Goal: Task Accomplishment & Management: Manage account settings

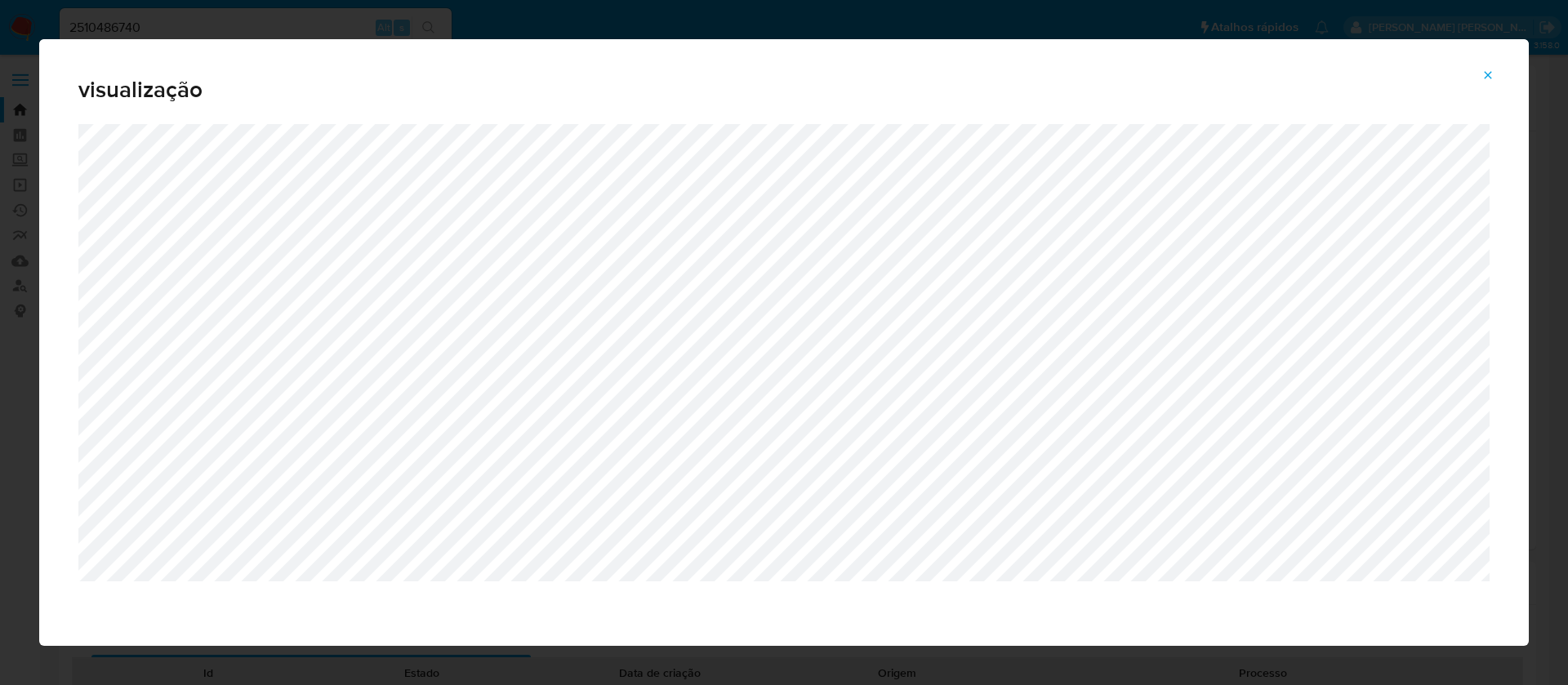
select select "10"
click at [1487, 72] on icon "Attachment preview" at bounding box center [1488, 75] width 13 height 13
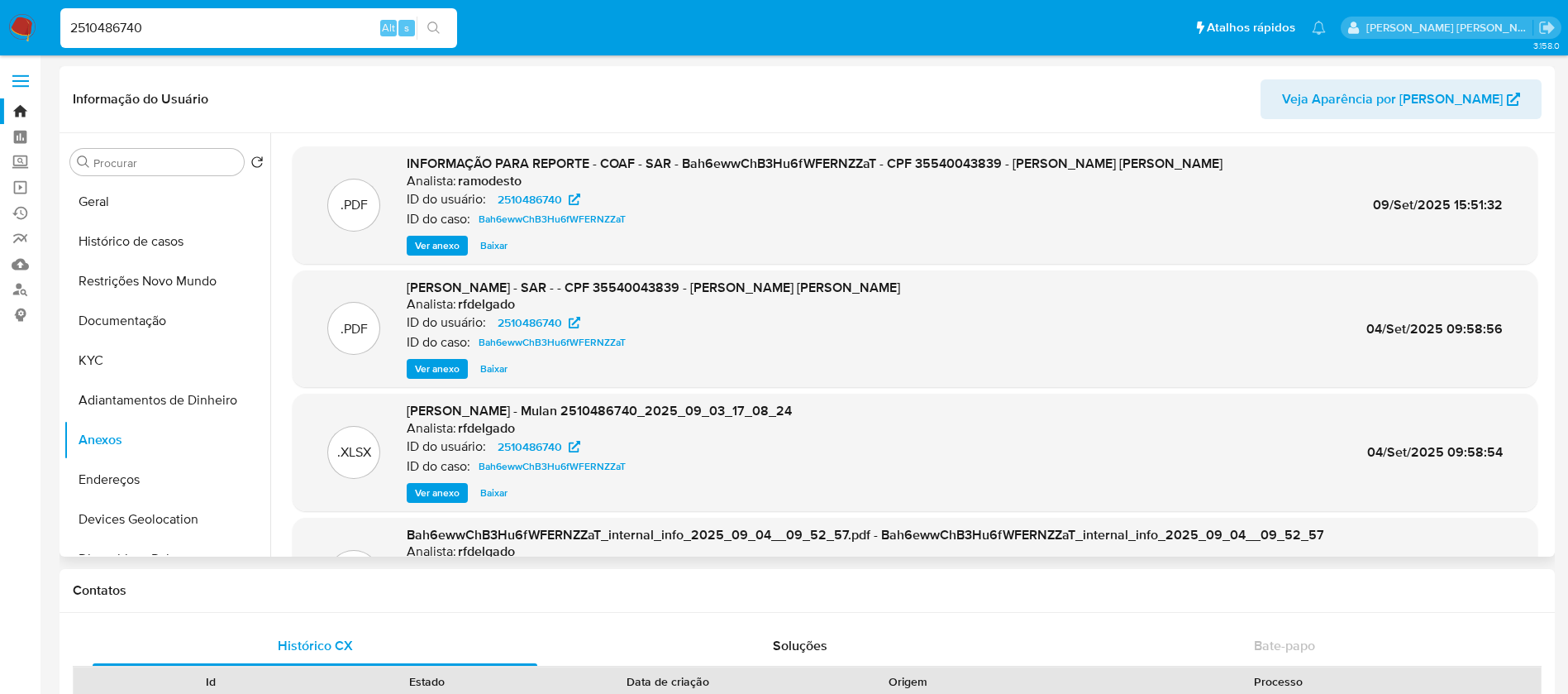
click at [216, 24] on input "2510486740" at bounding box center [259, 27] width 397 height 22
paste input "9Wsdev4LHp2UvCxKewfVOXBO"
type input "9Wsdev4LHp2UvCxKewfVOXBO"
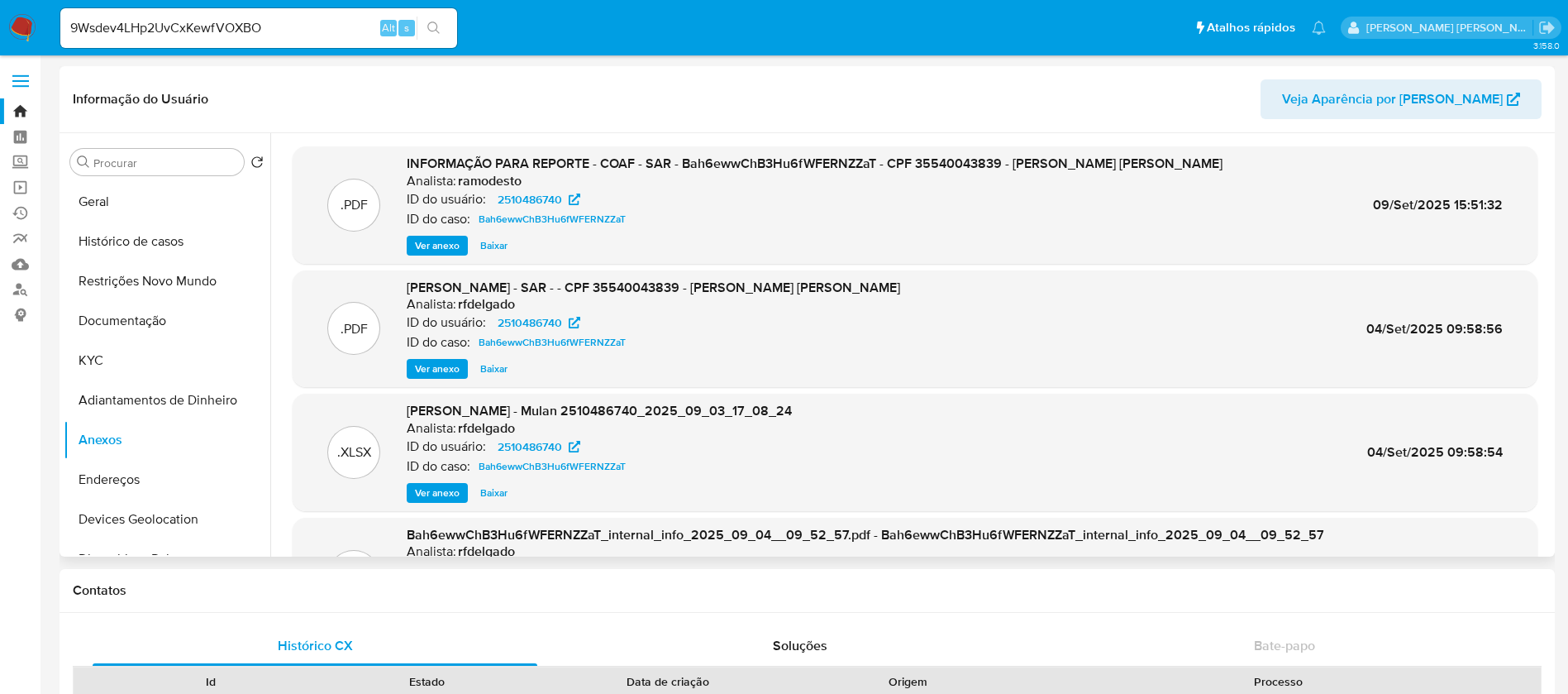
click at [451, 28] on button "search-icon" at bounding box center [434, 27] width 34 height 23
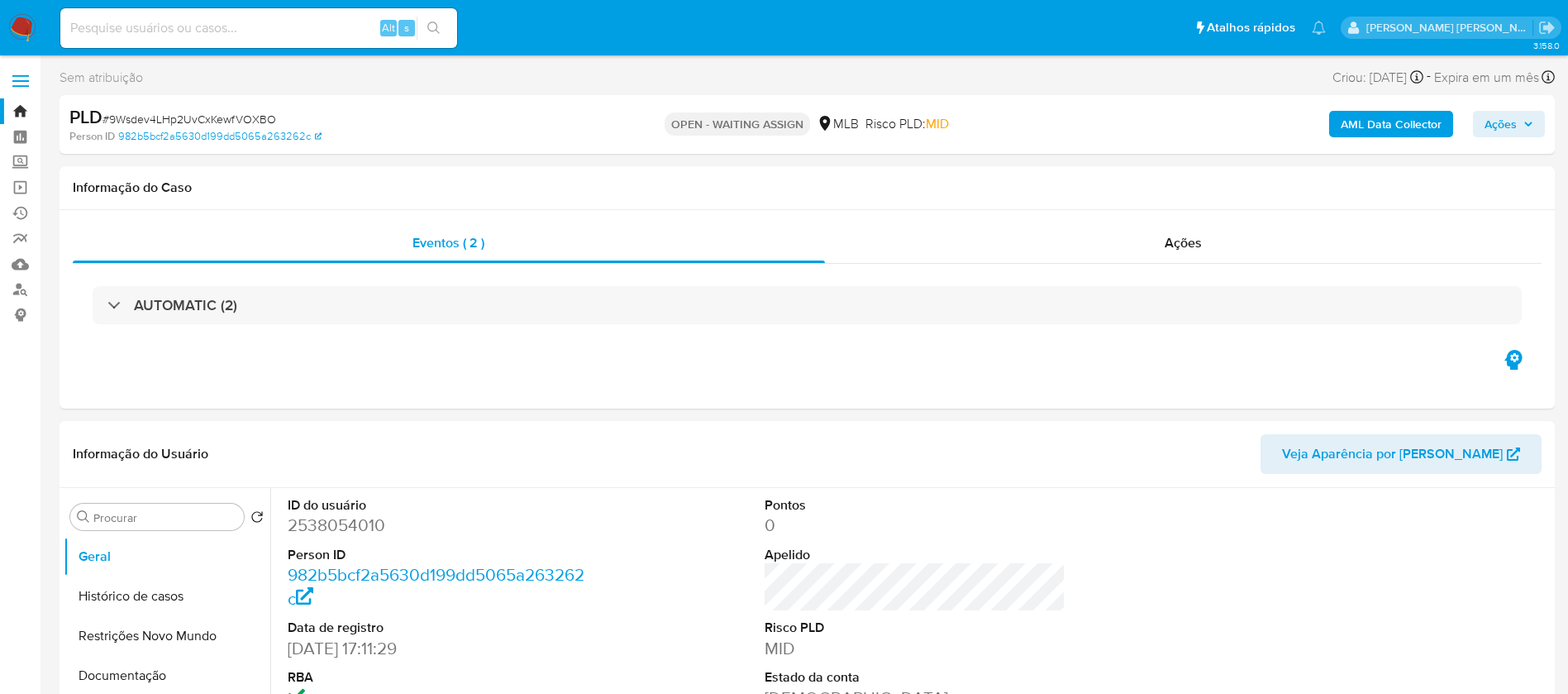
select select "10"
click at [25, 21] on img at bounding box center [23, 28] width 28 height 28
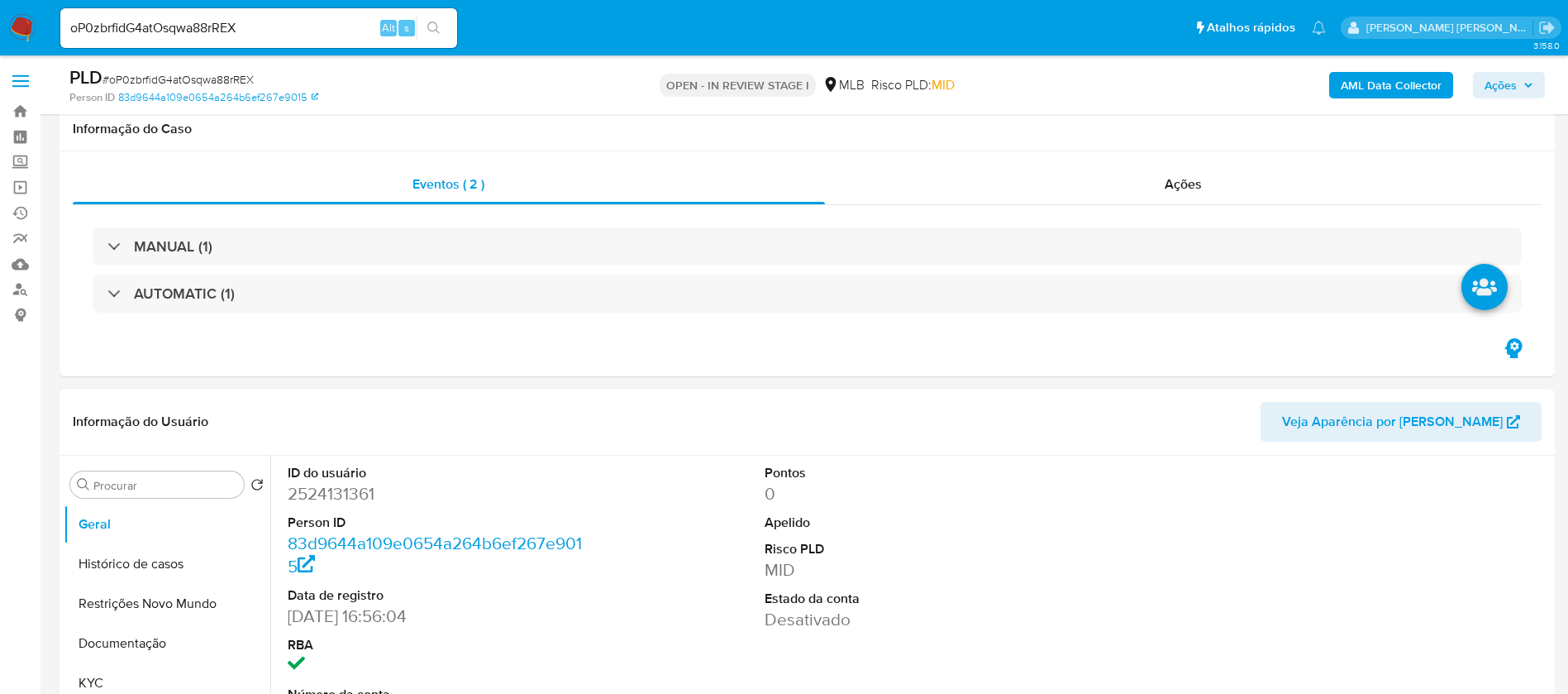
select select "10"
click at [121, 664] on button "KYC" at bounding box center [167, 684] width 207 height 40
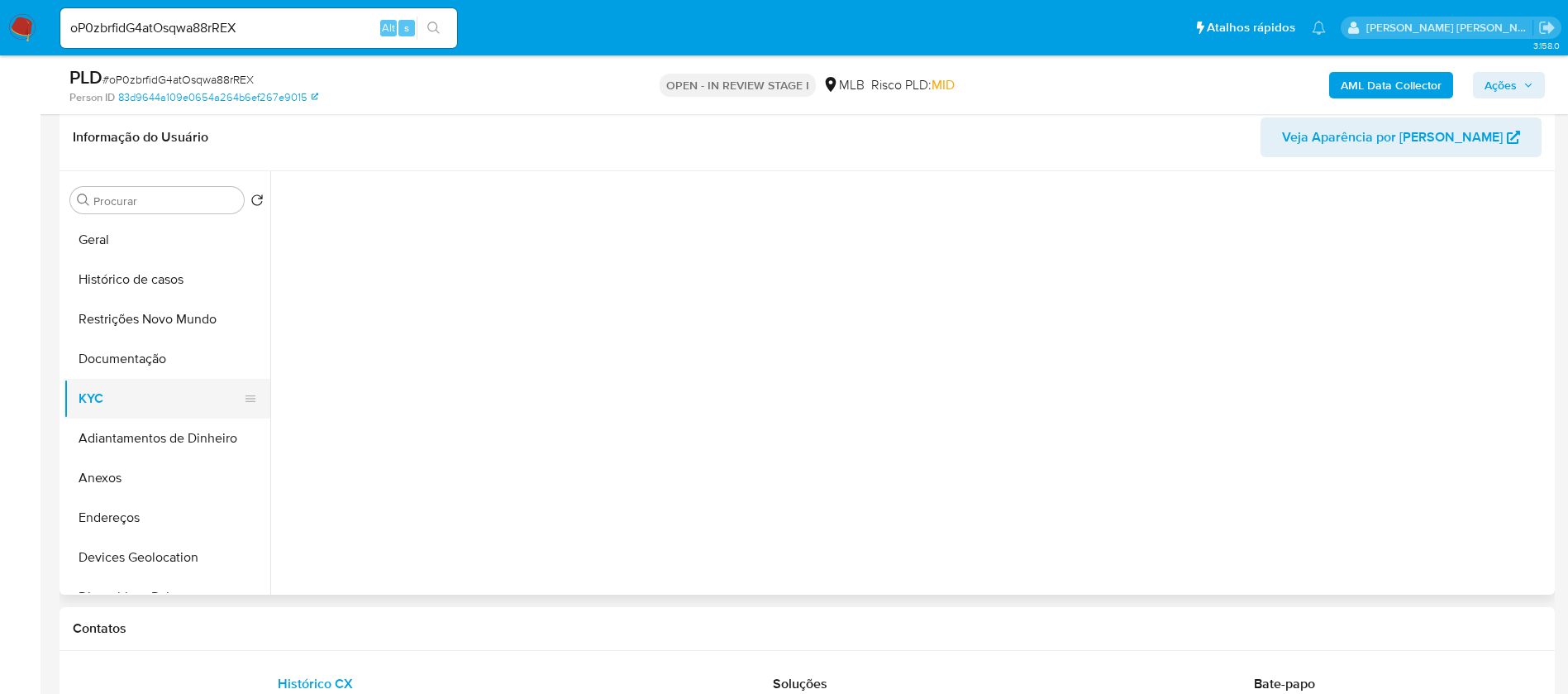
scroll to position [284, 0]
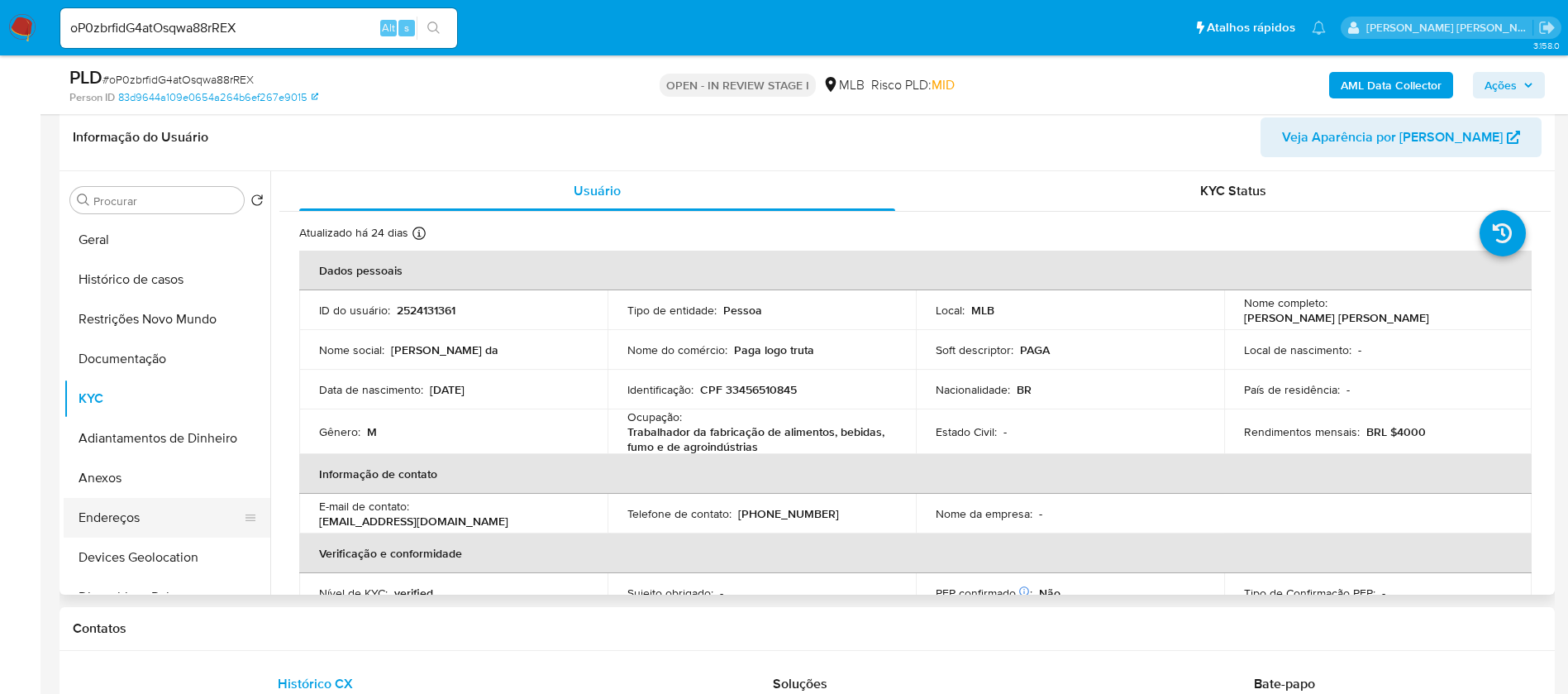
click at [105, 516] on button "Endereços" at bounding box center [160, 518] width 193 height 40
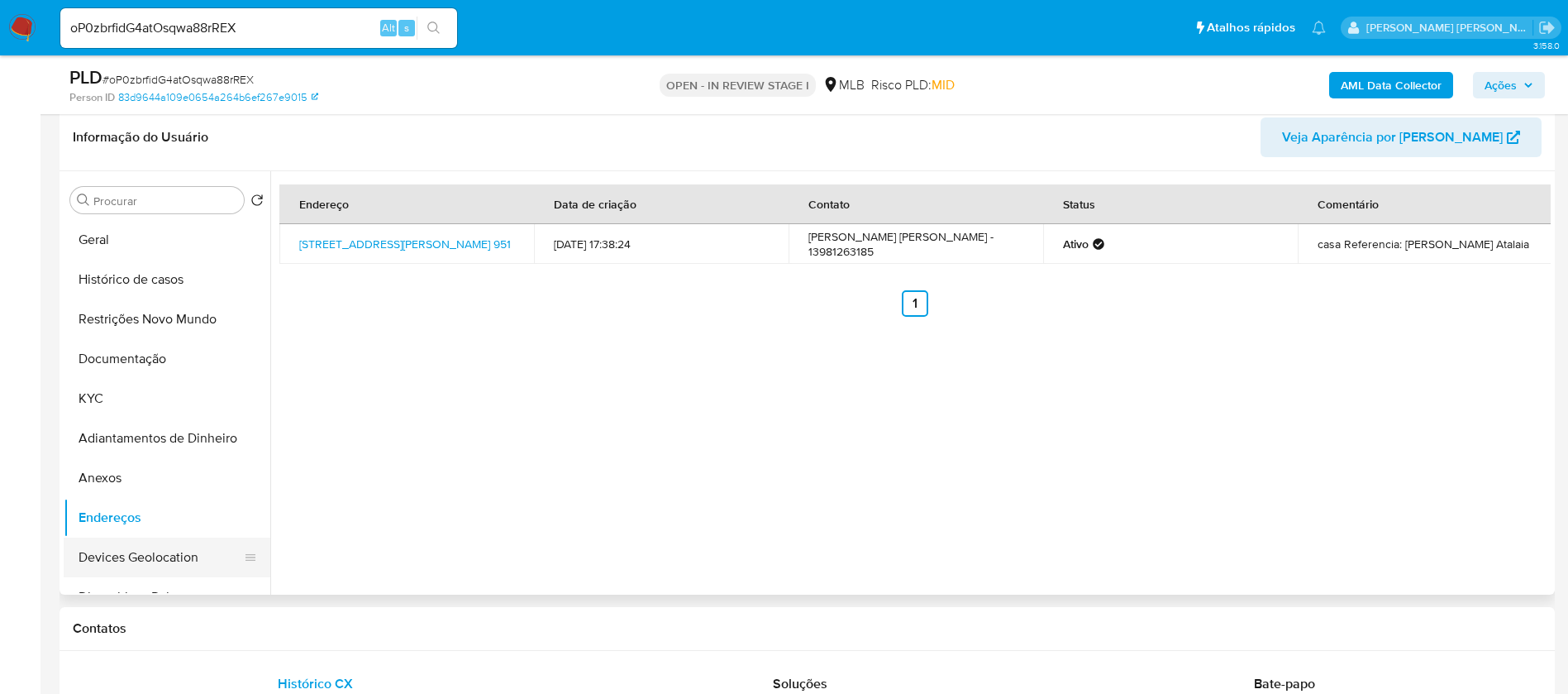
click at [123, 554] on button "Devices Geolocation" at bounding box center [160, 557] width 193 height 40
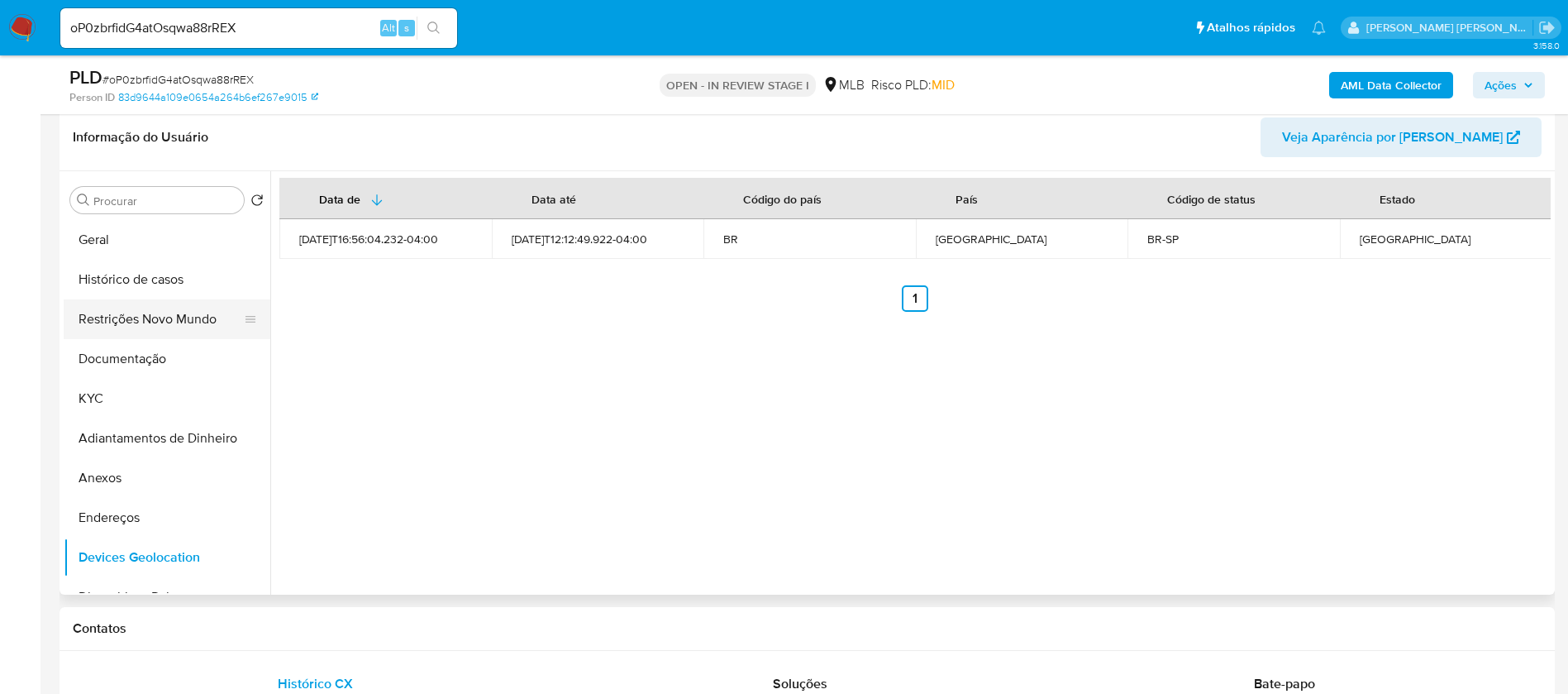
click at [147, 321] on button "Restrições Novo Mundo" at bounding box center [160, 320] width 193 height 40
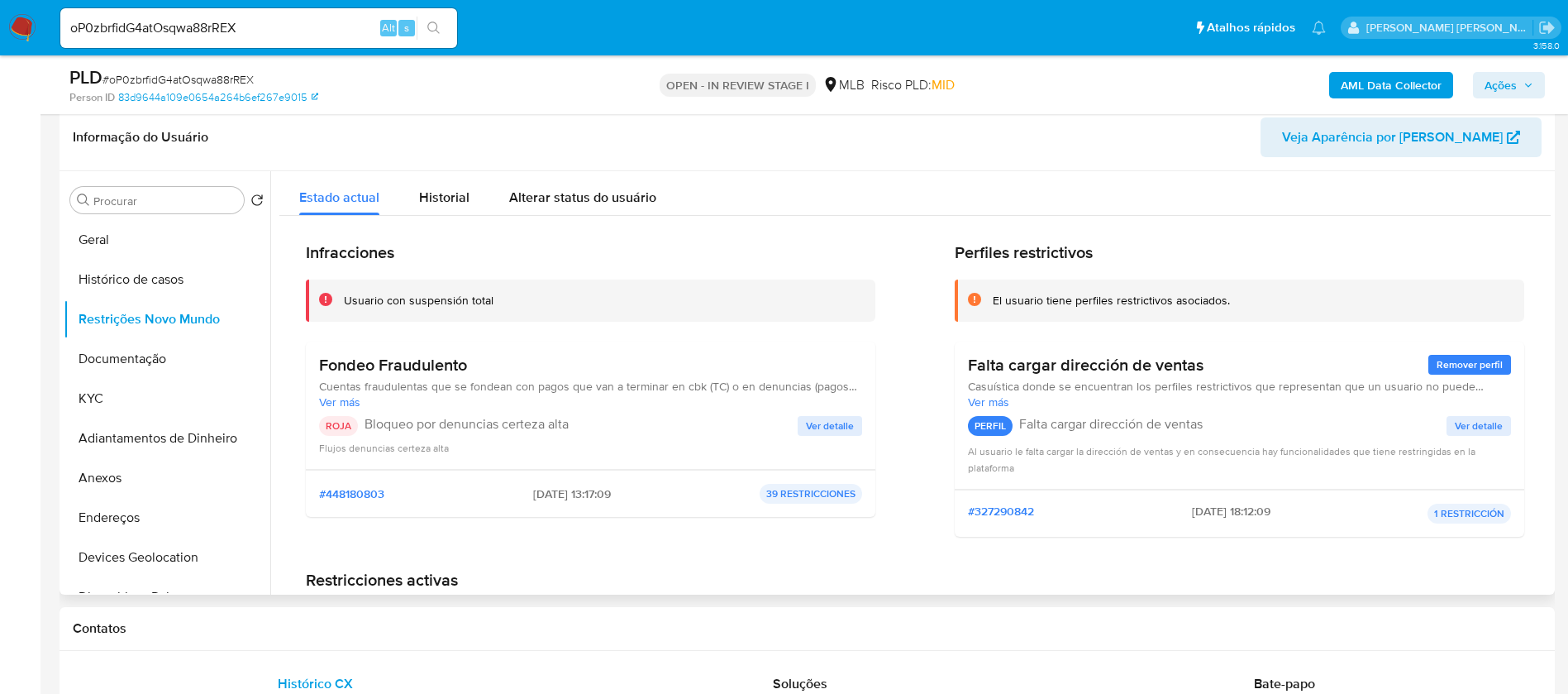
click at [828, 424] on span "Ver detalle" at bounding box center [830, 426] width 48 height 16
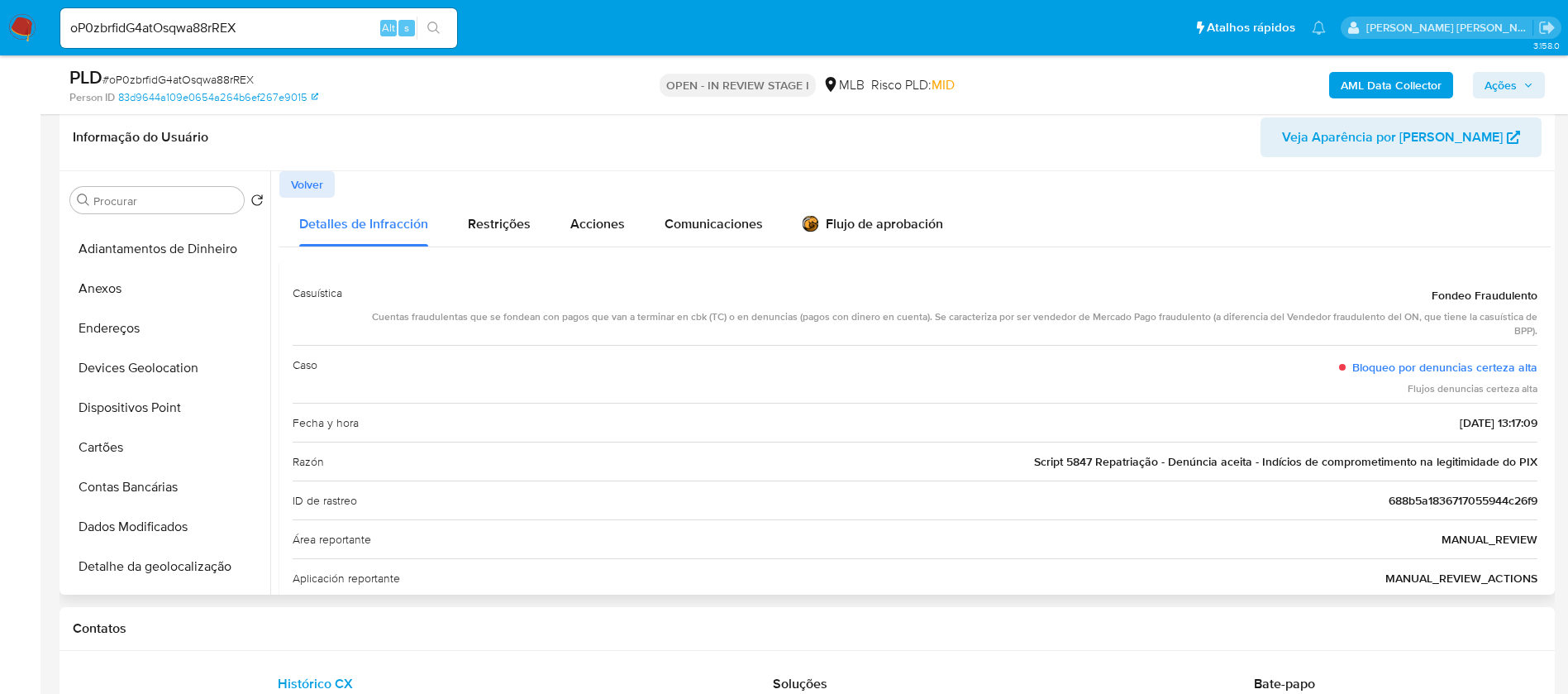
scroll to position [248, 0]
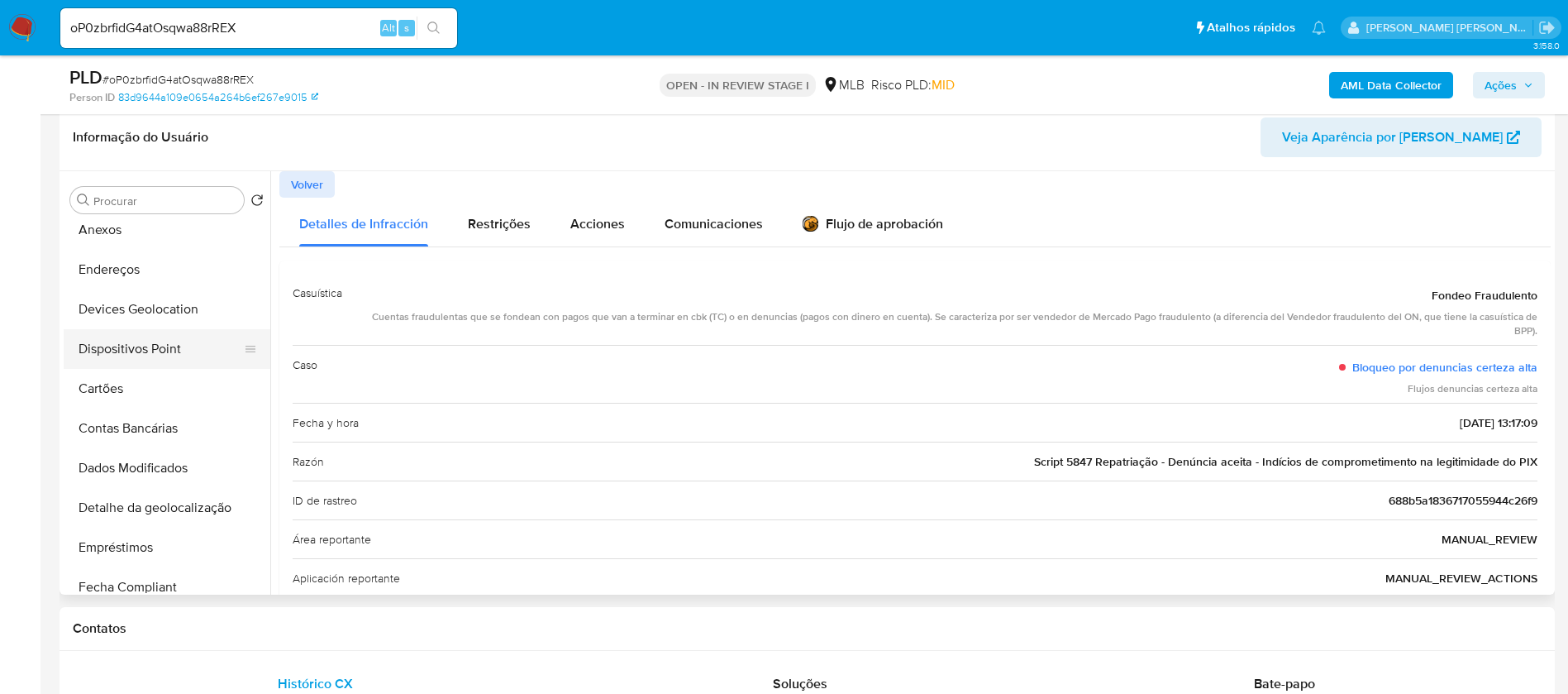
click at [175, 344] on button "Dispositivos Point" at bounding box center [160, 349] width 193 height 40
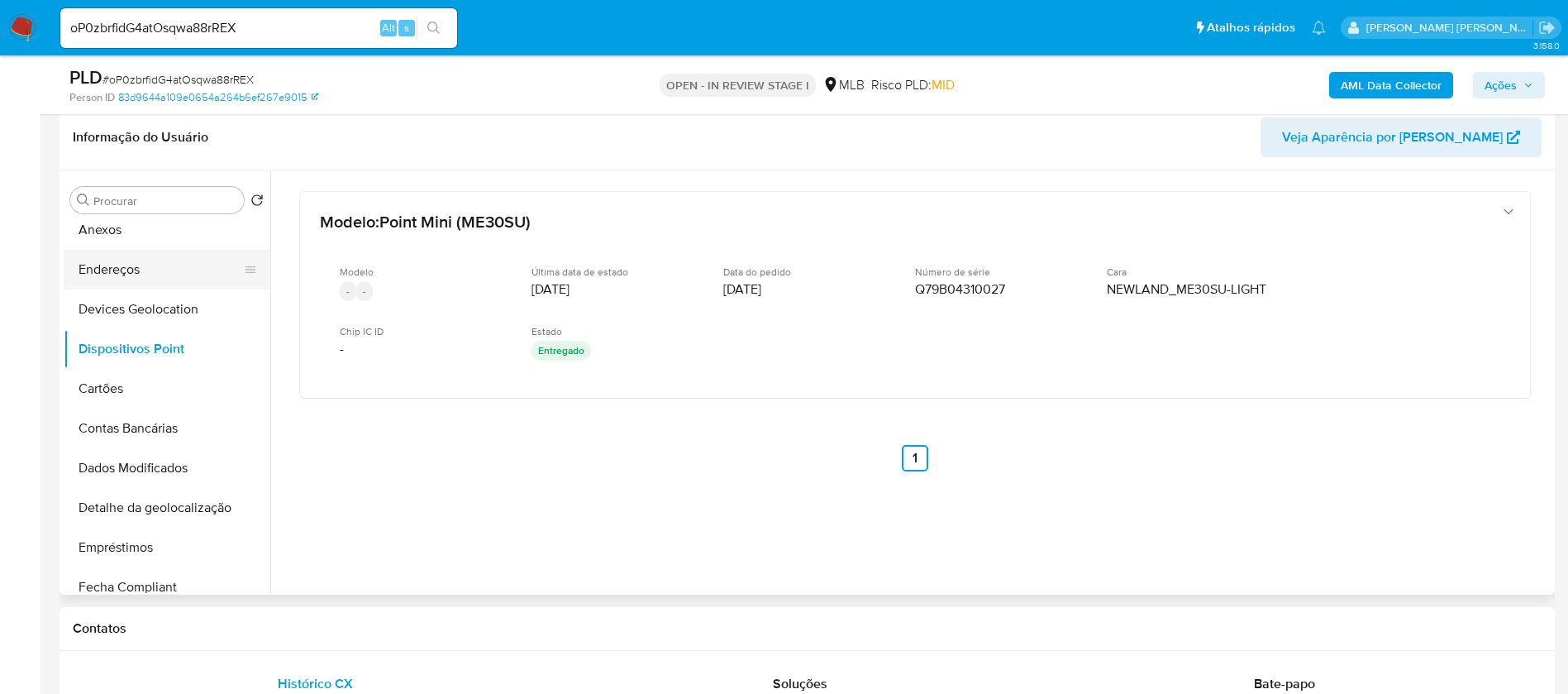
click at [153, 267] on button "Endereços" at bounding box center [160, 270] width 193 height 40
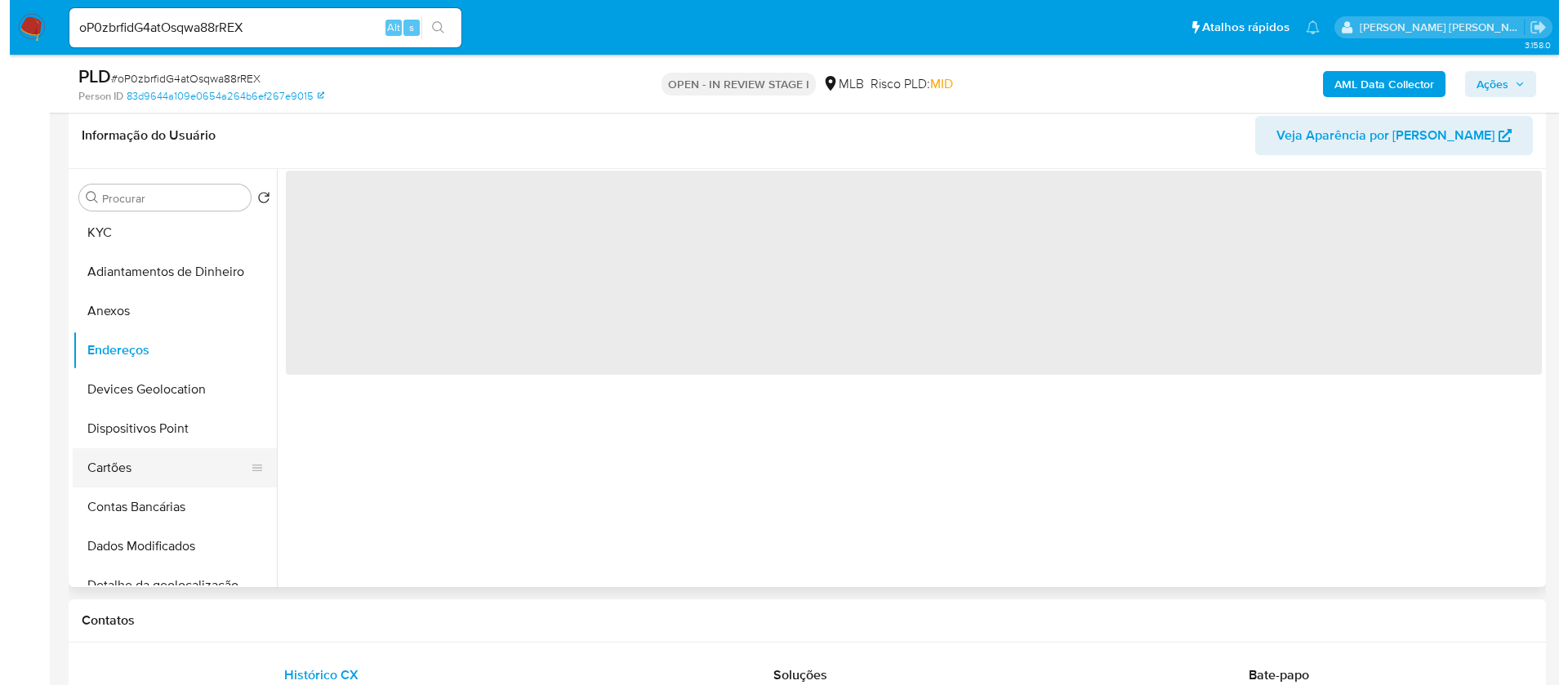
scroll to position [123, 0]
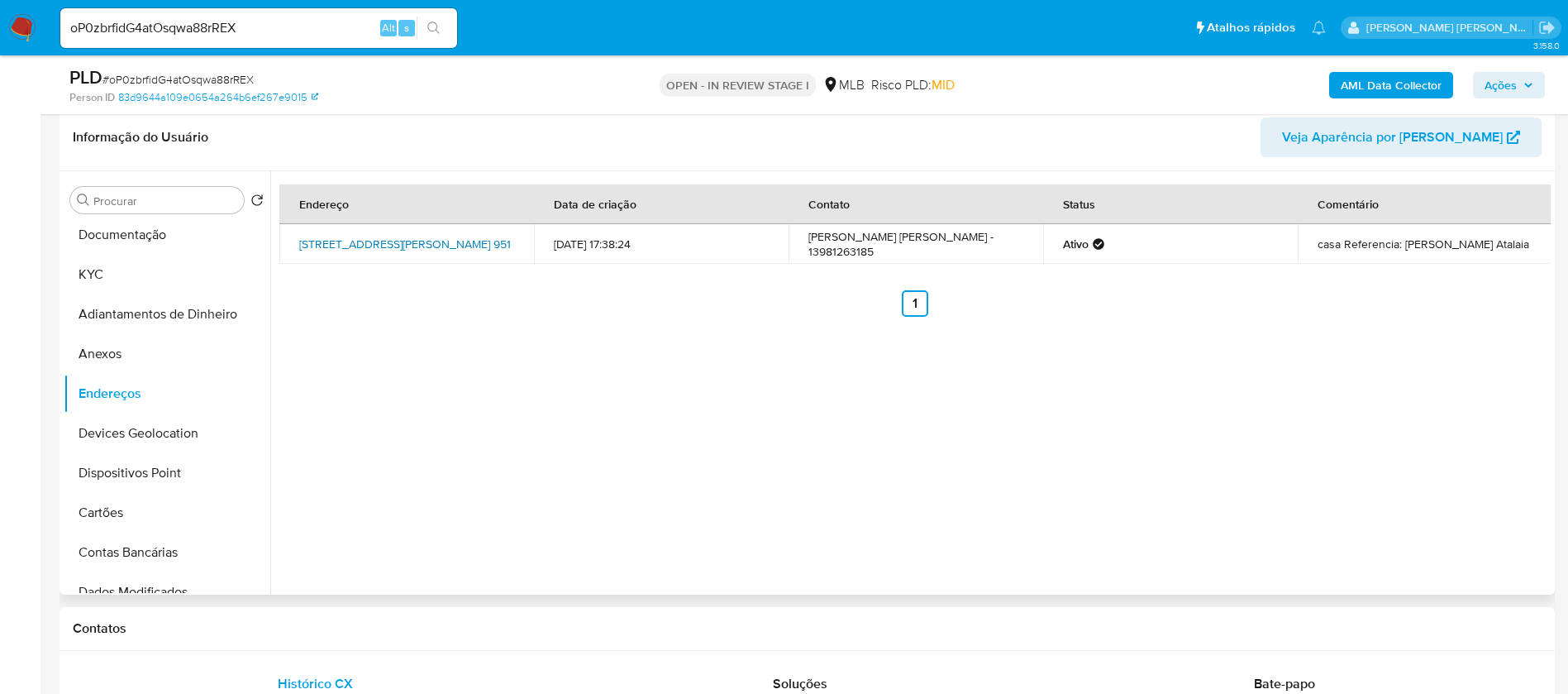
click at [449, 236] on link "Rua Bauru 951, São Vicente, São Paulo, 11347620, Brasil 951" at bounding box center [405, 244] width 211 height 16
click at [159, 354] on button "Anexos" at bounding box center [160, 355] width 193 height 40
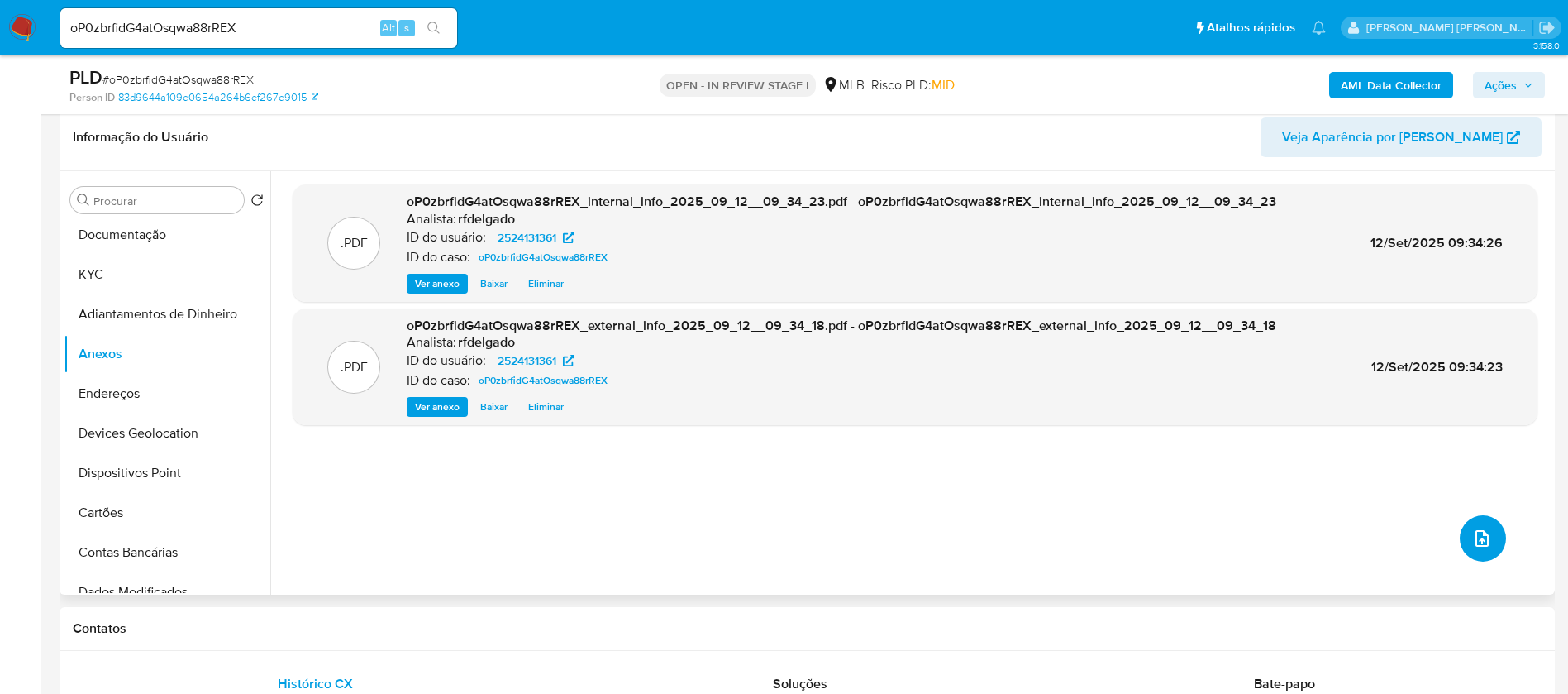
click at [1483, 529] on span "upload-file" at bounding box center [1482, 539] width 20 height 20
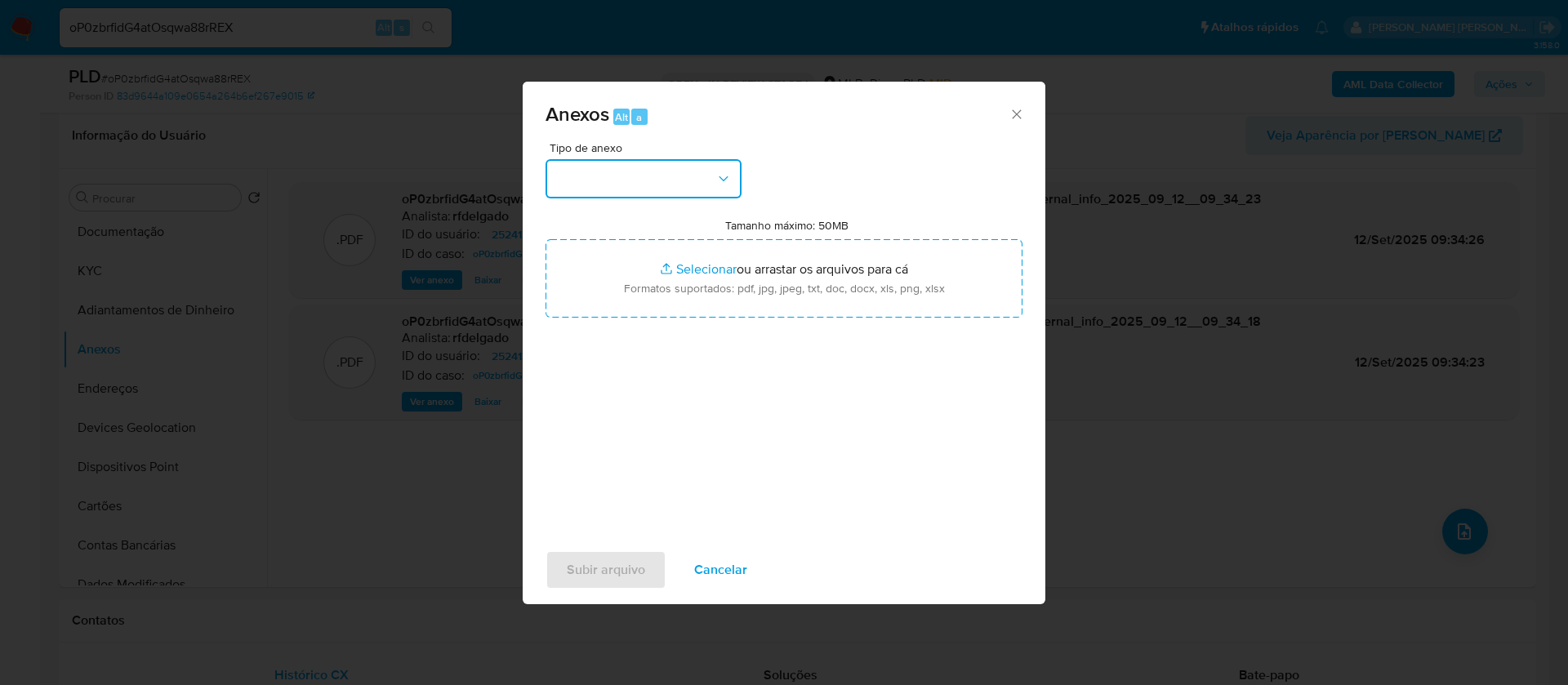
click at [647, 181] on button "button" at bounding box center [643, 179] width 196 height 39
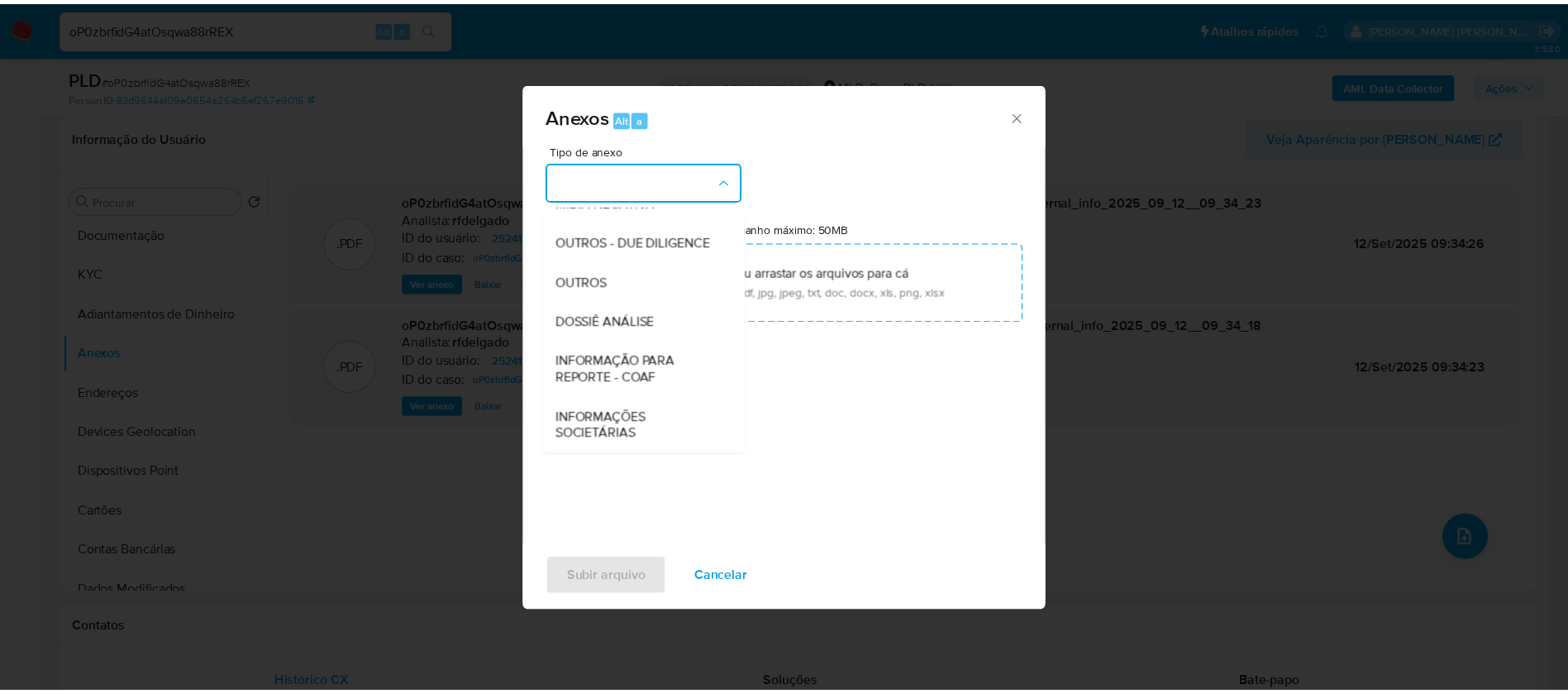
scroll to position [248, 0]
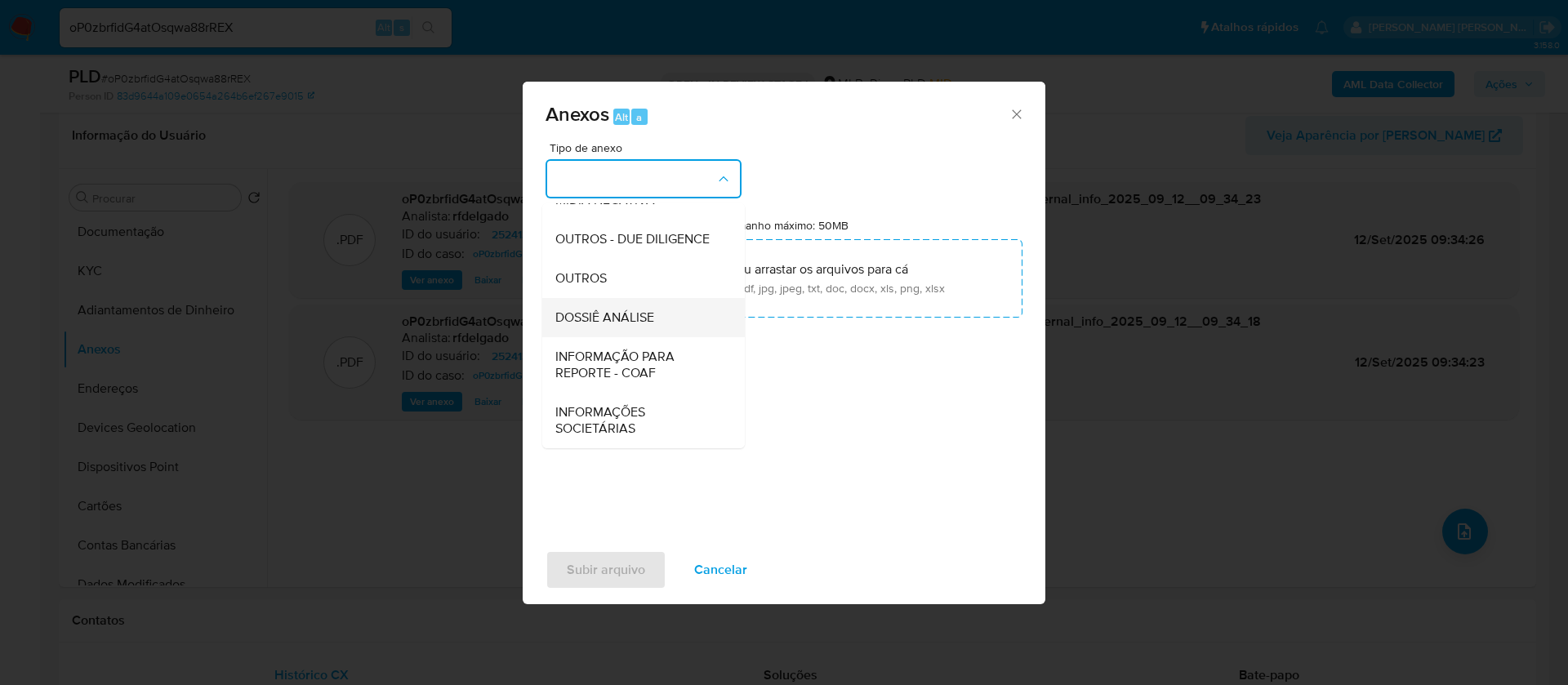
click at [632, 319] on span "DOSSIÊ ANÁLISE" at bounding box center [605, 317] width 99 height 16
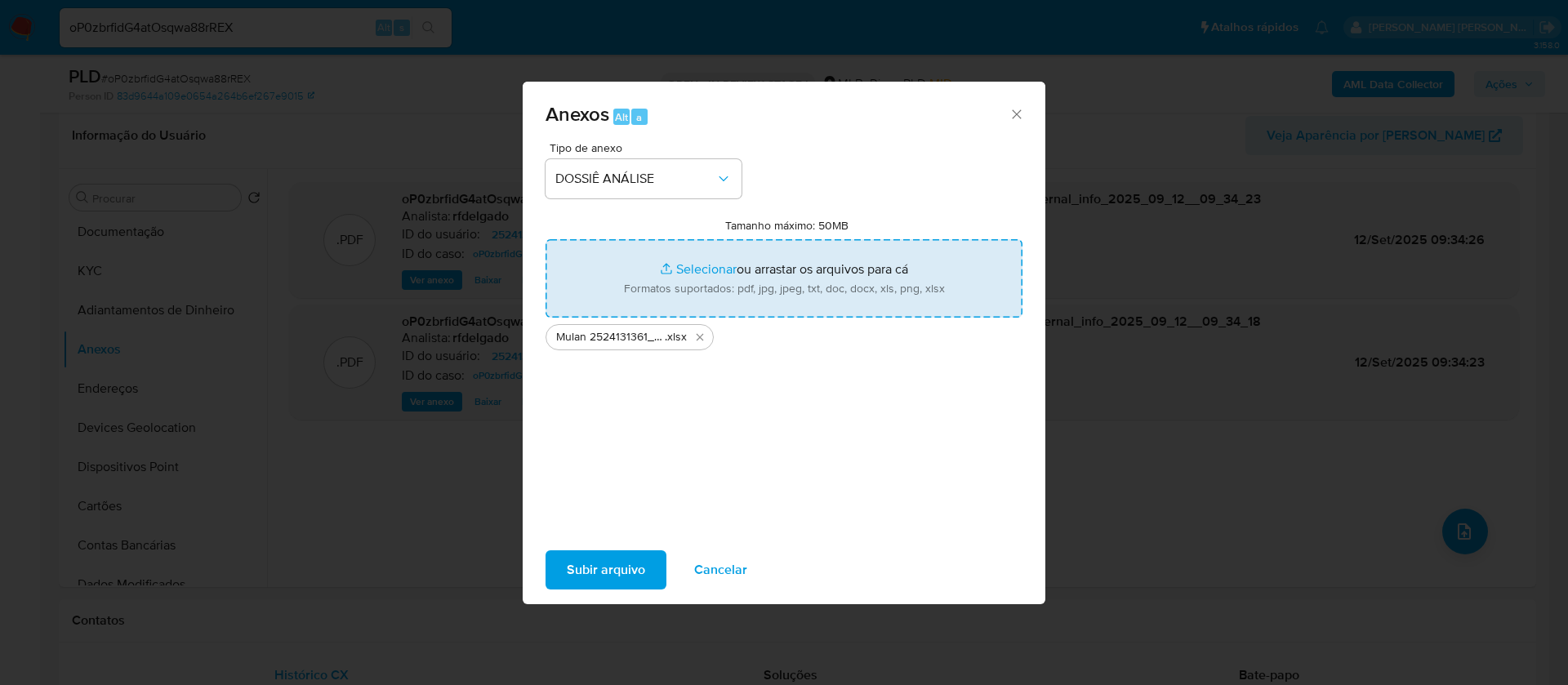
type input "C:\fakepath\SAR - - CPF 33456510845 - DANILO DA ROCHA MONTANARO.pdf"
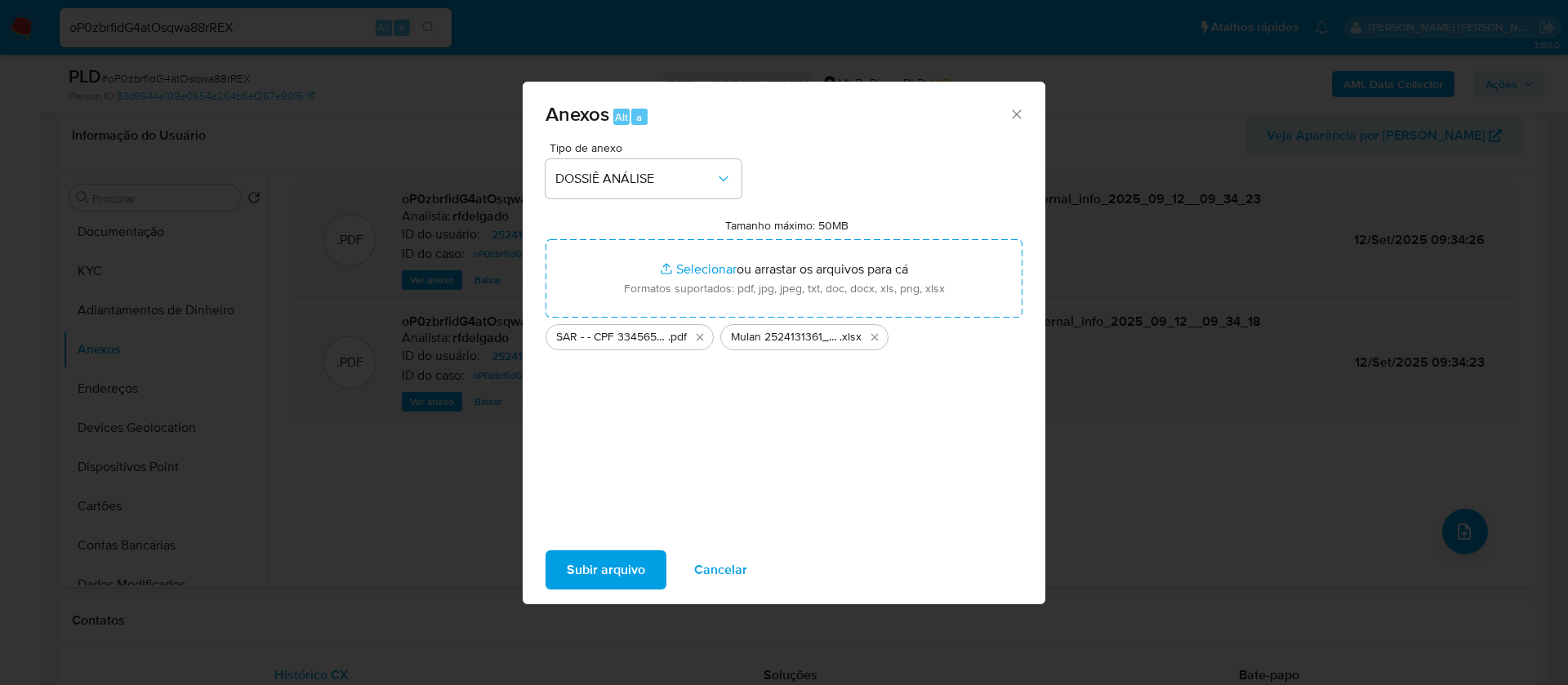
click at [608, 570] on span "Subir arquivo" at bounding box center [607, 570] width 79 height 36
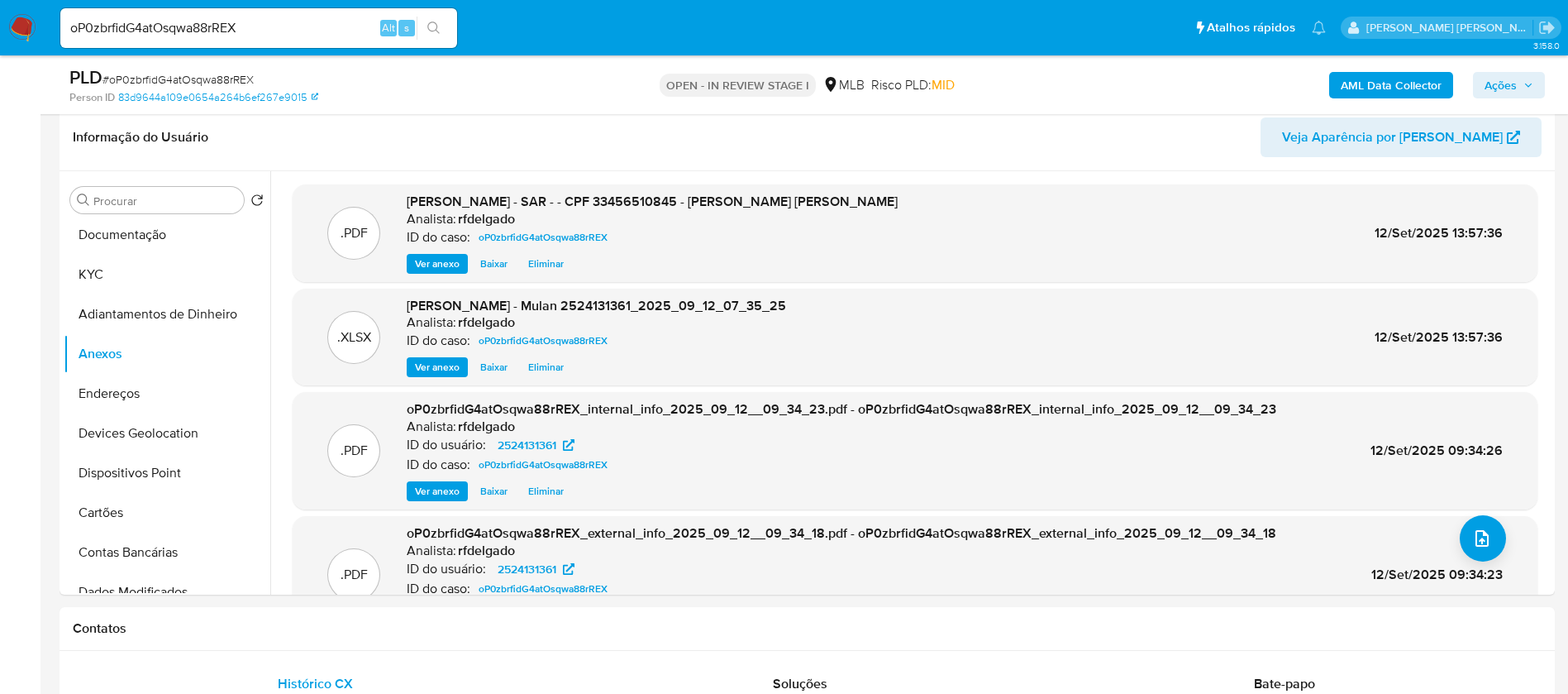
click at [1530, 83] on icon "button" at bounding box center [1528, 85] width 9 height 9
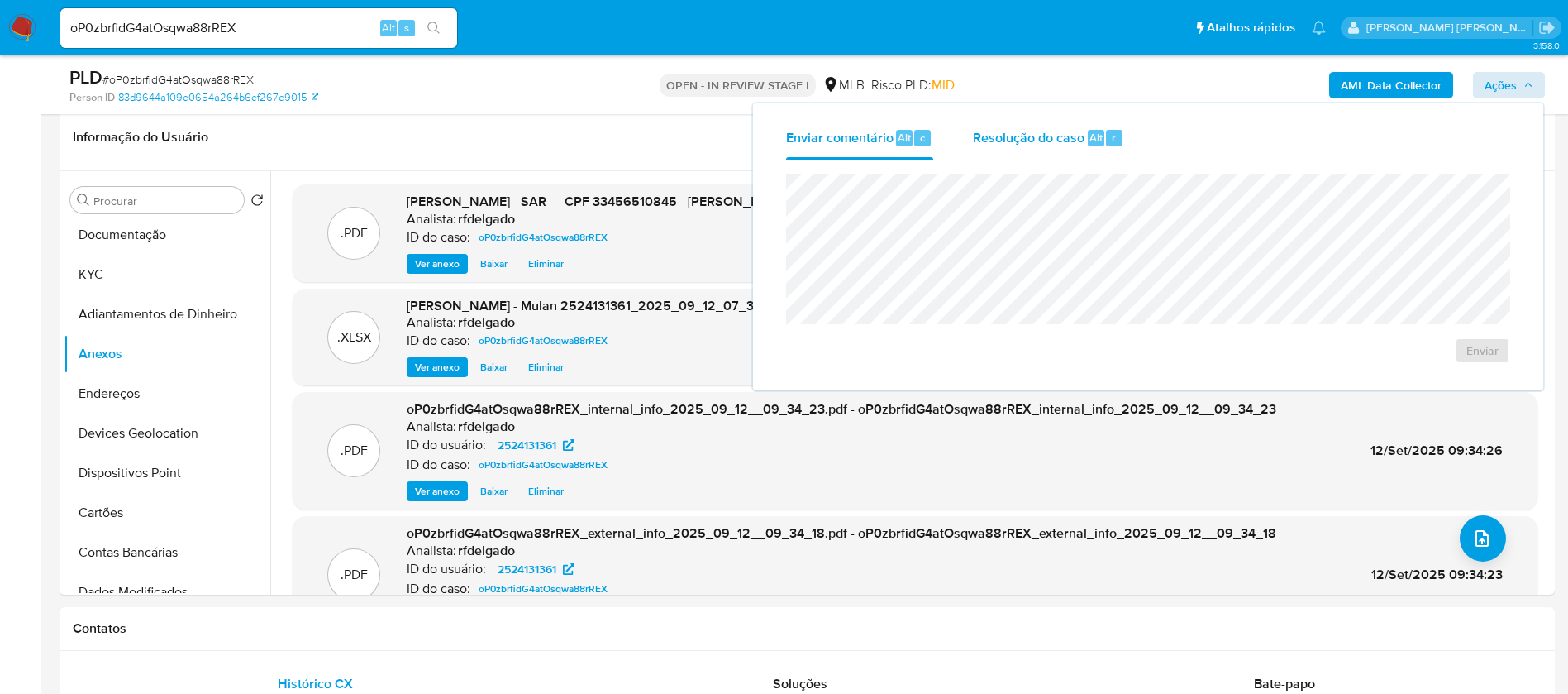
click at [1035, 138] on span "Resolução do caso" at bounding box center [1029, 137] width 112 height 19
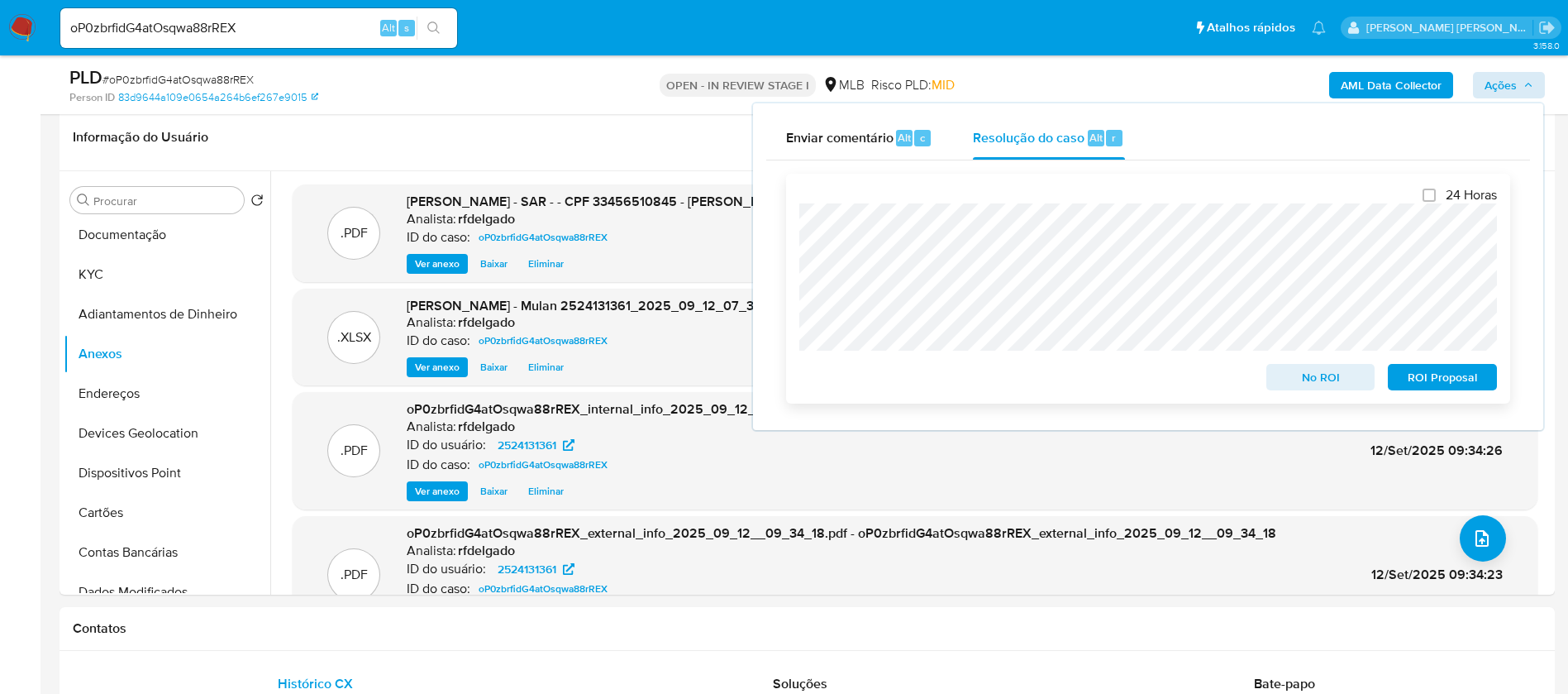
click at [1453, 382] on span "ROI Proposal" at bounding box center [1442, 377] width 86 height 23
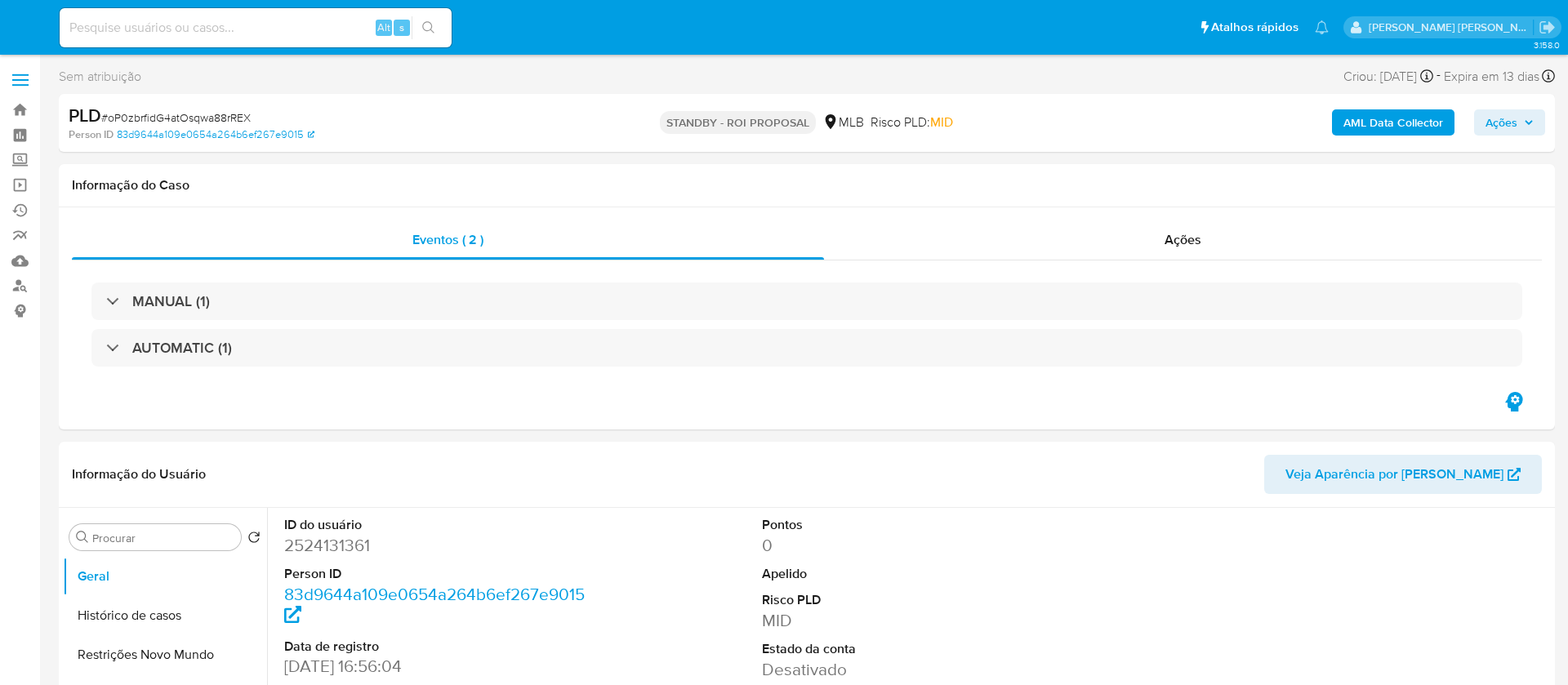
select select "10"
click at [212, 18] on input at bounding box center [256, 27] width 392 height 22
paste input "JKFDvDHvyL4wmxdovk6yzla1"
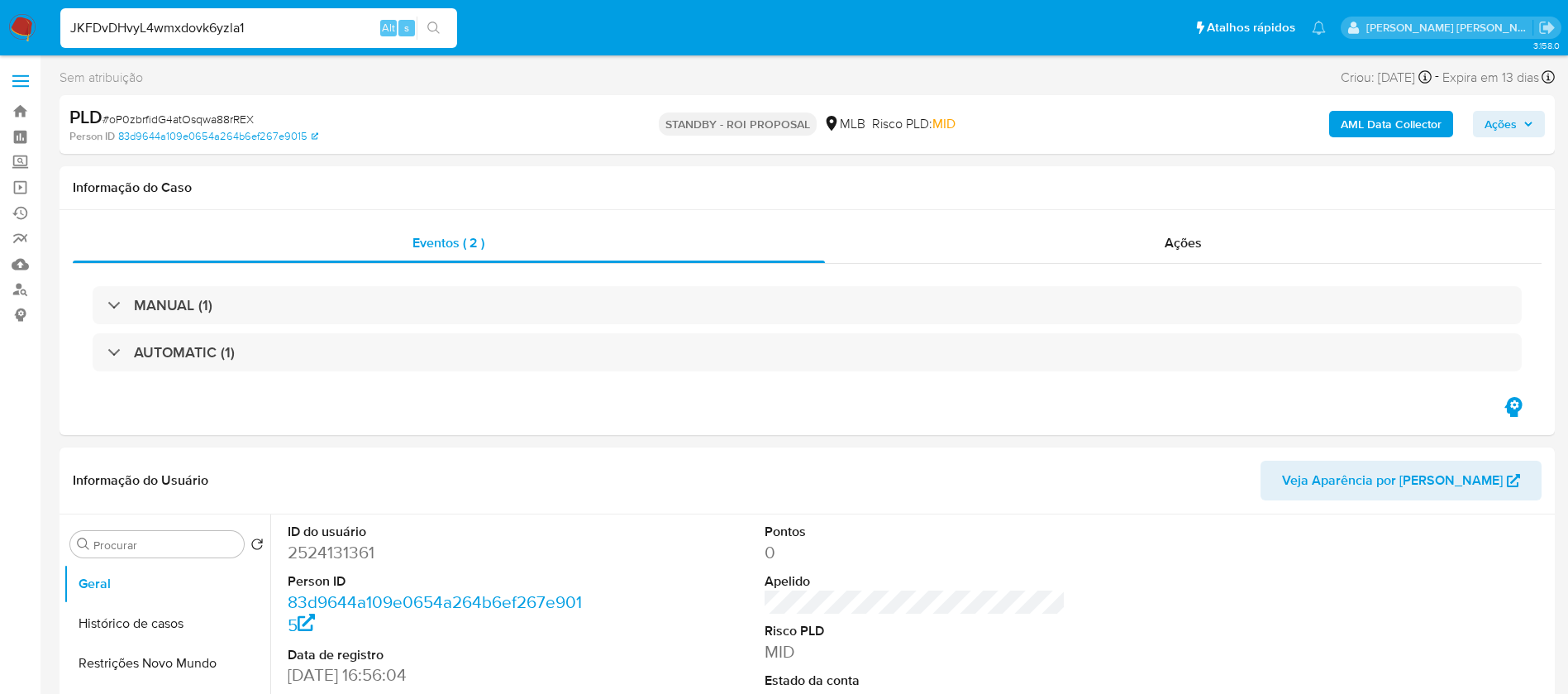
type input "JKFDvDHvyL4wmxdovk6yzla1"
click at [431, 30] on icon "search-icon" at bounding box center [434, 28] width 13 height 13
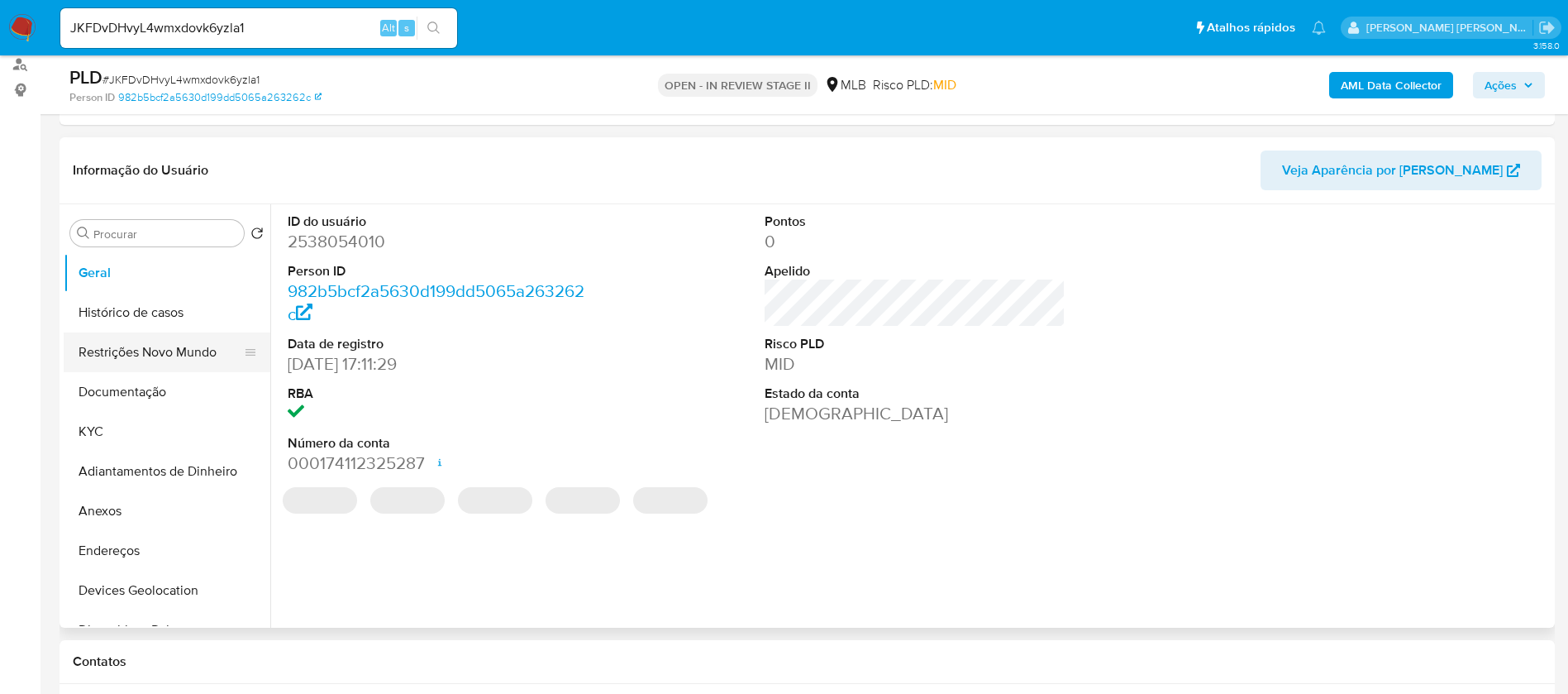
scroll to position [248, 0]
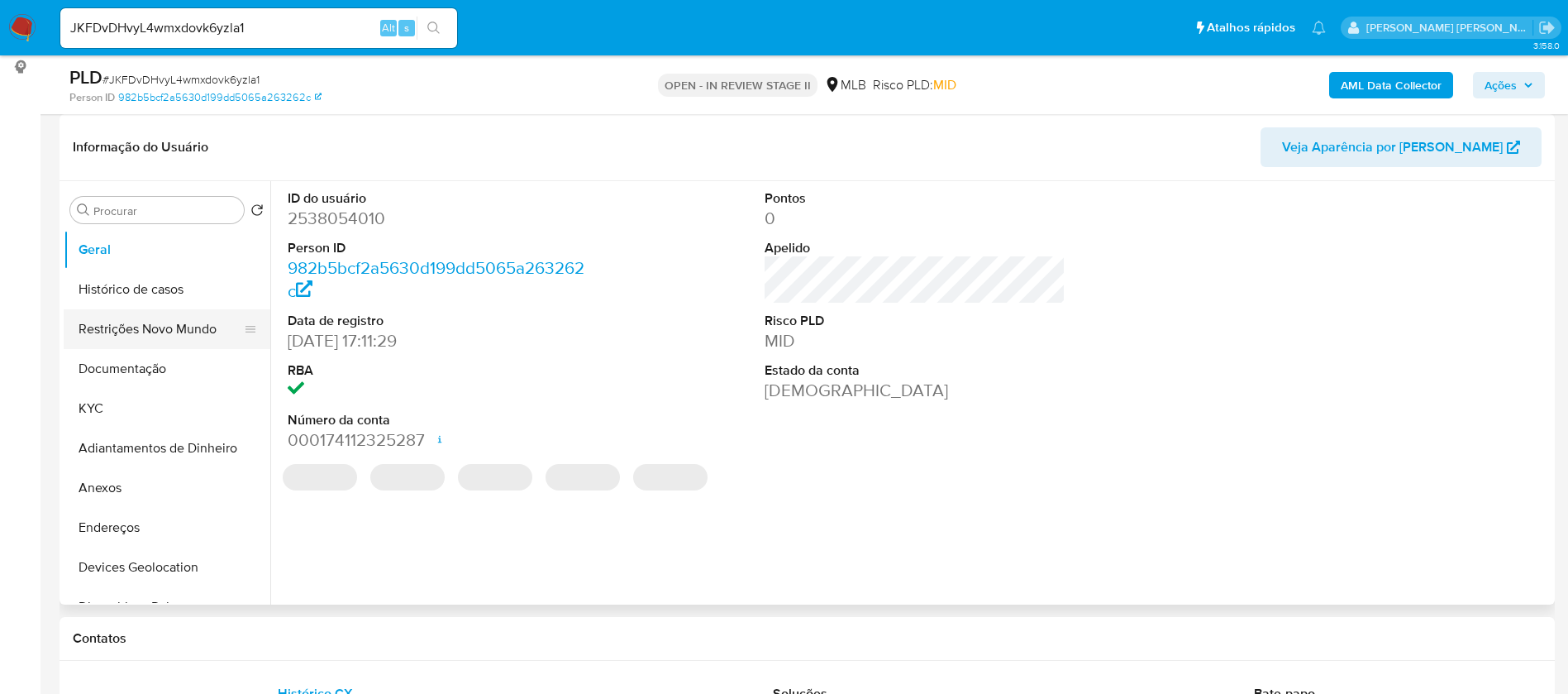
select select "10"
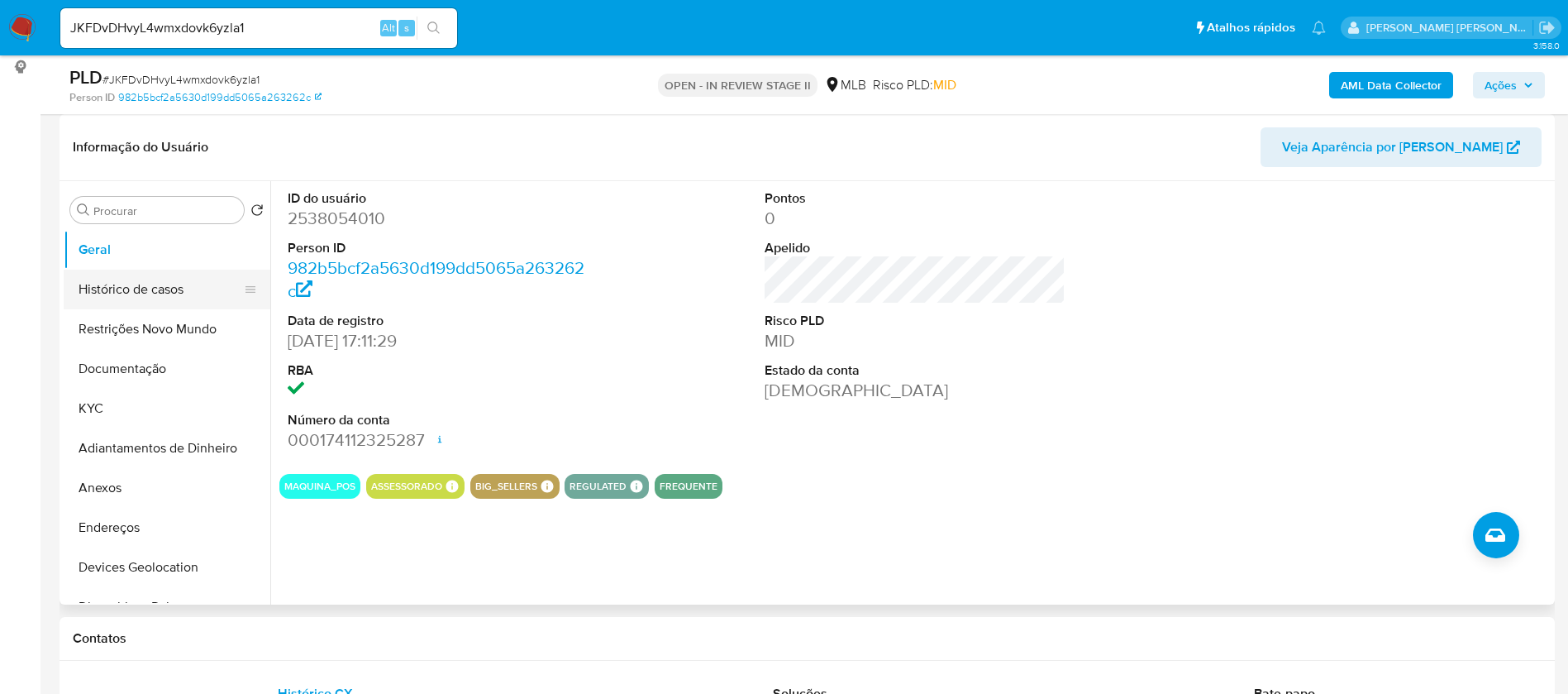
click at [145, 288] on button "Histórico de casos" at bounding box center [160, 289] width 193 height 40
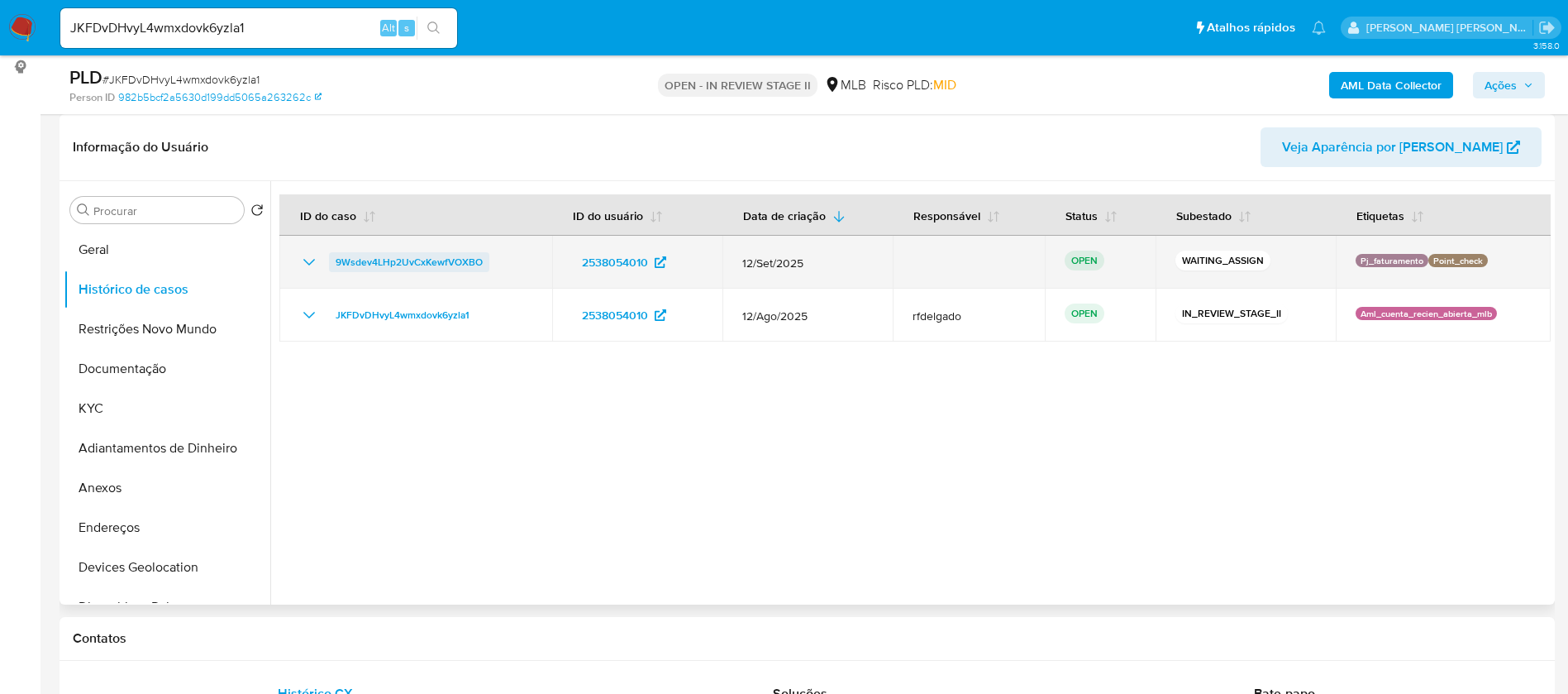
drag, startPoint x: 492, startPoint y: 262, endPoint x: 332, endPoint y: 260, distance: 160.0
click at [332, 260] on div "9Wsdev4LHp2UvCxKewfVOXBO" at bounding box center [416, 262] width 233 height 20
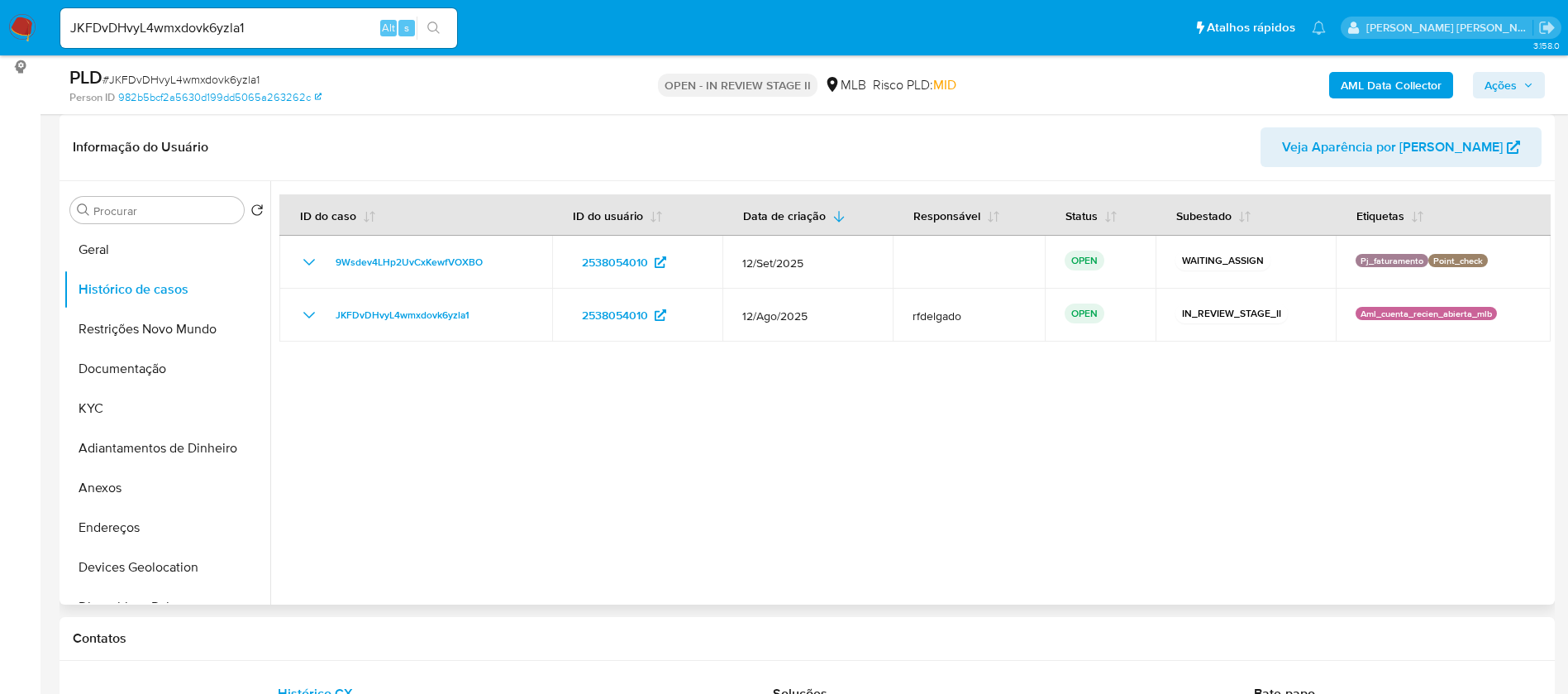
click at [580, 476] on div at bounding box center [910, 393] width 1281 height 424
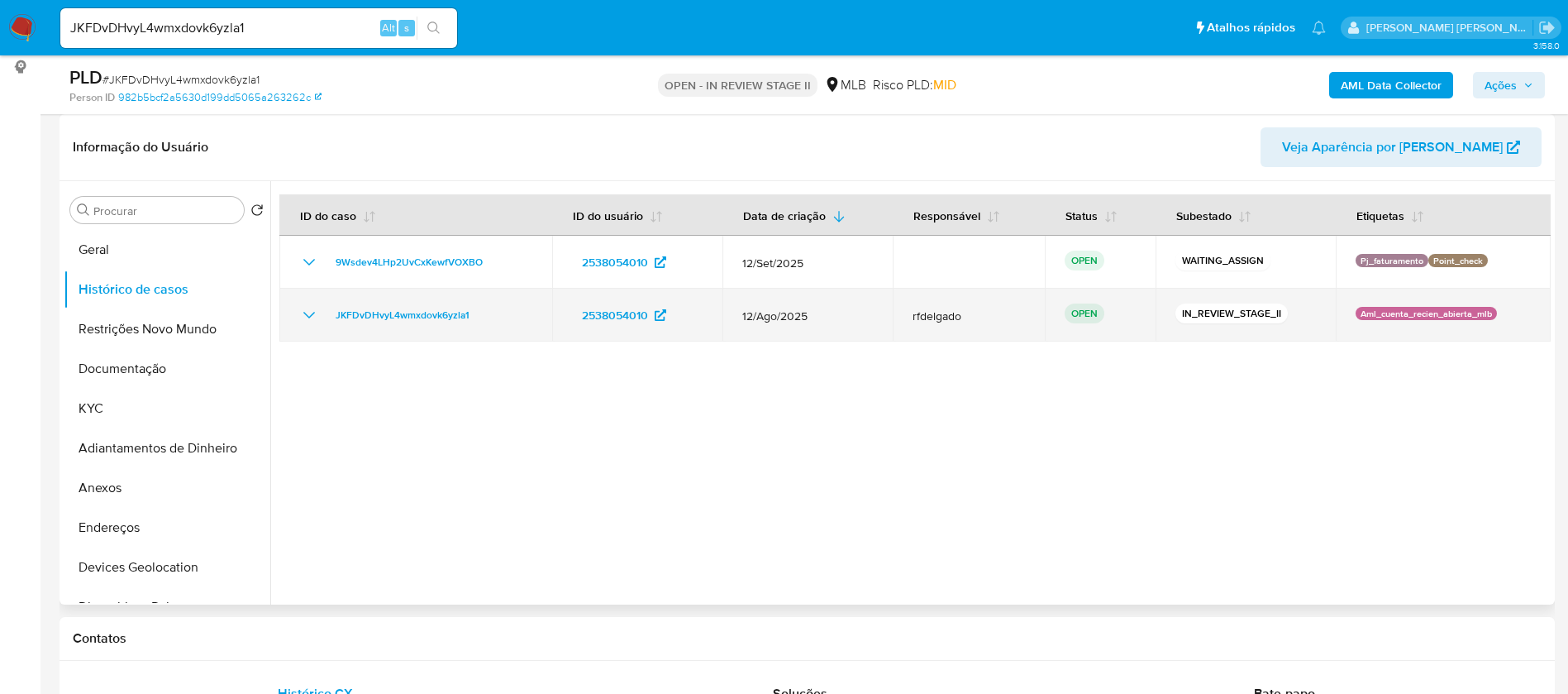
drag, startPoint x: 486, startPoint y: 305, endPoint x: 328, endPoint y: 325, distance: 159.3
click at [328, 325] on td "JKFDvDHvyL4wmxdovk6yzla1" at bounding box center [416, 316] width 273 height 53
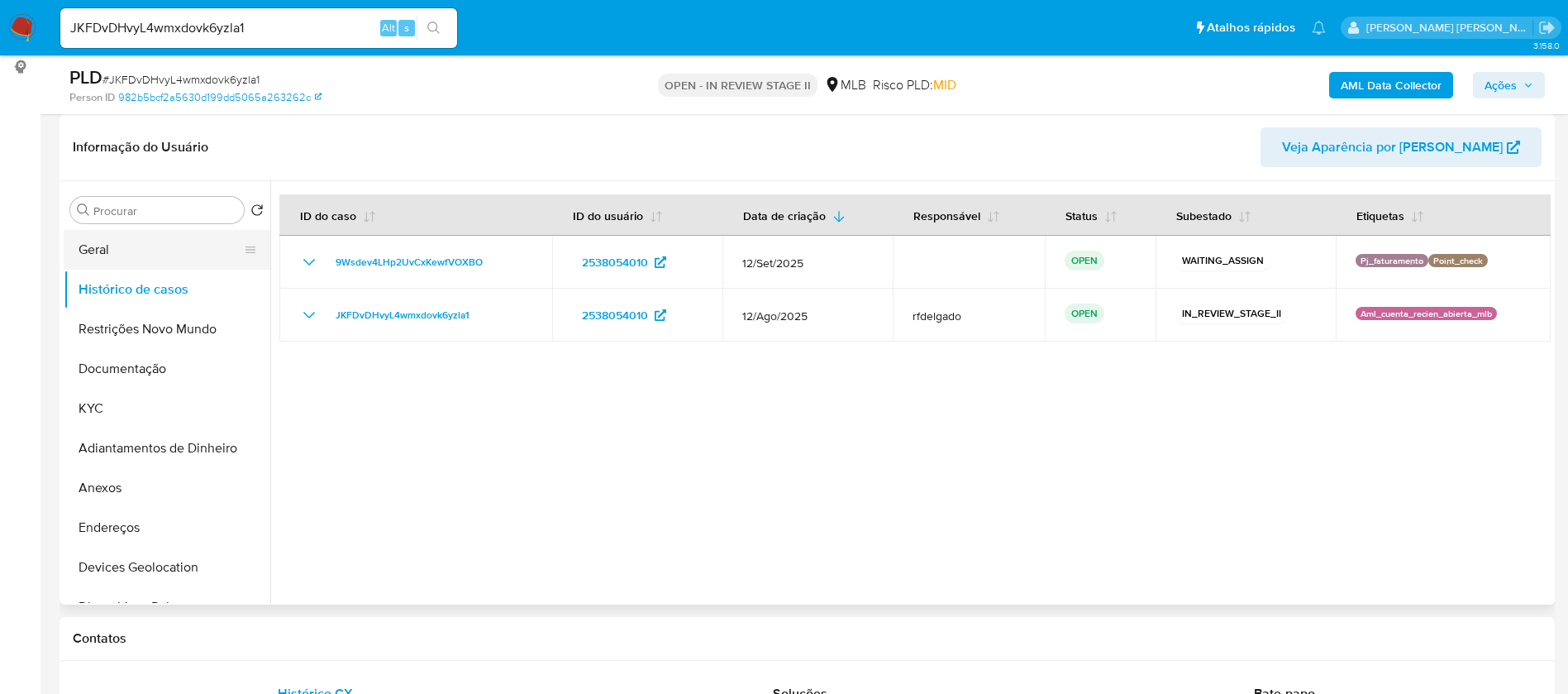
click at [91, 254] on button "Geral" at bounding box center [160, 250] width 193 height 40
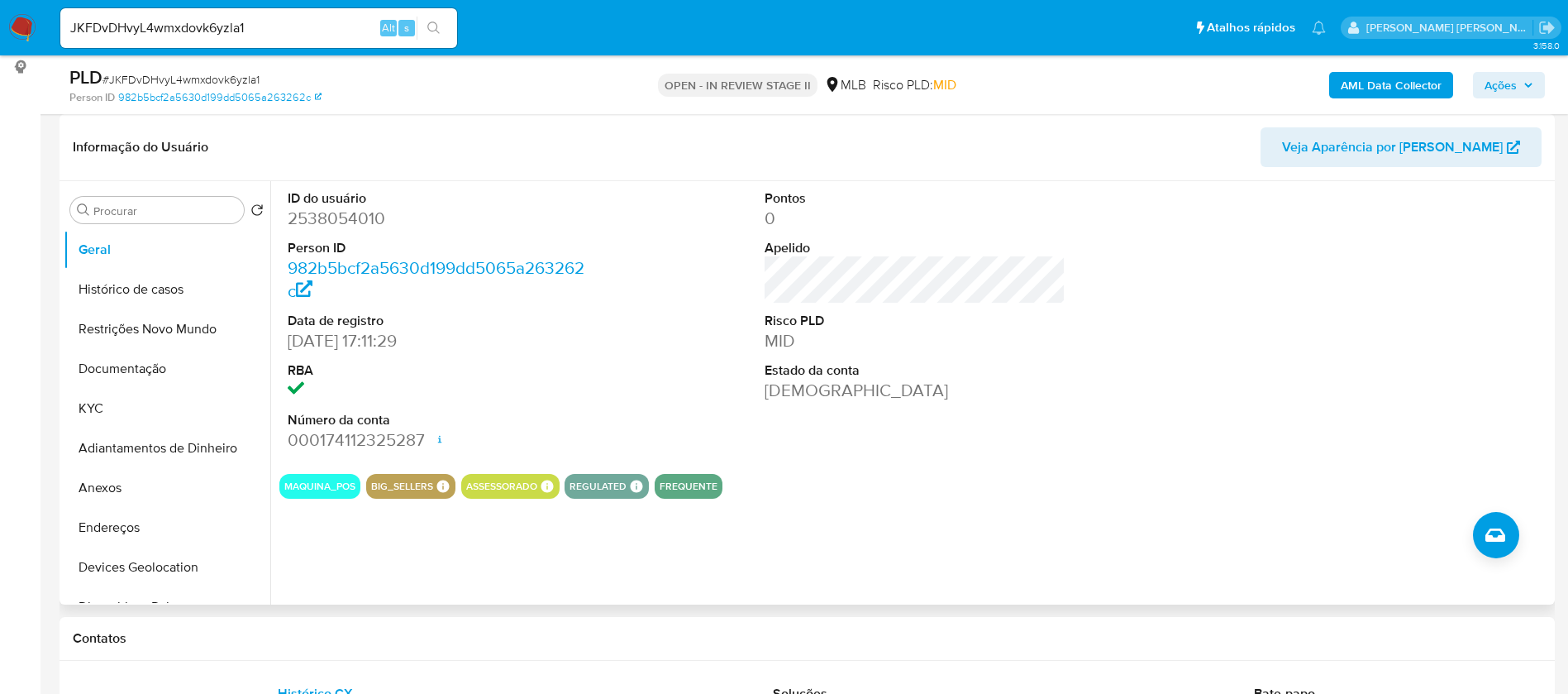
click at [366, 219] on dd "2538054010" at bounding box center [439, 218] width 301 height 23
copy dd "2538054010"
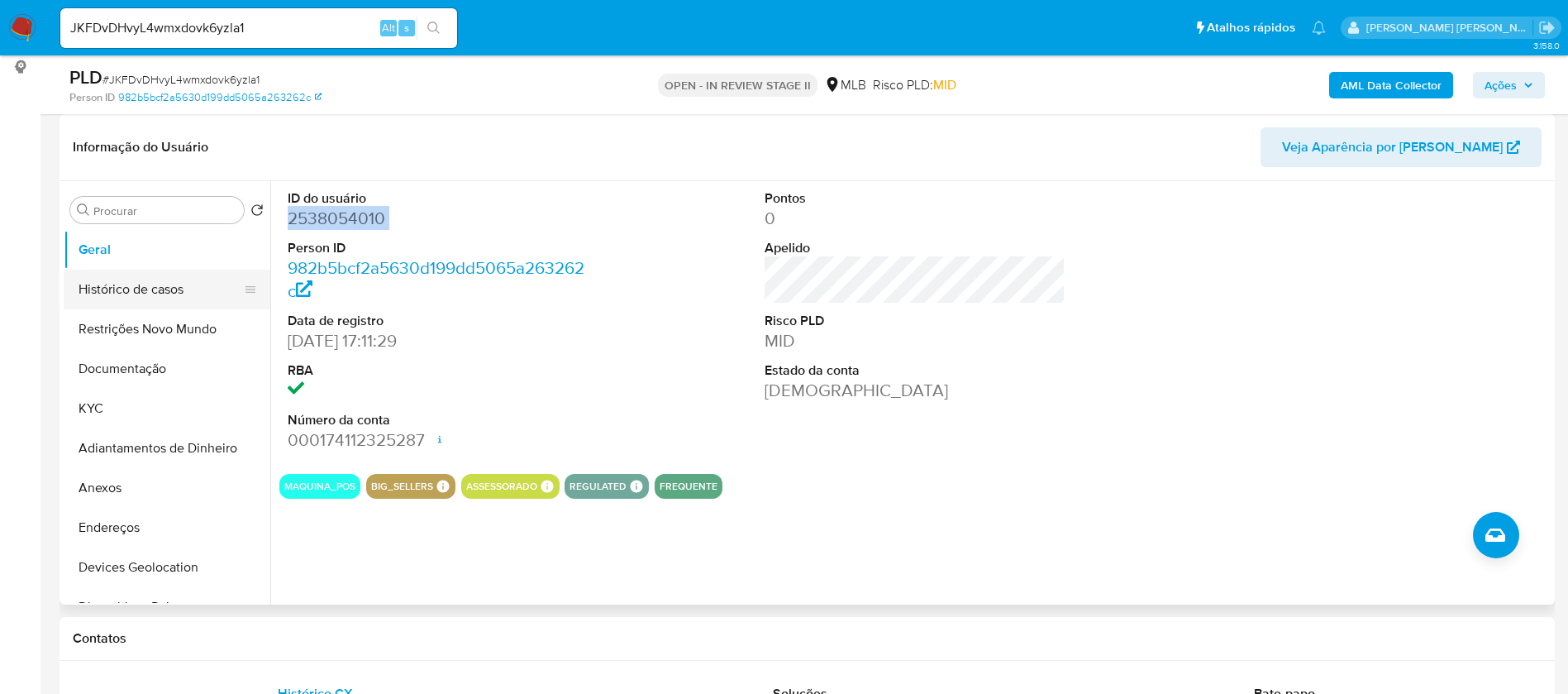
click at [186, 289] on button "Histórico de casos" at bounding box center [160, 289] width 193 height 40
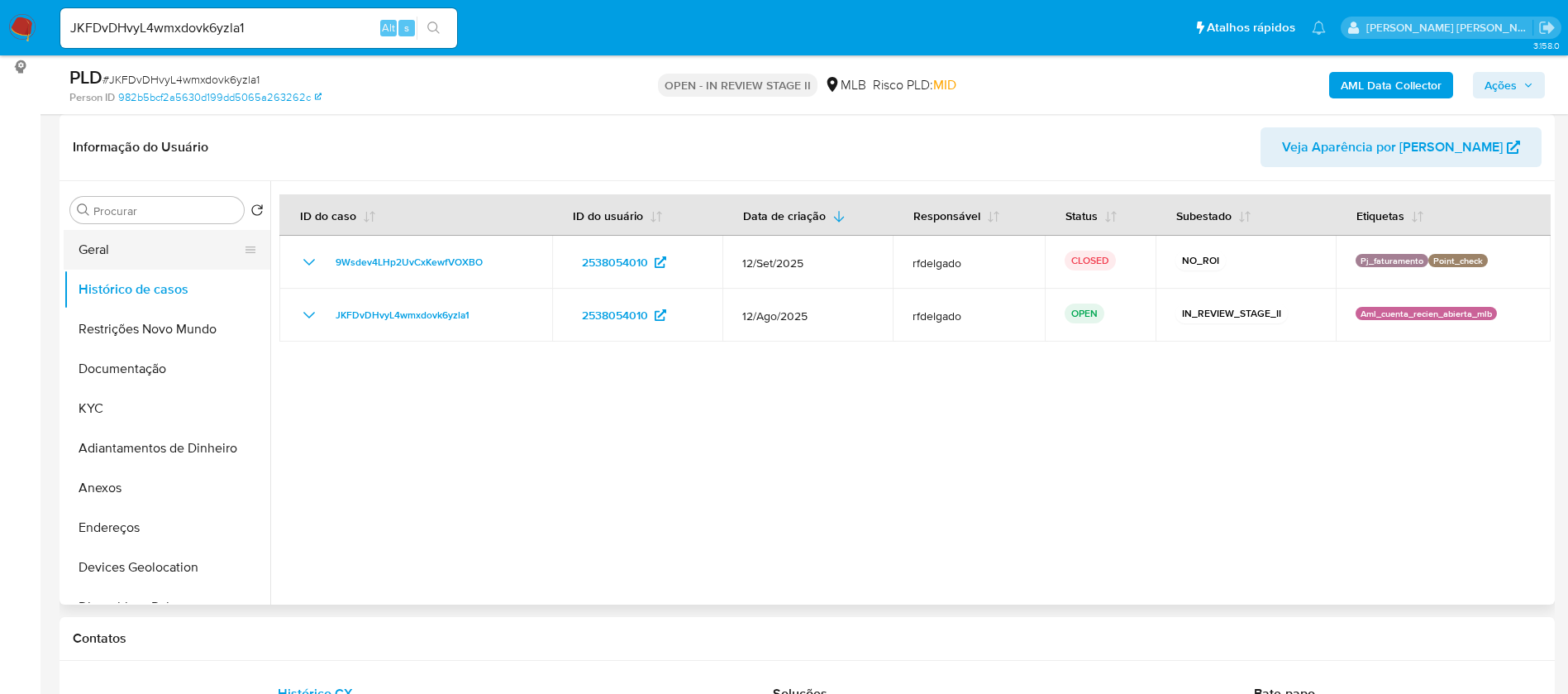
click at [164, 250] on button "Geral" at bounding box center [160, 250] width 193 height 40
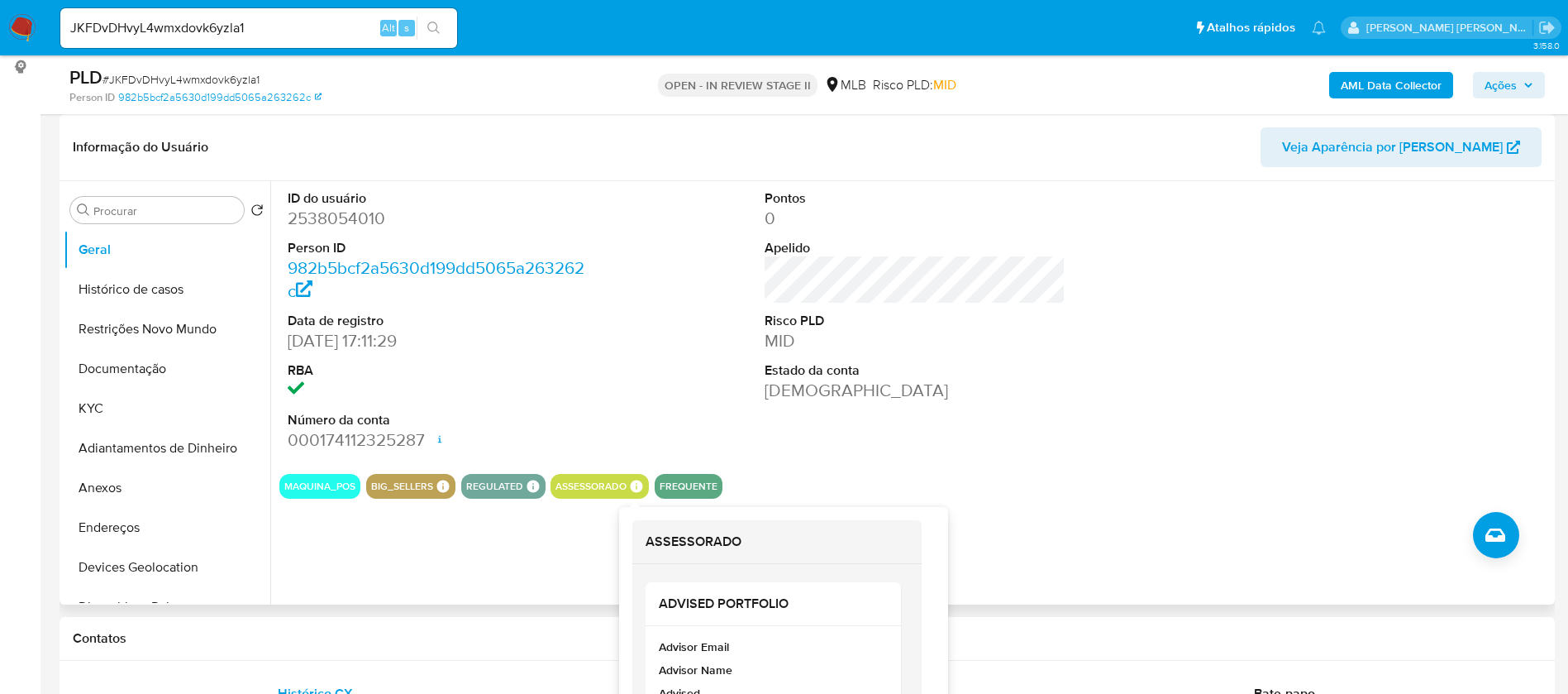
scroll to position [373, 0]
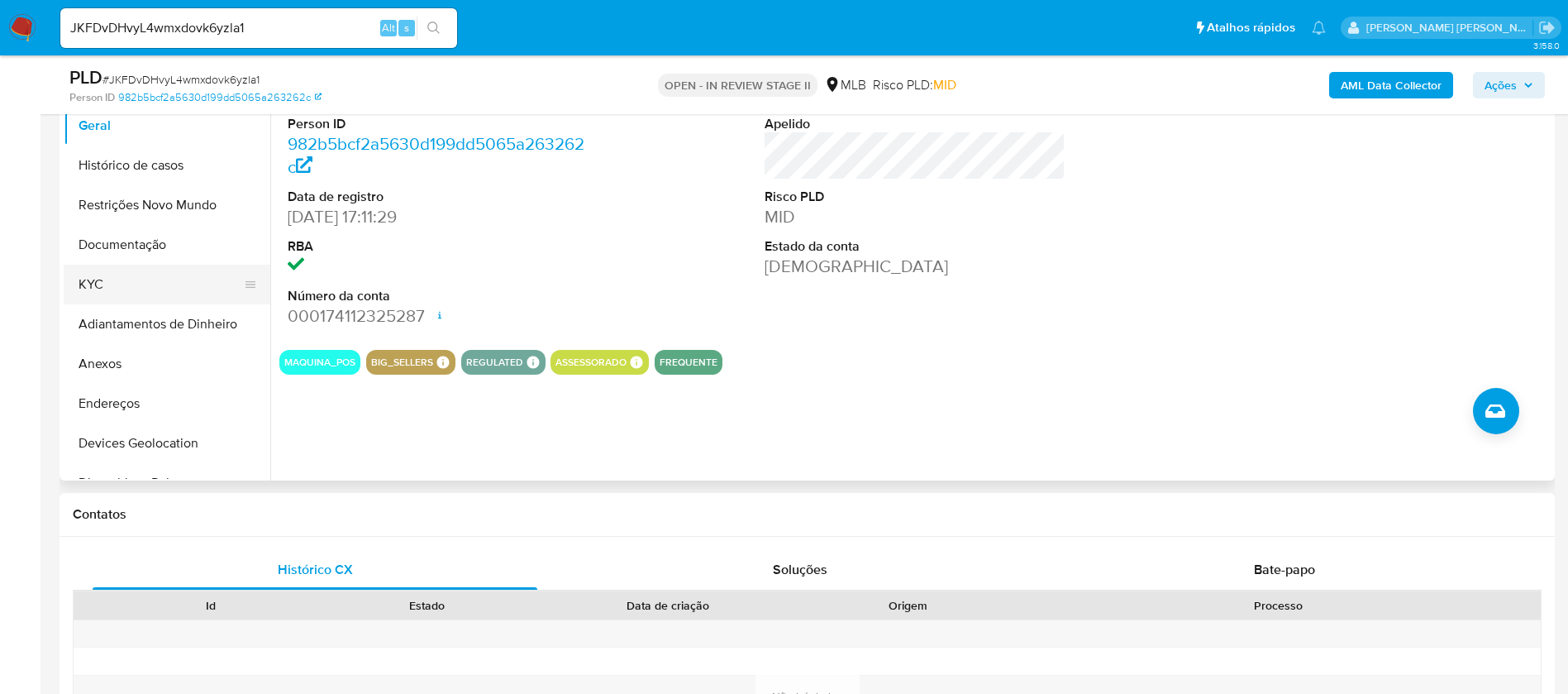
click at [117, 282] on button "KYC" at bounding box center [160, 284] width 193 height 40
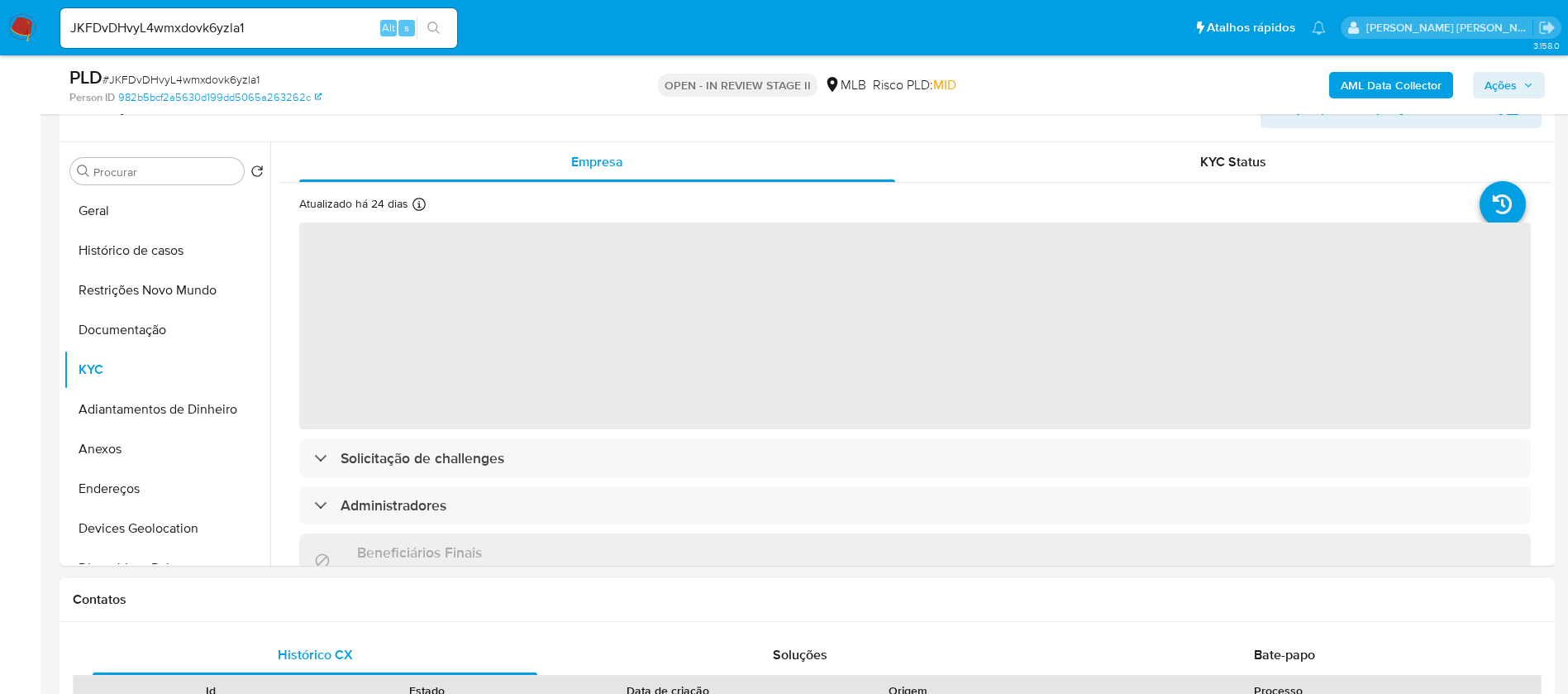
scroll to position [248, 0]
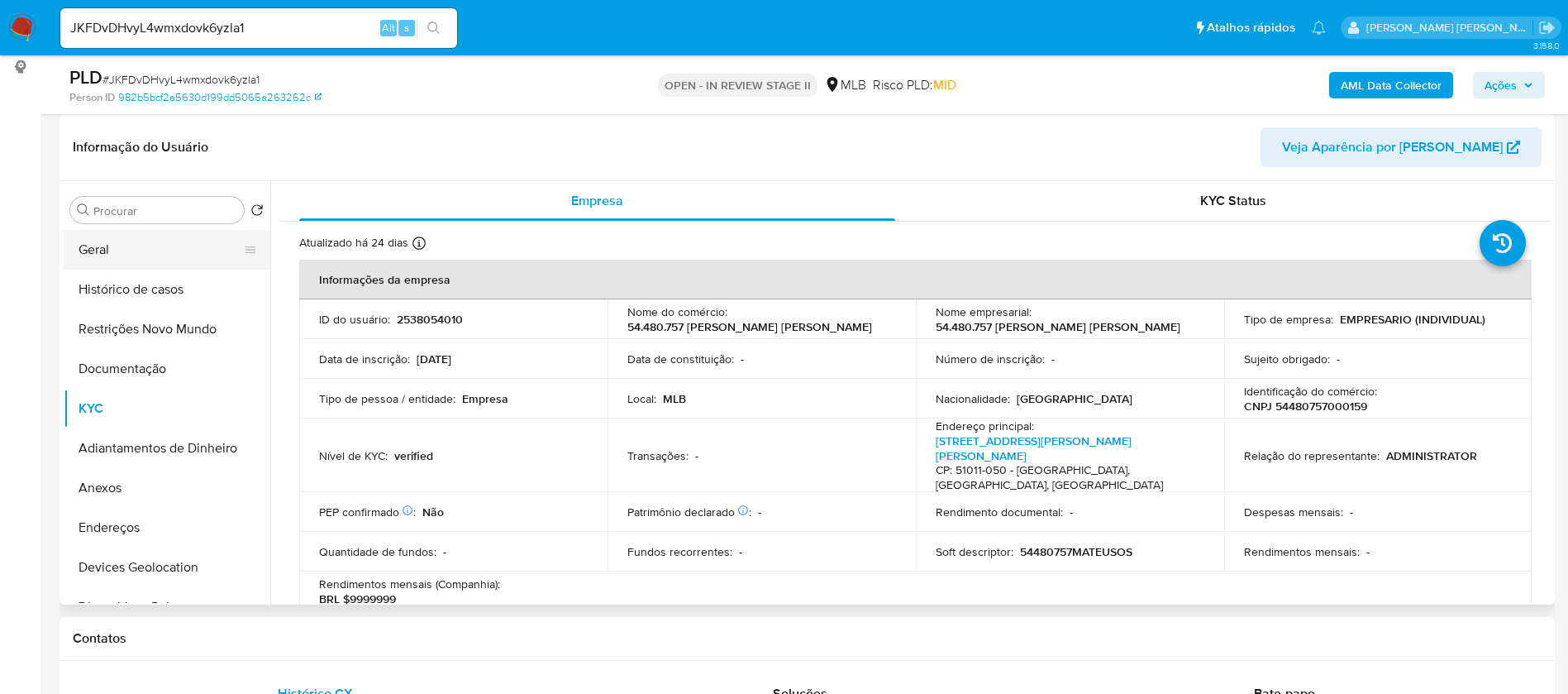
click at [121, 253] on button "Geral" at bounding box center [160, 250] width 193 height 40
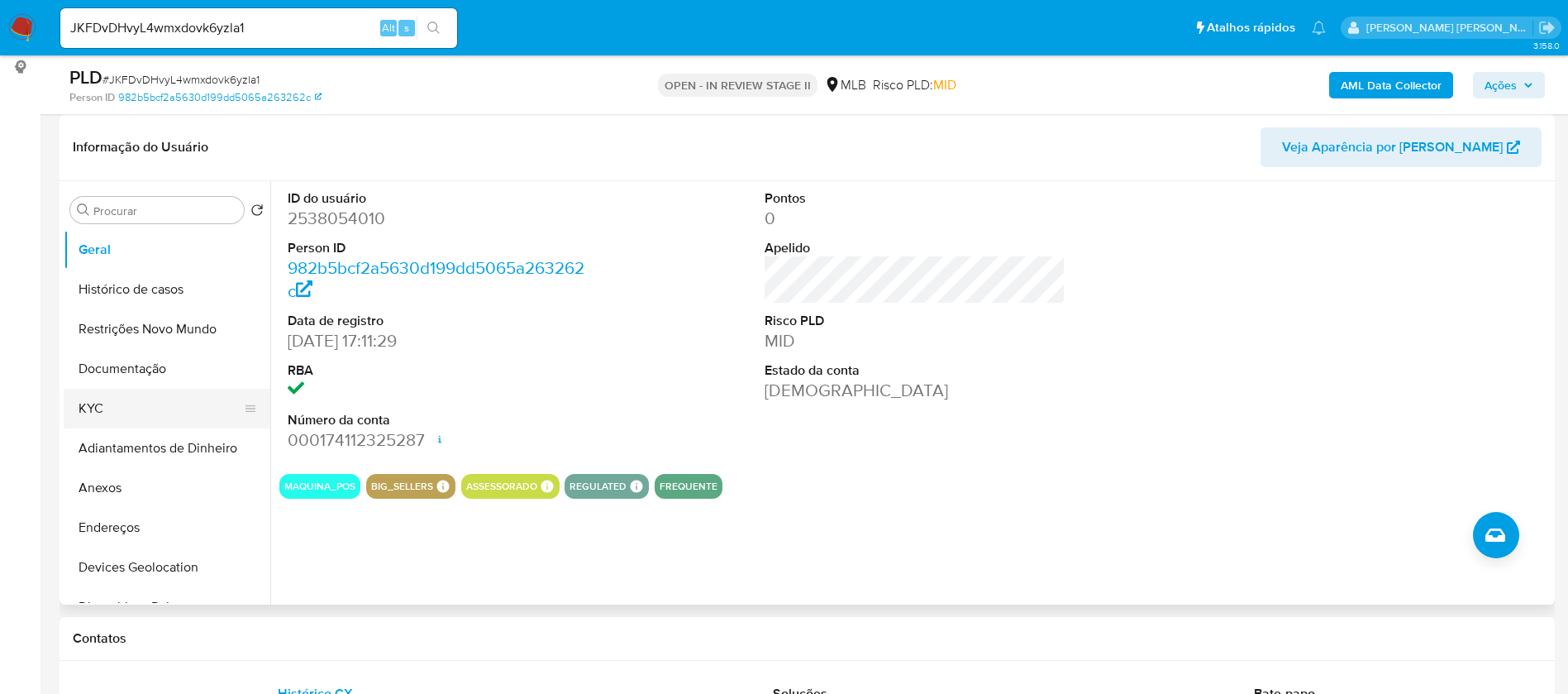
click at [107, 412] on button "KYC" at bounding box center [160, 409] width 193 height 40
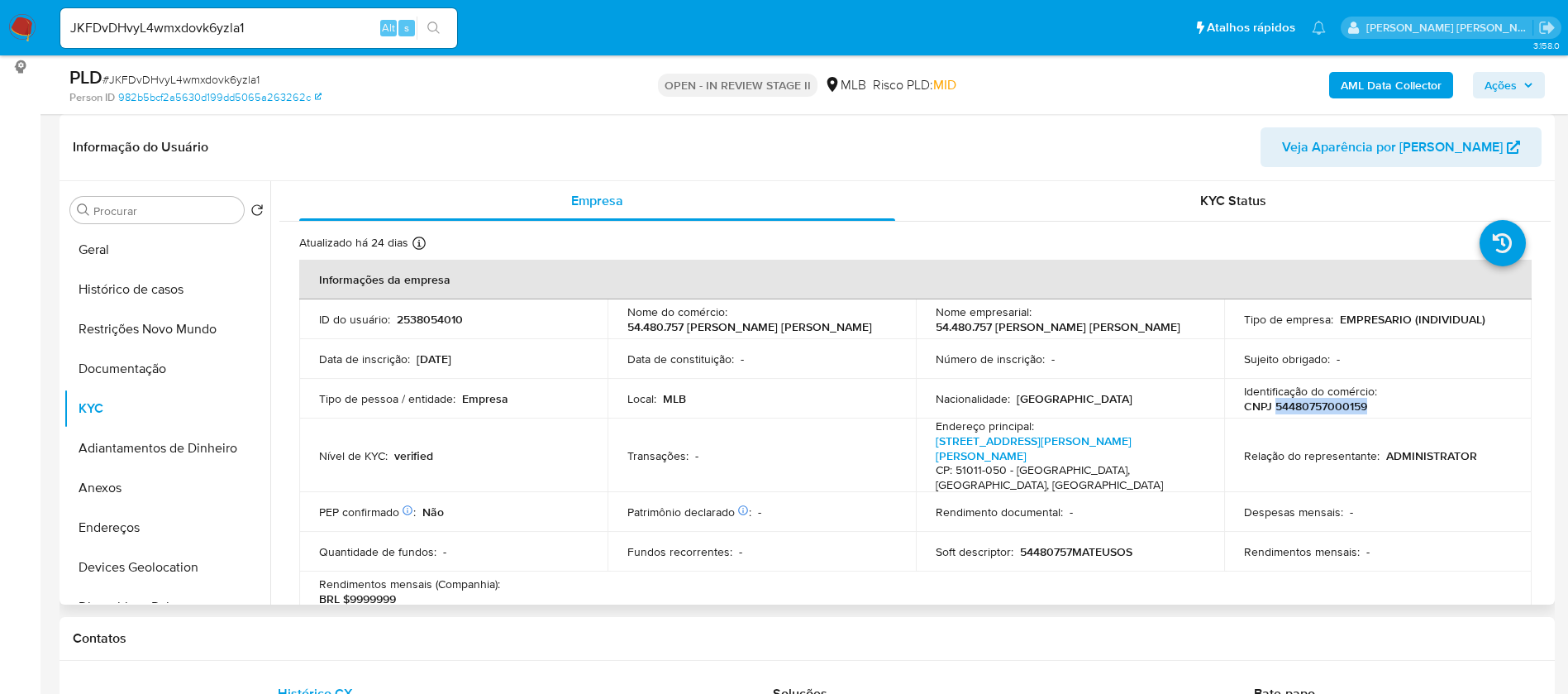
drag, startPoint x: 1362, startPoint y: 409, endPoint x: 1270, endPoint y: 409, distance: 92.0
click at [1270, 409] on div "Identificação do comércio : CNPJ 54480757000159" at bounding box center [1379, 398] width 269 height 29
copy p "54480757000159"
click at [140, 374] on button "Documentação" at bounding box center [160, 369] width 193 height 40
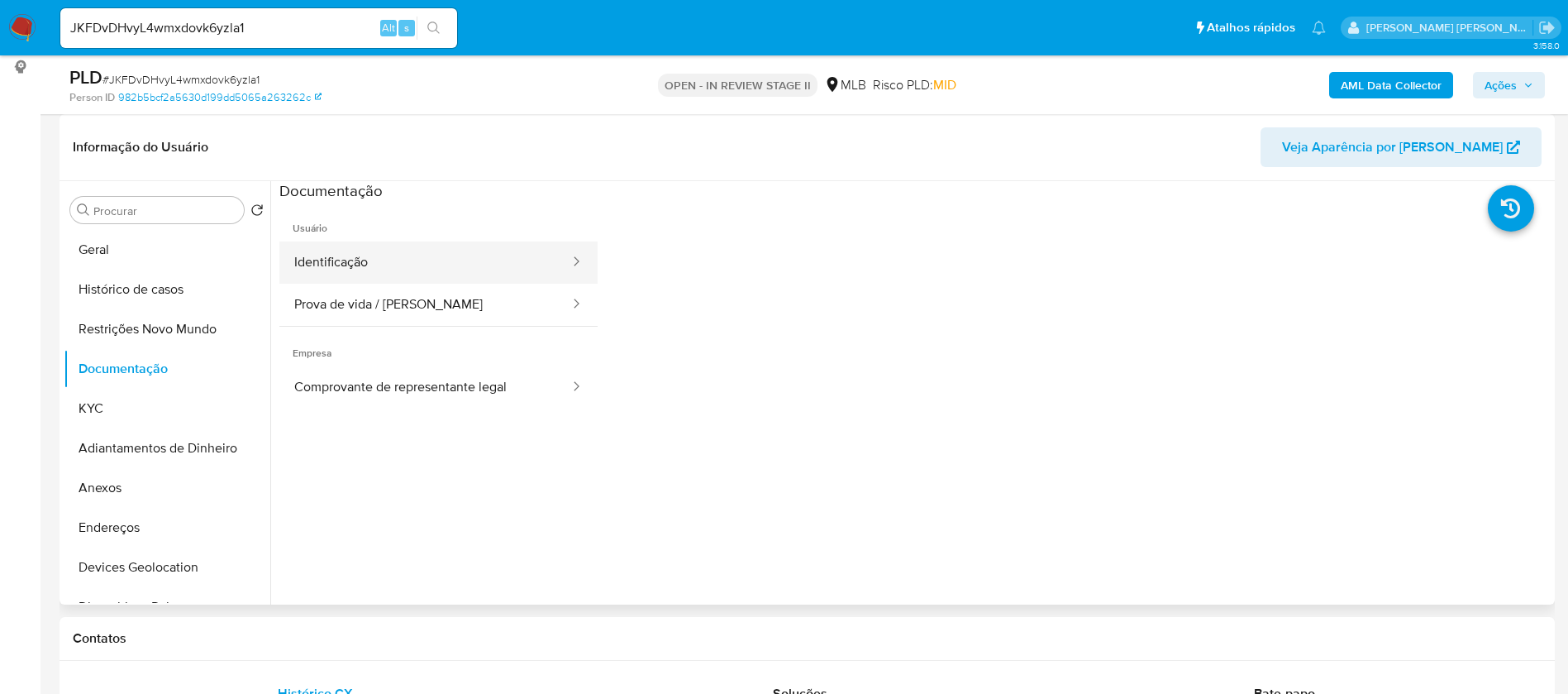
click at [354, 260] on button "Identificação" at bounding box center [425, 263] width 292 height 43
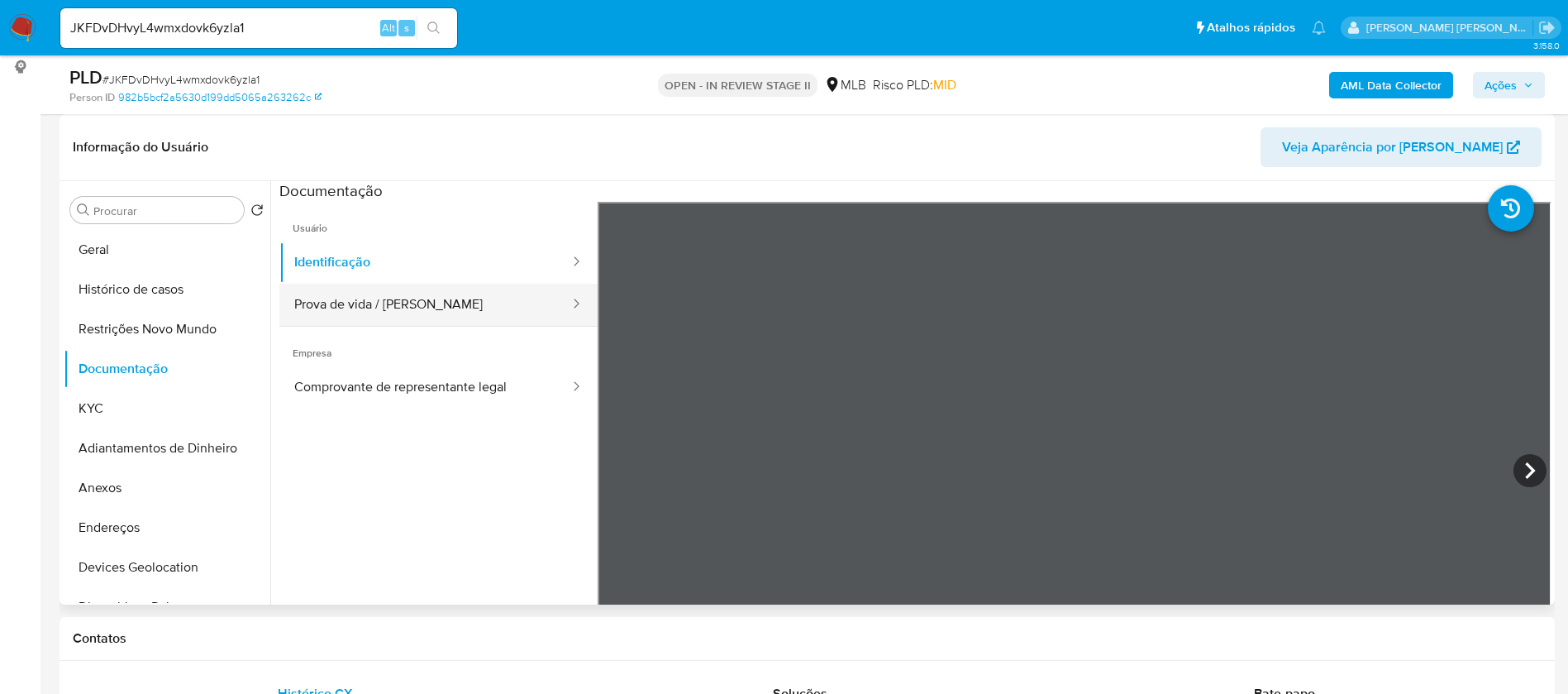
click at [348, 299] on button "Prova de vida / Selfie" at bounding box center [425, 304] width 292 height 43
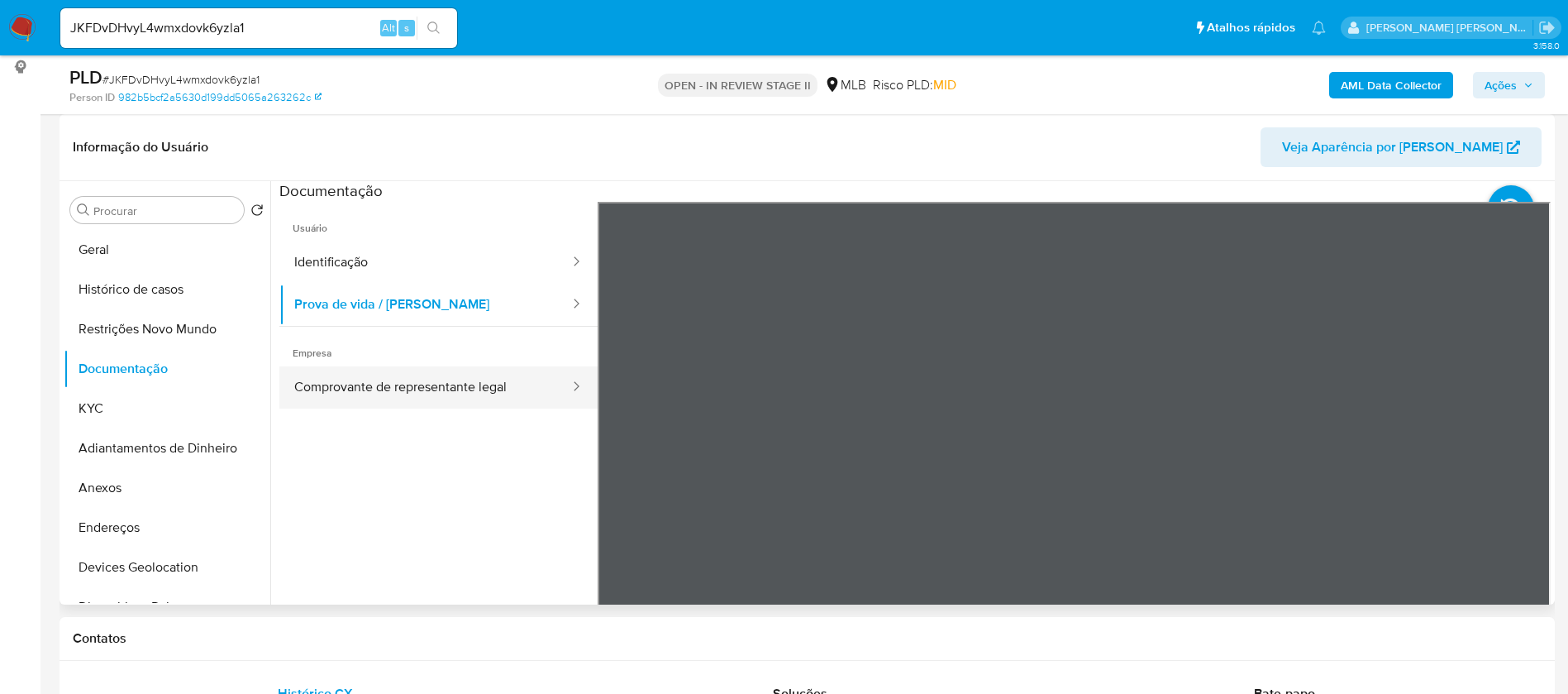
click at [427, 381] on button "Comprovante de representante legal" at bounding box center [425, 388] width 292 height 43
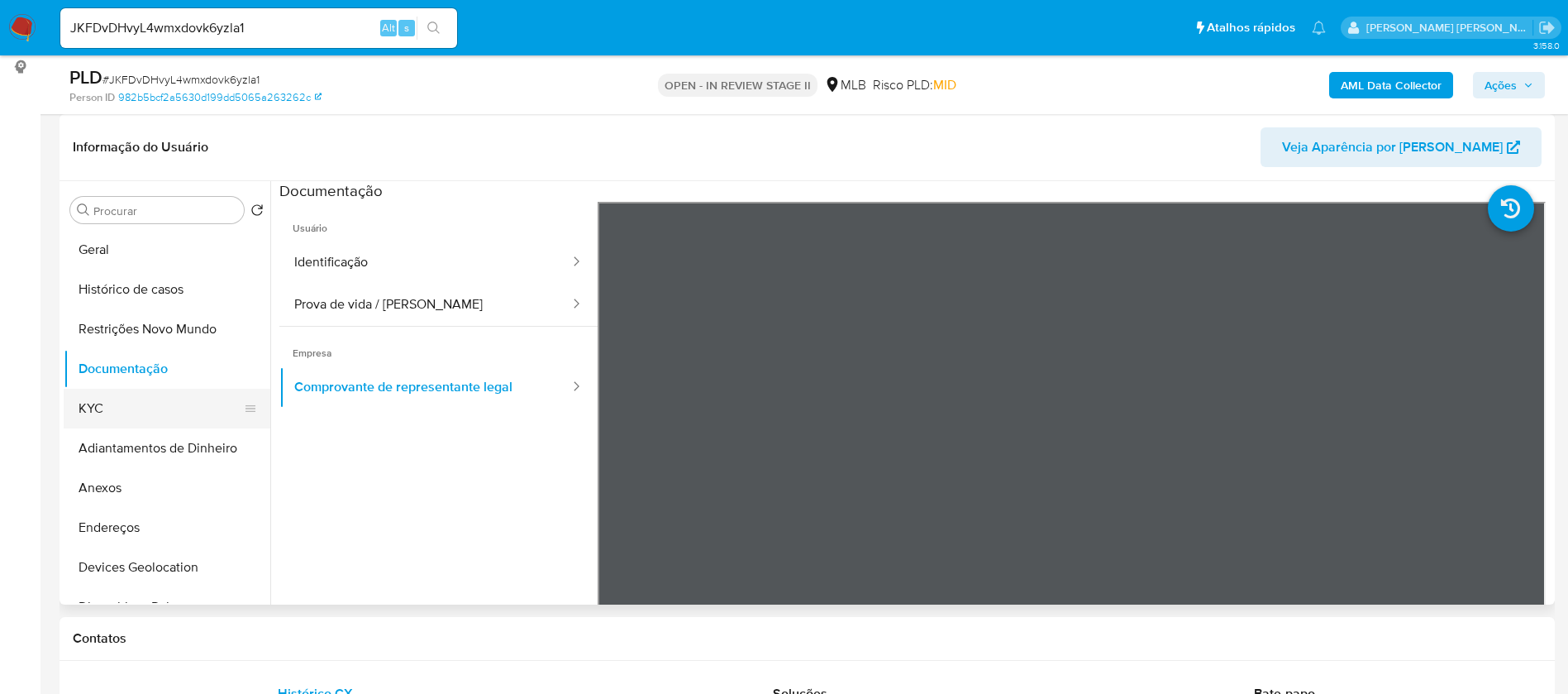
click at [172, 415] on button "KYC" at bounding box center [160, 409] width 193 height 40
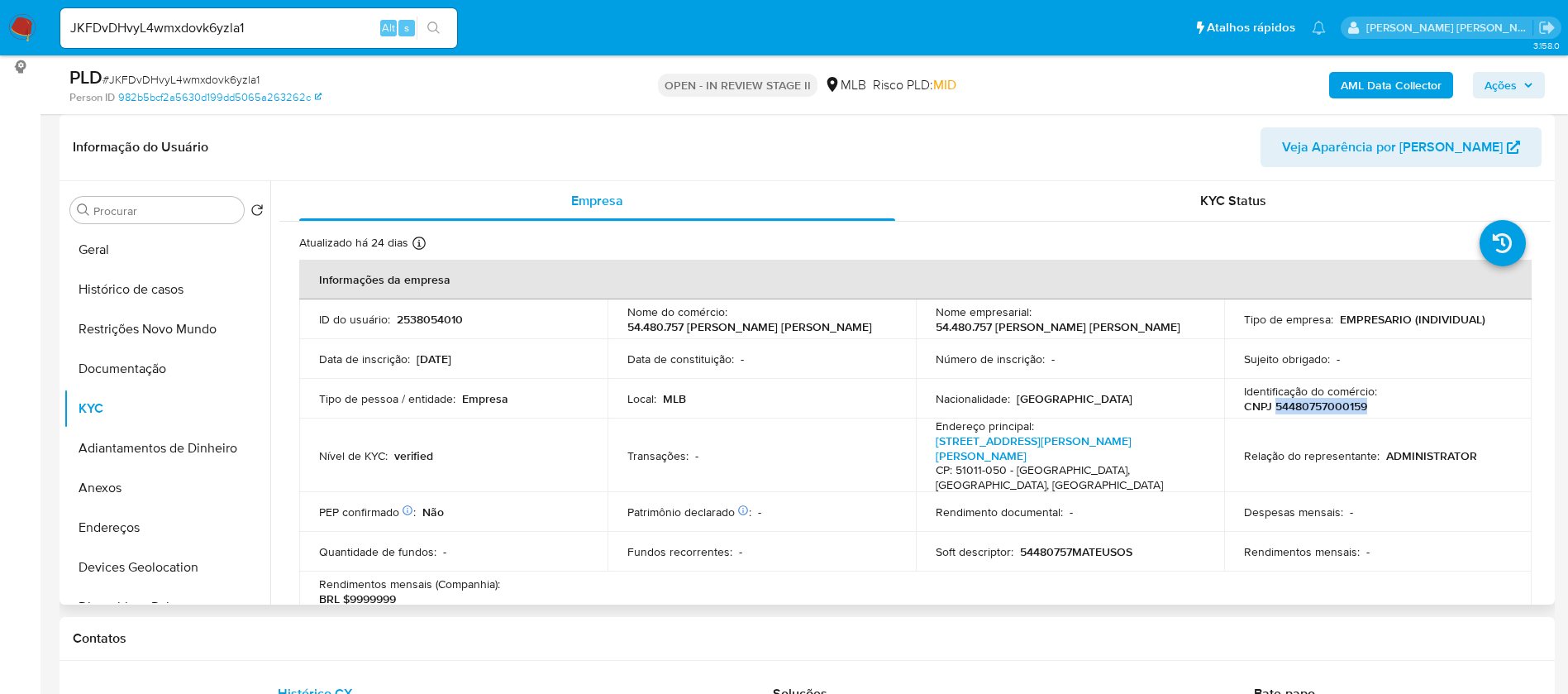
drag, startPoint x: 1360, startPoint y: 406, endPoint x: 1270, endPoint y: 406, distance: 90.0
click at [1270, 406] on p "CNPJ 54480757000159" at bounding box center [1306, 407] width 123 height 15
copy p "54480757000159"
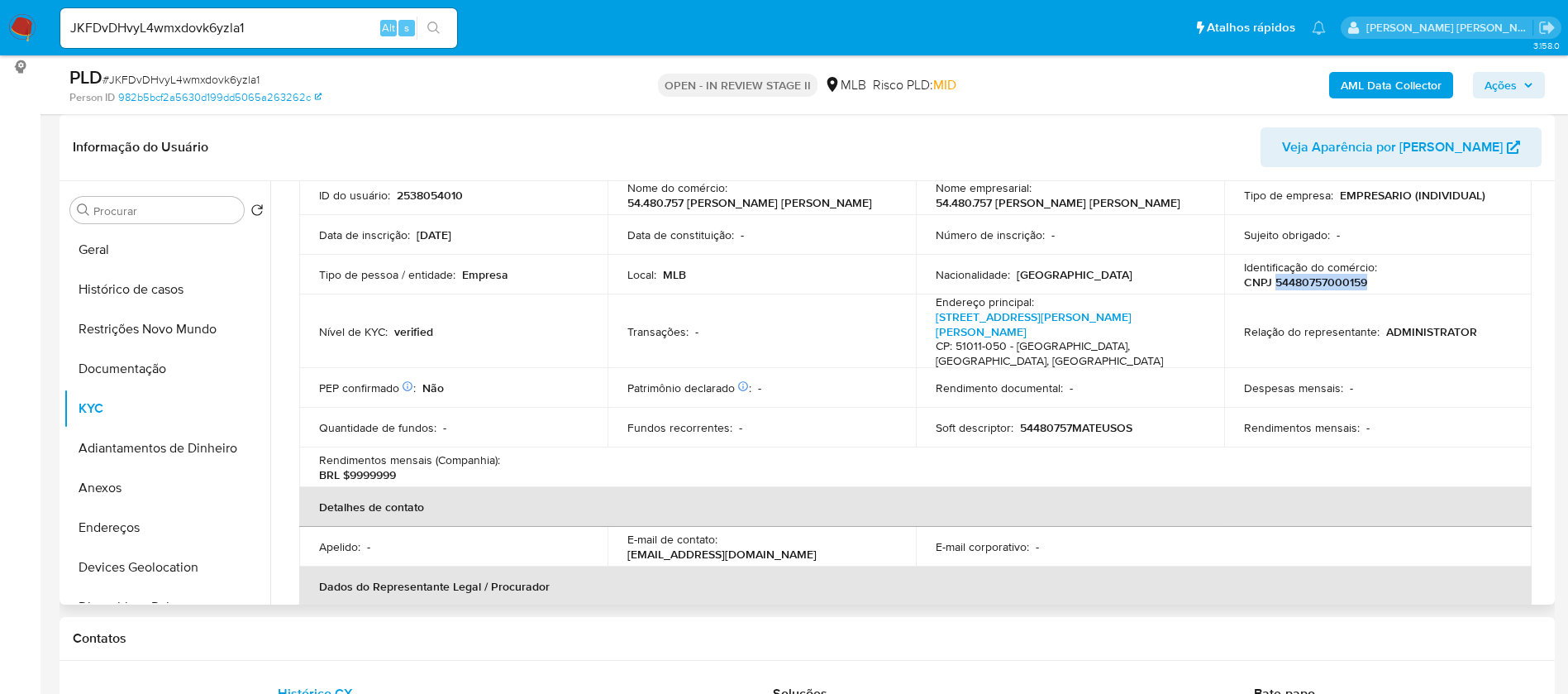
scroll to position [373, 0]
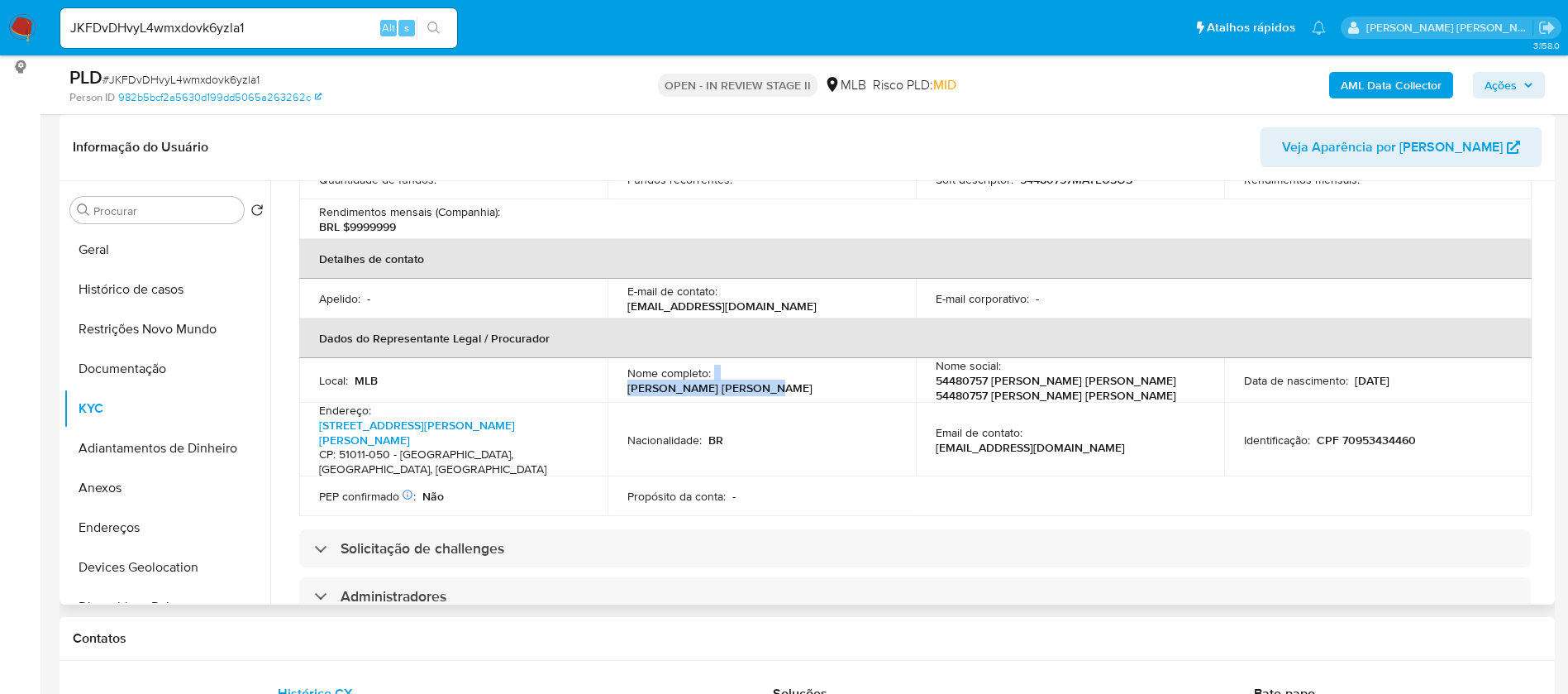
drag, startPoint x: 712, startPoint y: 354, endPoint x: 845, endPoint y: 355, distance: 133.0
click at [845, 366] on div "Nome completo : Mateus Osvaldo da Silva" at bounding box center [762, 380] width 269 height 29
copy div "Mateus Osvaldo da Silva"
drag, startPoint x: 1411, startPoint y: 404, endPoint x: 1313, endPoint y: 398, distance: 98.2
click at [1317, 432] on p "CPF 70953434460" at bounding box center [1366, 440] width 99 height 15
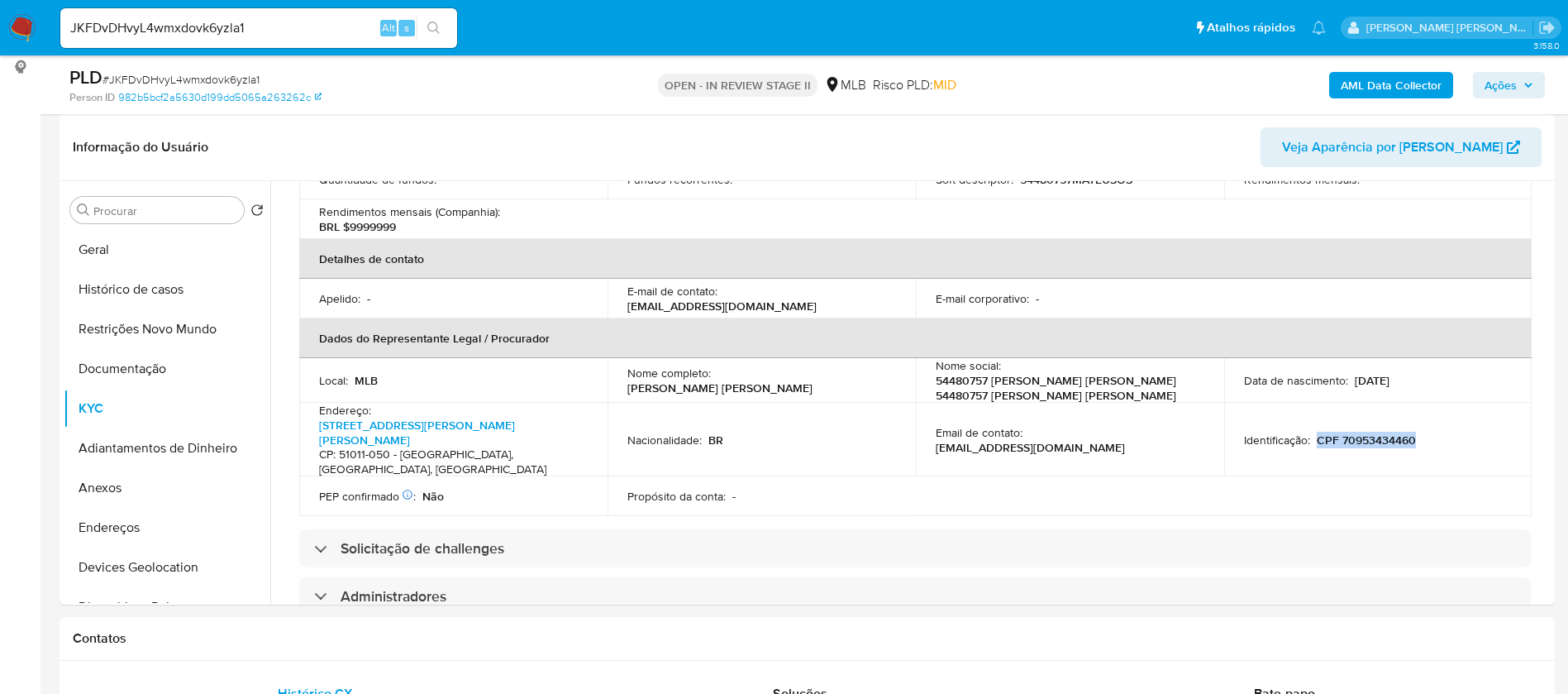
copy p "CPF 70953434460"
click at [1379, 432] on p "CPF 70953434460" at bounding box center [1366, 440] width 99 height 15
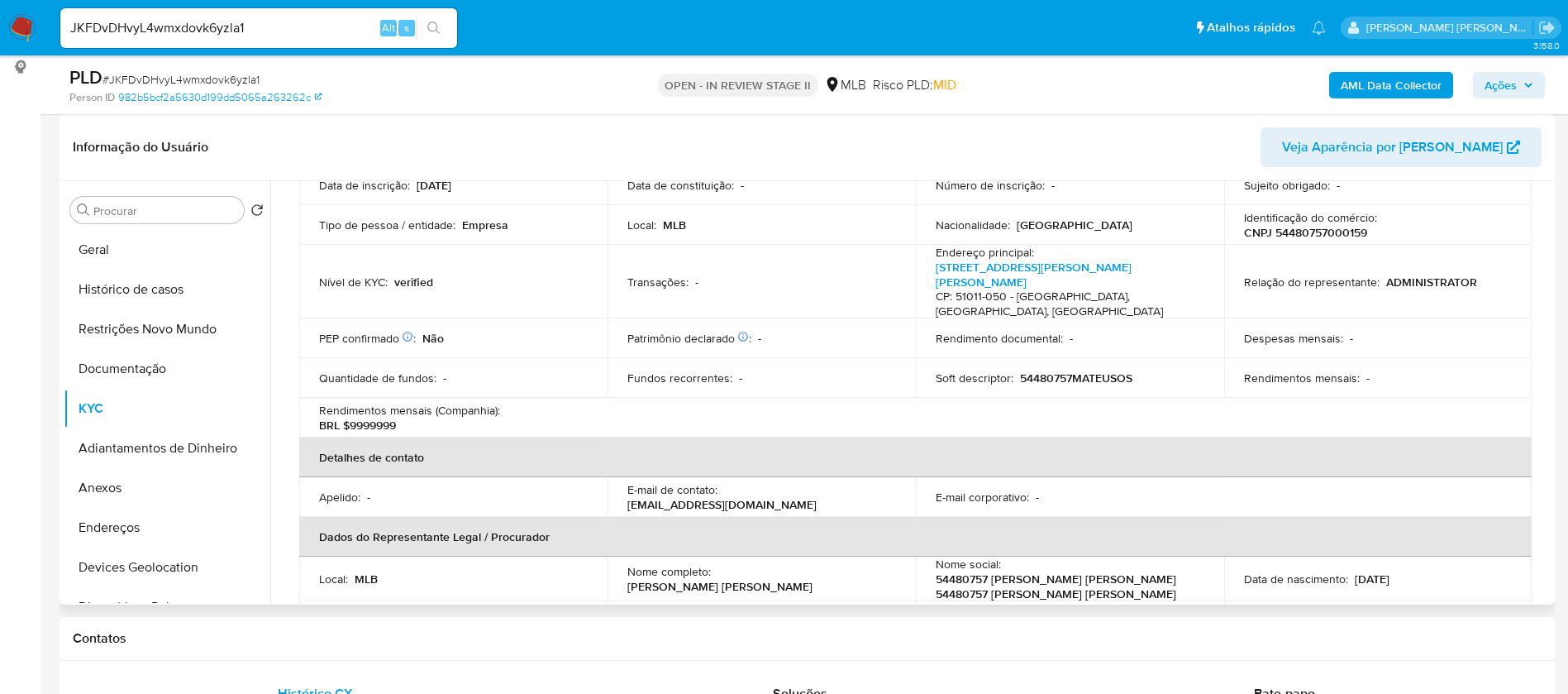
scroll to position [124, 0]
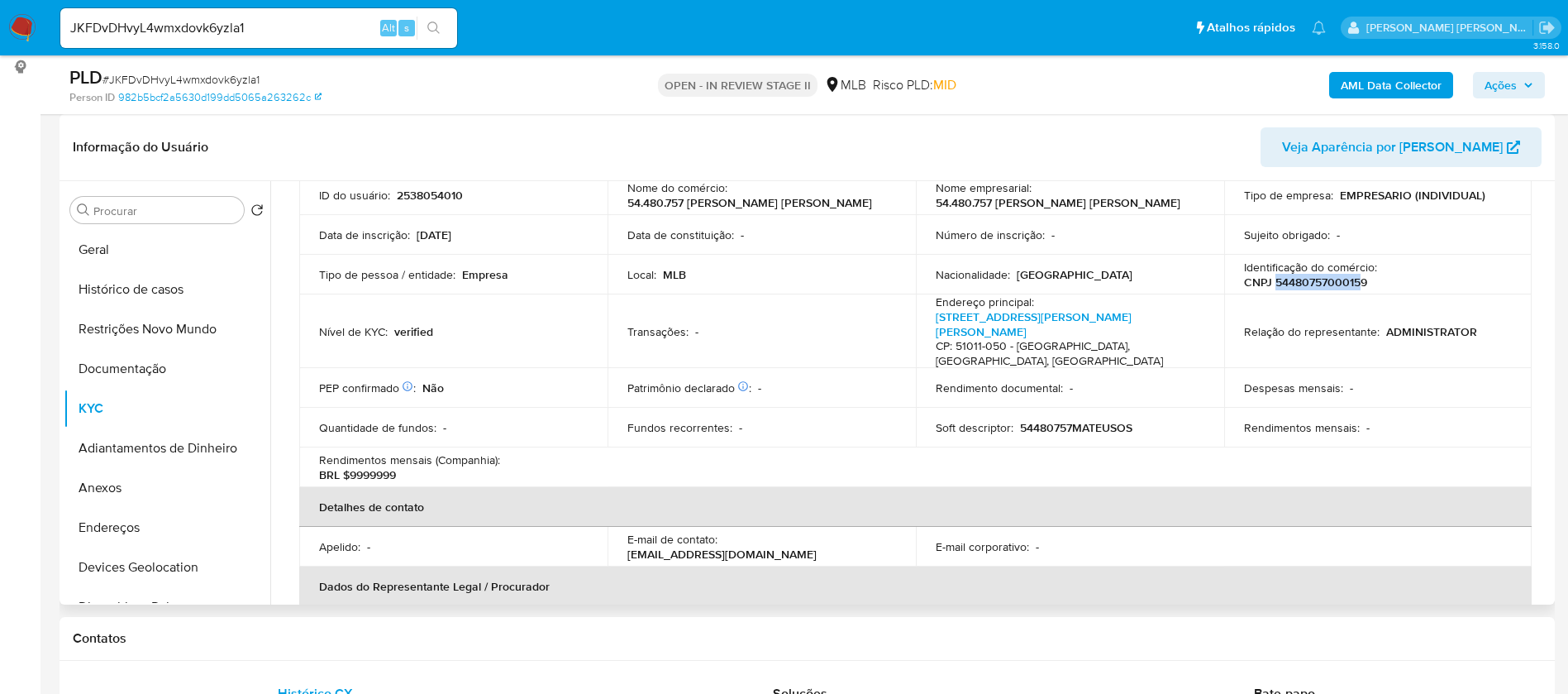
drag, startPoint x: 1358, startPoint y: 283, endPoint x: 1271, endPoint y: 282, distance: 87.0
click at [1271, 282] on p "CNPJ 54480757000159" at bounding box center [1306, 283] width 123 height 15
copy p "5448075700015"
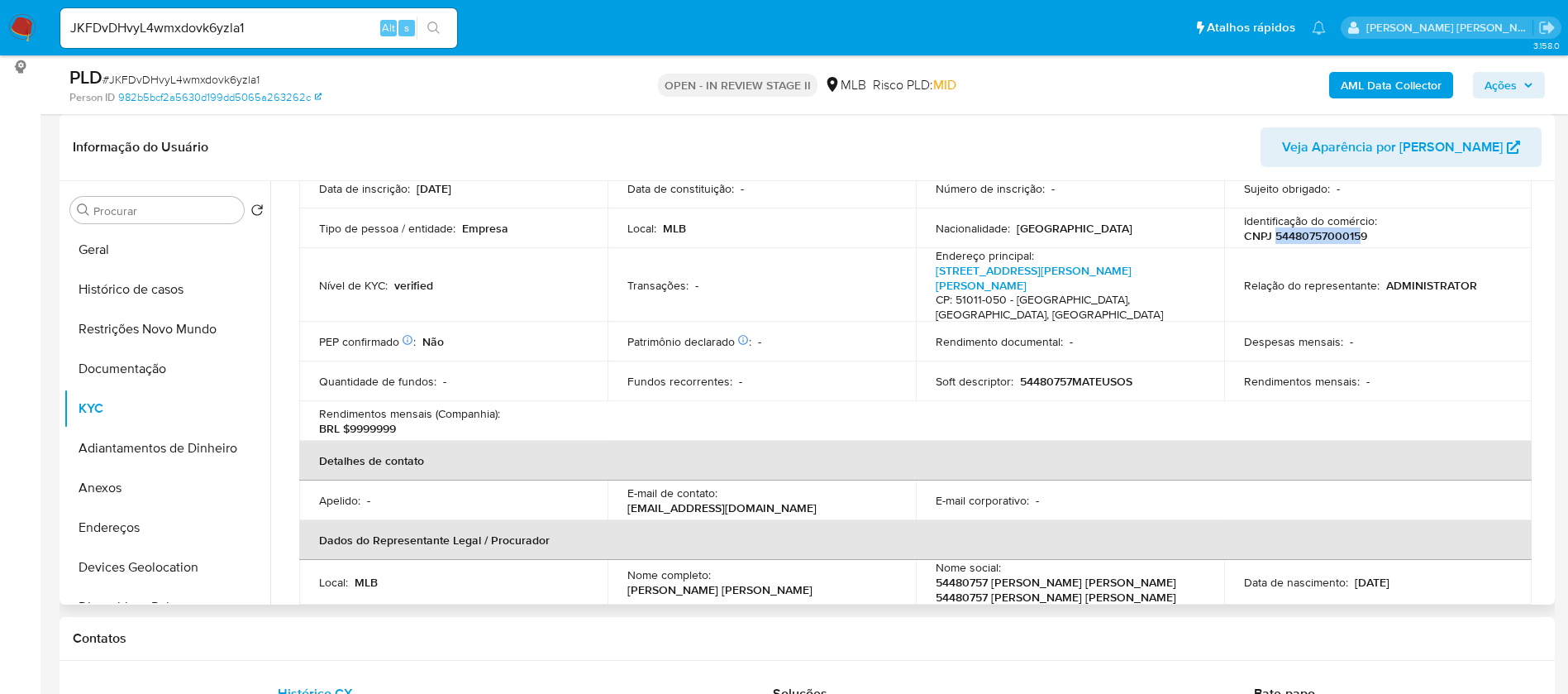
scroll to position [155, 0]
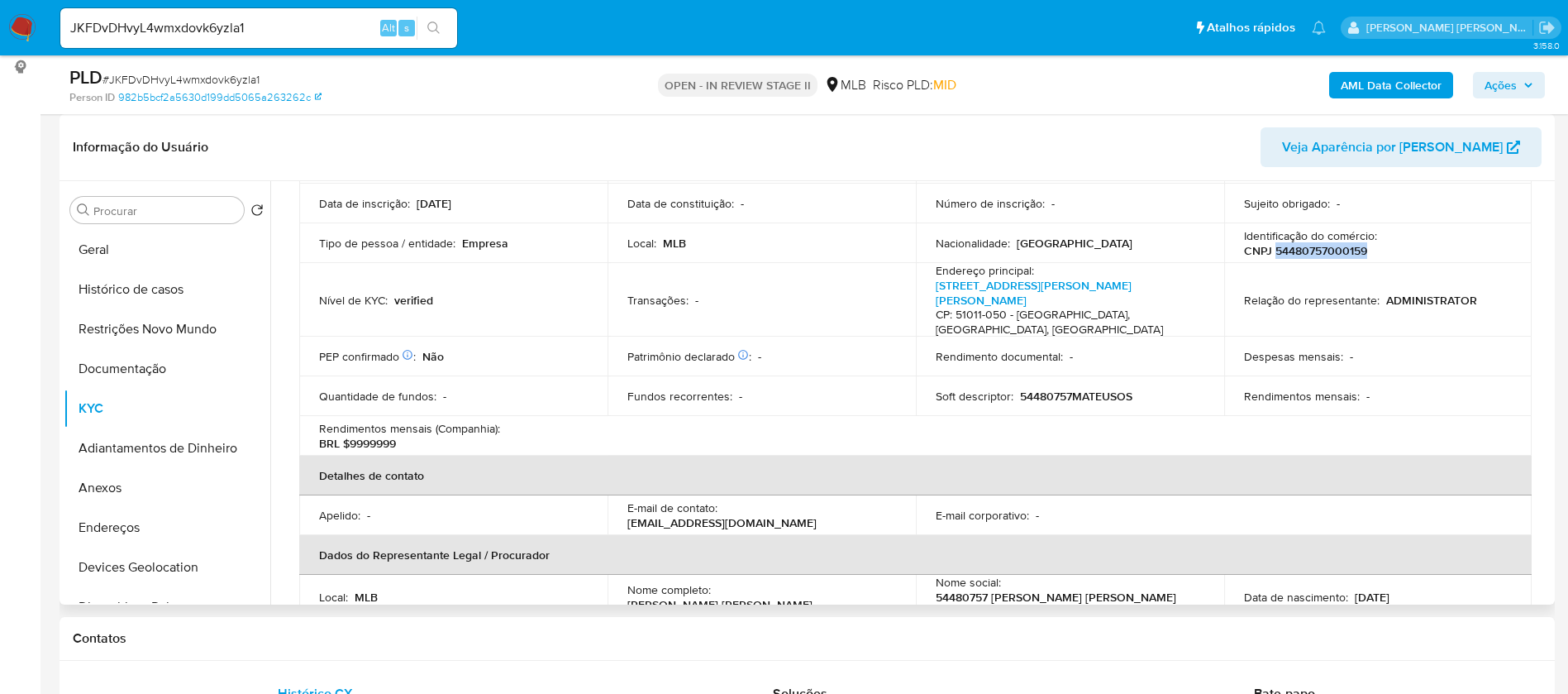
drag, startPoint x: 1362, startPoint y: 250, endPoint x: 1270, endPoint y: 249, distance: 92.0
click at [1270, 249] on p "CNPJ 54480757000159" at bounding box center [1306, 251] width 123 height 15
copy p "54480757000159"
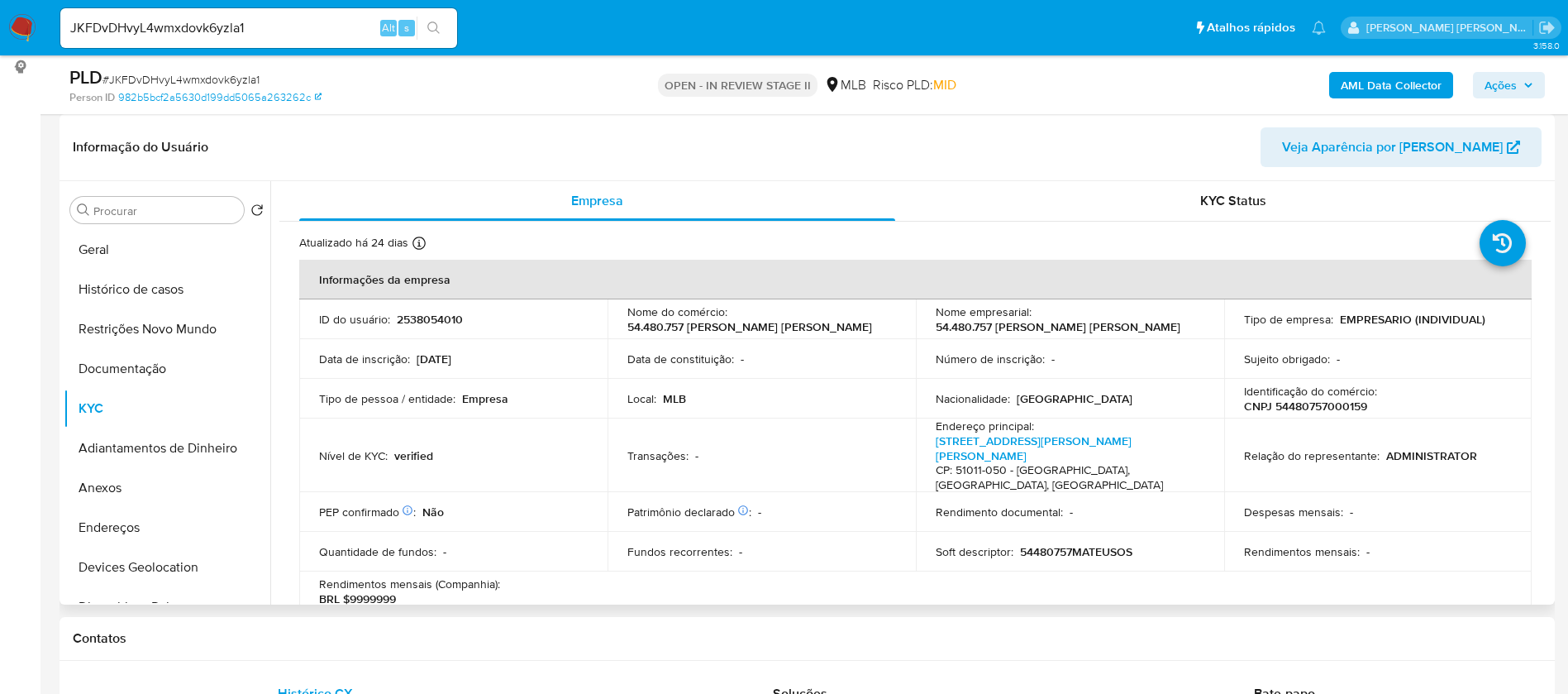
click at [442, 314] on p "2538054010" at bounding box center [430, 320] width 66 height 15
copy p "2538054010"
click at [155, 244] on button "Geral" at bounding box center [160, 250] width 193 height 40
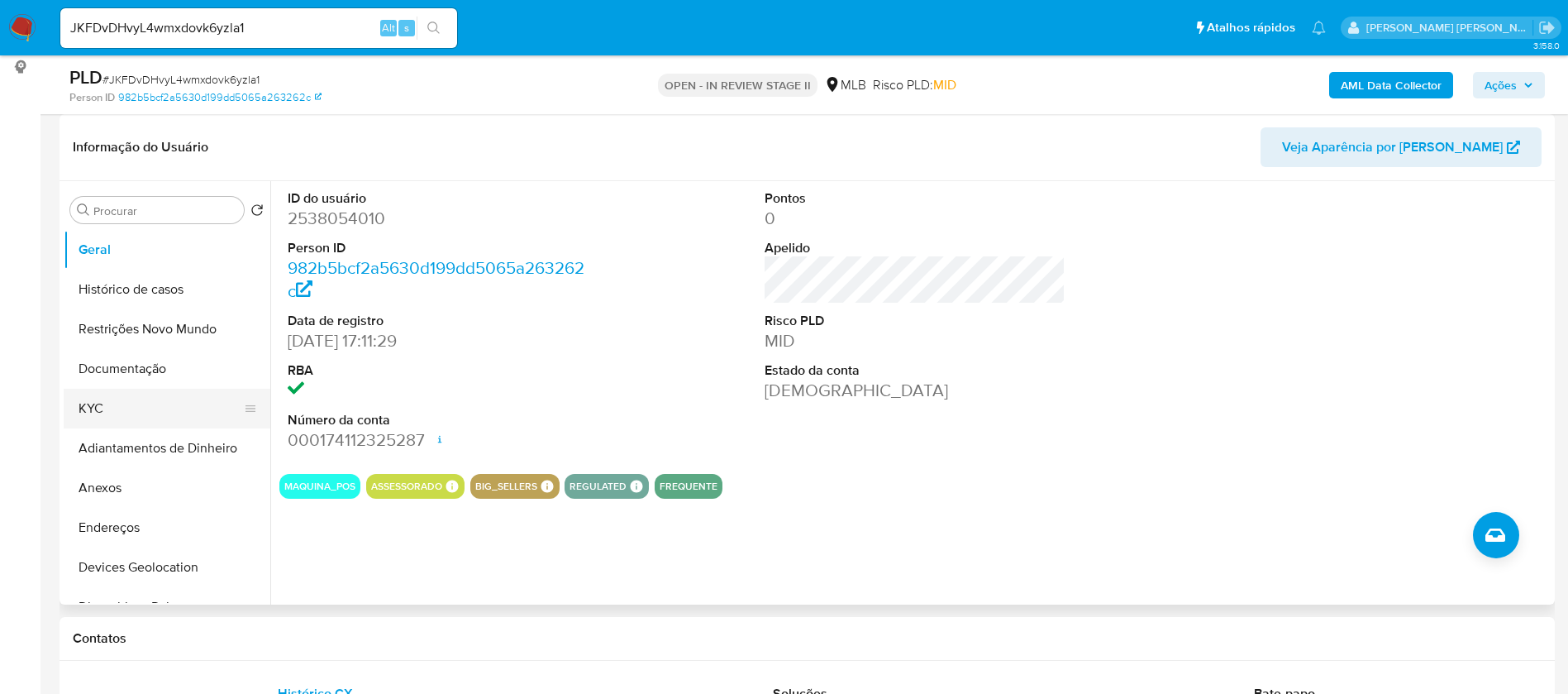
click at [82, 407] on button "KYC" at bounding box center [160, 409] width 193 height 40
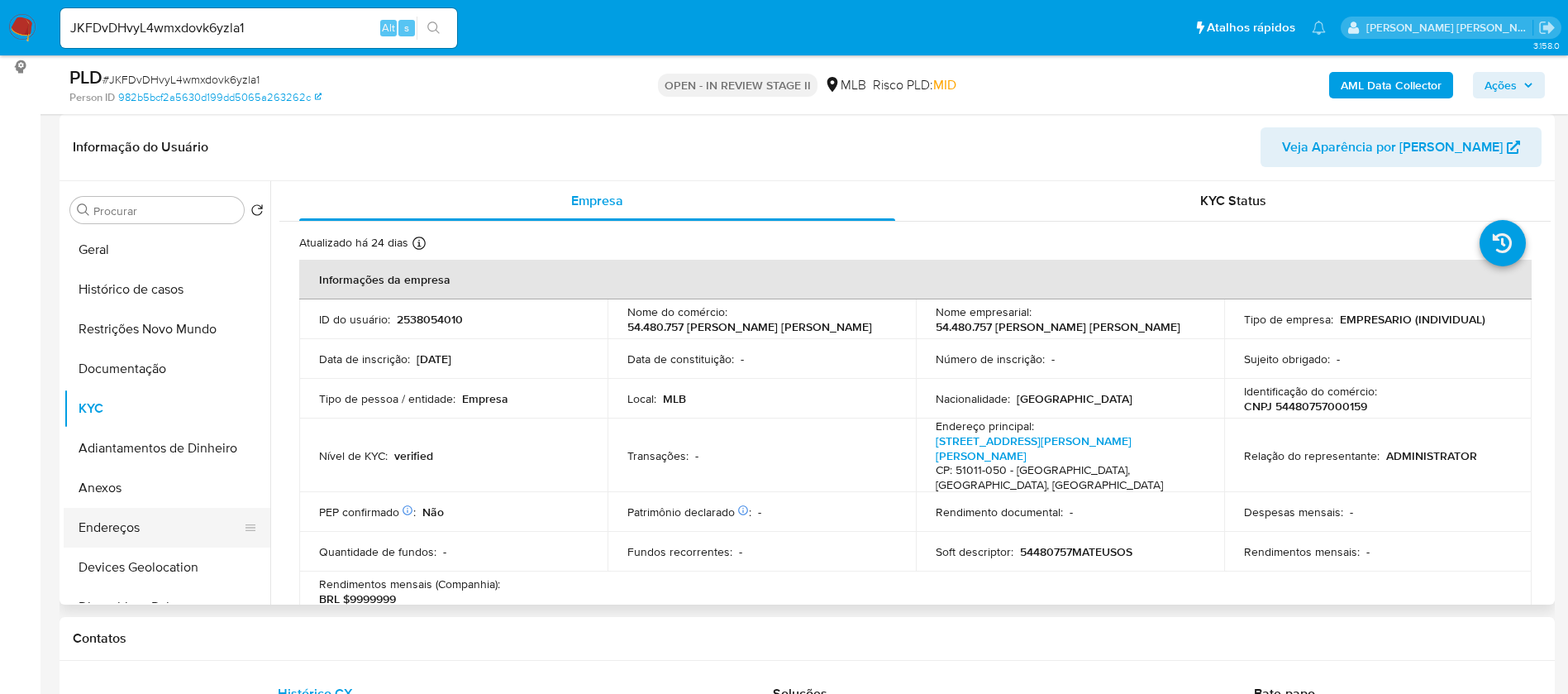
click at [145, 528] on button "Endereços" at bounding box center [160, 528] width 193 height 40
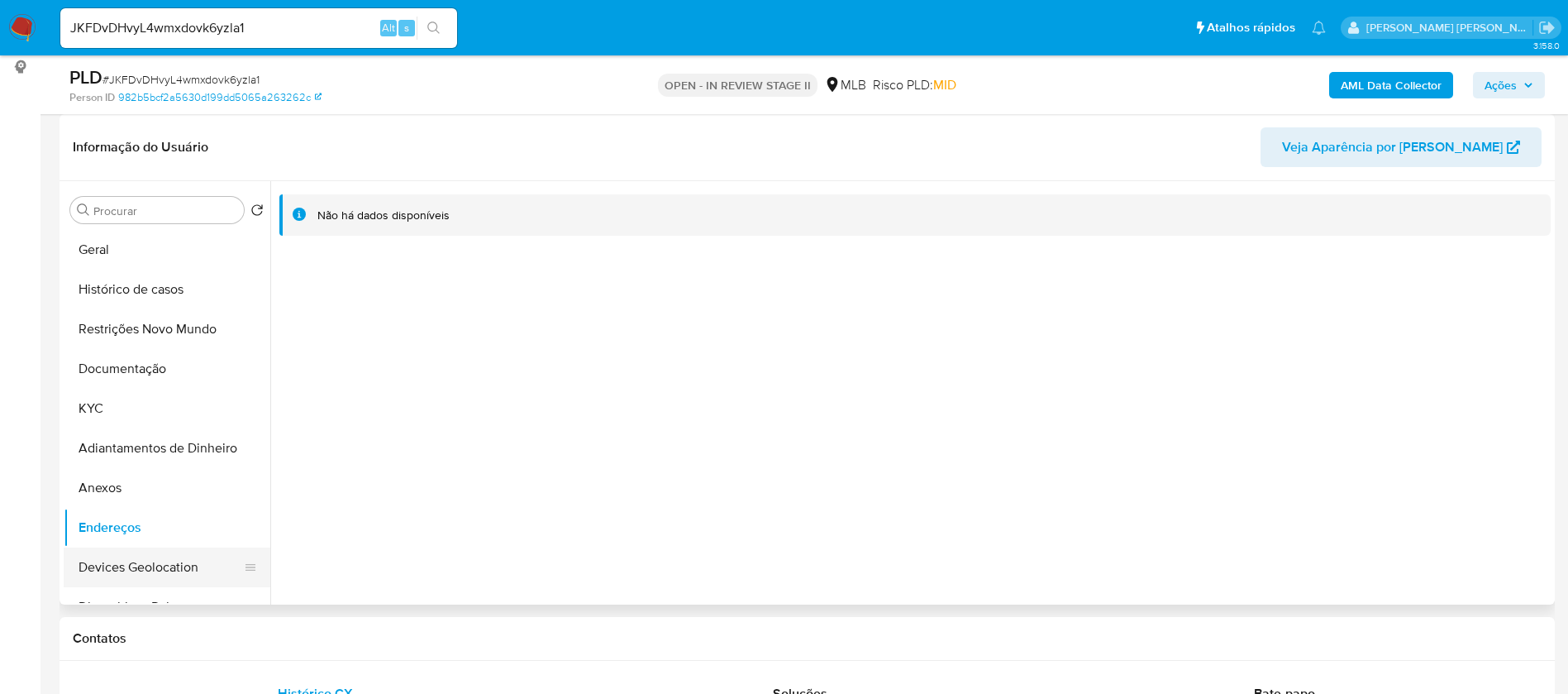
click at [166, 568] on button "Devices Geolocation" at bounding box center [160, 568] width 193 height 40
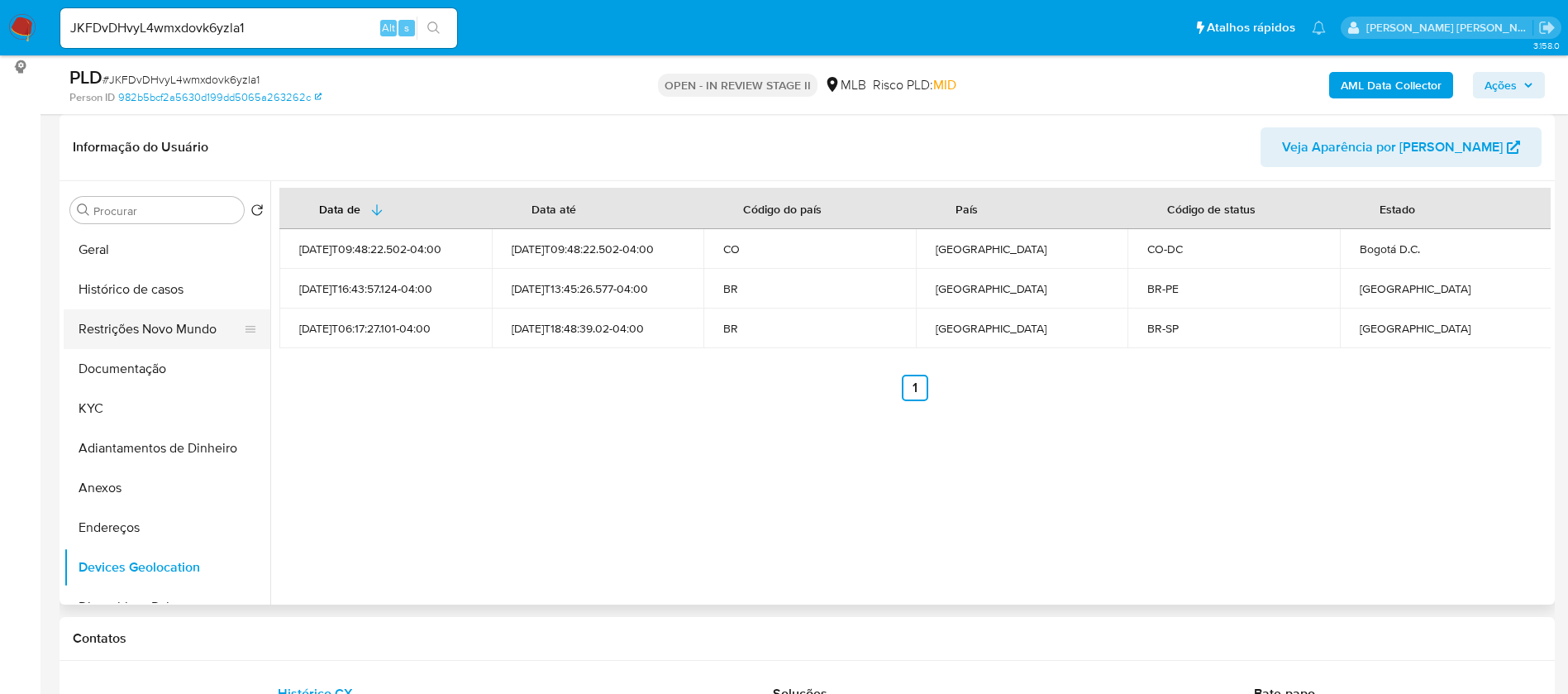
click at [103, 333] on button "Restrições Novo Mundo" at bounding box center [160, 329] width 193 height 40
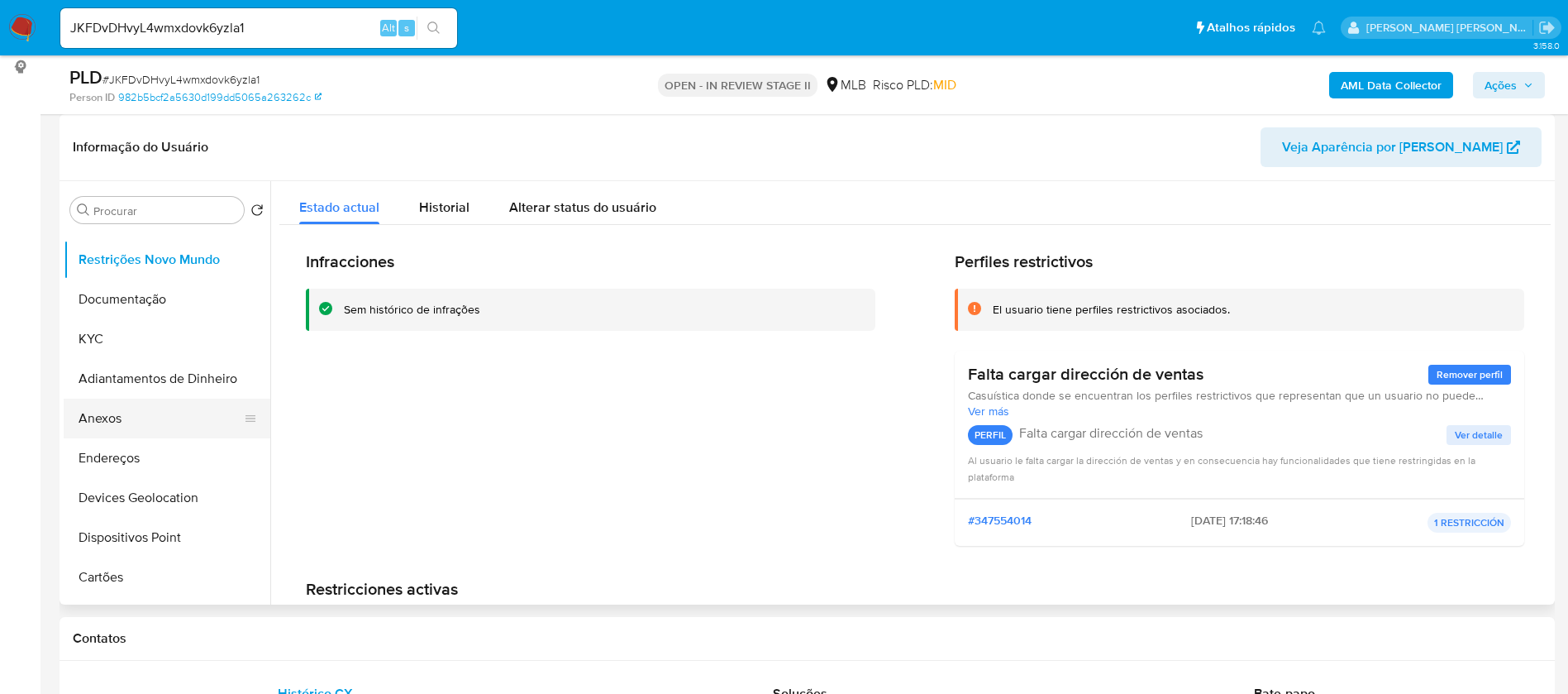
scroll to position [124, 0]
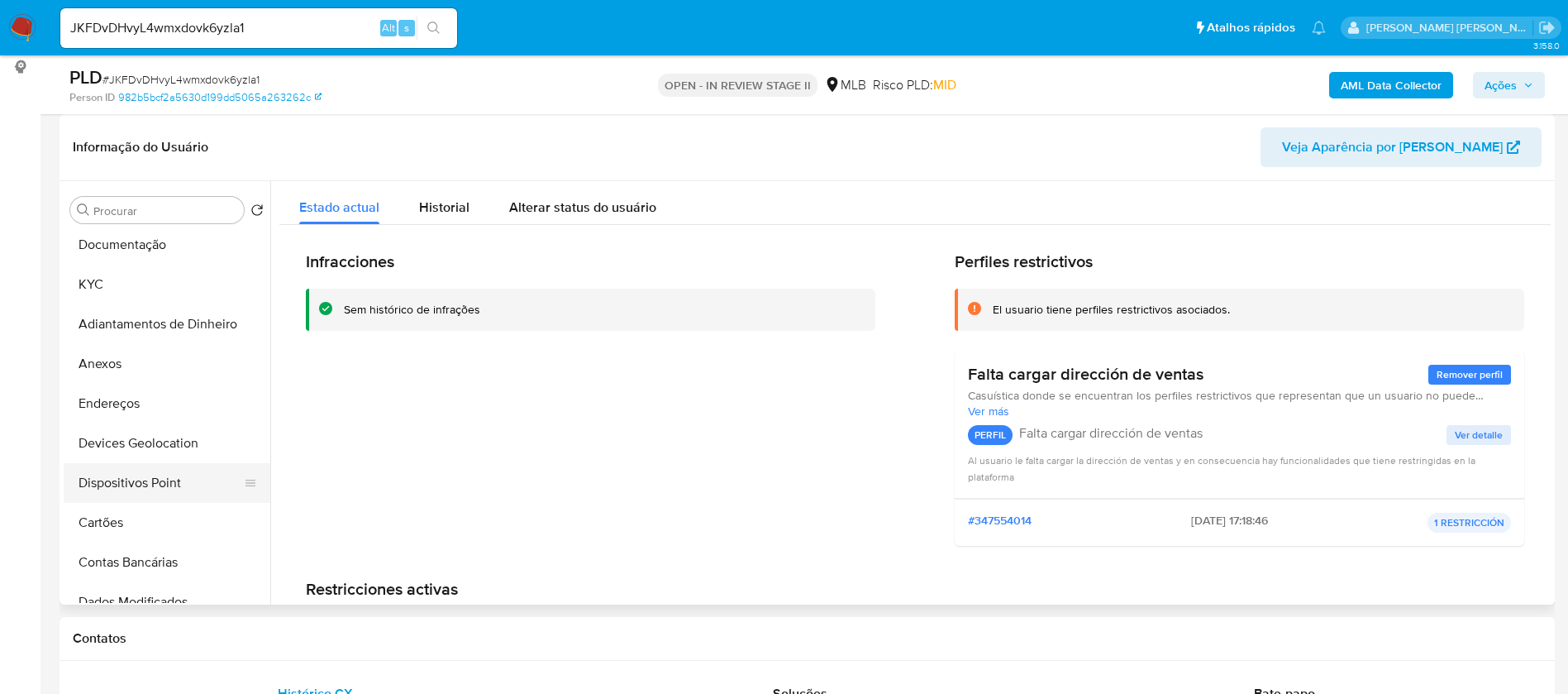
click at [149, 475] on button "Dispositivos Point" at bounding box center [160, 484] width 193 height 40
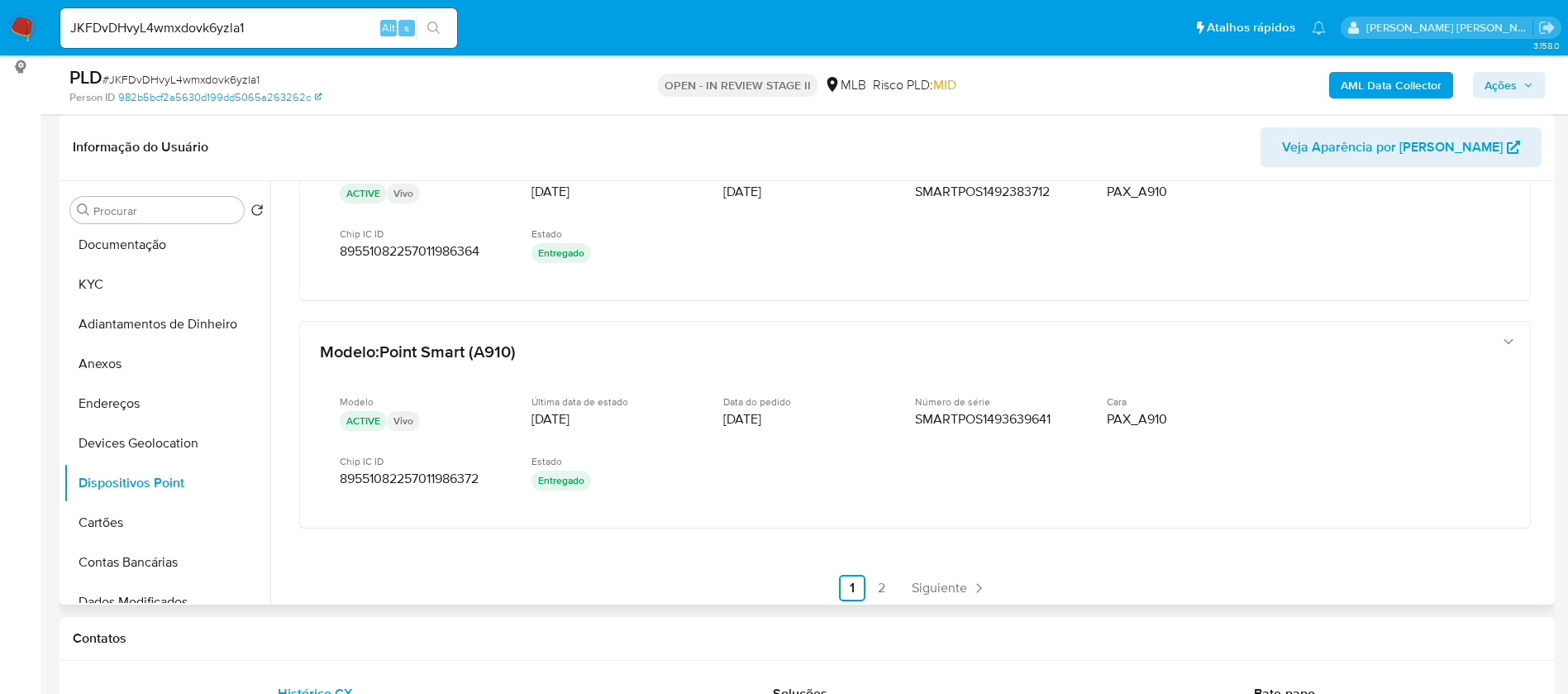
scroll to position [815, 0]
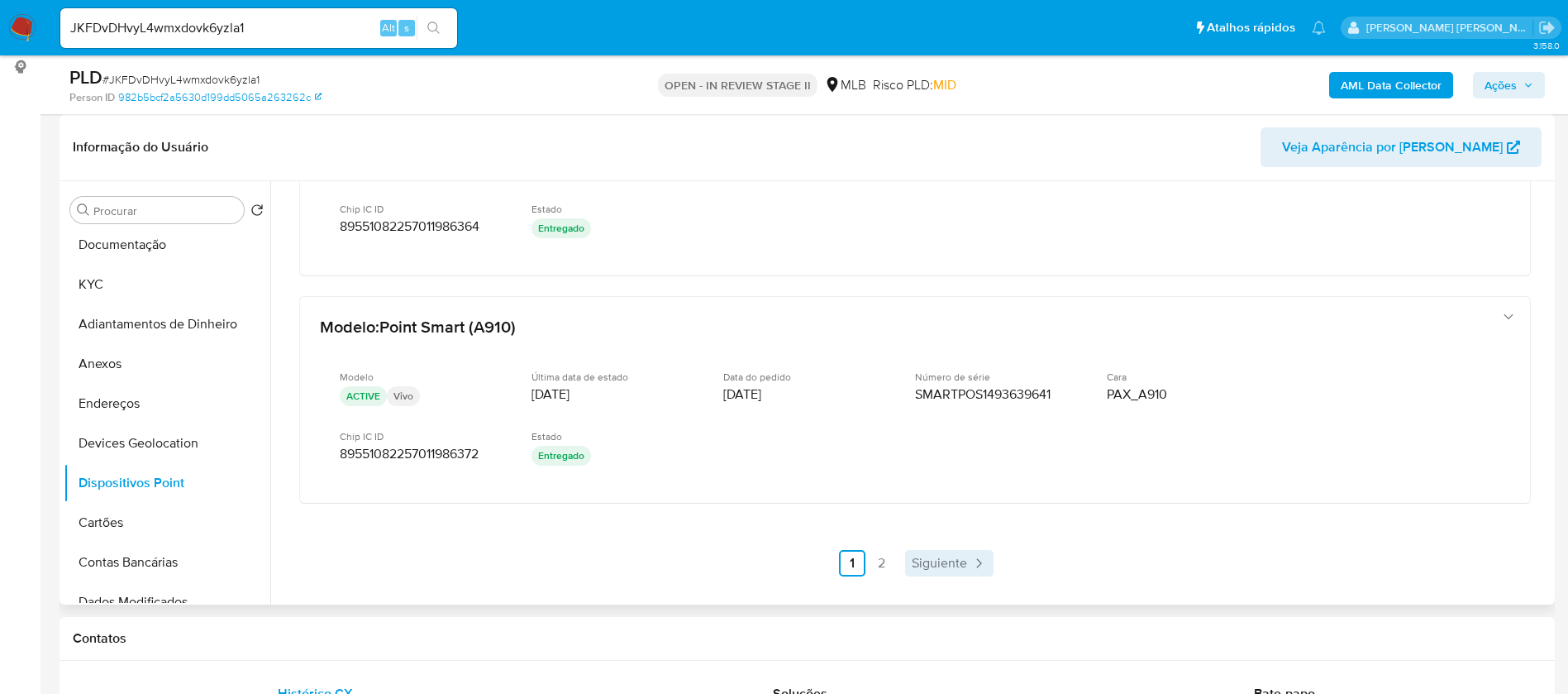
click at [930, 561] on span "Siguiente" at bounding box center [939, 563] width 55 height 13
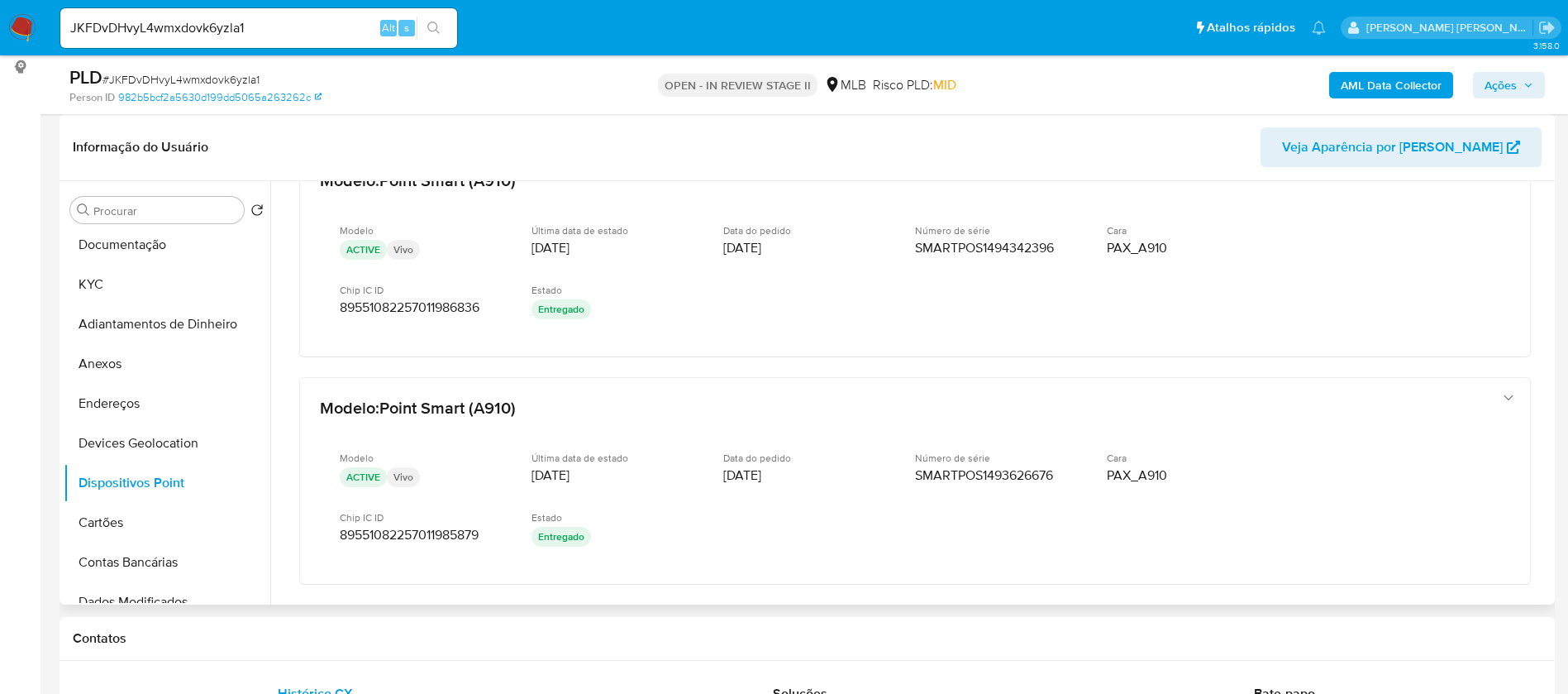
scroll to position [863, 0]
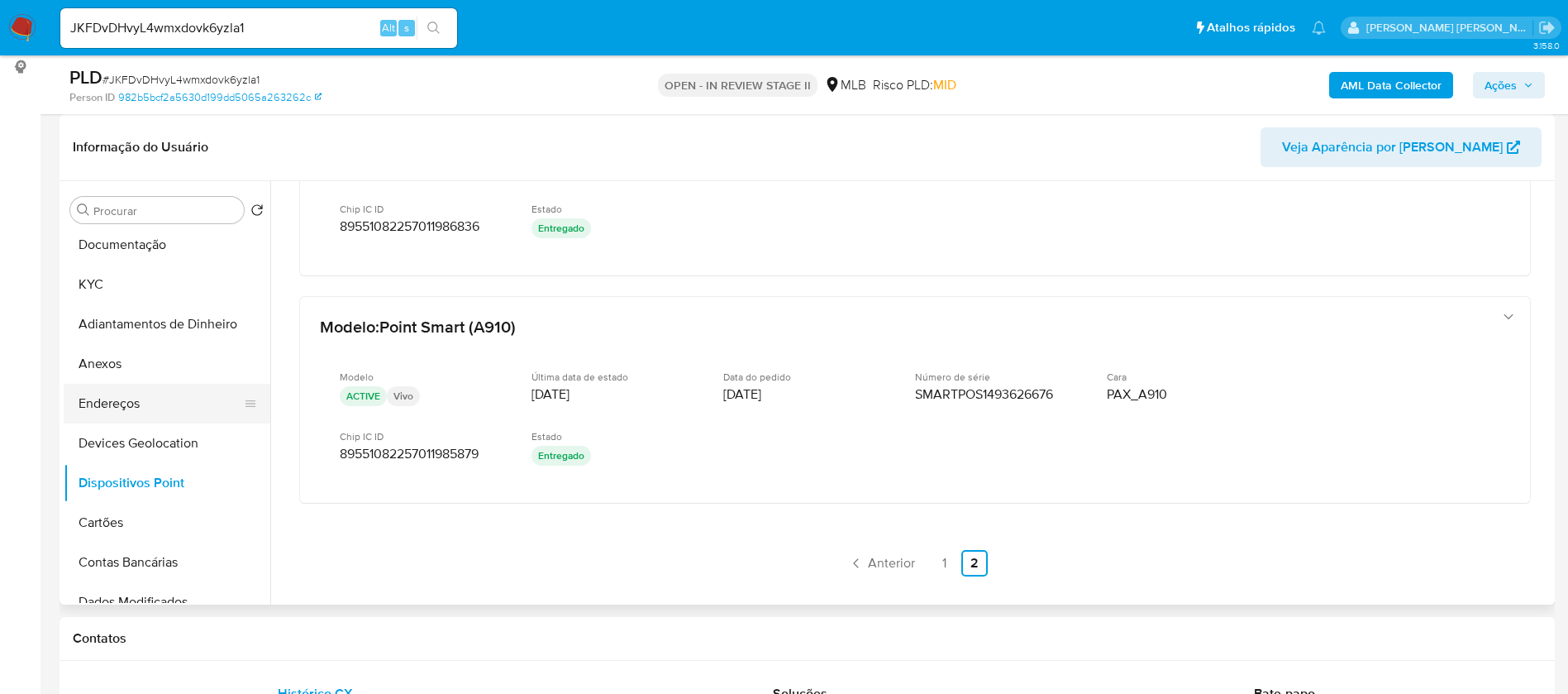
click at [166, 399] on button "Endereços" at bounding box center [160, 404] width 193 height 40
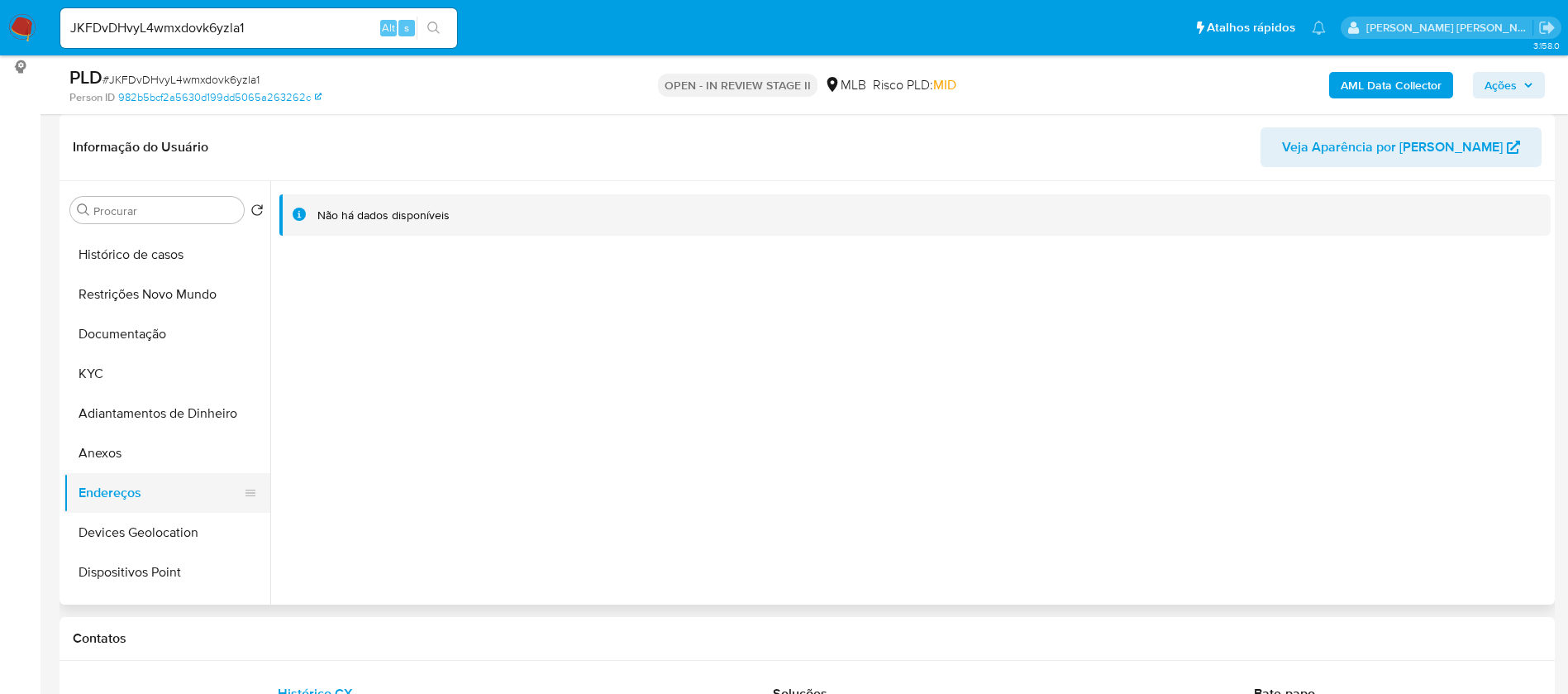
scroll to position [0, 0]
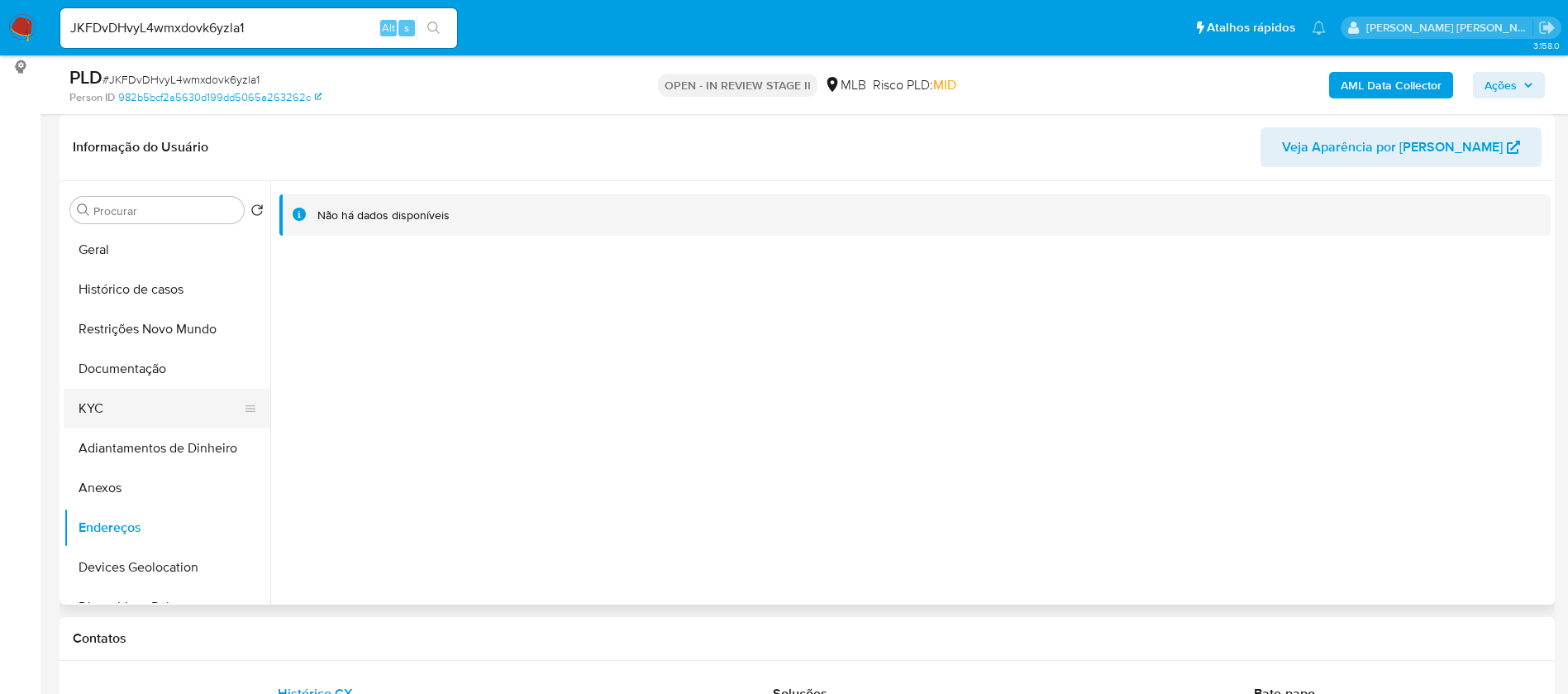
click at [117, 403] on button "KYC" at bounding box center [160, 409] width 193 height 40
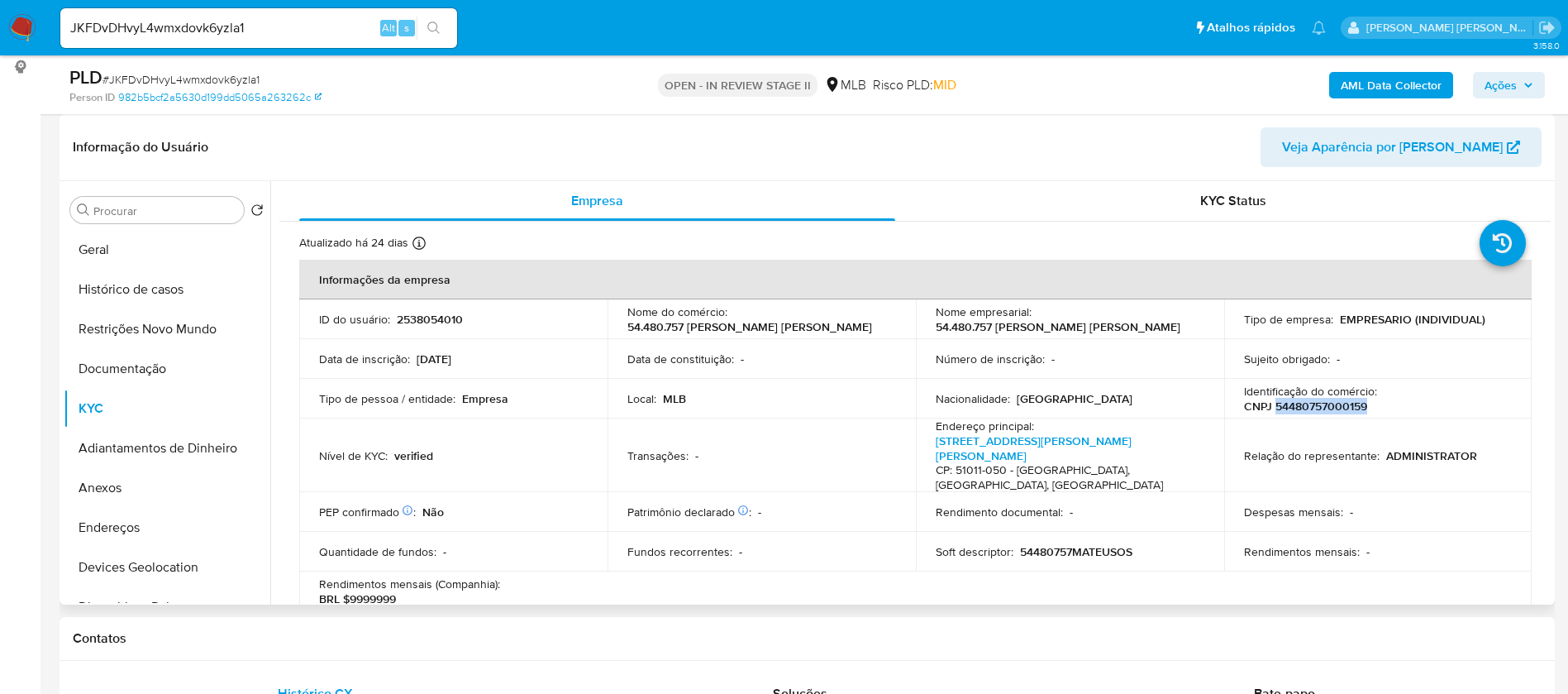
drag, startPoint x: 1369, startPoint y: 406, endPoint x: 1272, endPoint y: 403, distance: 97.0
click at [1272, 403] on div "Identificação do comércio : CNPJ 54480757000159" at bounding box center [1379, 398] width 269 height 29
copy p "54480757000159"
drag, startPoint x: 929, startPoint y: 442, endPoint x: 1189, endPoint y: 439, distance: 260.0
click at [1190, 439] on td "Endereço principal : Avenida Engenheiro Domingos Ferreira 1222, Pina CP: 51011-…" at bounding box center [1070, 456] width 308 height 74
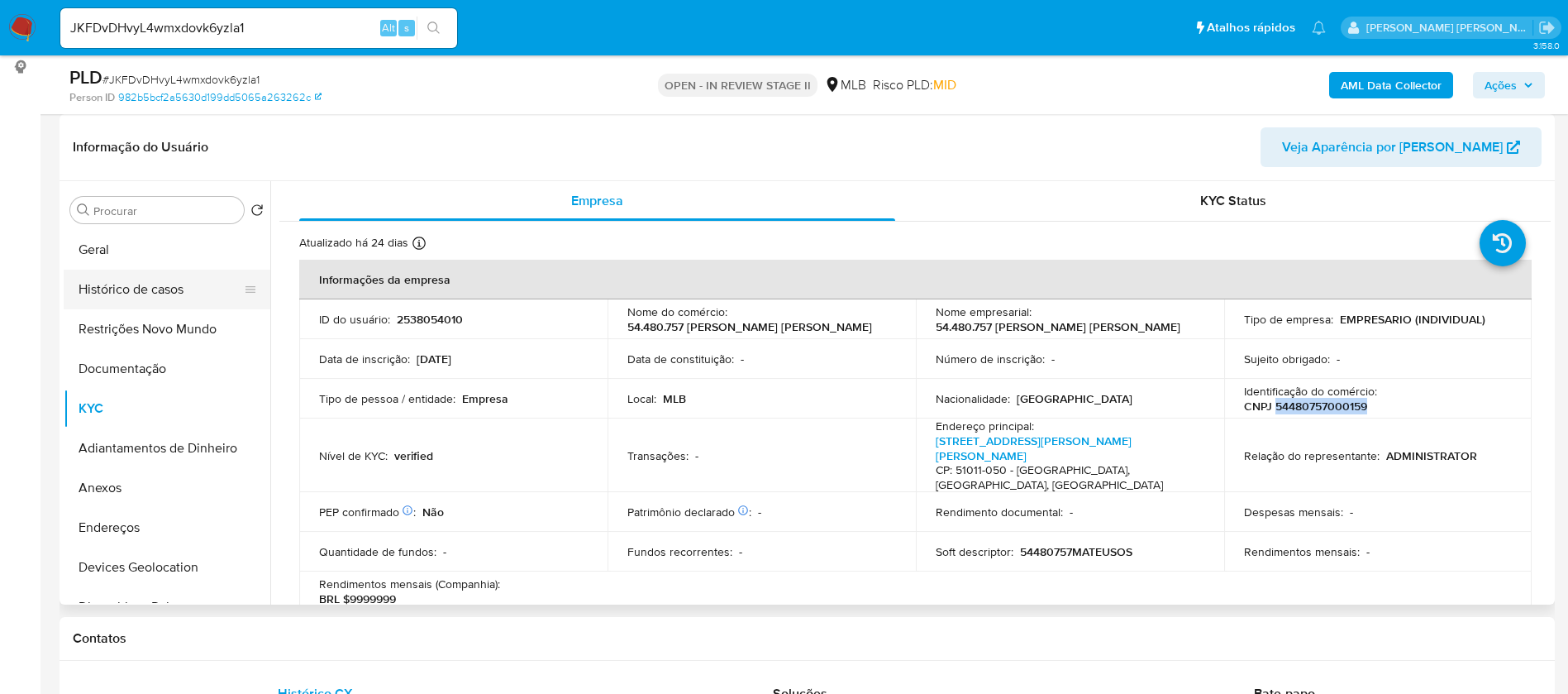
click at [98, 289] on button "Histórico de casos" at bounding box center [160, 289] width 193 height 40
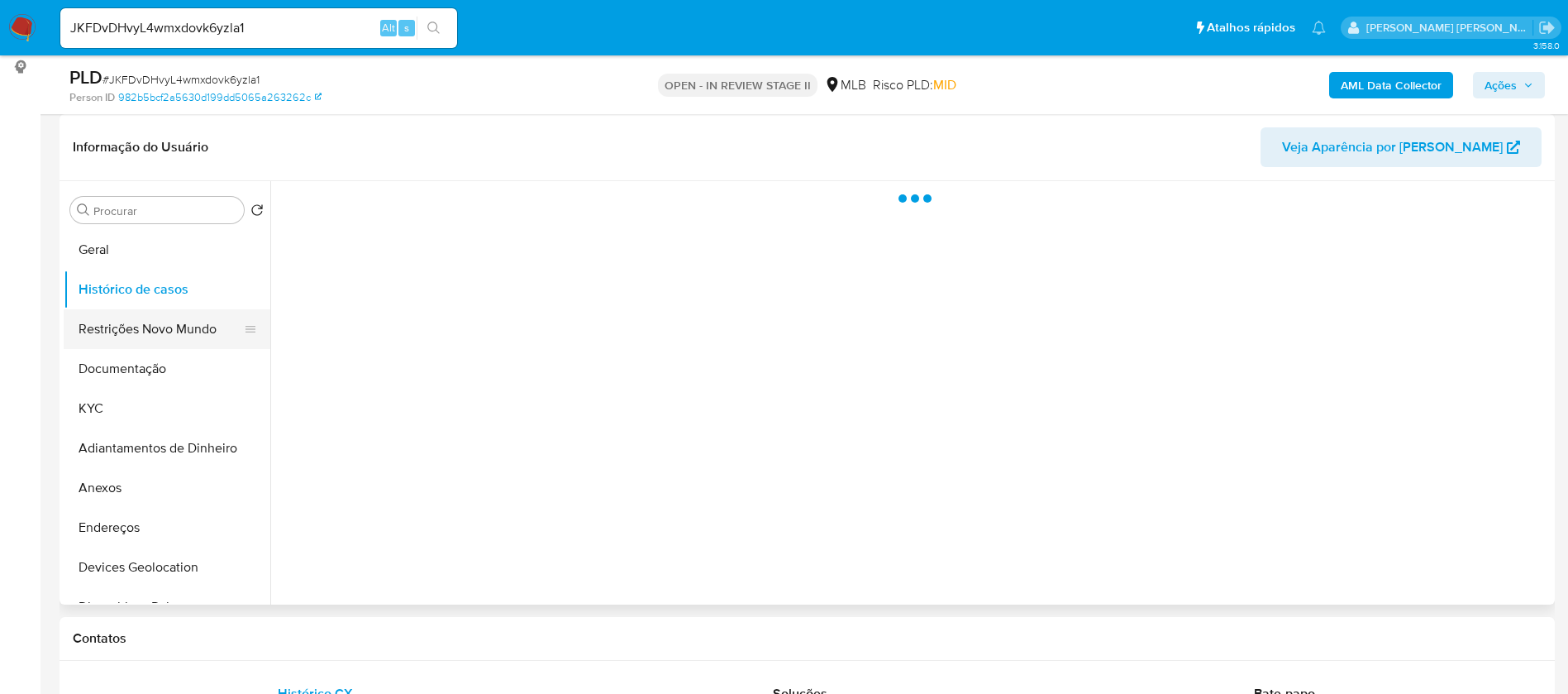
click at [114, 321] on button "Restrições Novo Mundo" at bounding box center [160, 329] width 193 height 40
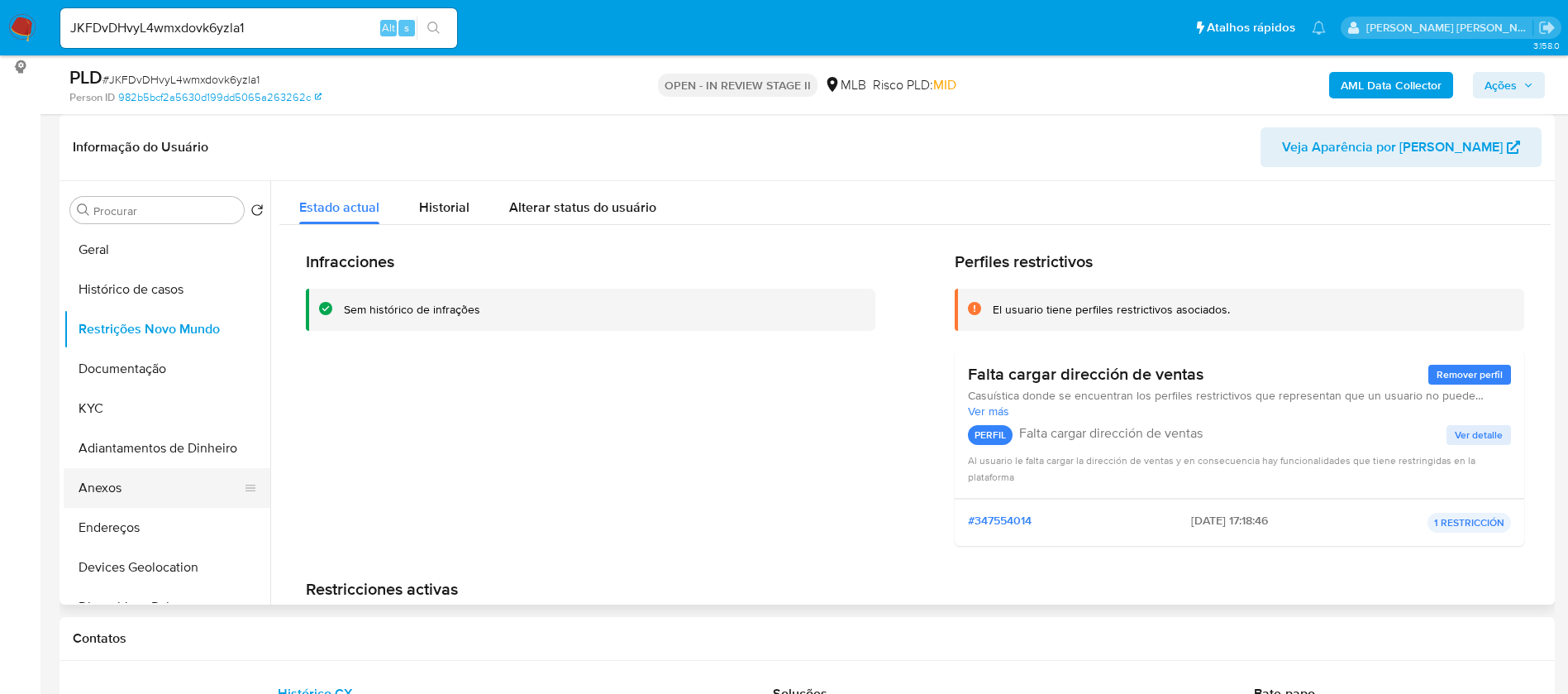
click at [128, 494] on button "Anexos" at bounding box center [160, 488] width 193 height 40
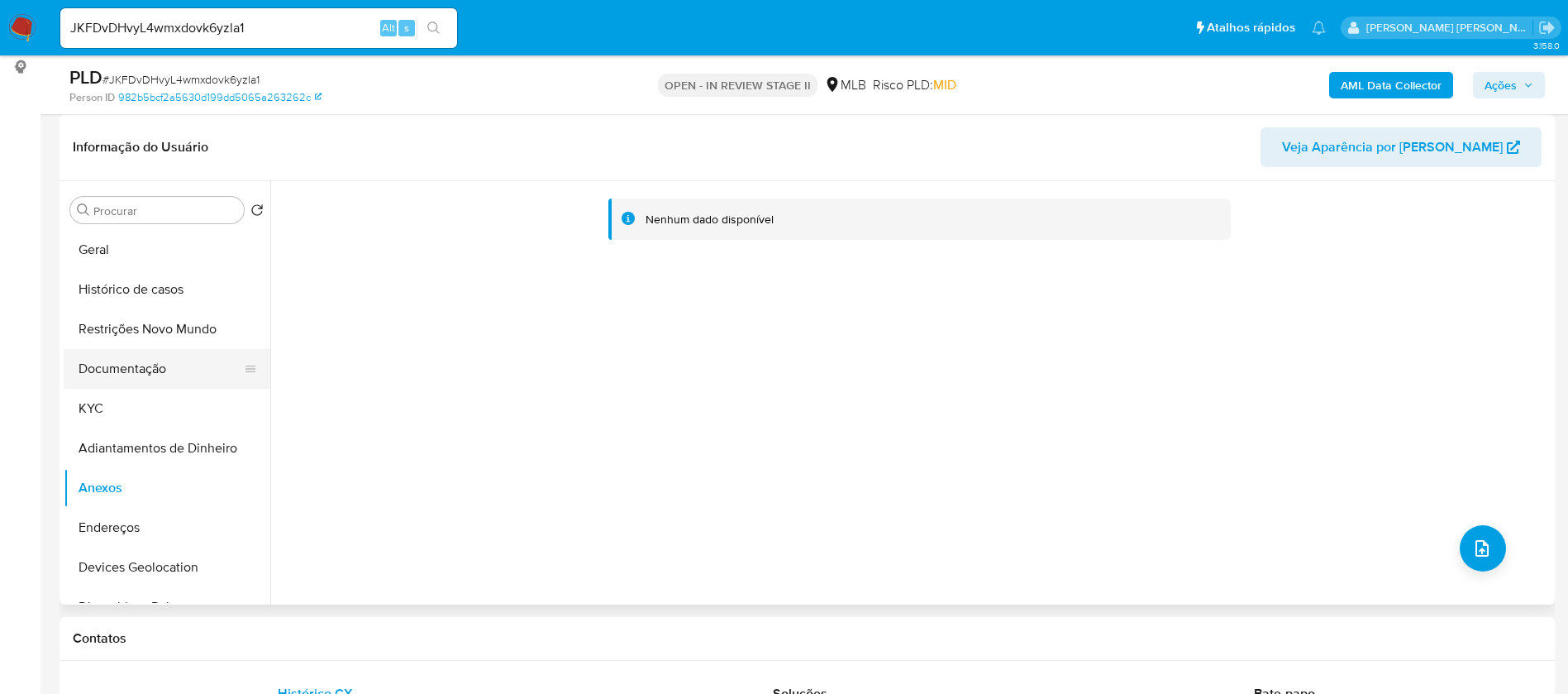
click at [114, 372] on button "Documentação" at bounding box center [160, 369] width 193 height 40
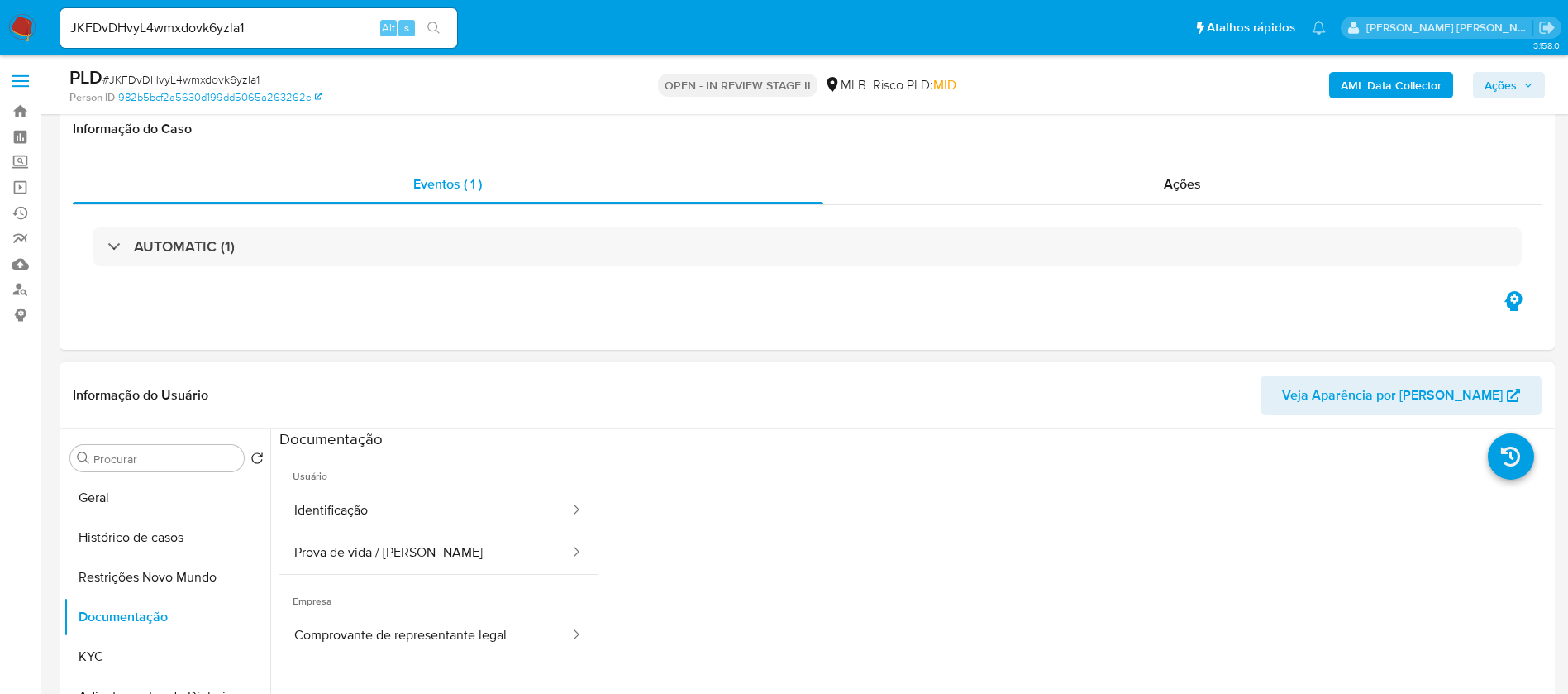
scroll to position [373, 0]
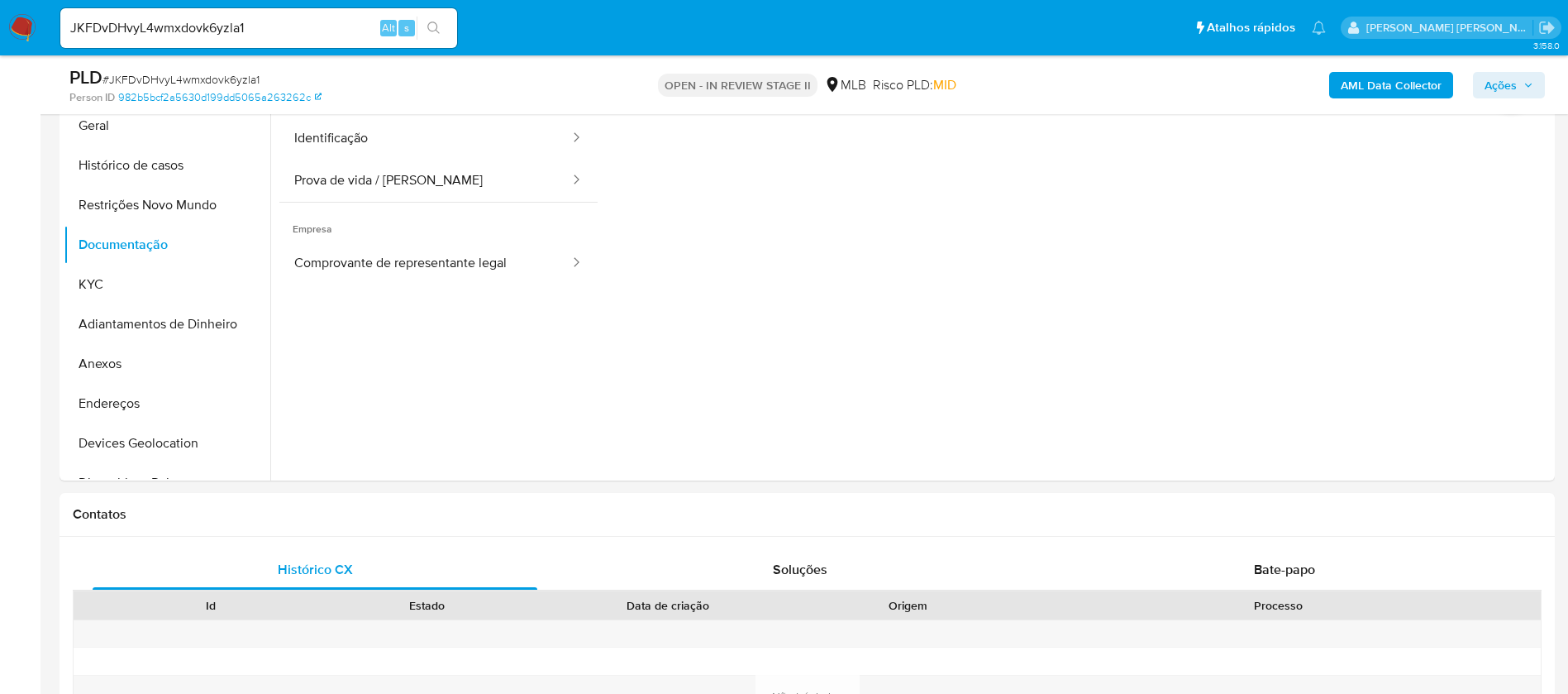
click at [1347, 82] on b "AML Data Collector" at bounding box center [1391, 85] width 100 height 27
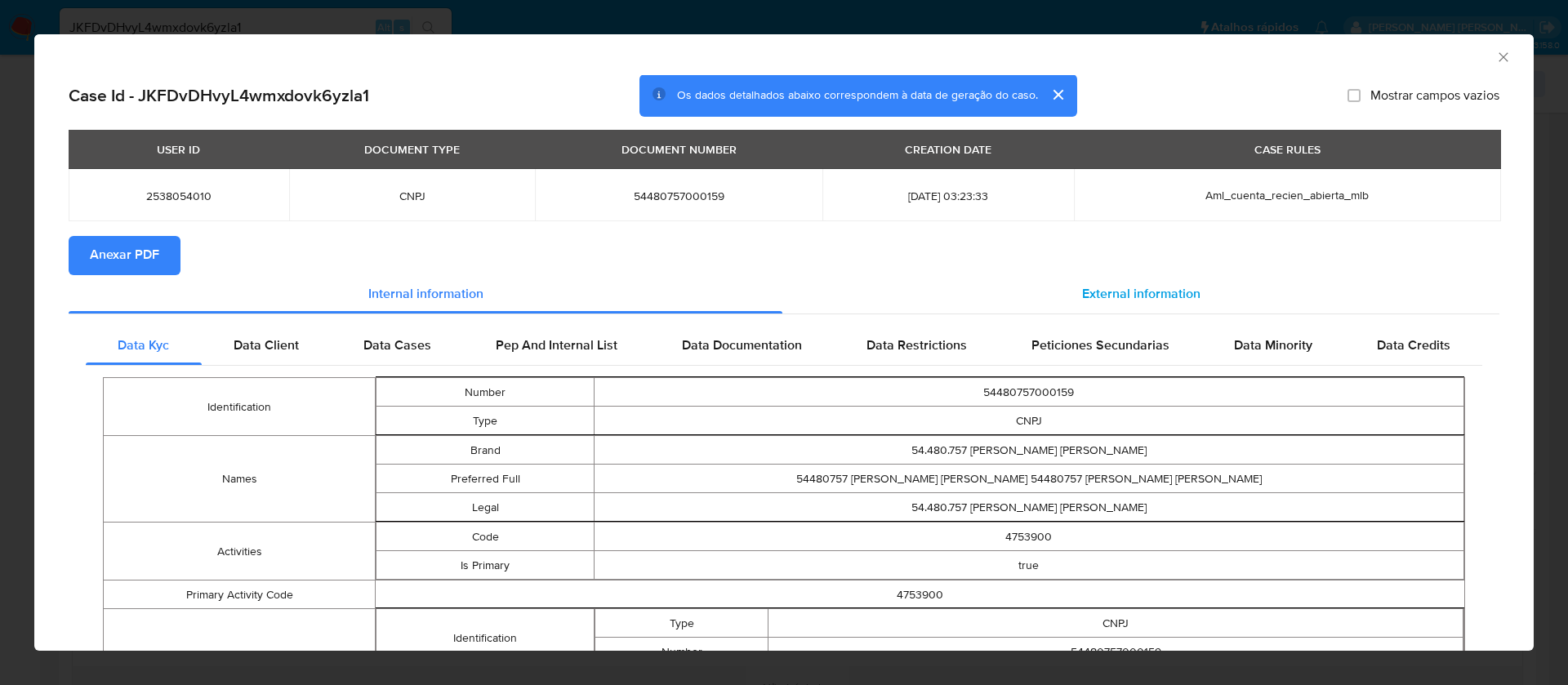
click at [1142, 299] on span "External information" at bounding box center [1141, 295] width 119 height 19
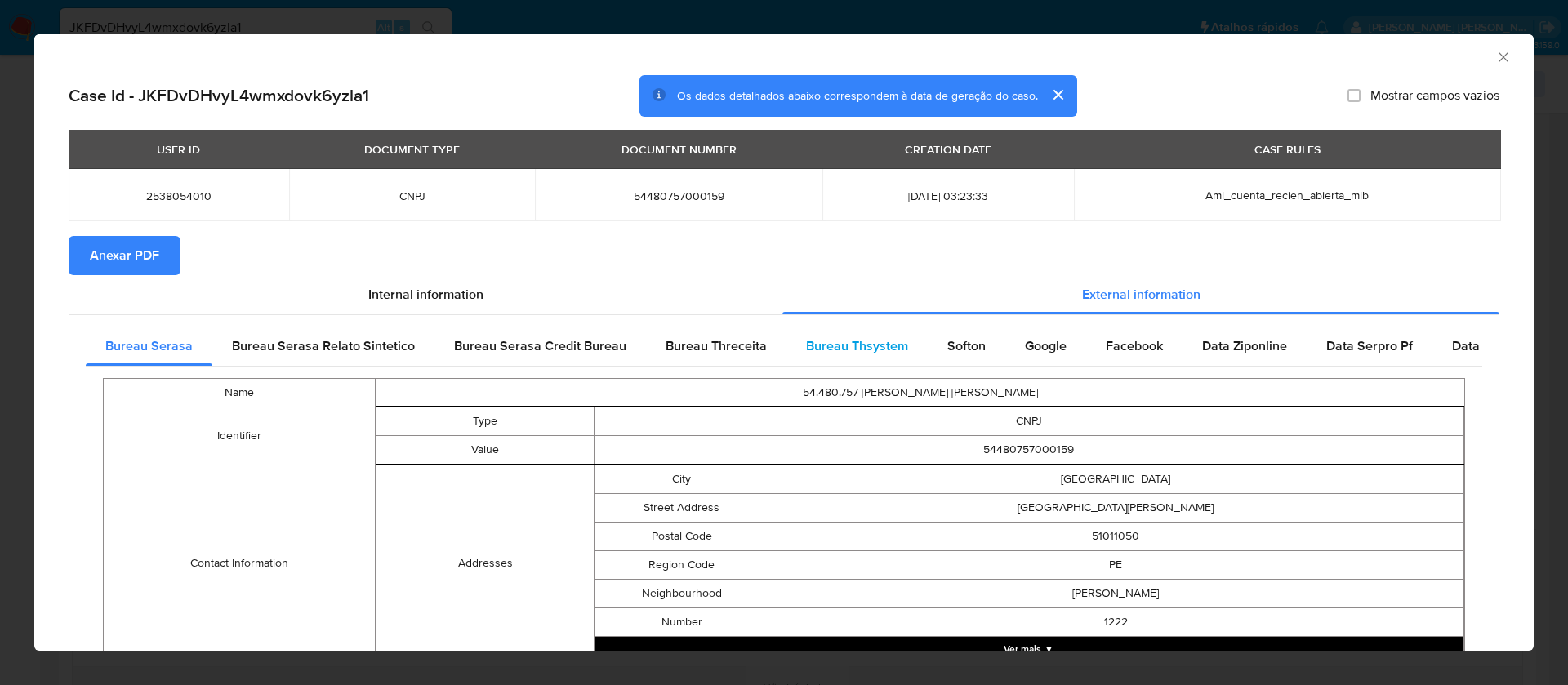
click at [872, 355] on div "Bureau Thsystem" at bounding box center [857, 346] width 141 height 39
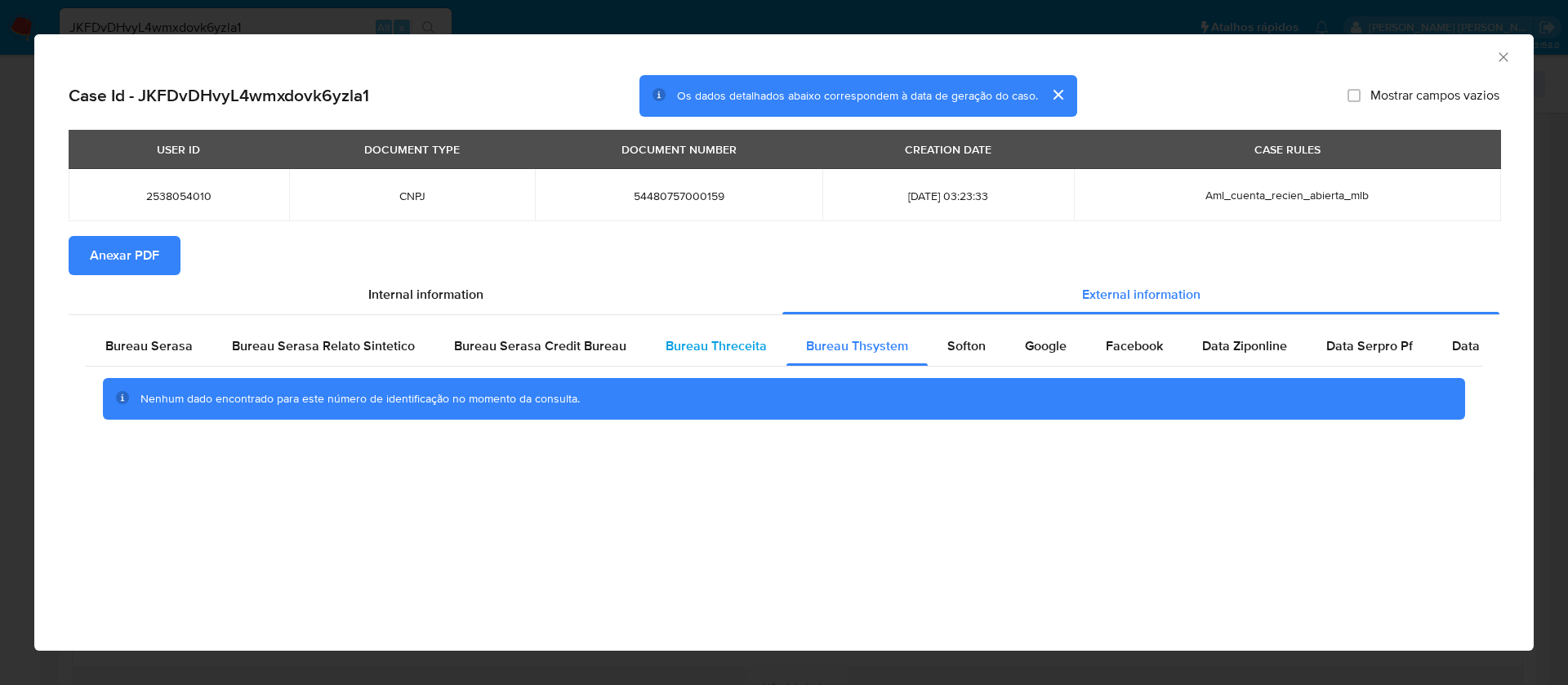
click at [740, 344] on span "Bureau Threceita" at bounding box center [716, 346] width 101 height 19
click at [871, 342] on span "Bureau Thsystem" at bounding box center [857, 346] width 102 height 19
click at [947, 337] on span "Softon" at bounding box center [966, 346] width 38 height 19
click at [139, 260] on span "Anexar PDF" at bounding box center [125, 255] width 69 height 36
click at [1510, 61] on icon "Fechar a janela" at bounding box center [1503, 56] width 16 height 16
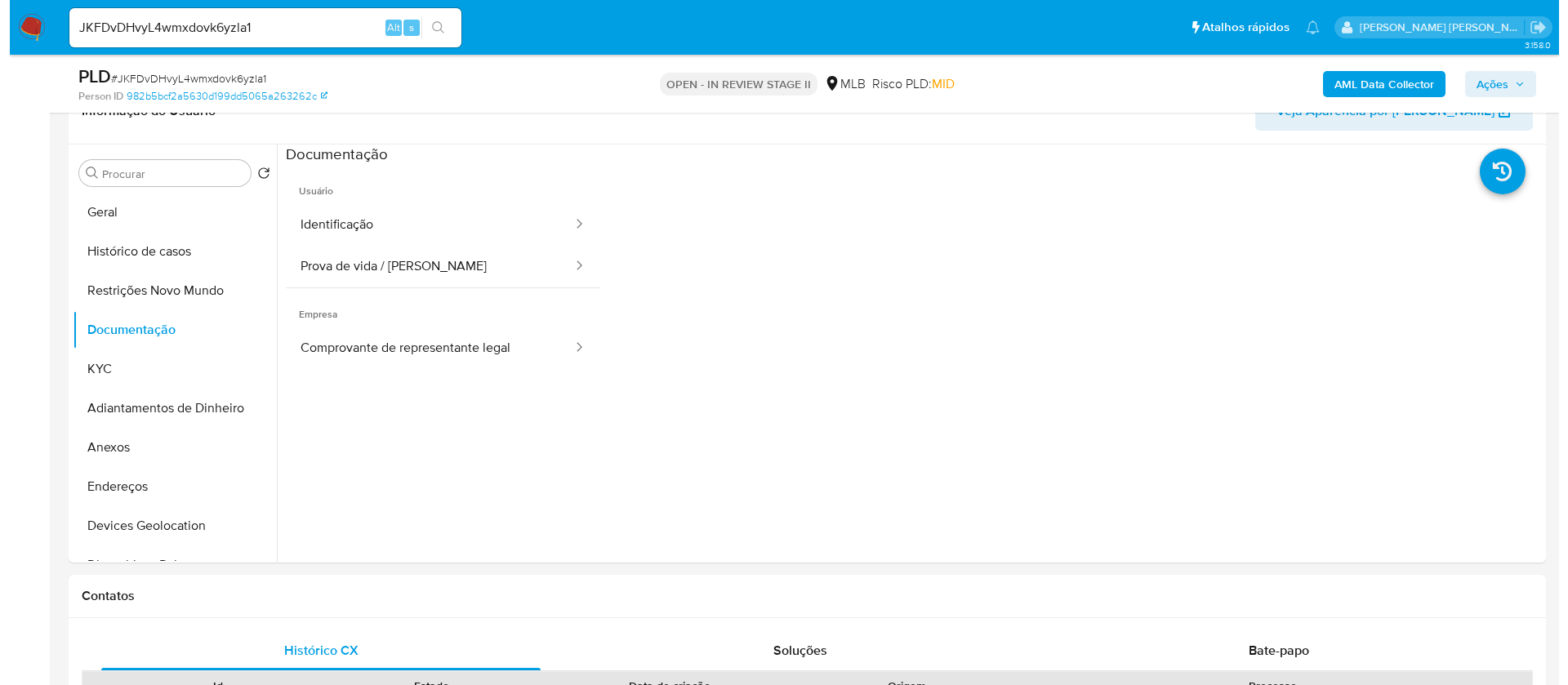
scroll to position [245, 0]
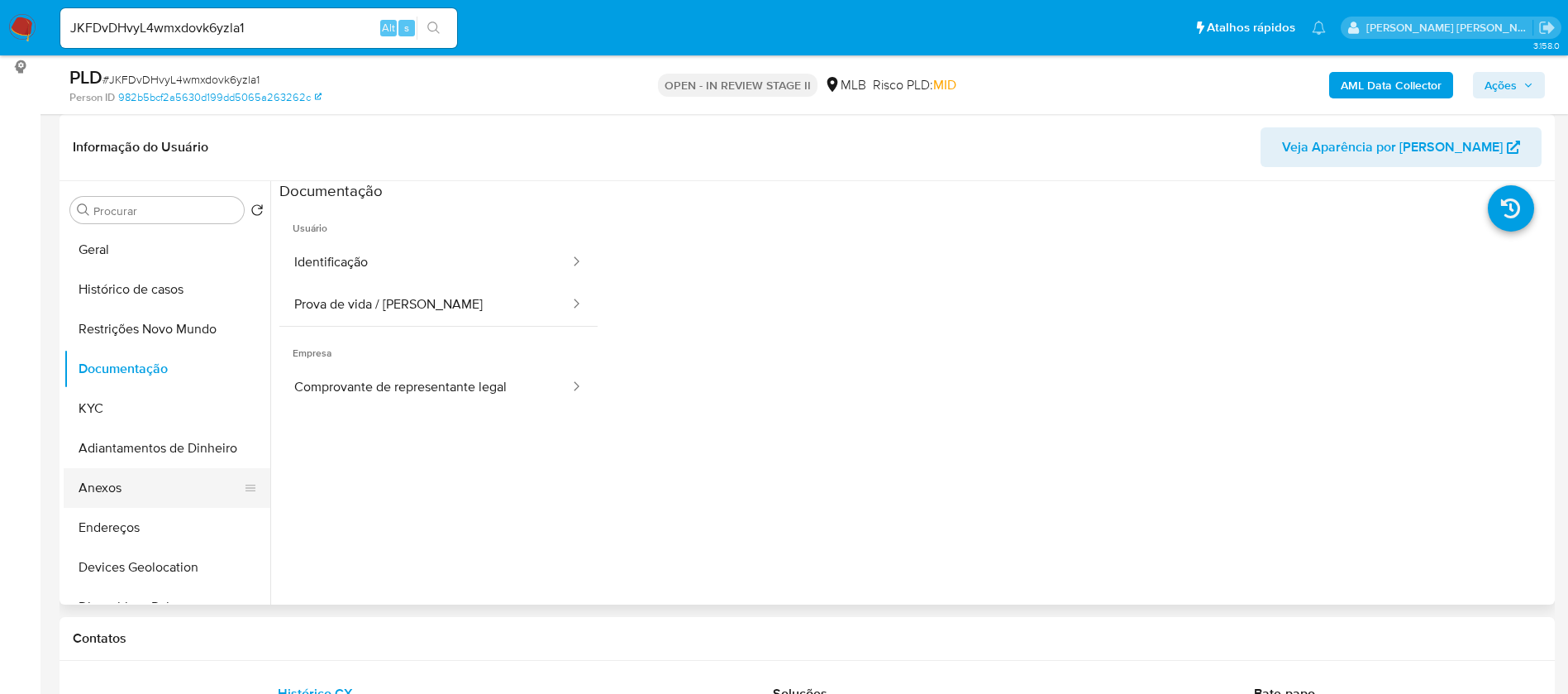
click at [120, 488] on button "Anexos" at bounding box center [160, 488] width 193 height 40
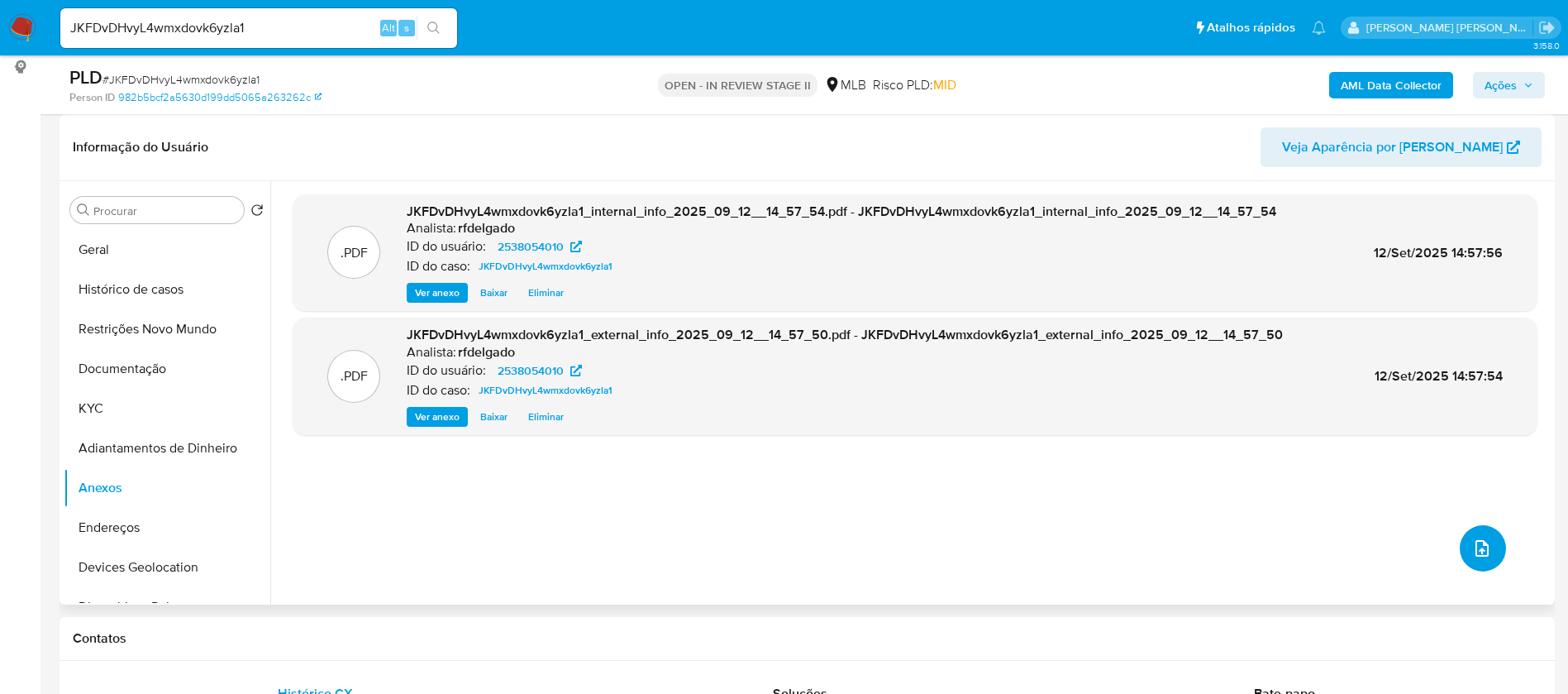
click at [1472, 552] on icon "upload-file" at bounding box center [1482, 548] width 20 height 20
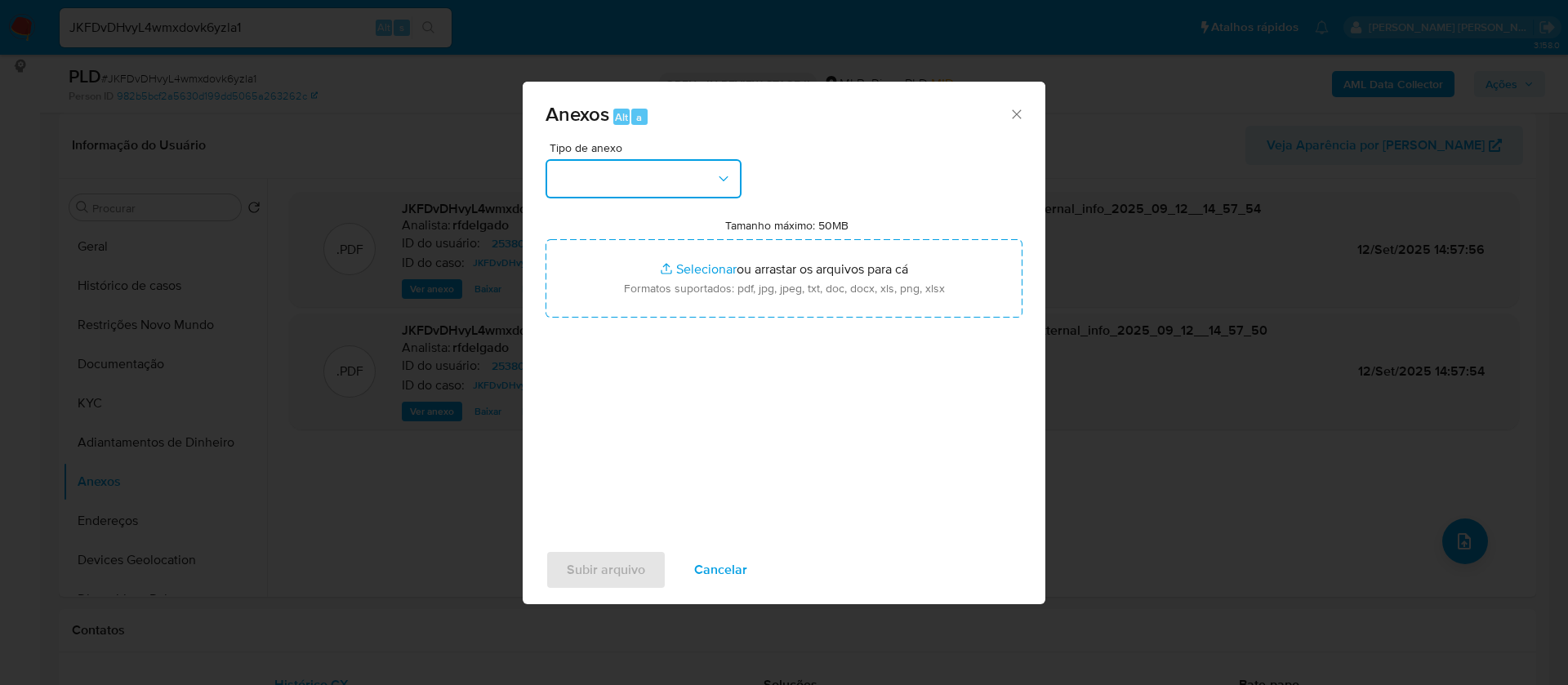
click at [693, 191] on button "button" at bounding box center [643, 179] width 196 height 39
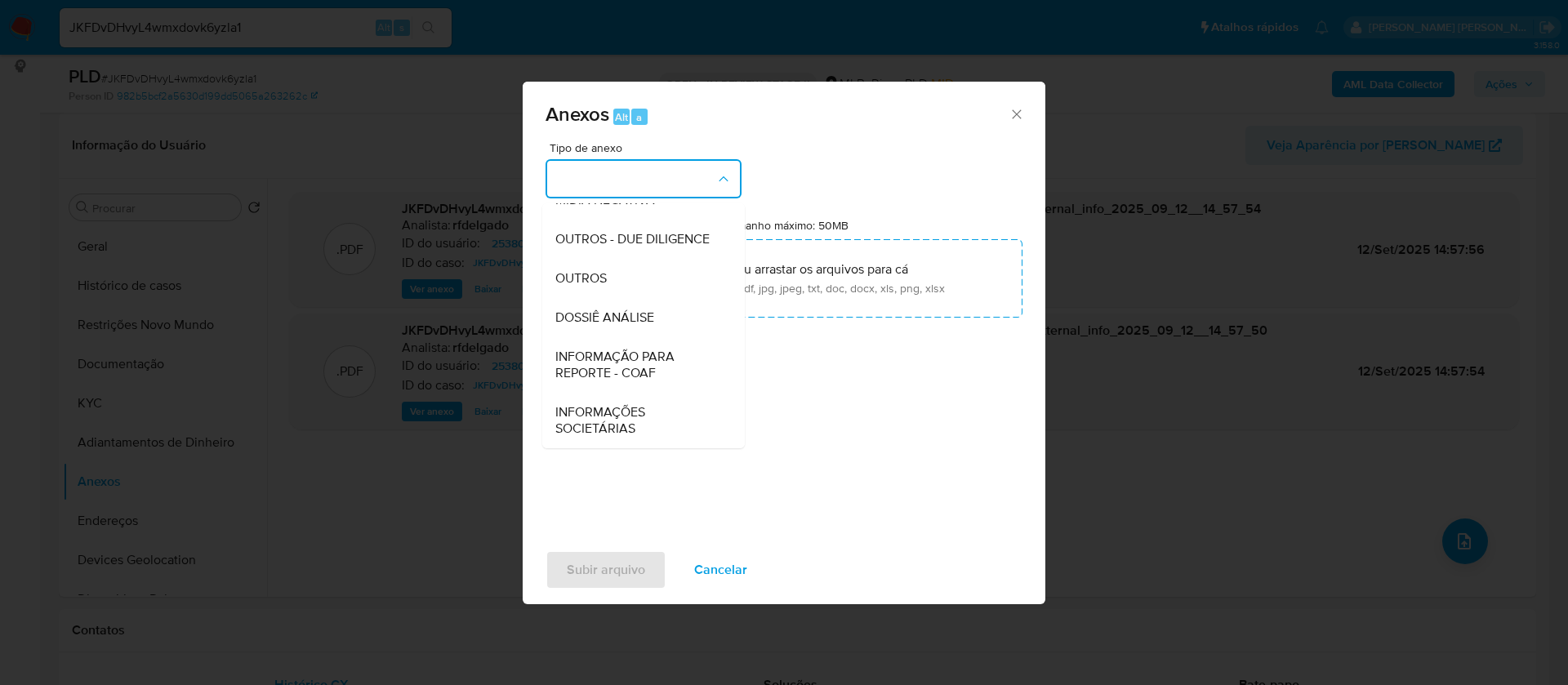
click at [664, 324] on div "DOSSIÊ ANÁLISE" at bounding box center [638, 317] width 167 height 39
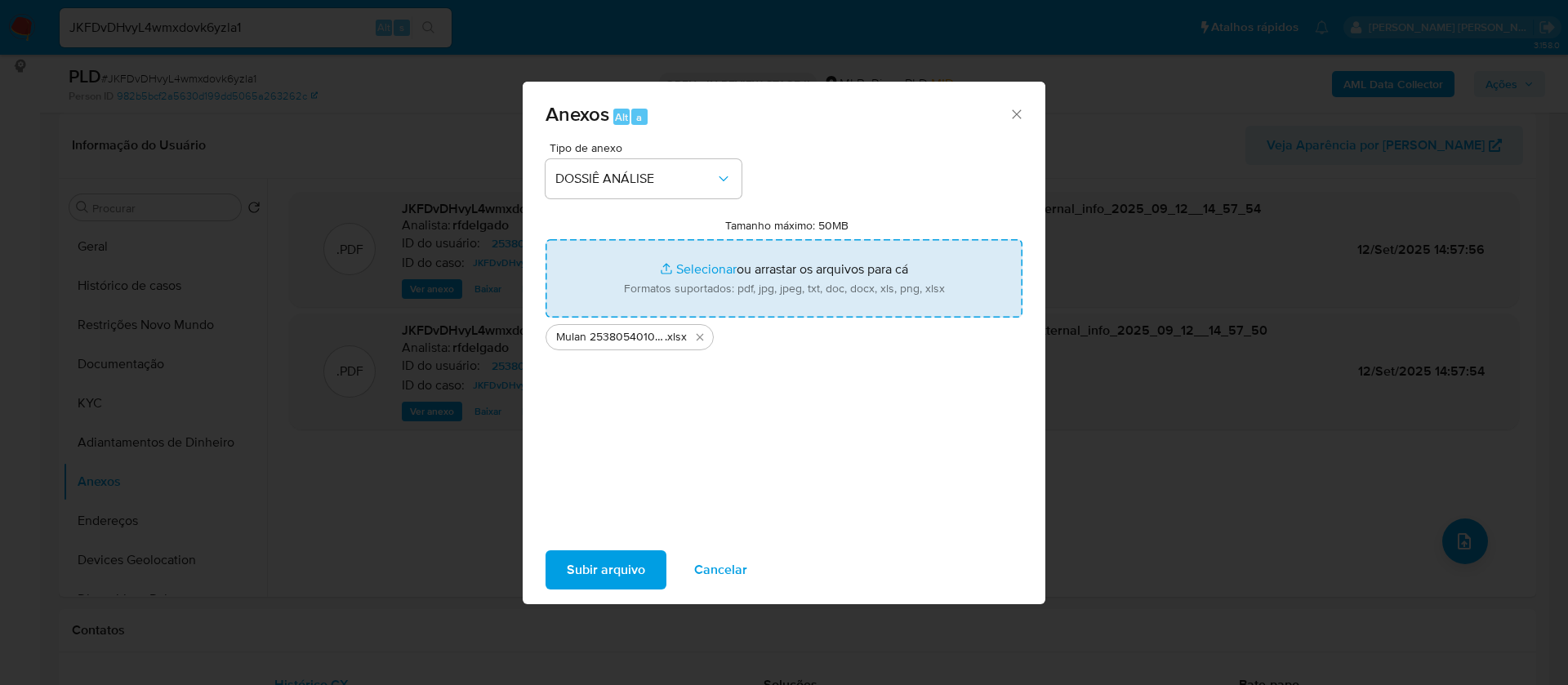
type input "C:\fakepath\SAR - - CNPJ 54480757000159 - 54.480.757 MATEUS OSVALDO DA SILVA.pdf"
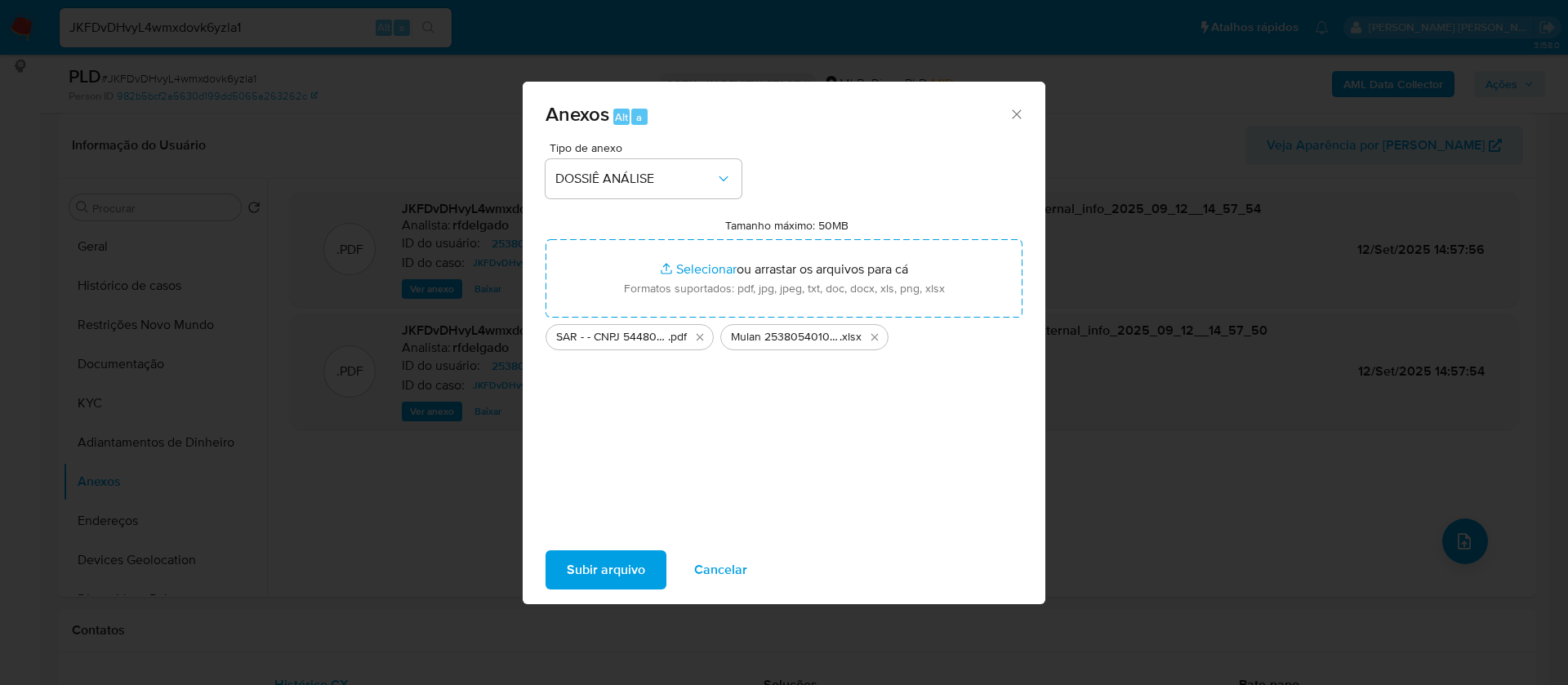
click at [608, 569] on span "Subir arquivo" at bounding box center [607, 570] width 79 height 36
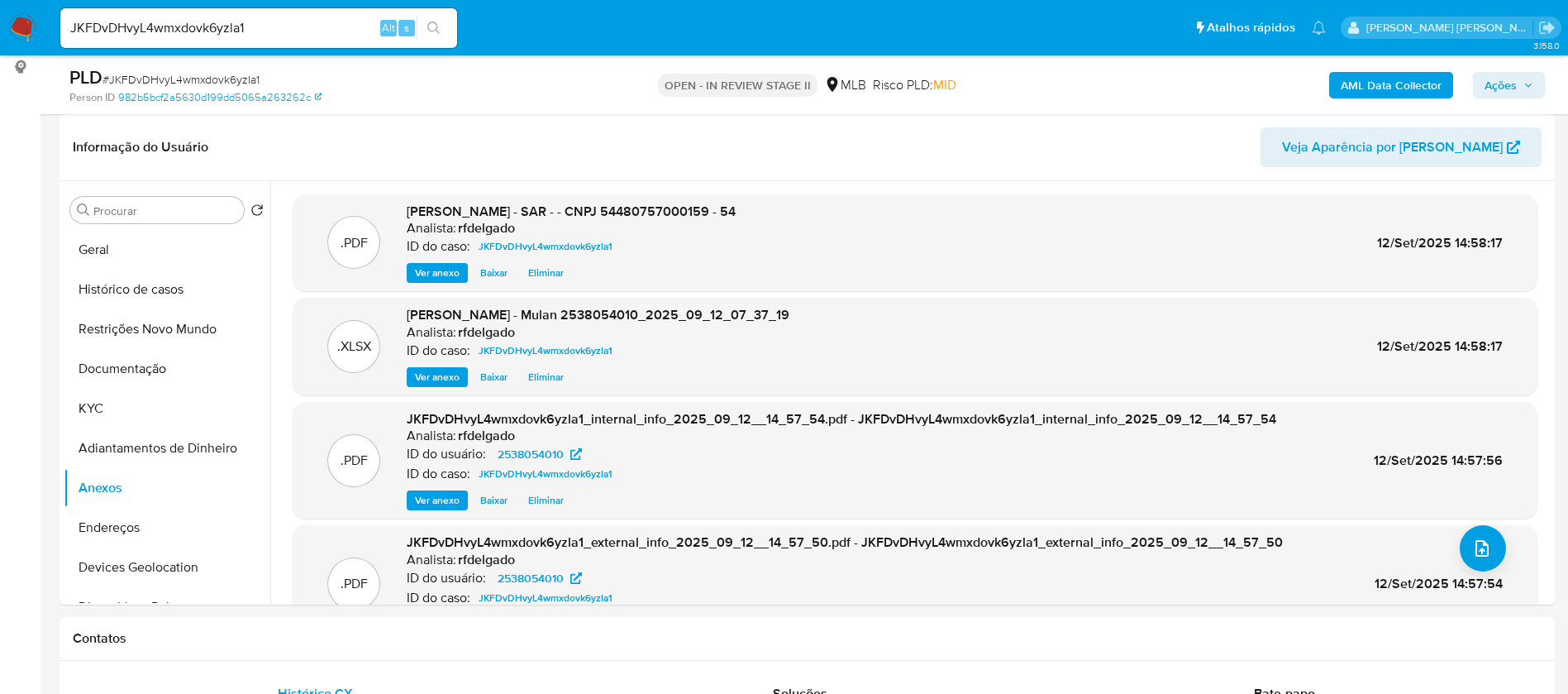
click at [1510, 86] on span "Ações" at bounding box center [1501, 85] width 32 height 27
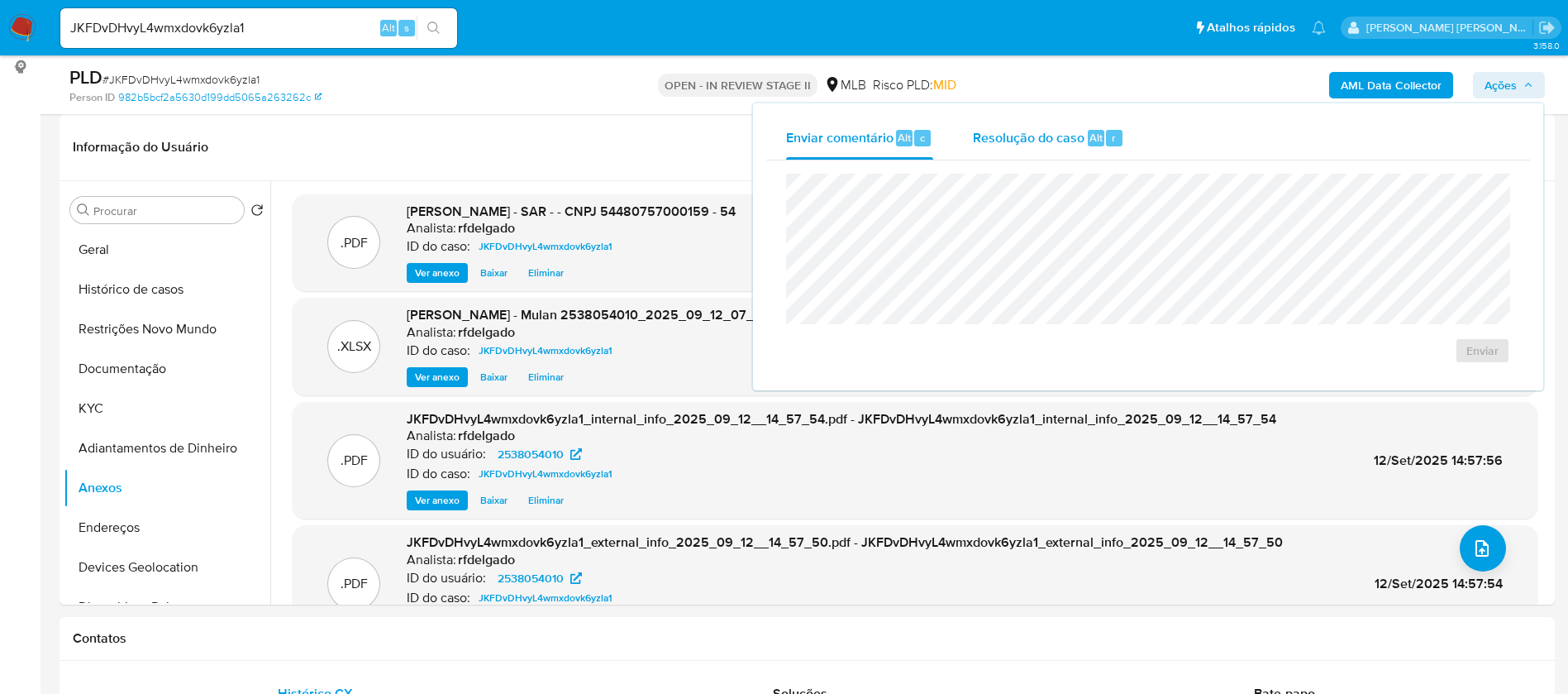
click at [1049, 133] on span "Resolução do caso" at bounding box center [1029, 137] width 112 height 19
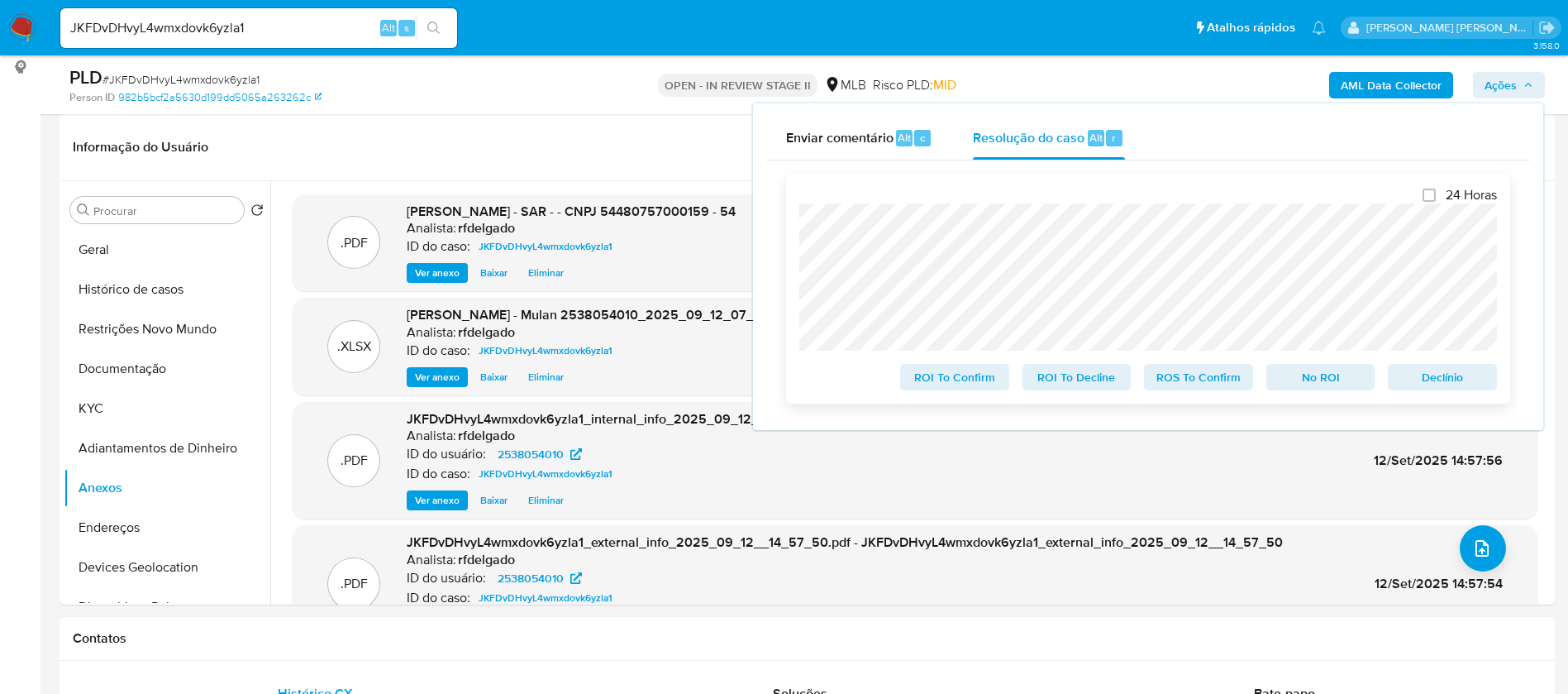
click at [1437, 378] on span "Declínio" at bounding box center [1442, 377] width 86 height 23
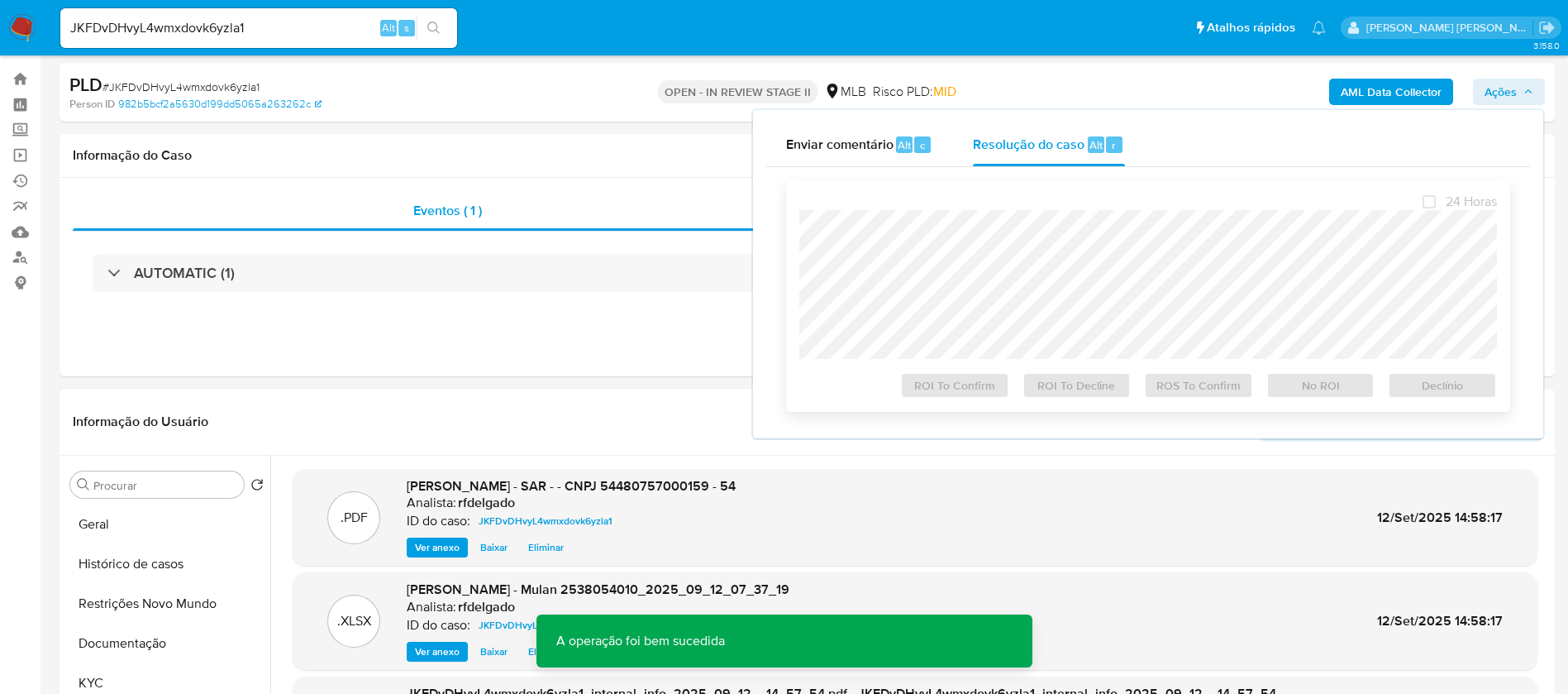
scroll to position [0, 0]
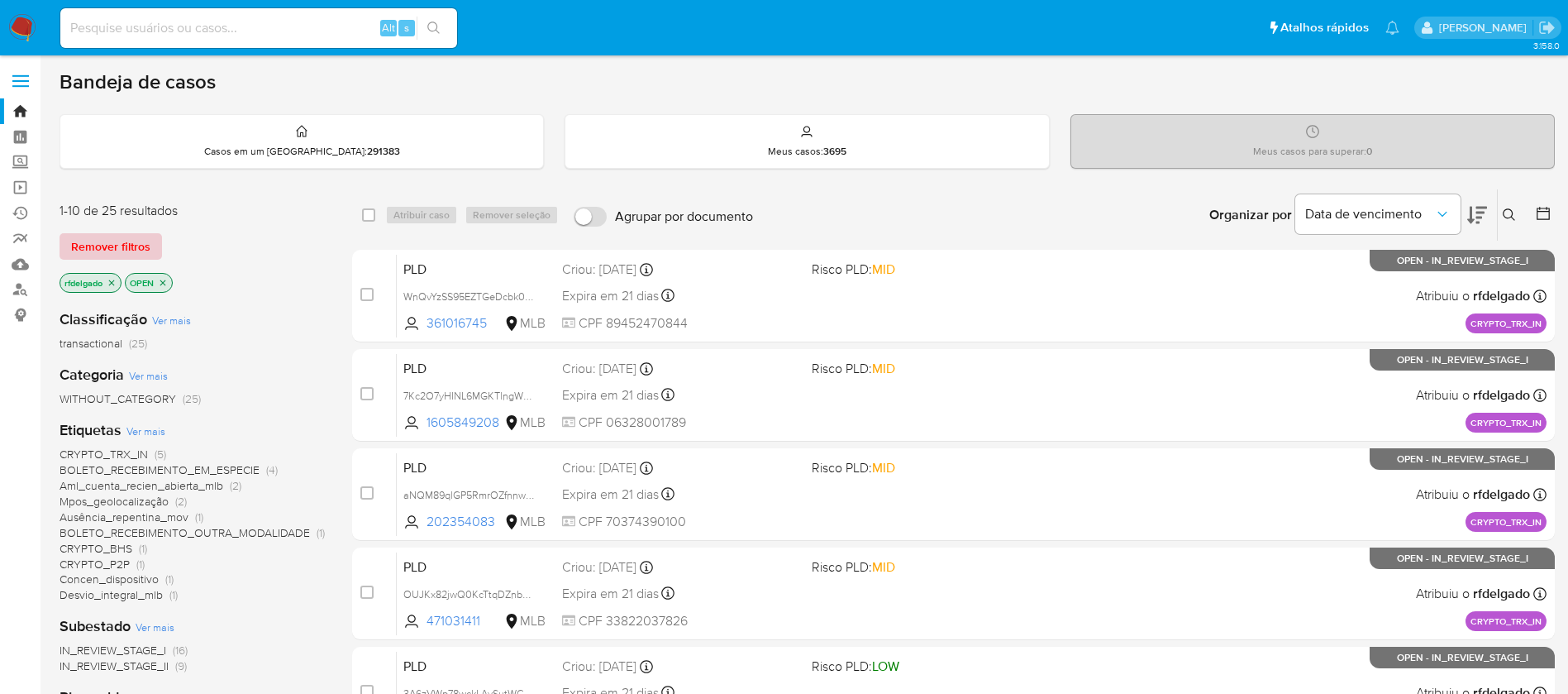
click at [100, 240] on span "Remover filtros" at bounding box center [111, 247] width 80 height 23
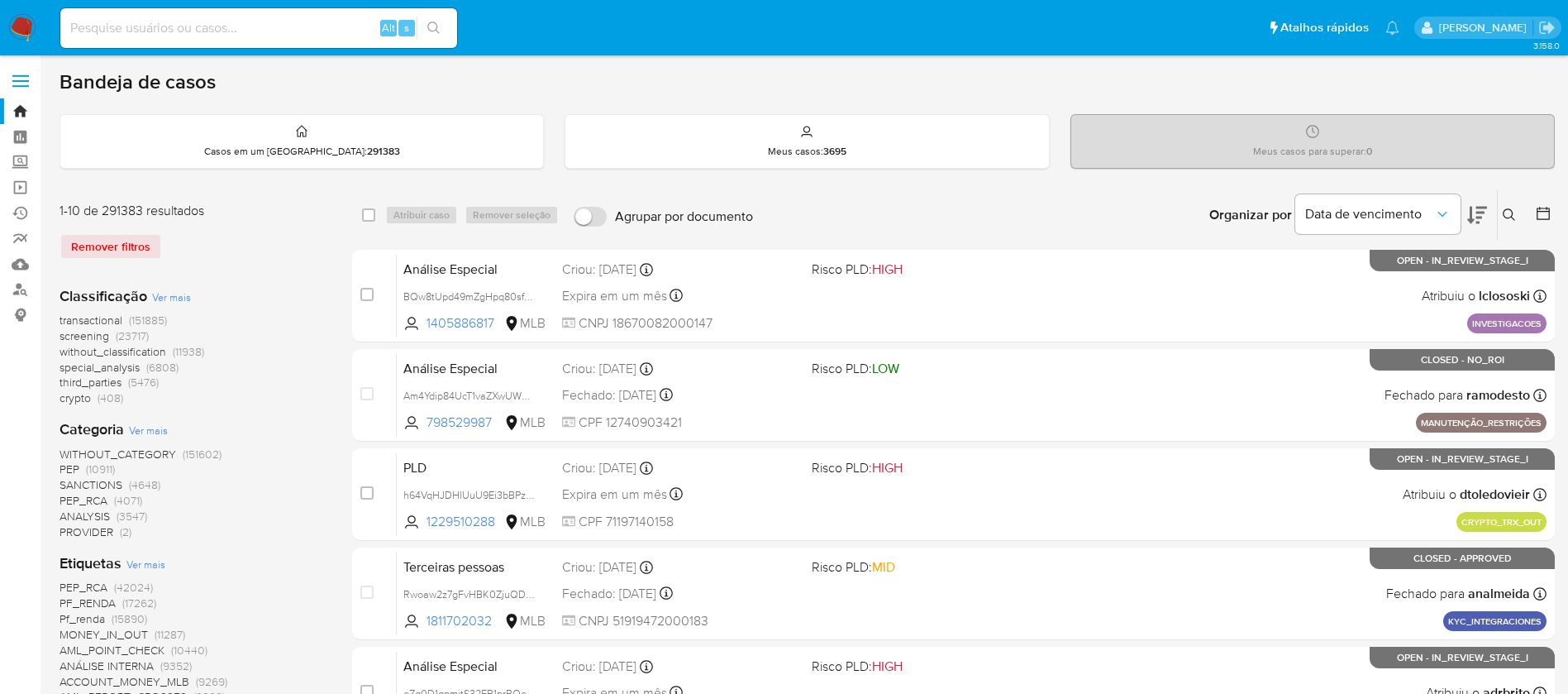
click at [1503, 211] on icon at bounding box center [1509, 215] width 13 height 13
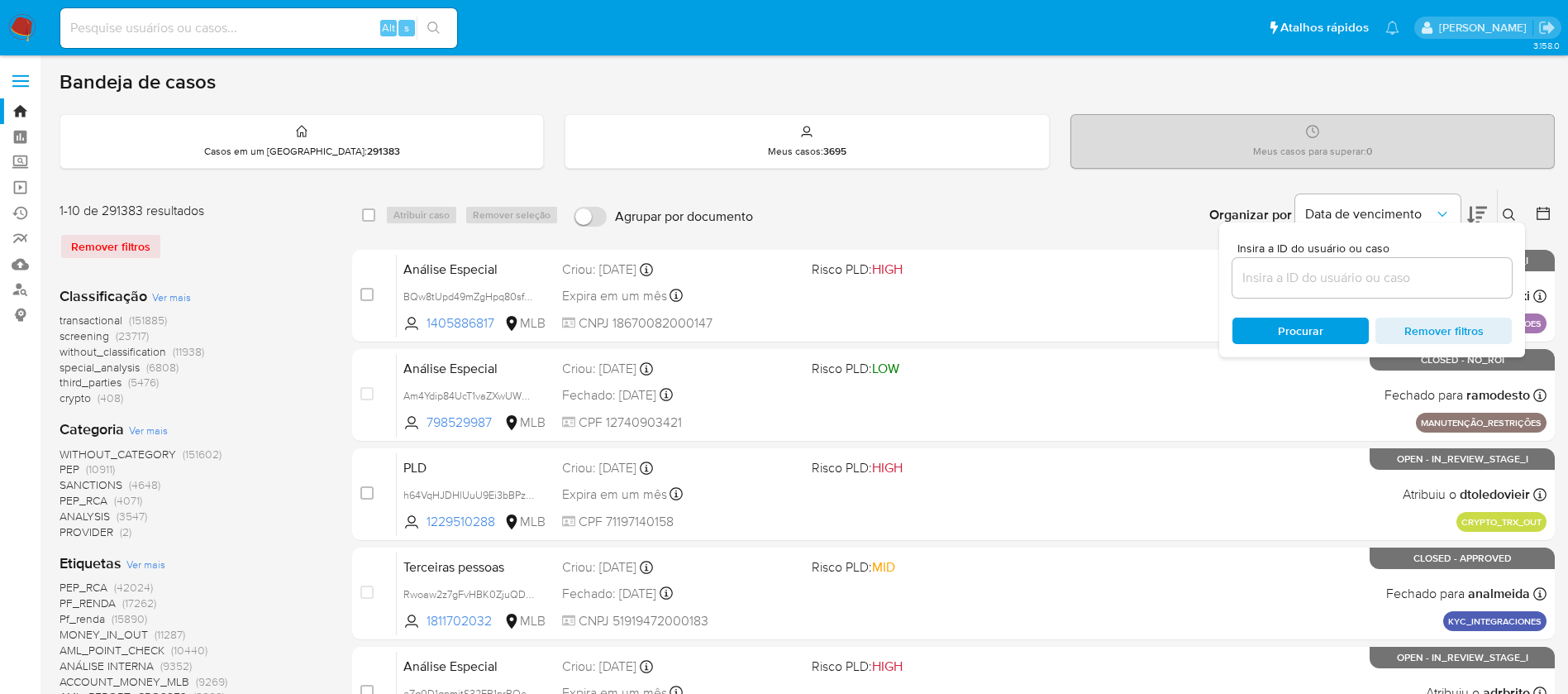
click at [1418, 276] on input at bounding box center [1372, 278] width 279 height 22
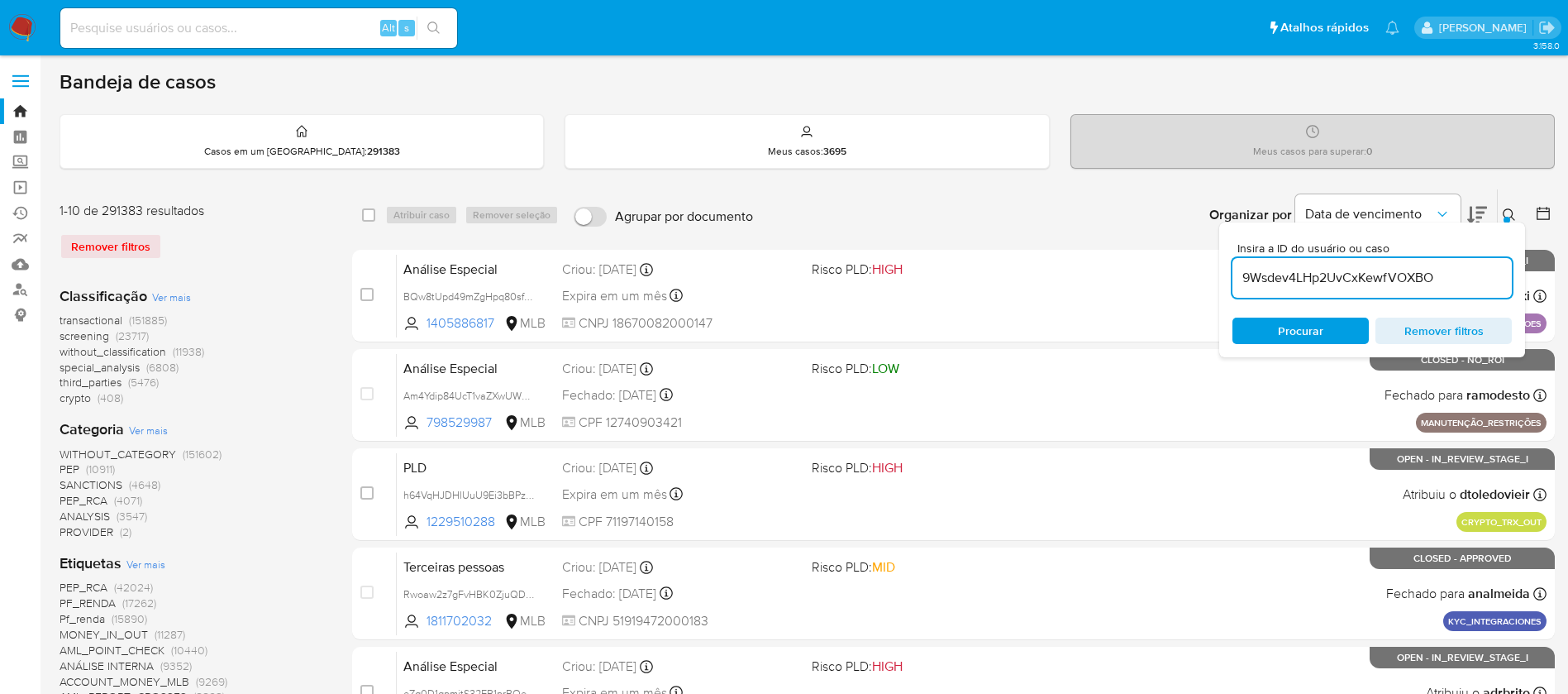
type input "9Wsdev4LHp2UvCxKewfVOXBO"
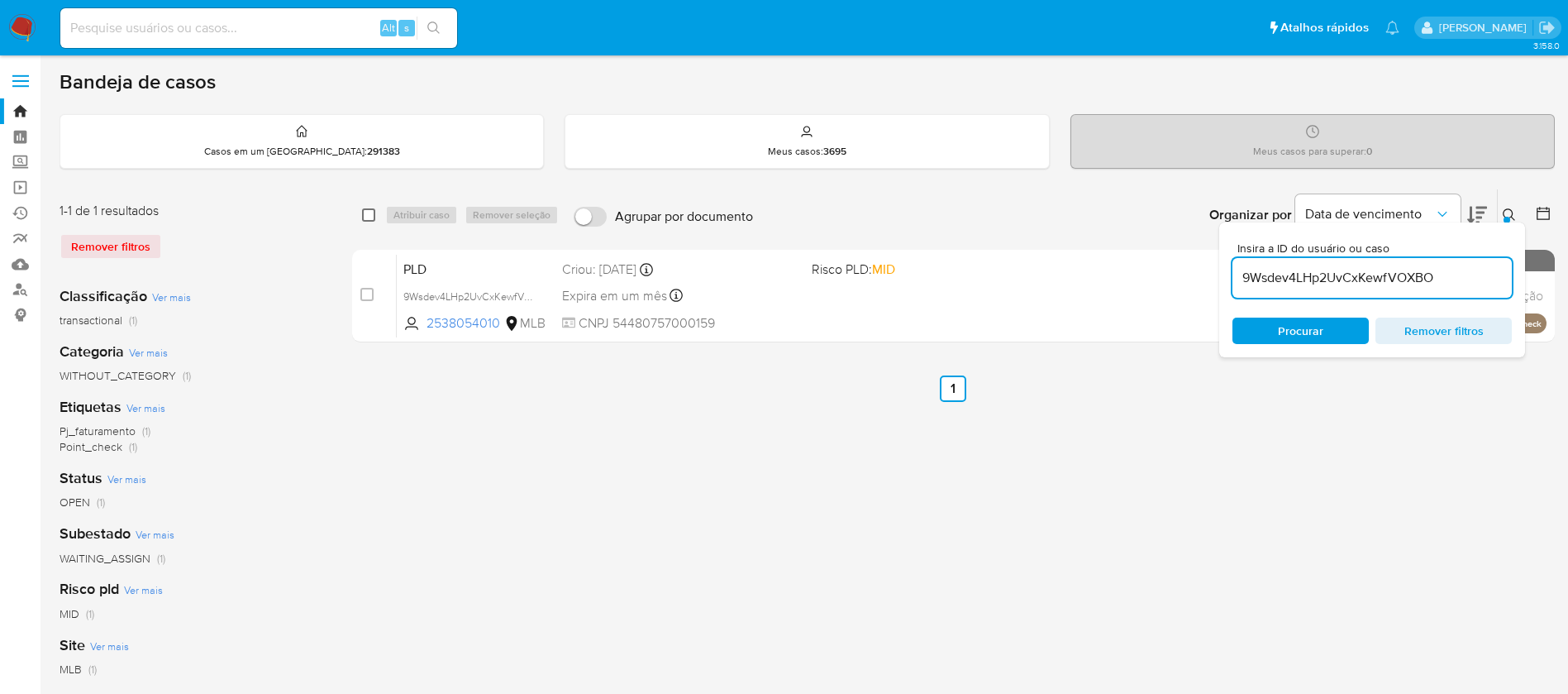
click at [363, 215] on input "checkbox" at bounding box center [369, 215] width 13 height 13
checkbox input "true"
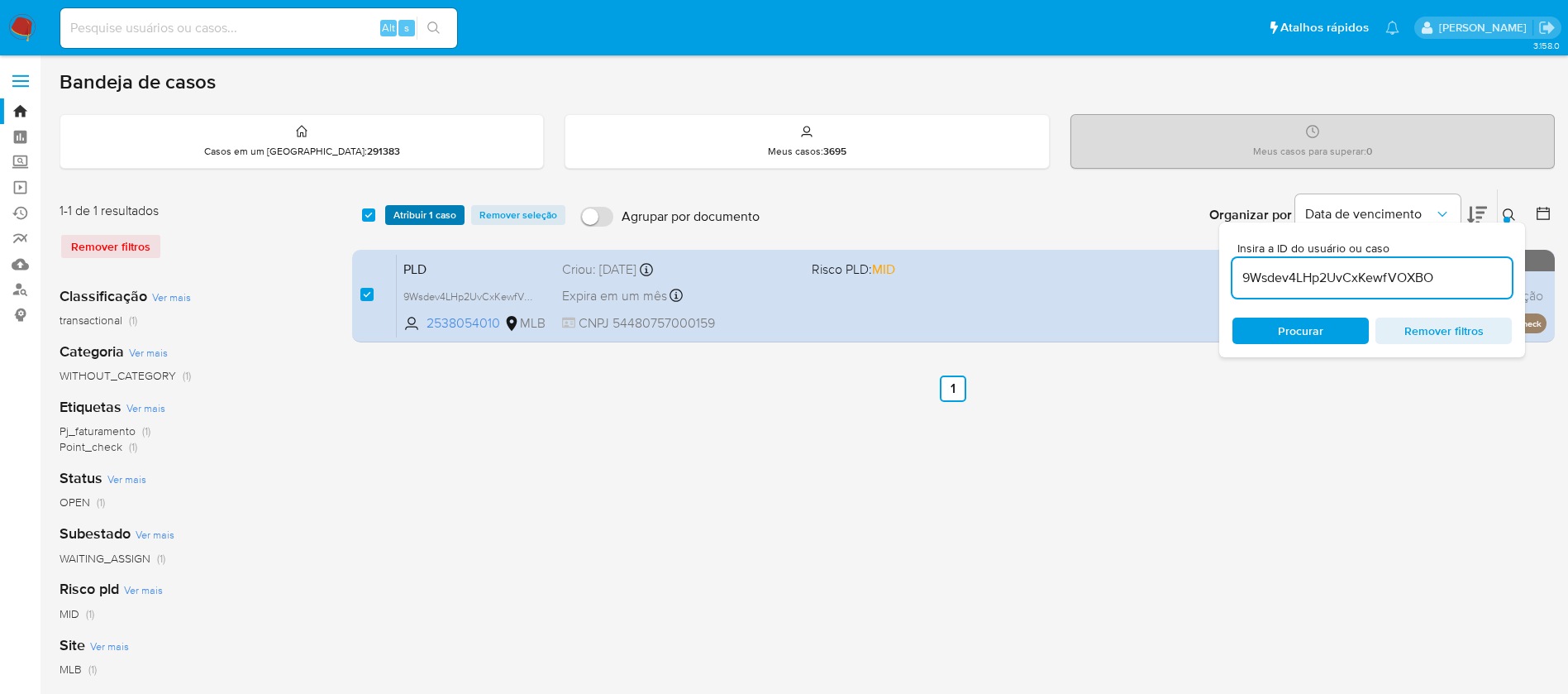
click at [414, 216] on span "Atribuir 1 caso" at bounding box center [424, 214] width 63 height 16
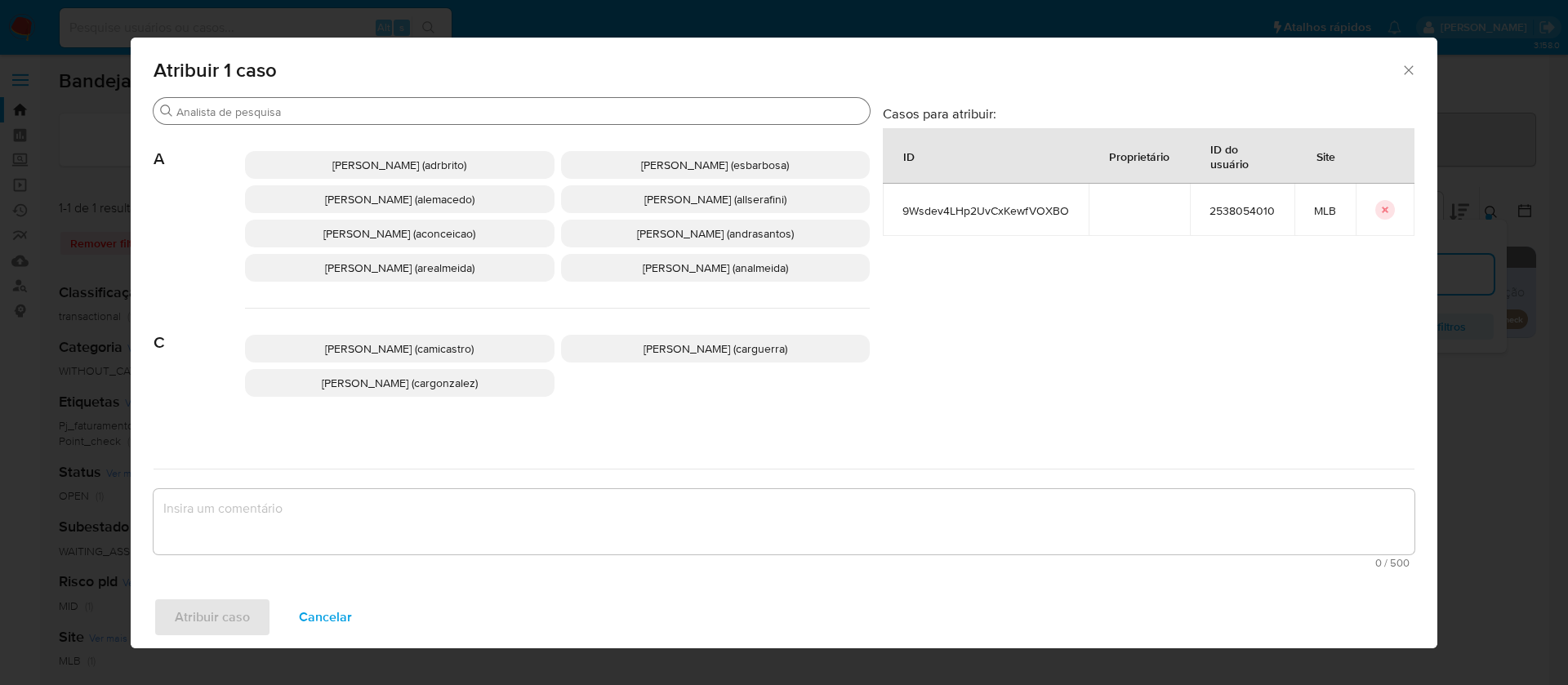
click at [499, 111] on input "Procurar" at bounding box center [520, 112] width 687 height 15
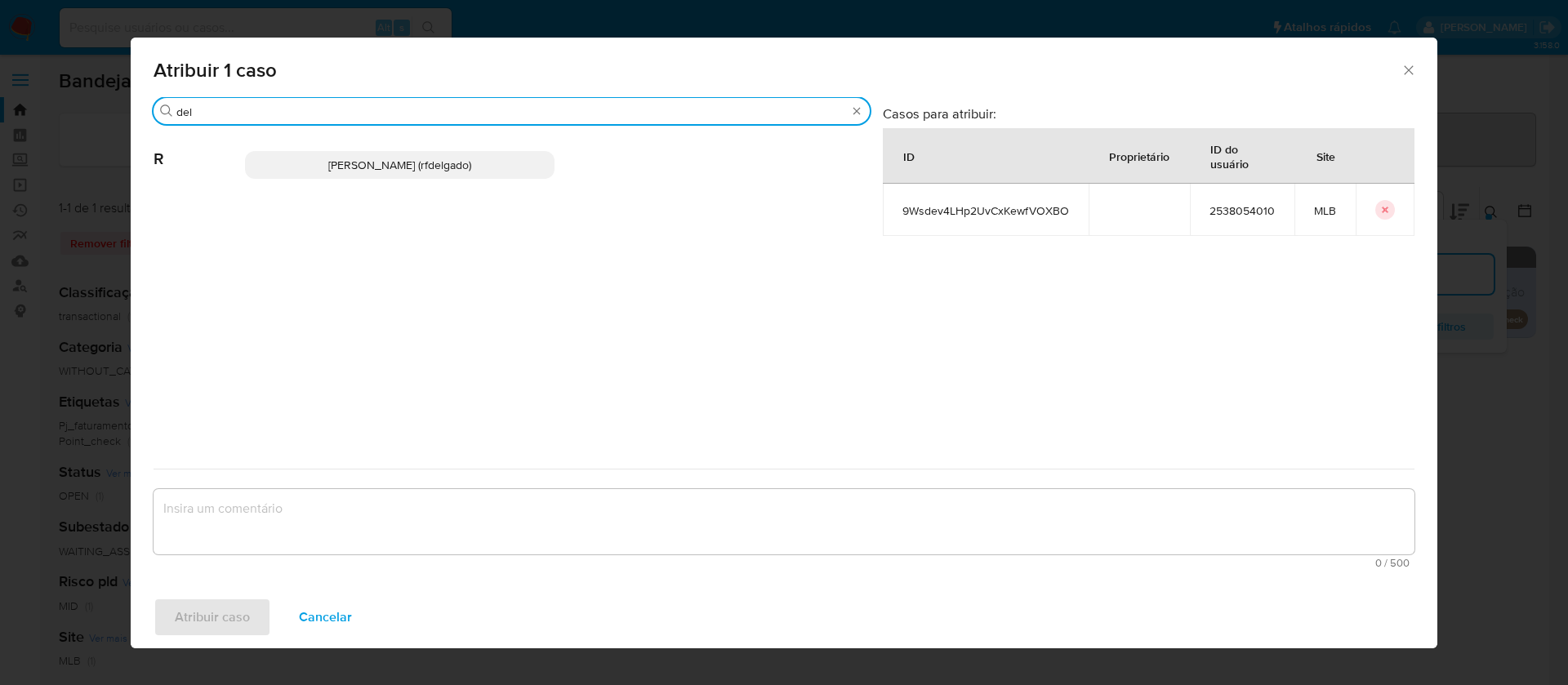
type input "del"
click at [471, 157] on span "Renata De Freitas Delgado (rfdelgado)" at bounding box center [400, 165] width 143 height 16
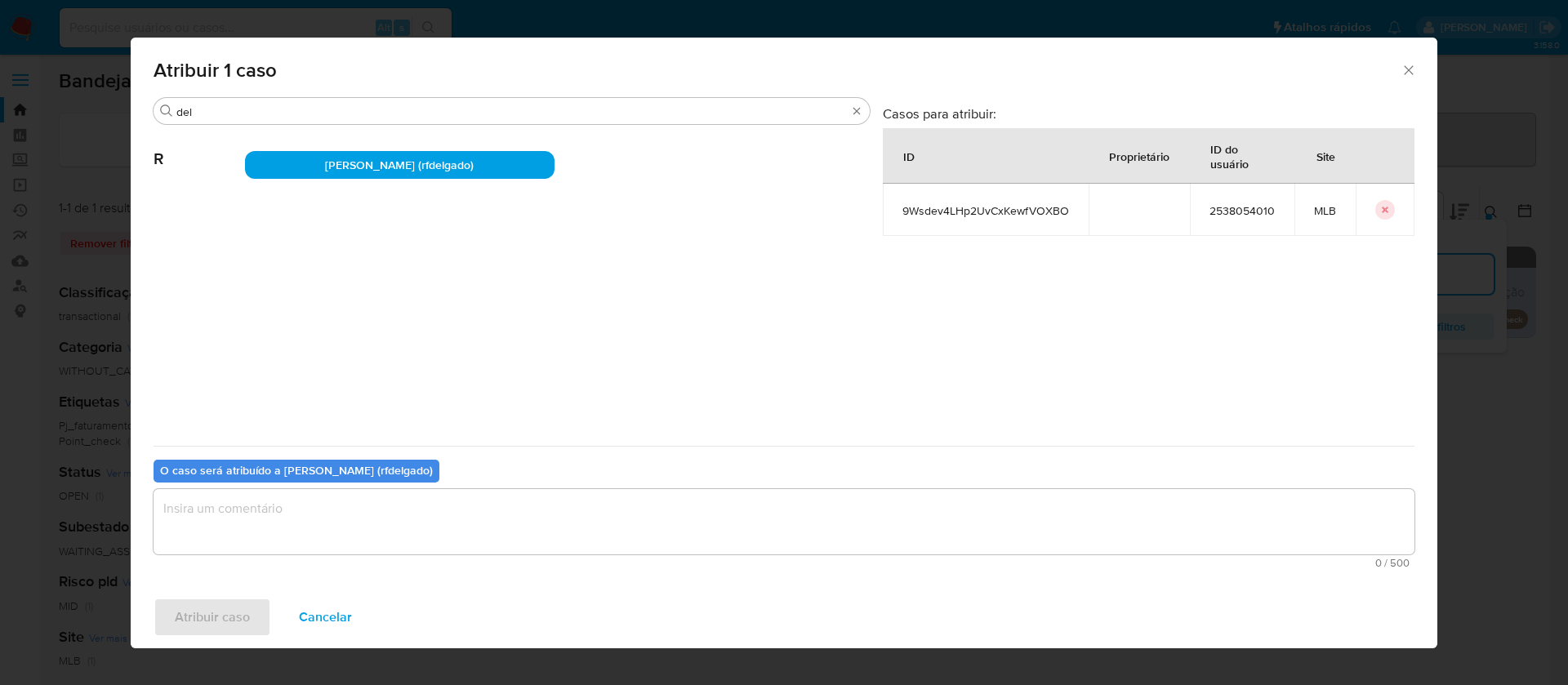
click at [645, 515] on textarea "assign-modal" at bounding box center [784, 522] width 1261 height 66
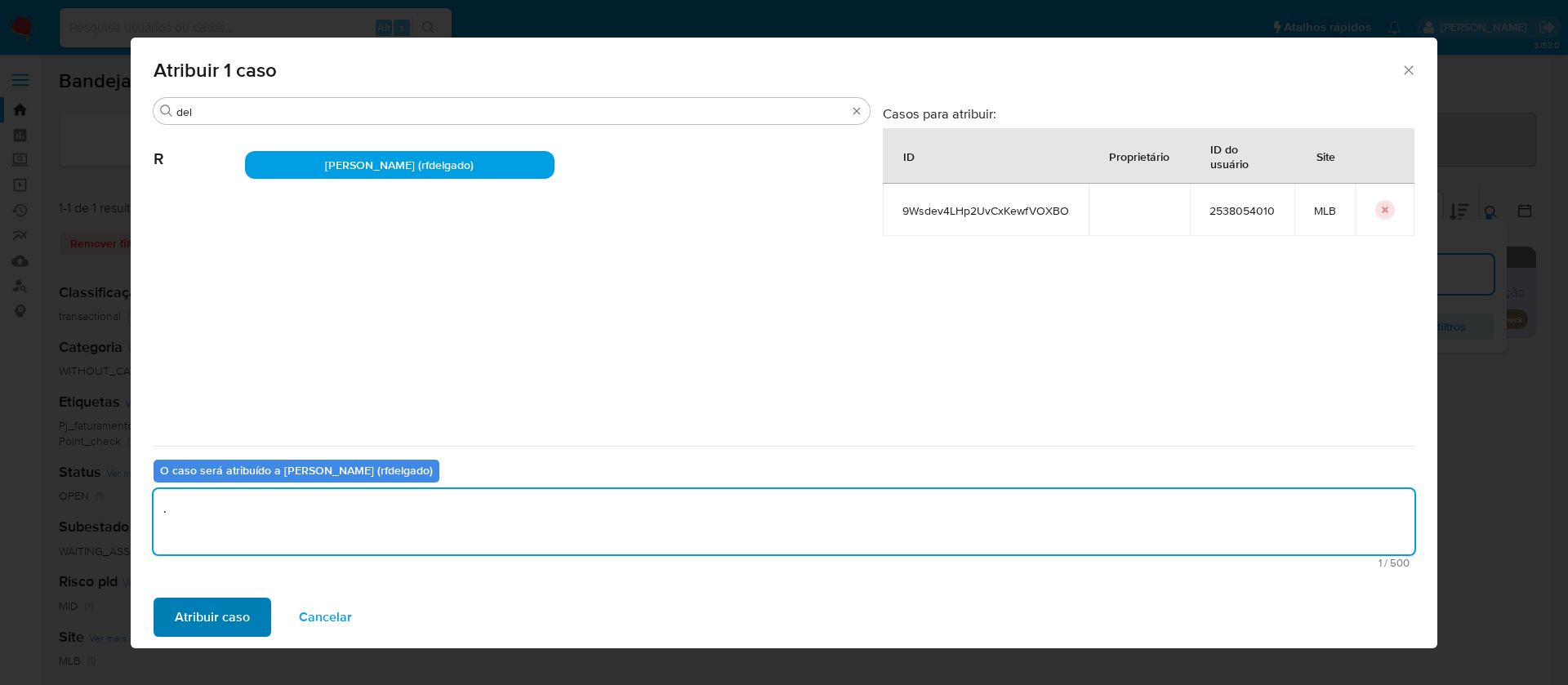
type textarea "."
click at [239, 625] on span "Atribuir caso" at bounding box center [212, 617] width 75 height 36
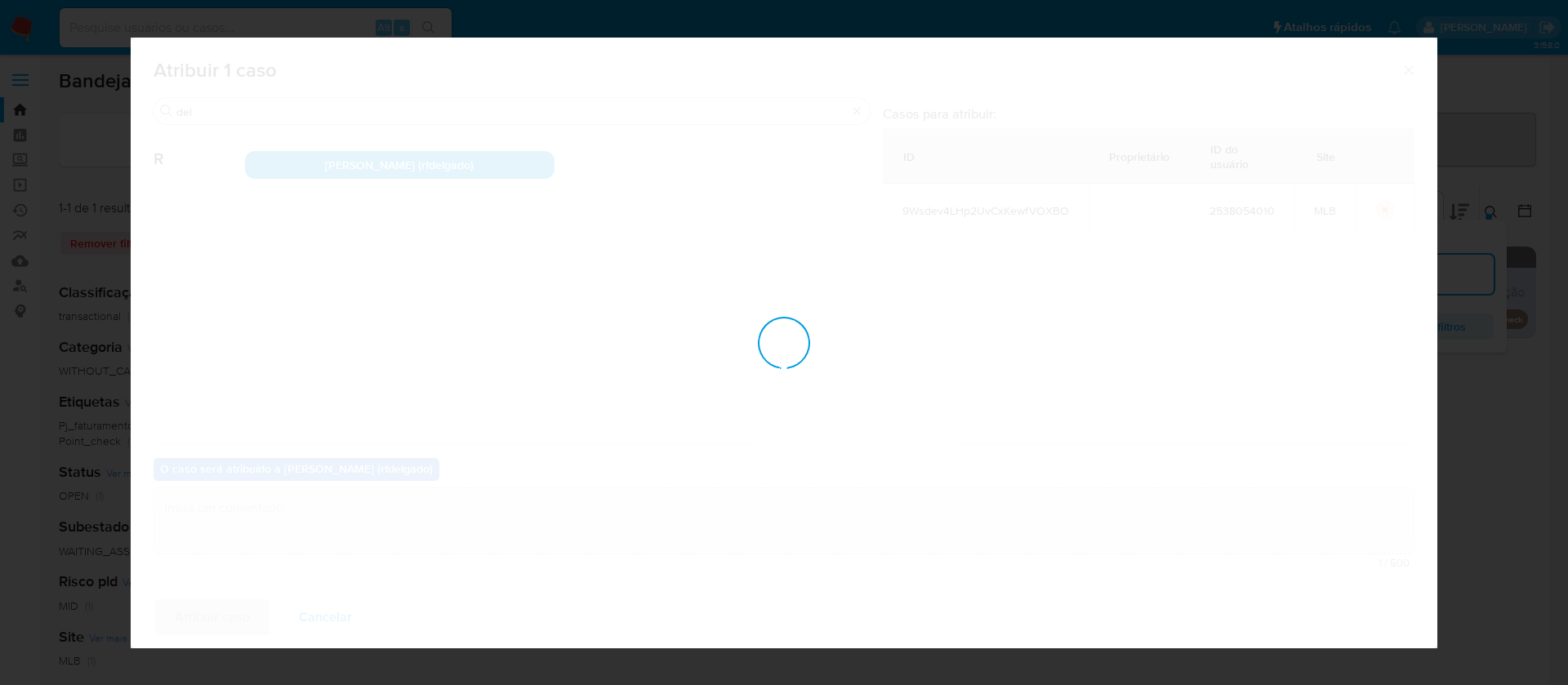
checkbox input "false"
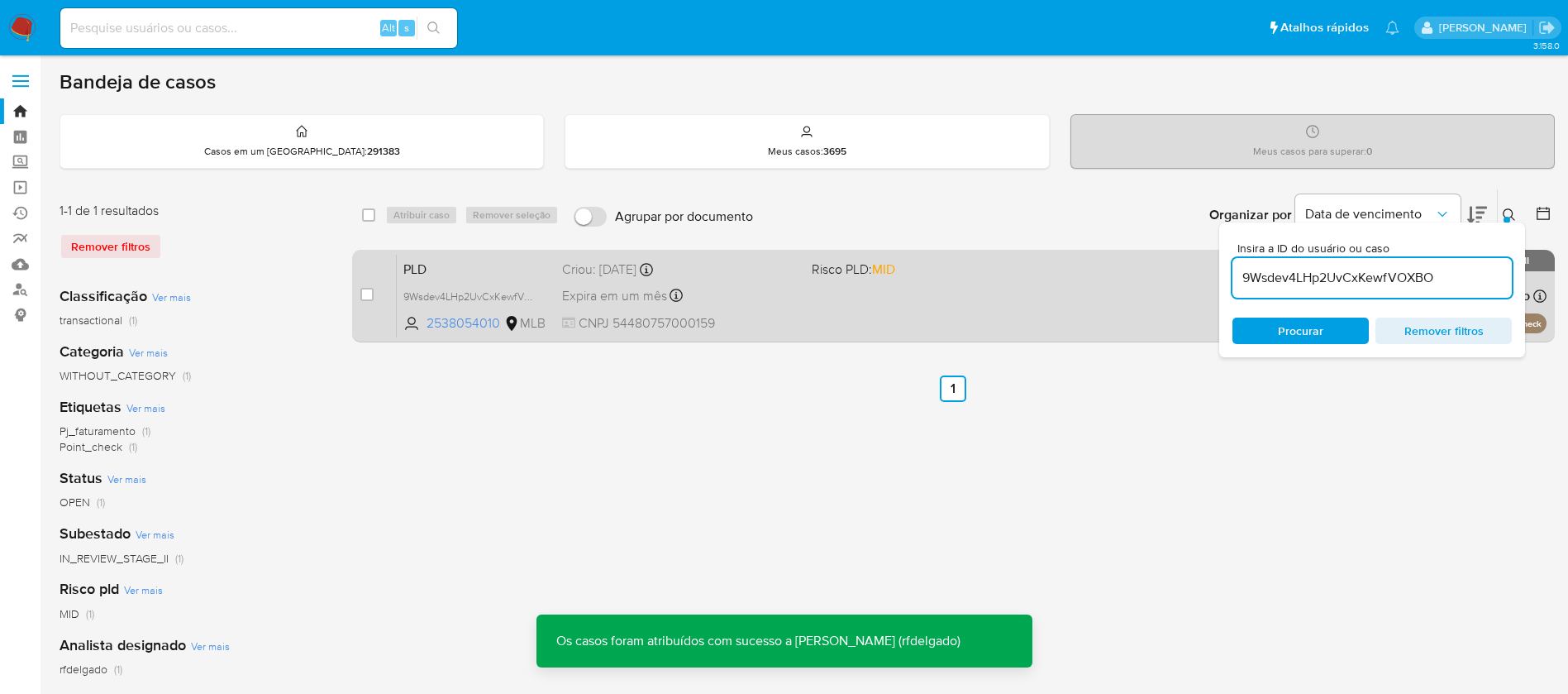
click at [885, 283] on div "PLD 9Wsdev4LHp2UvCxKewfVOXBO 2538054010 MLB Risco PLD: MID Criou: 12/09/2025 Cr…" at bounding box center [972, 296] width 1150 height 83
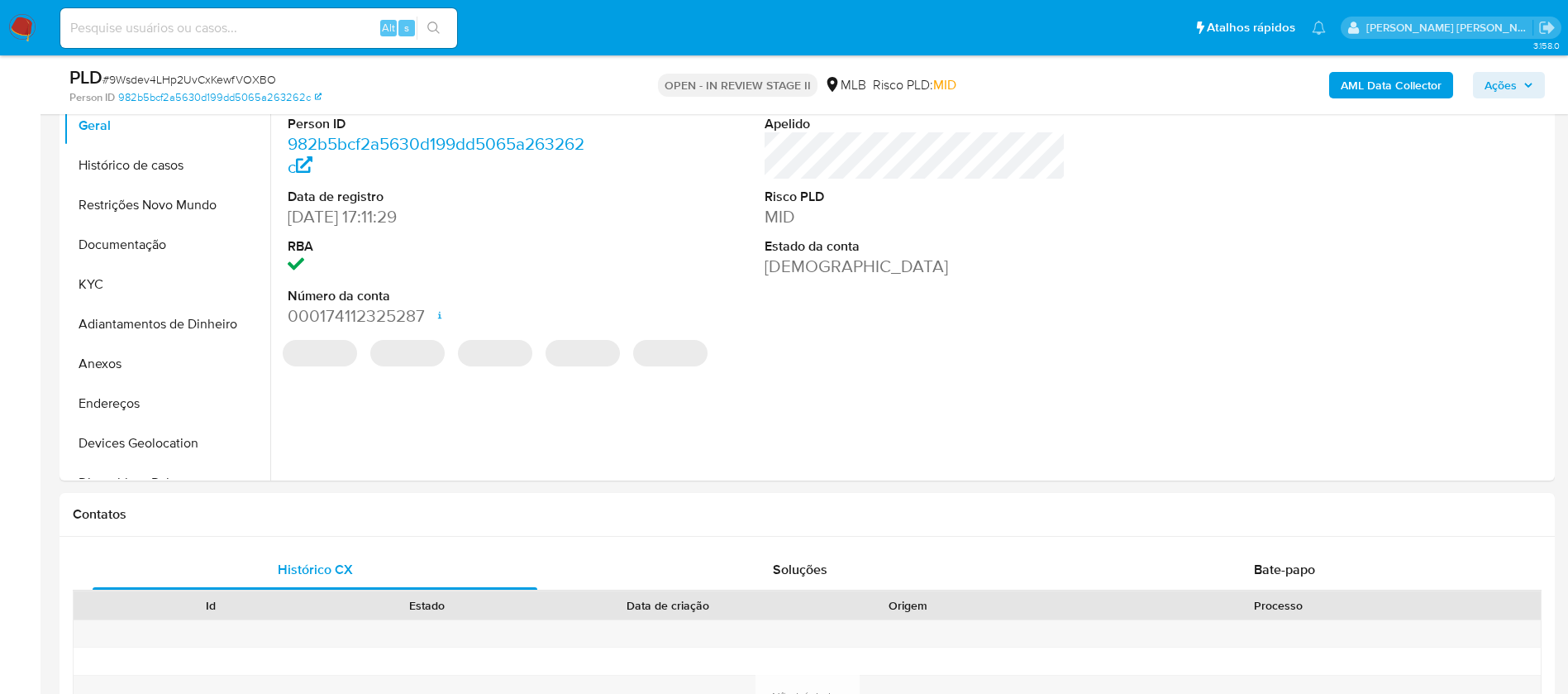
select select "10"
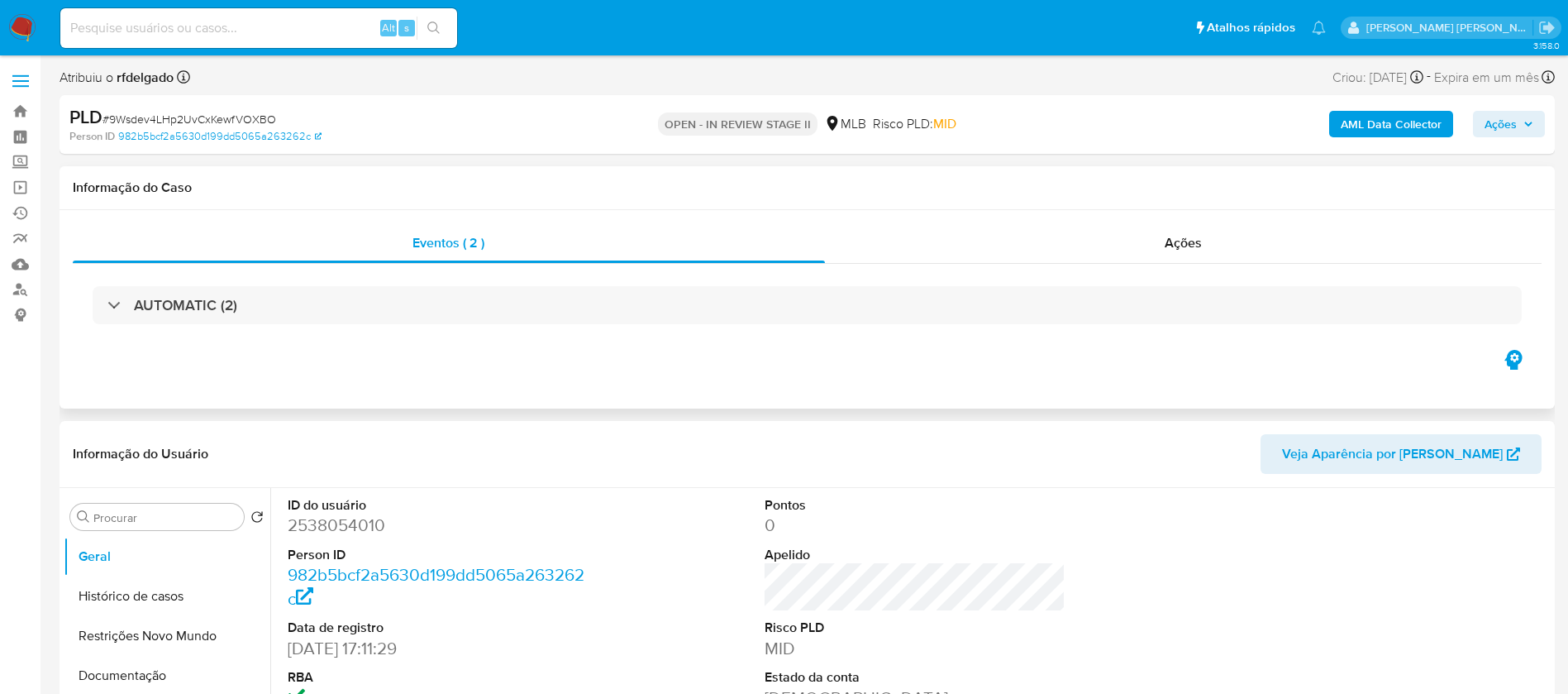
click at [854, 379] on div "Eventos ( 2 ) Ações AUTOMATIC (2)" at bounding box center [807, 309] width 1496 height 198
click at [1506, 124] on span "Ações" at bounding box center [1501, 124] width 32 height 27
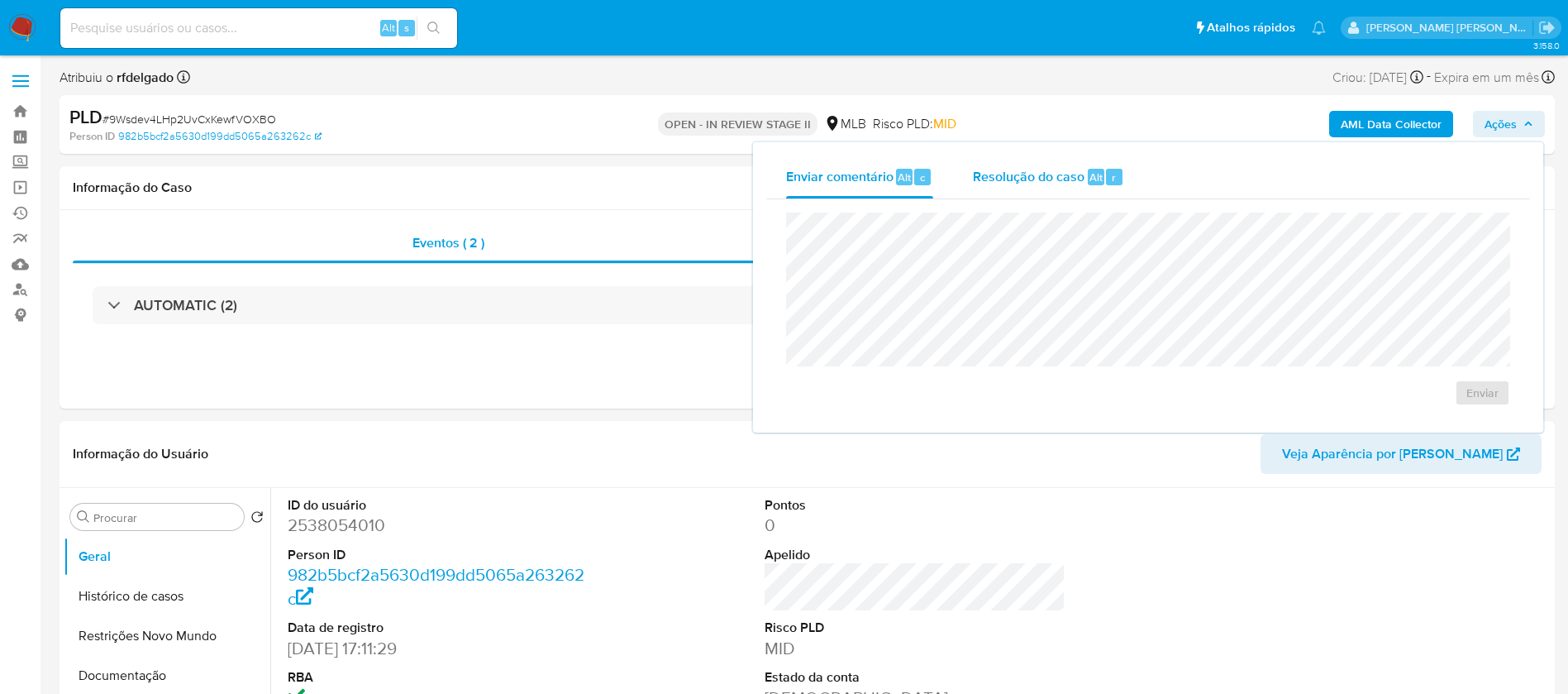
click at [1048, 186] on div "Resolução do caso Alt r" at bounding box center [1049, 176] width 152 height 43
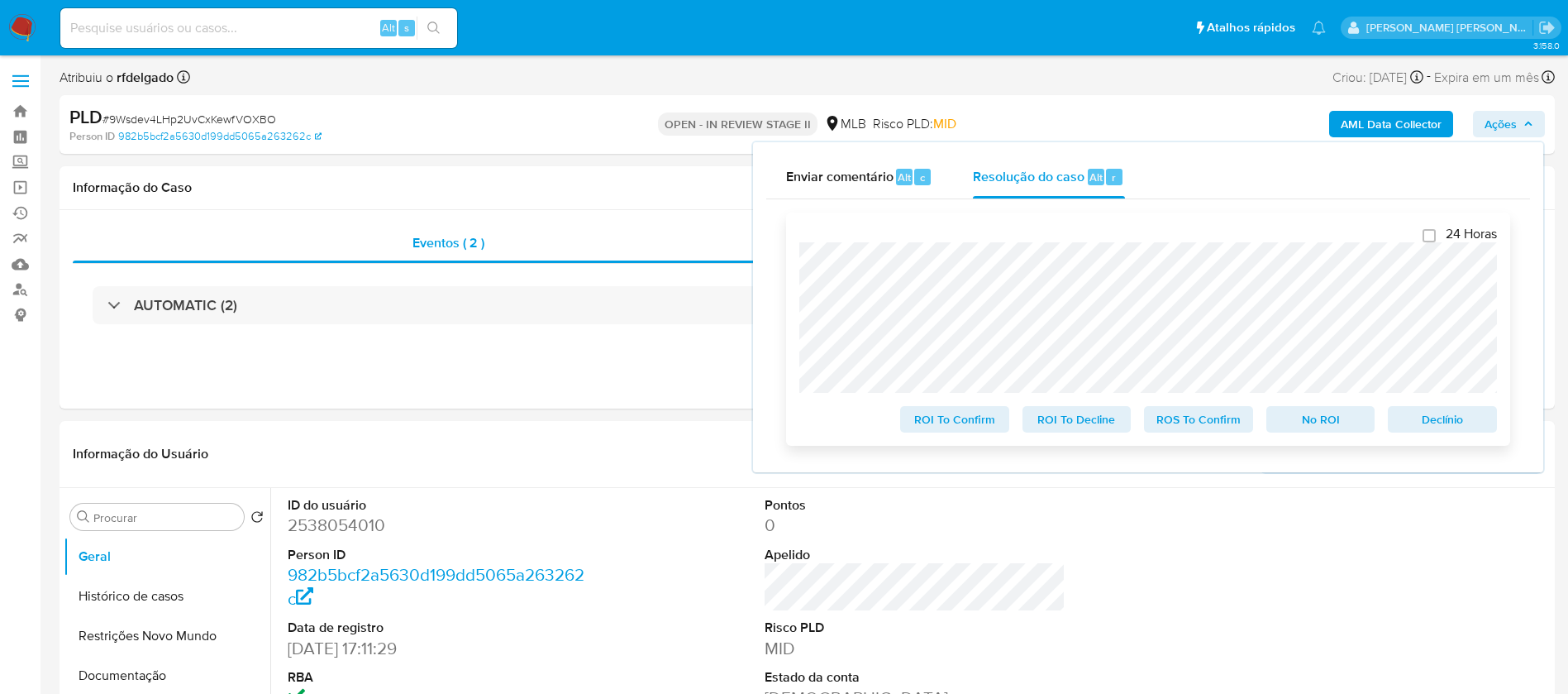
drag, startPoint x: 1349, startPoint y: 420, endPoint x: 1341, endPoint y: 408, distance: 14.4
click at [1348, 420] on span "No ROI" at bounding box center [1321, 419] width 86 height 23
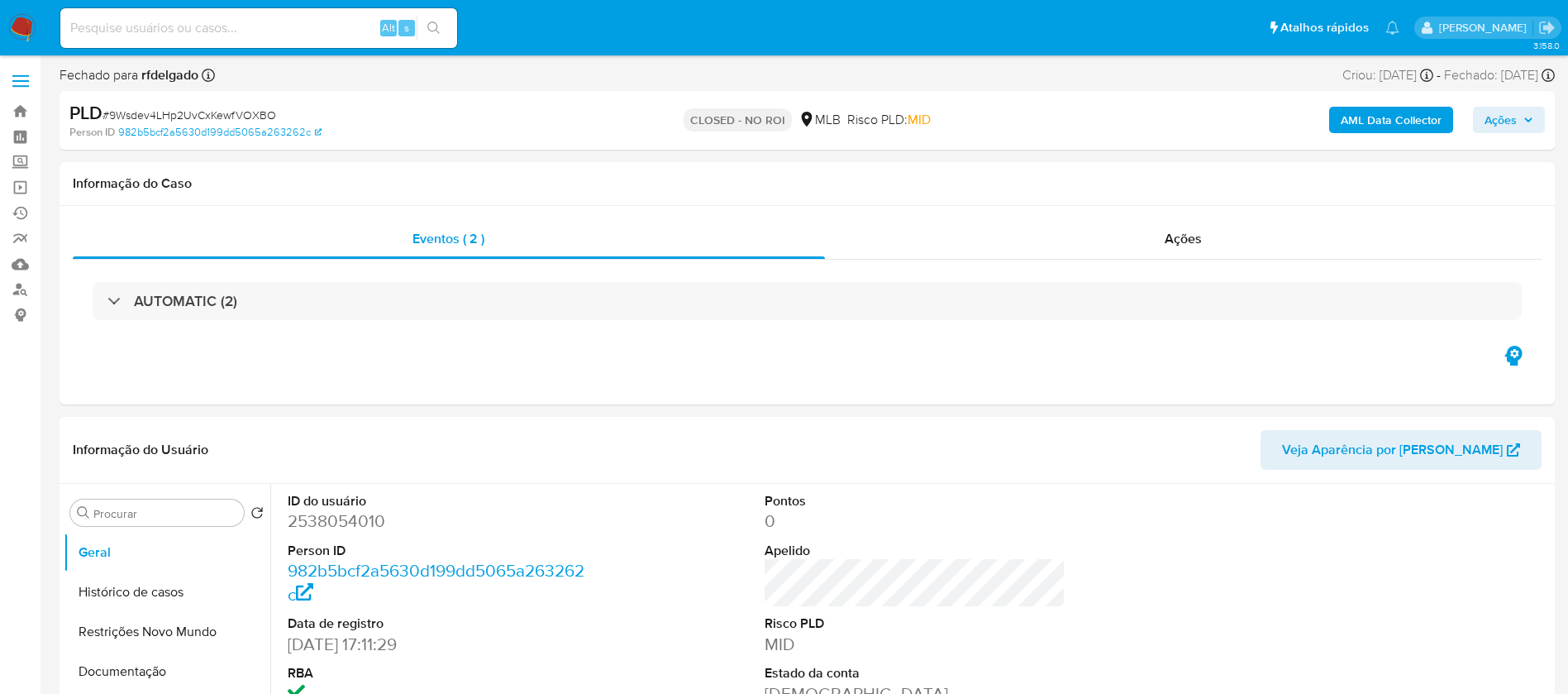
select select "10"
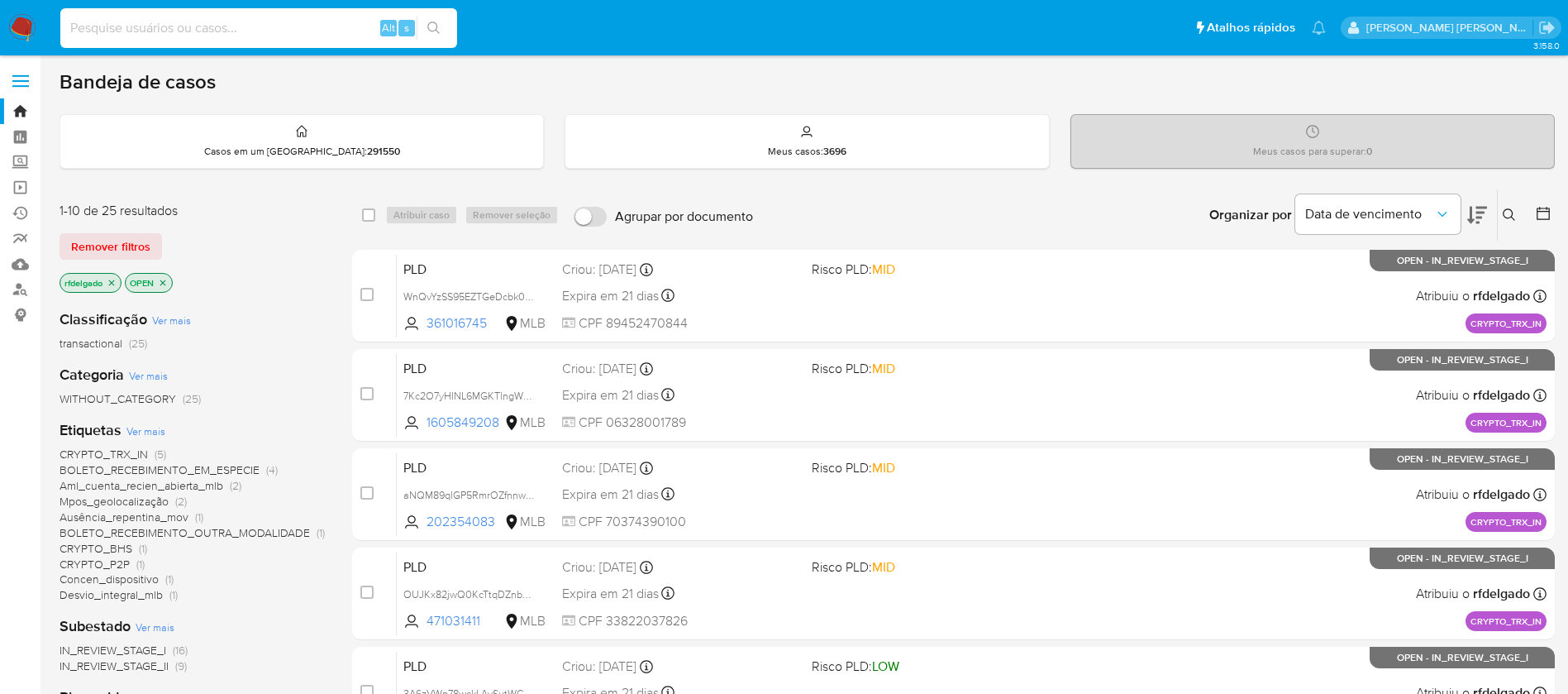
click at [297, 30] on input at bounding box center [259, 27] width 397 height 22
paste input "2470765579"
type input "2470765579"
click at [431, 27] on icon "search-icon" at bounding box center [434, 28] width 13 height 13
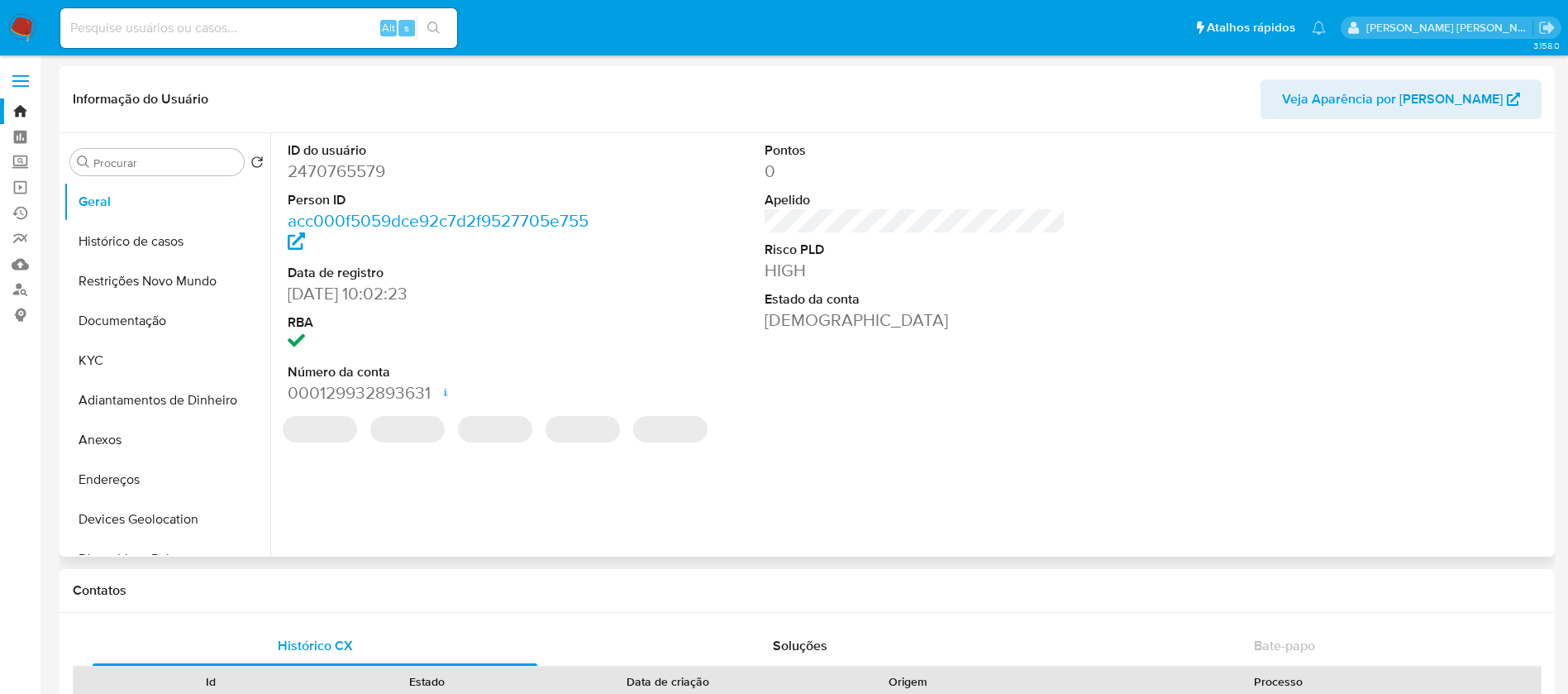
select select "10"
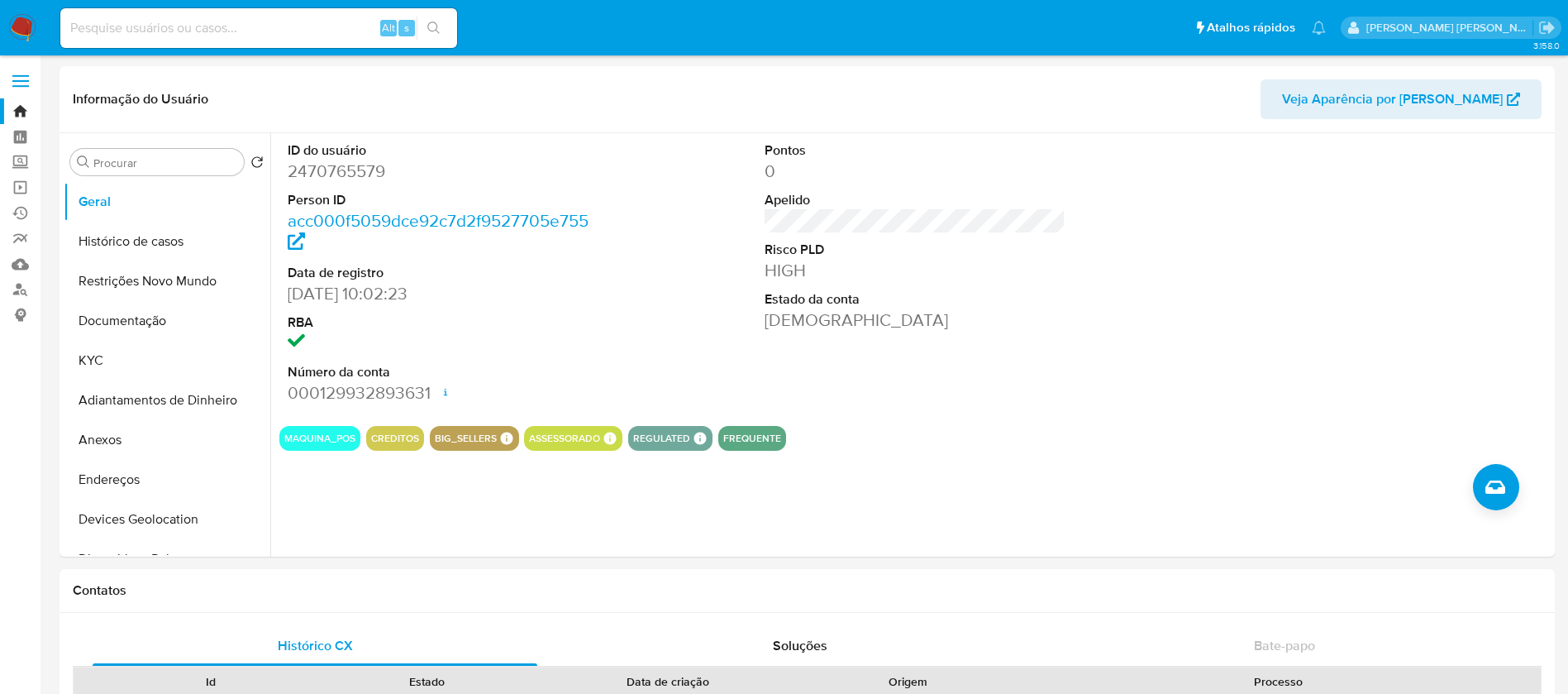
click at [304, 46] on div "Alt s" at bounding box center [259, 28] width 397 height 40
click at [309, 30] on input at bounding box center [259, 27] width 397 height 22
paste input "2445447177"
type input "2445447177"
click at [442, 24] on button "search-icon" at bounding box center [434, 27] width 34 height 23
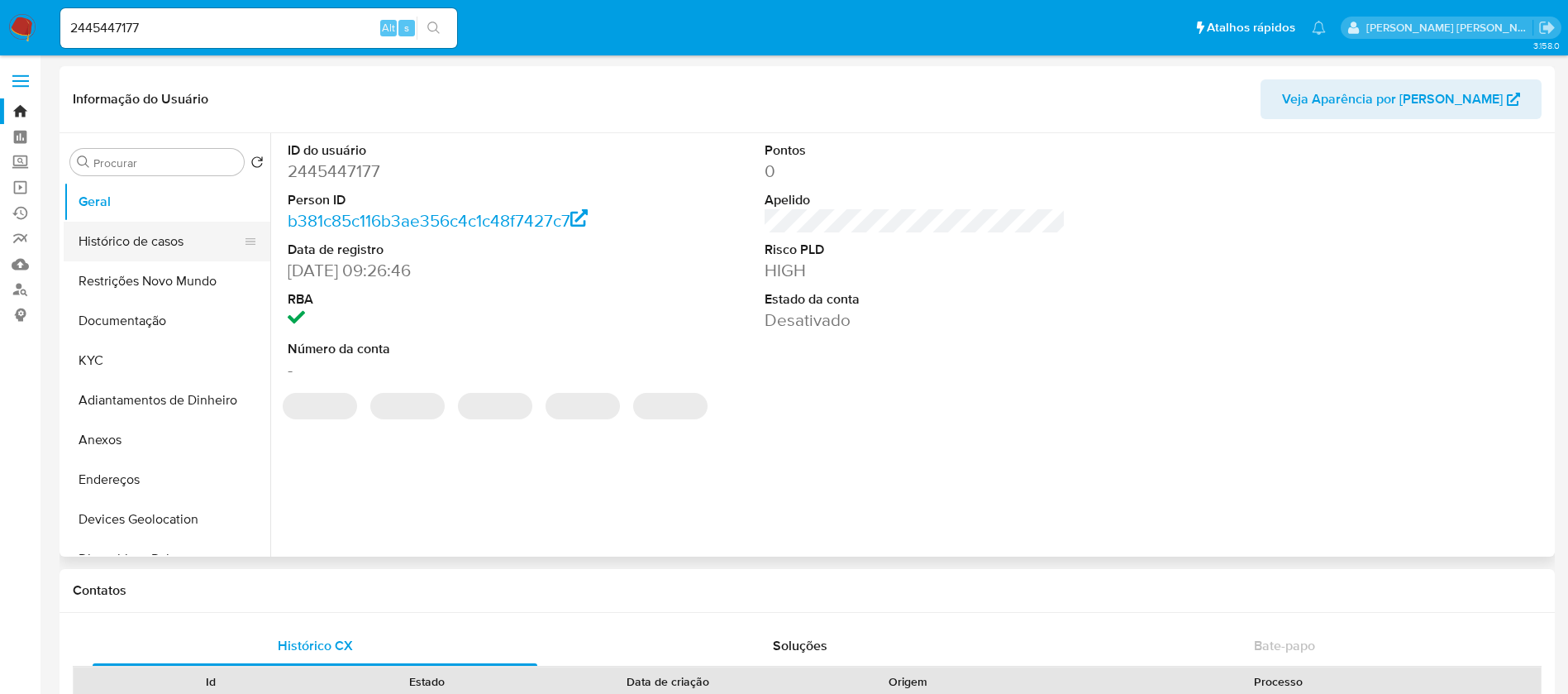
select select "10"
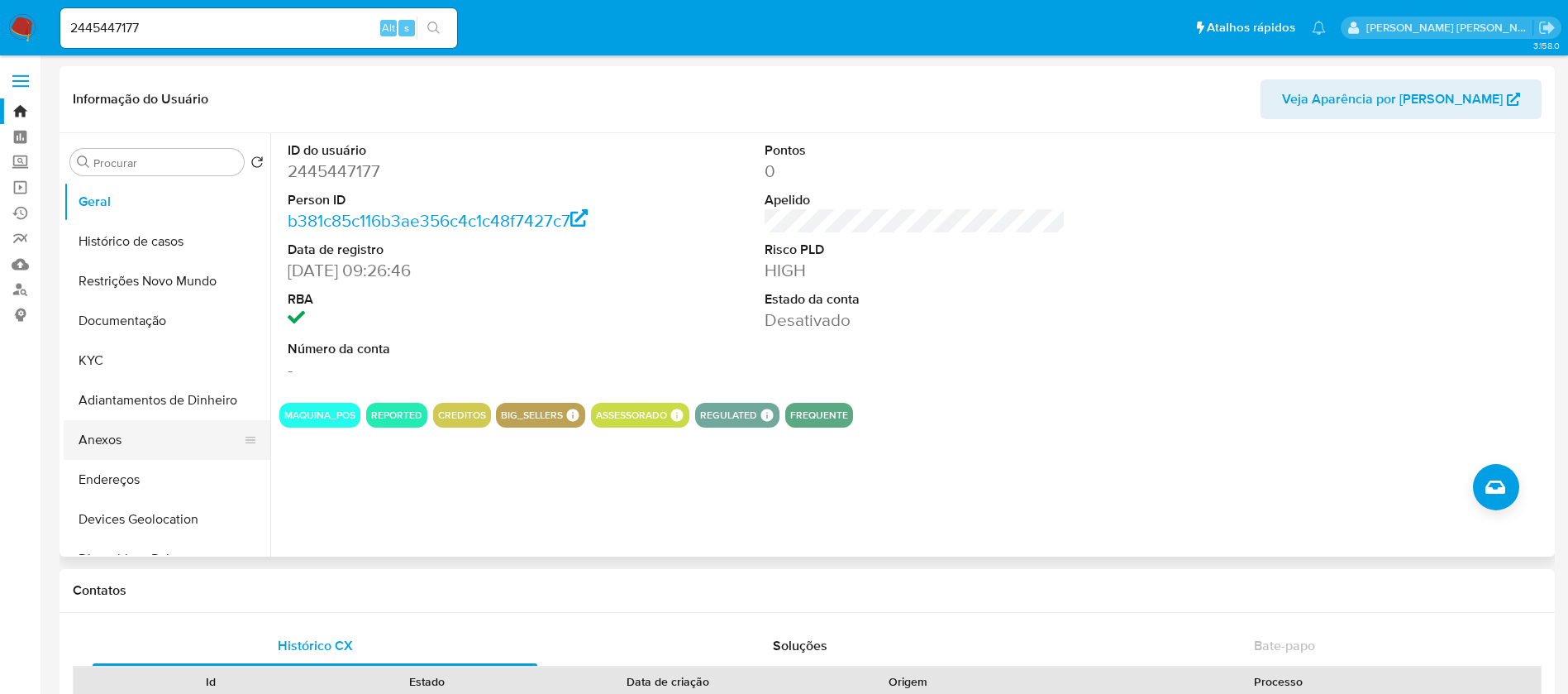
click at [141, 432] on button "Anexos" at bounding box center [160, 440] width 193 height 40
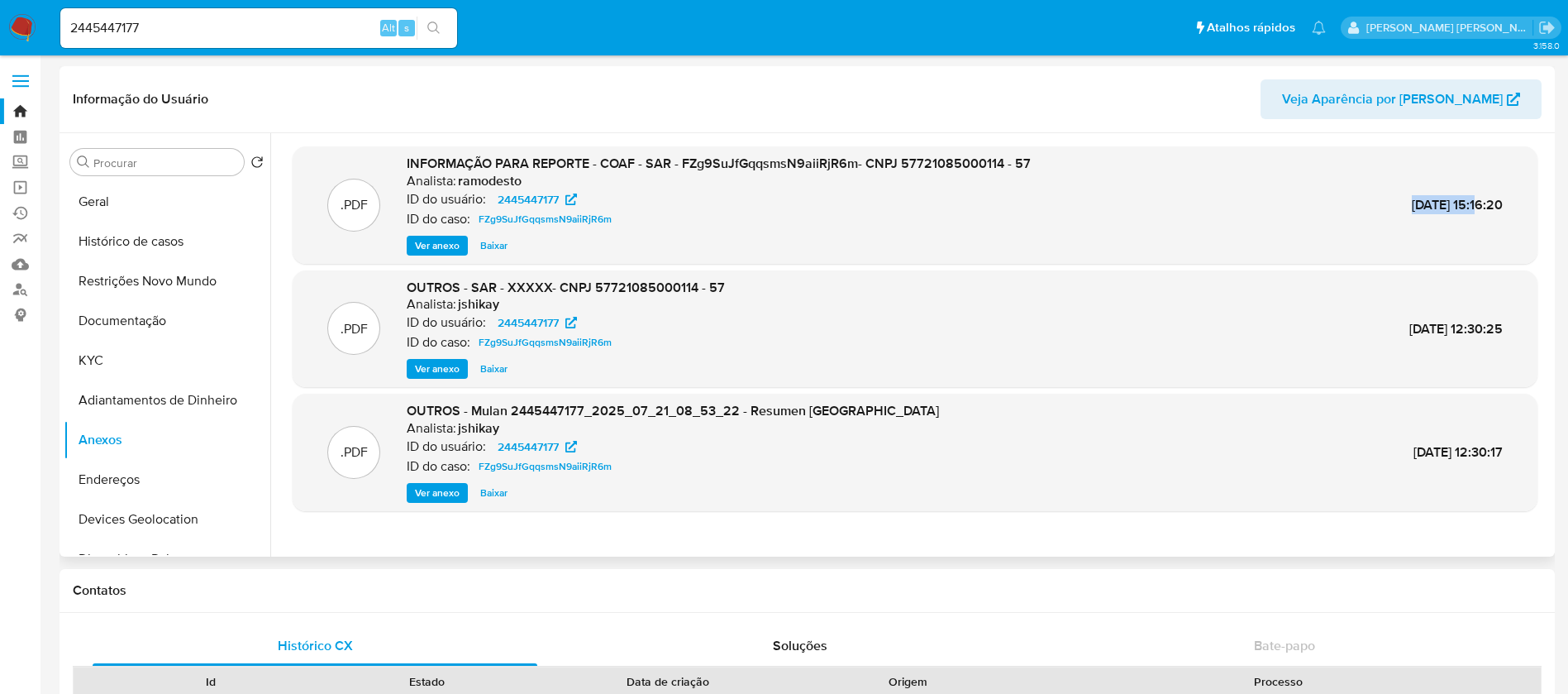
drag, startPoint x: 1371, startPoint y: 208, endPoint x: 1443, endPoint y: 206, distance: 72.0
click at [1443, 206] on div ".PDF INFORMAÇÃO PARA REPORTE - COAF - SAR - FZg9SuJfGqqsmsN9aiiRjR6m- CNPJ 5772…" at bounding box center [915, 205] width 1229 height 100
copy span "[DATE]"
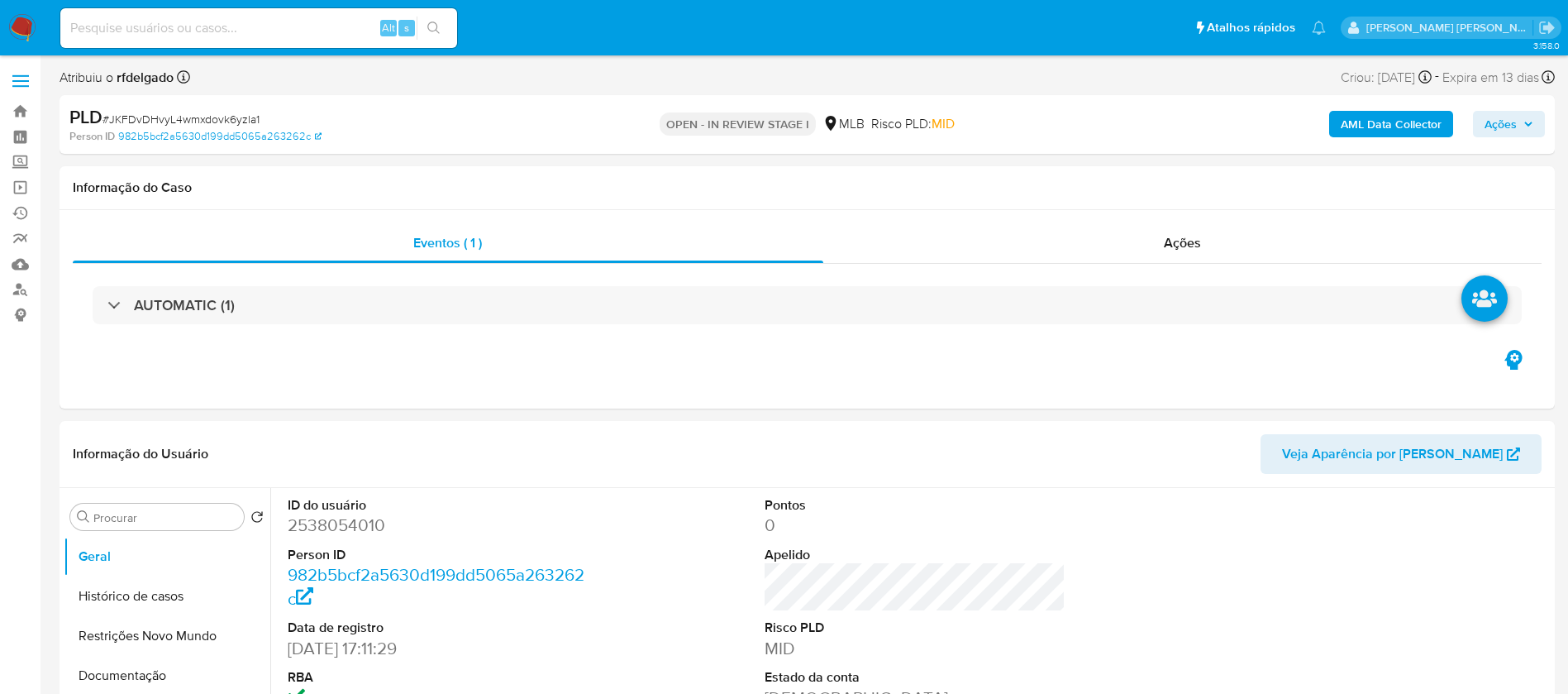
click at [1518, 127] on span "Ações" at bounding box center [1508, 124] width 48 height 23
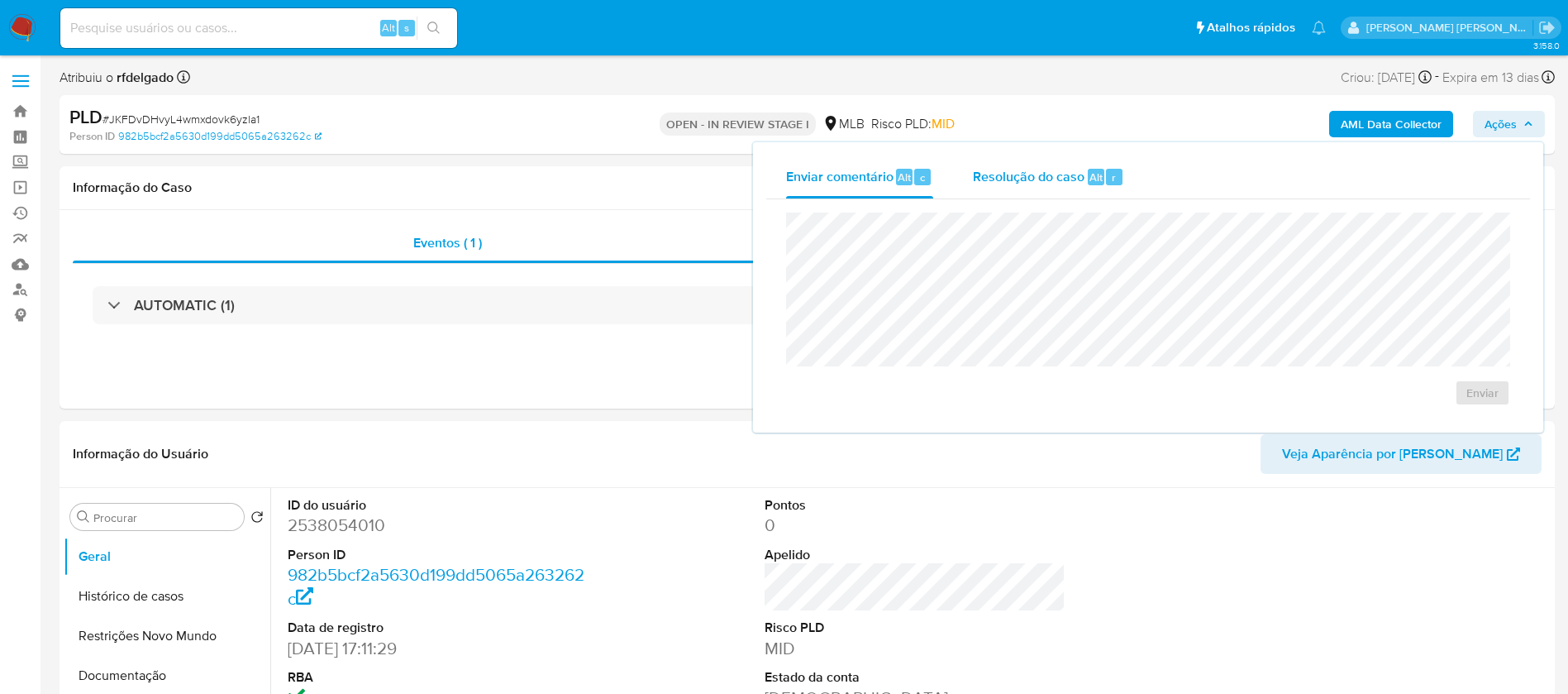
select select "10"
click at [1025, 186] on div "Resolução do caso Alt r" at bounding box center [1049, 176] width 152 height 43
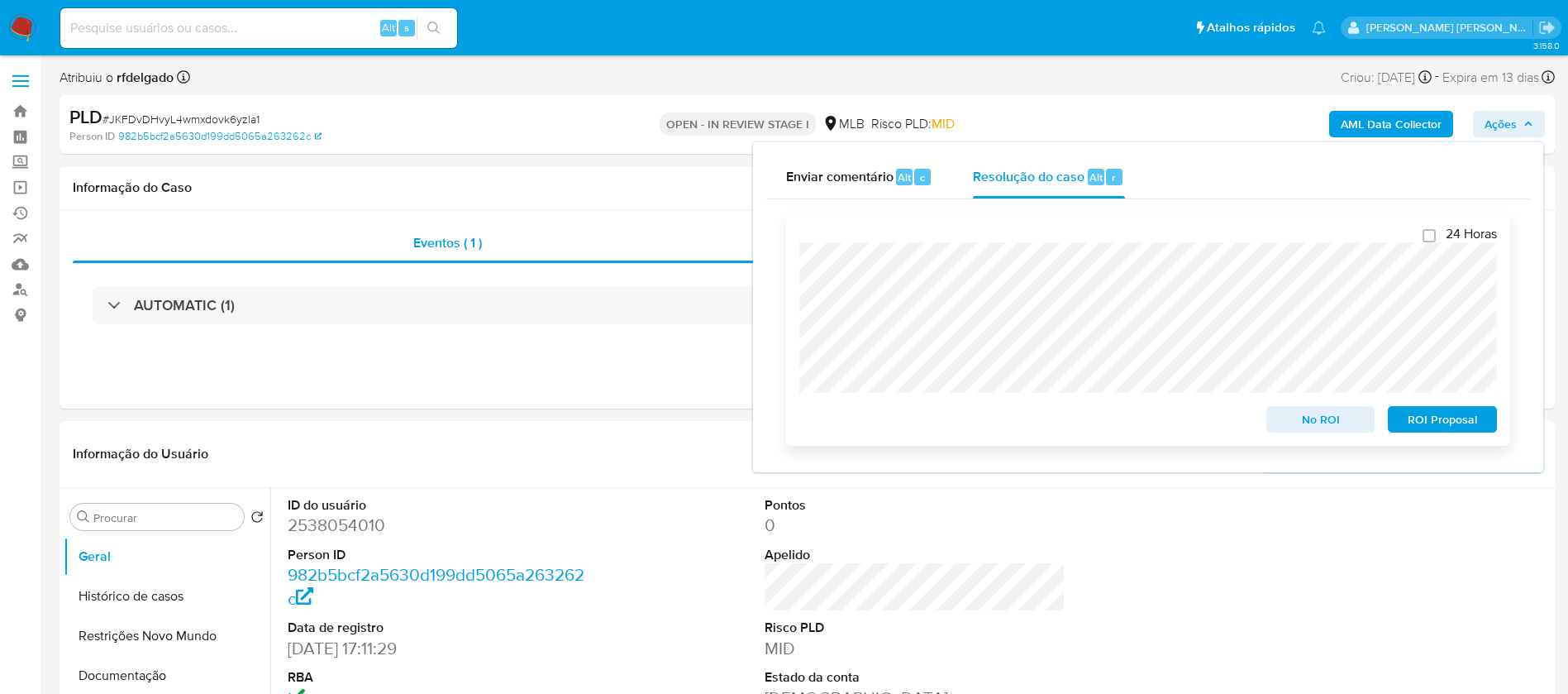
click at [1435, 423] on span "ROI Proposal" at bounding box center [1442, 419] width 86 height 23
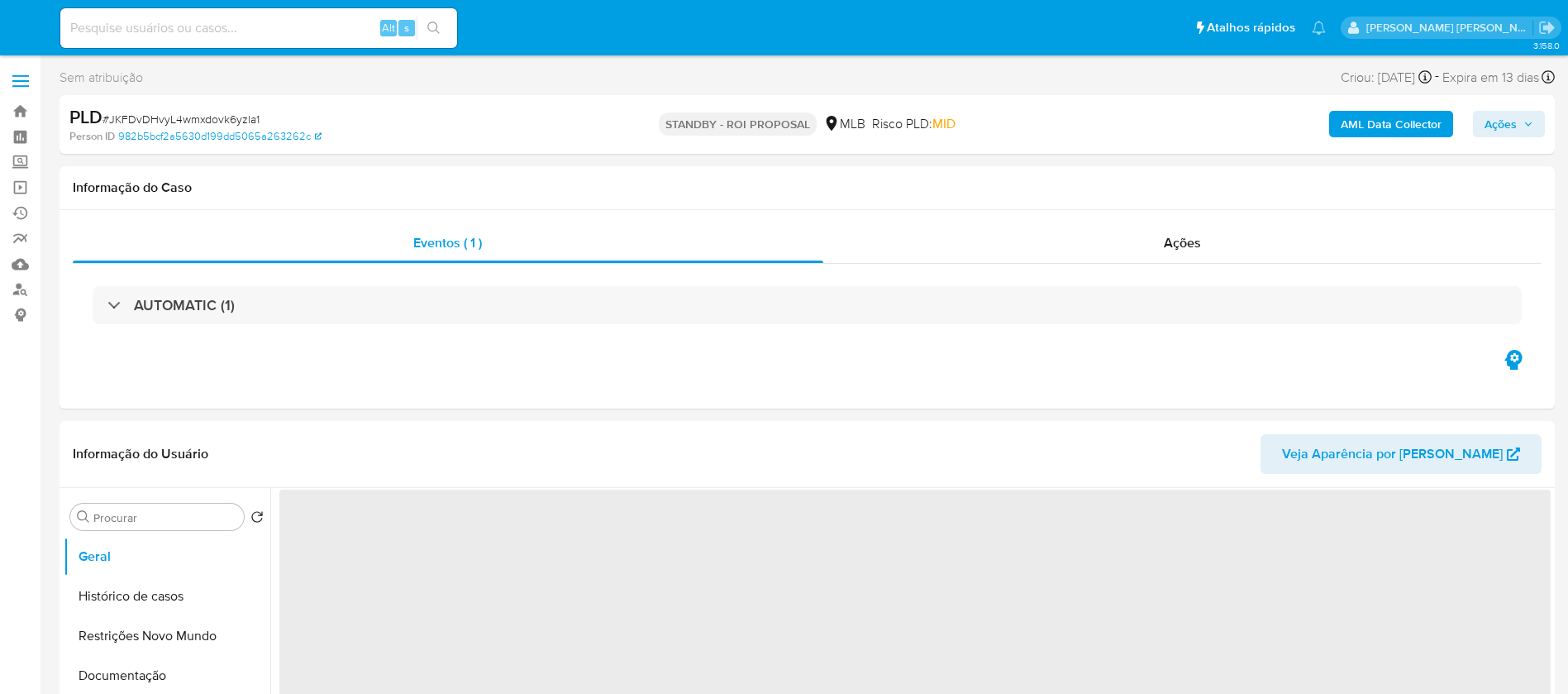
select select "10"
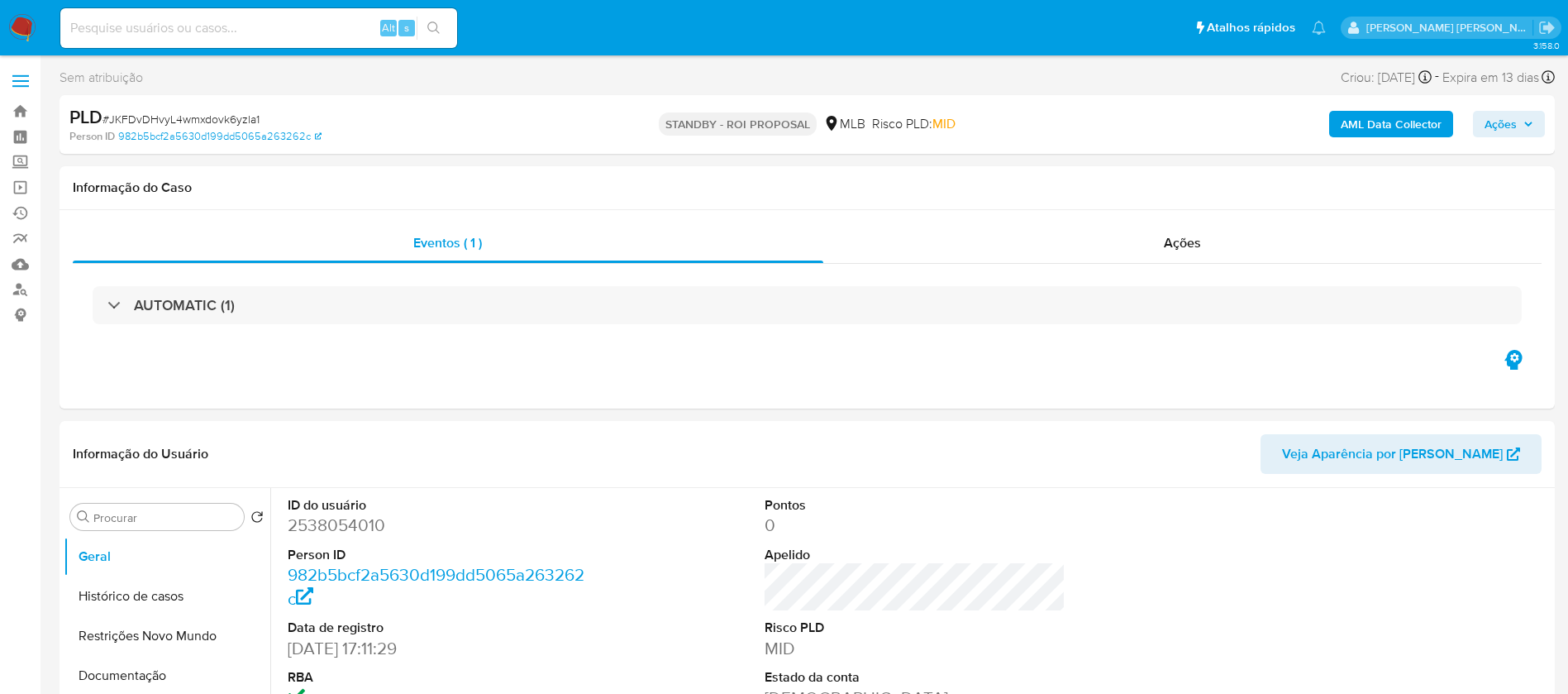
click at [338, 27] on input at bounding box center [259, 27] width 397 height 22
paste input "XZyAzUq8EKjc9KIp6RMKzliu"
type input "XZyAzUq8EKjc9KIp6RMKzliu"
click at [431, 28] on icon "search-icon" at bounding box center [434, 28] width 13 height 13
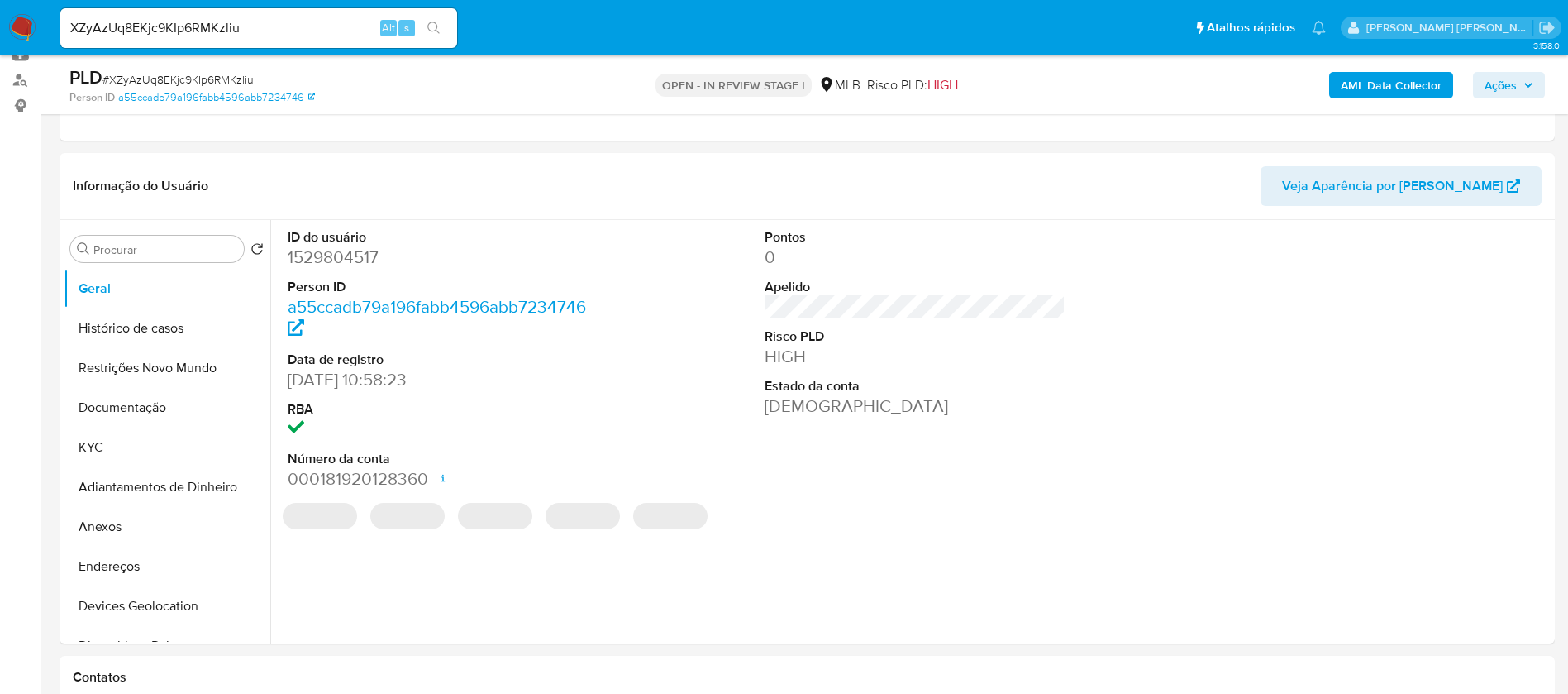
scroll to position [248, 0]
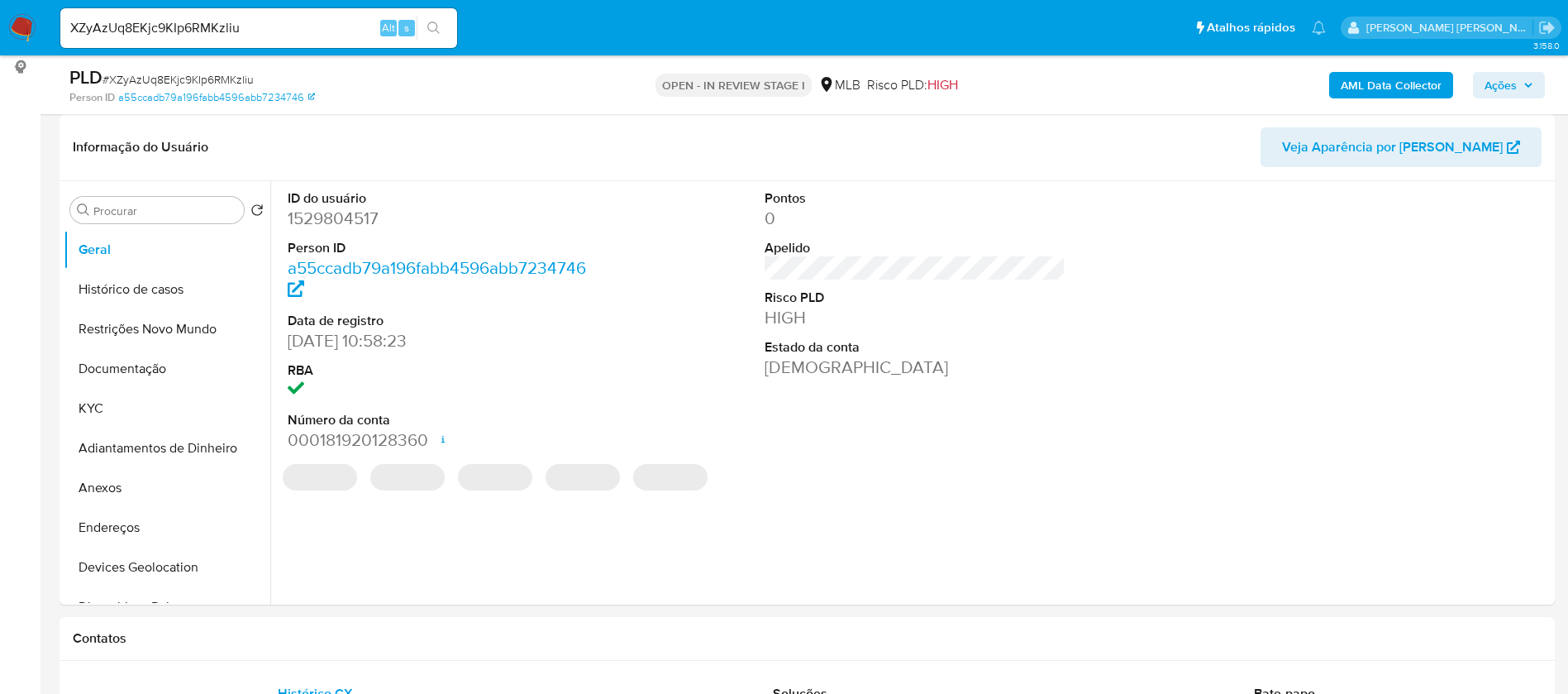
select select "10"
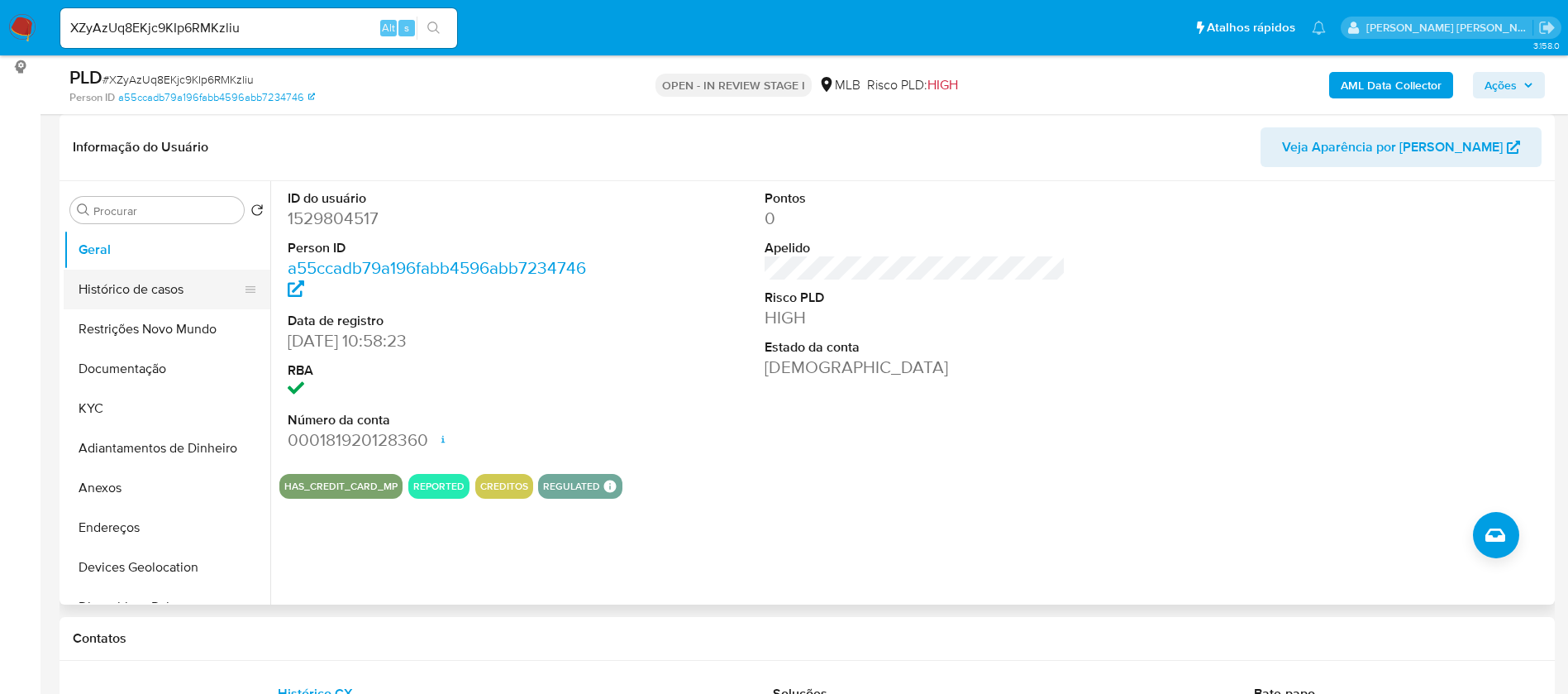
click at [137, 288] on button "Histórico de casos" at bounding box center [160, 289] width 193 height 40
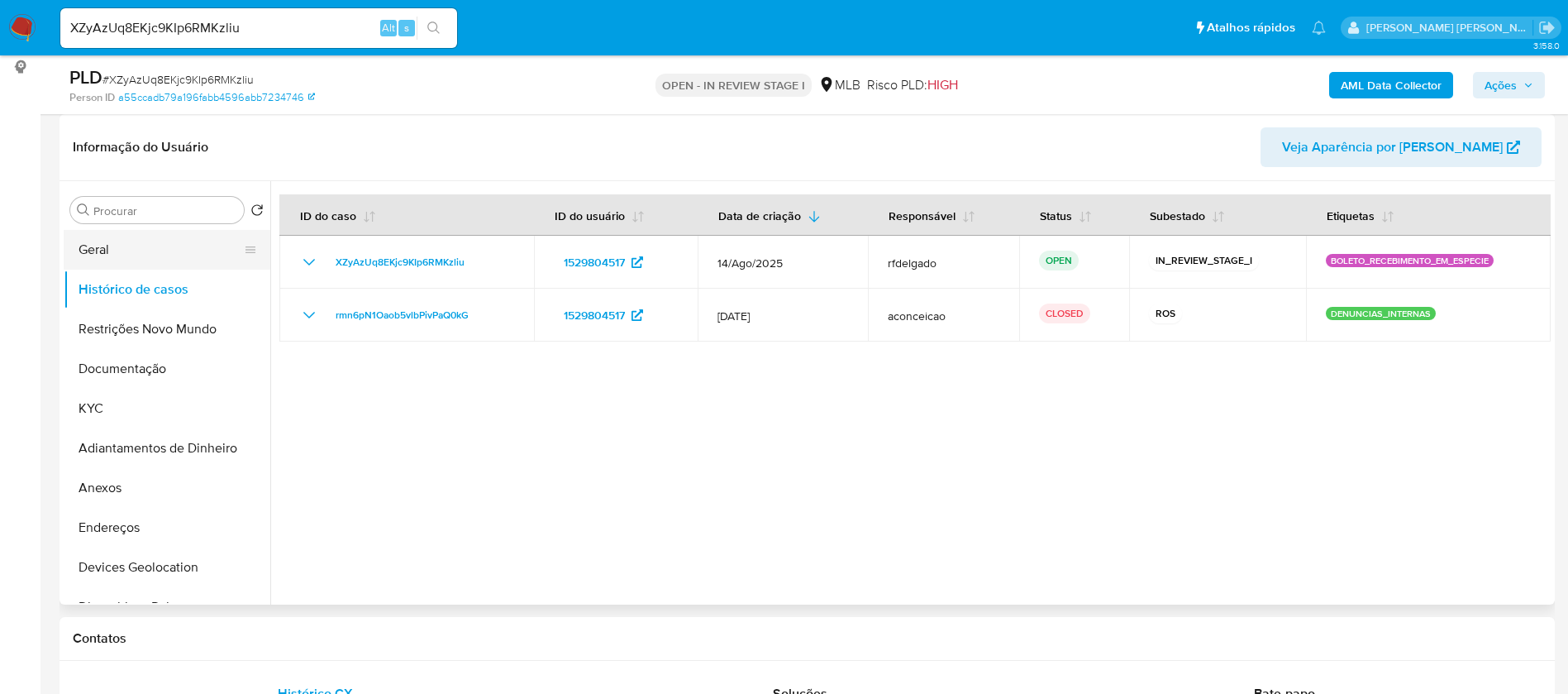
click at [96, 247] on button "Geral" at bounding box center [160, 250] width 193 height 40
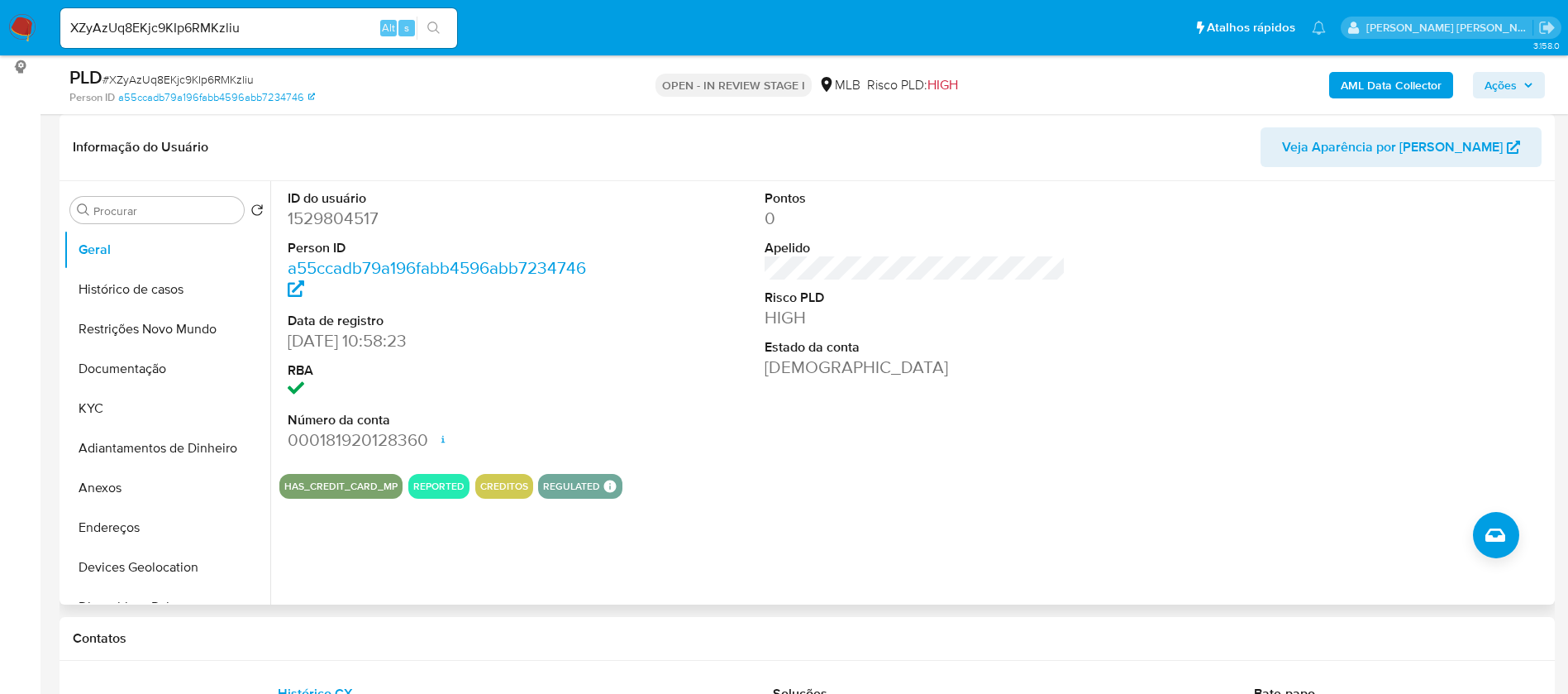
click at [347, 217] on dd "1529804517" at bounding box center [439, 218] width 301 height 23
copy dd "1529804517"
click at [146, 402] on button "KYC" at bounding box center [160, 409] width 193 height 40
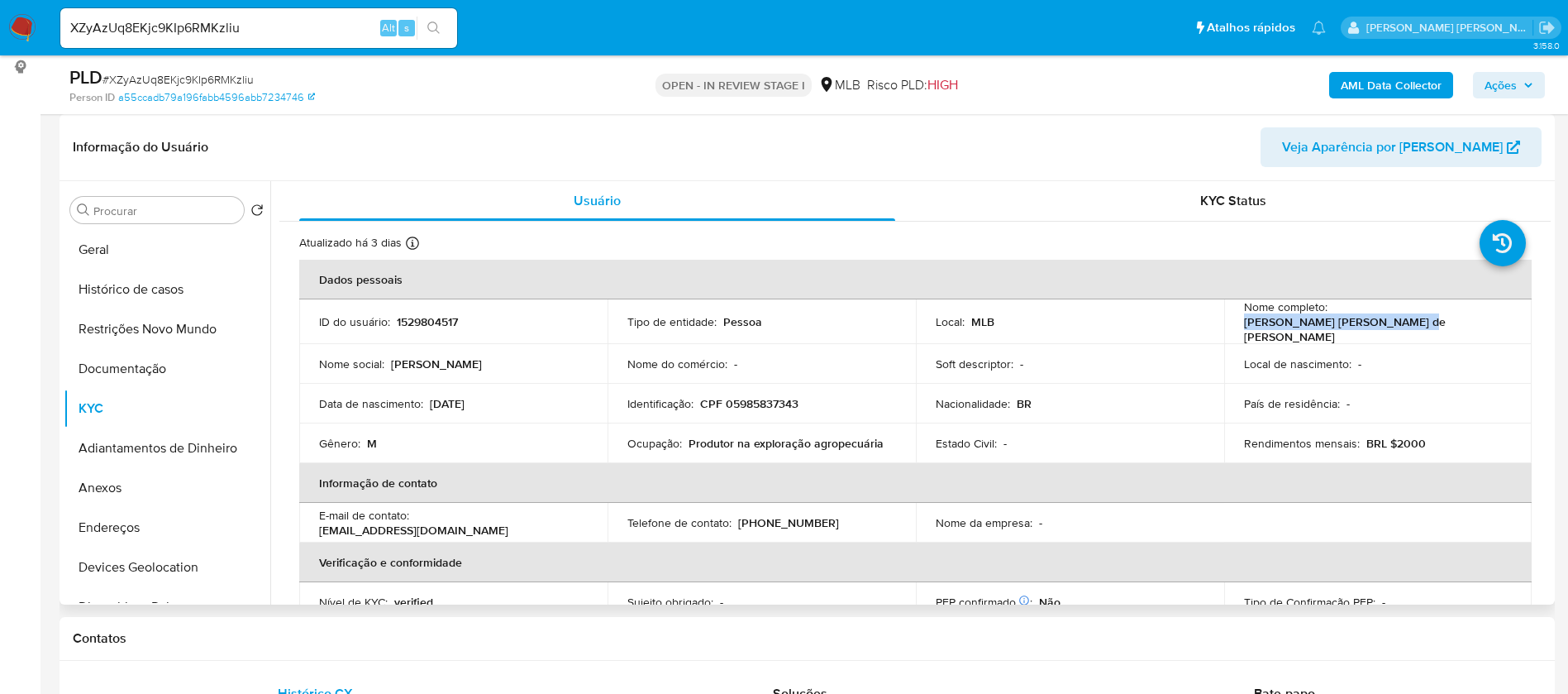
drag, startPoint x: 1485, startPoint y: 320, endPoint x: 1328, endPoint y: 324, distance: 157.1
click at [1328, 324] on p "Joao Marcos da Silva de Maria" at bounding box center [1375, 329] width 262 height 29
copy p "Joao Marcos da Silva de Maria"
click at [431, 315] on p "1529804517" at bounding box center [427, 322] width 62 height 15
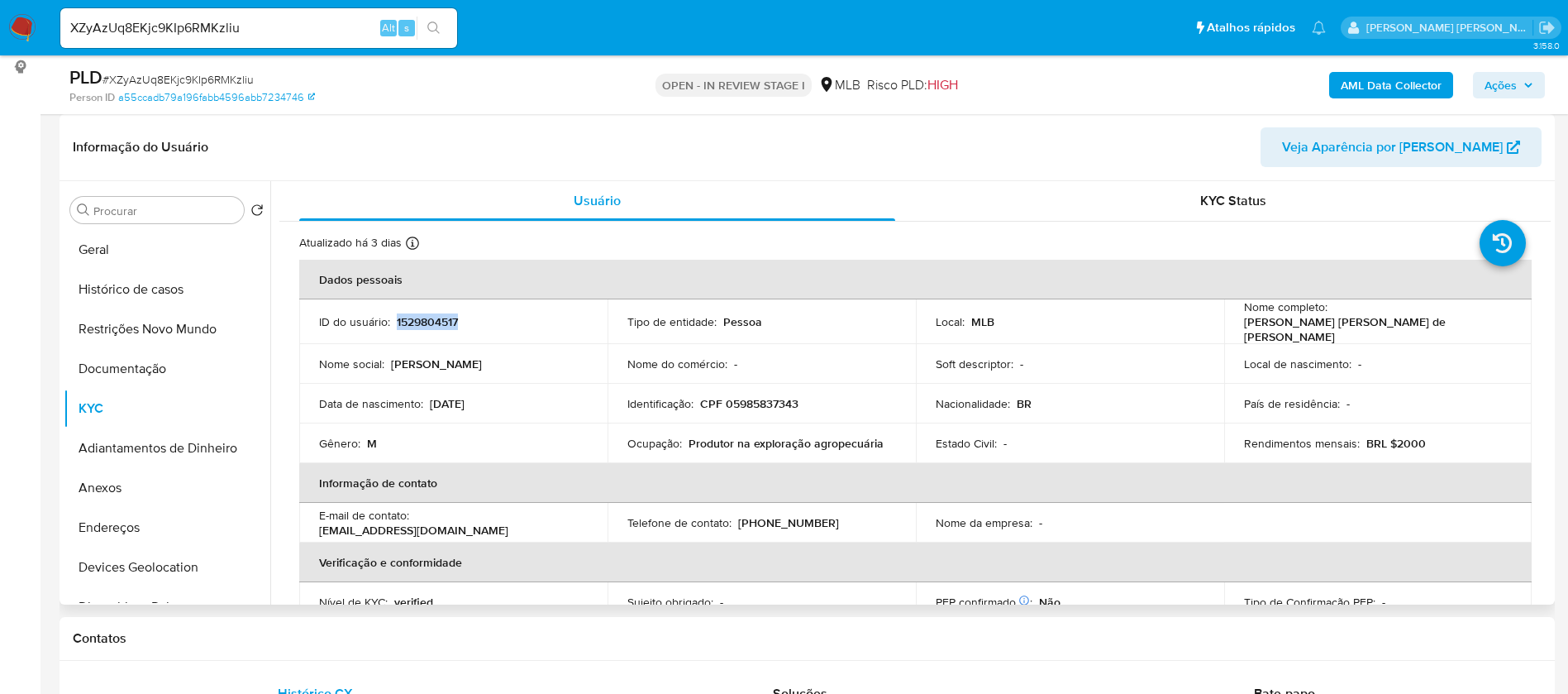
copy p "1529804517"
click at [84, 258] on button "Geral" at bounding box center [160, 250] width 193 height 40
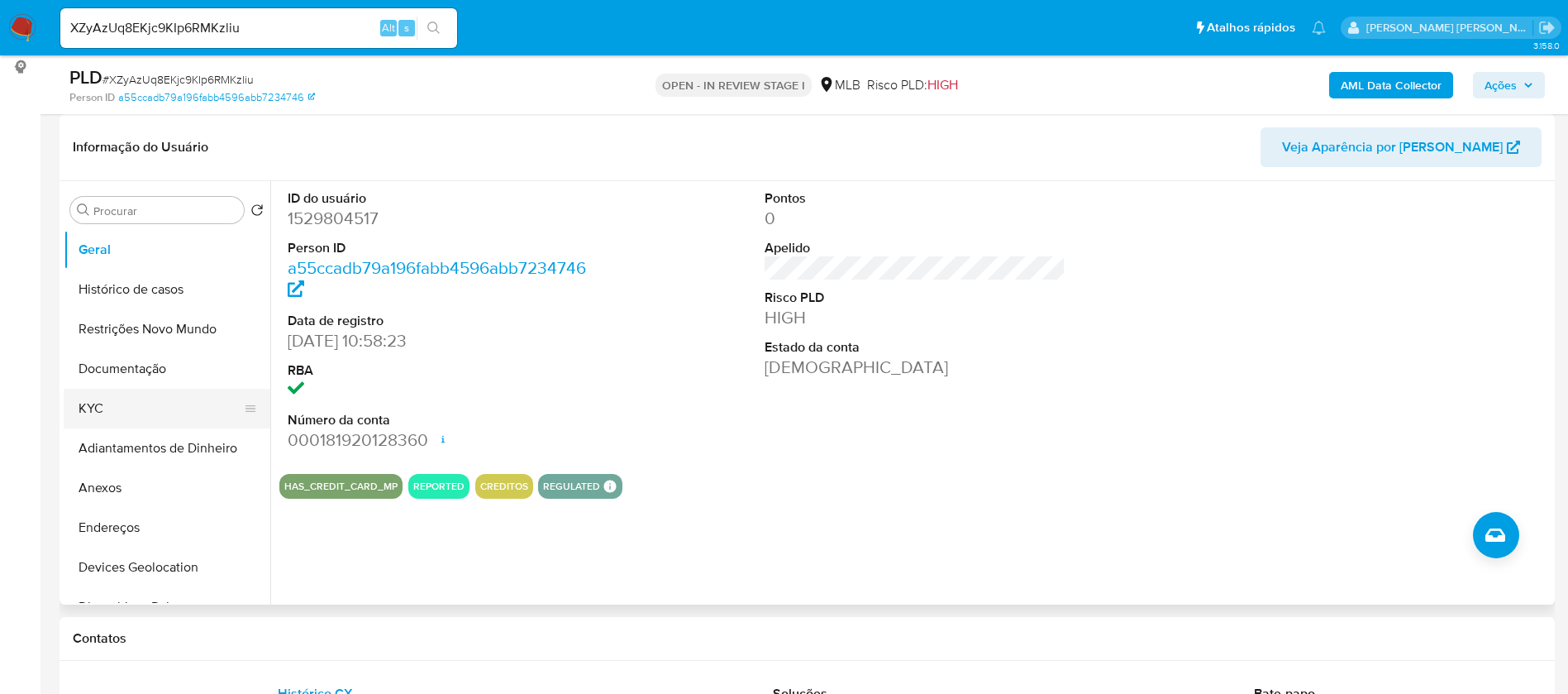
click at [157, 412] on button "KYC" at bounding box center [160, 409] width 193 height 40
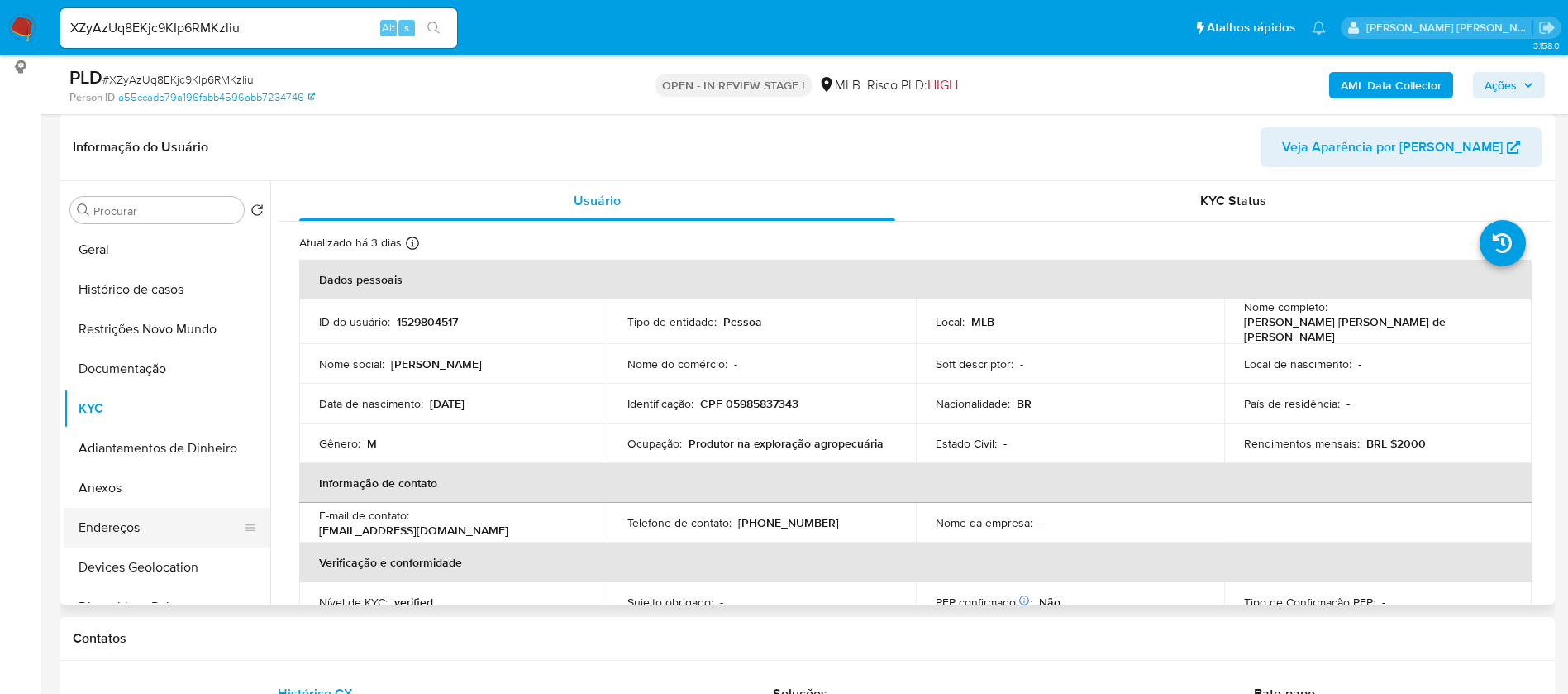
click at [98, 516] on button "Endereços" at bounding box center [160, 528] width 193 height 40
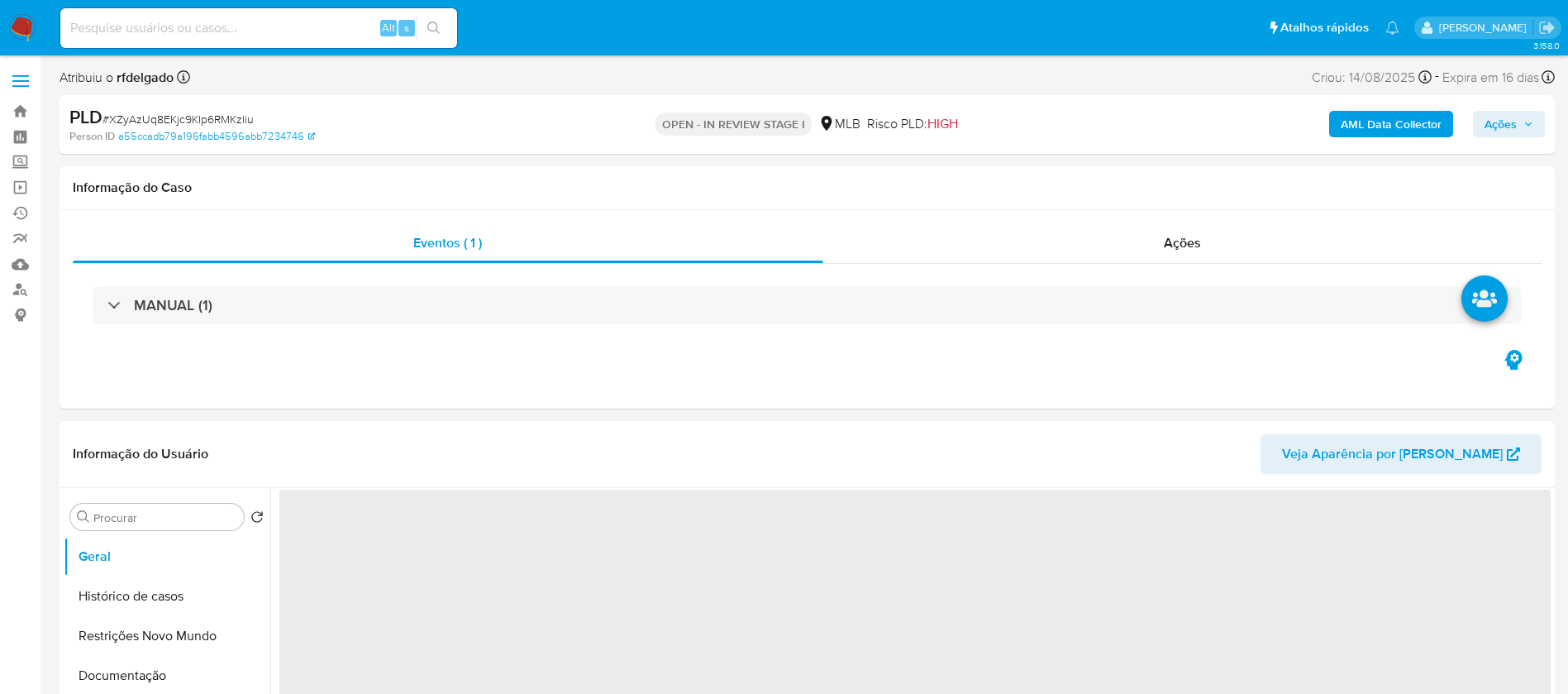
select select "10"
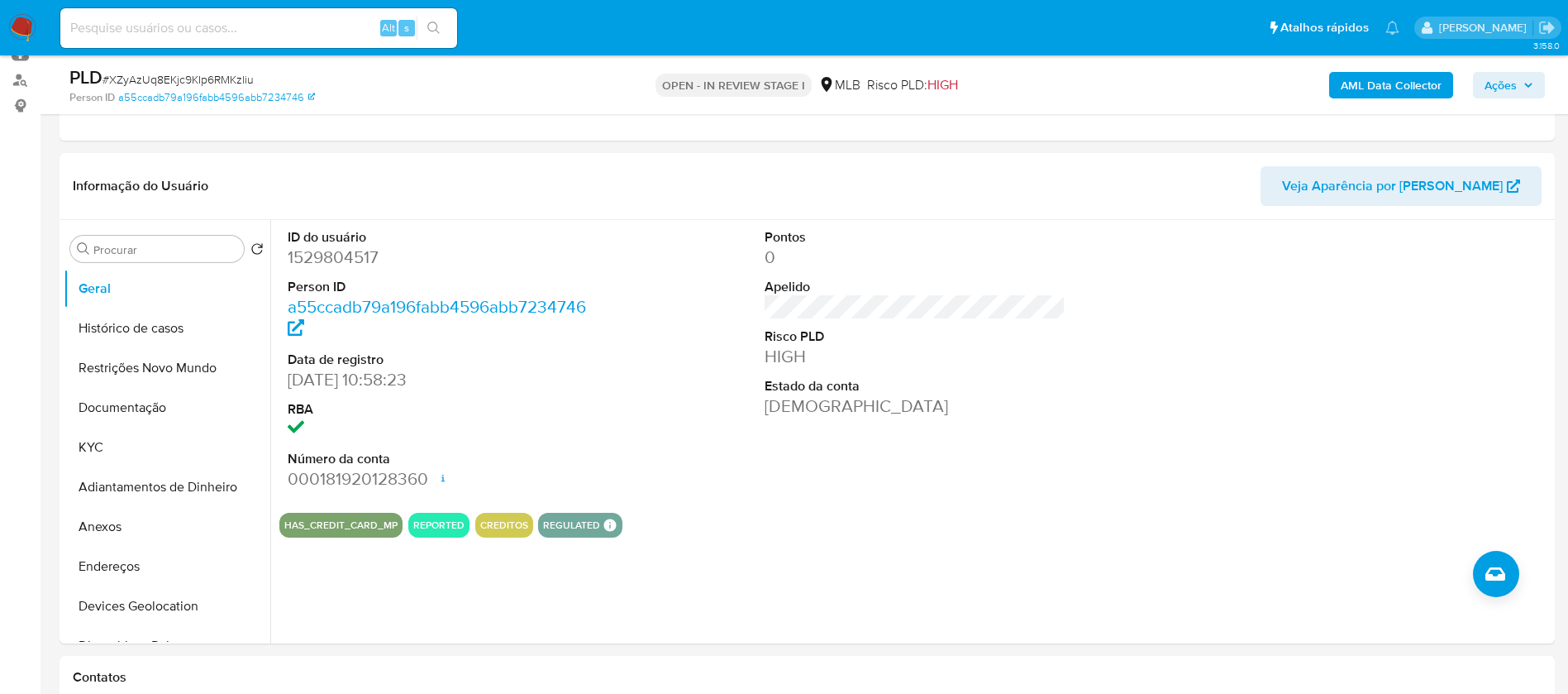
scroll to position [248, 0]
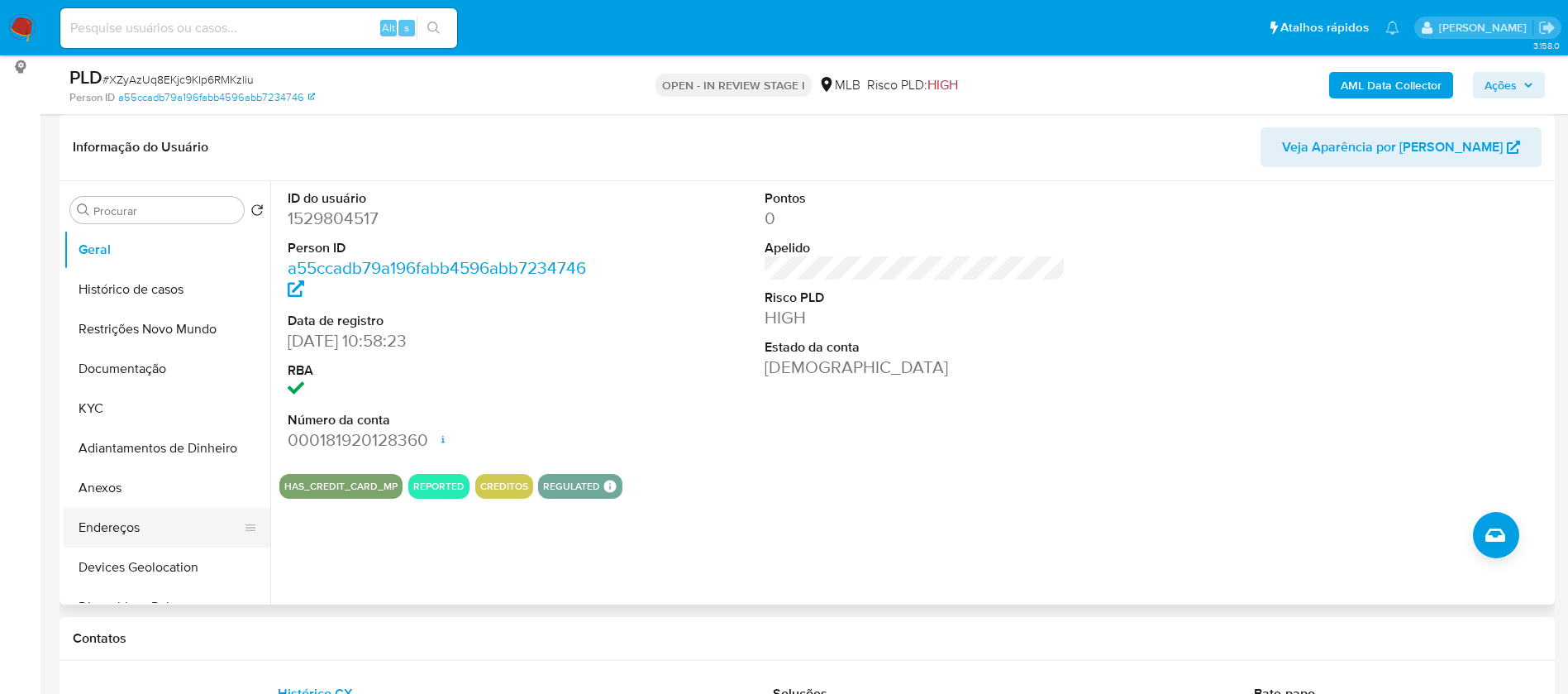
click at [114, 523] on button "Endereços" at bounding box center [160, 528] width 193 height 40
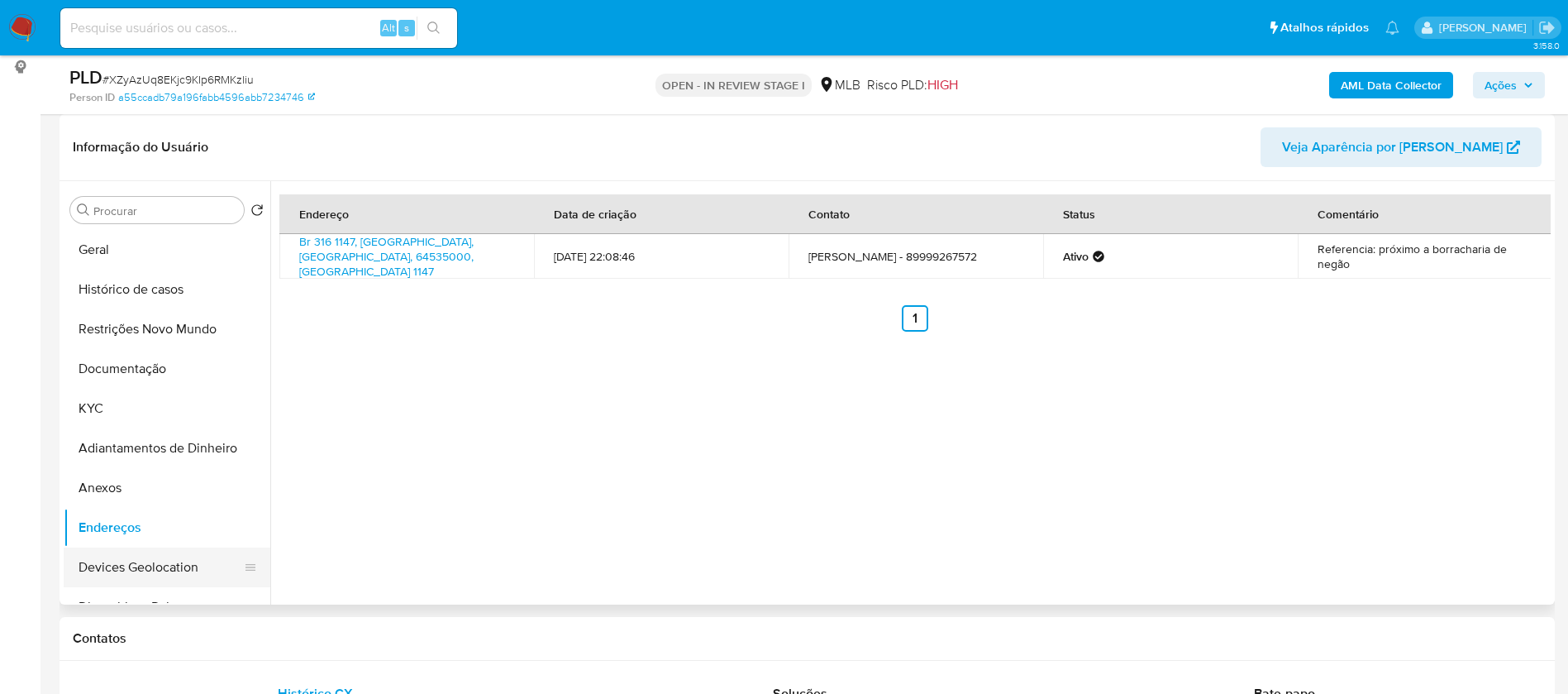
click at [174, 567] on button "Devices Geolocation" at bounding box center [160, 568] width 193 height 40
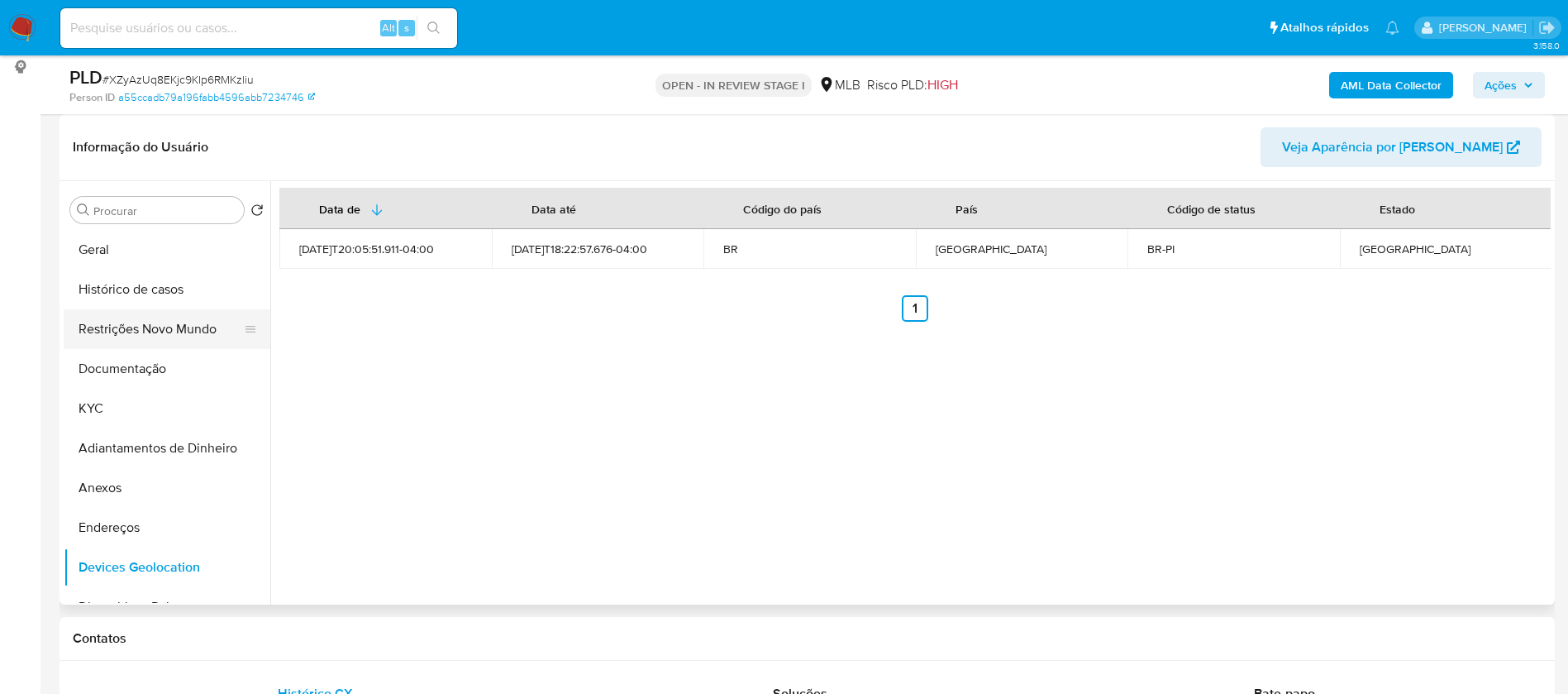
click at [107, 327] on button "Restrições Novo Mundo" at bounding box center [160, 329] width 193 height 40
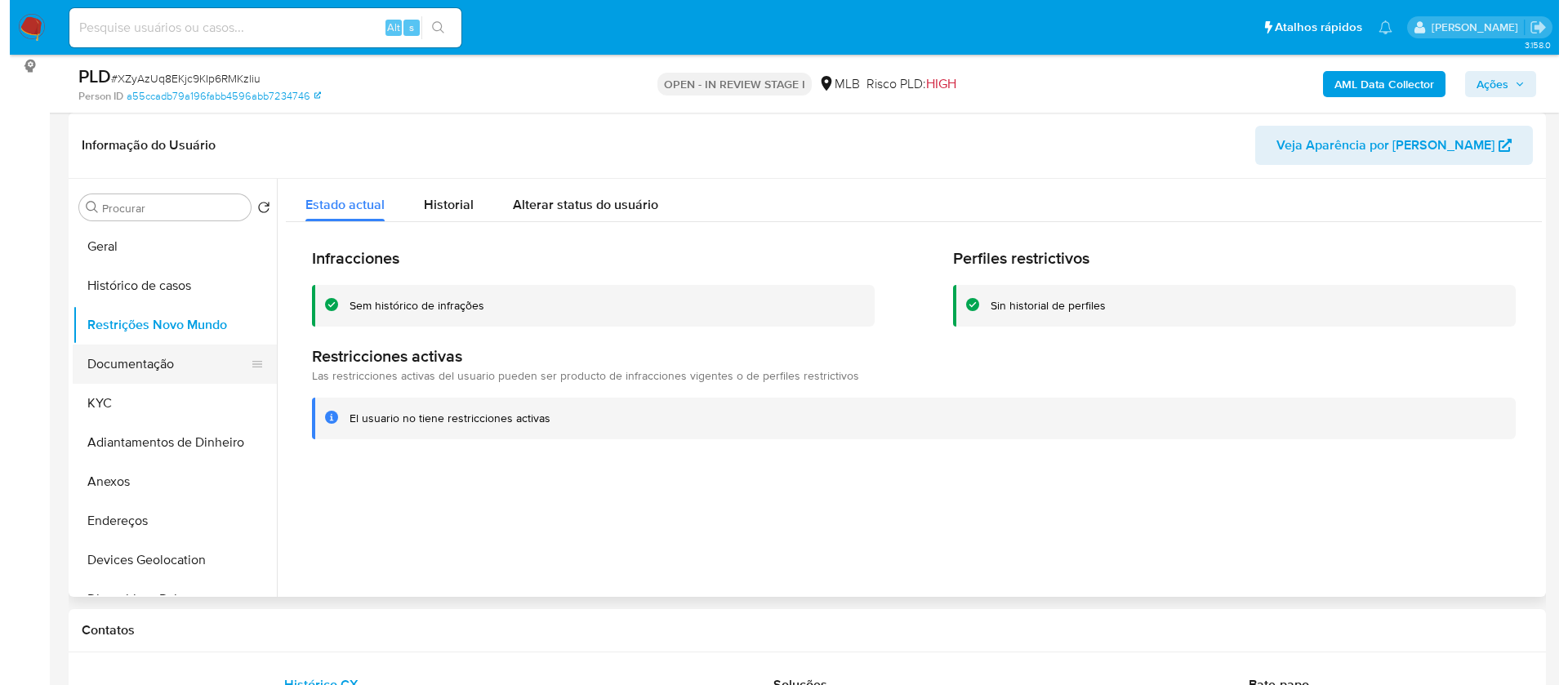
scroll to position [123, 0]
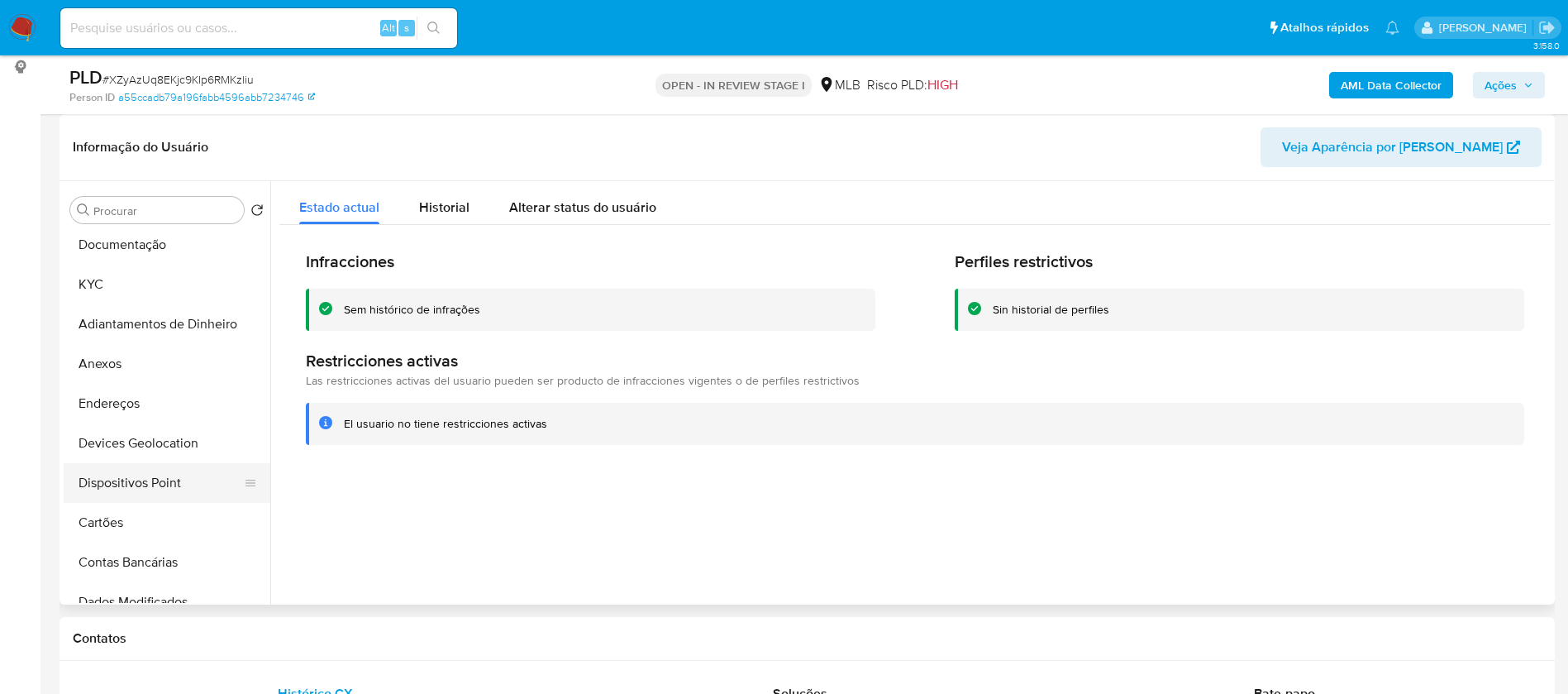
click at [151, 486] on button "Dispositivos Point" at bounding box center [160, 484] width 193 height 40
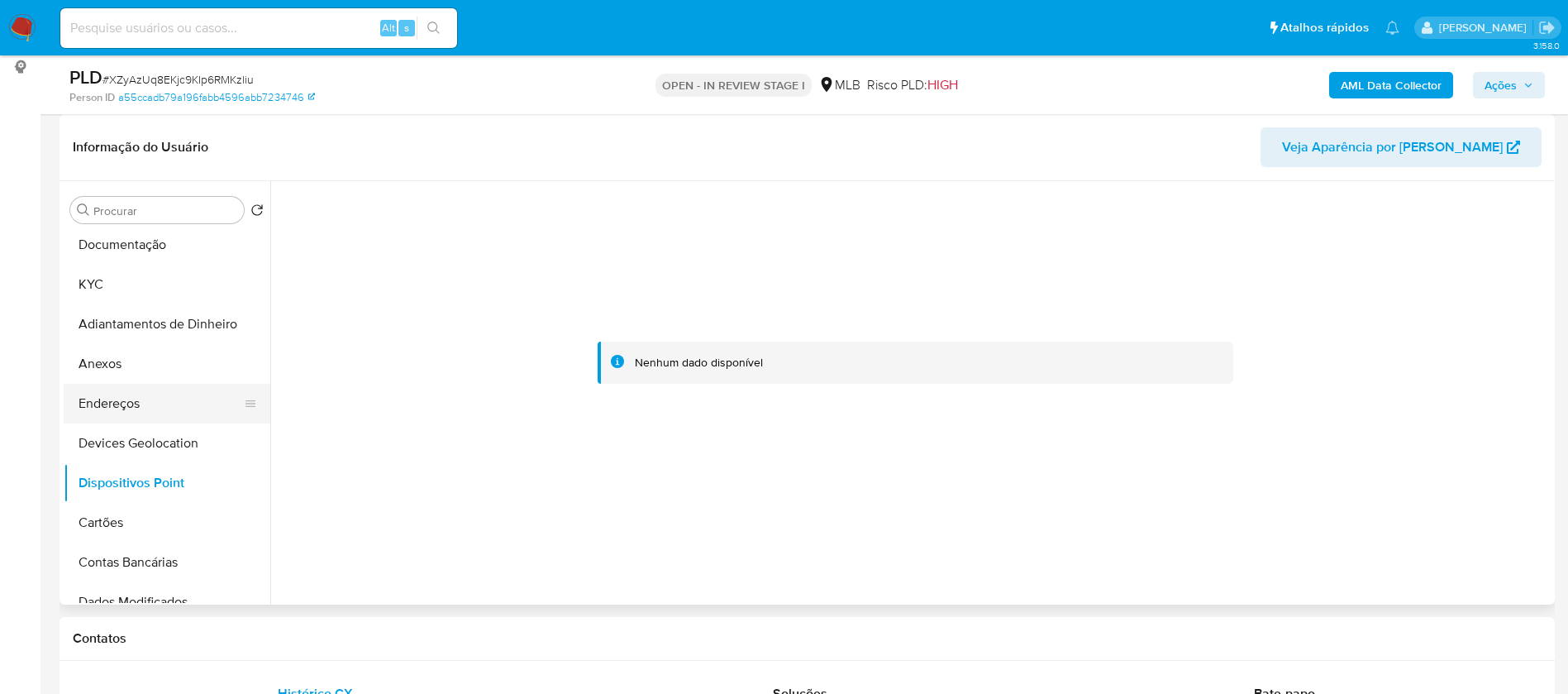
click at [132, 406] on button "Endereços" at bounding box center [160, 404] width 193 height 40
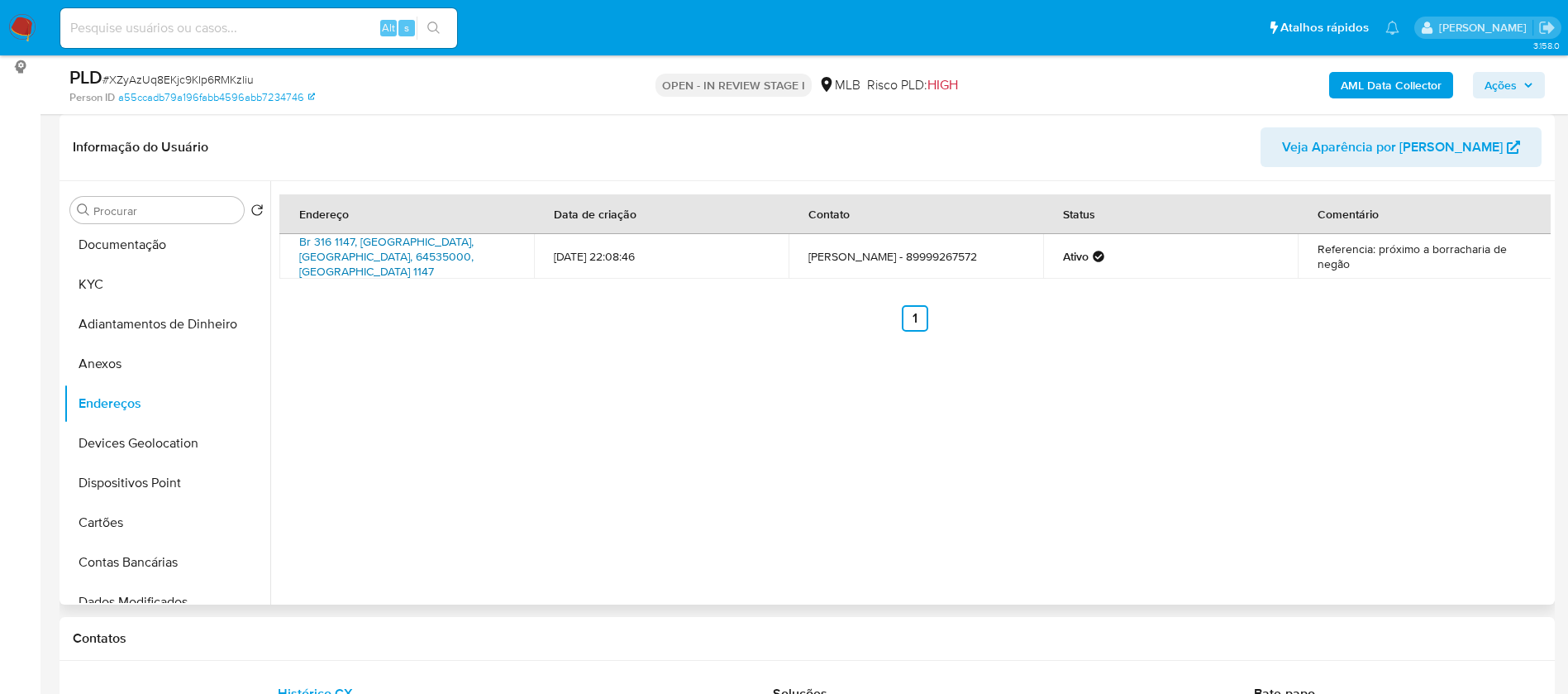
click at [388, 243] on link "Br 316 1147, Inhuma, Piauí, 64535000, Brasil 1147" at bounding box center [387, 256] width 174 height 46
click at [130, 284] on button "KYC" at bounding box center [160, 284] width 193 height 40
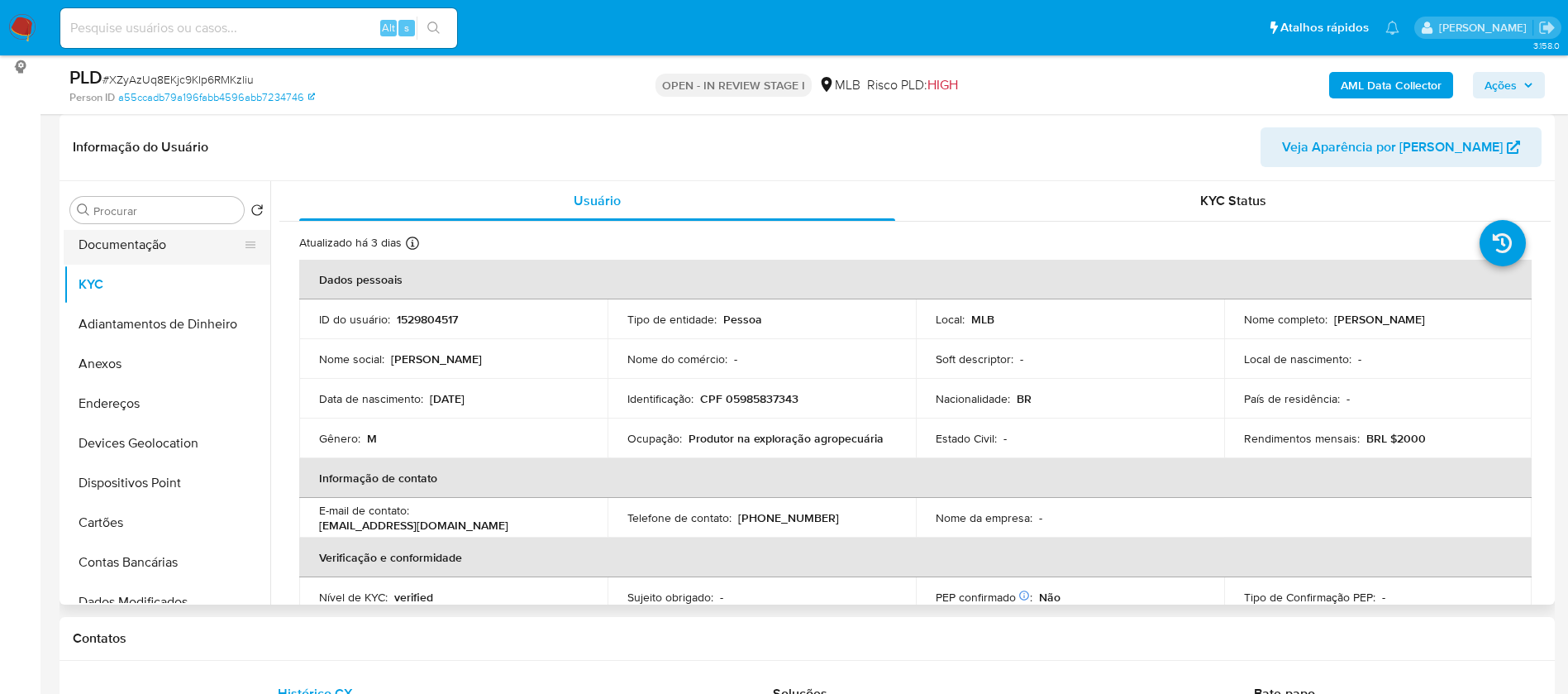
click at [132, 247] on button "Documentação" at bounding box center [160, 245] width 193 height 40
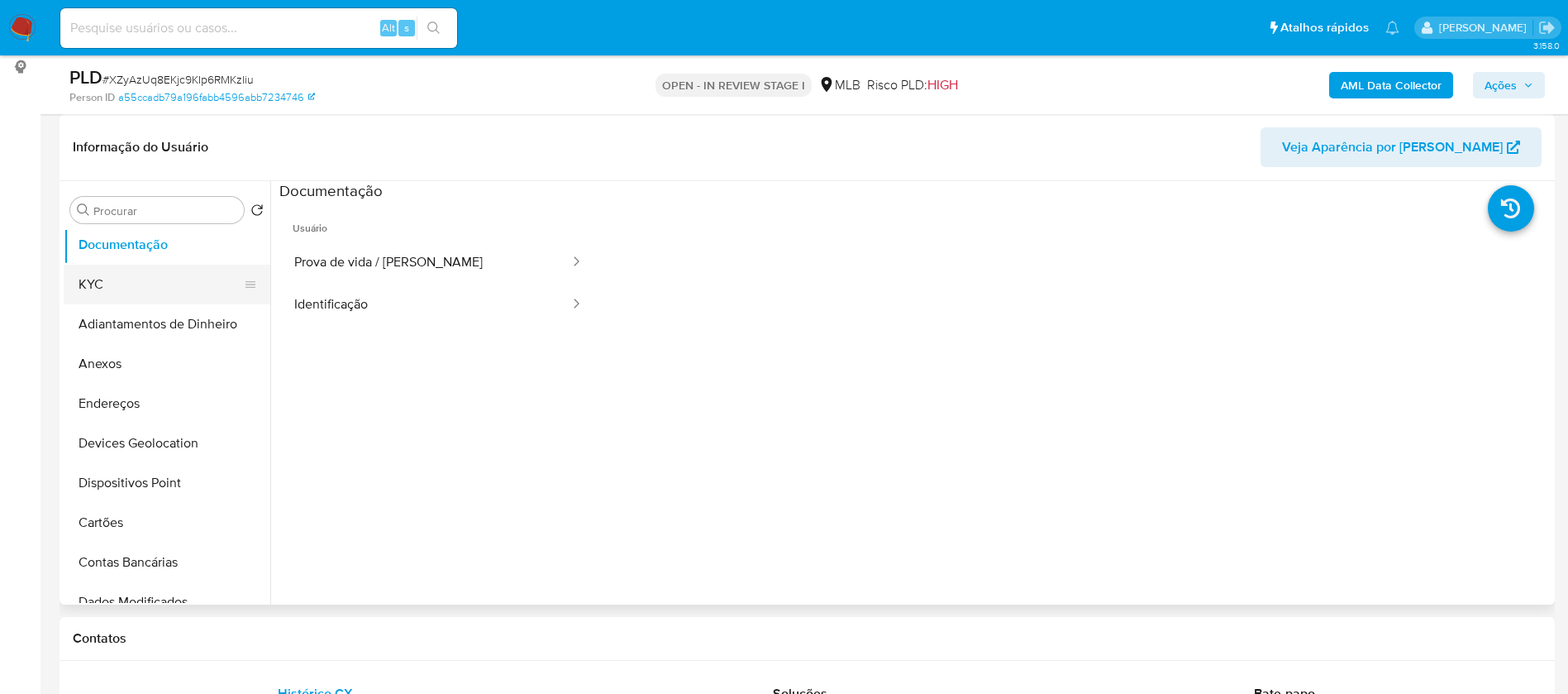
click at [143, 296] on button "KYC" at bounding box center [160, 284] width 193 height 40
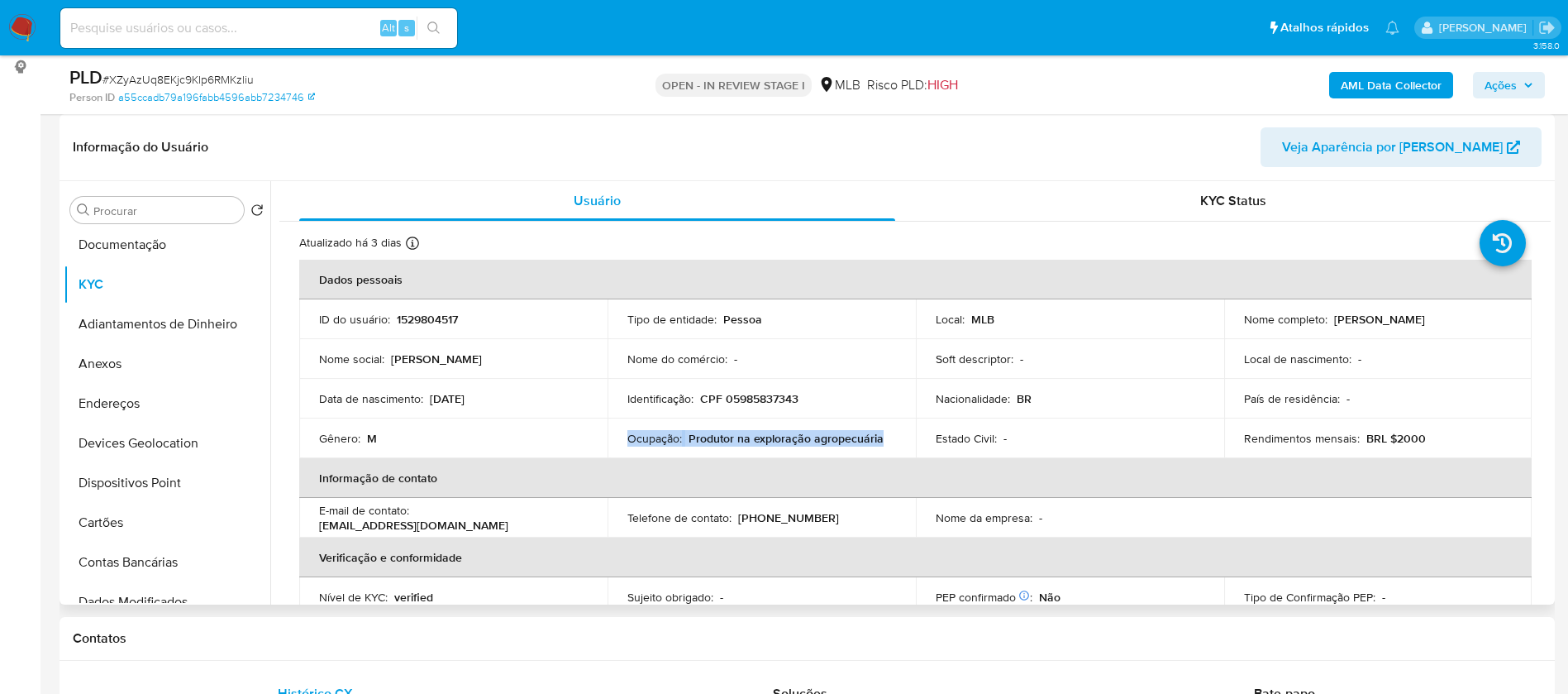
drag, startPoint x: 874, startPoint y: 435, endPoint x: 622, endPoint y: 441, distance: 252.1
click at [622, 441] on td "Ocupação : Produtor na exploração agropecuária" at bounding box center [761, 439] width 308 height 40
copy div "Ocupação : Produtor na exploração agropecuária"
click at [1372, 75] on b "AML Data Collector" at bounding box center [1391, 85] width 100 height 27
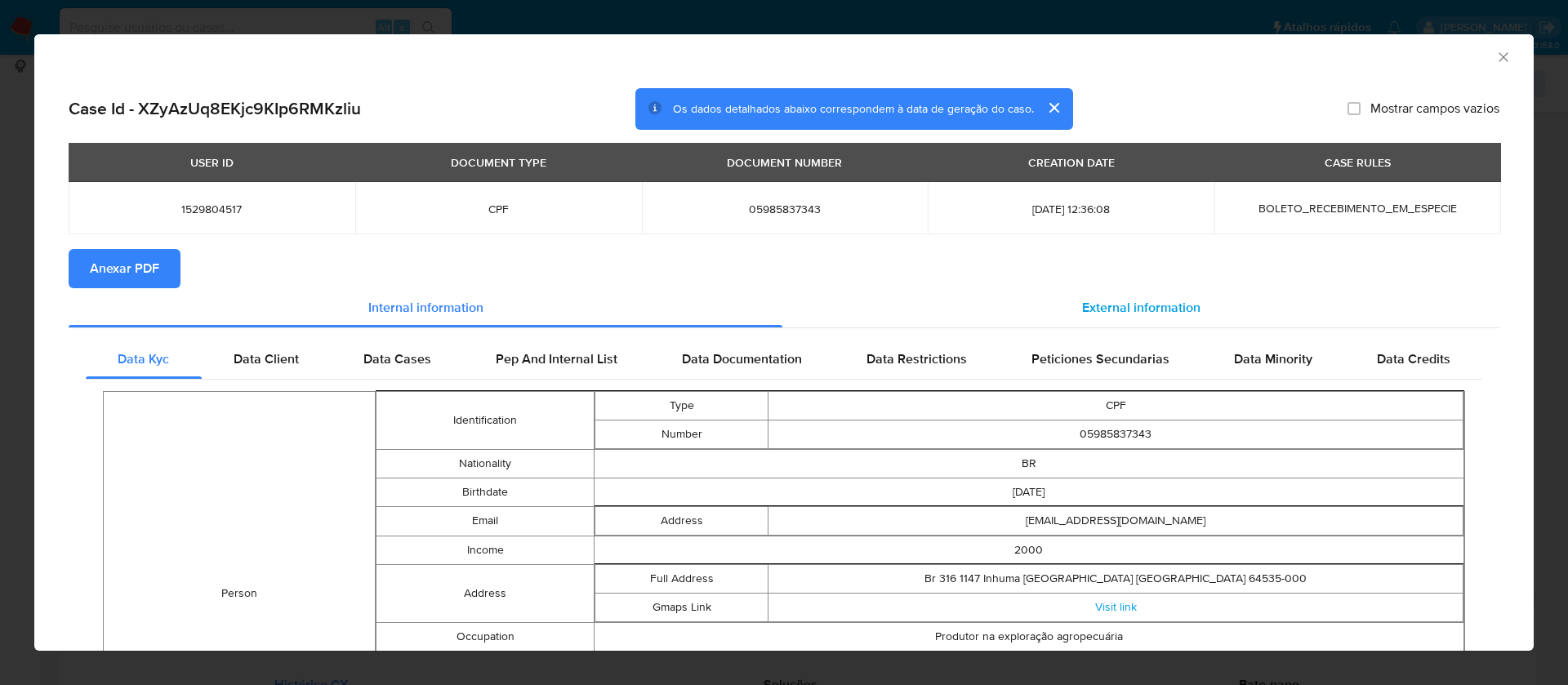
click at [1164, 313] on span "External information" at bounding box center [1141, 307] width 119 height 19
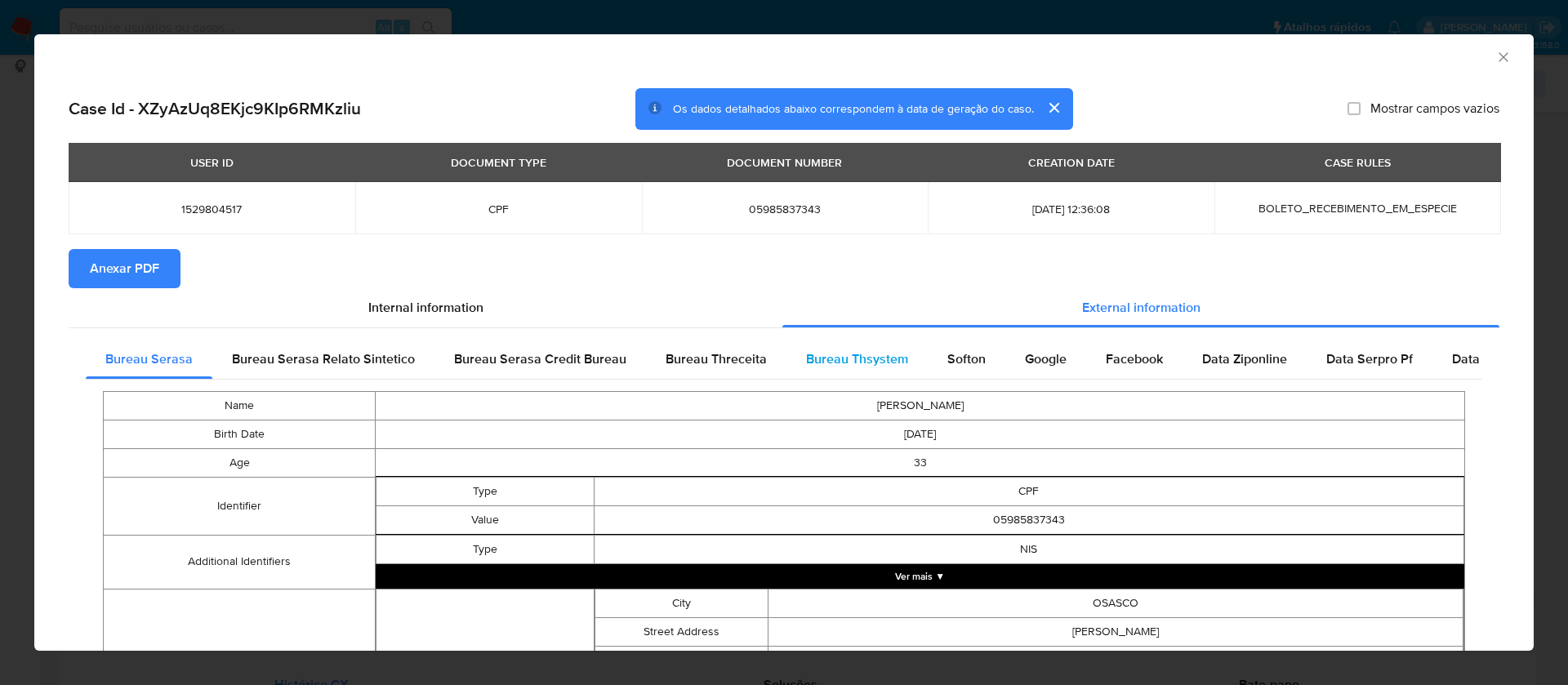
click at [872, 355] on span "Bureau Thsystem" at bounding box center [857, 358] width 102 height 19
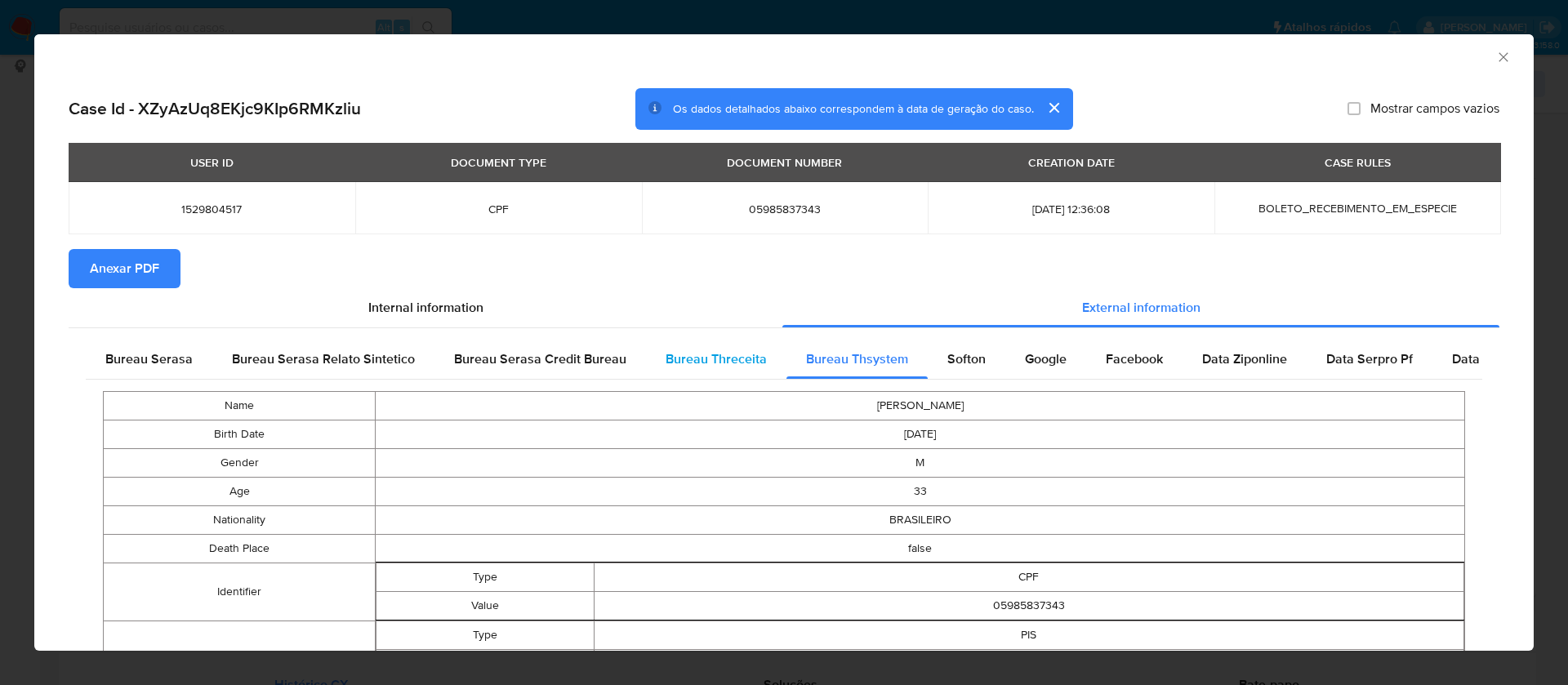
click at [727, 351] on span "Bureau Threceita" at bounding box center [716, 358] width 101 height 19
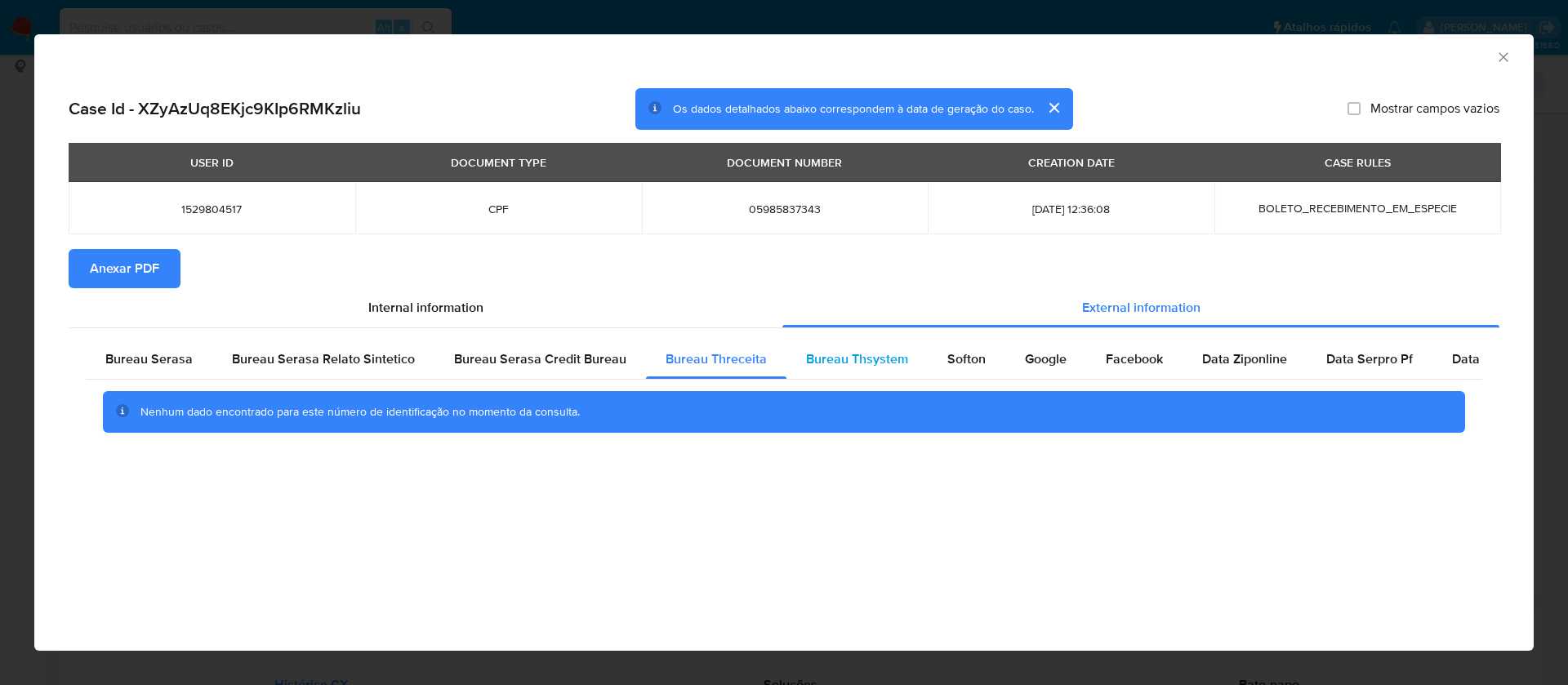
click at [840, 362] on span "Bureau Thsystem" at bounding box center [857, 358] width 102 height 19
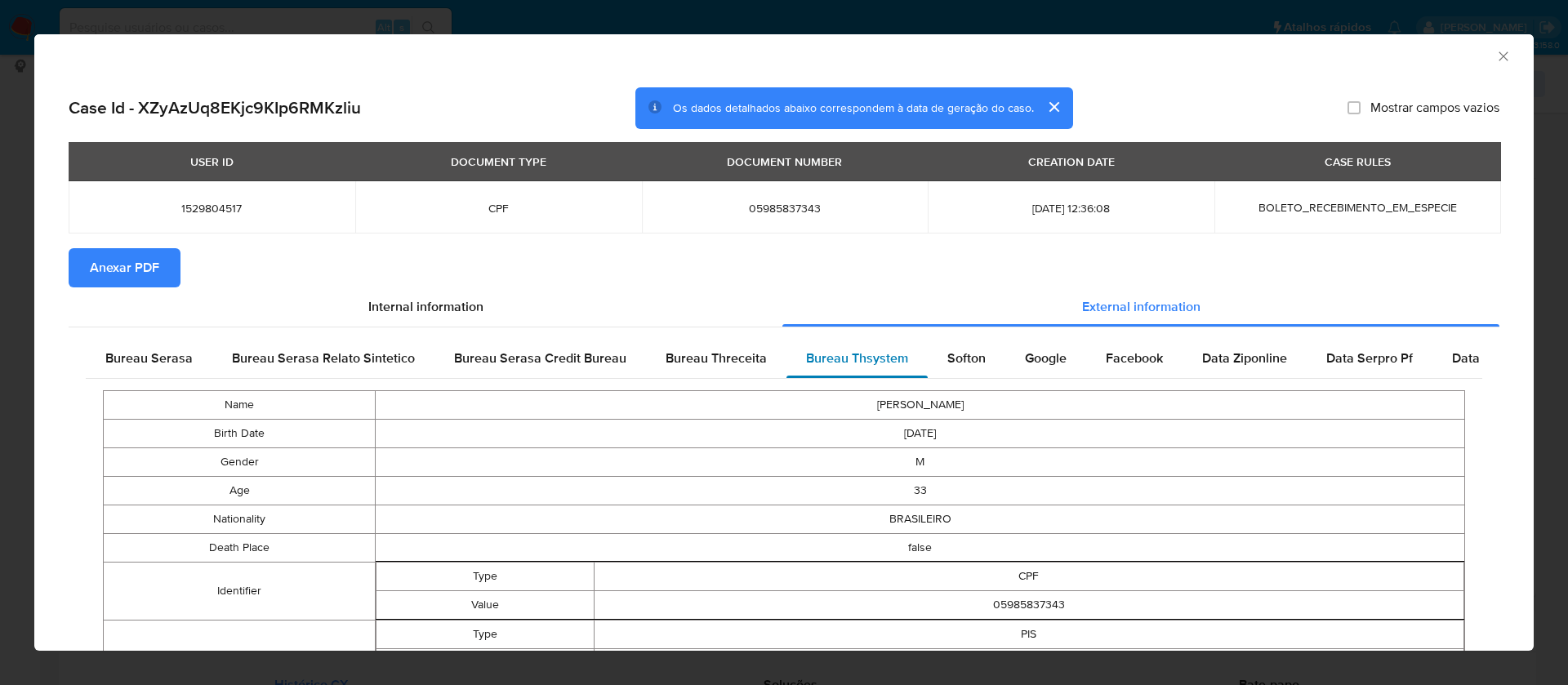
scroll to position [0, 0]
click at [723, 352] on span "Bureau Threceita" at bounding box center [716, 358] width 101 height 19
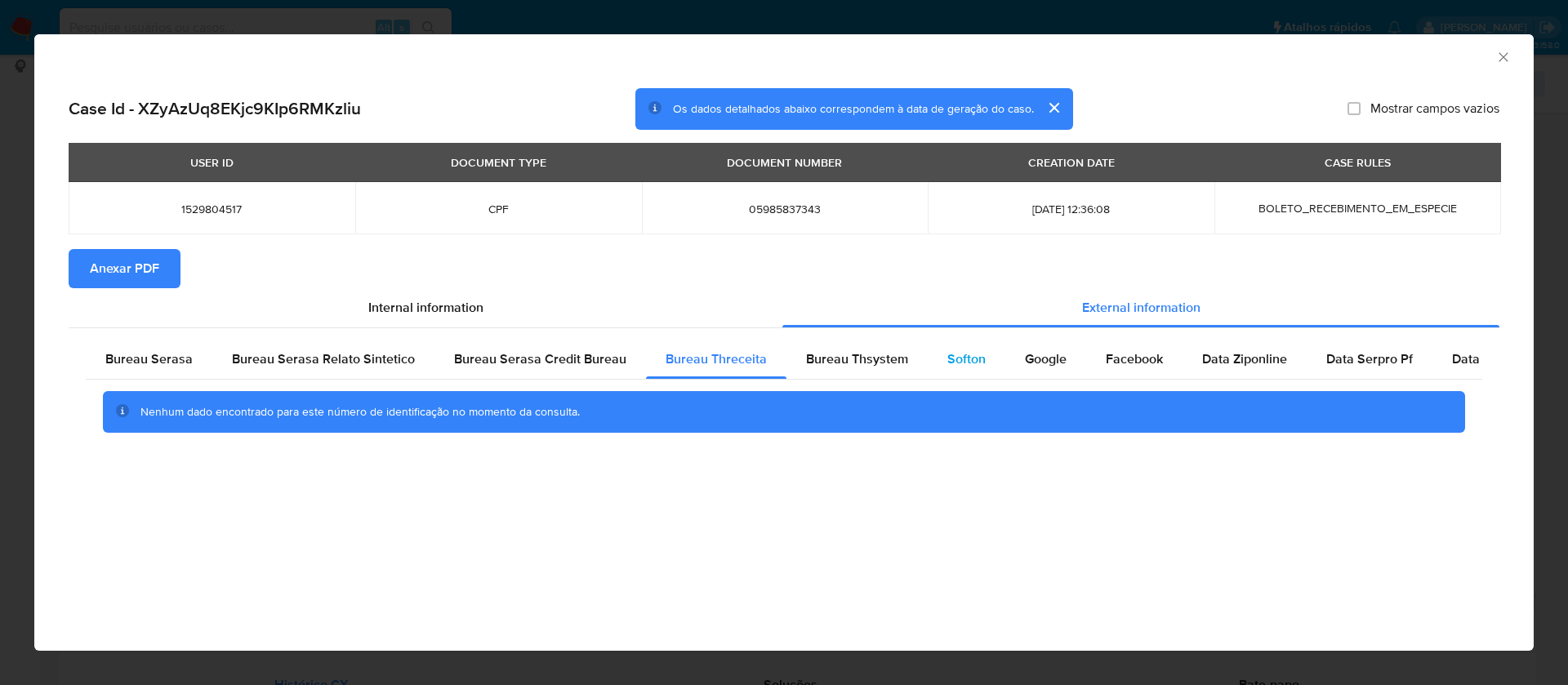
click at [964, 371] on div "Softon" at bounding box center [966, 359] width 78 height 39
click at [154, 266] on span "Anexar PDF" at bounding box center [125, 269] width 69 height 36
click at [1505, 51] on icon "Fechar a janela" at bounding box center [1503, 56] width 16 height 16
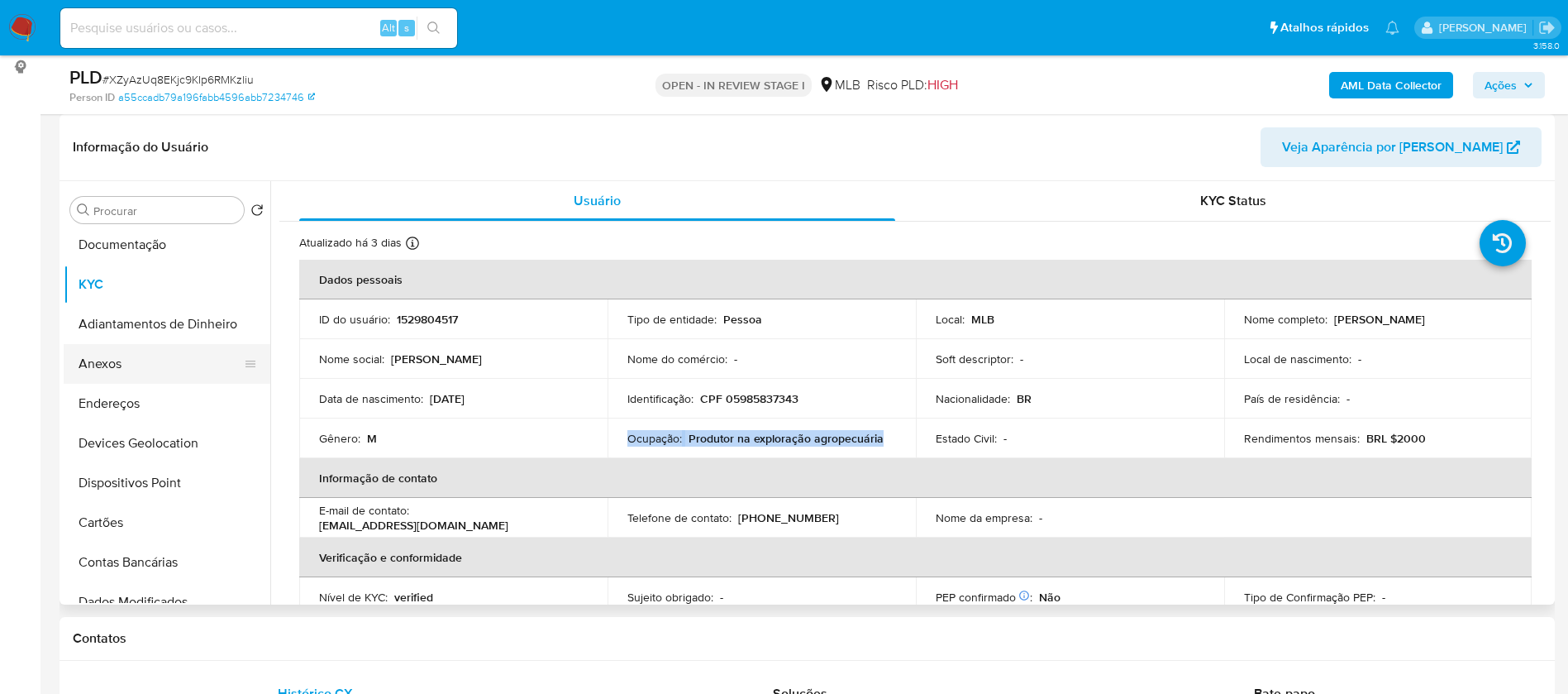
click at [135, 366] on button "Anexos" at bounding box center [160, 364] width 193 height 40
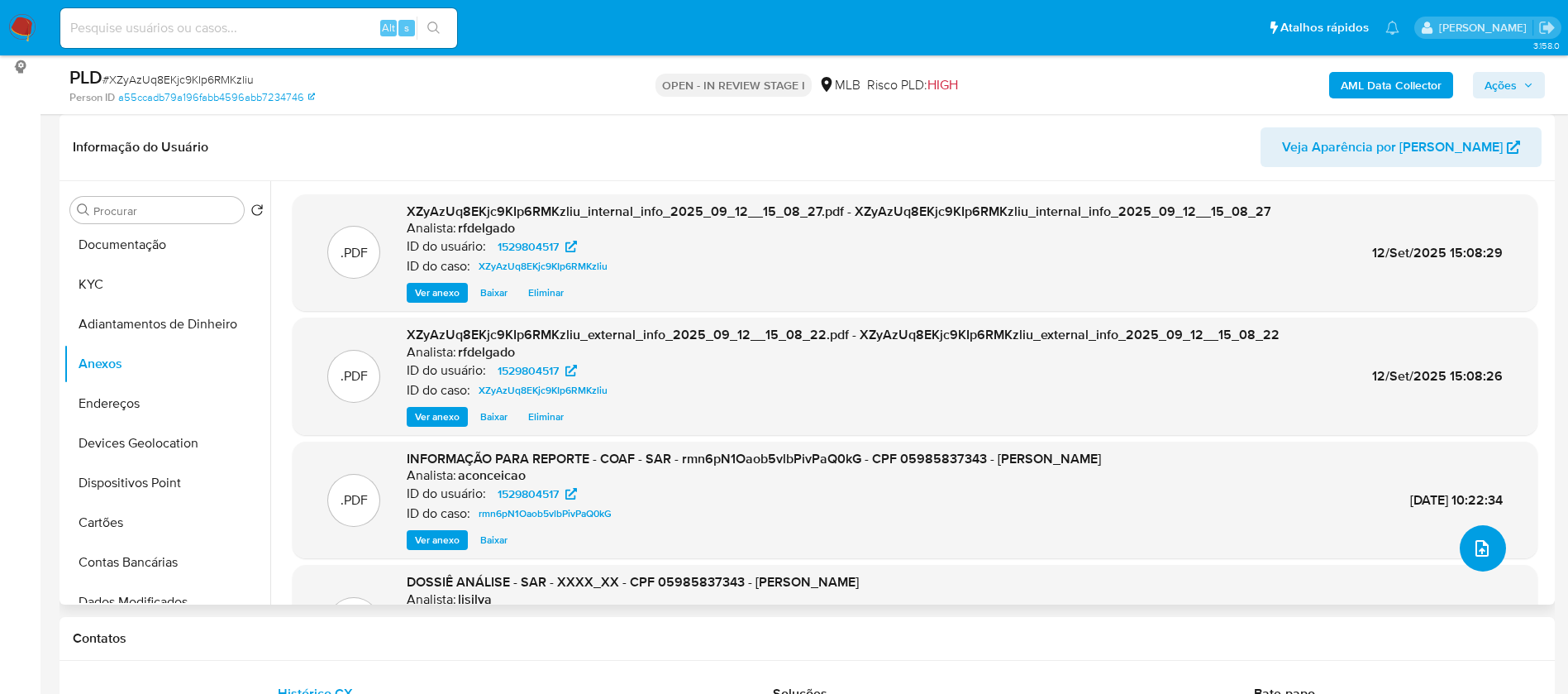
click at [1476, 548] on icon "upload-file" at bounding box center [1483, 548] width 13 height 16
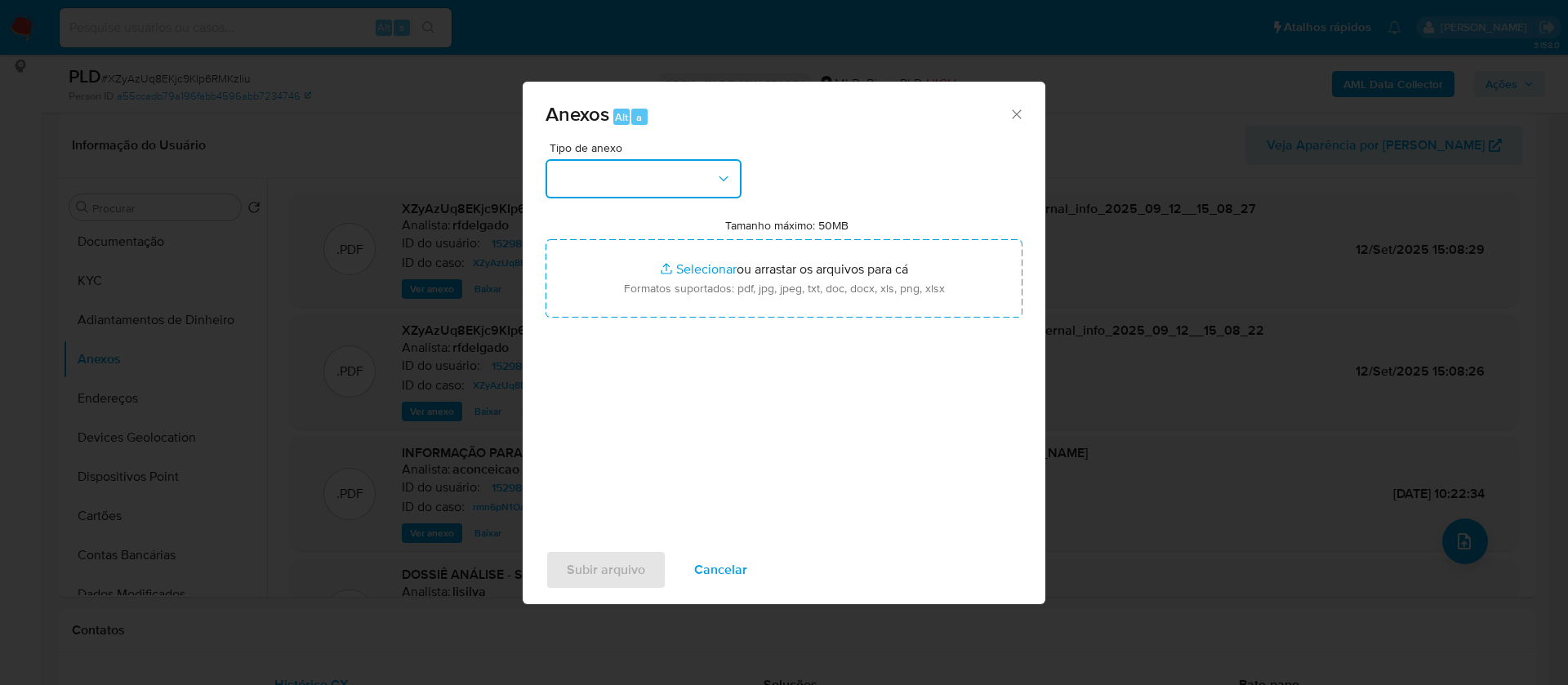
click at [673, 181] on button "button" at bounding box center [643, 179] width 196 height 39
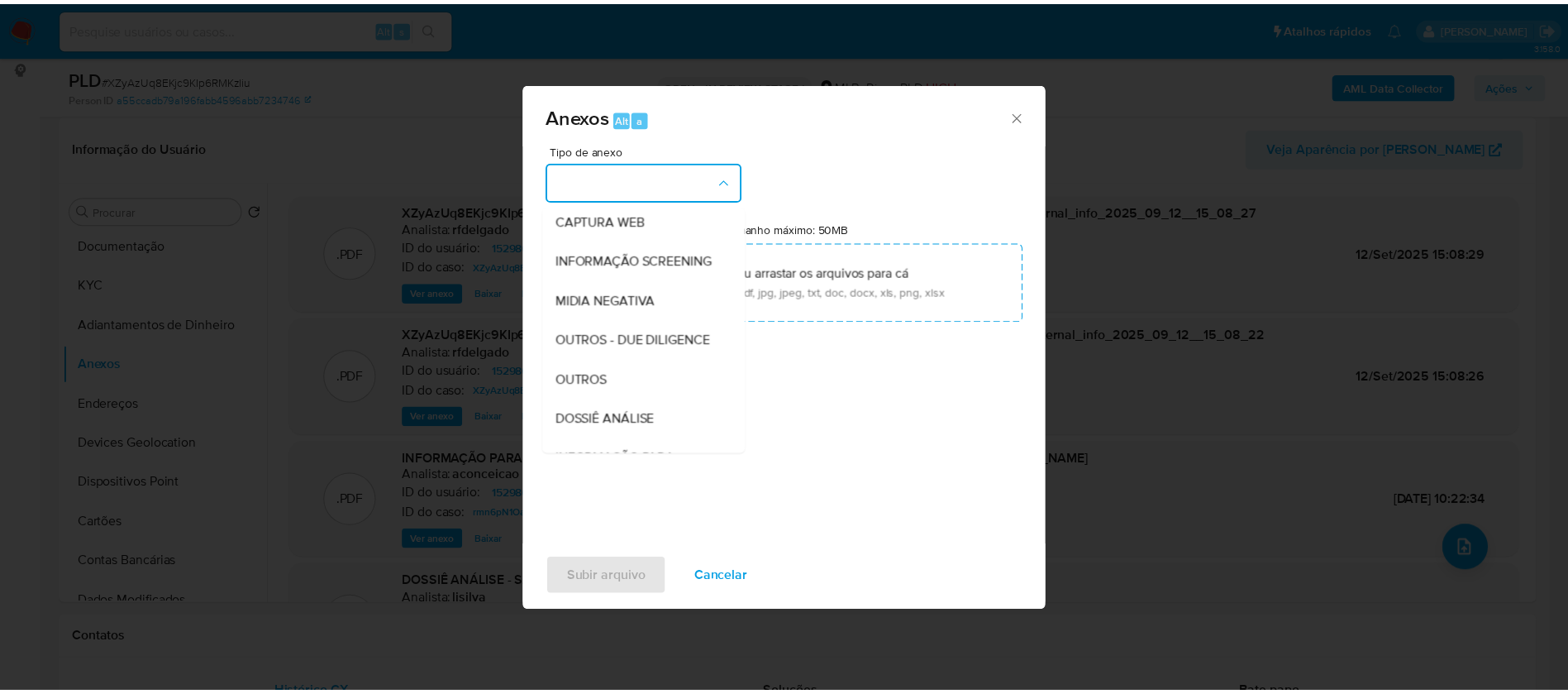
scroll to position [248, 0]
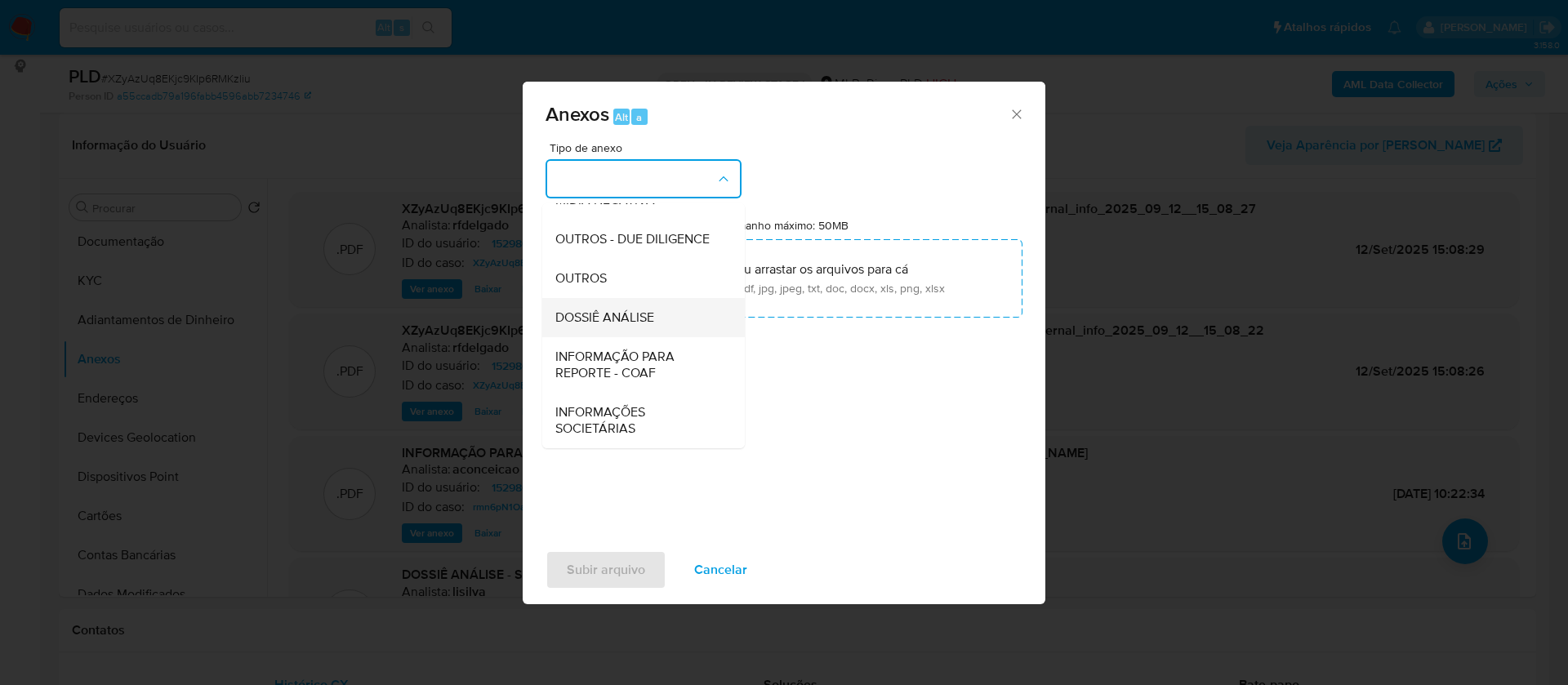
click at [660, 320] on div "DOSSIÊ ANÁLISE" at bounding box center [638, 317] width 167 height 39
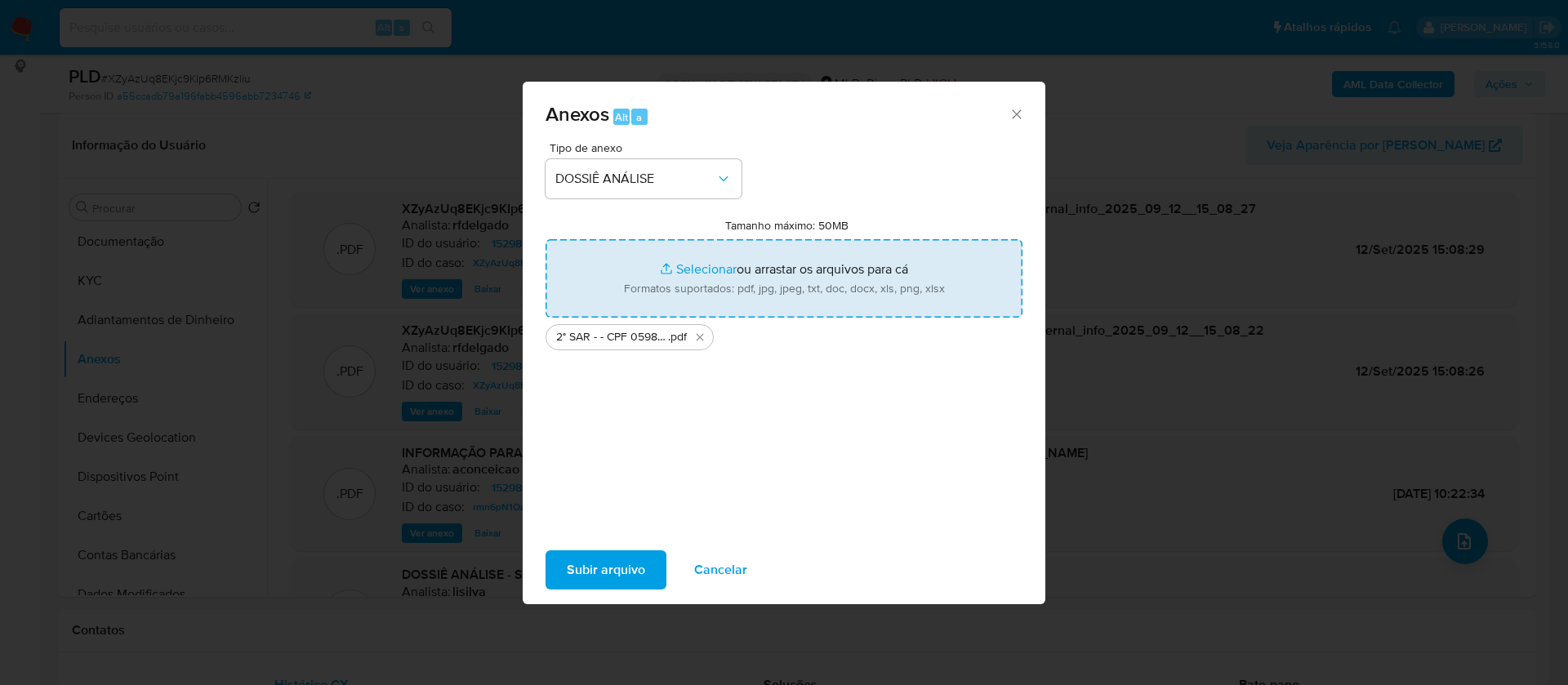
type input "C:\fakepath\Mulan 1529804517_2025_09_12_07_38_49.xlsx"
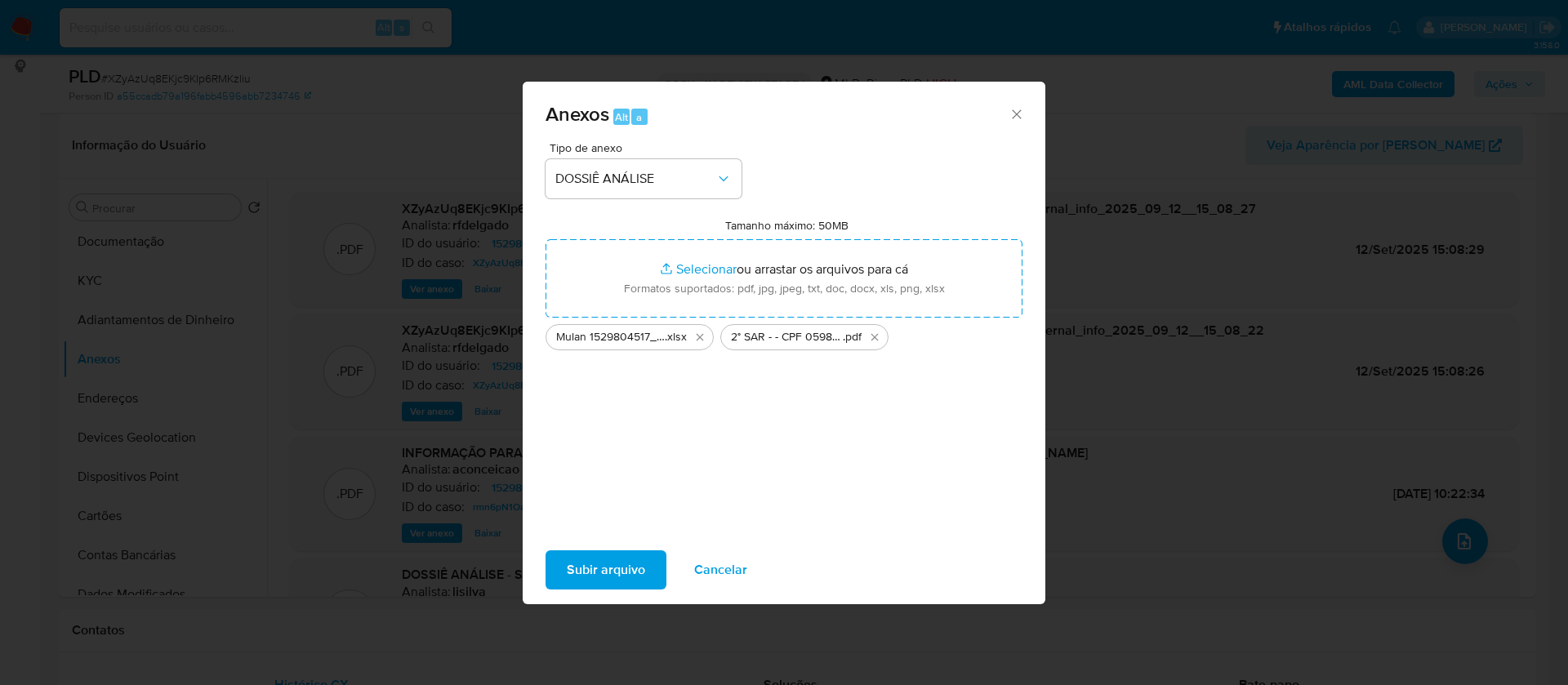
click at [623, 569] on span "Subir arquivo" at bounding box center [607, 570] width 79 height 36
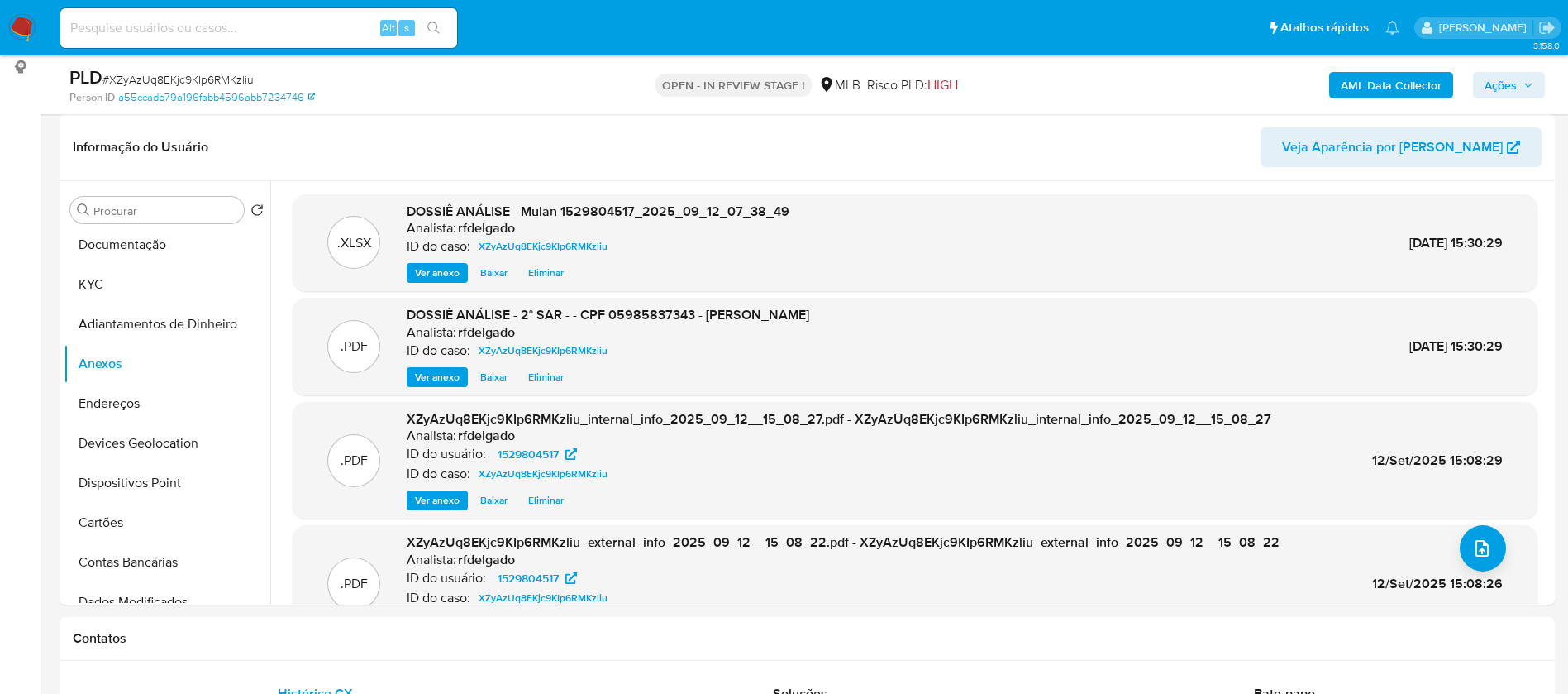
click at [1519, 82] on span "Ações" at bounding box center [1508, 85] width 48 height 23
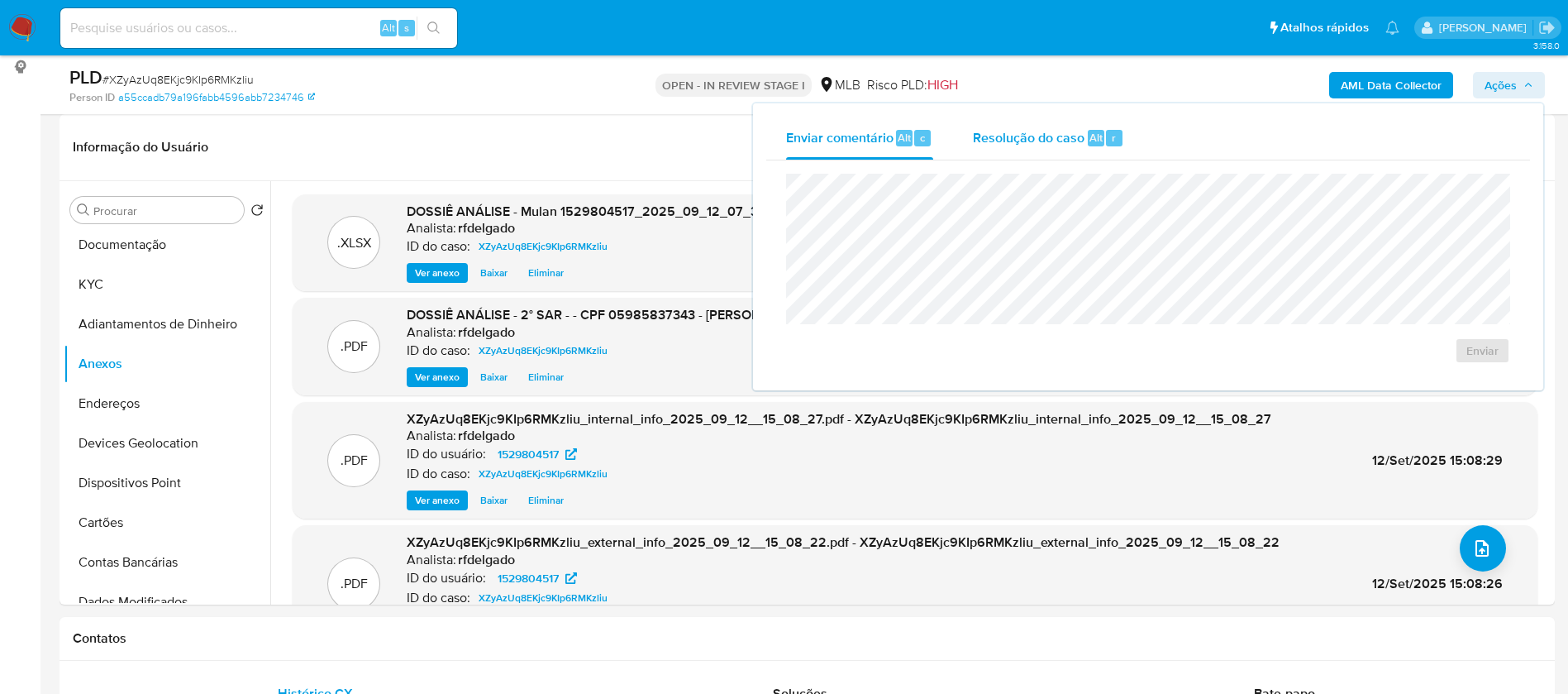
click at [983, 134] on span "Resolução do caso" at bounding box center [1029, 137] width 112 height 19
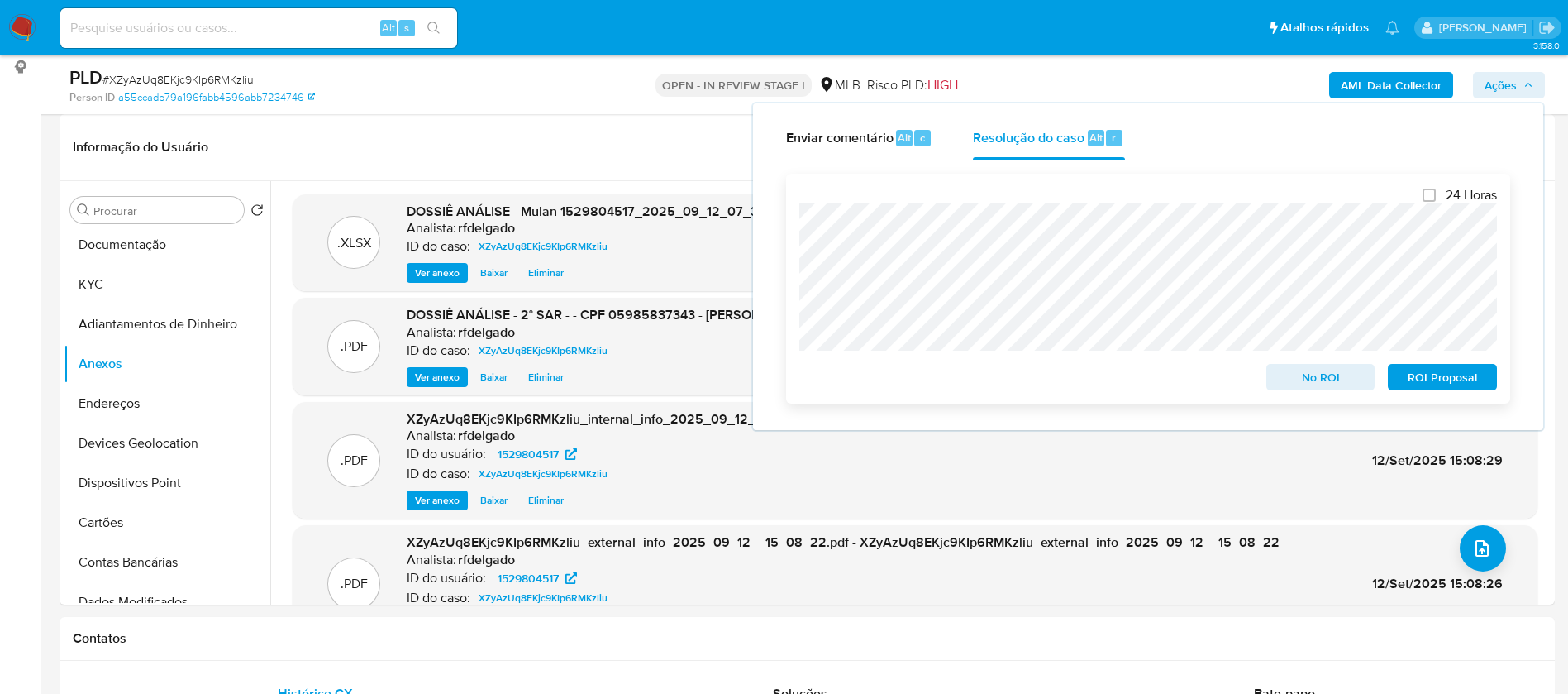
click at [1463, 383] on span "ROI Proposal" at bounding box center [1442, 377] width 86 height 23
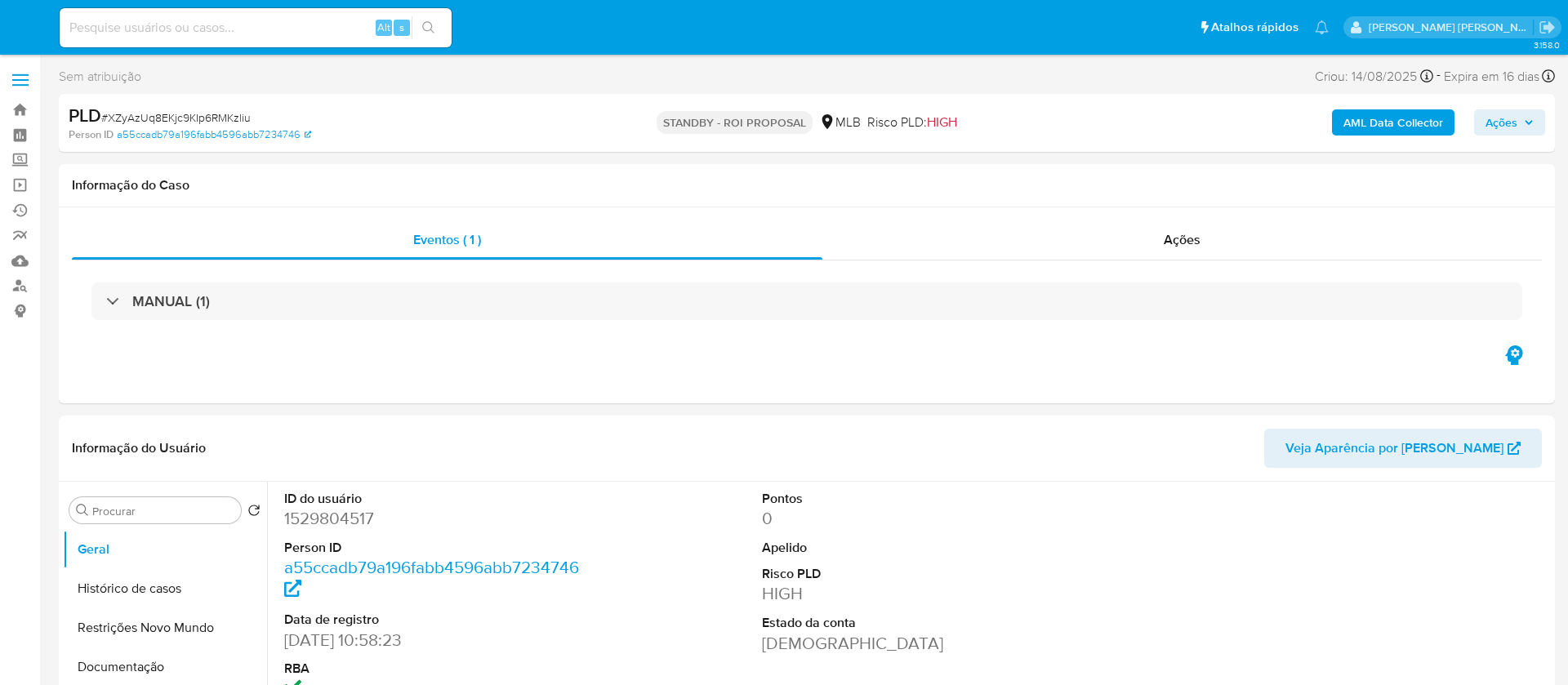
select select "10"
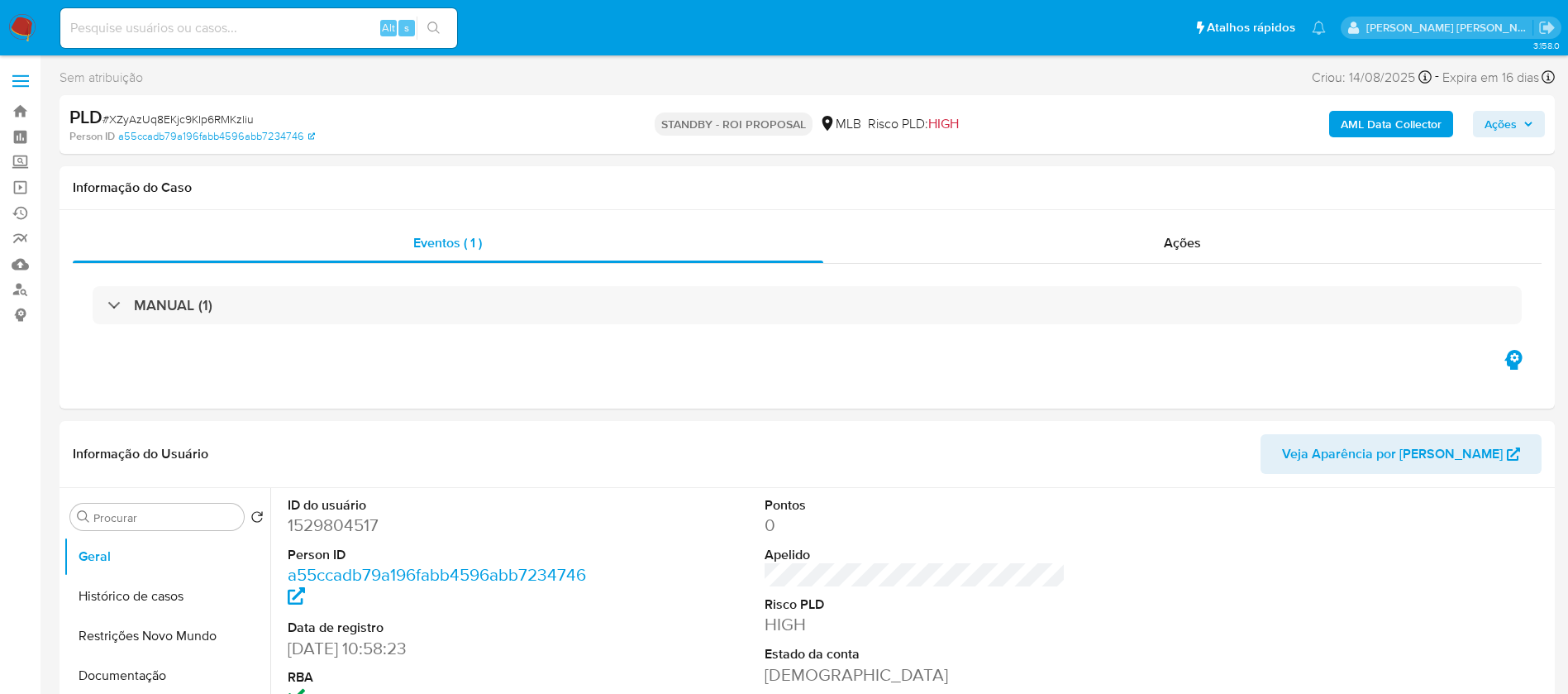
click at [308, 28] on input at bounding box center [259, 27] width 397 height 22
paste input "pQo2pfo94SZ4P6pAPYmjePAS"
type input "pQo2pfo94SZ4P6pAPYmjePAS"
click at [435, 25] on icon "search-icon" at bounding box center [434, 28] width 13 height 13
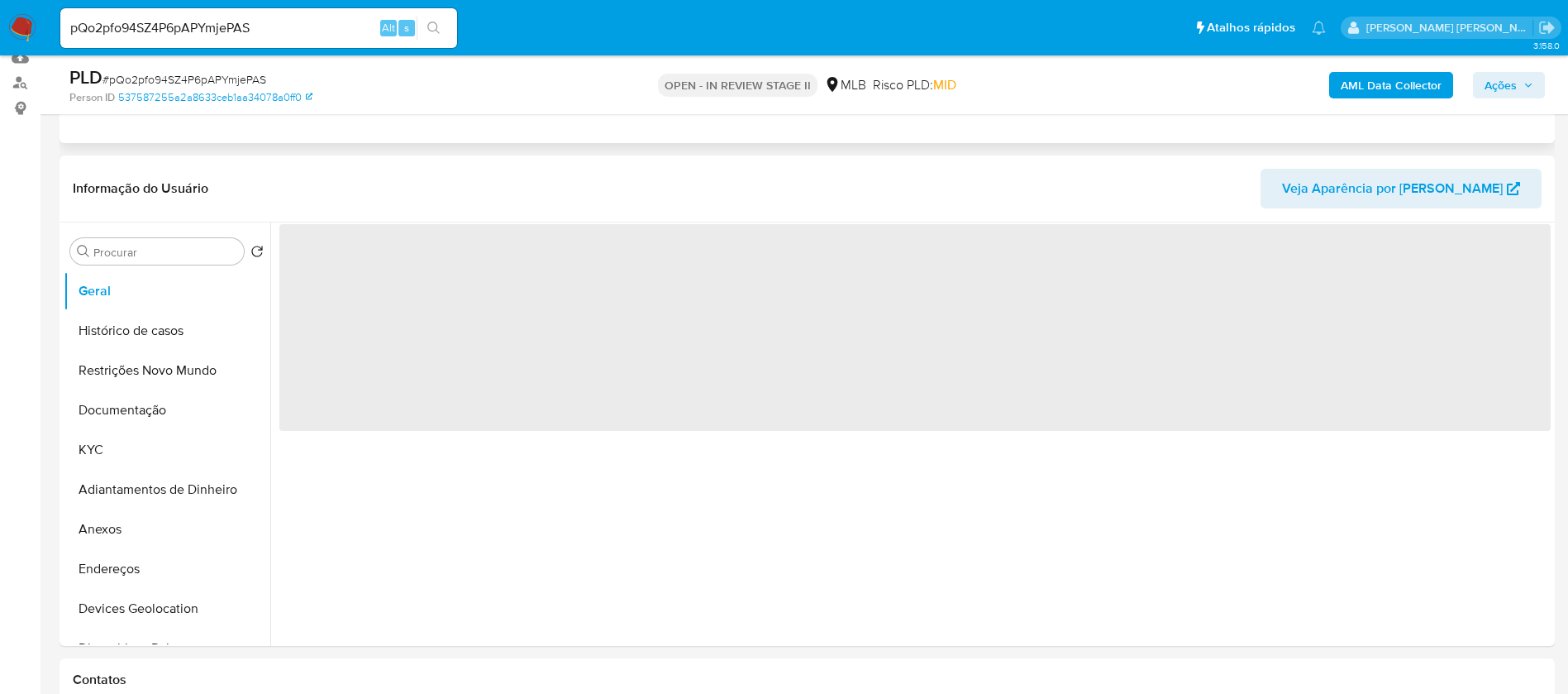
scroll to position [248, 0]
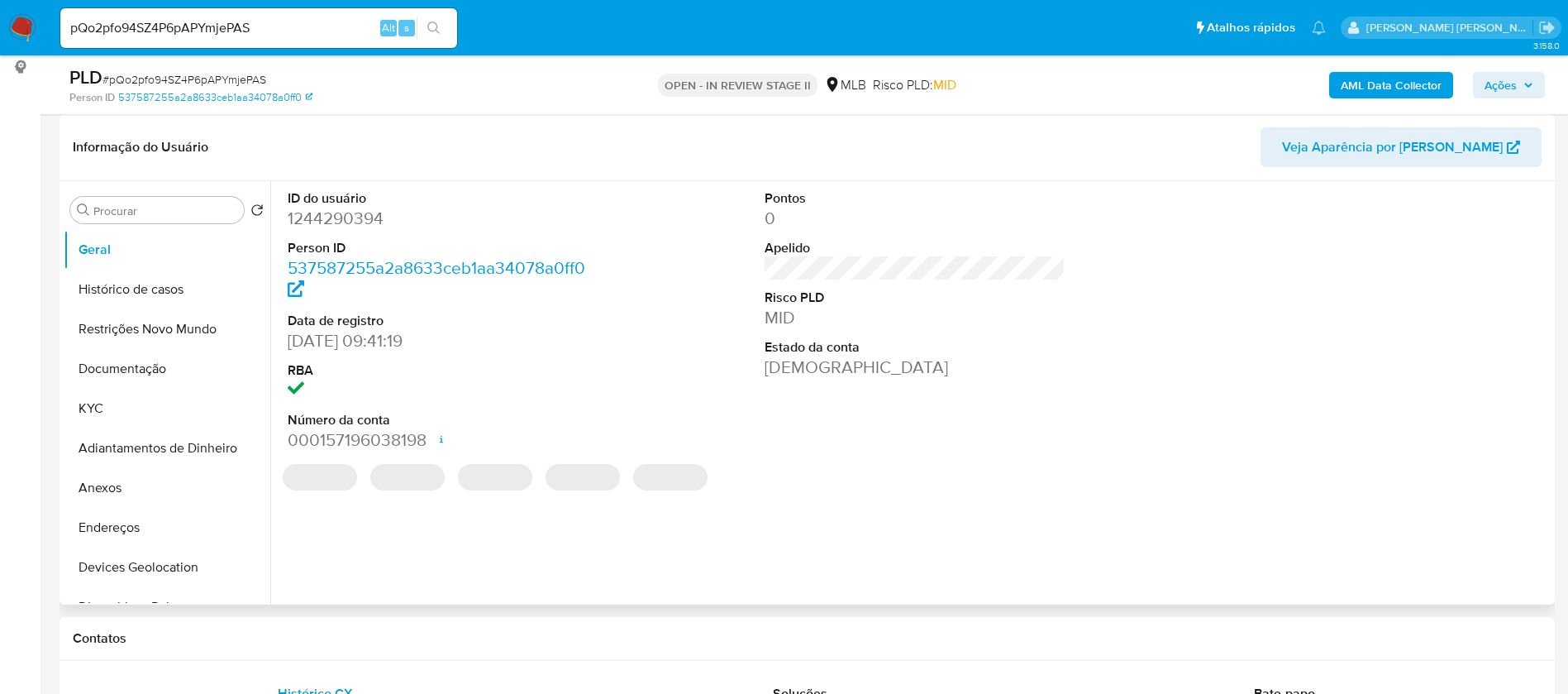
select select "10"
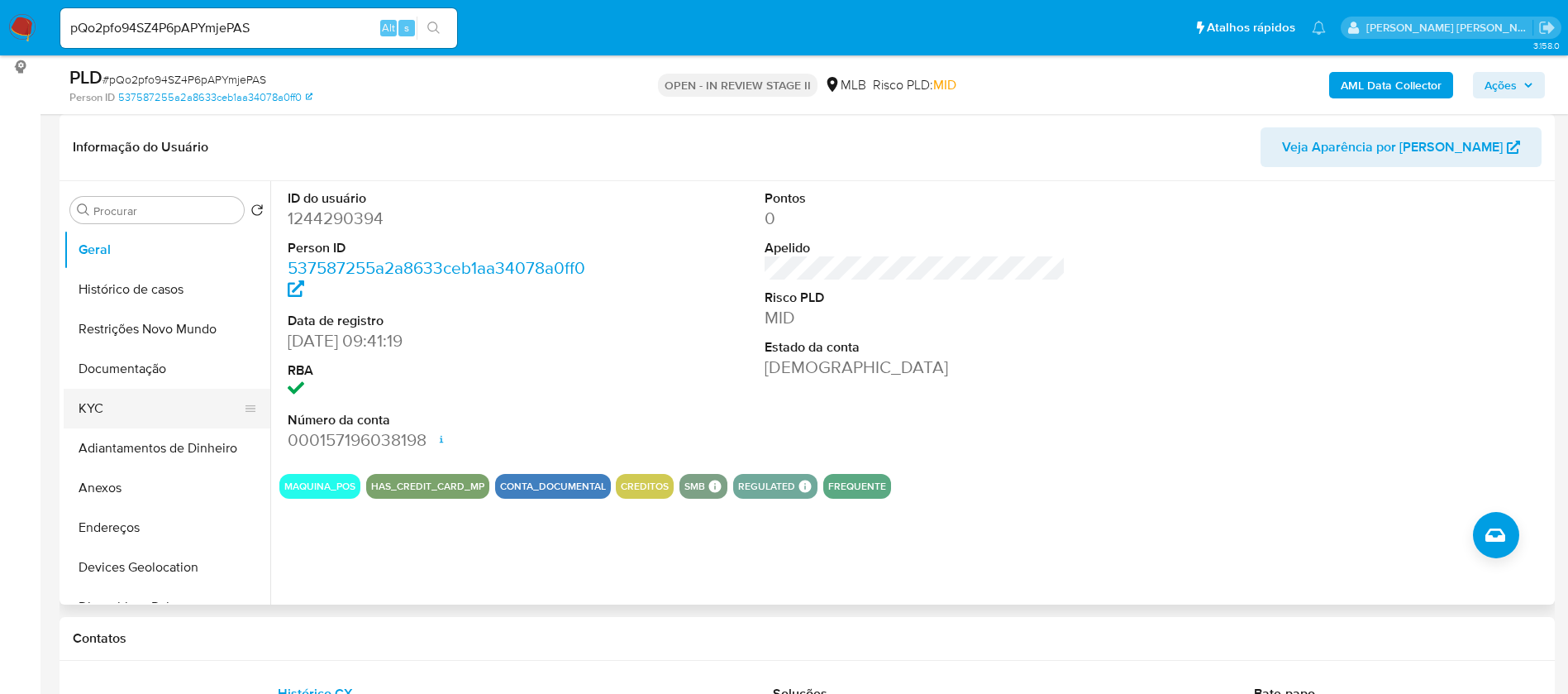
click at [153, 402] on button "KYC" at bounding box center [160, 409] width 193 height 40
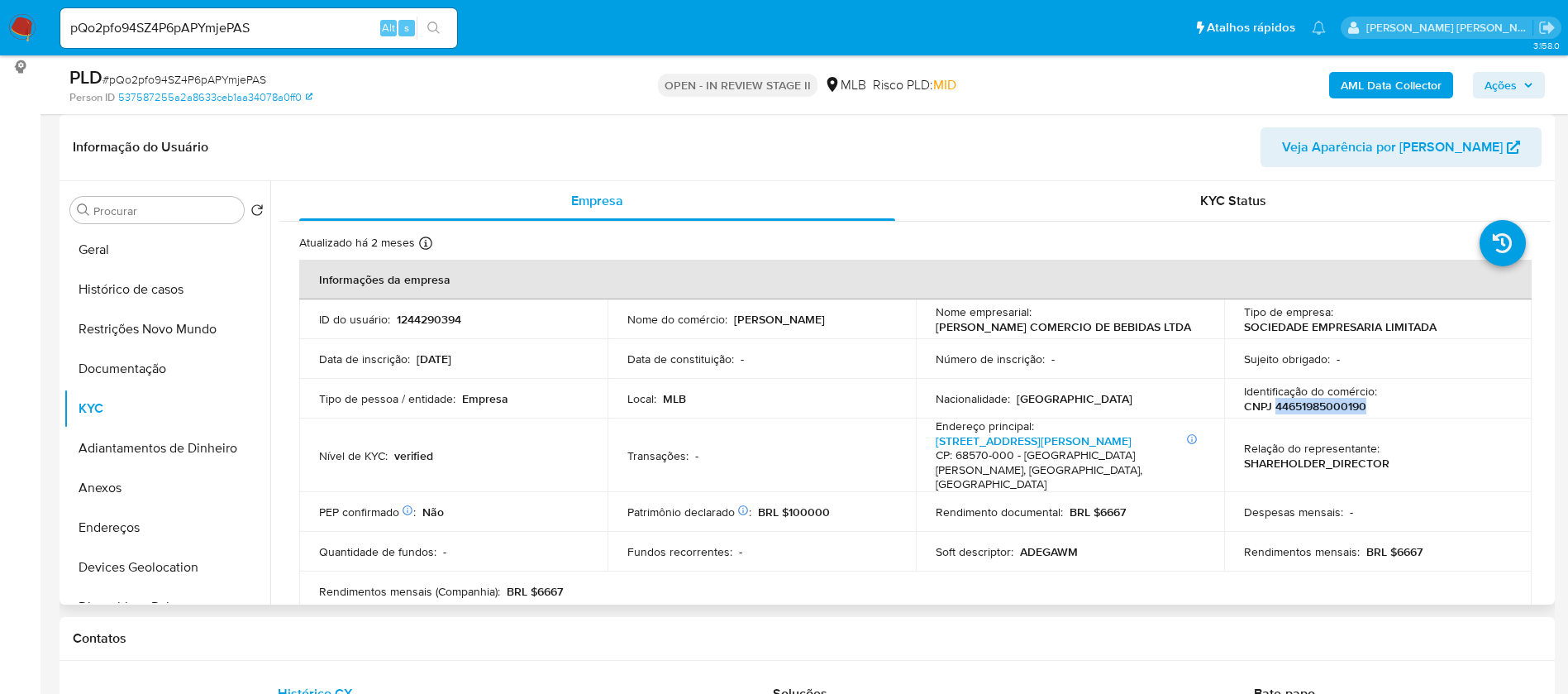
drag, startPoint x: 1361, startPoint y: 407, endPoint x: 1271, endPoint y: 412, distance: 90.1
click at [1271, 412] on div "Identificação do comércio : CNPJ 44651985000190" at bounding box center [1379, 398] width 269 height 29
copy p "44651985000190"
click at [146, 379] on button "Documentação" at bounding box center [160, 369] width 193 height 40
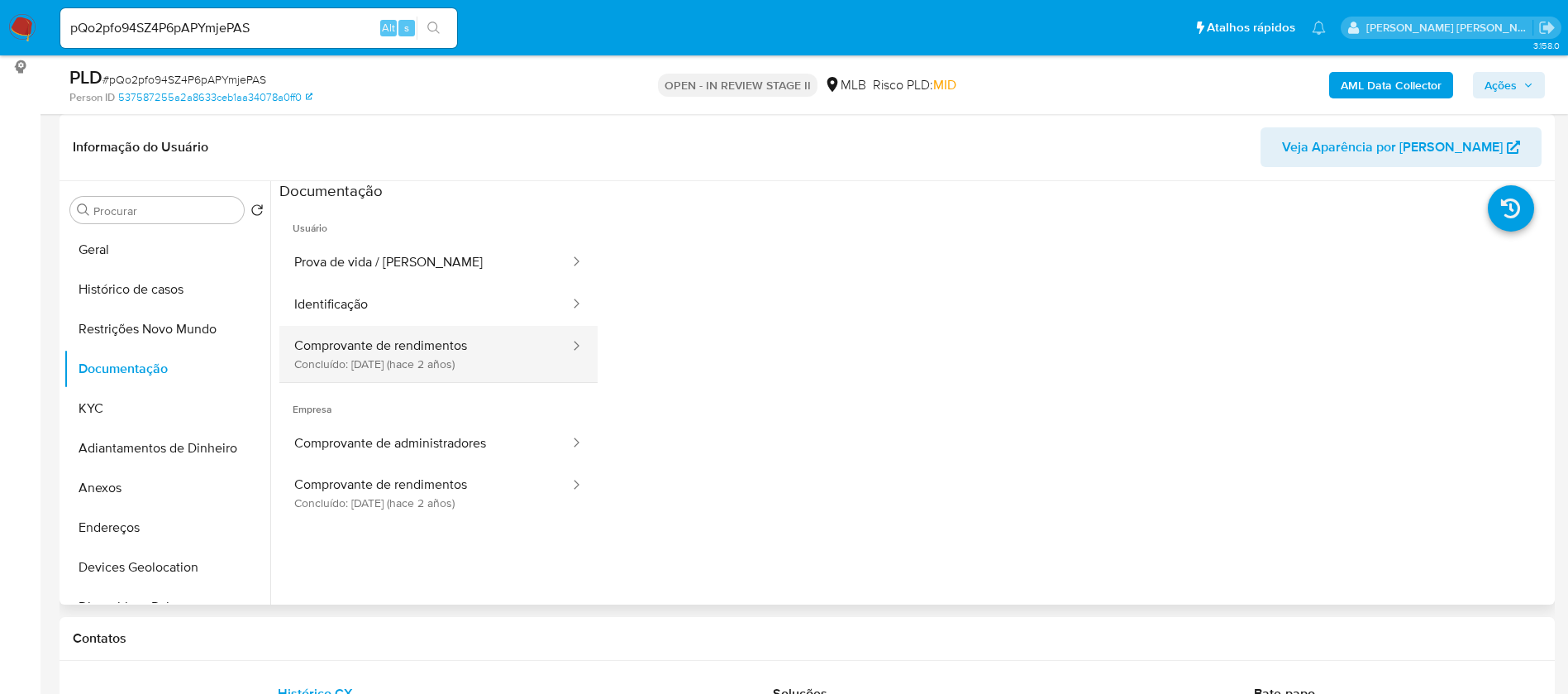
click at [413, 340] on button "Comprovante de rendimentos Concluído: 18/05/2023 (hace 2 años)" at bounding box center [425, 354] width 292 height 56
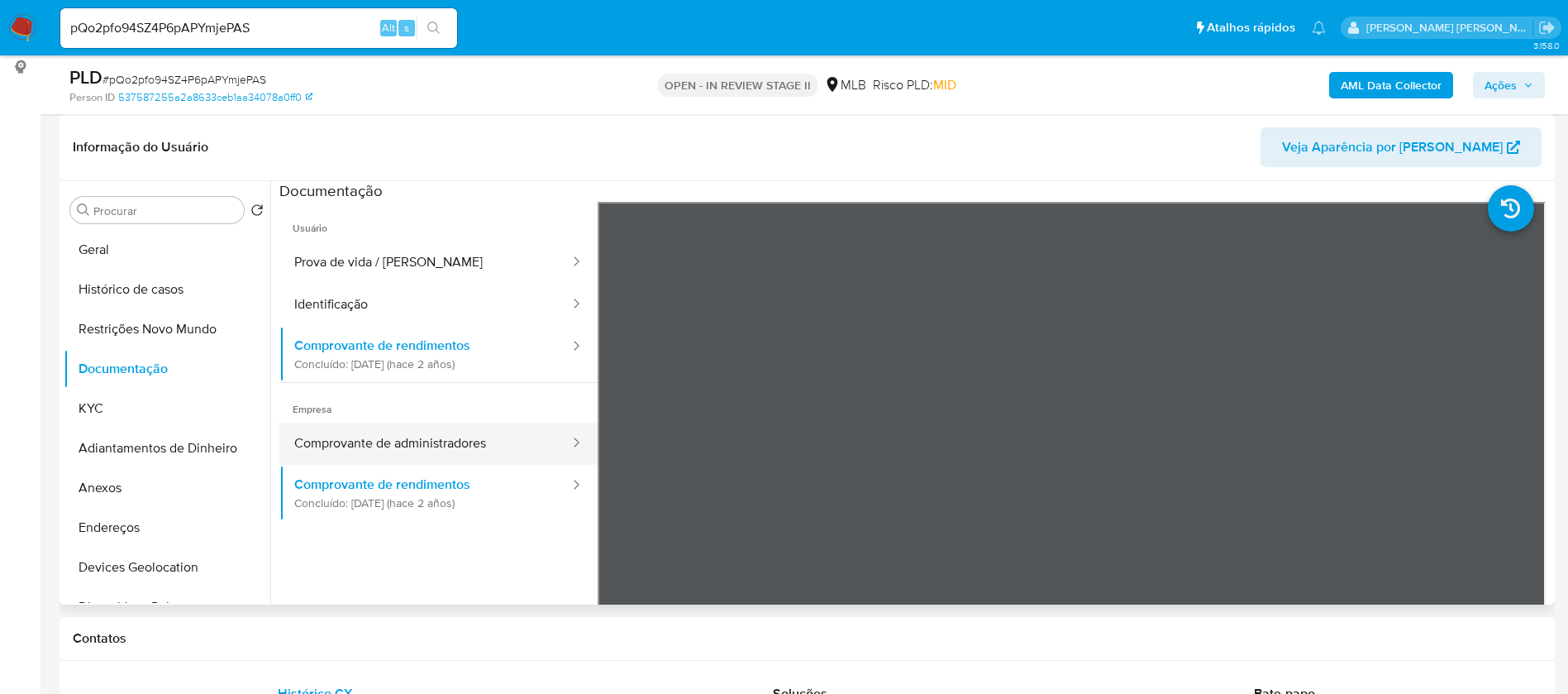
click at [344, 445] on button "Comprovante de administradores" at bounding box center [425, 444] width 292 height 43
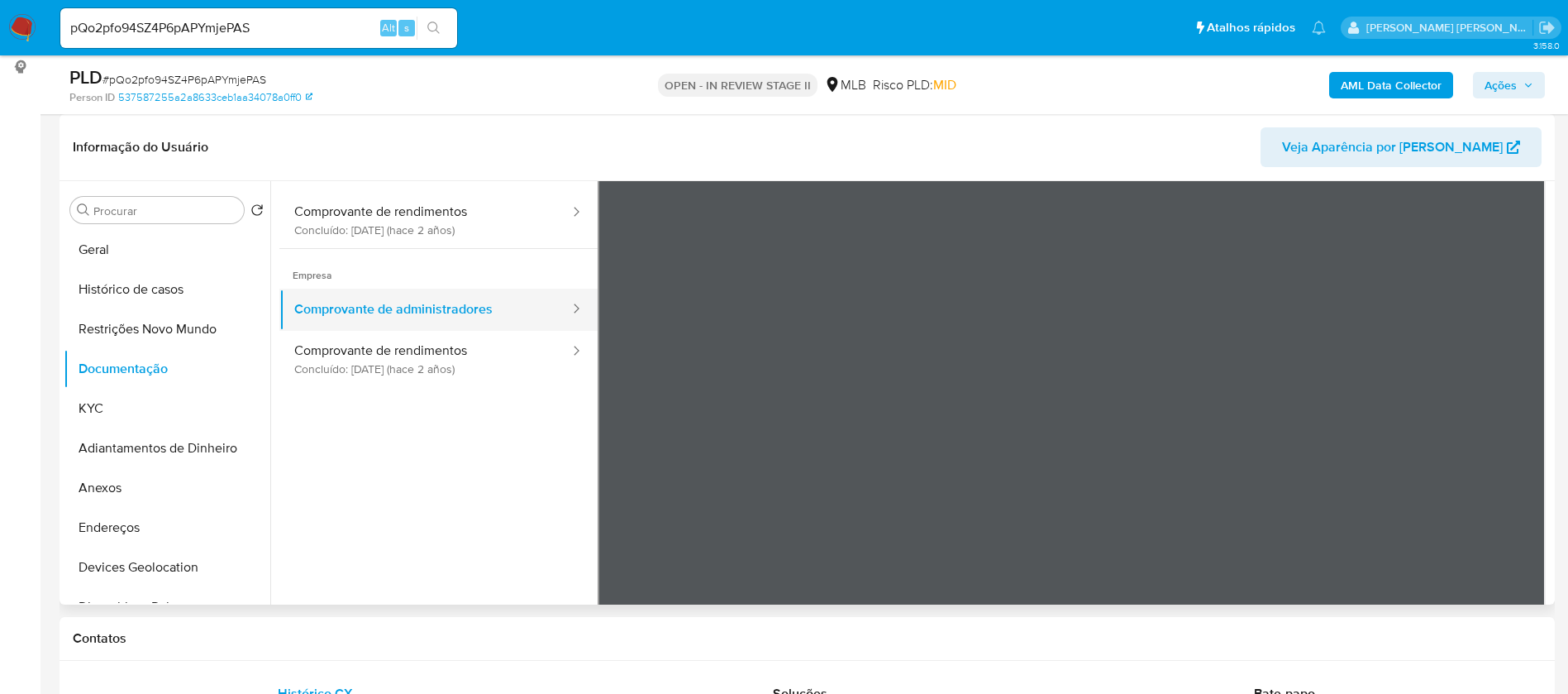
scroll to position [144, 0]
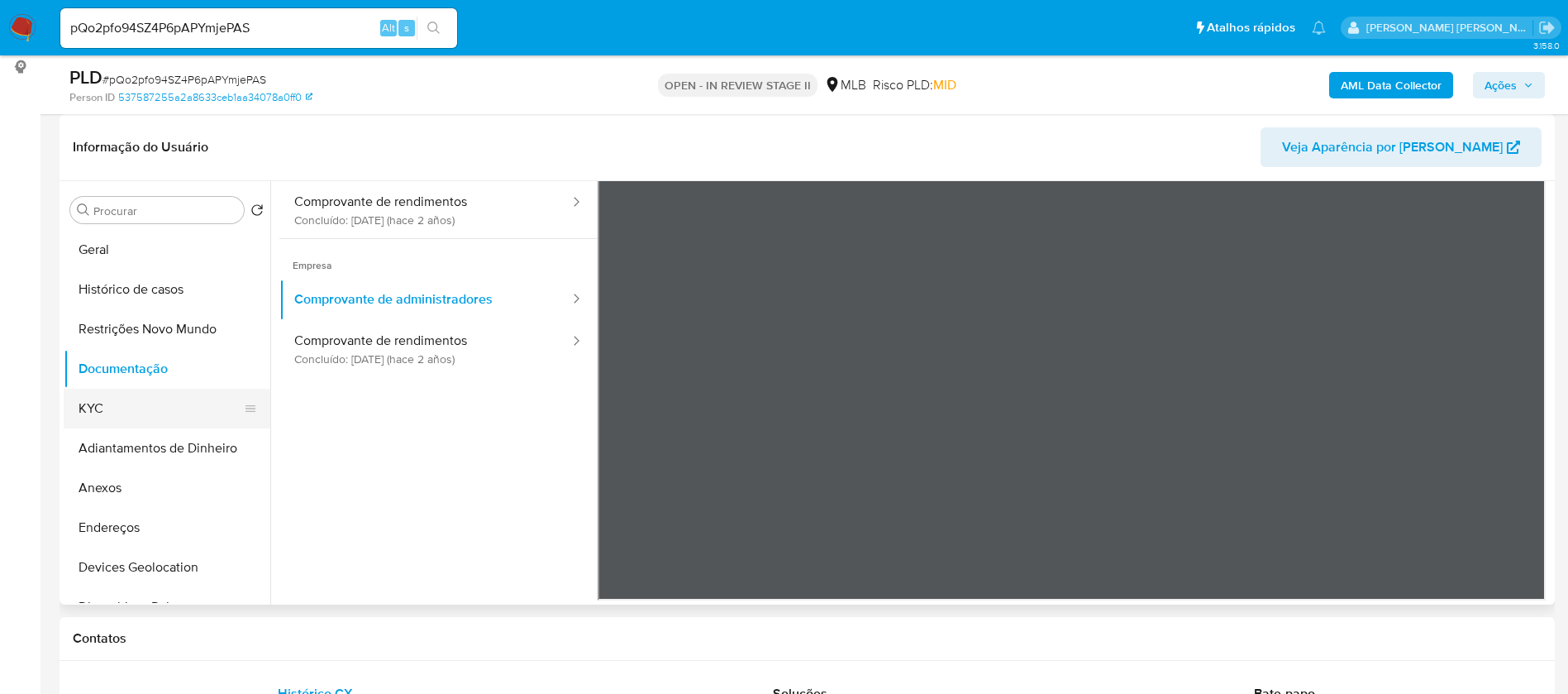
click at [113, 414] on button "KYC" at bounding box center [160, 409] width 193 height 40
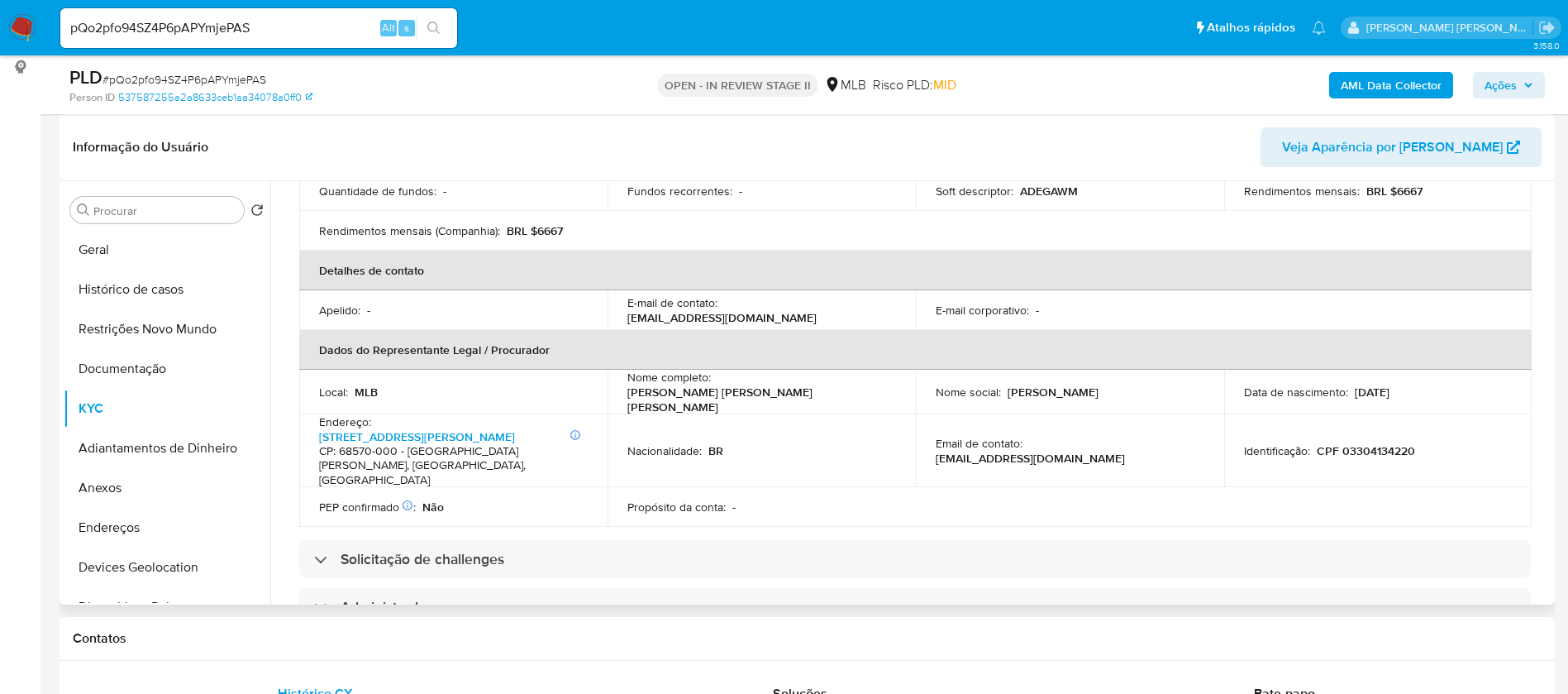
scroll to position [373, 0]
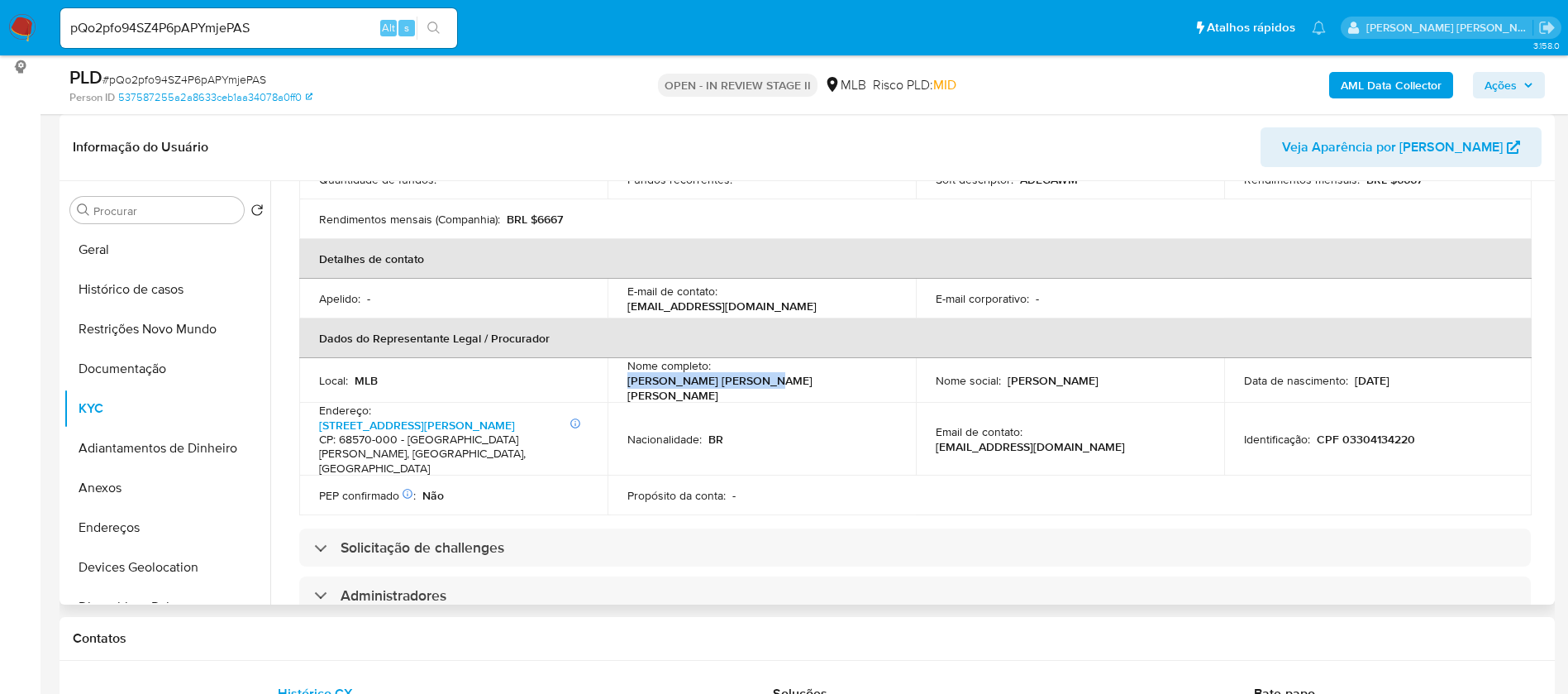
drag, startPoint x: 716, startPoint y: 367, endPoint x: 852, endPoint y: 192, distance: 221.6
click at [834, 365] on div "Nome completo : Wilkis Ribeiro da Silva" at bounding box center [762, 380] width 269 height 45
copy p "Wilkis Ribeiro da Silva"
drag, startPoint x: 1416, startPoint y: 407, endPoint x: 1310, endPoint y: 412, distance: 106.1
click at [1310, 431] on div "Identificação : CPF 03304134220" at bounding box center [1379, 439] width 269 height 15
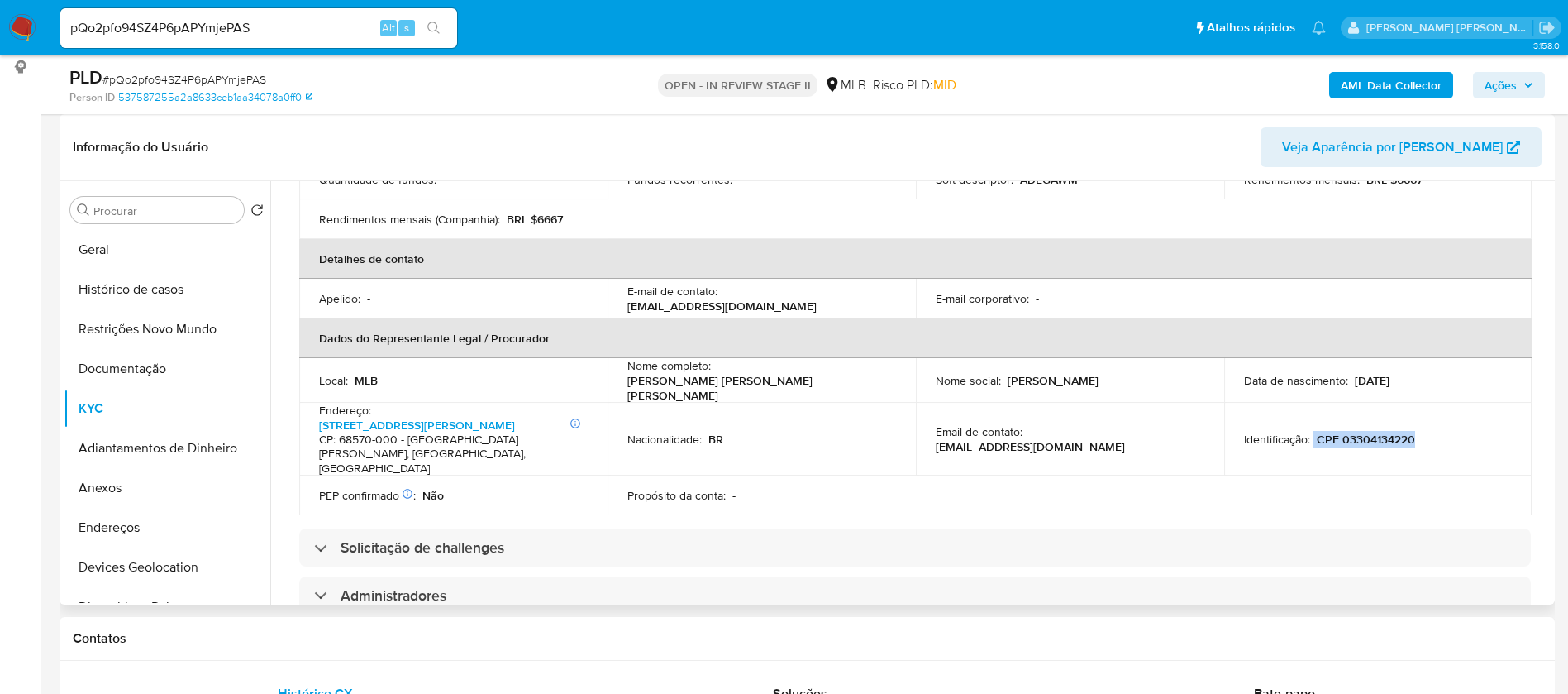
copy div "CPF 03304134220"
click at [1403, 431] on p "CPF 03304134220" at bounding box center [1366, 439] width 99 height 15
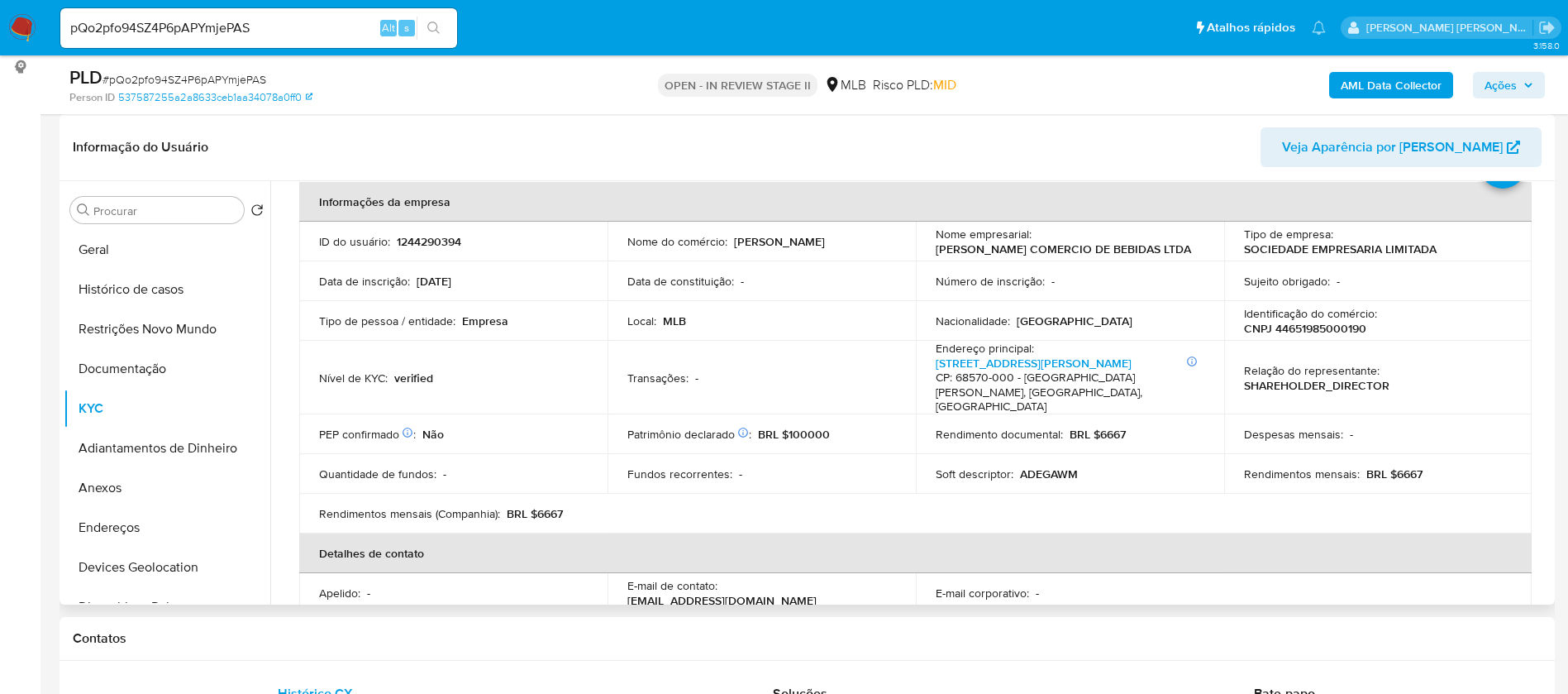
scroll to position [0, 0]
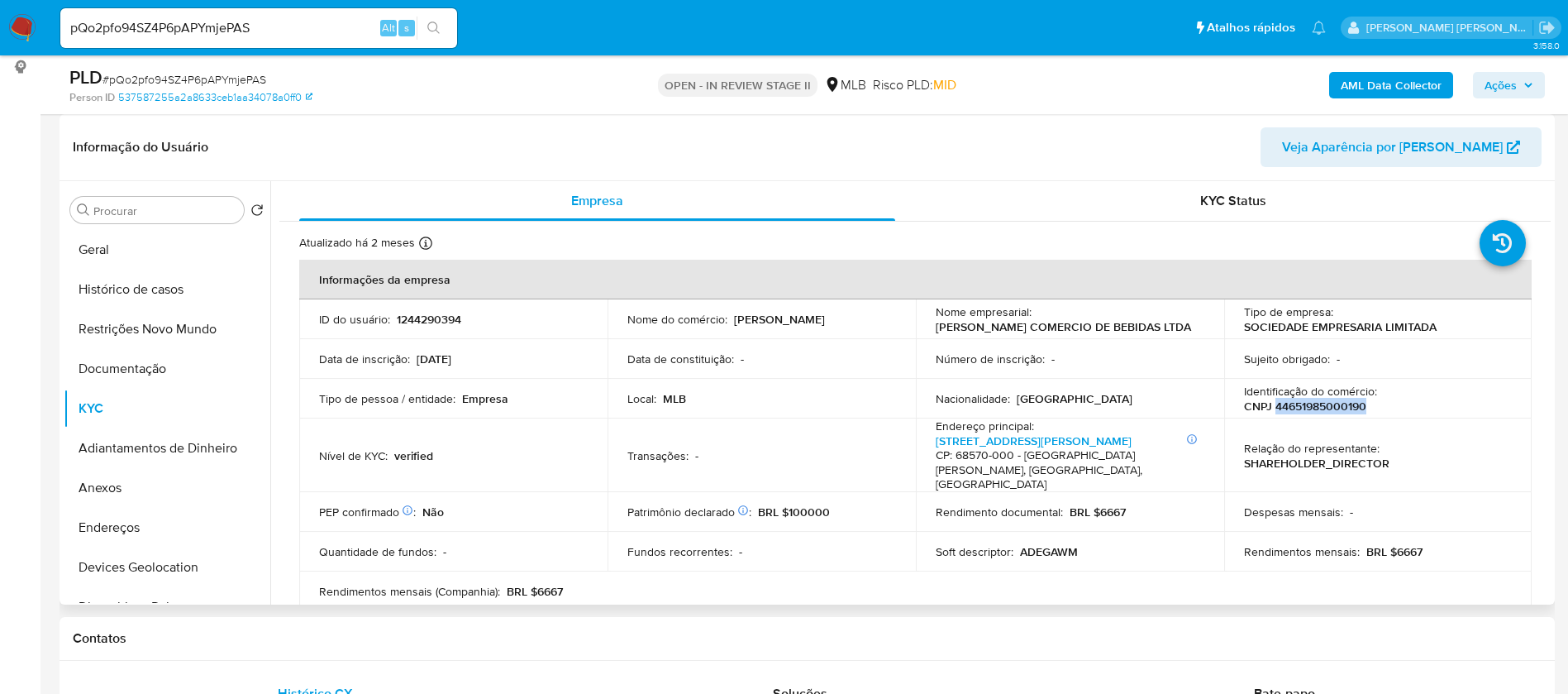
drag, startPoint x: 1361, startPoint y: 405, endPoint x: 1271, endPoint y: 406, distance: 90.0
click at [1271, 406] on p "CNPJ 44651985000190" at bounding box center [1305, 407] width 122 height 15
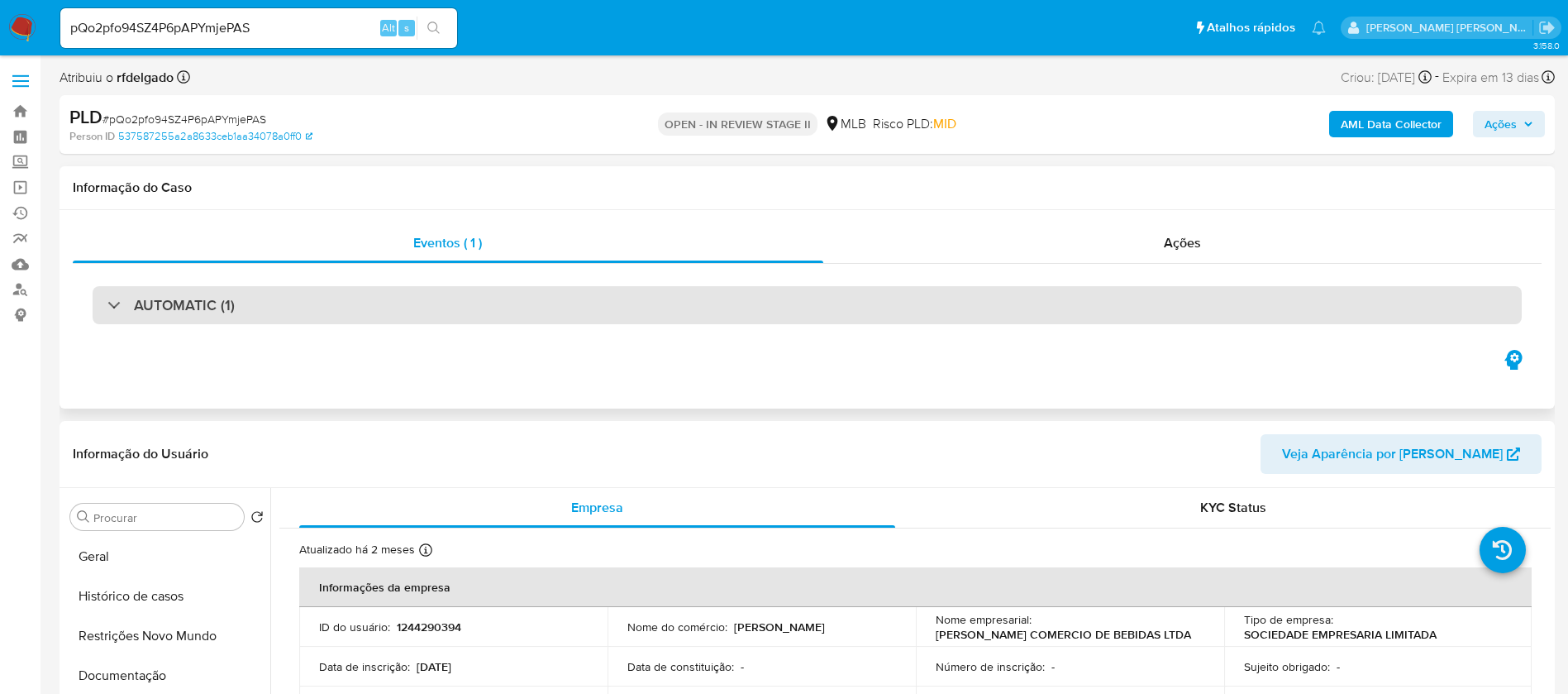
click at [1347, 307] on div "AUTOMATIC (1)" at bounding box center [807, 305] width 1430 height 38
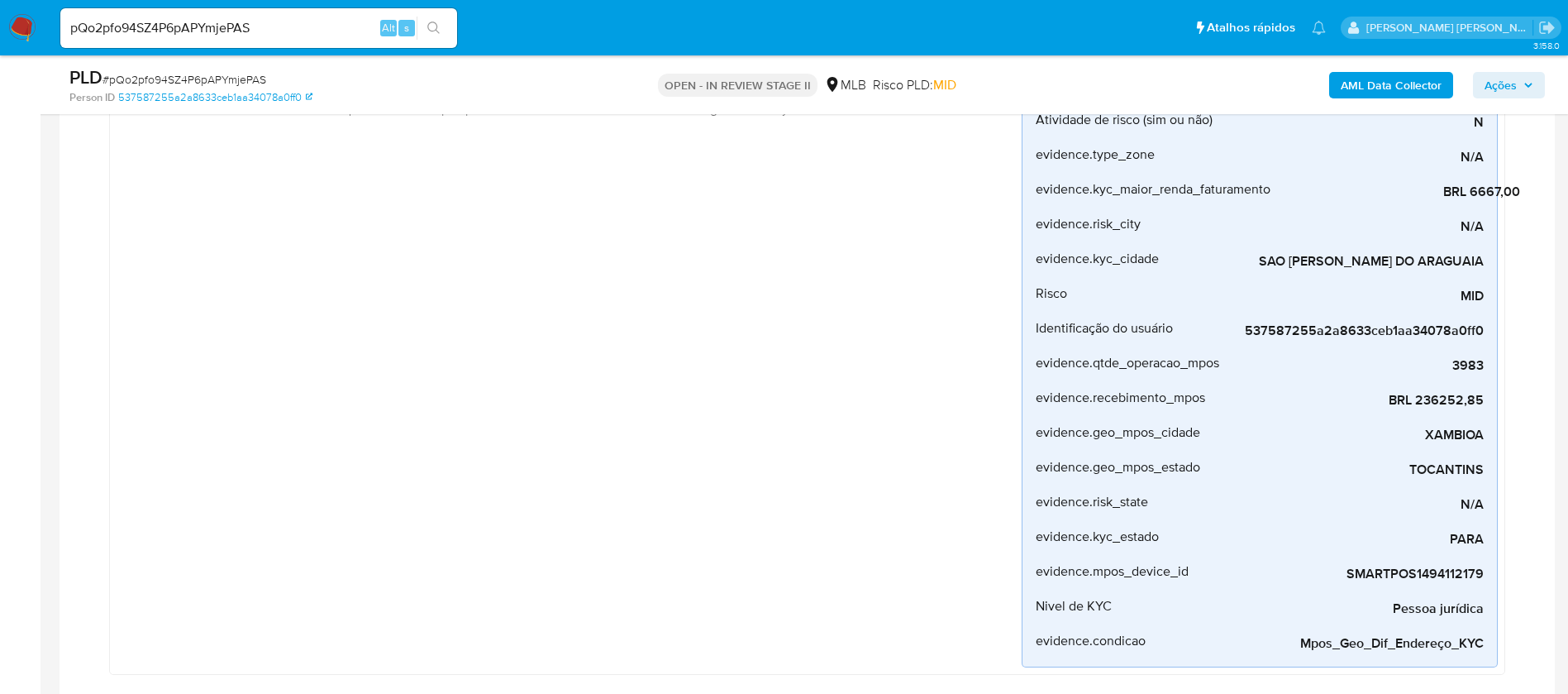
scroll to position [292, 0]
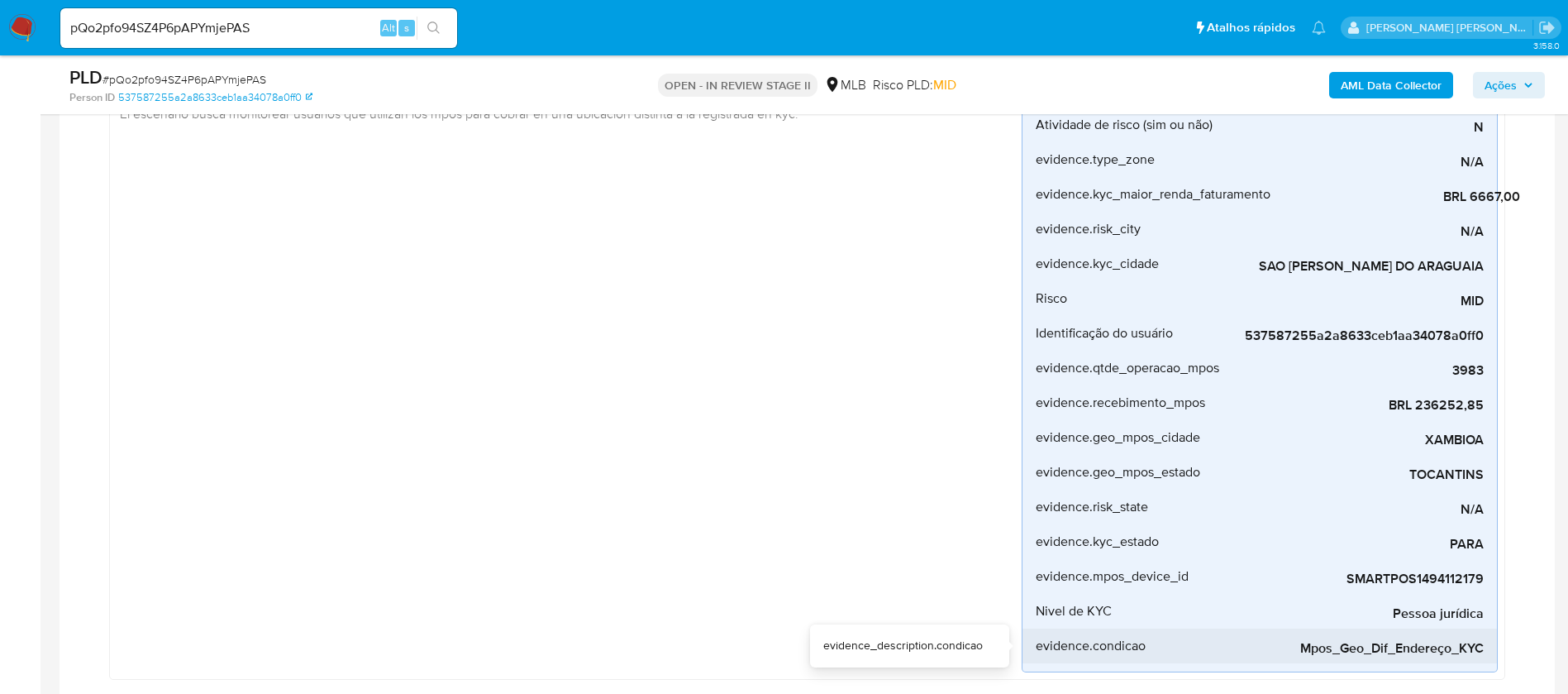
drag, startPoint x: 1299, startPoint y: 649, endPoint x: 1481, endPoint y: 655, distance: 182.1
click at [1484, 652] on li "evidence.condicao Mpos_Geo_Dif_Endereço_KYC" at bounding box center [1259, 646] width 475 height 35
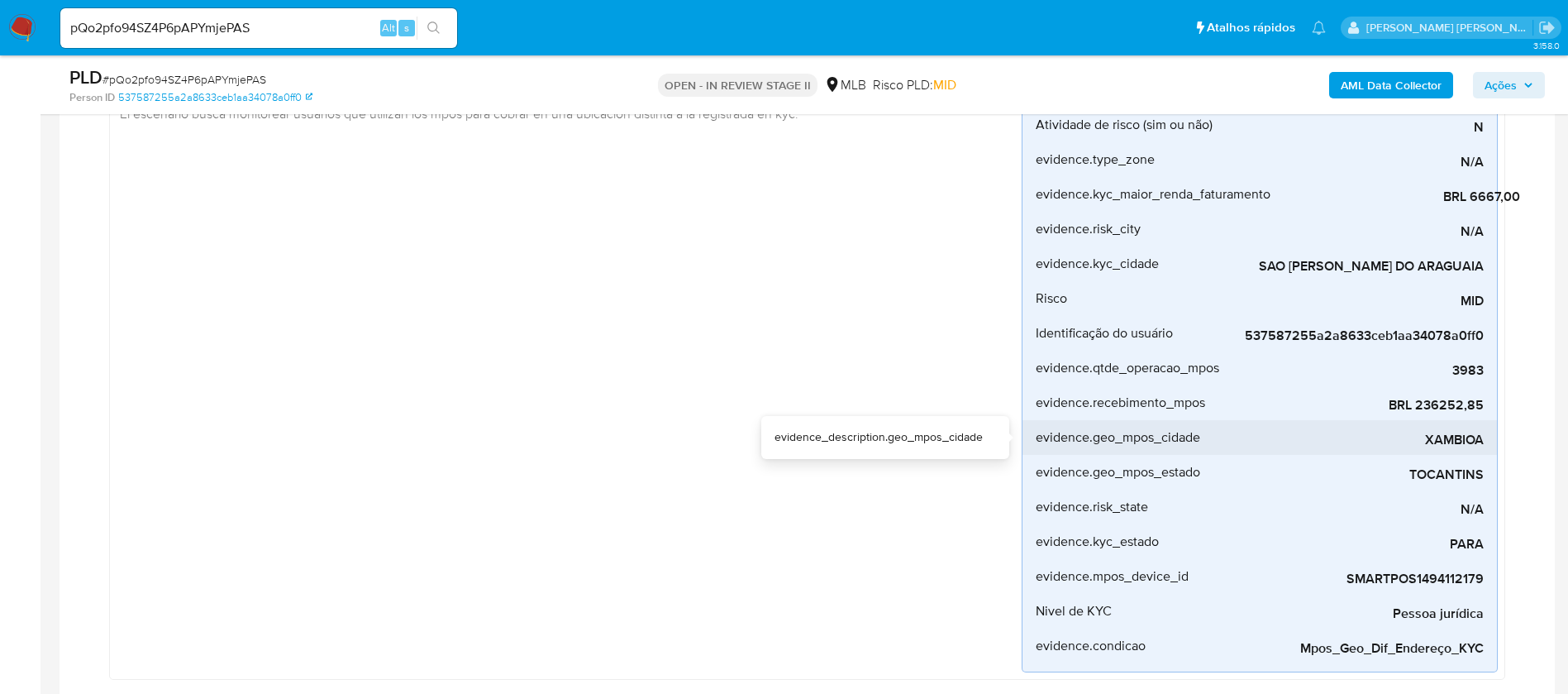
drag, startPoint x: 1427, startPoint y: 444, endPoint x: 1481, endPoint y: 447, distance: 54.1
click at [1481, 447] on span "XAMBIOA" at bounding box center [1361, 439] width 248 height 16
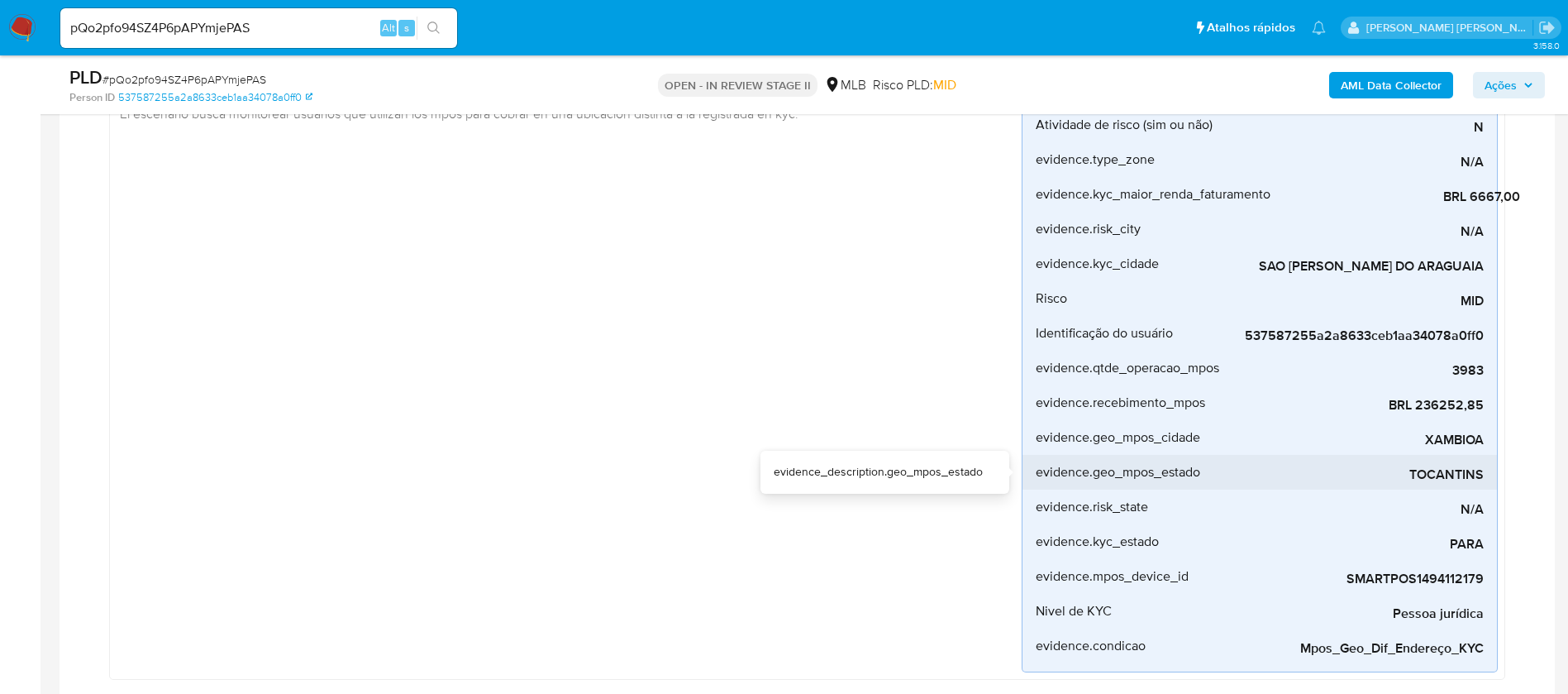
drag, startPoint x: 1412, startPoint y: 472, endPoint x: 1484, endPoint y: 481, distance: 72.6
click at [1484, 481] on li "evidence.geo_mpos_estado TOCANTINS" at bounding box center [1259, 472] width 475 height 35
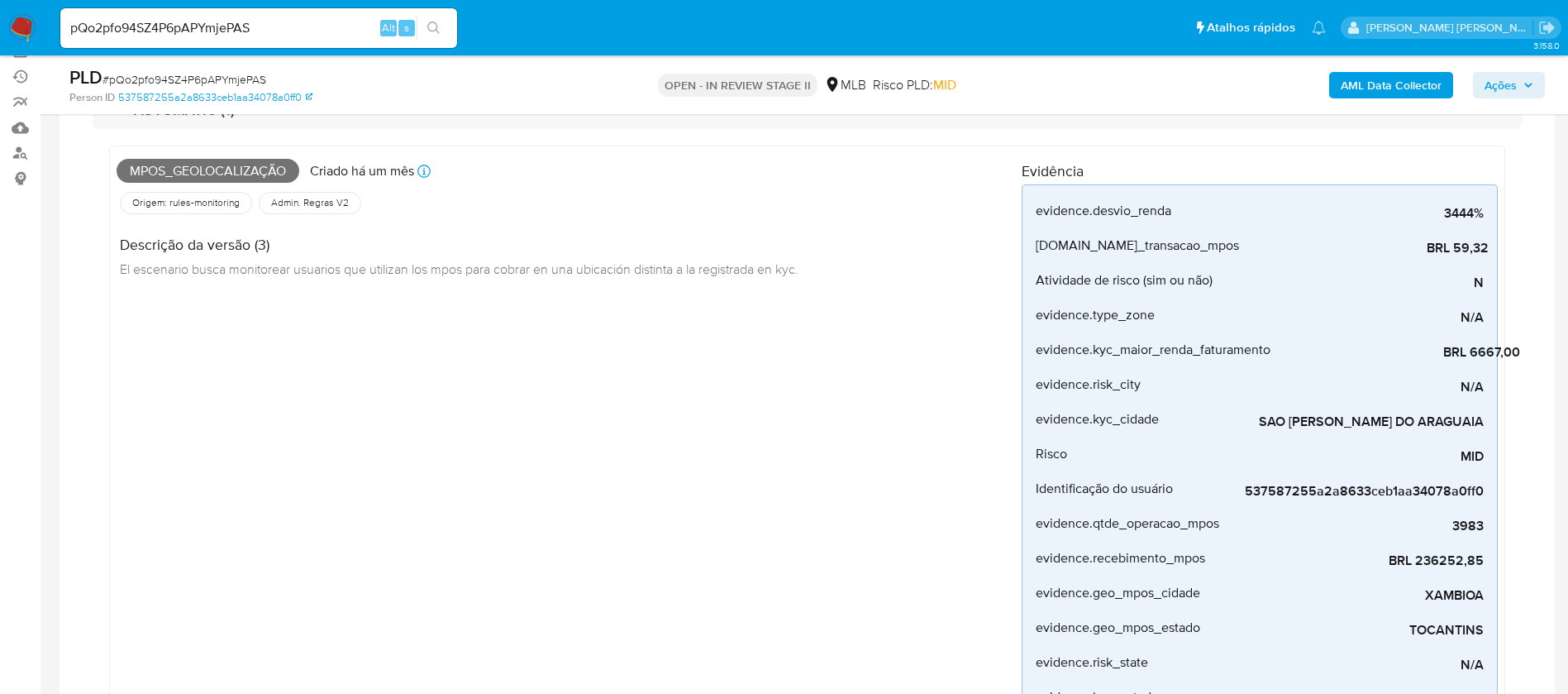
scroll to position [0, 0]
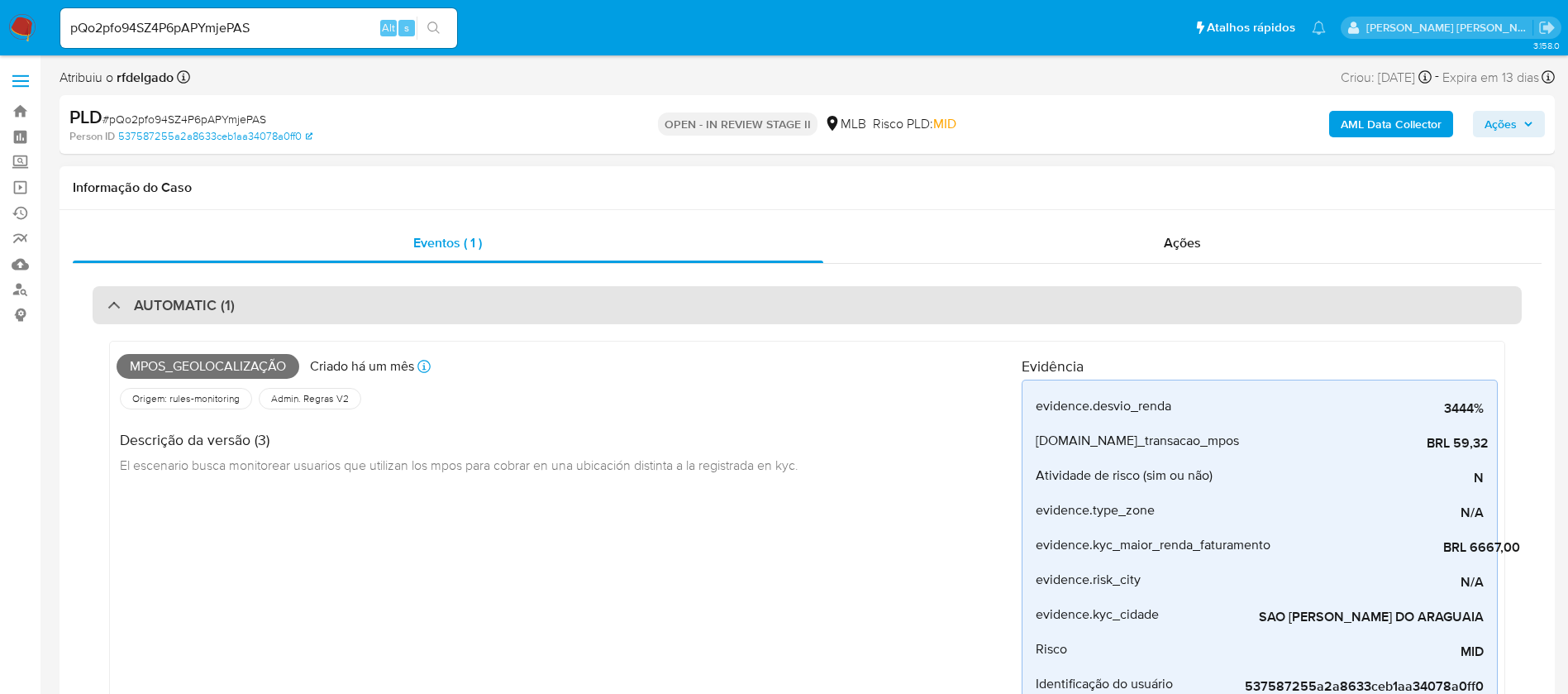
click at [107, 304] on div at bounding box center [107, 304] width 0 height 0
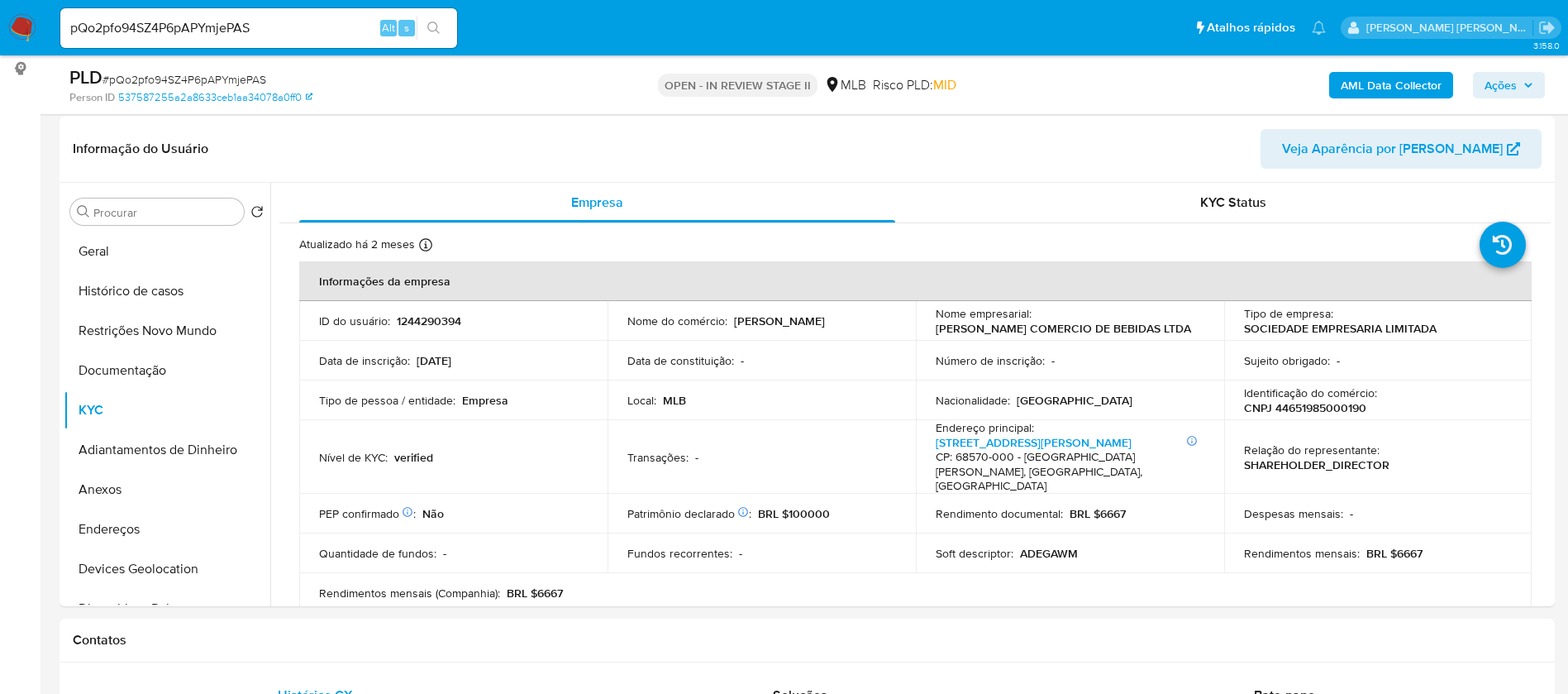
scroll to position [248, 0]
click at [442, 315] on p "1244290394" at bounding box center [429, 320] width 64 height 15
copy p "1244290394"
drag, startPoint x: 1372, startPoint y: 406, endPoint x: 1271, endPoint y: 411, distance: 101.1
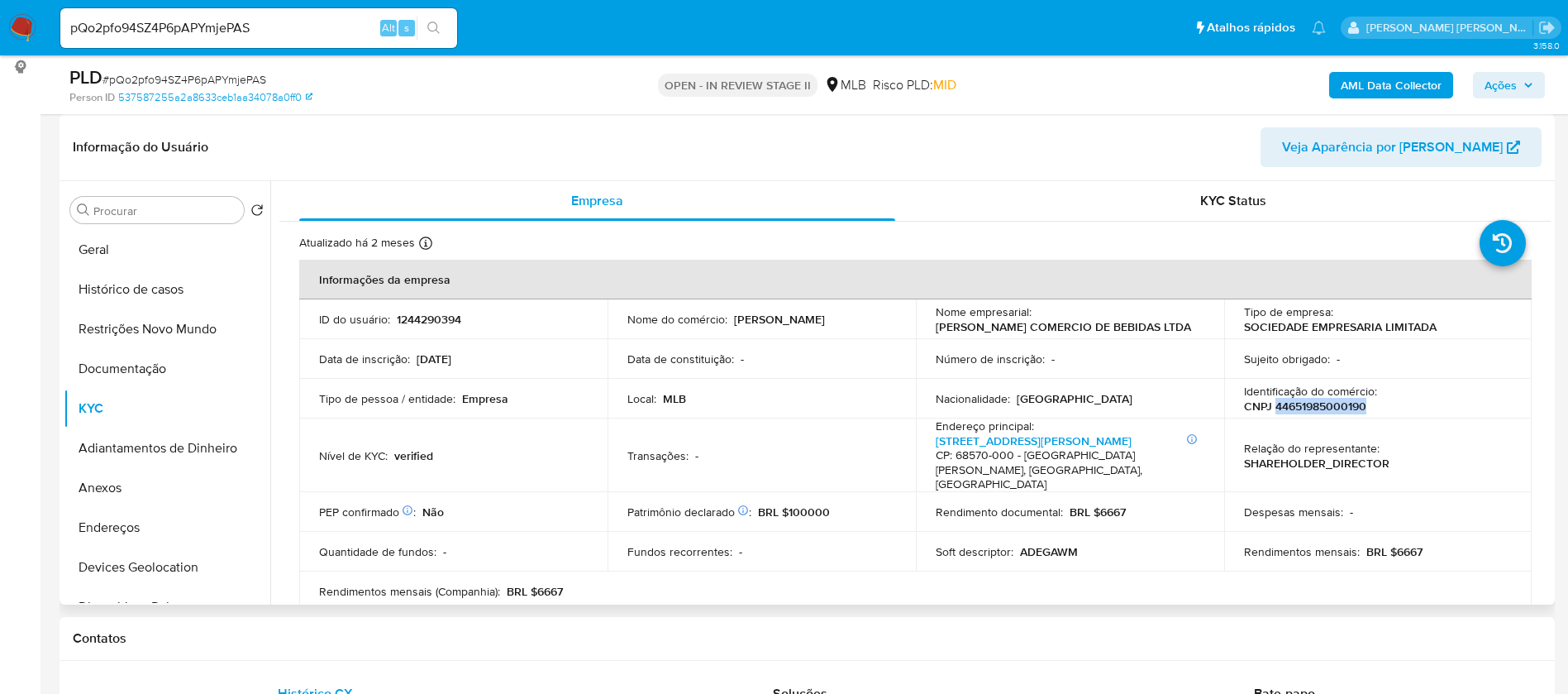
click at [1271, 411] on div "Identificação do comércio : CNPJ 44651985000190" at bounding box center [1379, 398] width 269 height 29
copy p "44651985000190"
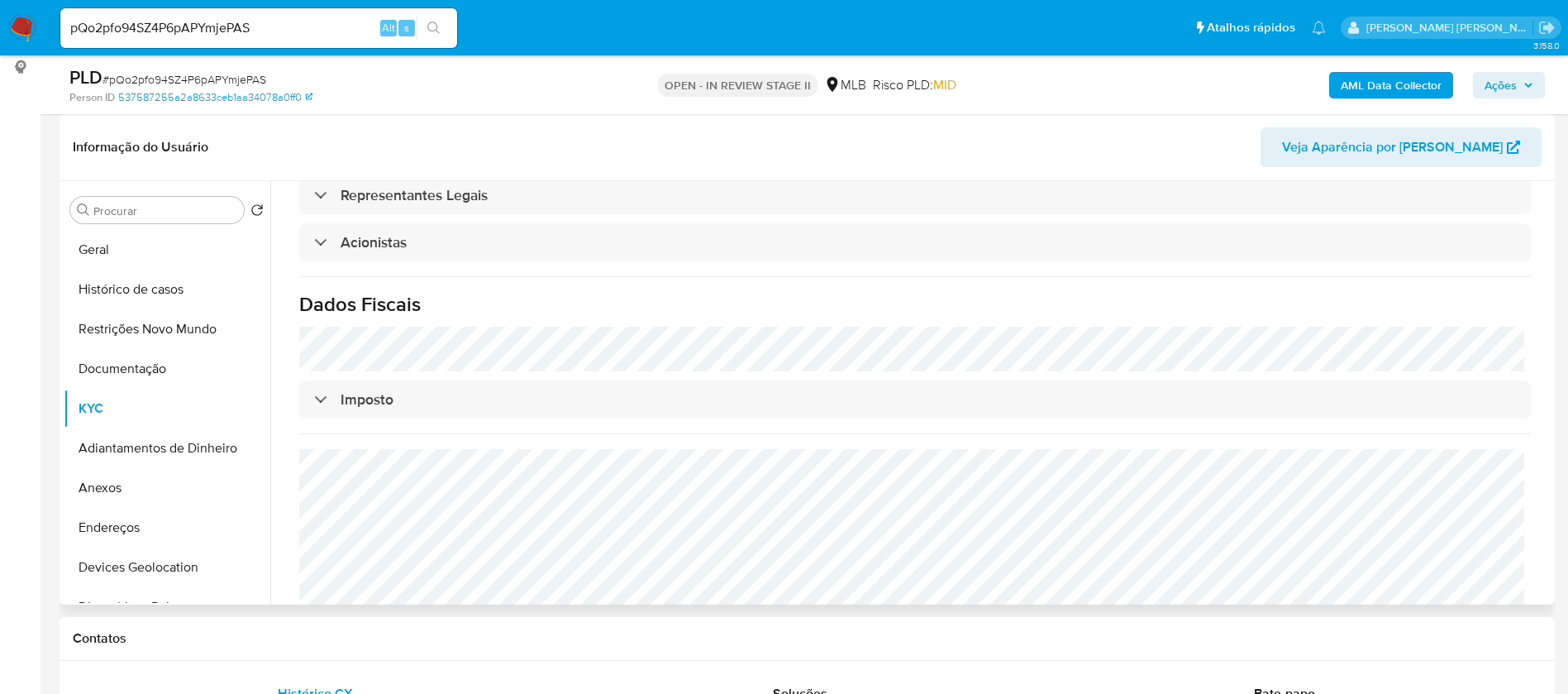
scroll to position [958, 0]
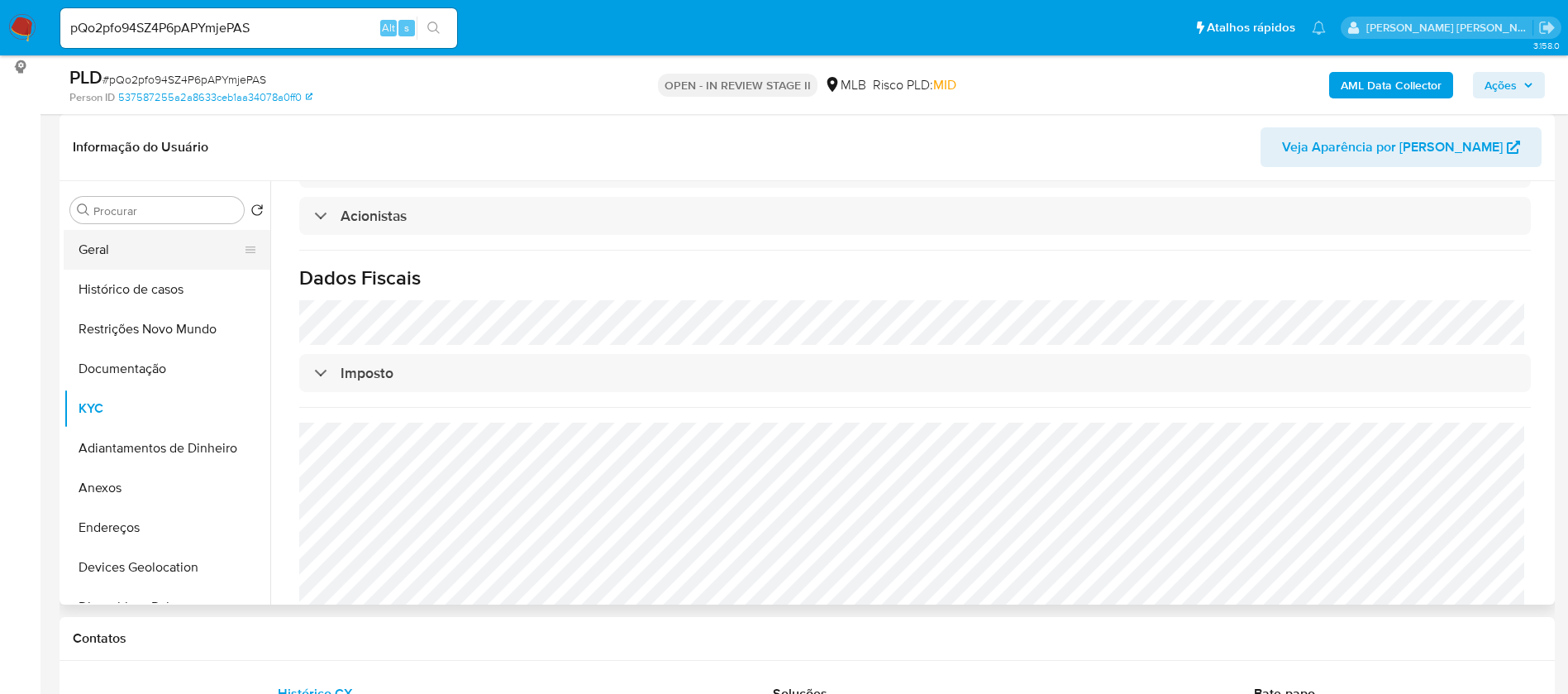
click at [99, 244] on button "Geral" at bounding box center [160, 250] width 193 height 40
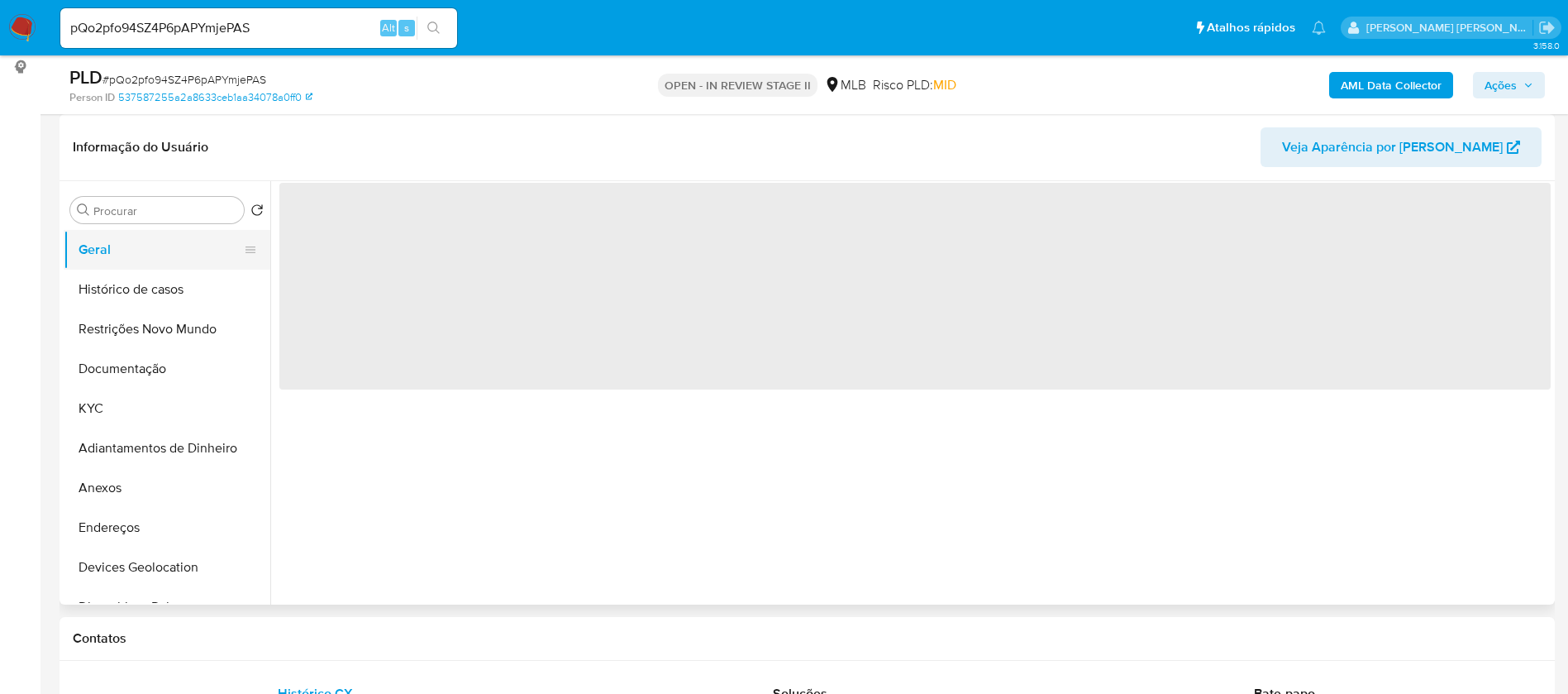
scroll to position [0, 0]
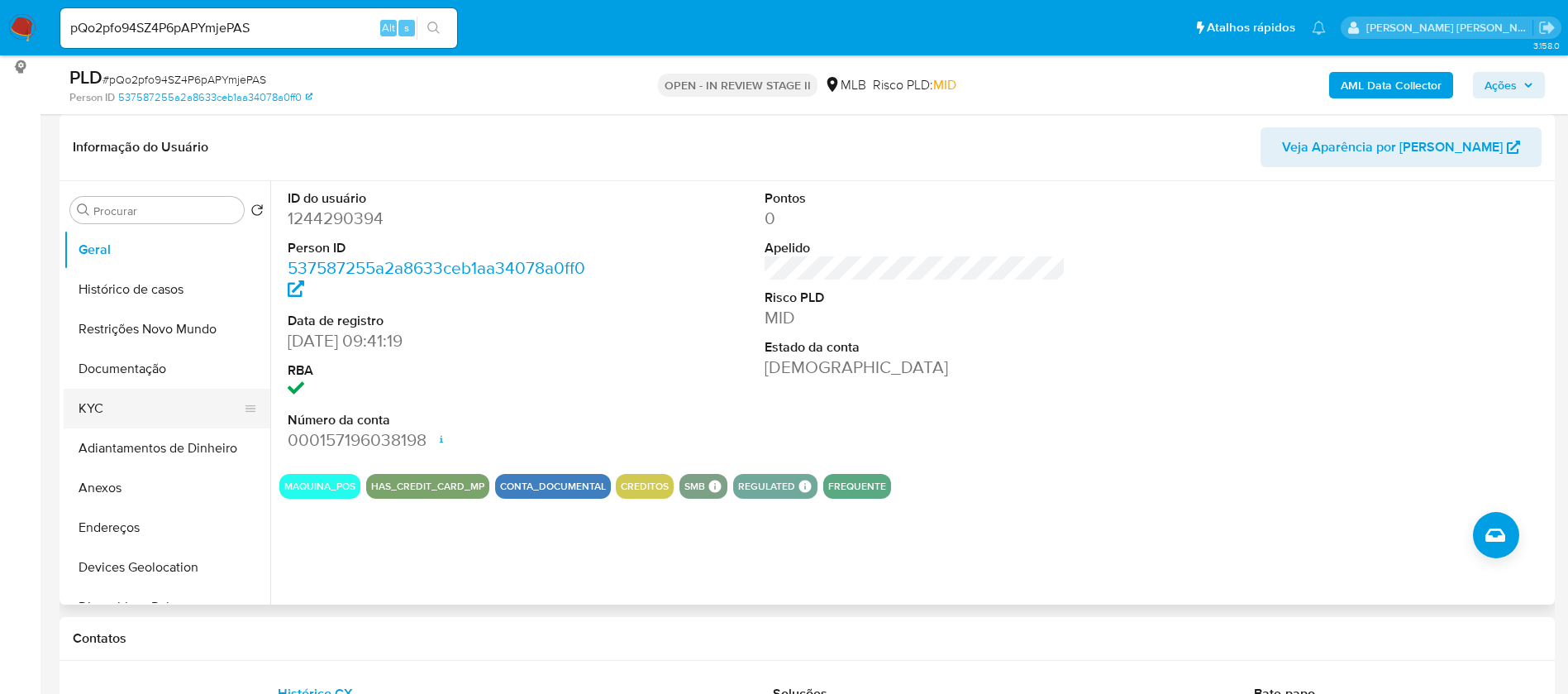
click at [81, 419] on button "KYC" at bounding box center [160, 409] width 193 height 40
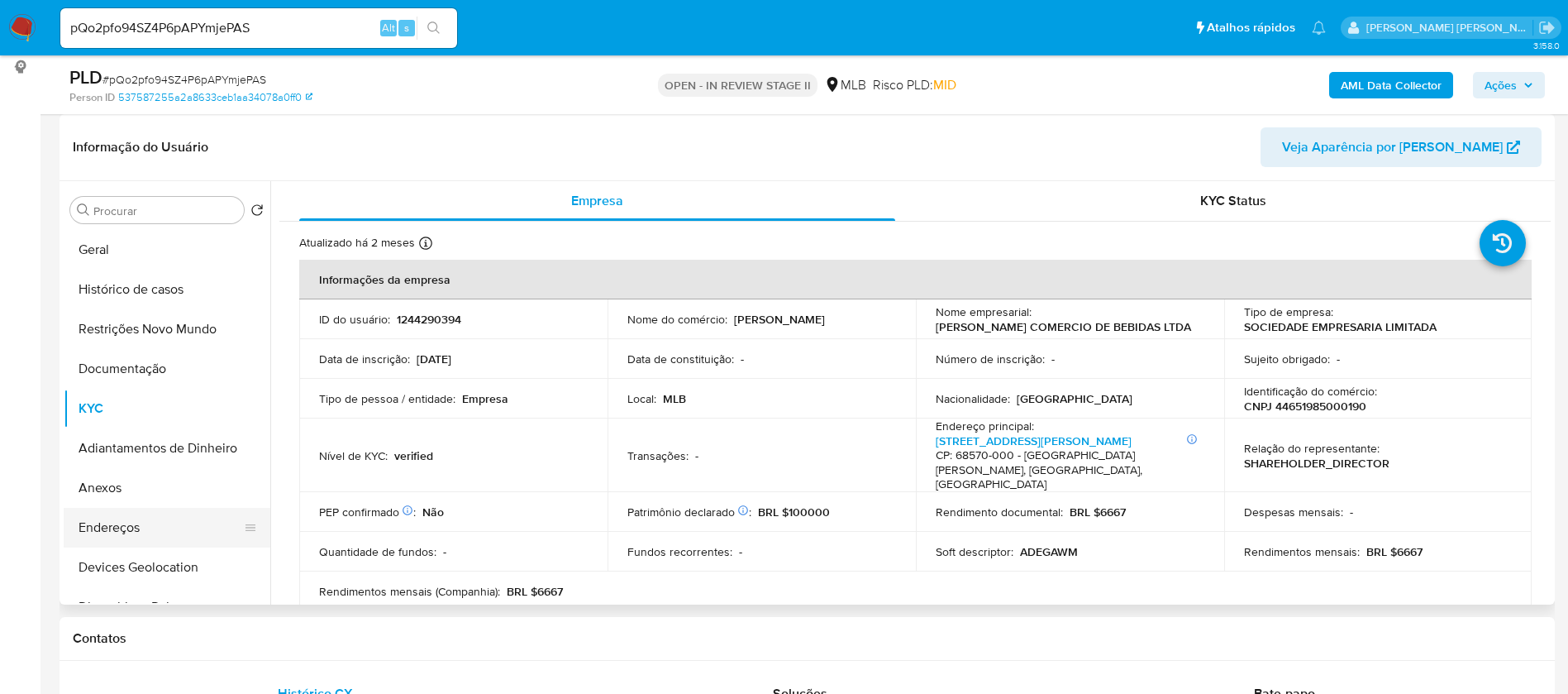
click at [137, 529] on button "Endereços" at bounding box center [160, 528] width 193 height 40
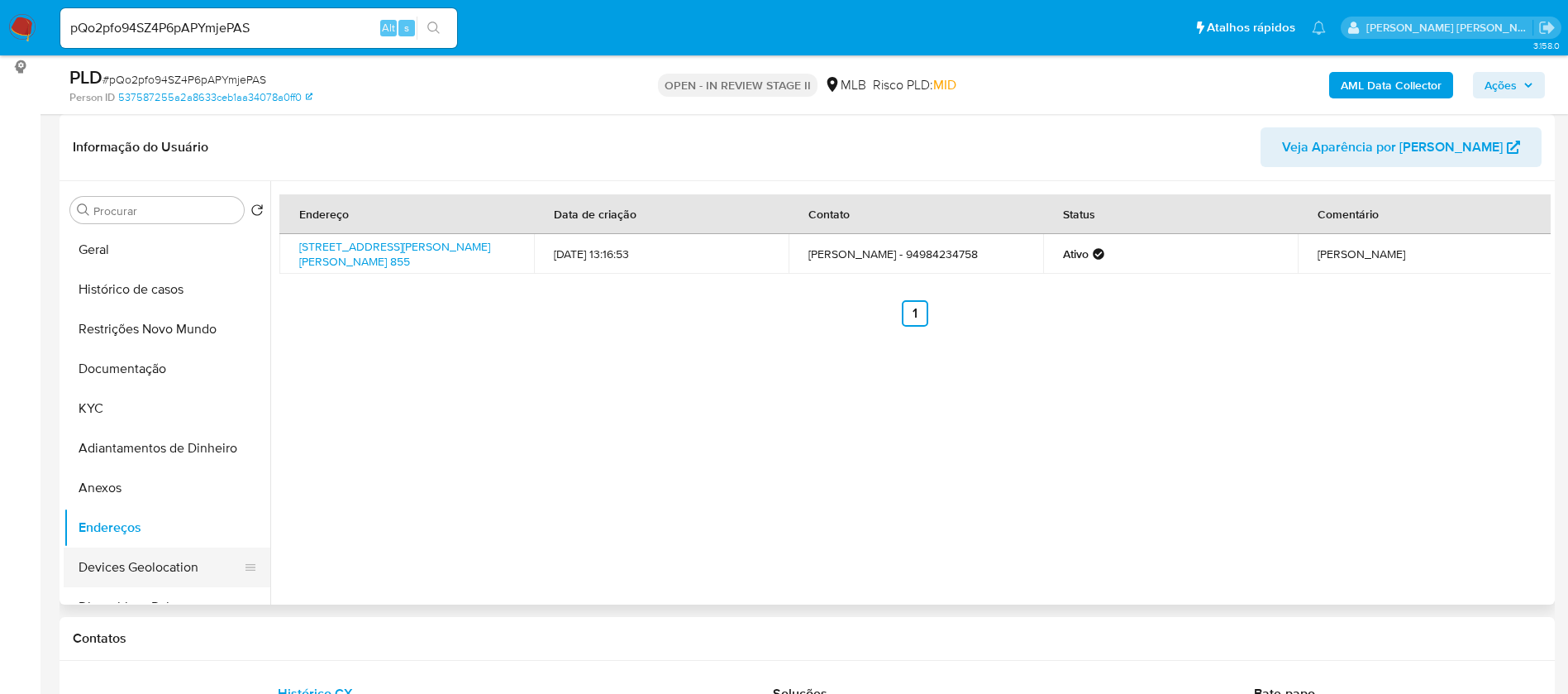
click at [165, 558] on button "Devices Geolocation" at bounding box center [160, 568] width 193 height 40
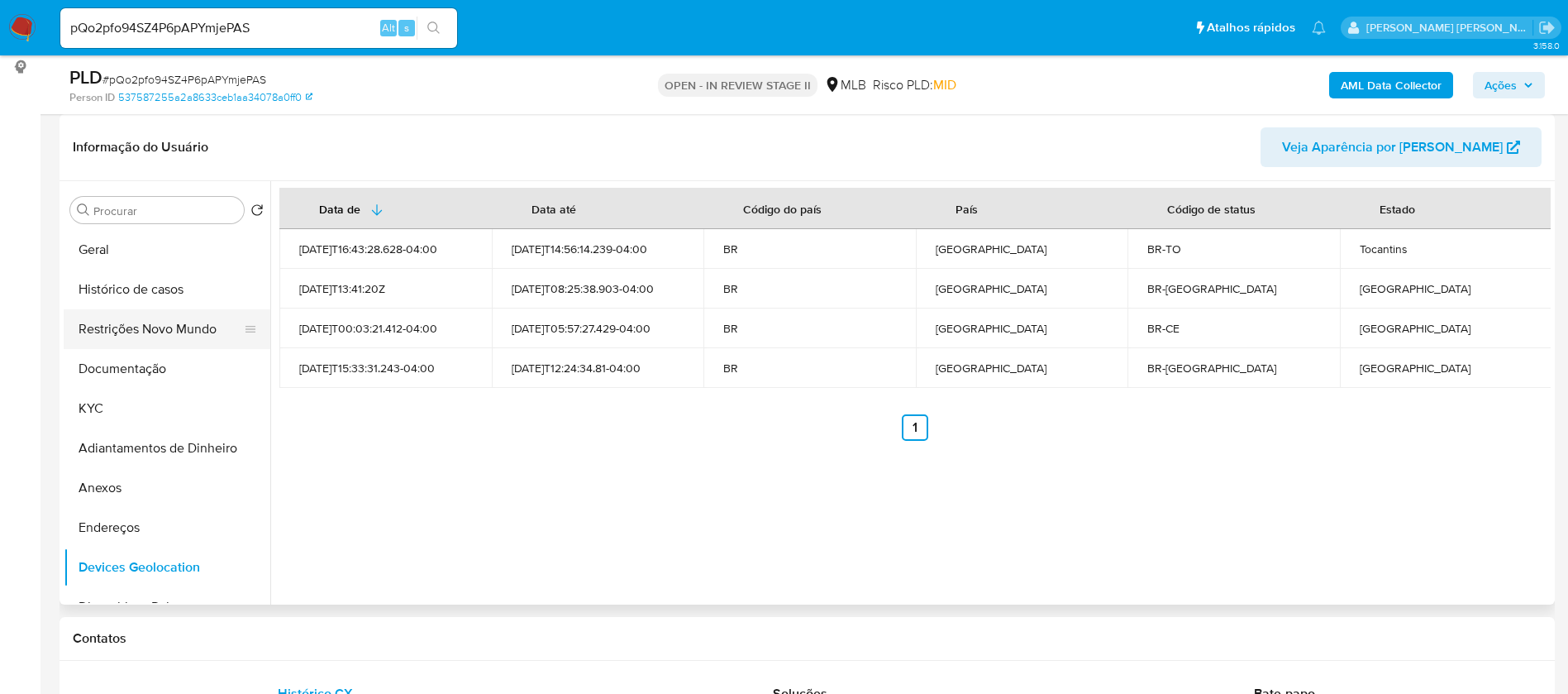
click at [172, 335] on button "Restrições Novo Mundo" at bounding box center [160, 329] width 193 height 40
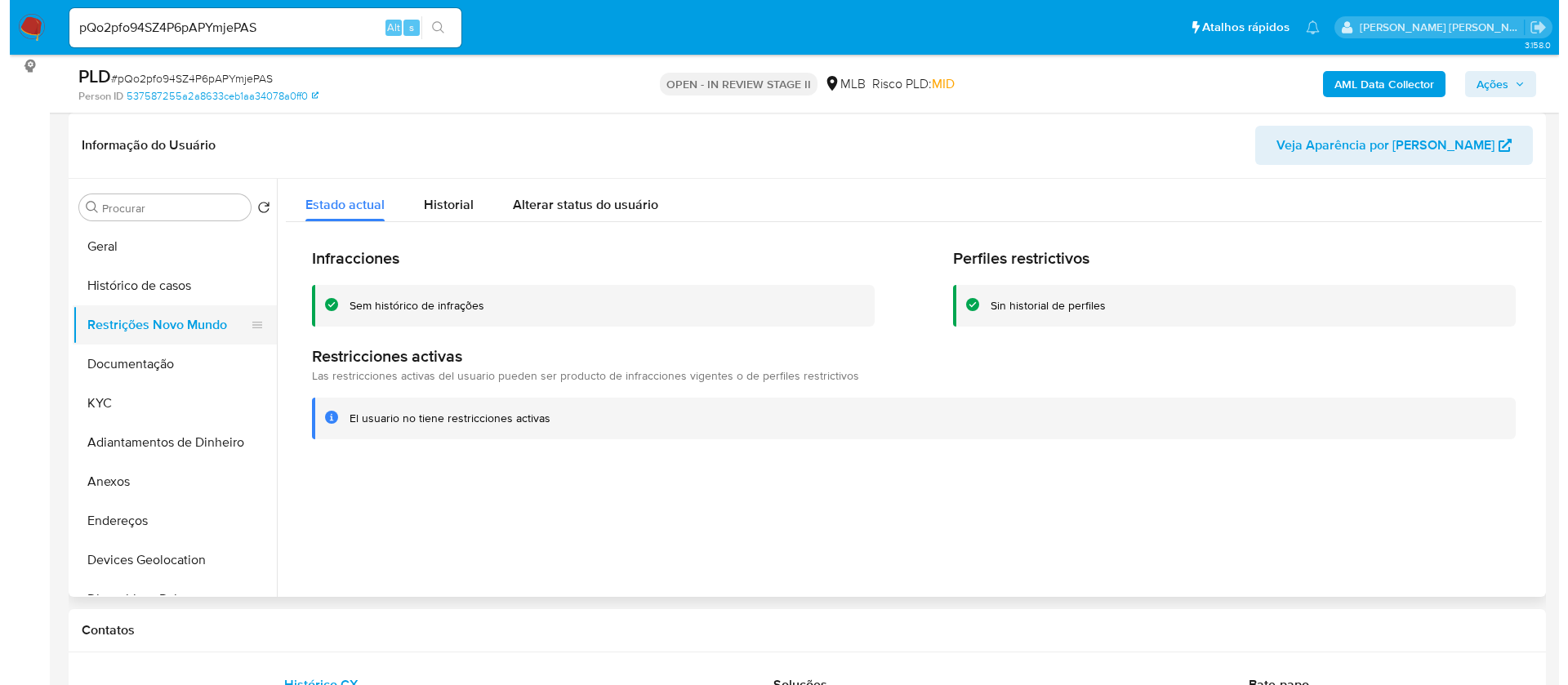
scroll to position [123, 0]
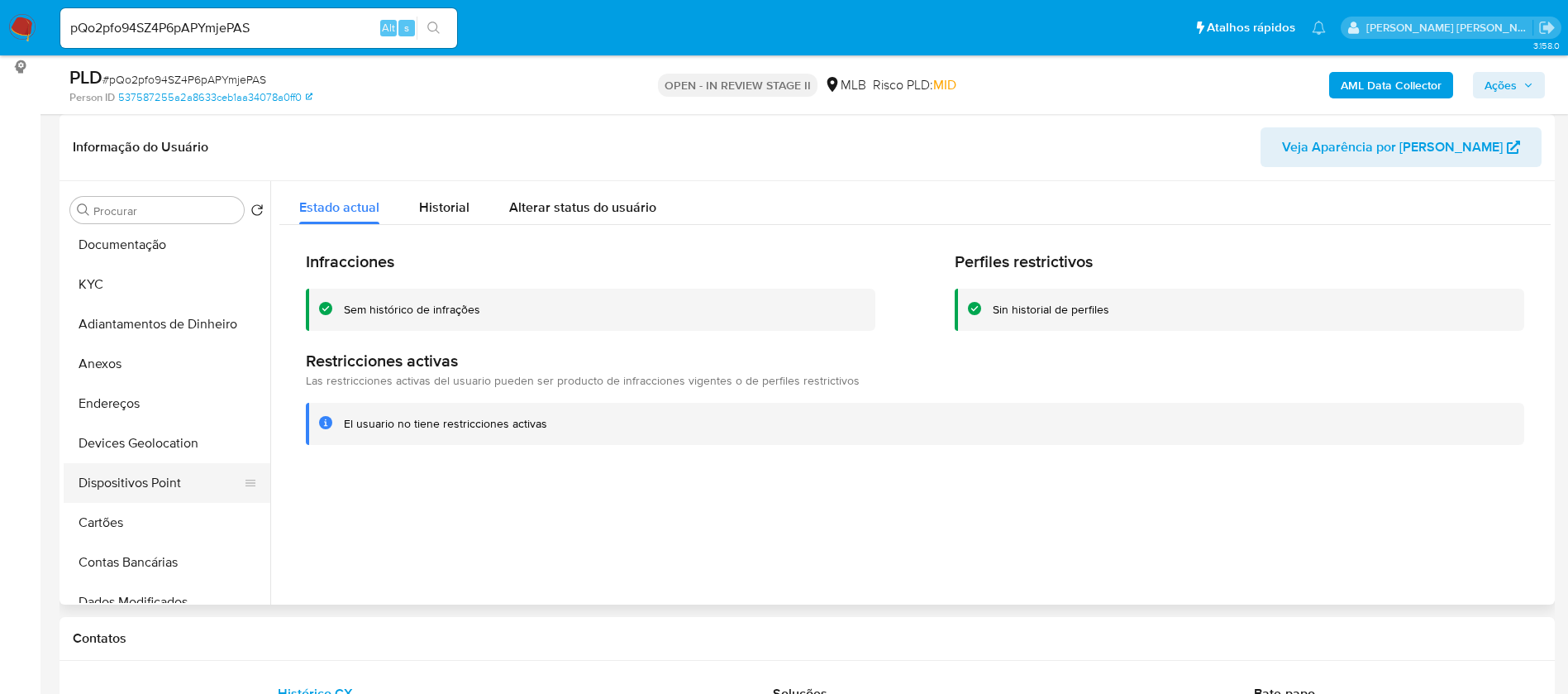
click at [166, 484] on button "Dispositivos Point" at bounding box center [160, 484] width 193 height 40
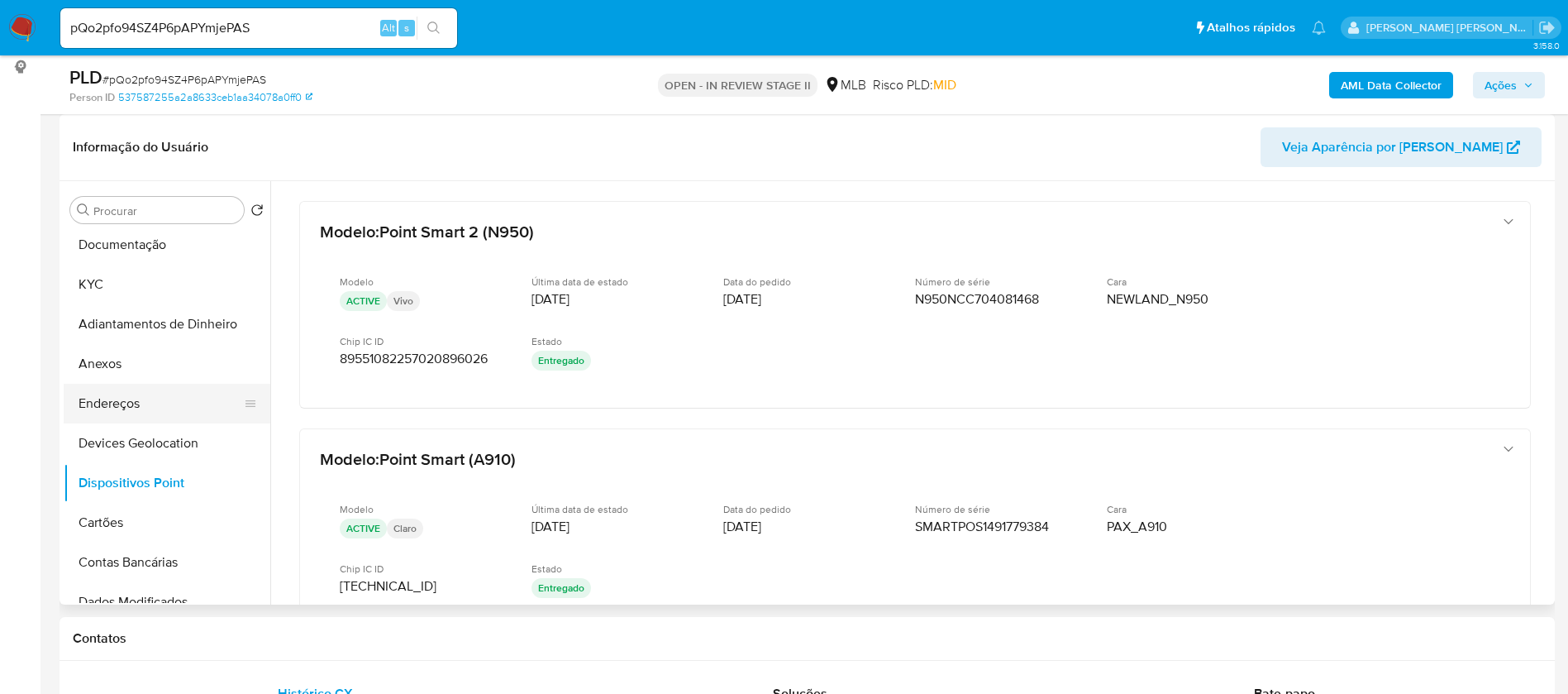
click at [131, 407] on button "Endereços" at bounding box center [160, 404] width 193 height 40
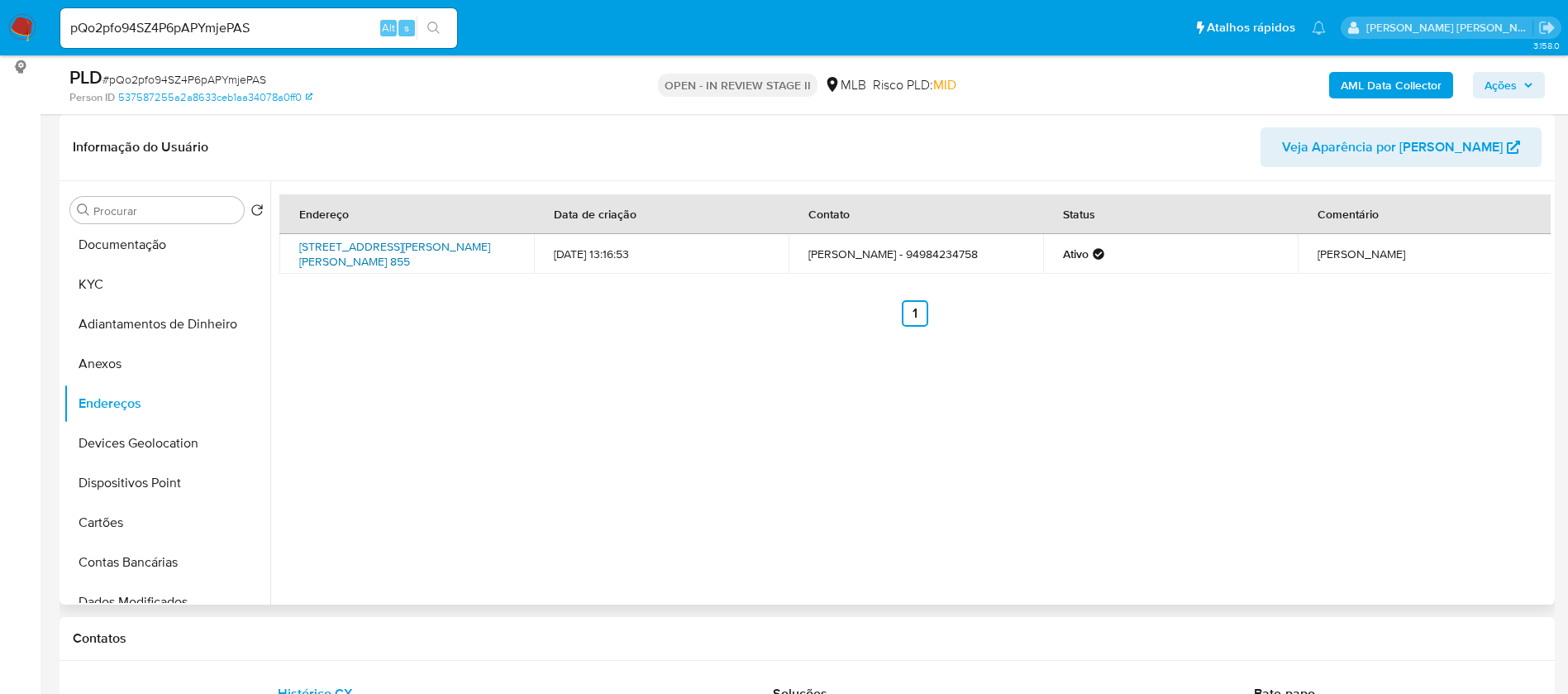
click at [430, 248] on link "Avenida Castelo Branco 855, São Geraldo Do Araguaia, Pará, 68570000, Brasil 855" at bounding box center [395, 253] width 191 height 31
click at [108, 369] on button "Anexos" at bounding box center [160, 364] width 193 height 40
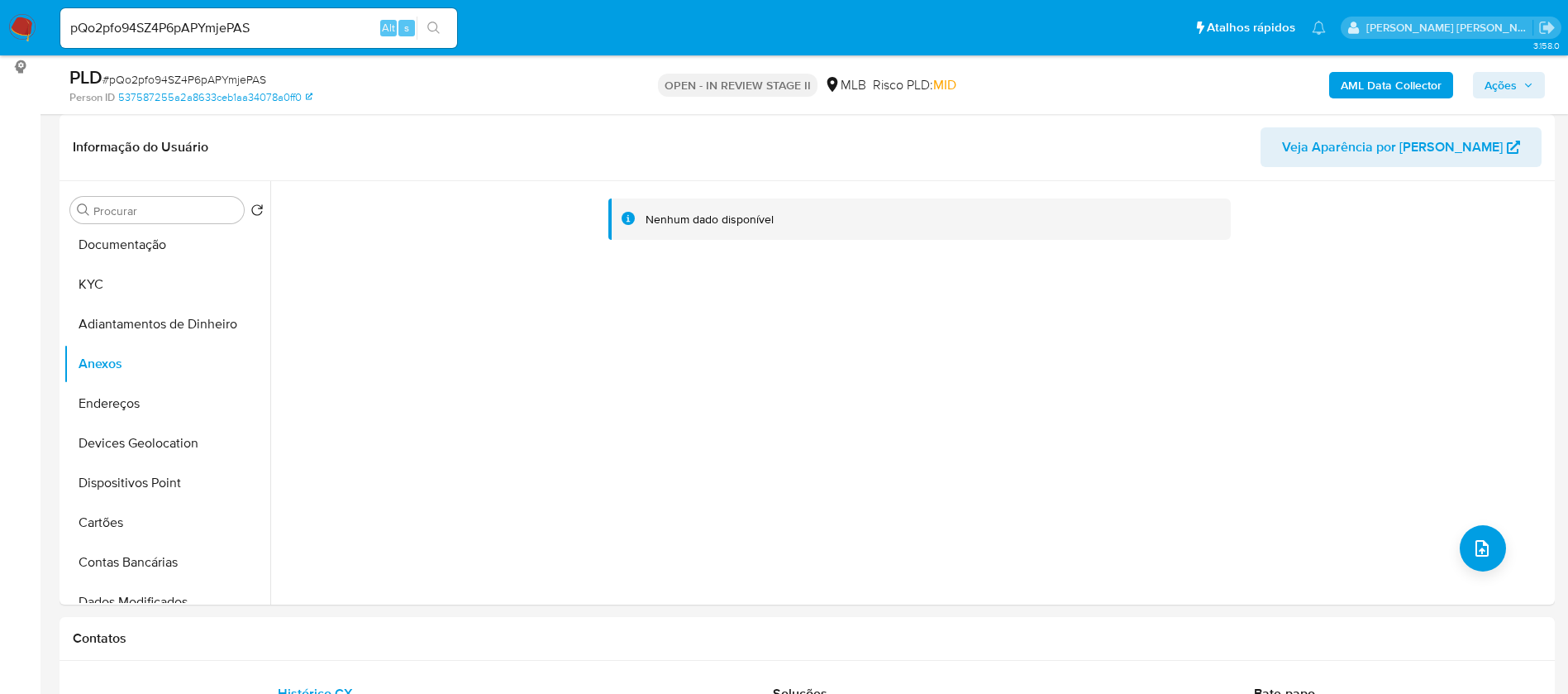
click at [1344, 82] on b "AML Data Collector" at bounding box center [1391, 85] width 100 height 27
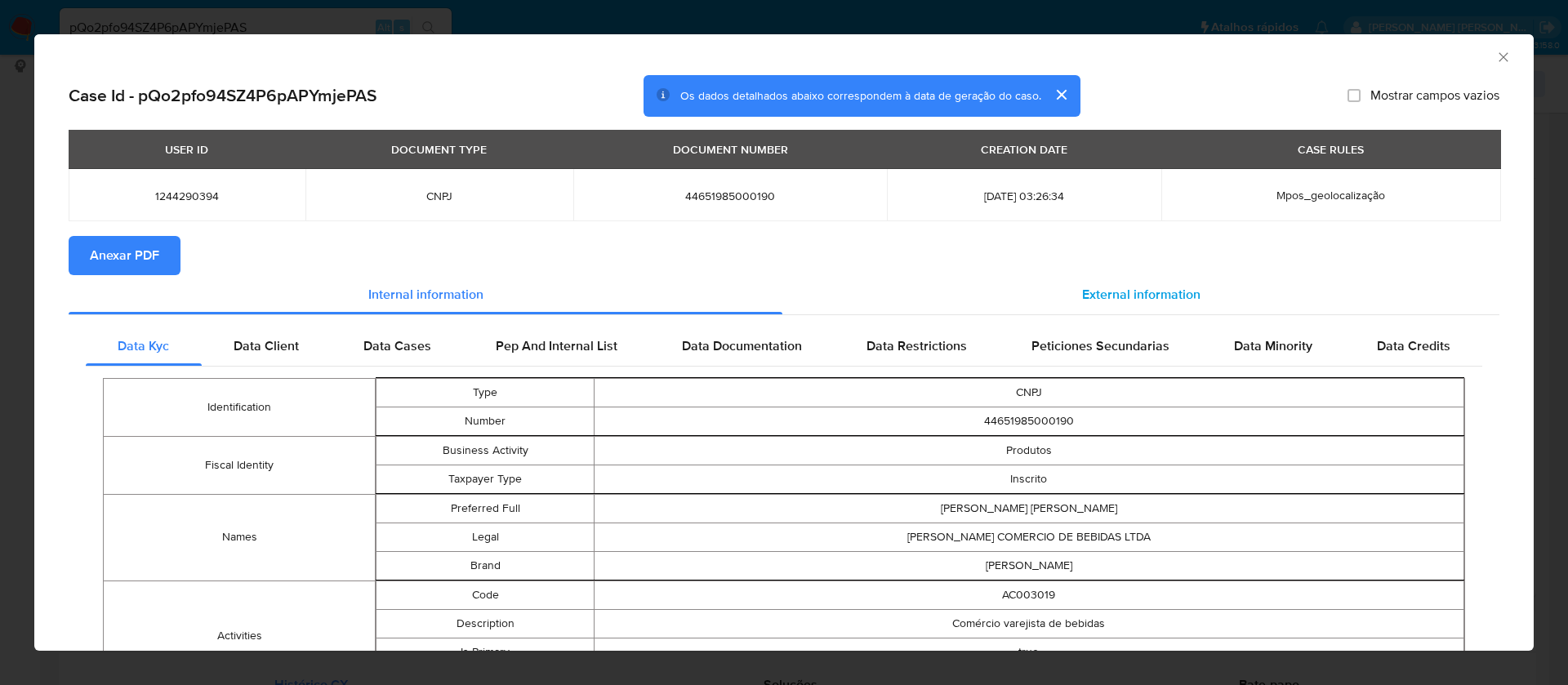
click at [1125, 282] on div "External information" at bounding box center [1141, 295] width 717 height 39
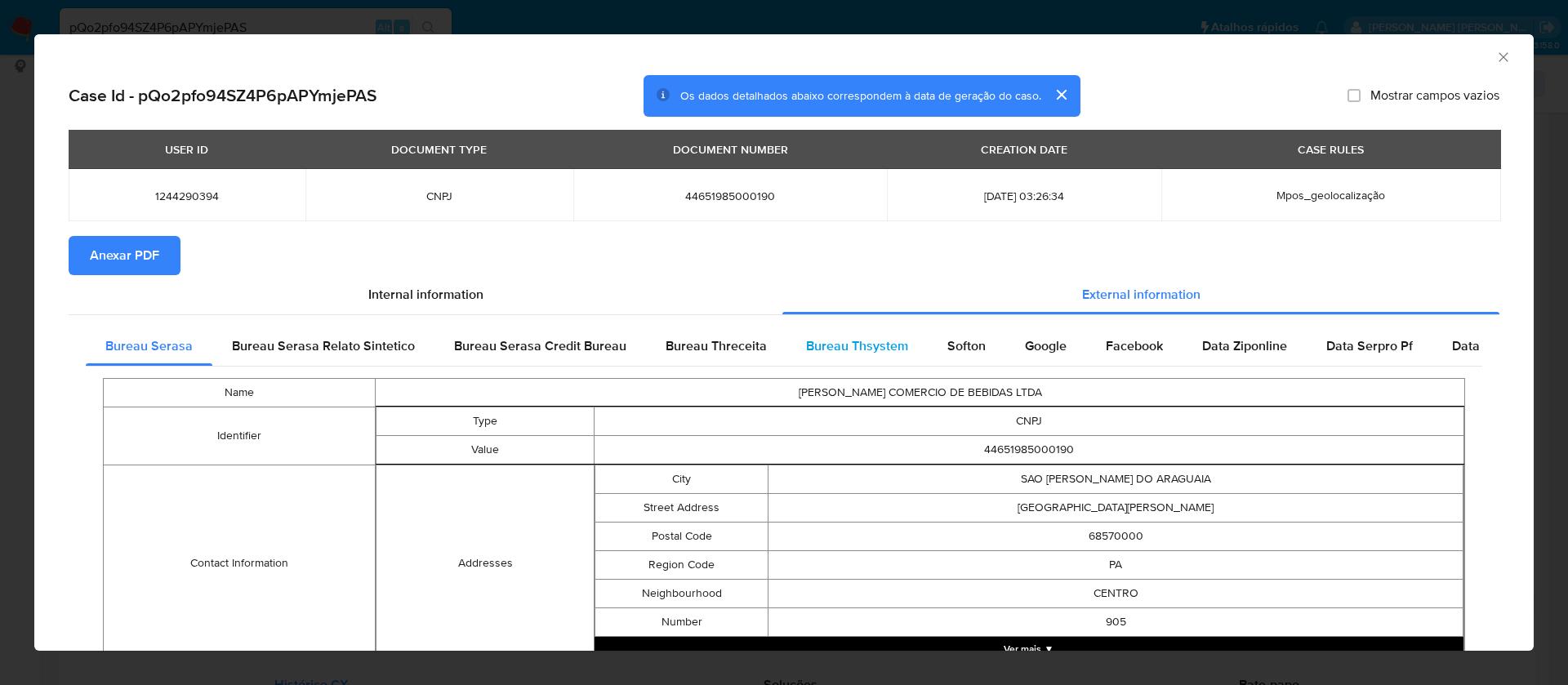
click at [884, 342] on span "Bureau Thsystem" at bounding box center [857, 346] width 102 height 19
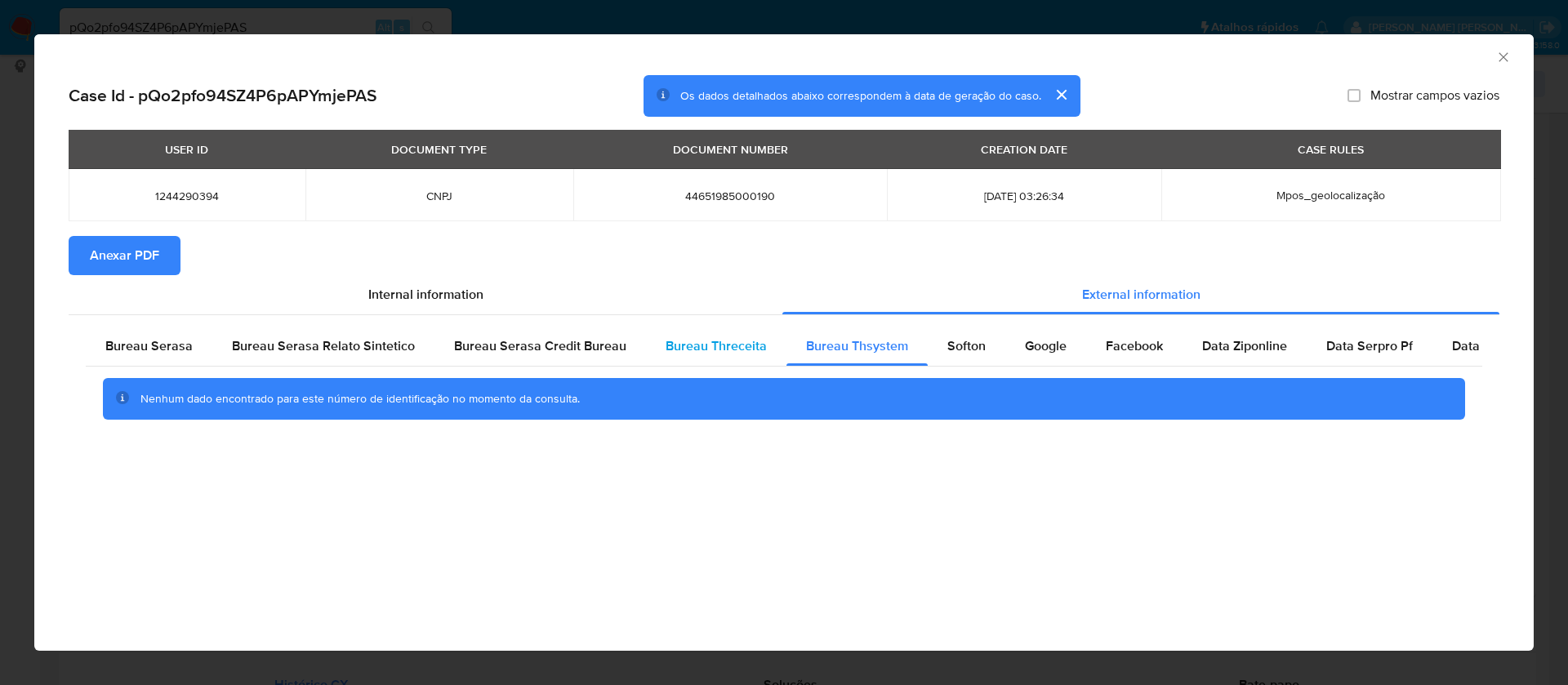
click at [740, 346] on span "Bureau Threceita" at bounding box center [716, 346] width 101 height 19
click at [151, 261] on span "Anexar PDF" at bounding box center [125, 255] width 69 height 36
click at [1507, 59] on icon "Fechar a janela" at bounding box center [1503, 56] width 16 height 16
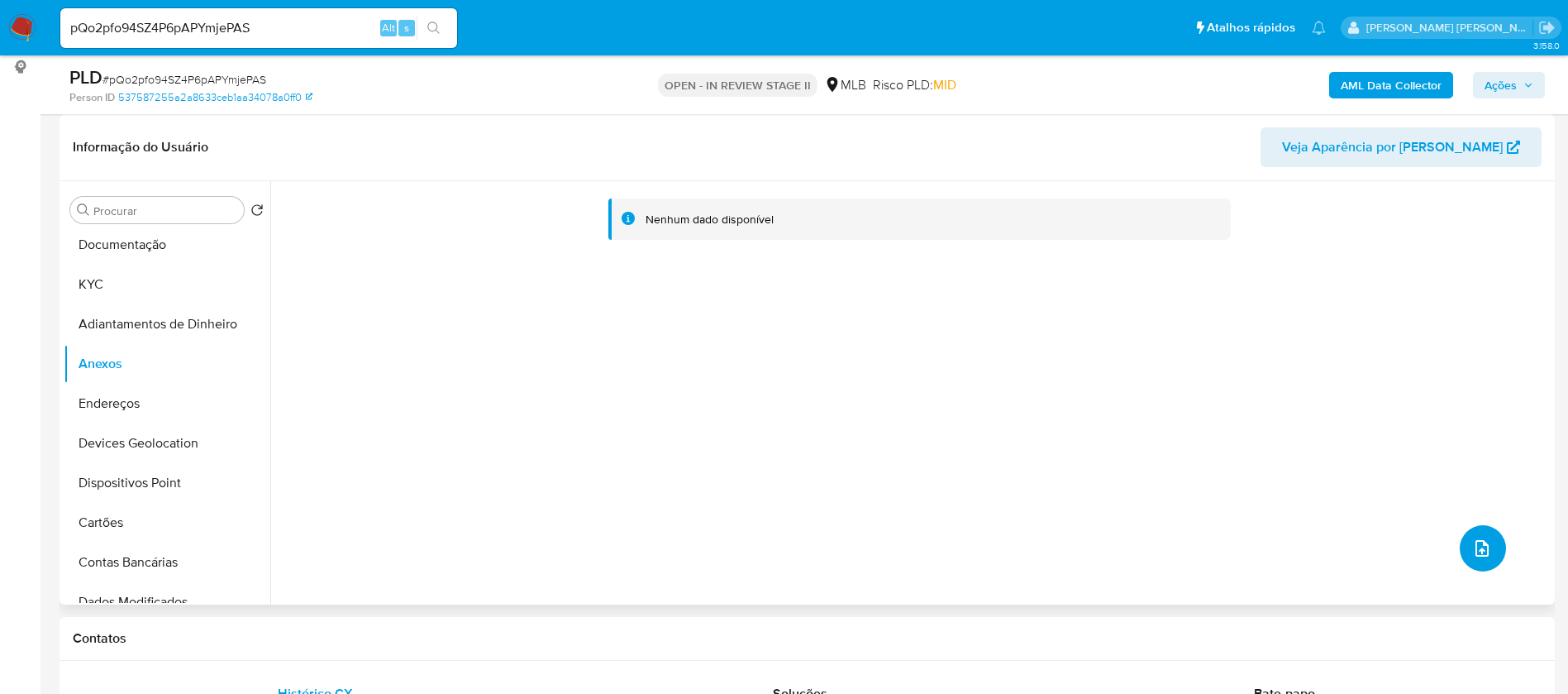
click at [1472, 551] on icon "upload-file" at bounding box center [1482, 548] width 20 height 20
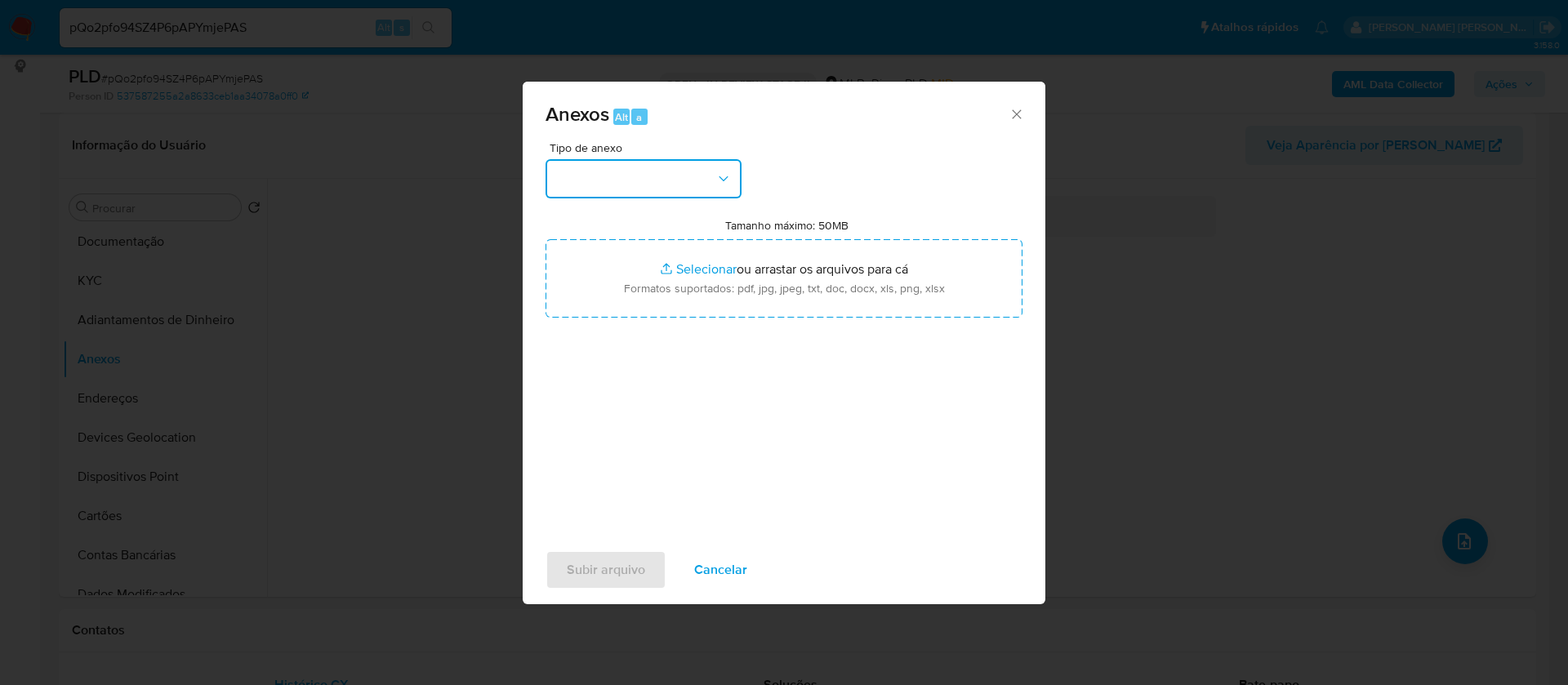
click at [686, 177] on button "button" at bounding box center [643, 179] width 196 height 39
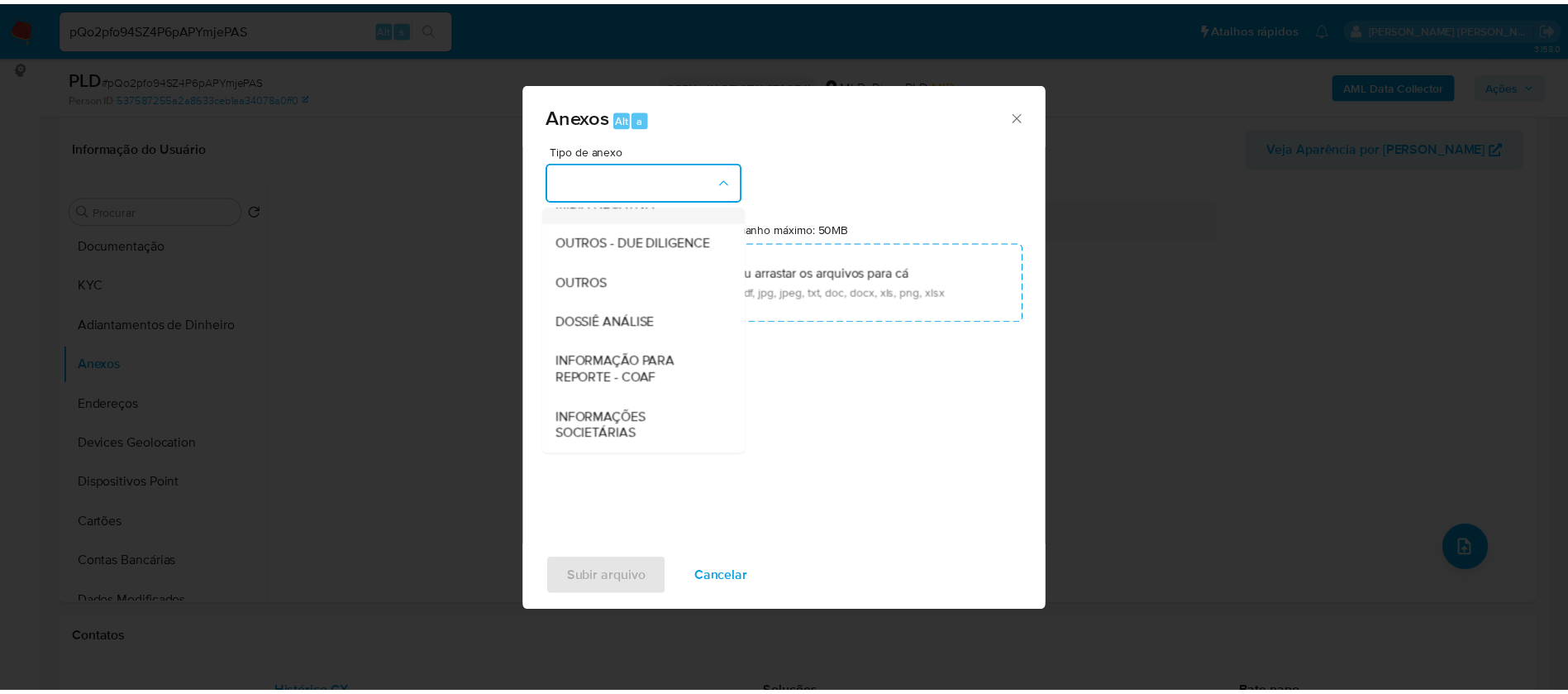
scroll to position [248, 0]
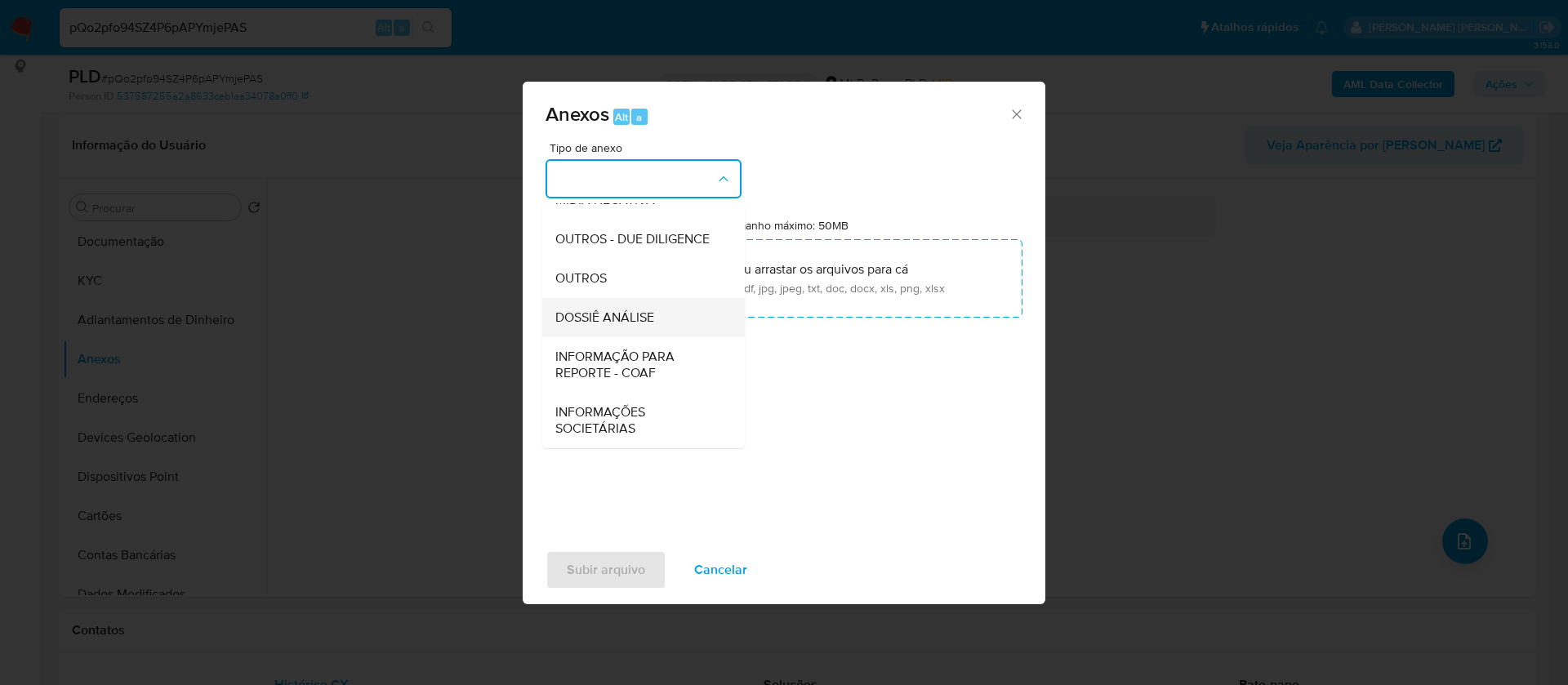
click at [629, 317] on span "DOSSIÊ ANÁLISE" at bounding box center [605, 317] width 99 height 16
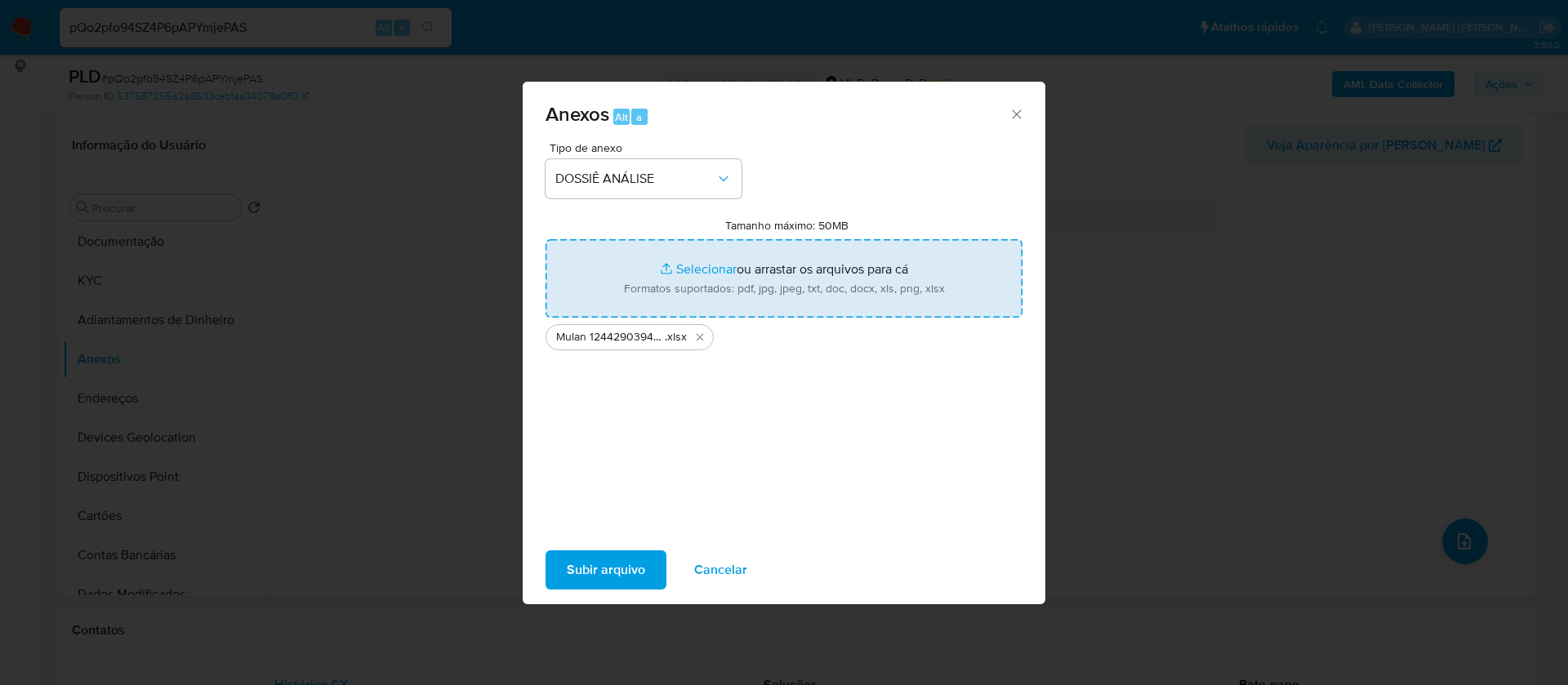
type input "C:\fakepath\SAR - - CNPJ 44651985000190 - W. R. DA SILVA COMERCIO DE BEBIDAS LT…"
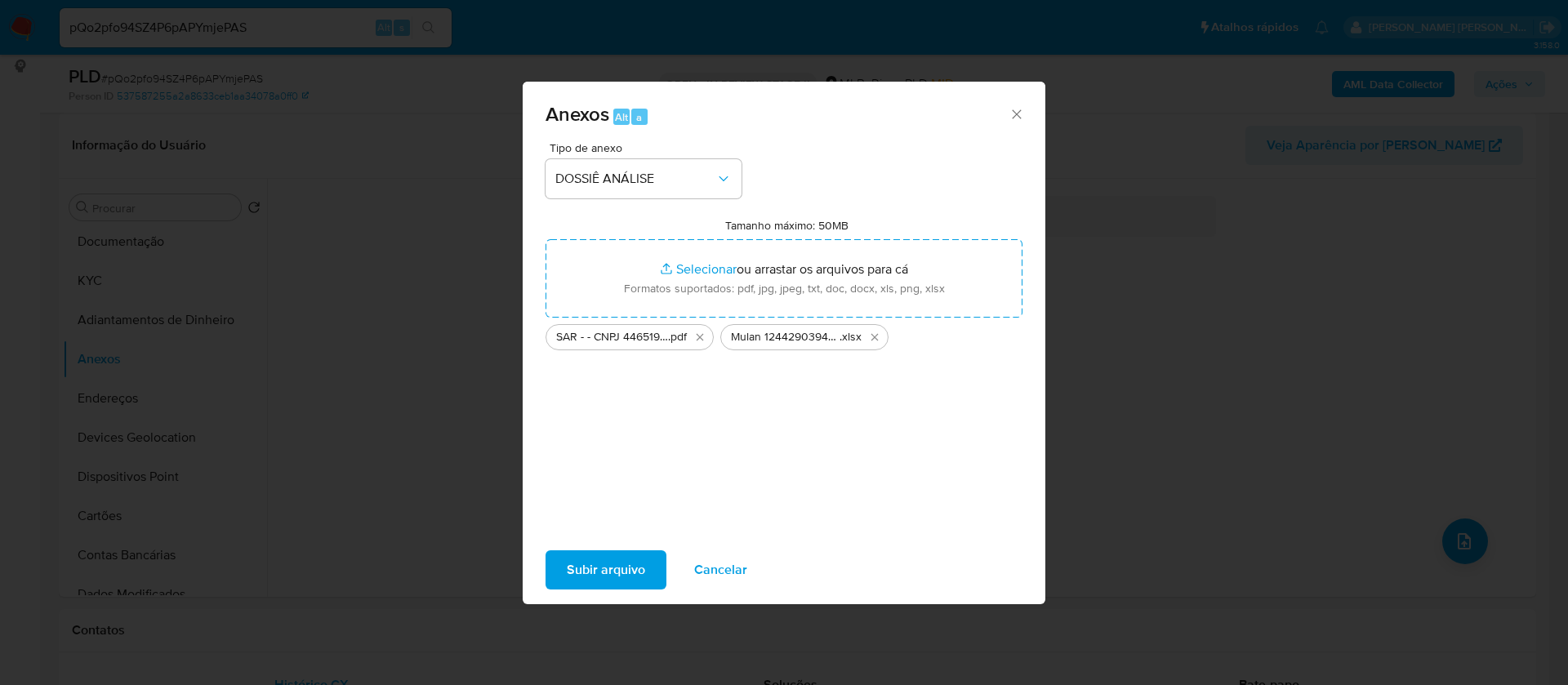
click at [593, 567] on span "Subir arquivo" at bounding box center [607, 570] width 79 height 36
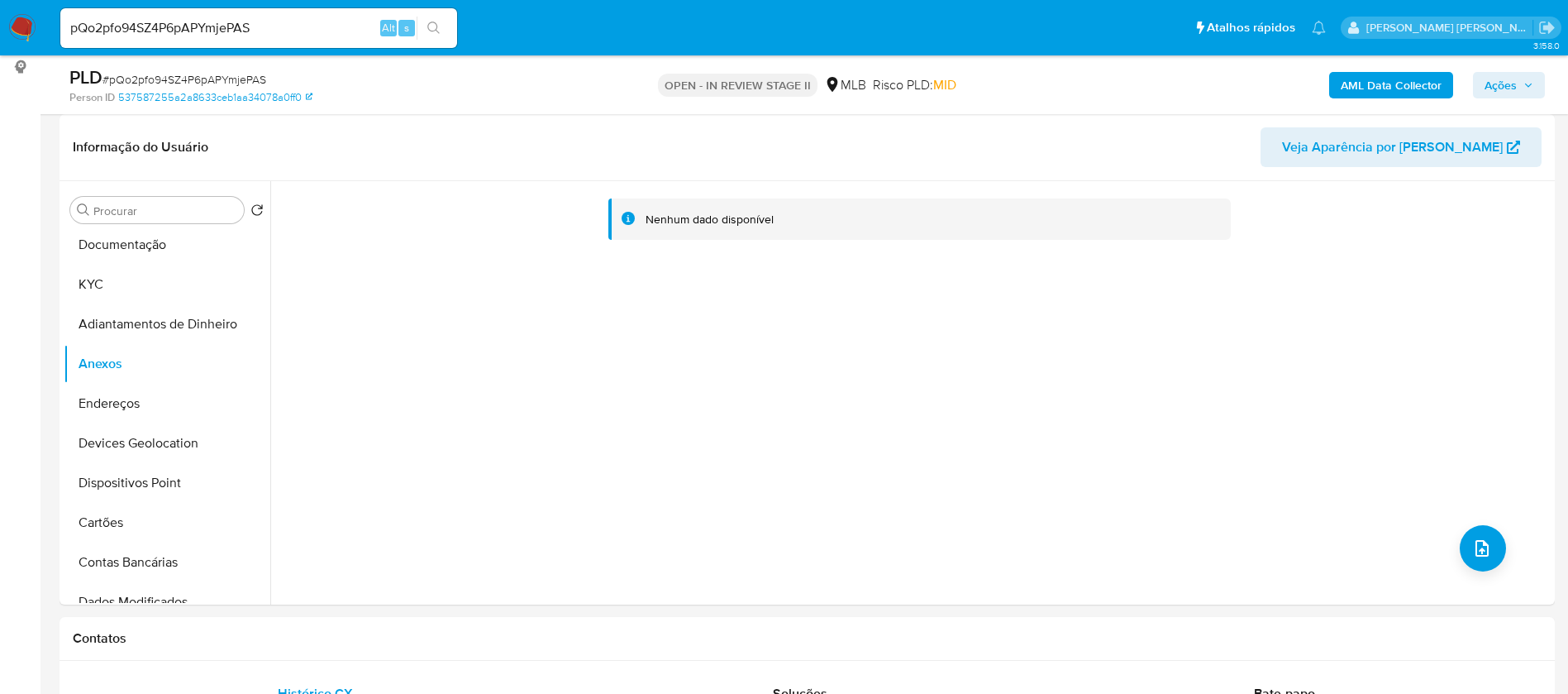
click at [1518, 83] on span "Ações" at bounding box center [1508, 85] width 48 height 23
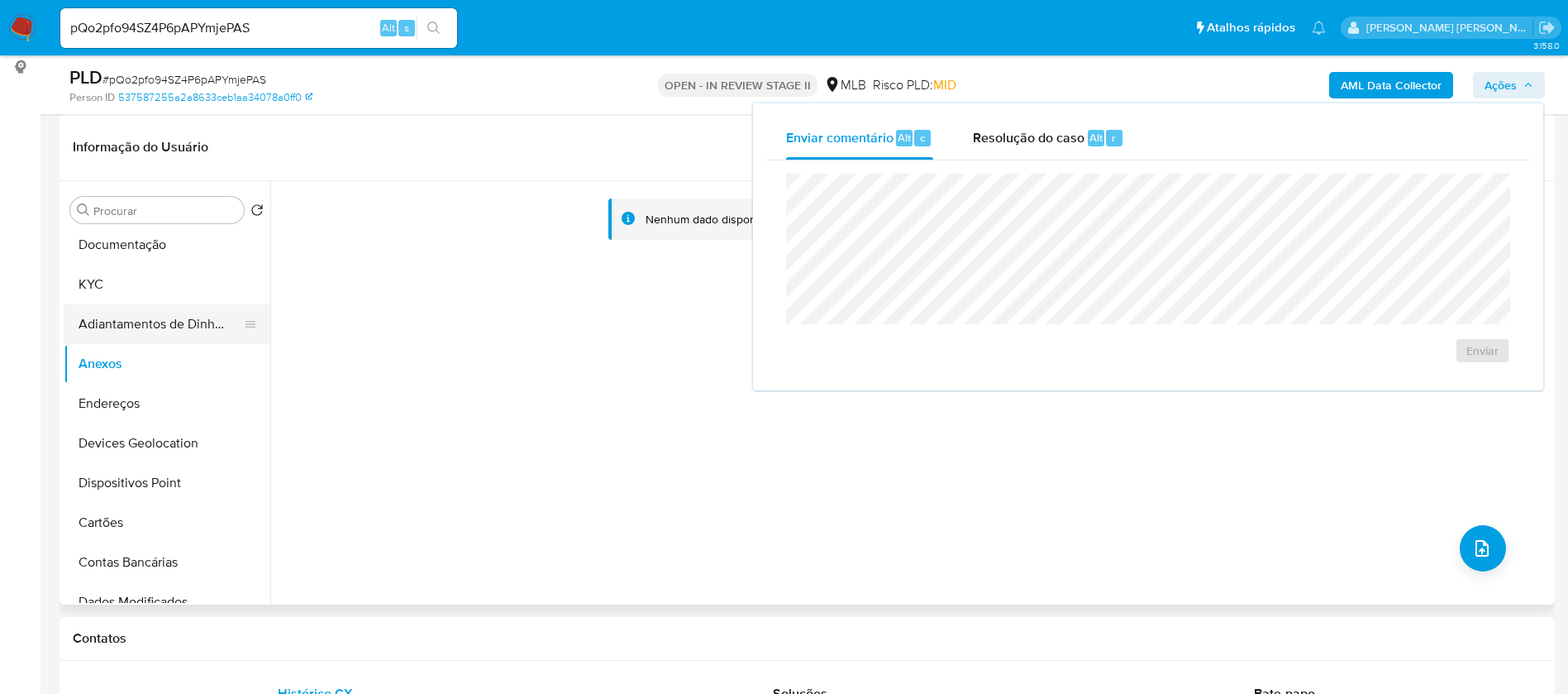
click at [121, 310] on button "Adiantamentos de Dinheiro" at bounding box center [160, 324] width 193 height 40
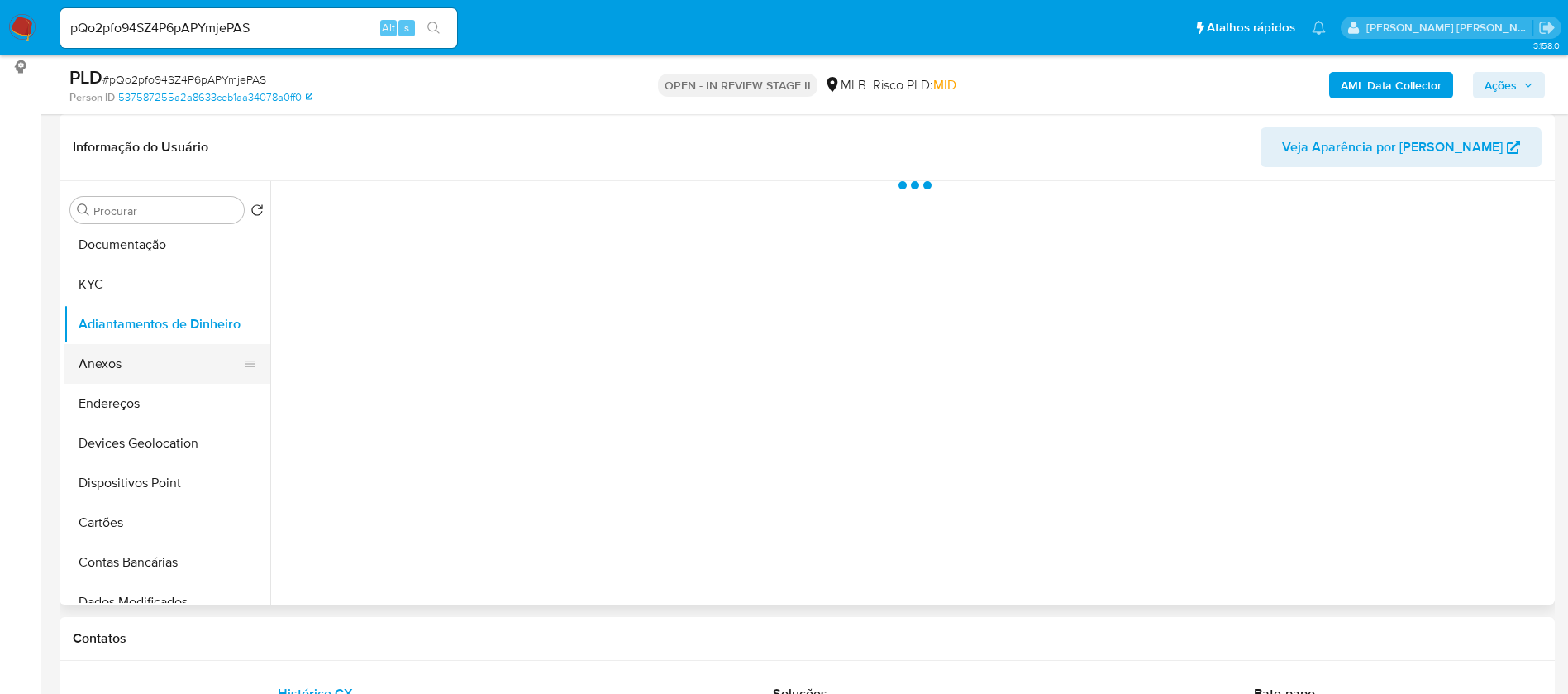
click at [121, 352] on button "Anexos" at bounding box center [160, 364] width 193 height 40
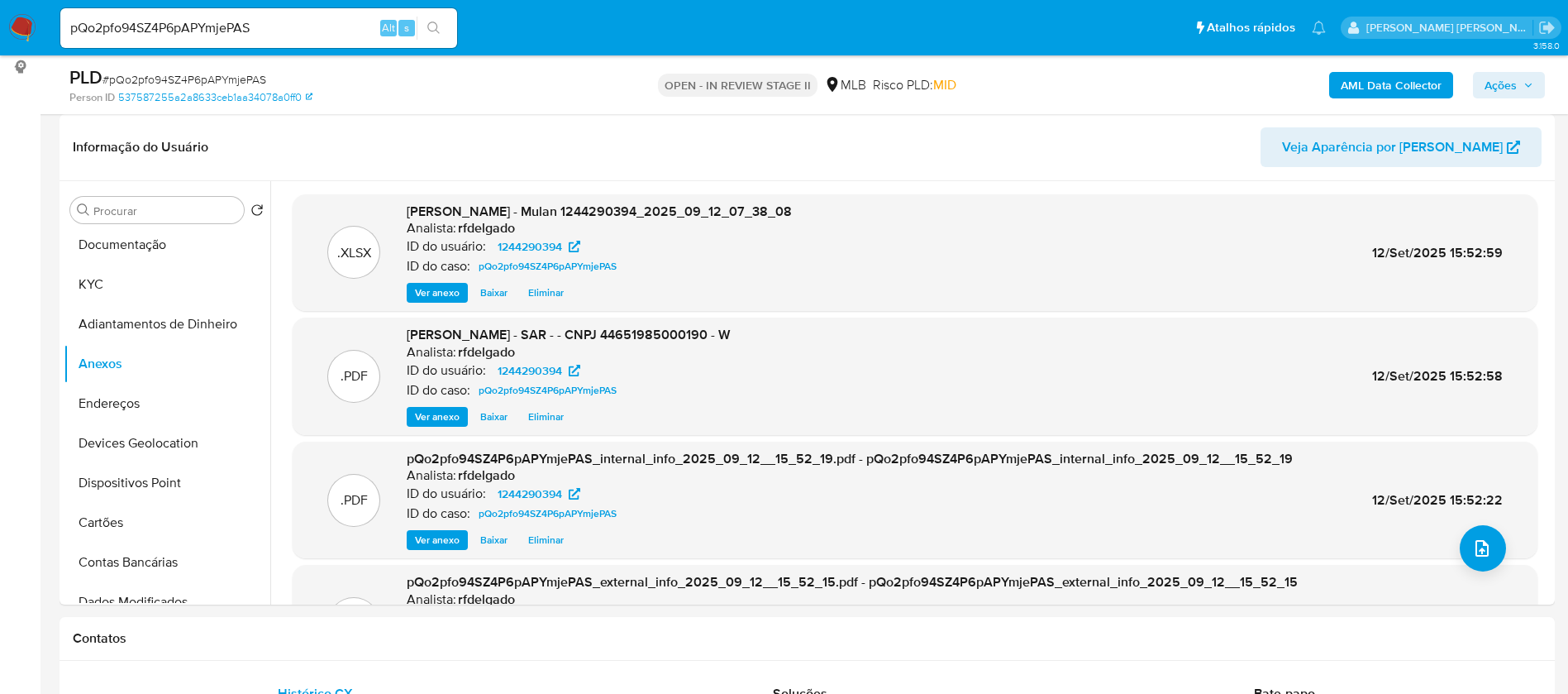
click at [1526, 88] on icon "button" at bounding box center [1528, 85] width 9 height 9
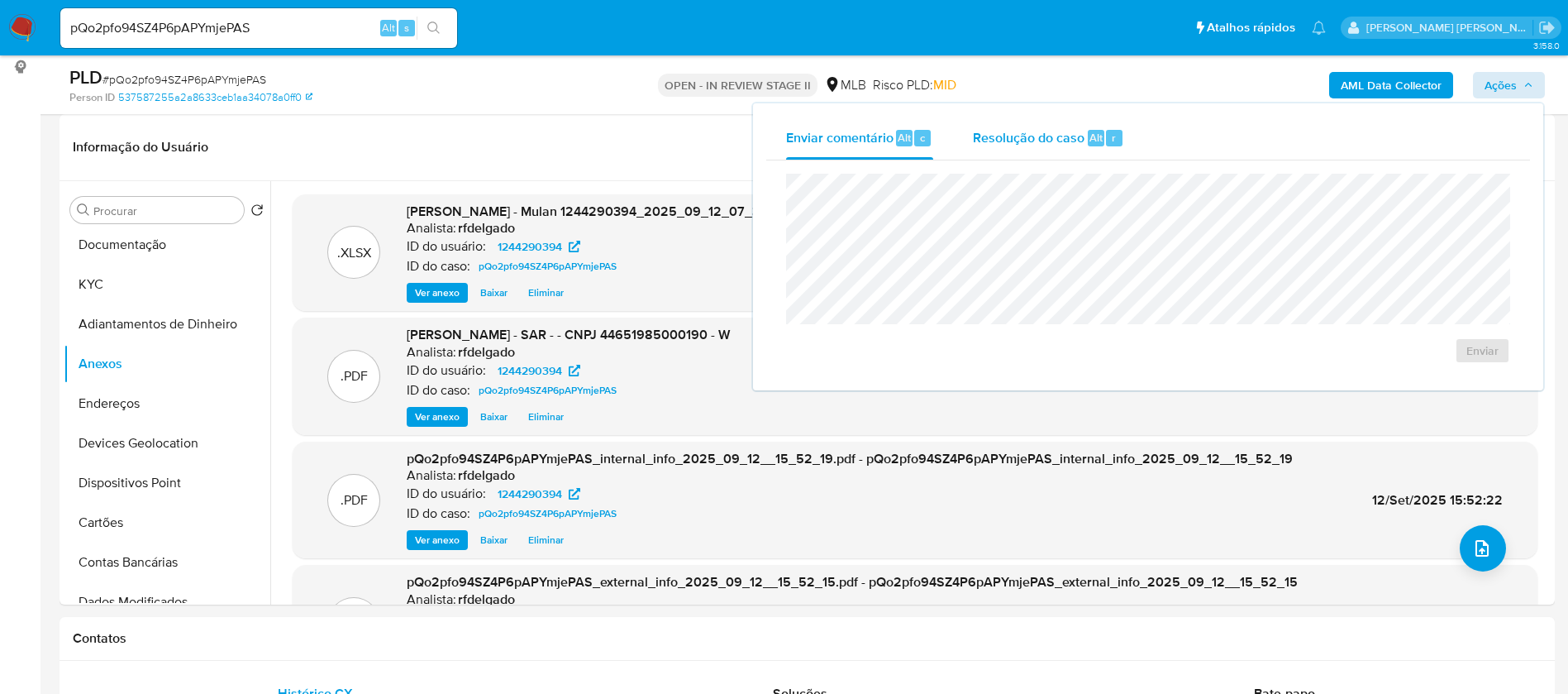
click at [1006, 133] on span "Resolução do caso" at bounding box center [1029, 137] width 112 height 19
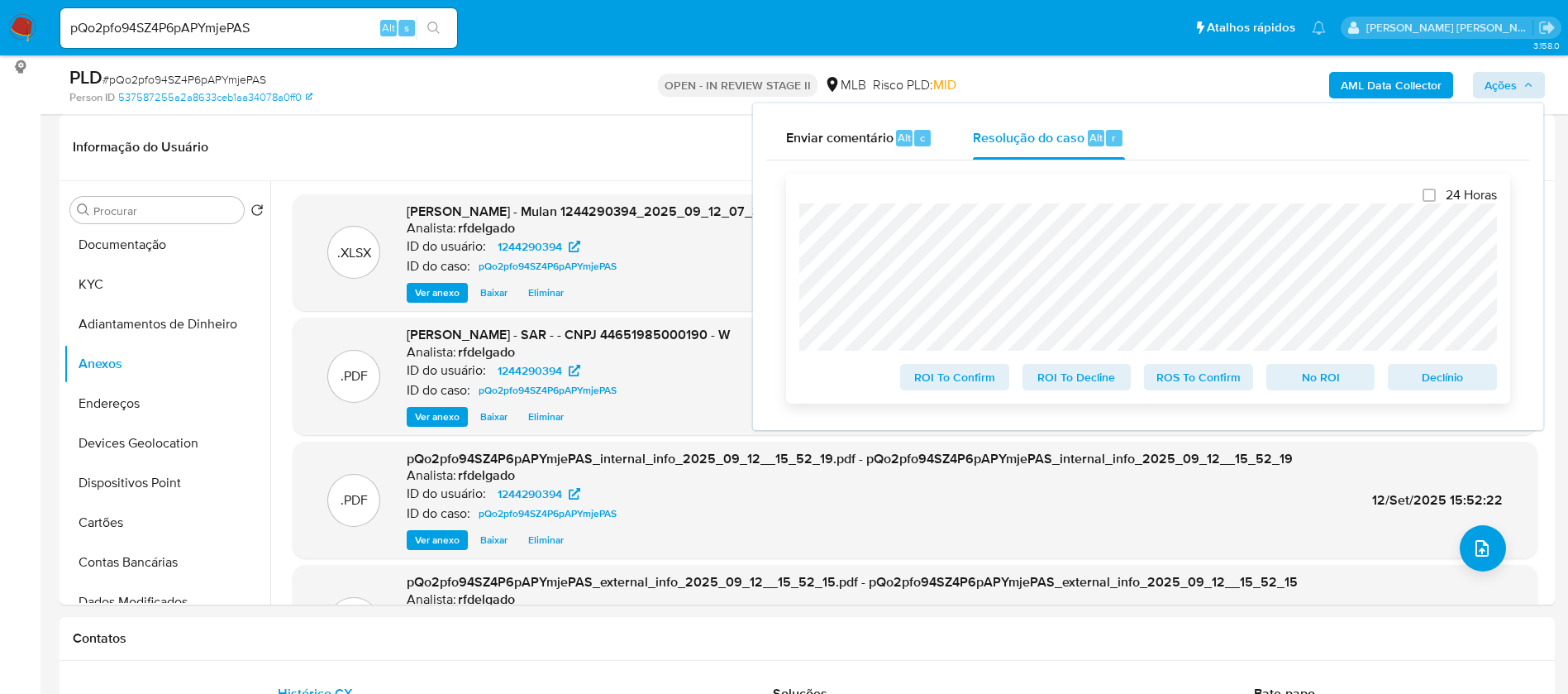
click at [1448, 373] on span "Declínio" at bounding box center [1442, 377] width 86 height 23
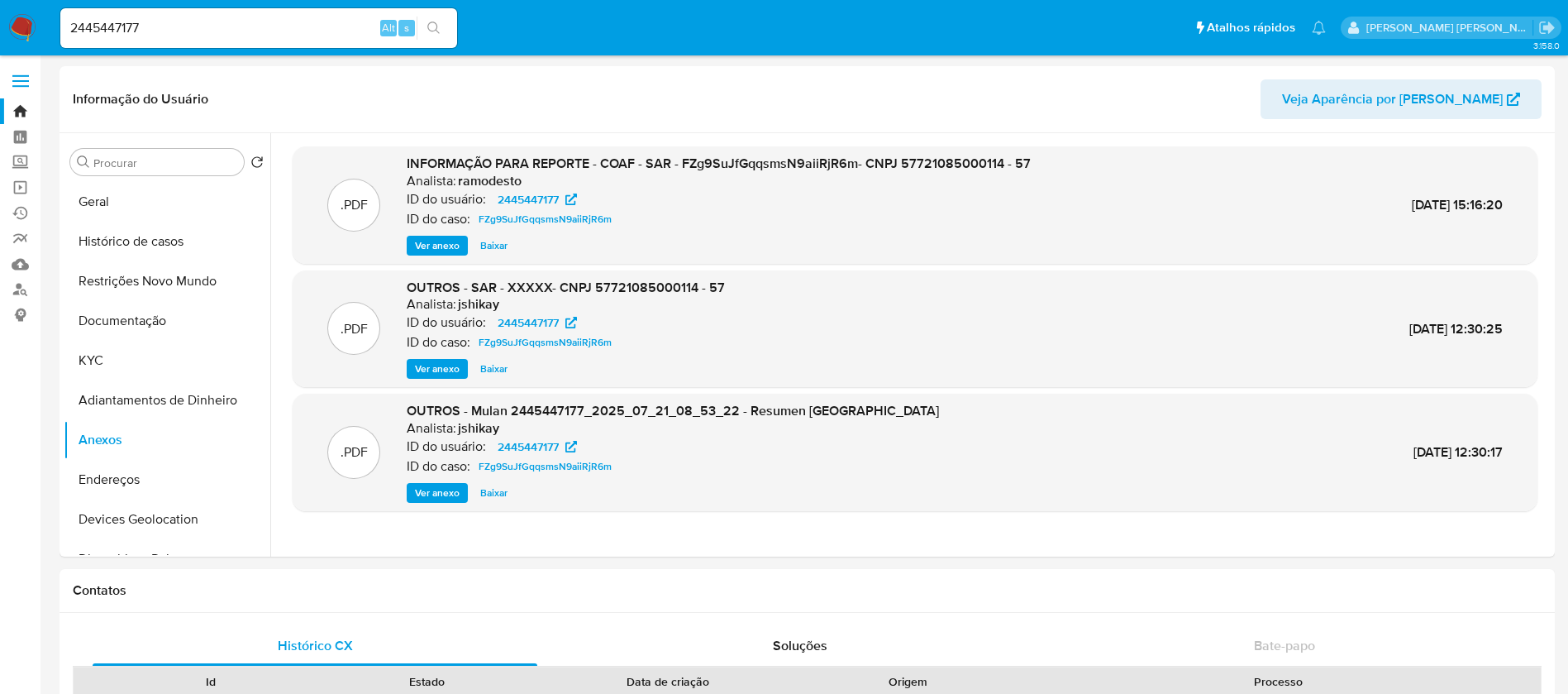
select select "10"
drag, startPoint x: 248, startPoint y: 32, endPoint x: 42, endPoint y: 29, distance: 206.0
click at [42, 29] on nav "Pausado Ver notificaciones 2445447177 Alt s Atalhos rápidos Presiona las siguie…" at bounding box center [784, 27] width 1568 height 55
paste input "539133062"
type input "539133062"
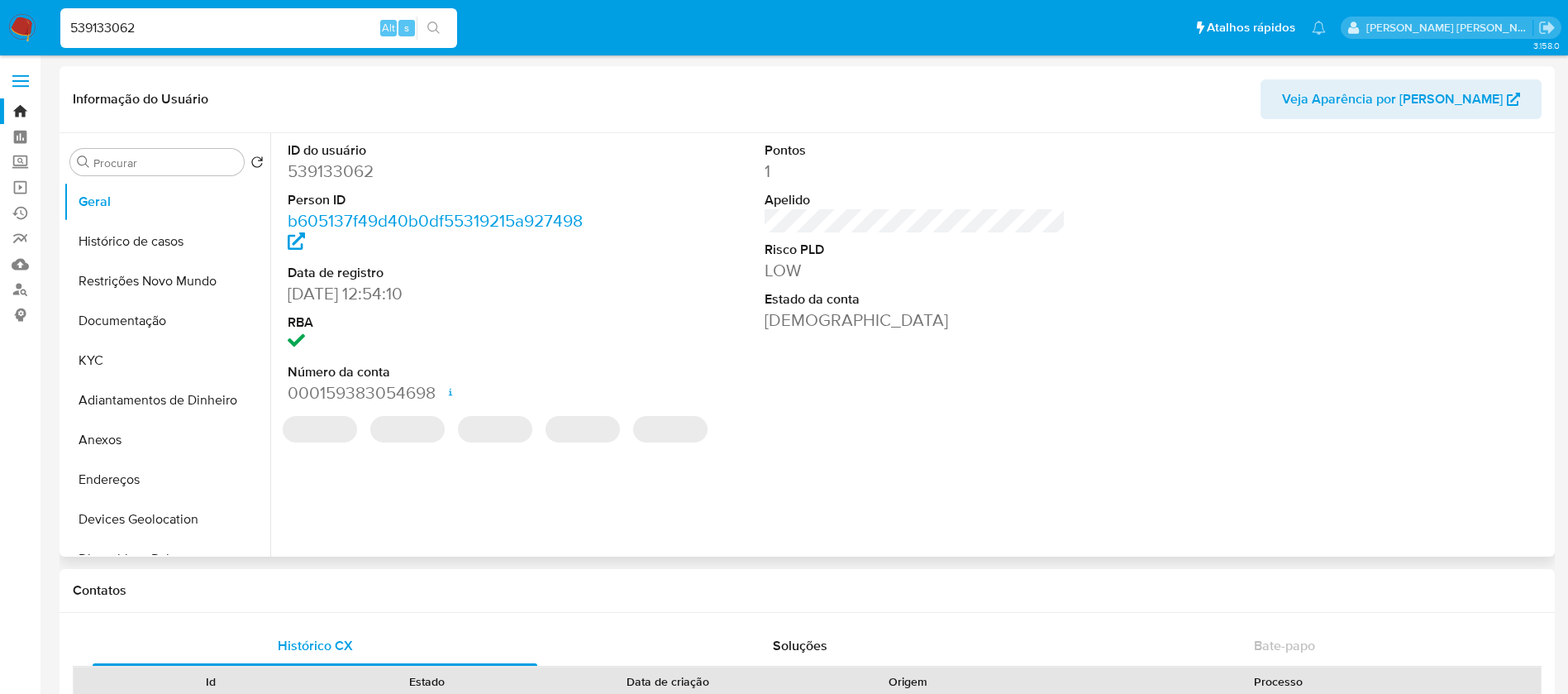
select select "10"
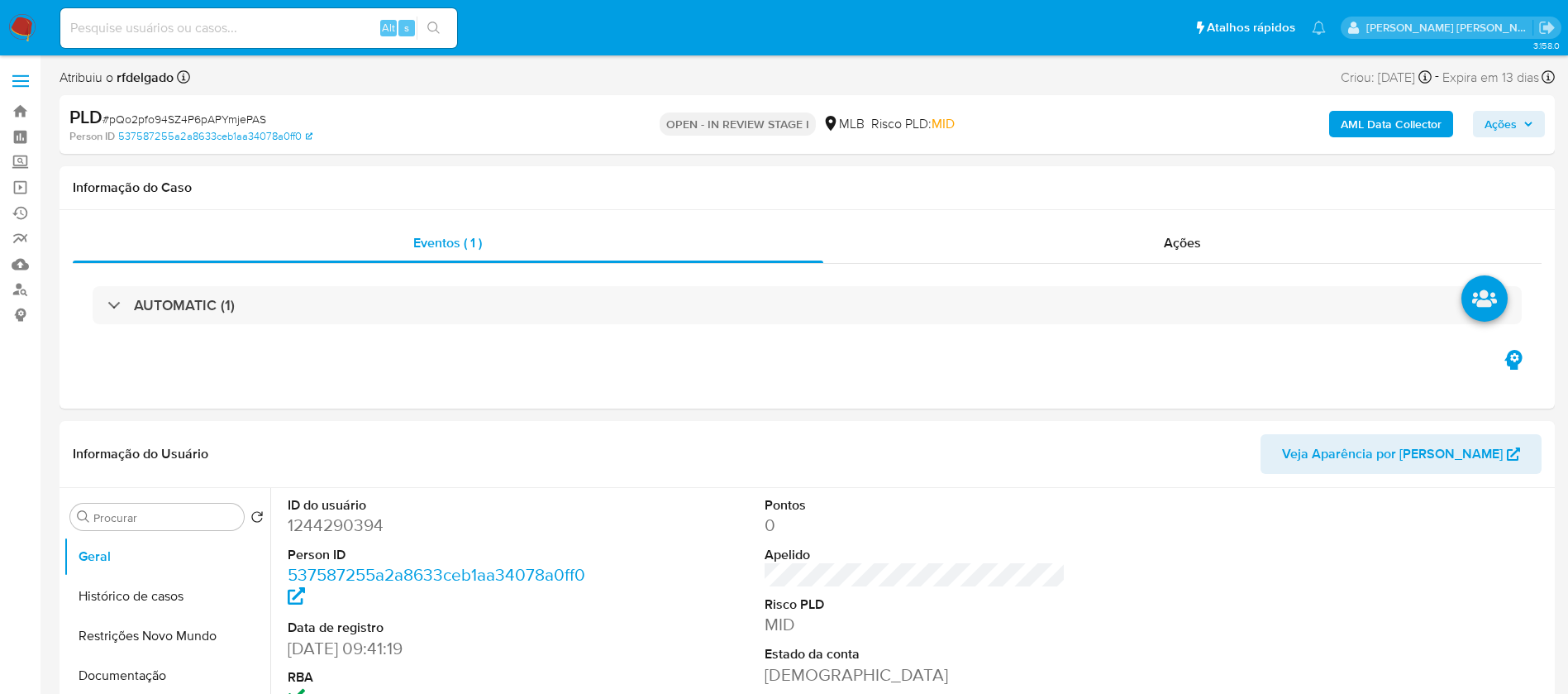
select select "10"
click at [1501, 120] on span "Ações" at bounding box center [1501, 124] width 32 height 27
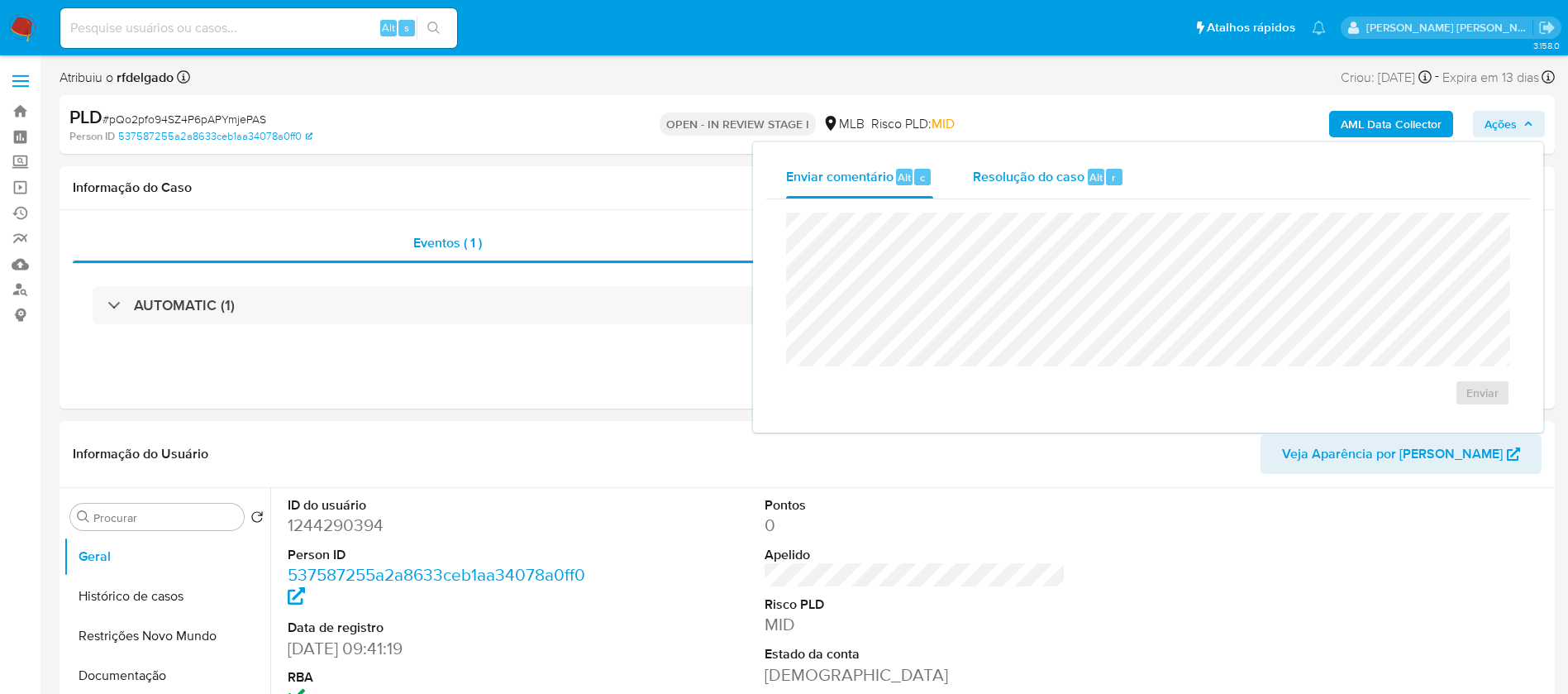
click at [1082, 178] on span "Resolução do caso" at bounding box center [1029, 176] width 112 height 19
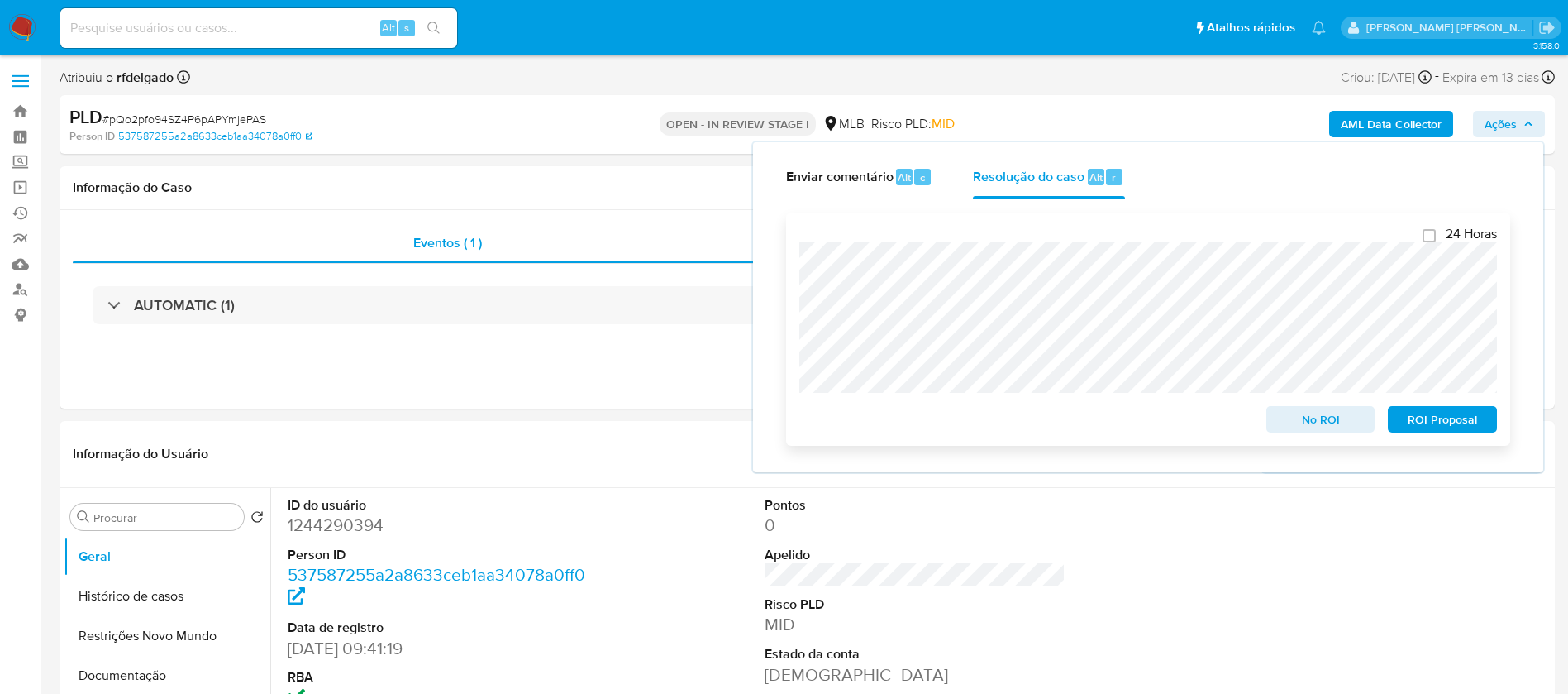
click at [1484, 431] on span "ROI Proposal" at bounding box center [1442, 419] width 86 height 23
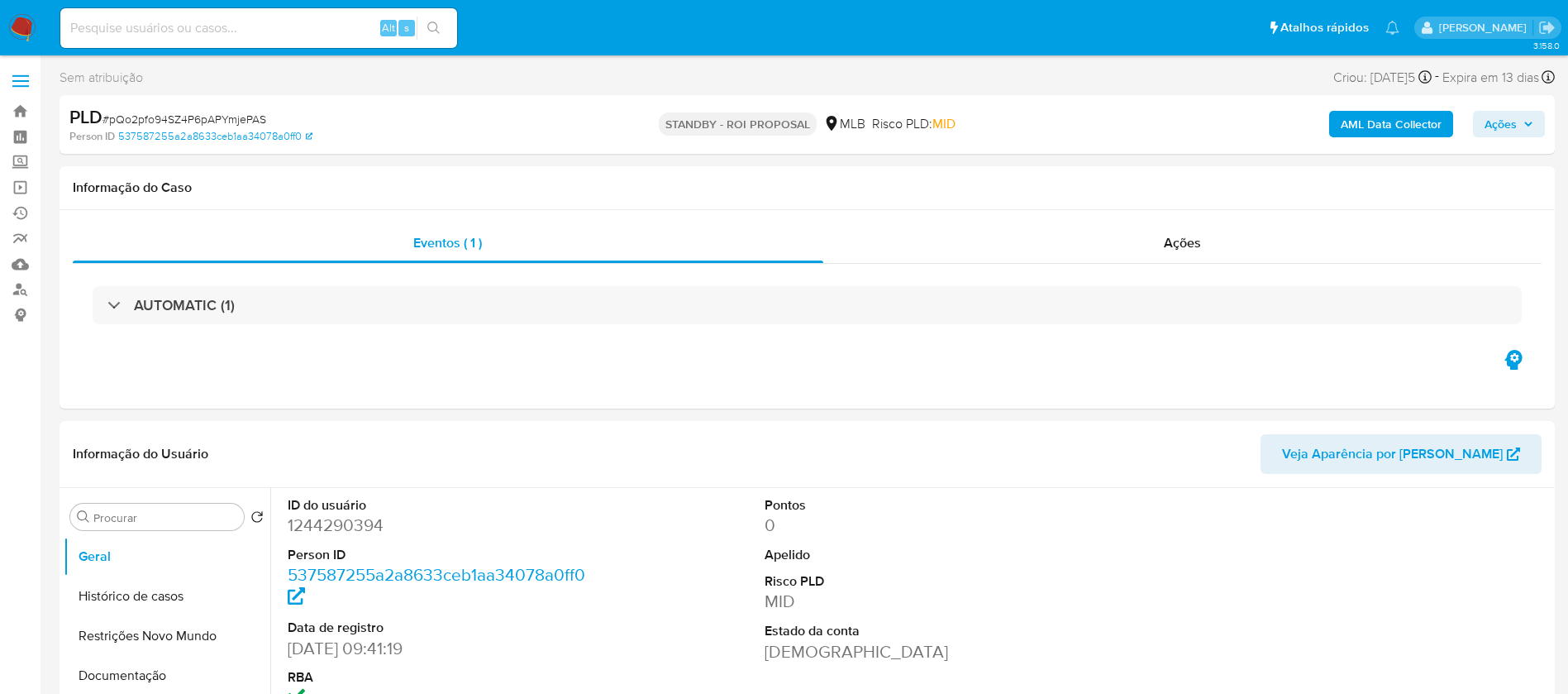
select select "10"
click at [308, 37] on input at bounding box center [259, 27] width 397 height 22
paste input "RgOn7B8HTax7FgyrrmZgFhG2"
type input "RgOn7B8HTax7FgyrrmZgFhG2"
click at [431, 29] on icon "search-icon" at bounding box center [434, 28] width 13 height 13
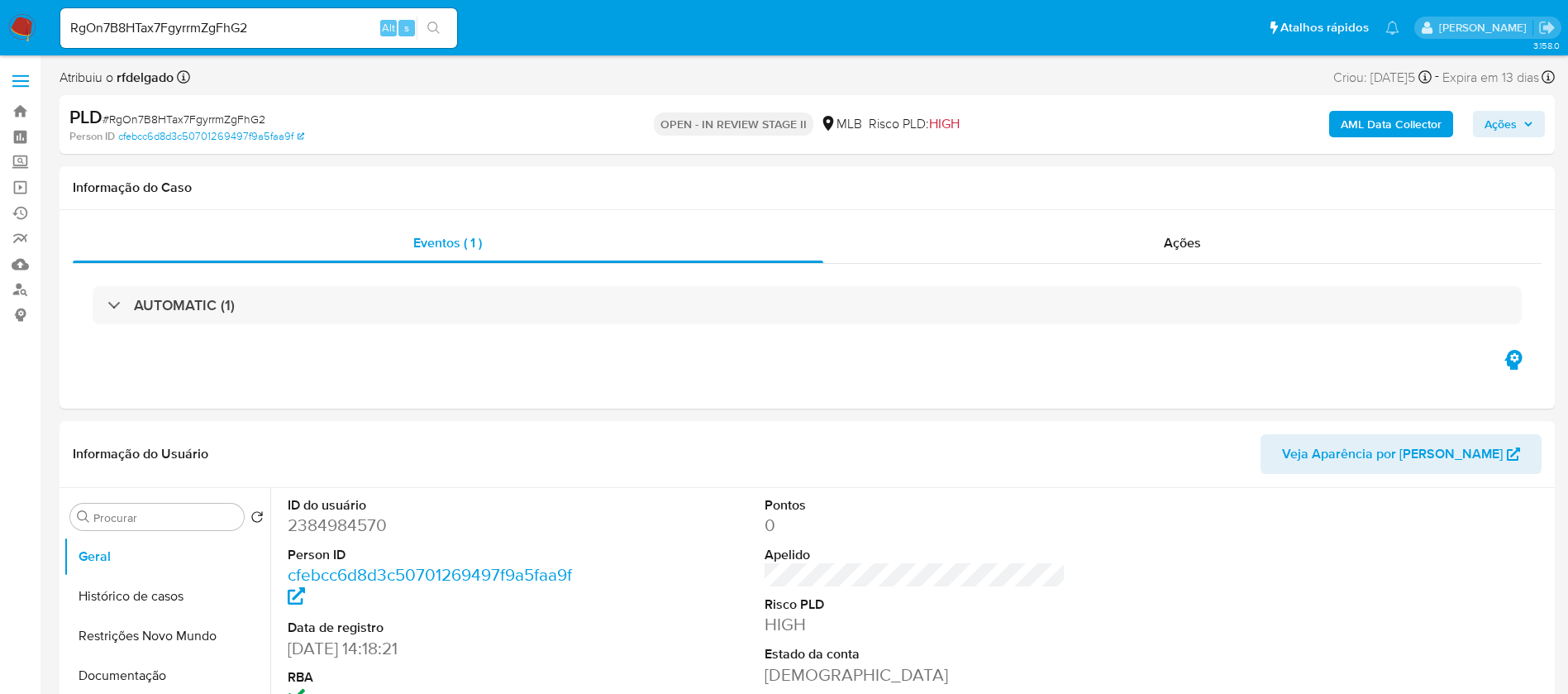
select select "10"
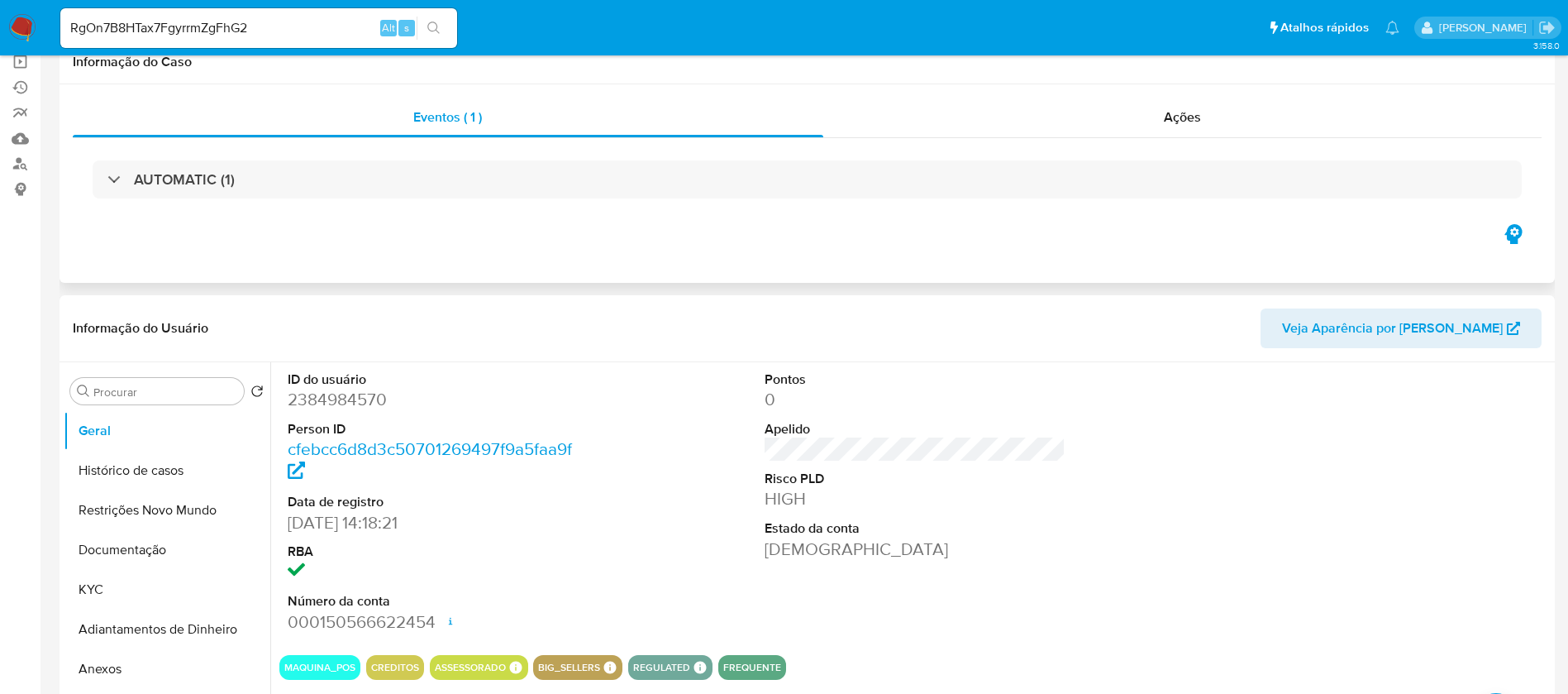
scroll to position [248, 0]
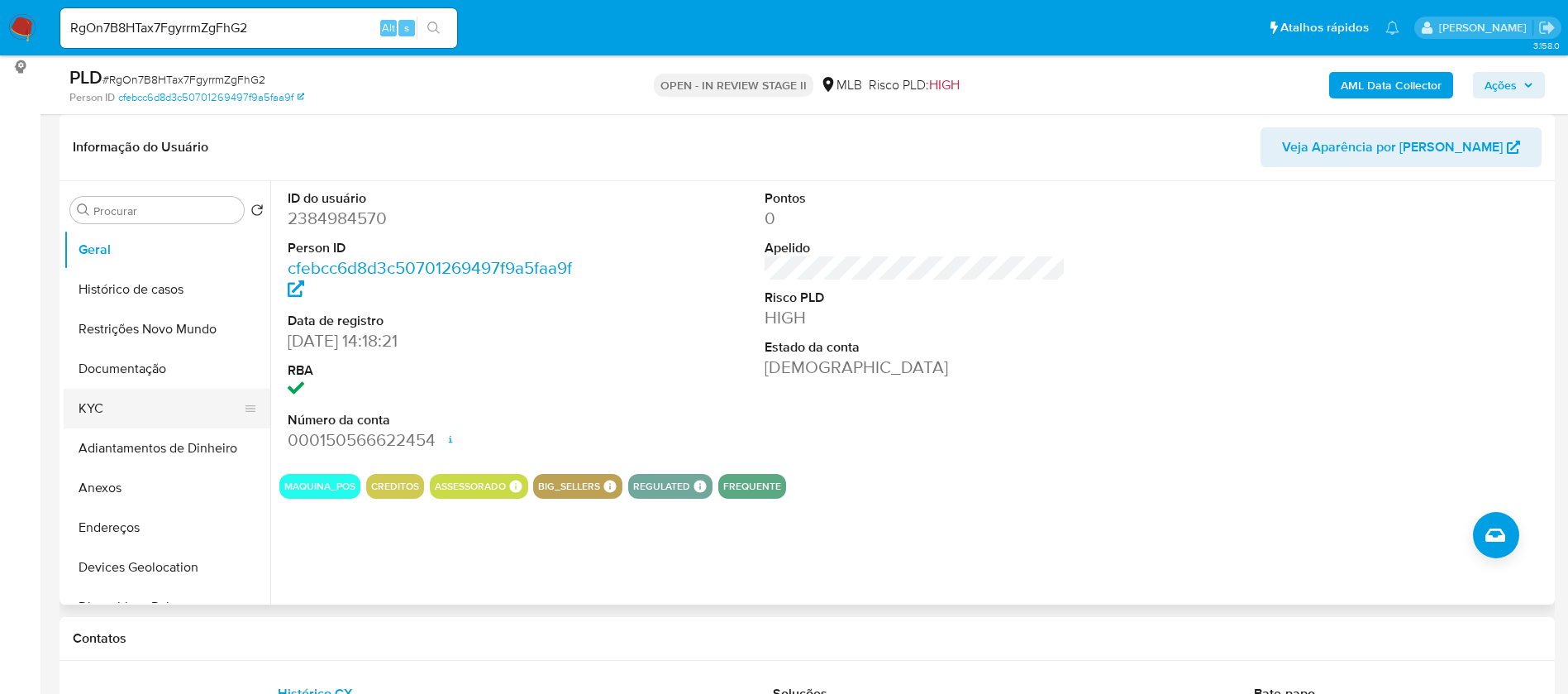
click at [93, 403] on button "KYC" at bounding box center [160, 409] width 193 height 40
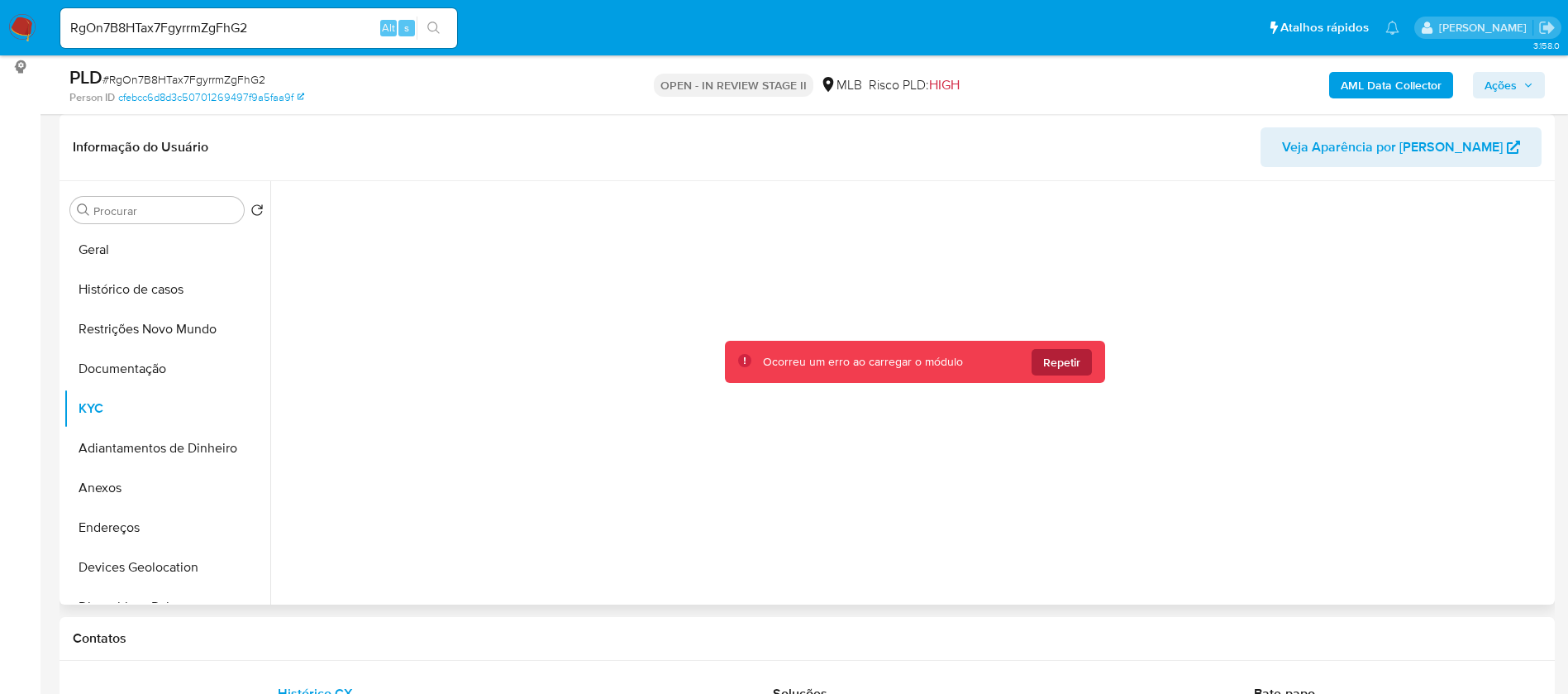
click at [1066, 368] on span "Repetir" at bounding box center [1061, 362] width 37 height 27
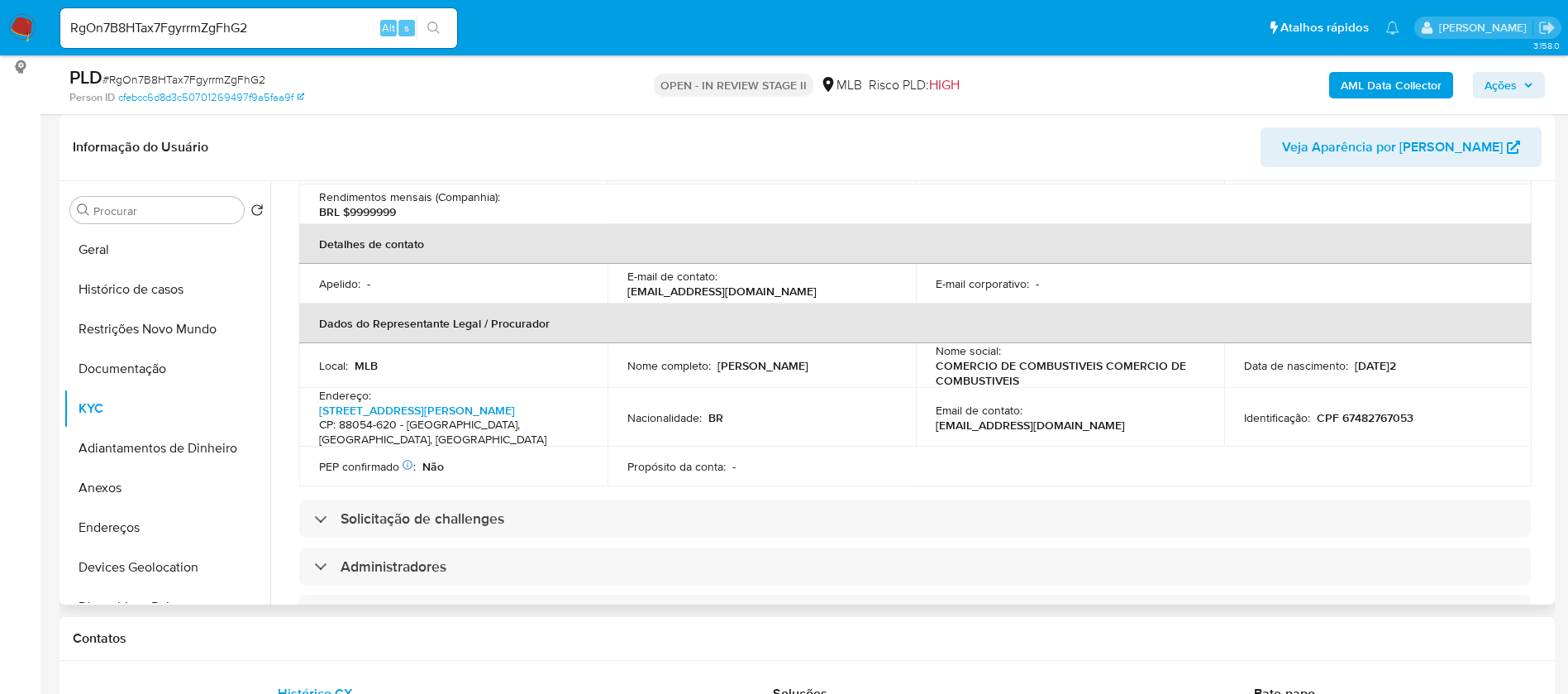
scroll to position [0, 0]
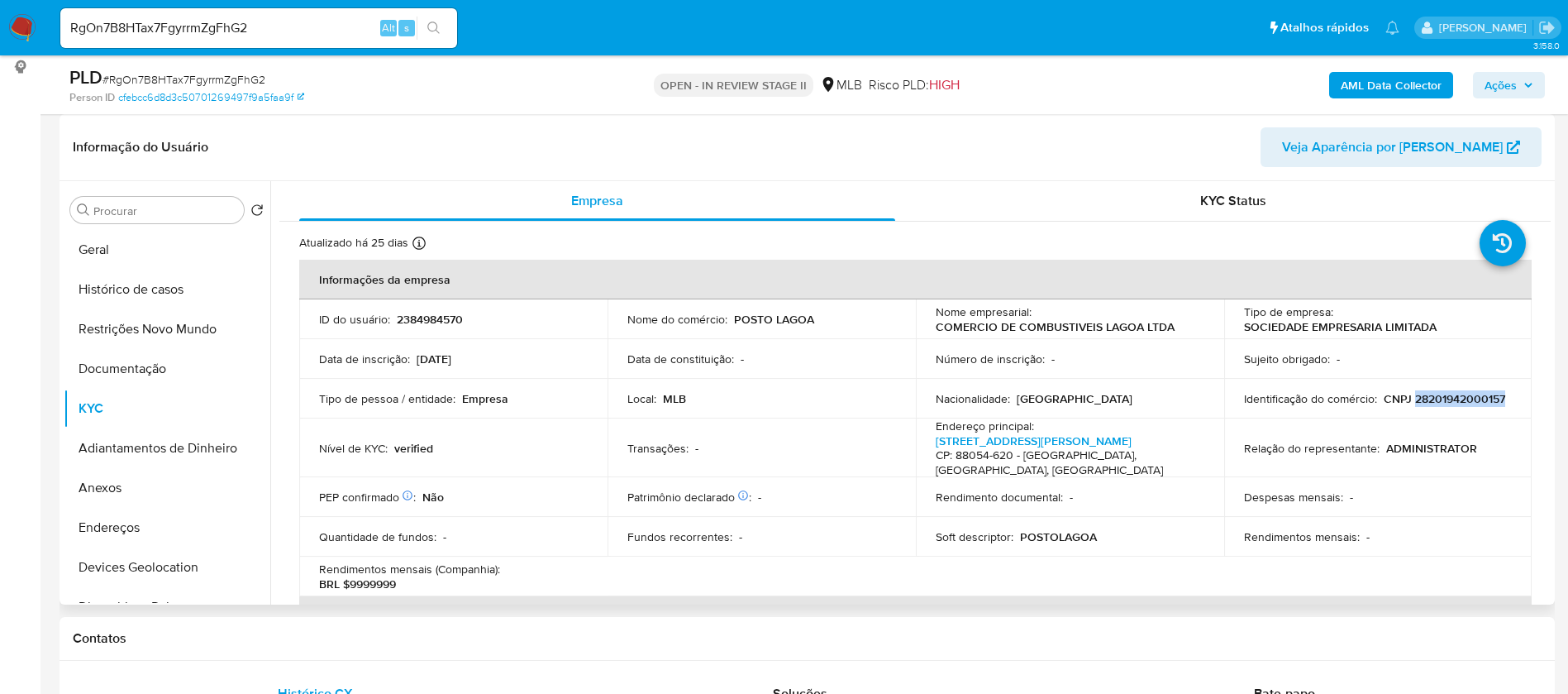
drag, startPoint x: 1366, startPoint y: 400, endPoint x: 1270, endPoint y: 410, distance: 96.5
click at [1270, 406] on div "Identificação do comércio : CNPJ 28201942000157" at bounding box center [1379, 399] width 269 height 15
copy p "28201942000157"
click at [132, 380] on button "Documentação" at bounding box center [160, 369] width 193 height 40
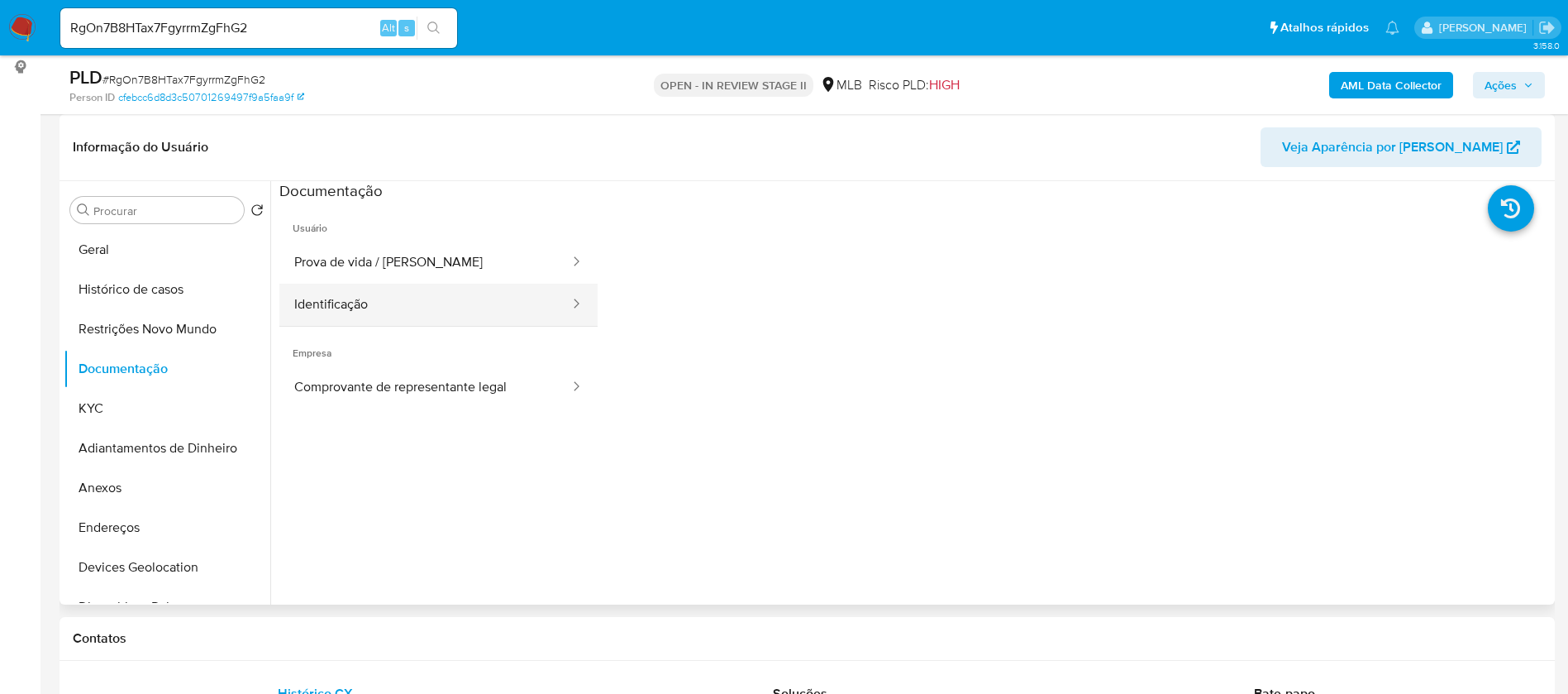
click at [373, 296] on button "Identificação" at bounding box center [425, 304] width 292 height 43
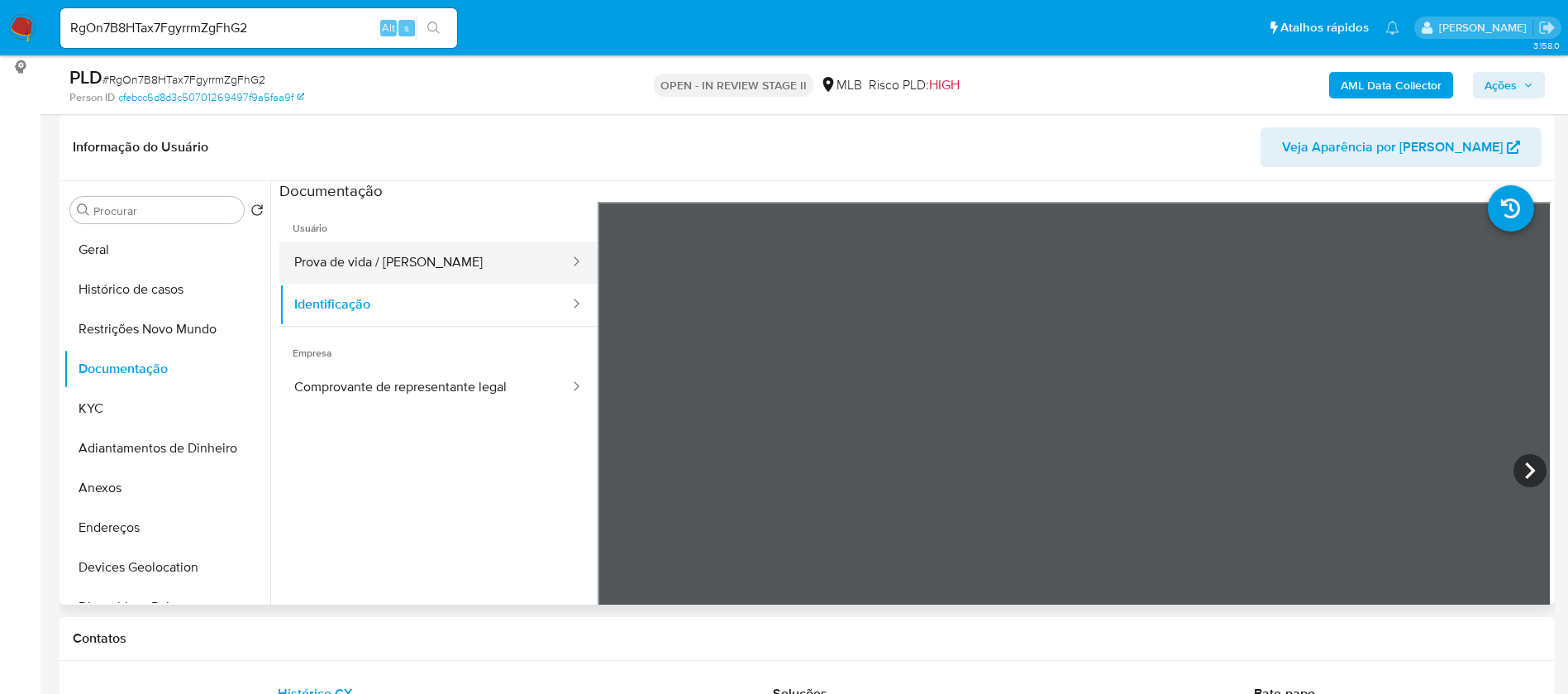
click at [402, 263] on button "Prova de vida / [PERSON_NAME]" at bounding box center [425, 263] width 292 height 43
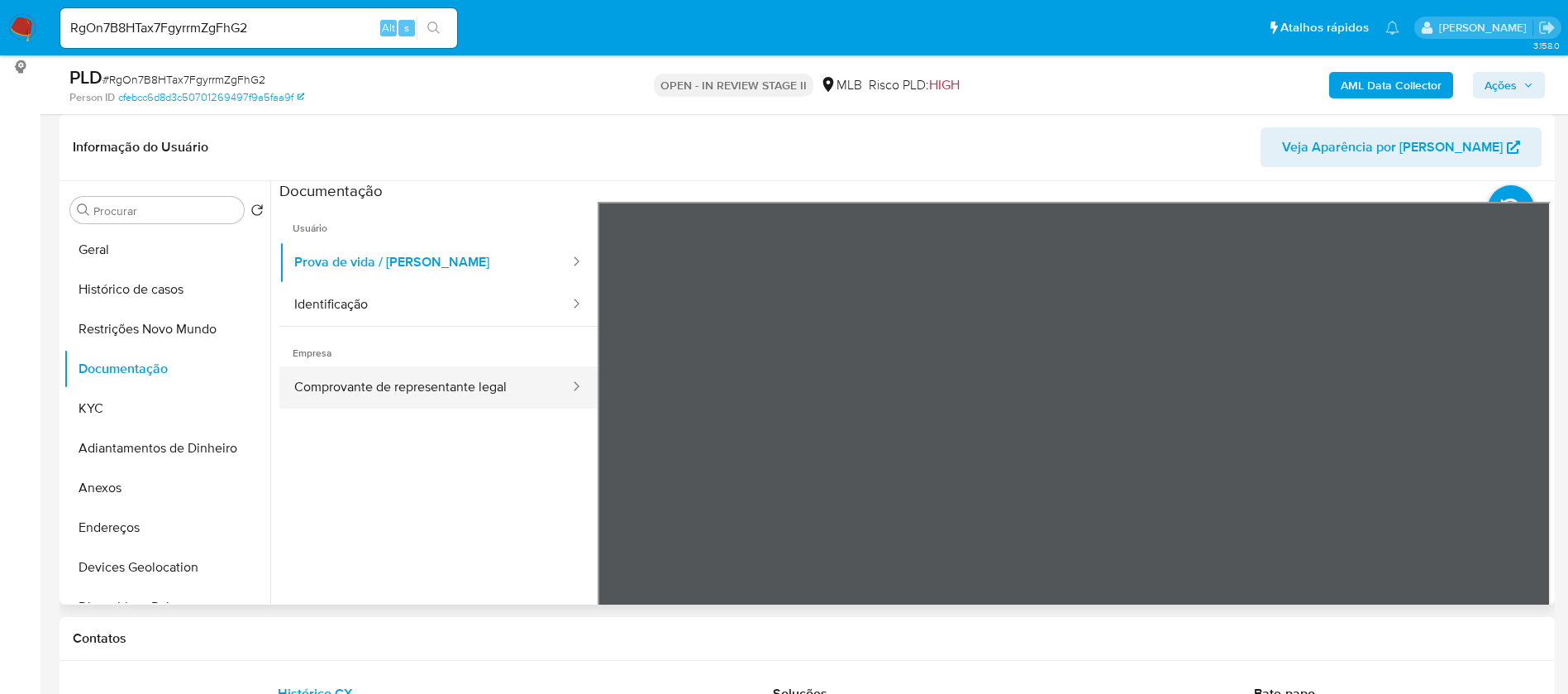
click at [457, 387] on button "Comprovante de representante legal" at bounding box center [425, 388] width 292 height 43
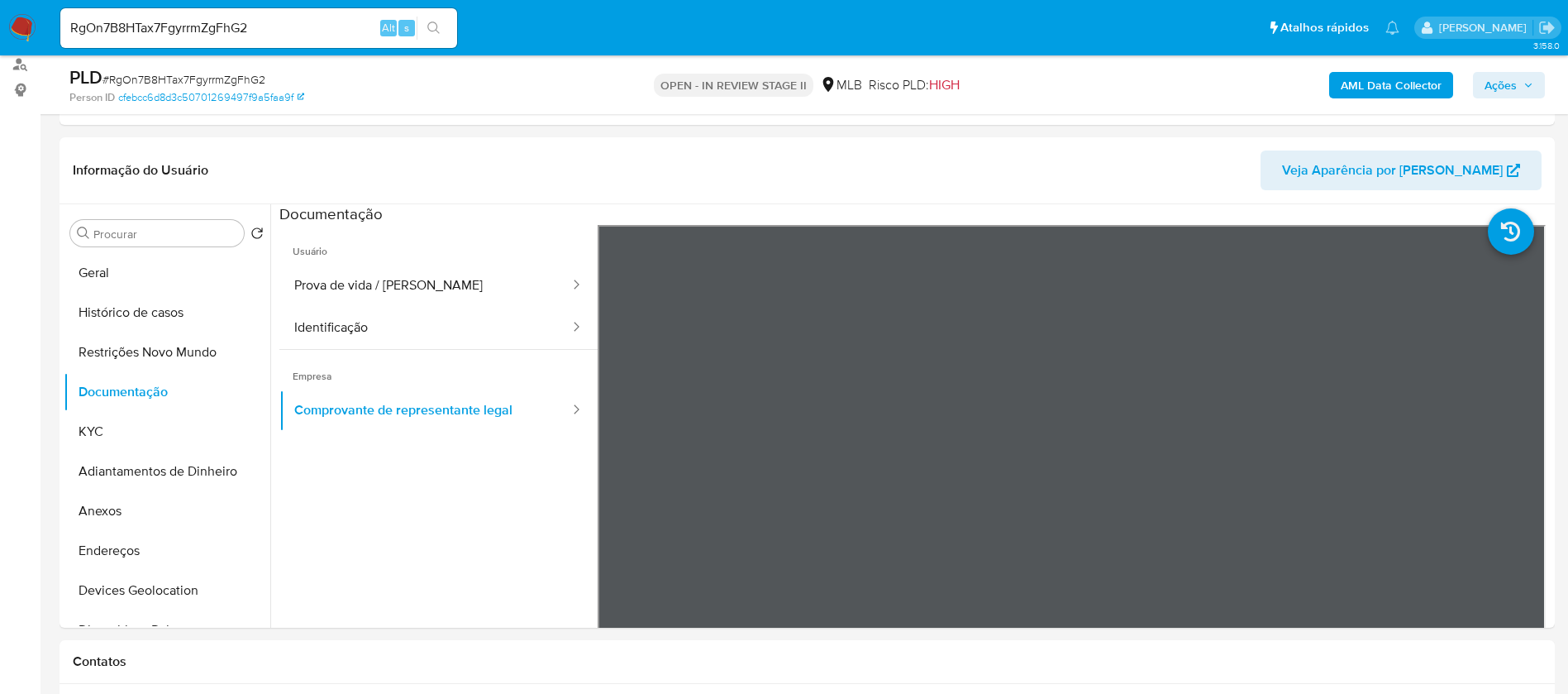
scroll to position [248, 0]
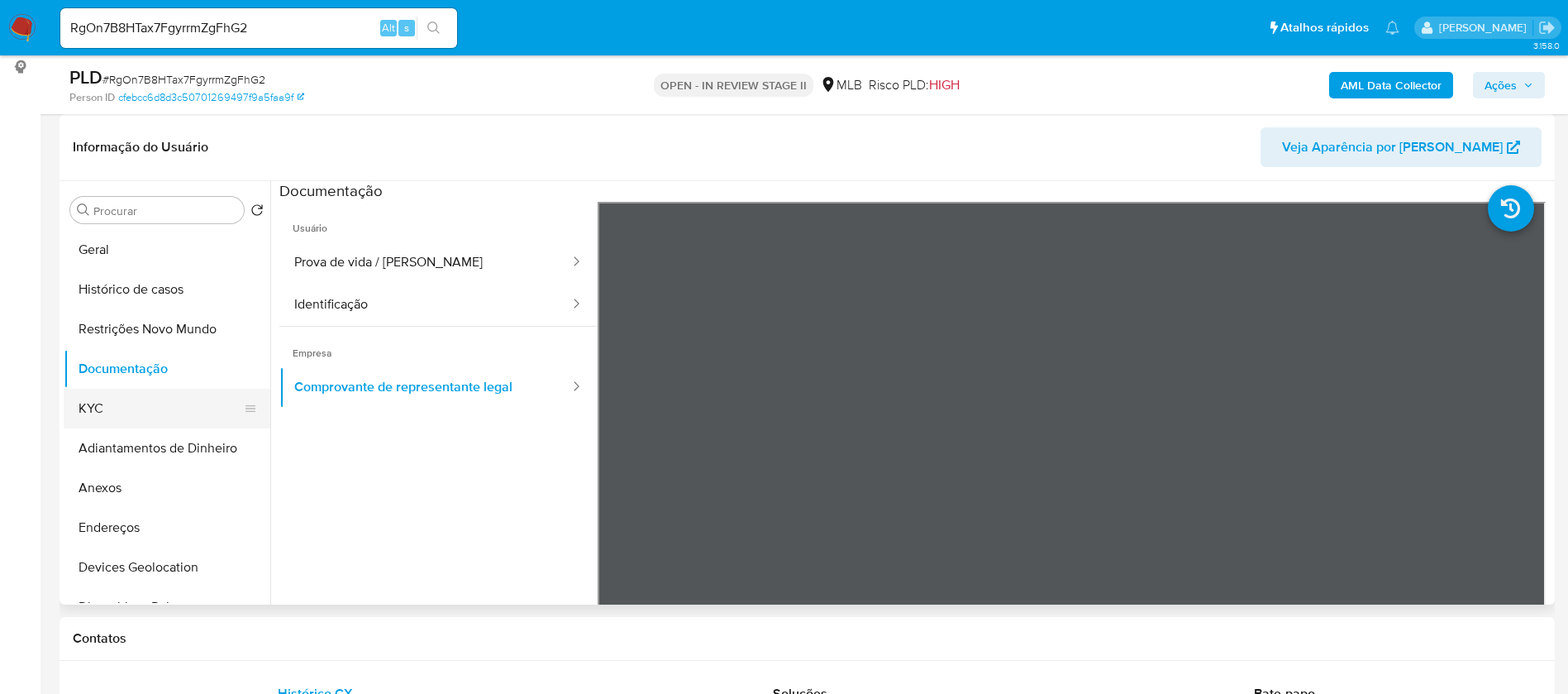
click at [129, 406] on button "KYC" at bounding box center [160, 409] width 193 height 40
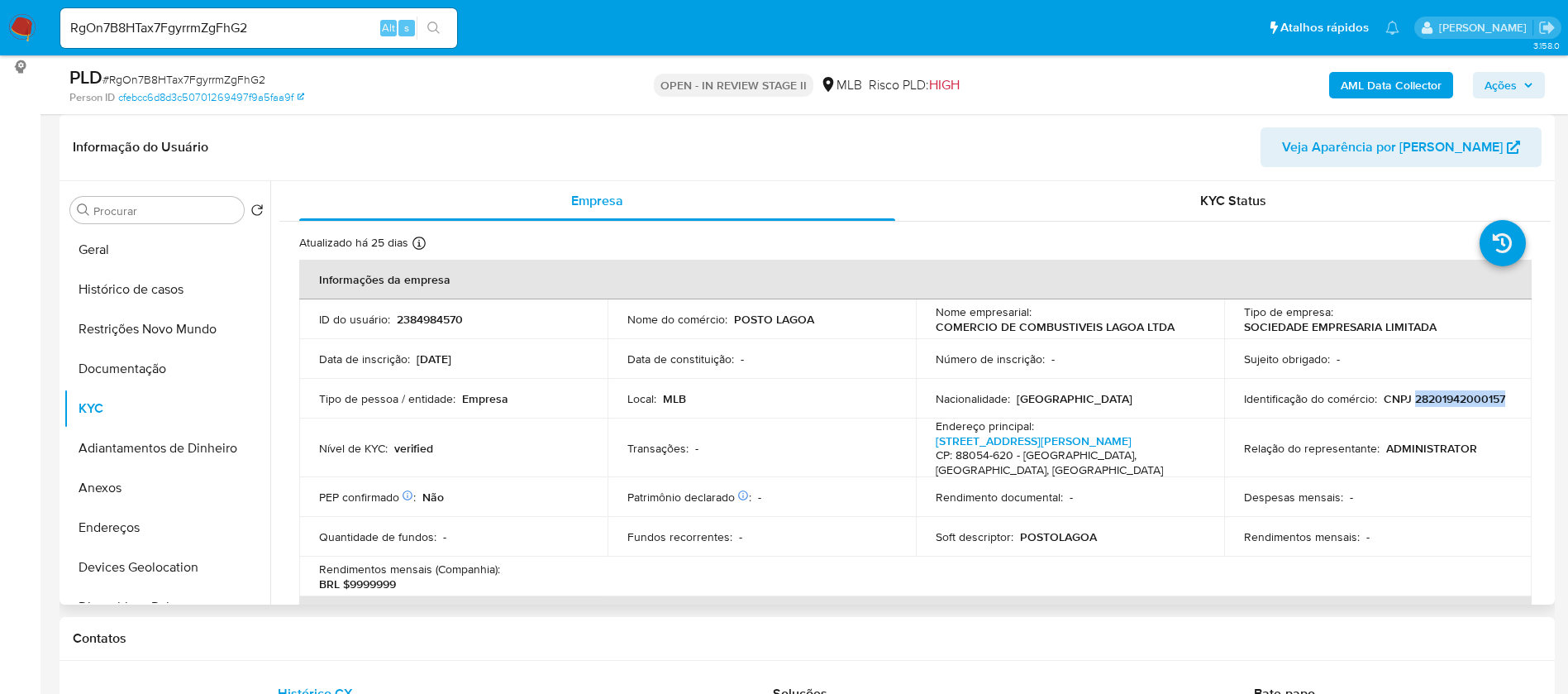
drag, startPoint x: 1366, startPoint y: 404, endPoint x: 1272, endPoint y: 406, distance: 94.0
click at [1272, 406] on div "Identificação do comércio : CNPJ 28201942000157" at bounding box center [1379, 399] width 269 height 15
copy p "28201942000157"
click at [452, 318] on p "2384984570" at bounding box center [430, 320] width 66 height 15
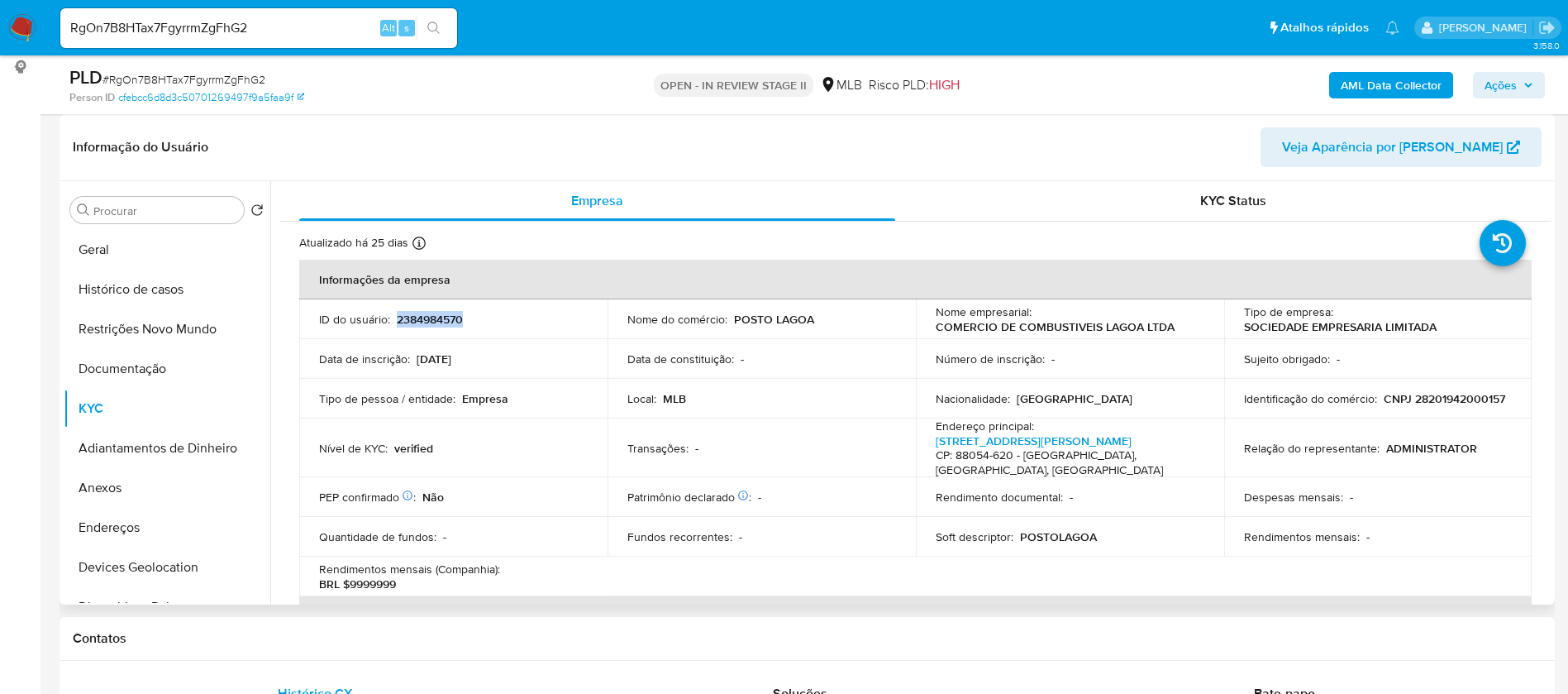
click at [452, 318] on p "2384984570" at bounding box center [430, 320] width 66 height 15
copy p "2384984570"
drag, startPoint x: 1370, startPoint y: 402, endPoint x: 1271, endPoint y: 406, distance: 99.1
click at [1271, 406] on div "Identificação do comércio : CNPJ 28201942000157" at bounding box center [1379, 399] width 269 height 15
copy p "28201942000157"
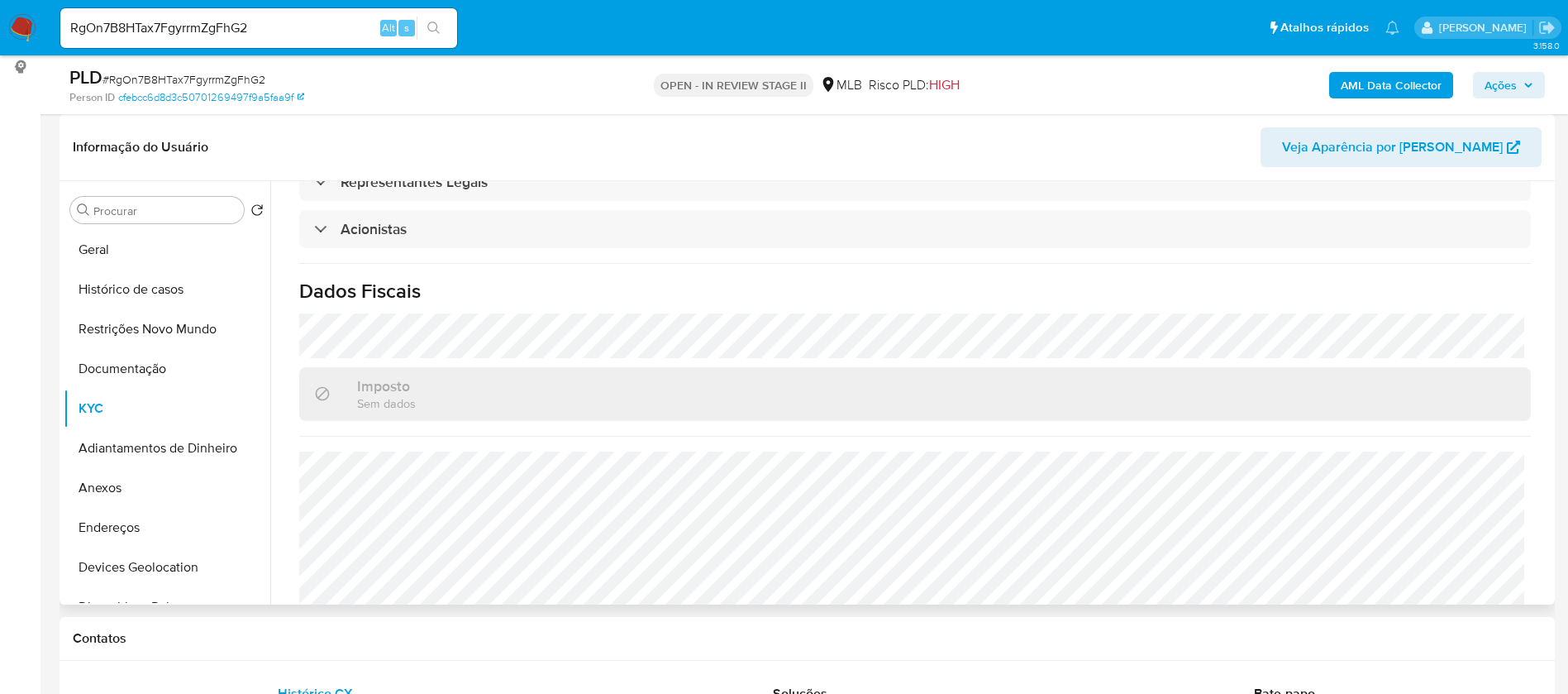
scroll to position [987, 0]
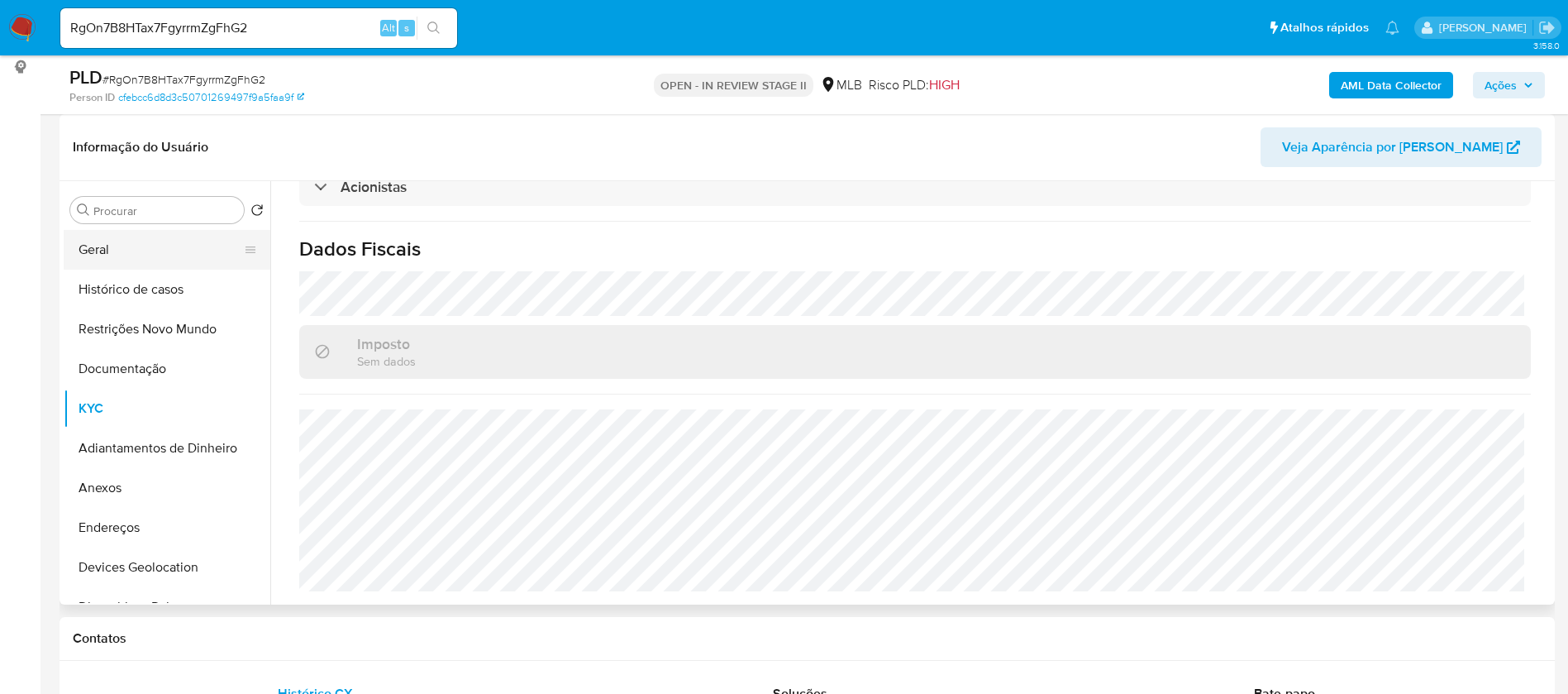
click at [107, 258] on button "Geral" at bounding box center [160, 250] width 193 height 40
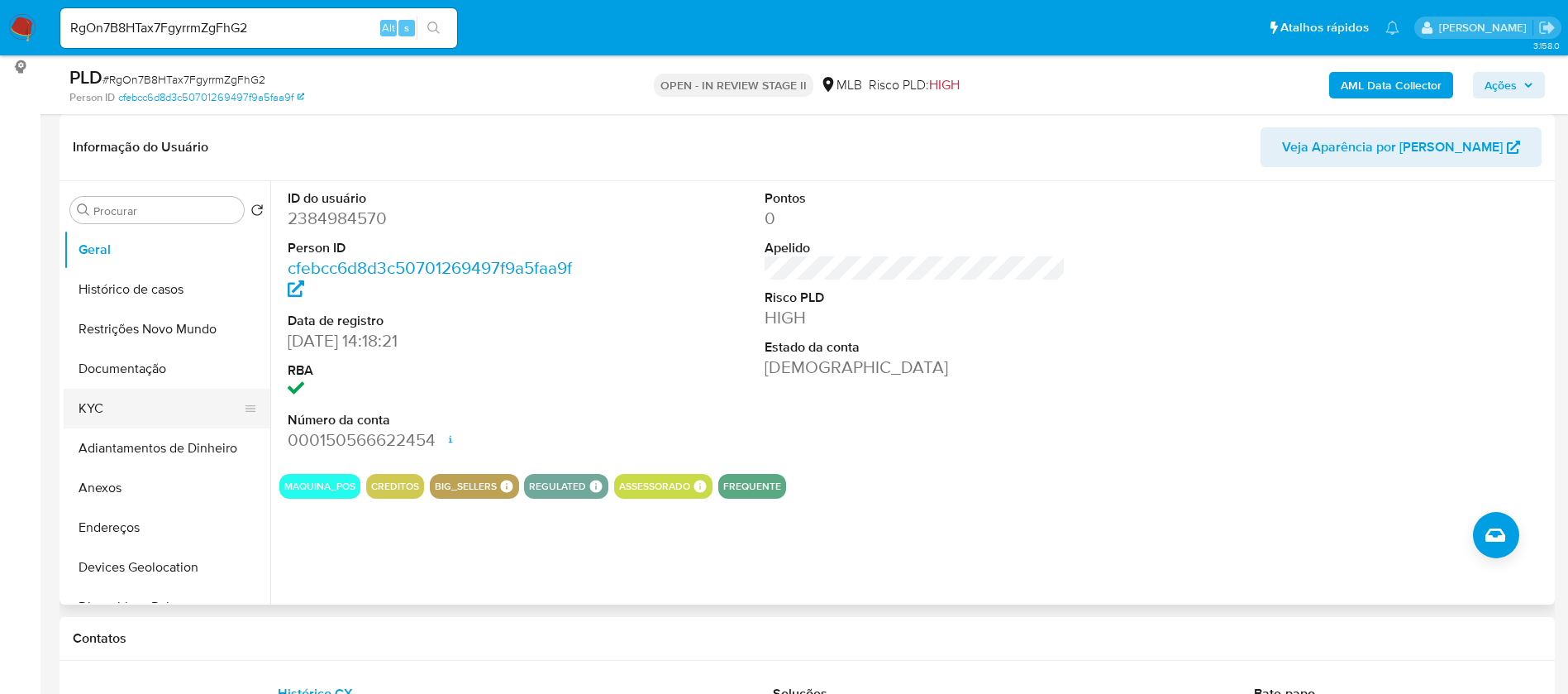
click at [140, 406] on button "KYC" at bounding box center [160, 409] width 193 height 40
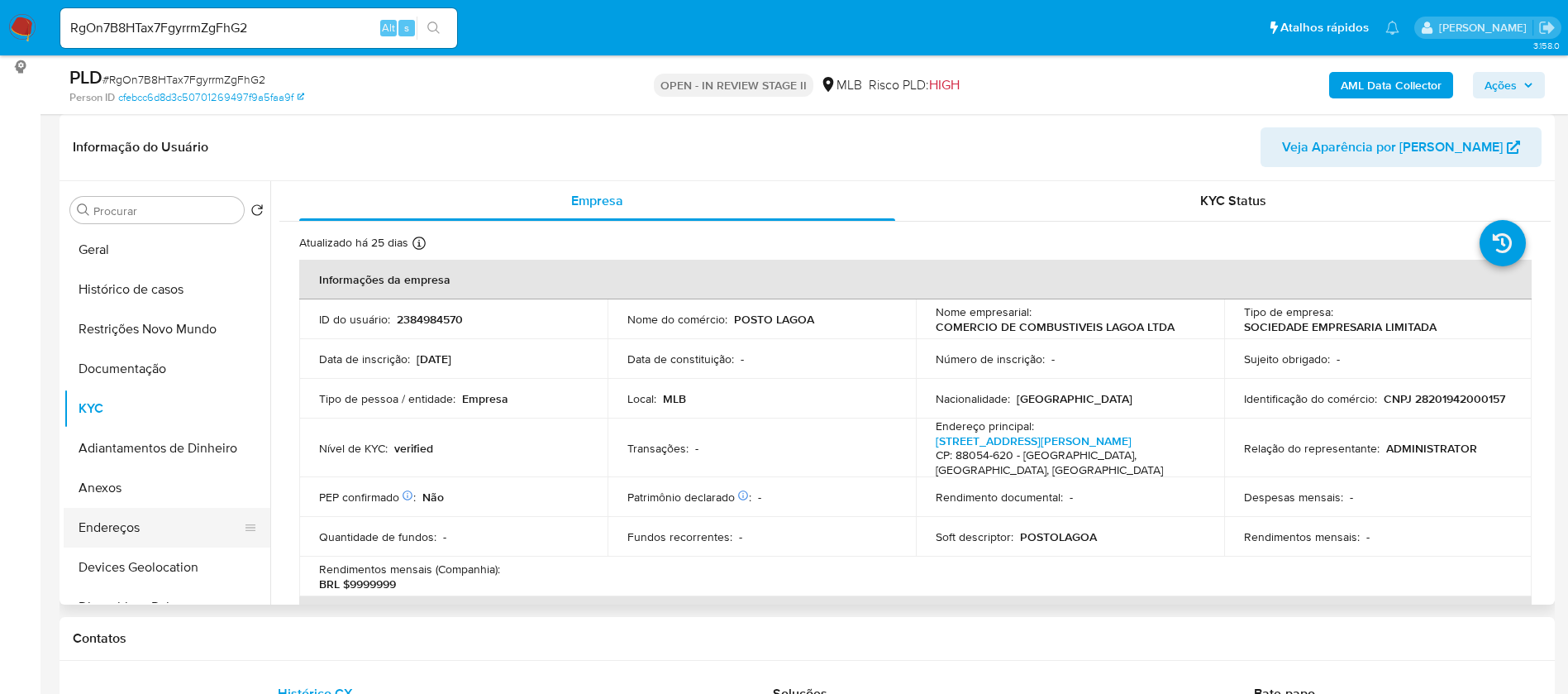
click at [149, 516] on button "Endereços" at bounding box center [160, 528] width 193 height 40
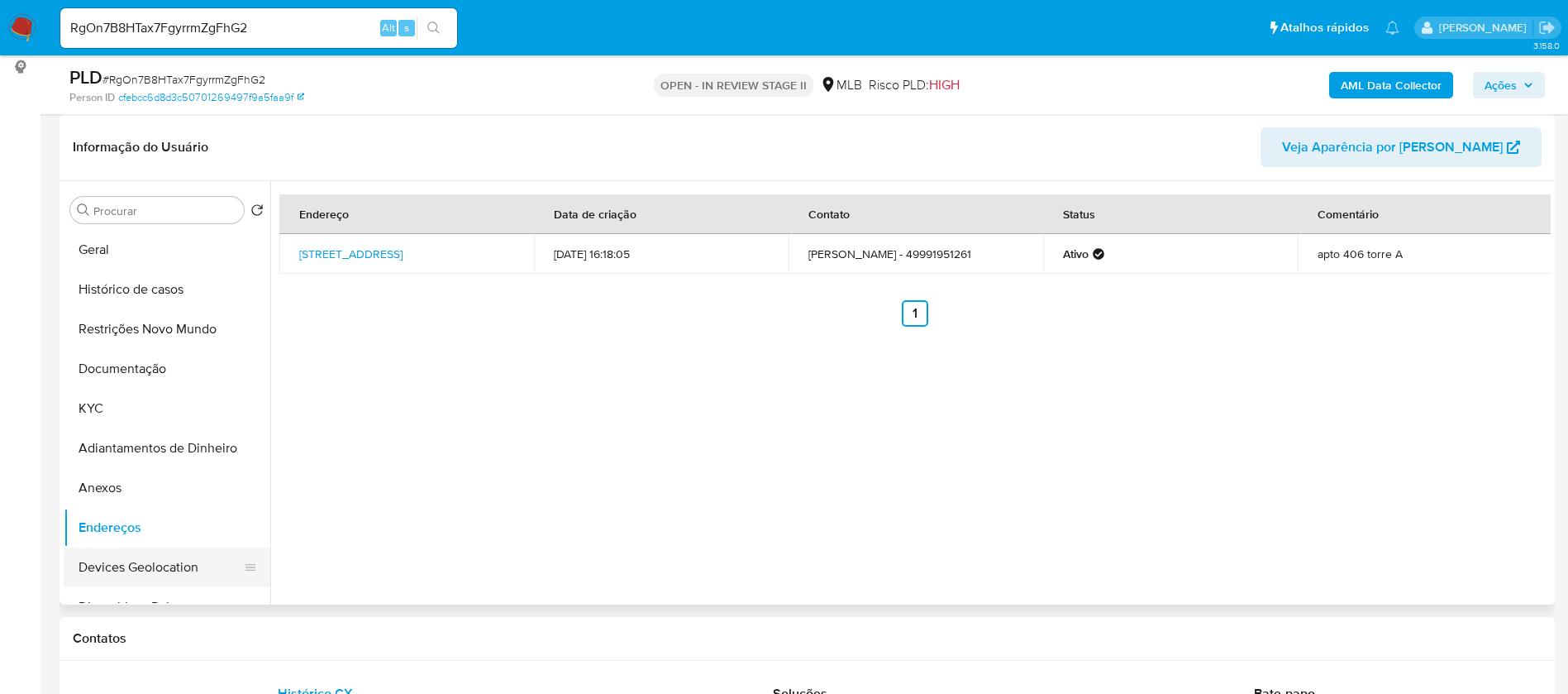
click at [124, 568] on button "Devices Geolocation" at bounding box center [160, 568] width 193 height 40
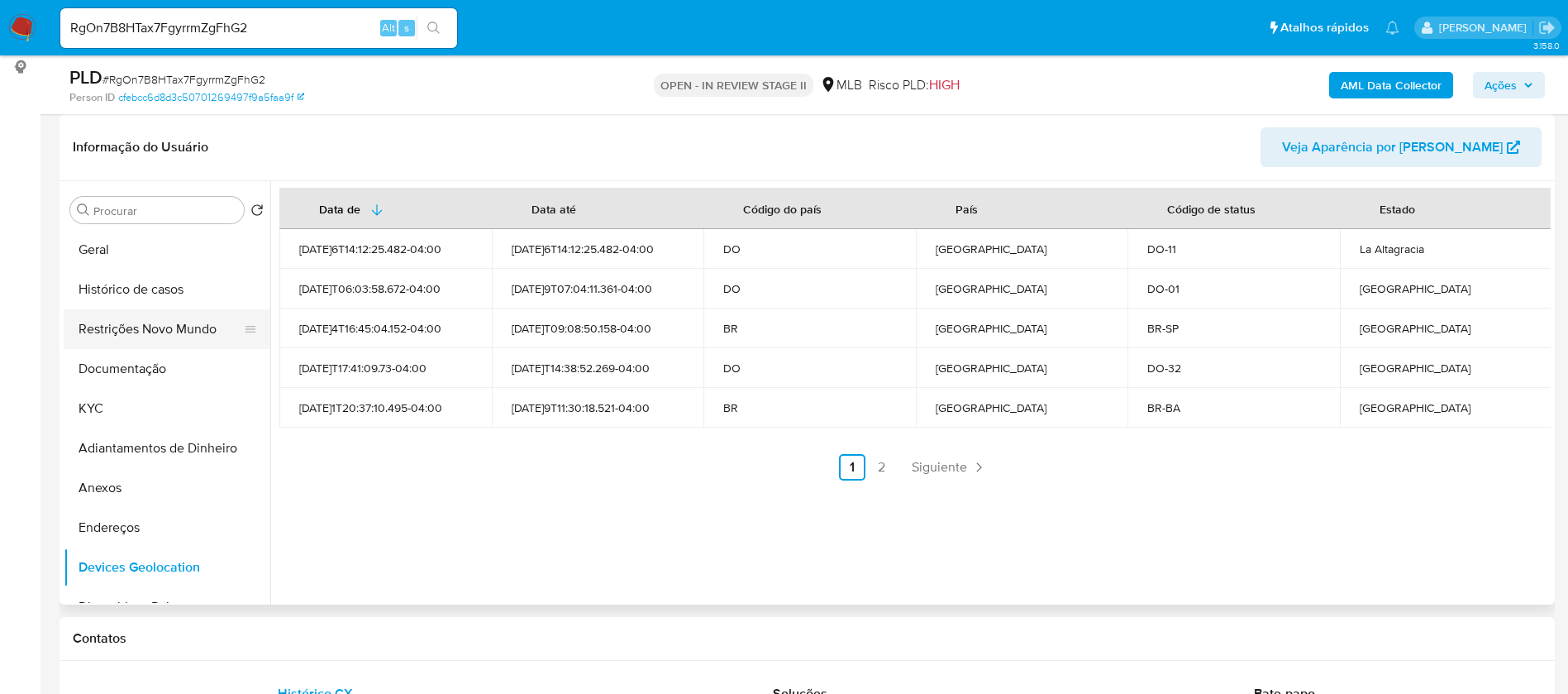
click at [173, 332] on button "Restrições Novo Mundo" at bounding box center [160, 329] width 193 height 40
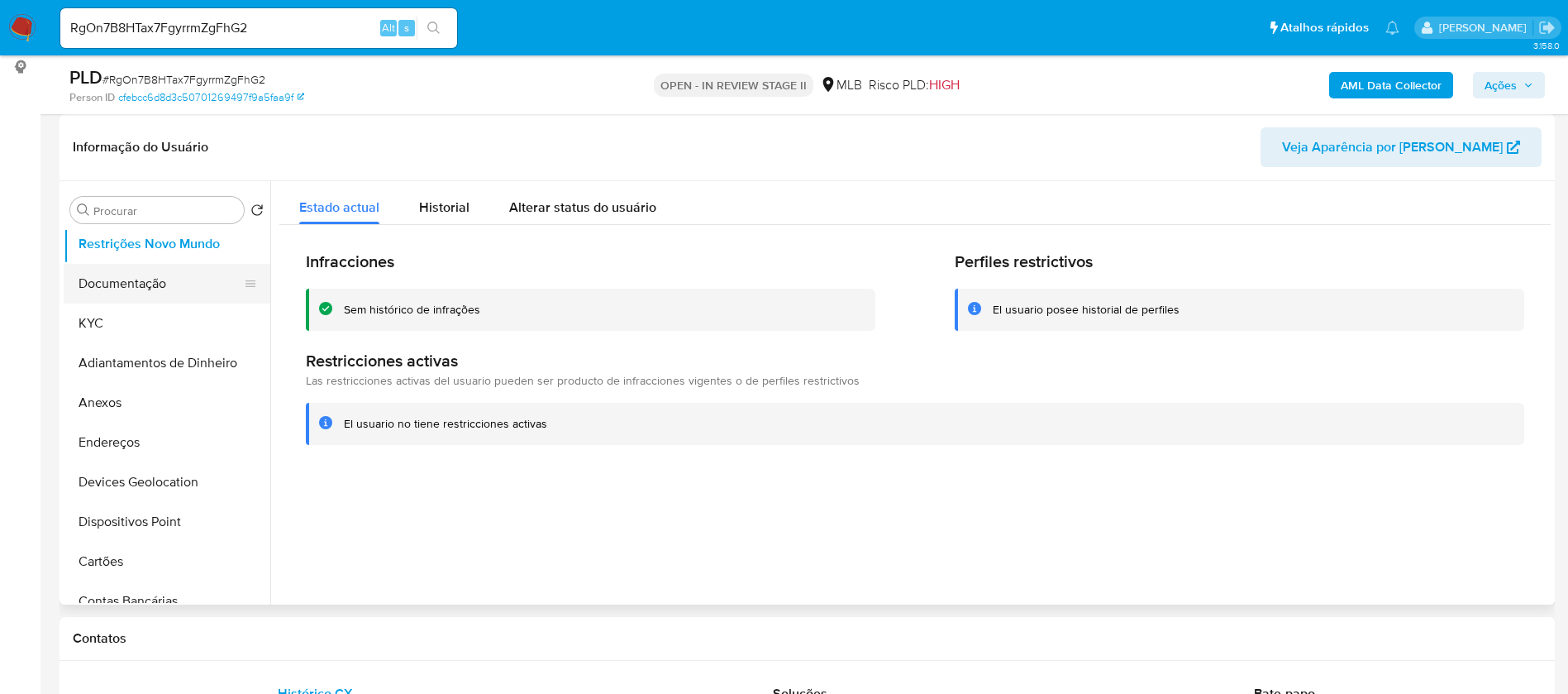
scroll to position [124, 0]
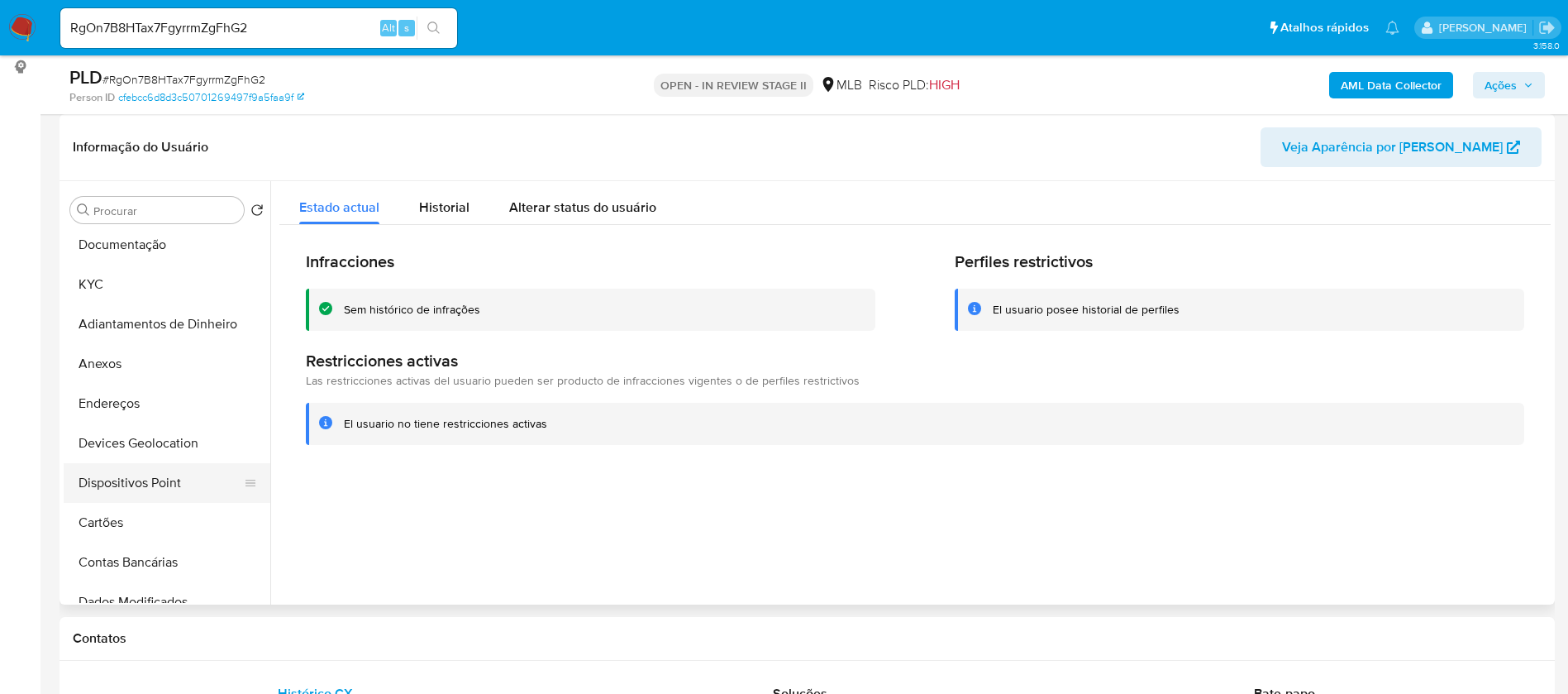
click at [183, 494] on button "Dispositivos Point" at bounding box center [160, 484] width 193 height 40
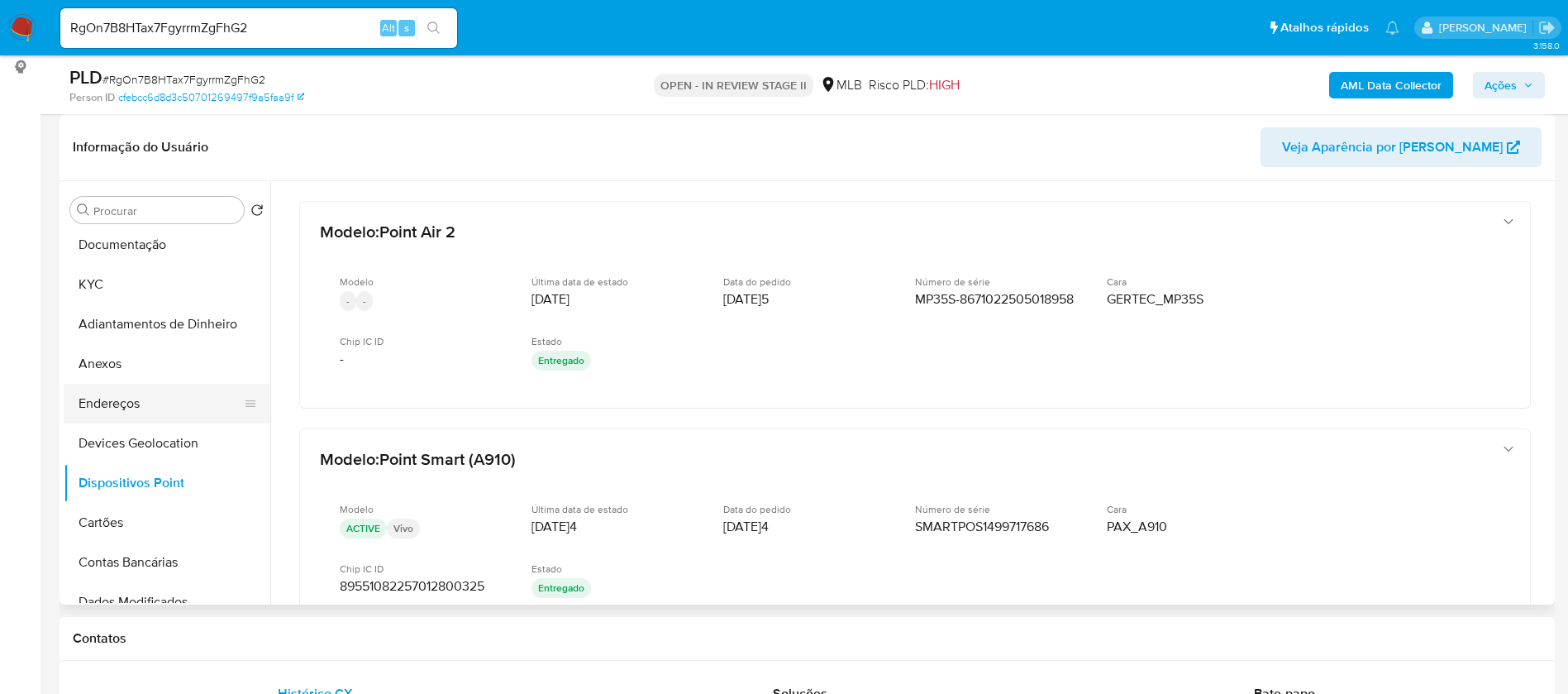
click at [151, 403] on button "Endereços" at bounding box center [160, 404] width 193 height 40
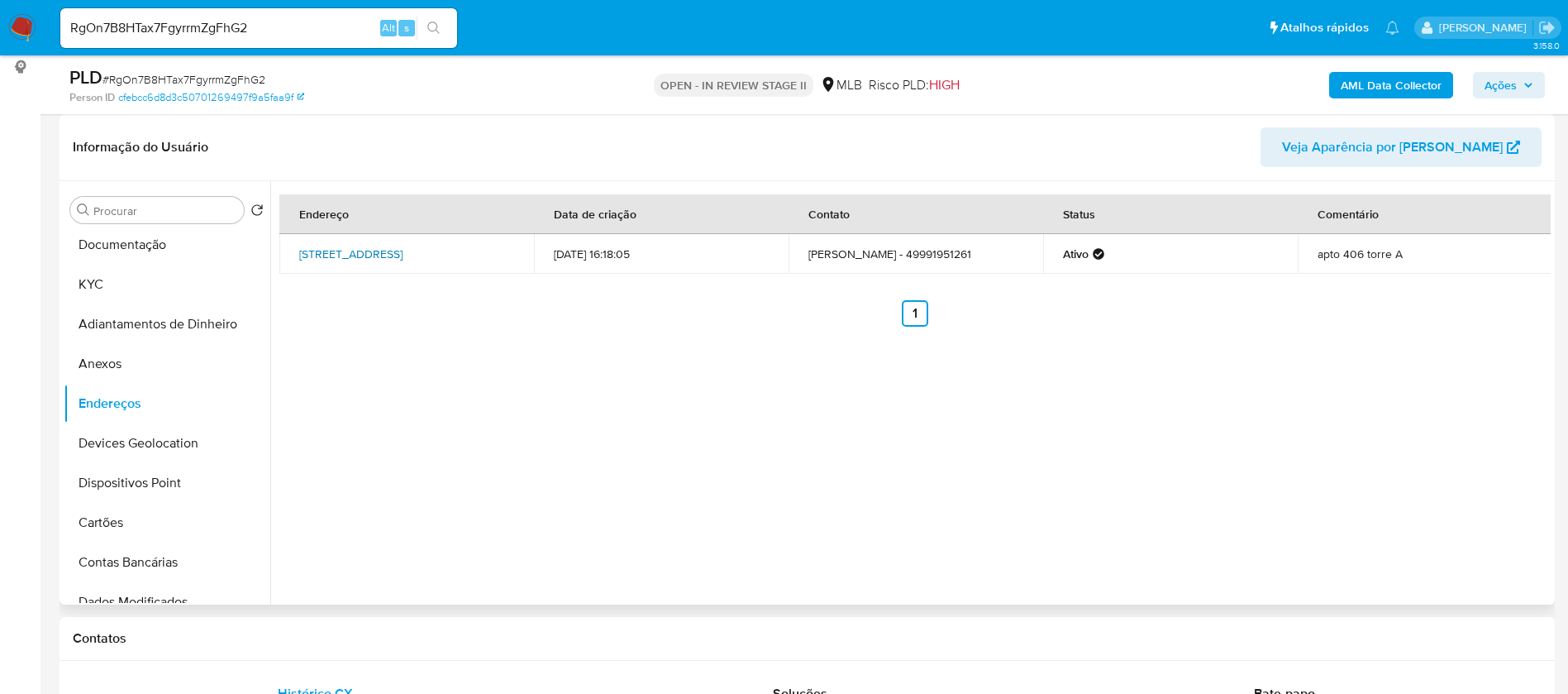
click at [403, 247] on link "Rua Recanto Dos Santos 110, Palhoça, Santa Catarina, 88132218, Brasil 110" at bounding box center [351, 253] width 103 height 16
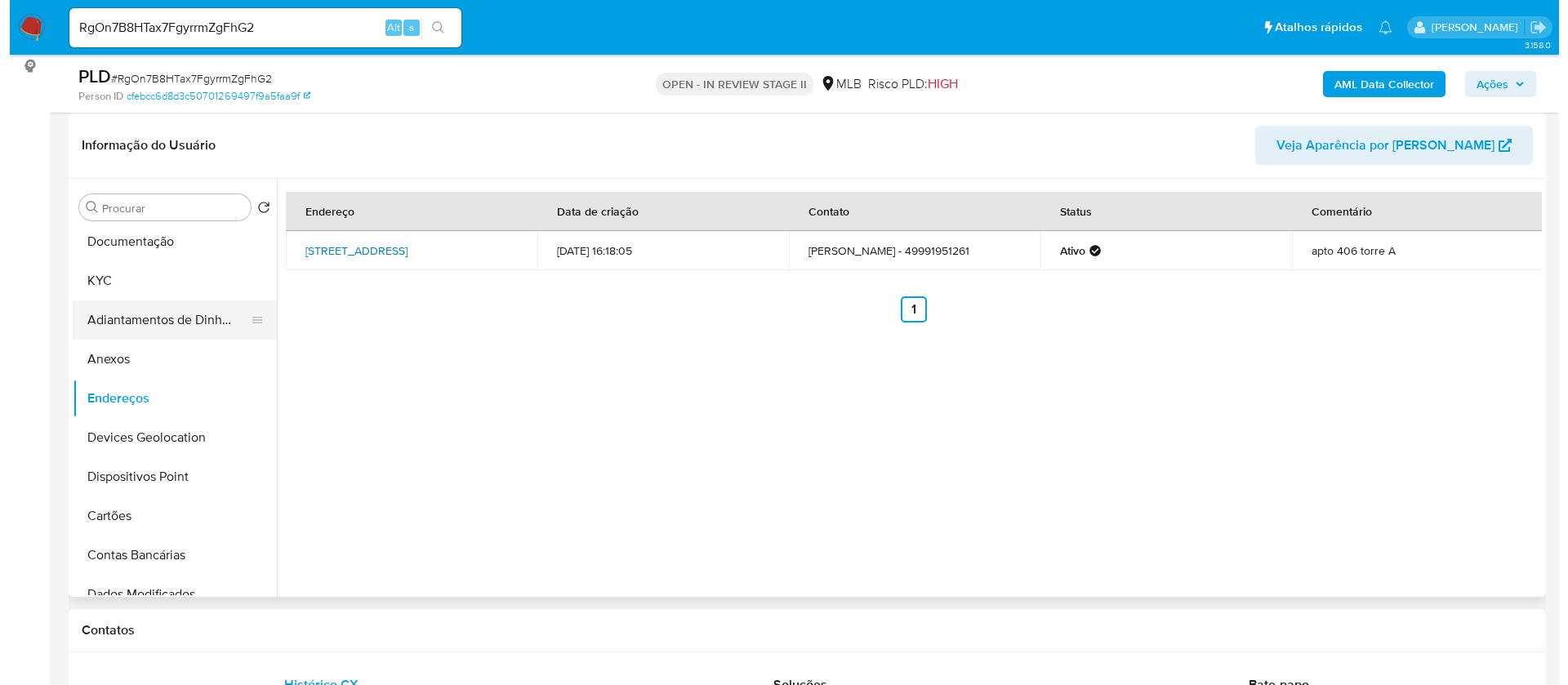
scroll to position [0, 0]
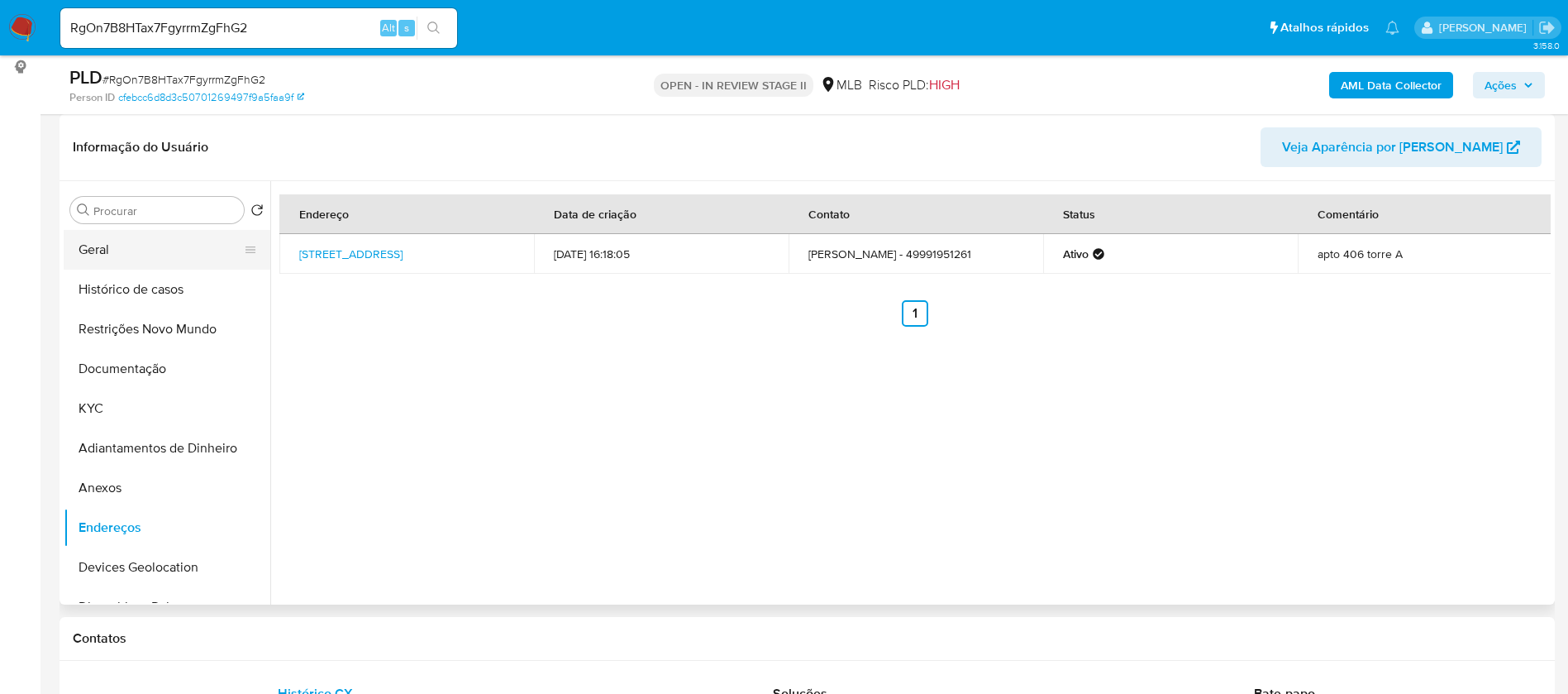
click at [145, 246] on button "Geral" at bounding box center [160, 250] width 193 height 40
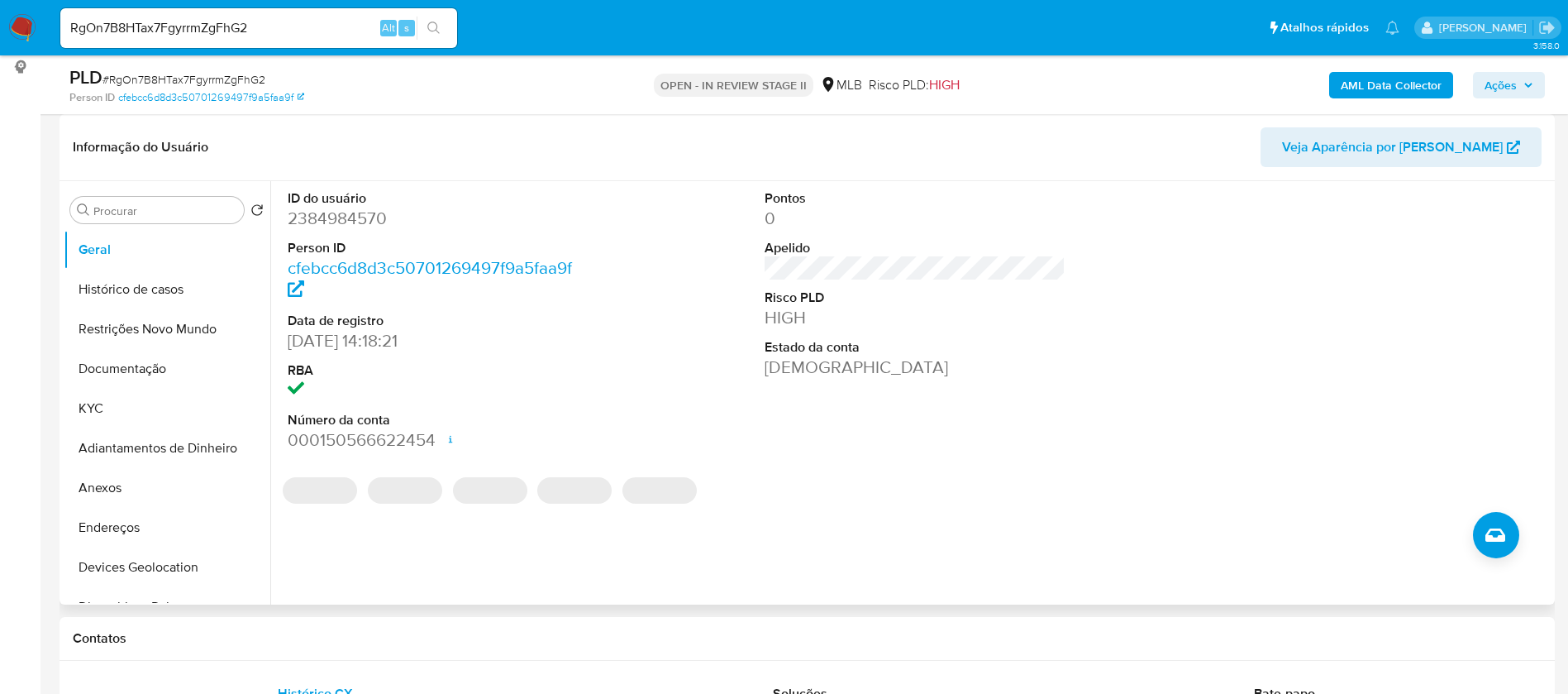
click at [351, 219] on dd "2384984570" at bounding box center [439, 218] width 301 height 23
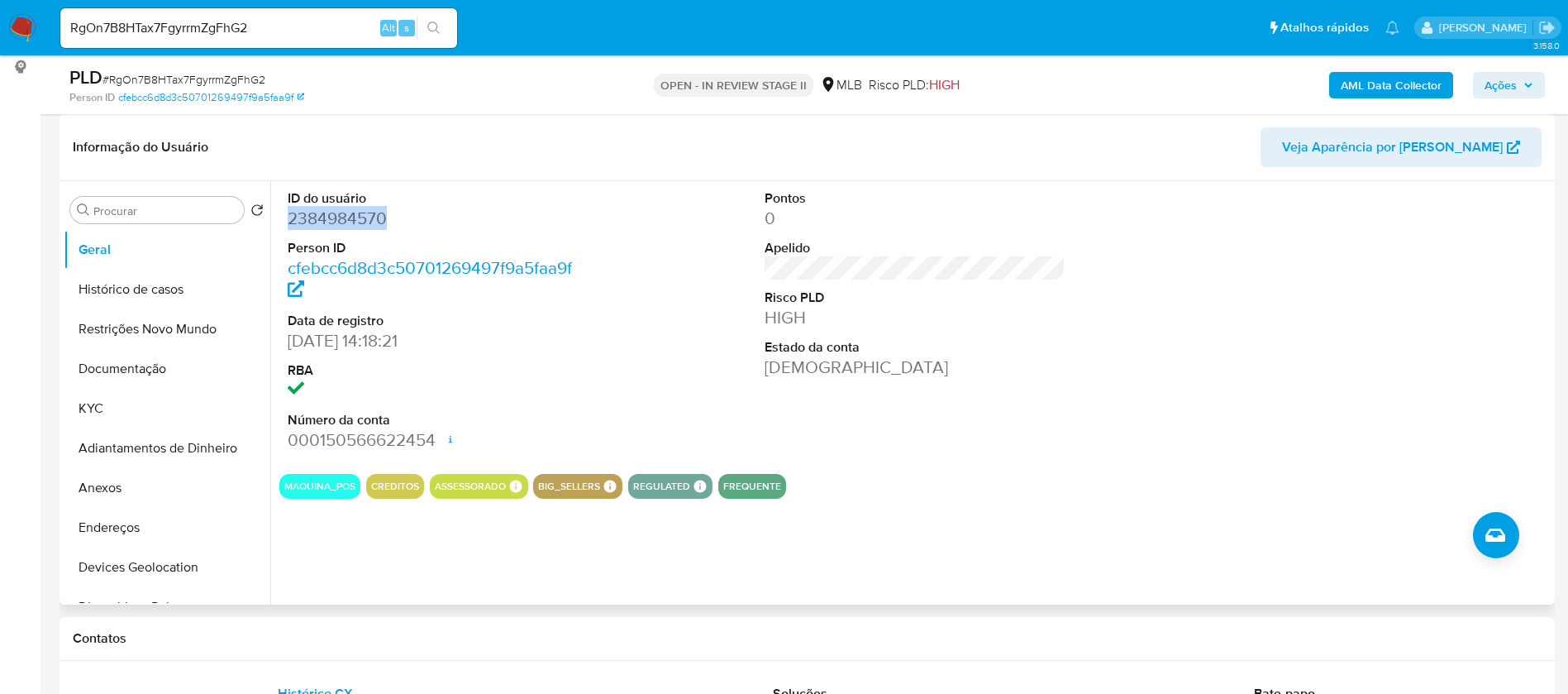
copy dd "2384984570"
click at [123, 490] on button "Anexos" at bounding box center [160, 488] width 193 height 40
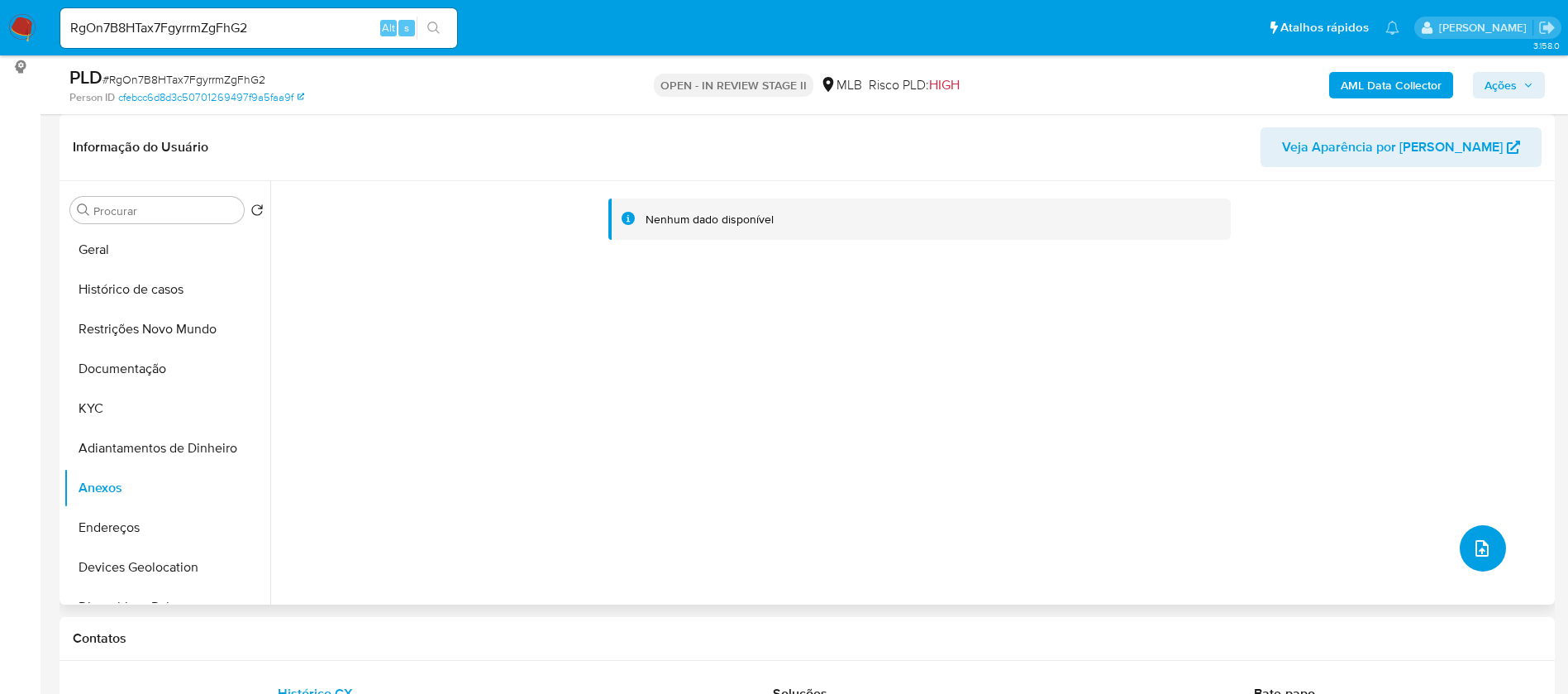
click at [1472, 540] on icon "upload-file" at bounding box center [1482, 548] width 20 height 20
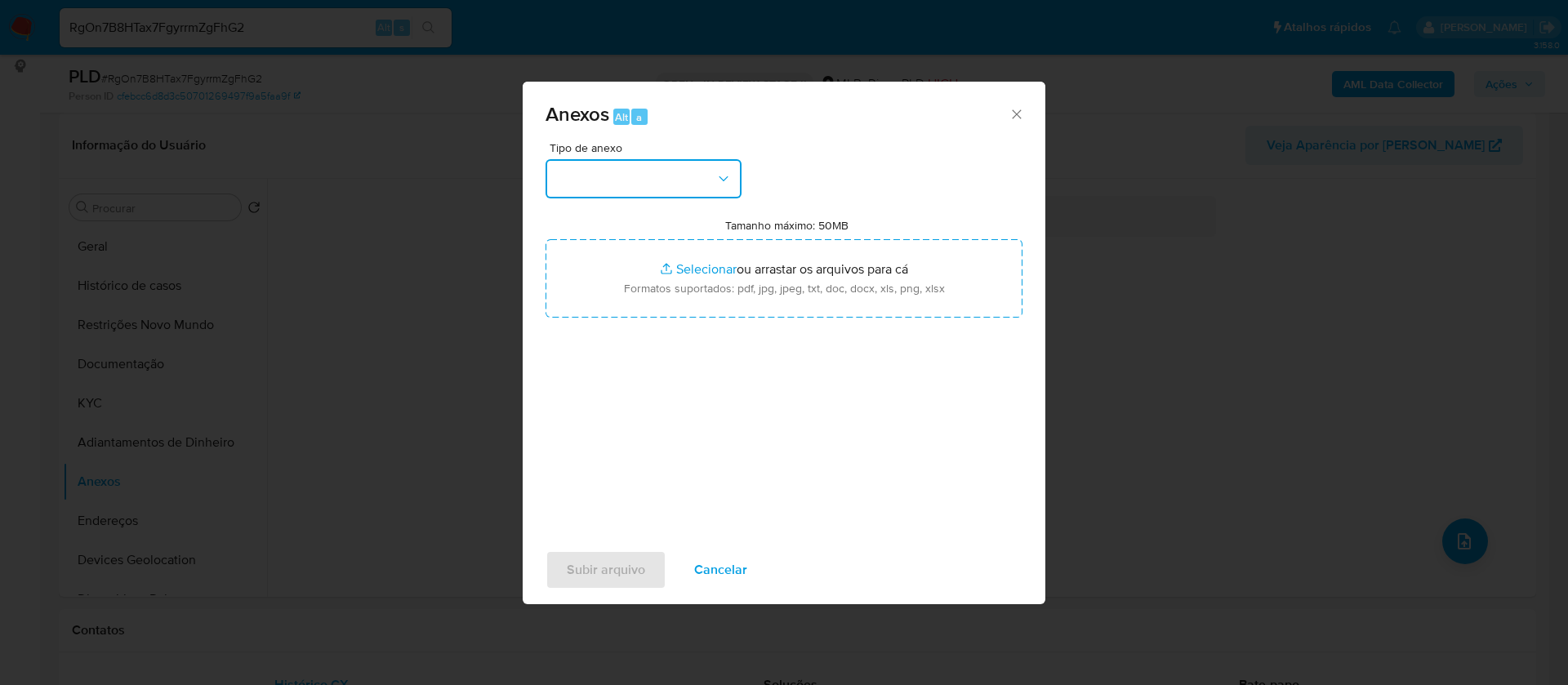
click at [687, 182] on button "button" at bounding box center [643, 179] width 196 height 39
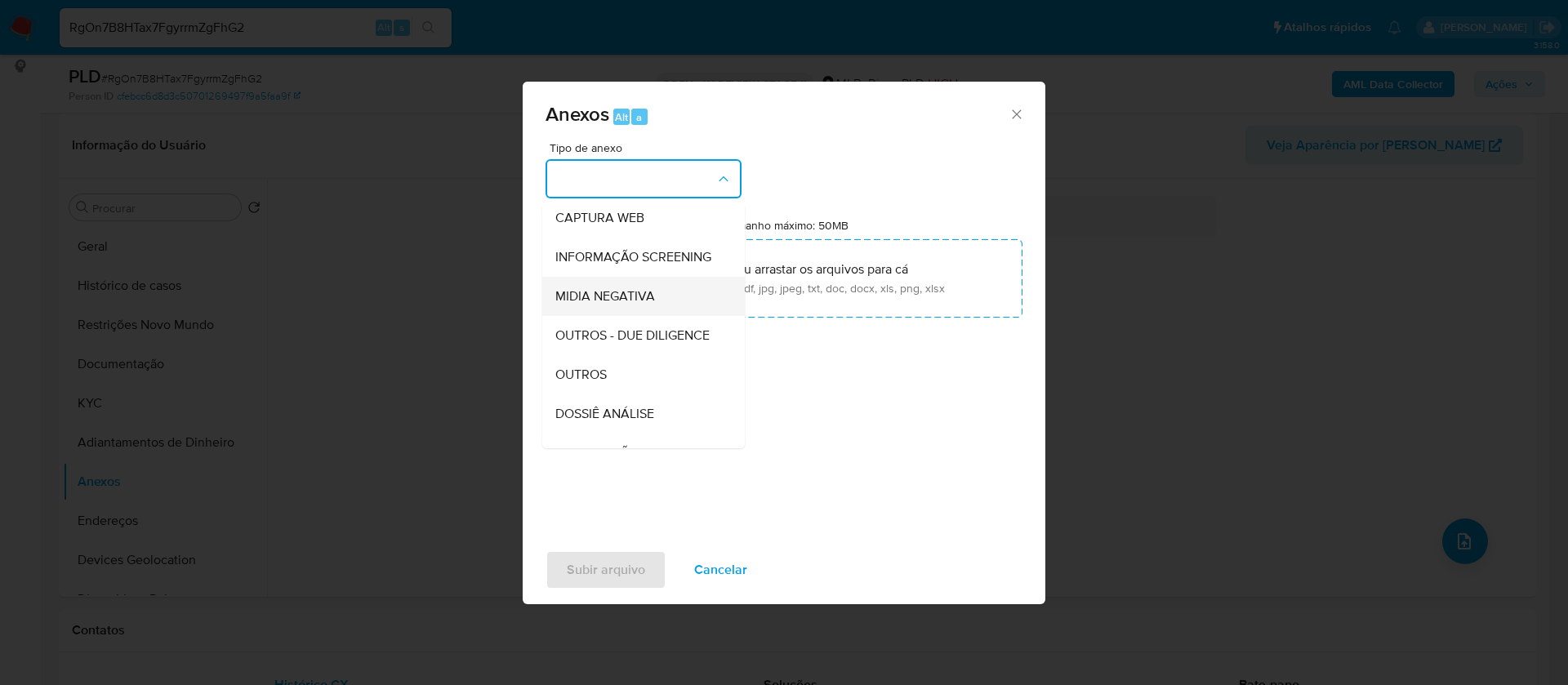
scroll to position [245, 0]
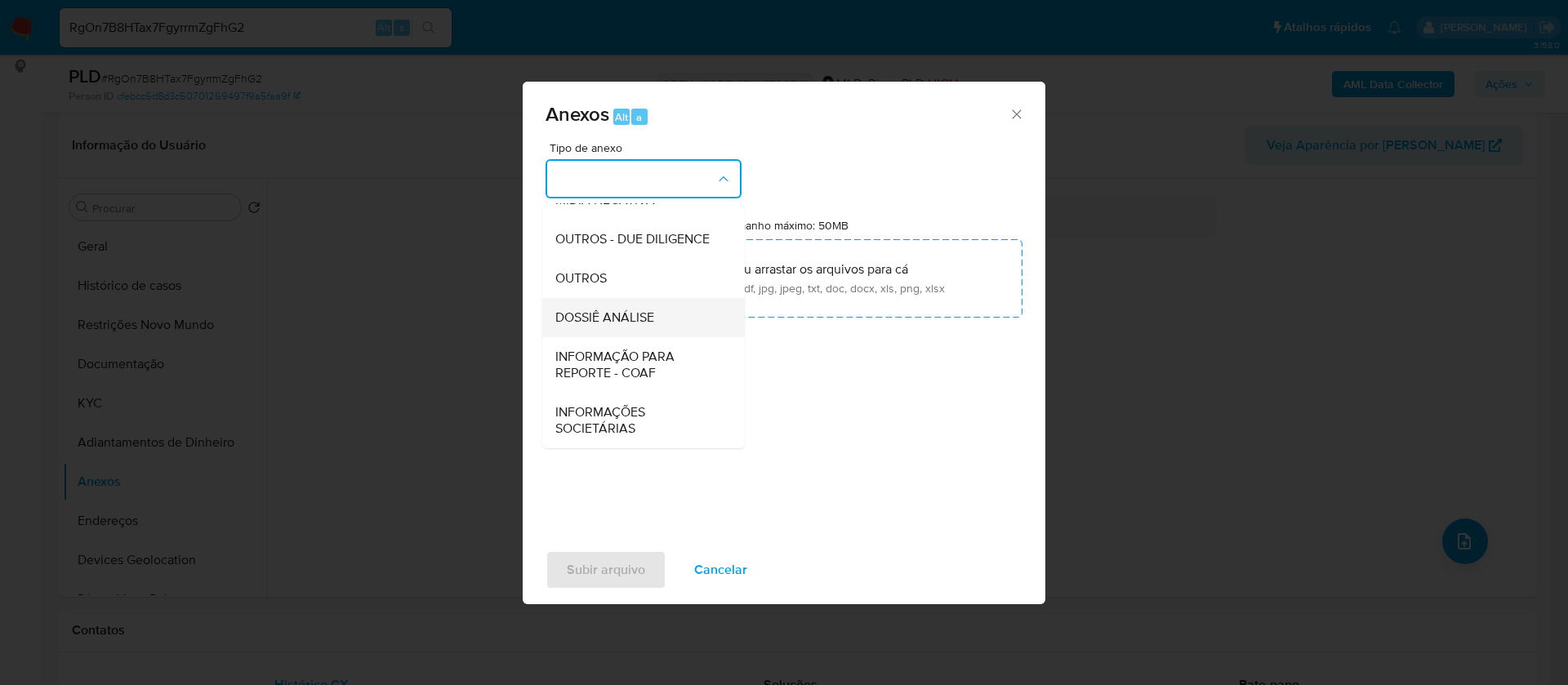
click at [639, 323] on span "DOSSIÊ ANÁLISE" at bounding box center [605, 317] width 99 height 16
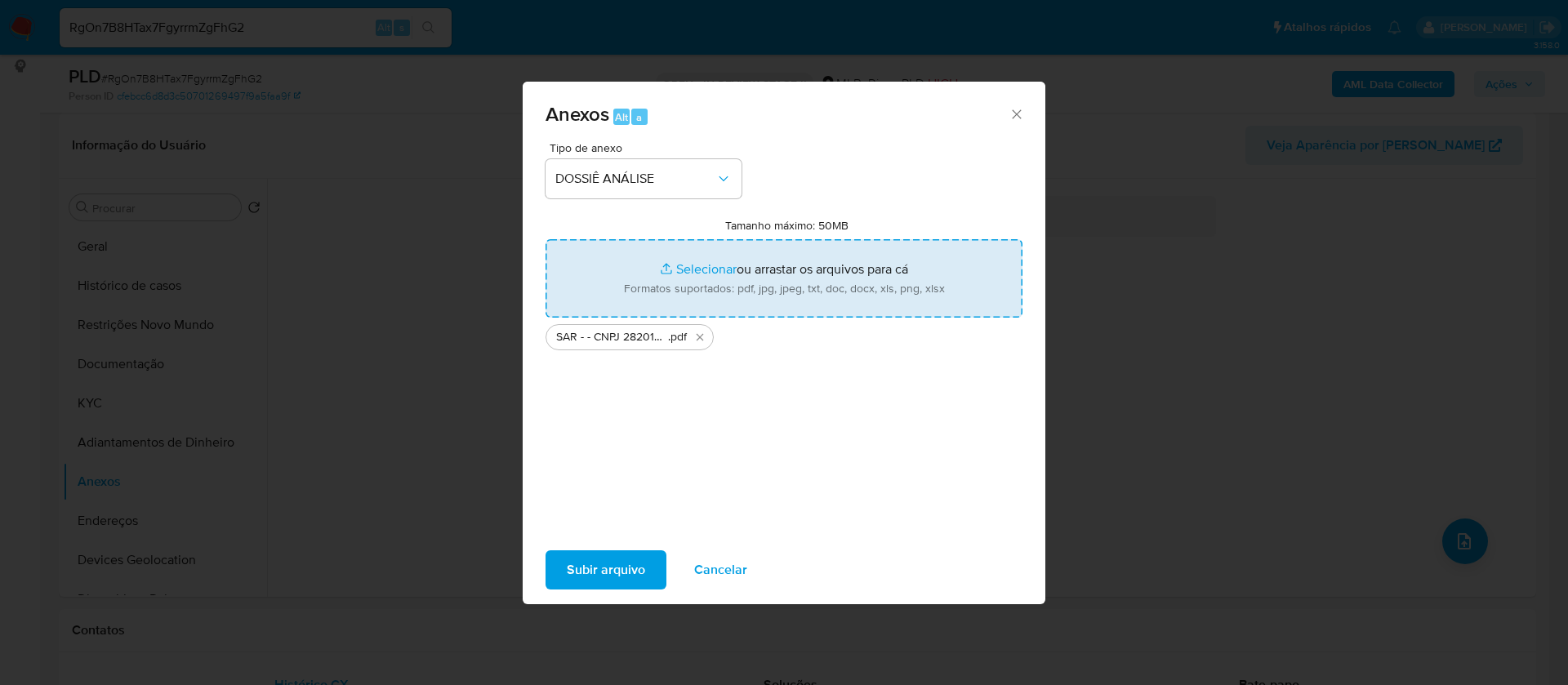
type input "C:\fakepath\Mulan 1244290394_2025_09_12_07_38_08.xlsx"
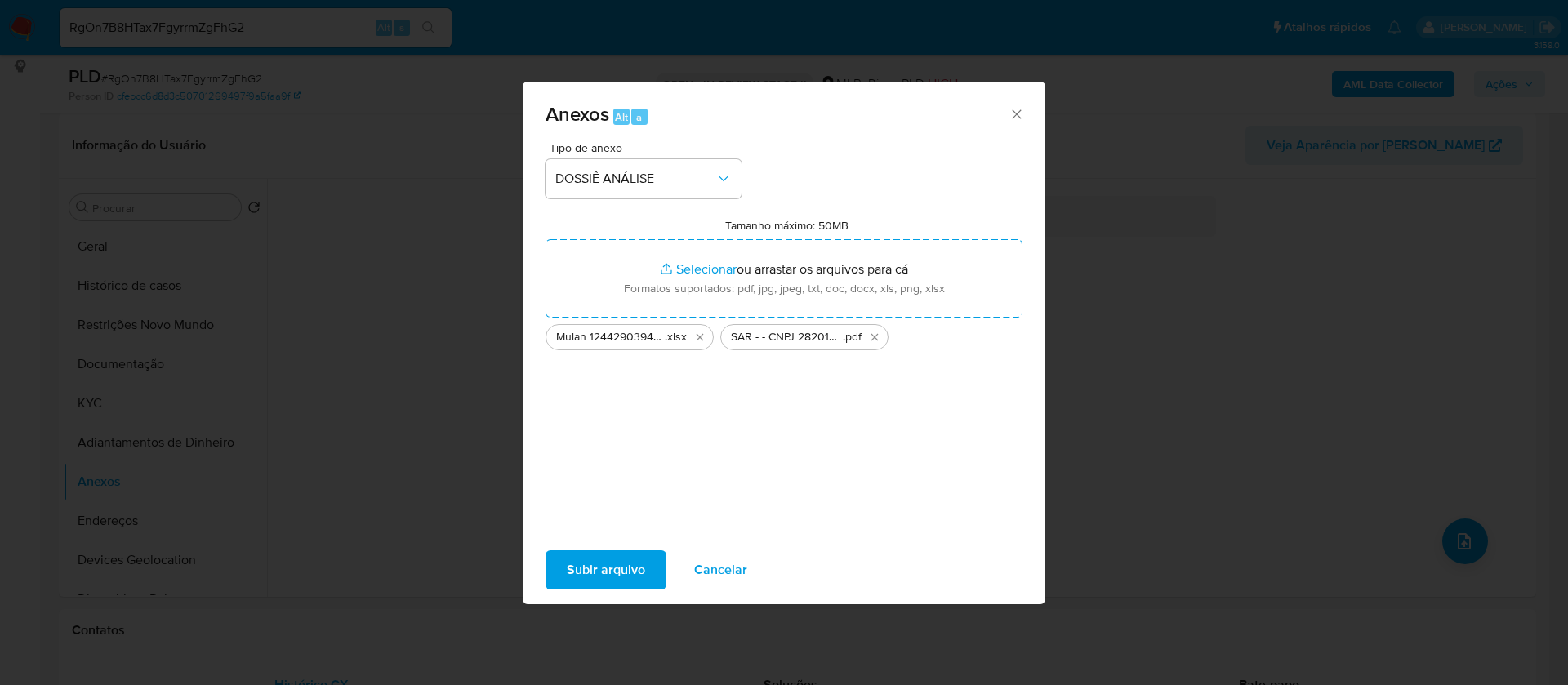
click at [602, 570] on span "Subir arquivo" at bounding box center [607, 570] width 79 height 36
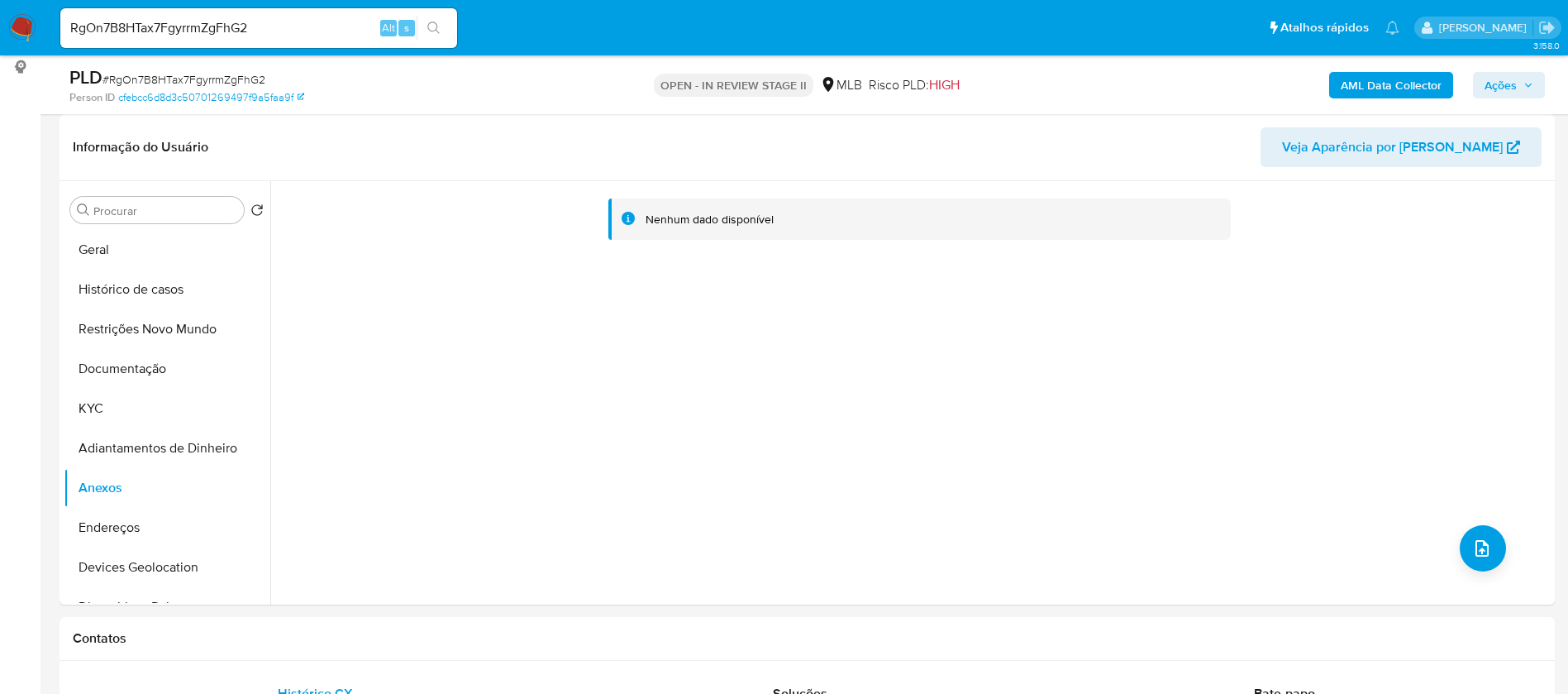
click at [1380, 77] on b "AML Data Collector" at bounding box center [1391, 85] width 100 height 27
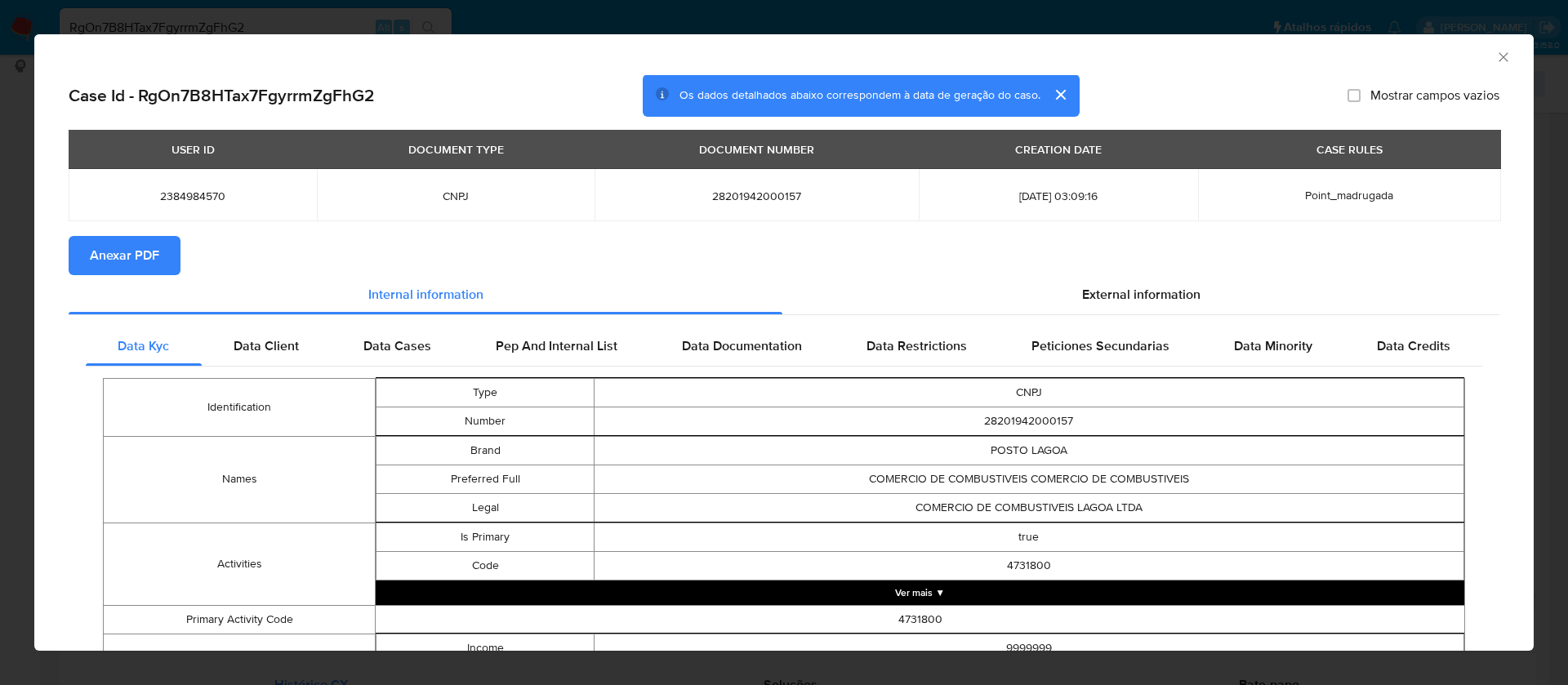
click at [104, 259] on span "Anexar PDF" at bounding box center [125, 255] width 69 height 36
click at [1496, 55] on icon "Fechar a janela" at bounding box center [1503, 56] width 16 height 16
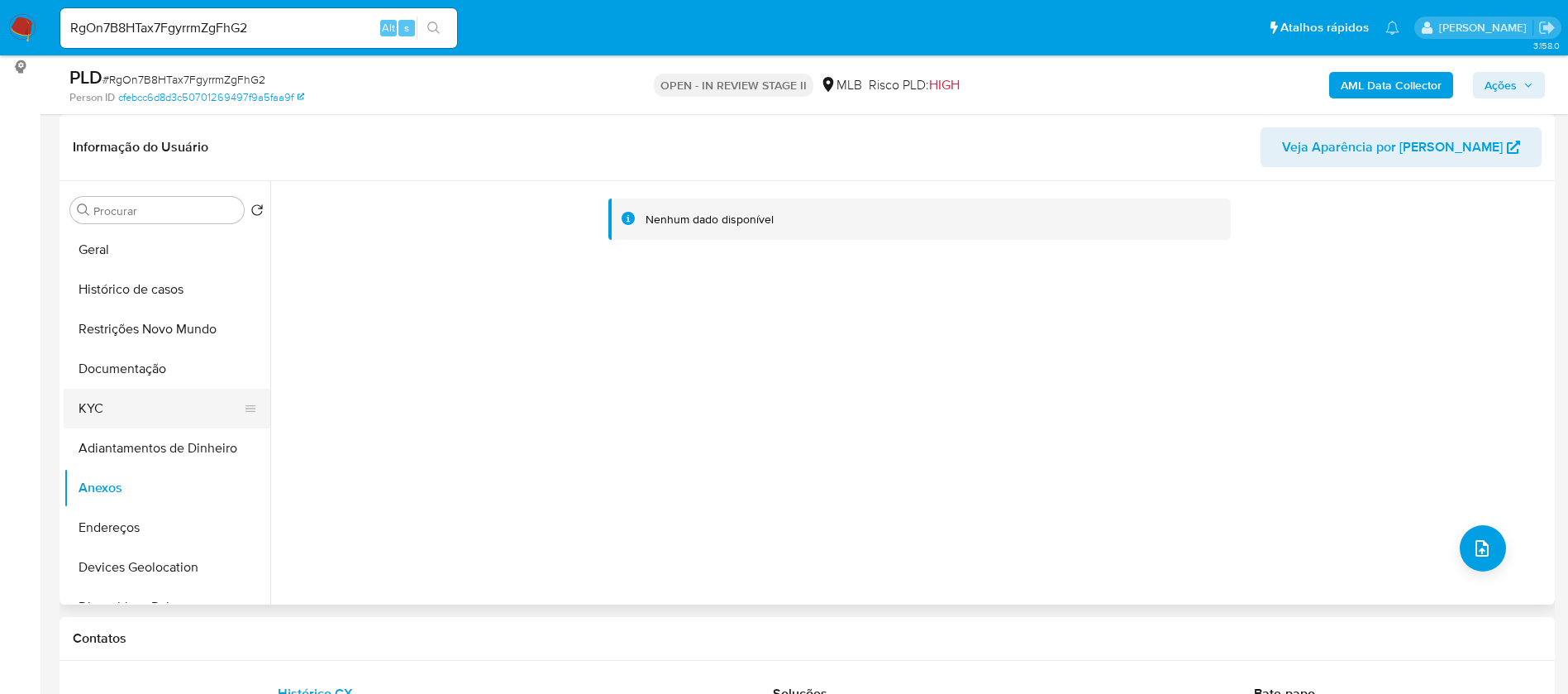
click at [114, 403] on button "KYC" at bounding box center [160, 409] width 193 height 40
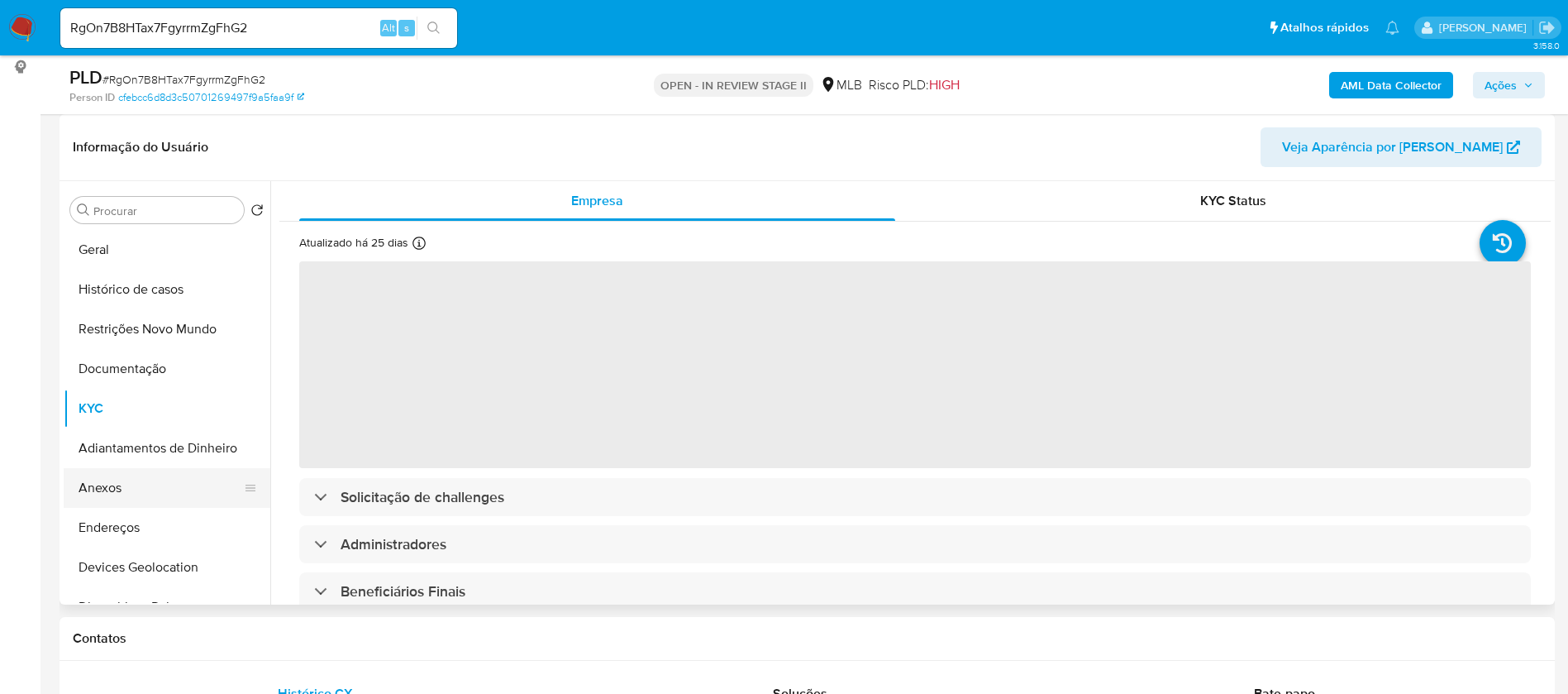
click at [127, 484] on button "Anexos" at bounding box center [160, 488] width 193 height 40
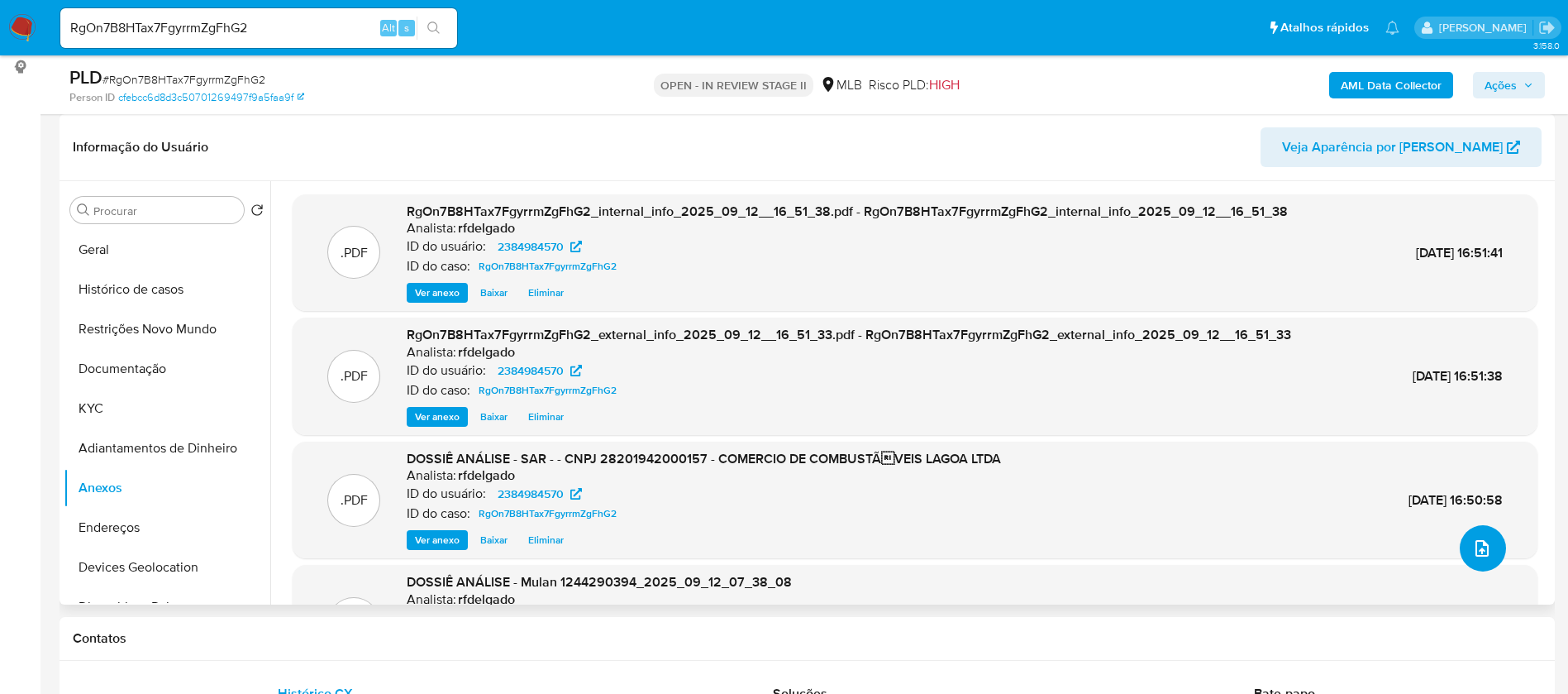
click at [1483, 545] on icon "upload-file" at bounding box center [1482, 548] width 20 height 20
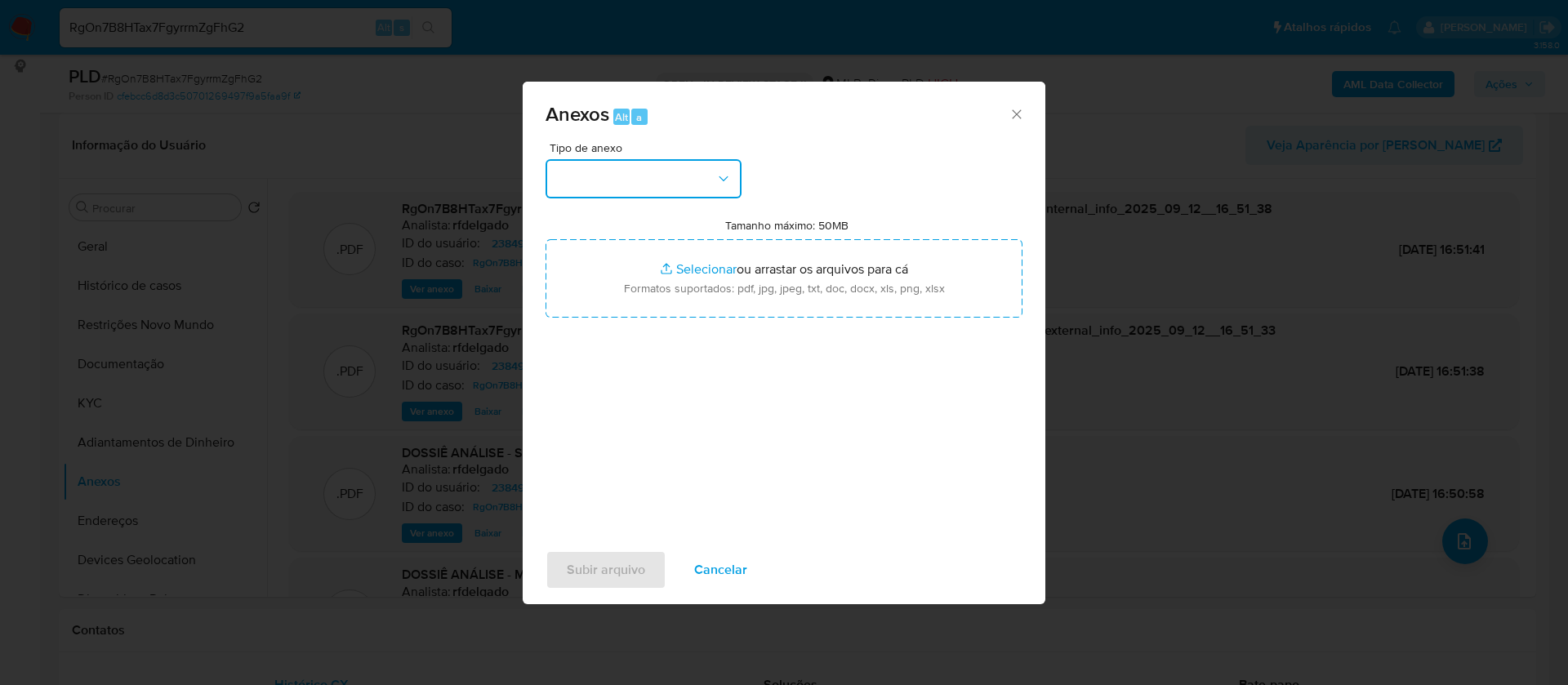
click at [683, 167] on button "button" at bounding box center [643, 179] width 196 height 39
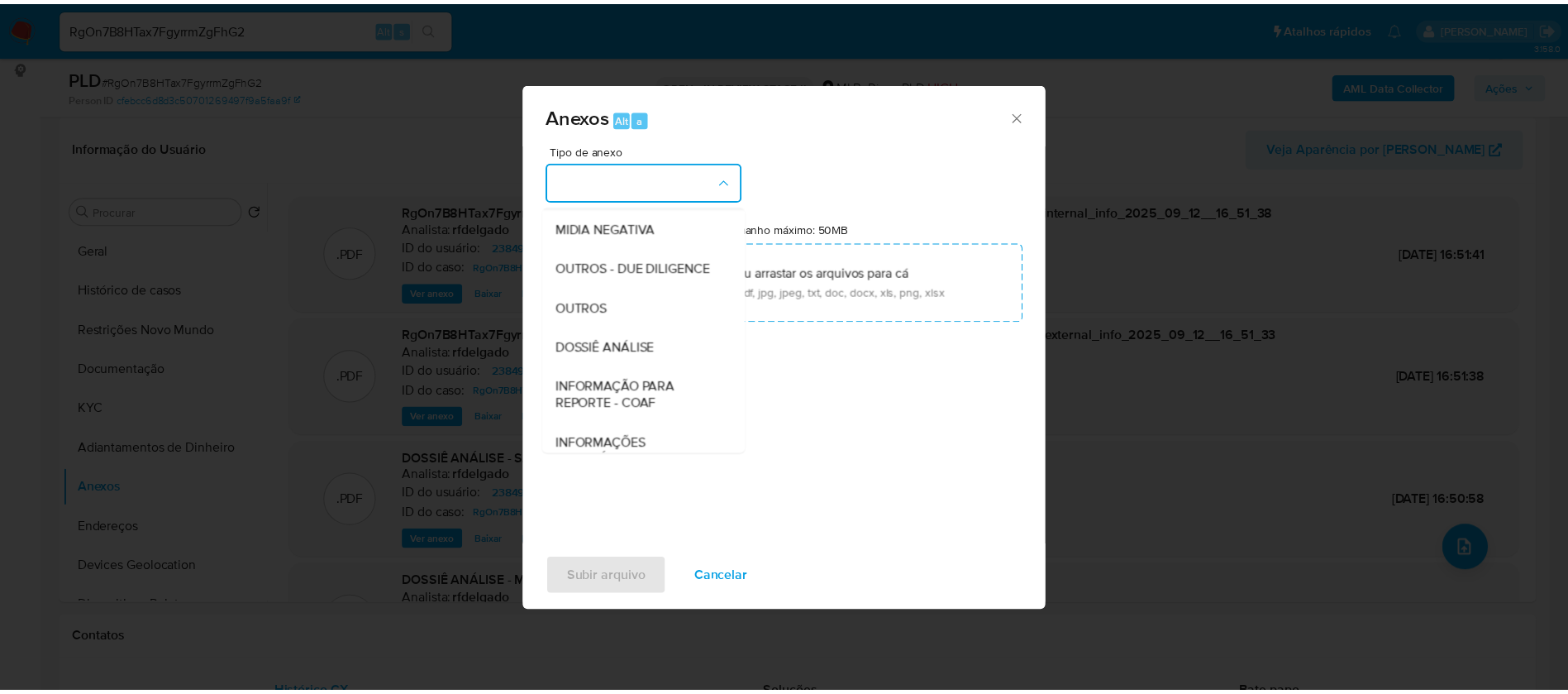
scroll to position [255, 0]
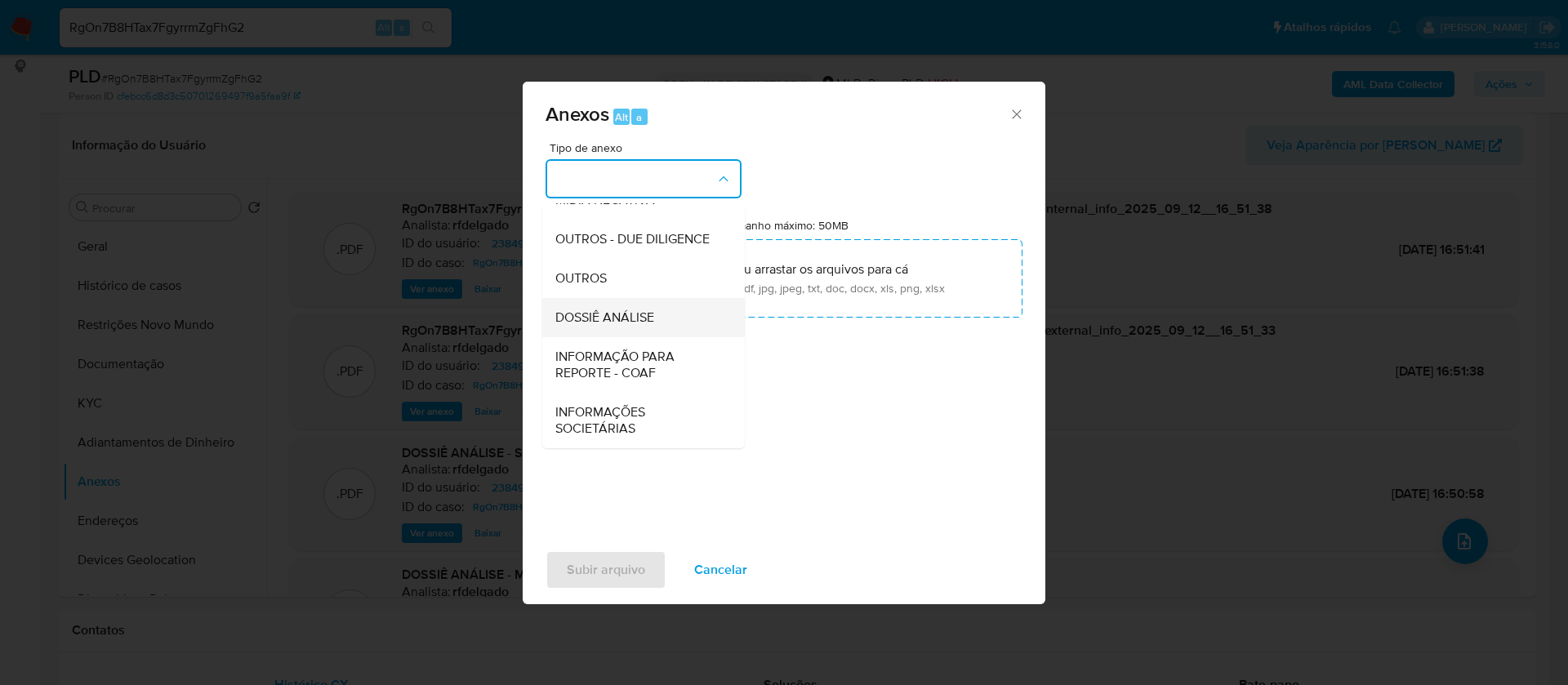
click at [670, 312] on div "DOSSIÊ ANÁLISE" at bounding box center [638, 317] width 167 height 39
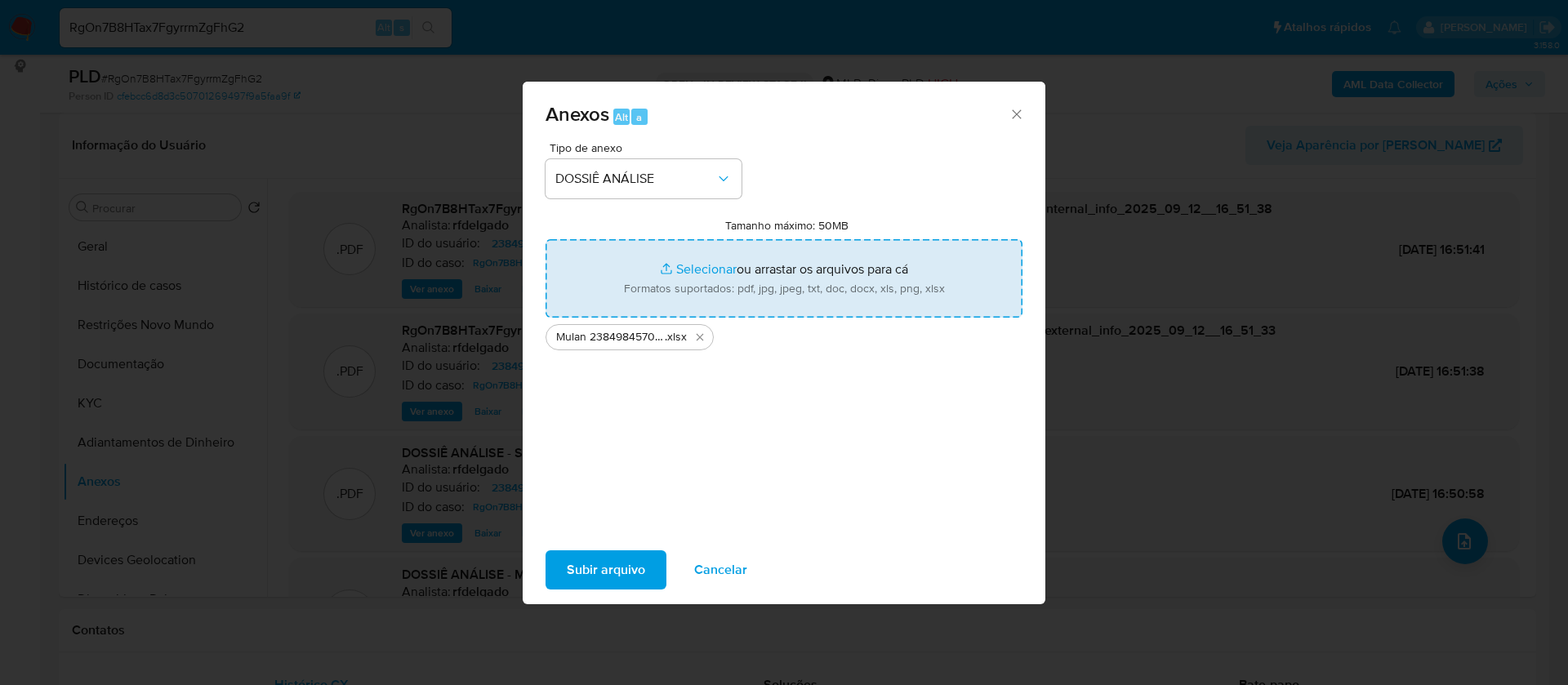
type input "C:\fakepath\SAR - - CNPJ 28201942000157 - COMERCIO DE COMBUSTÍVEIS LAGOA LTDA.p…"
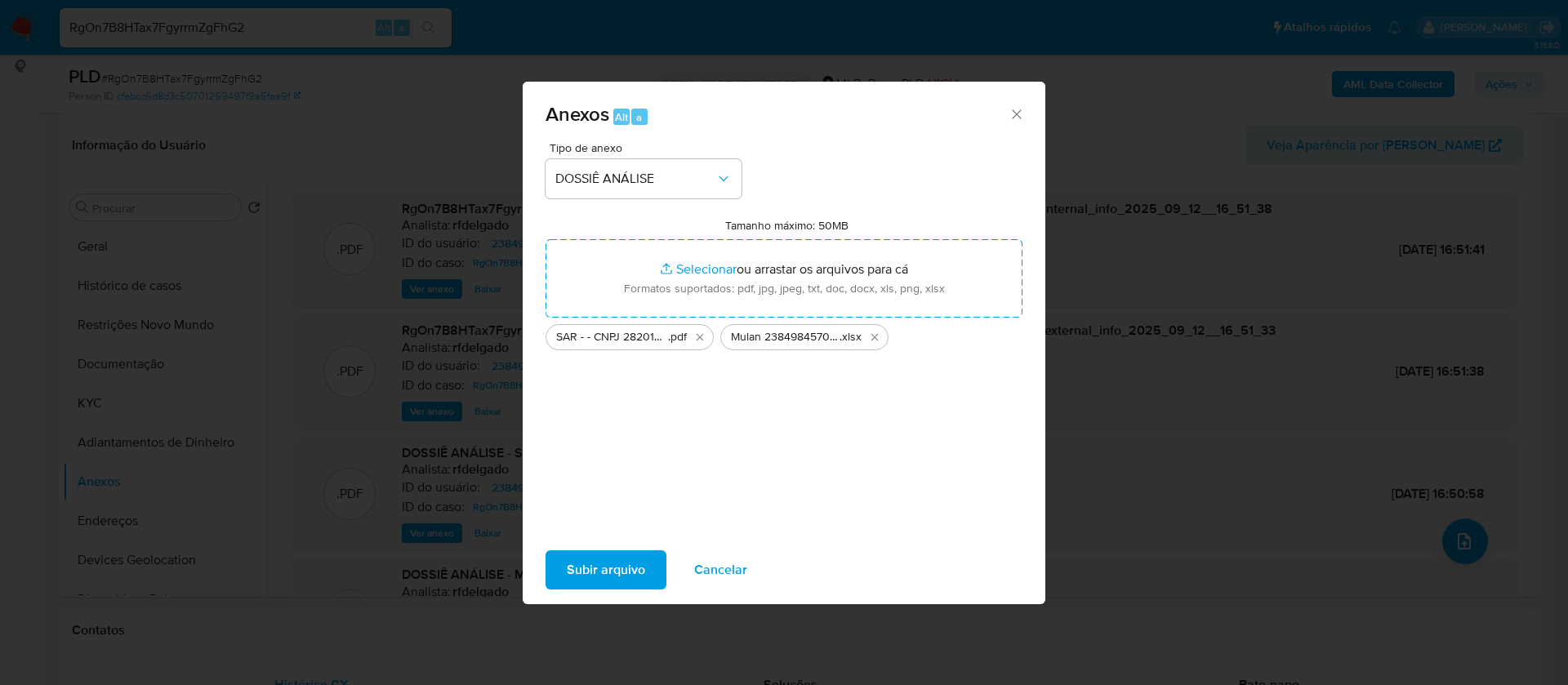
click at [617, 567] on span "Subir arquivo" at bounding box center [607, 570] width 79 height 36
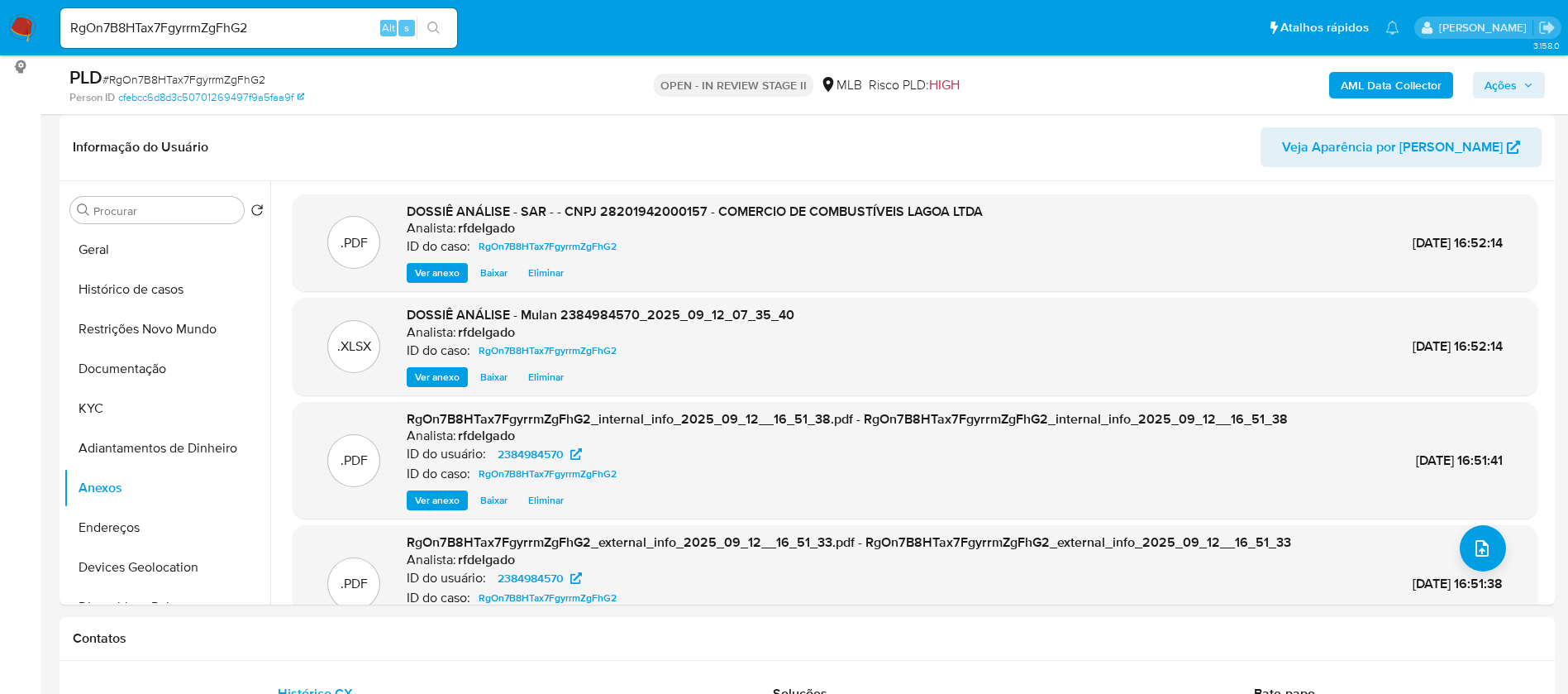
click at [1505, 77] on span "Ações" at bounding box center [1501, 85] width 32 height 27
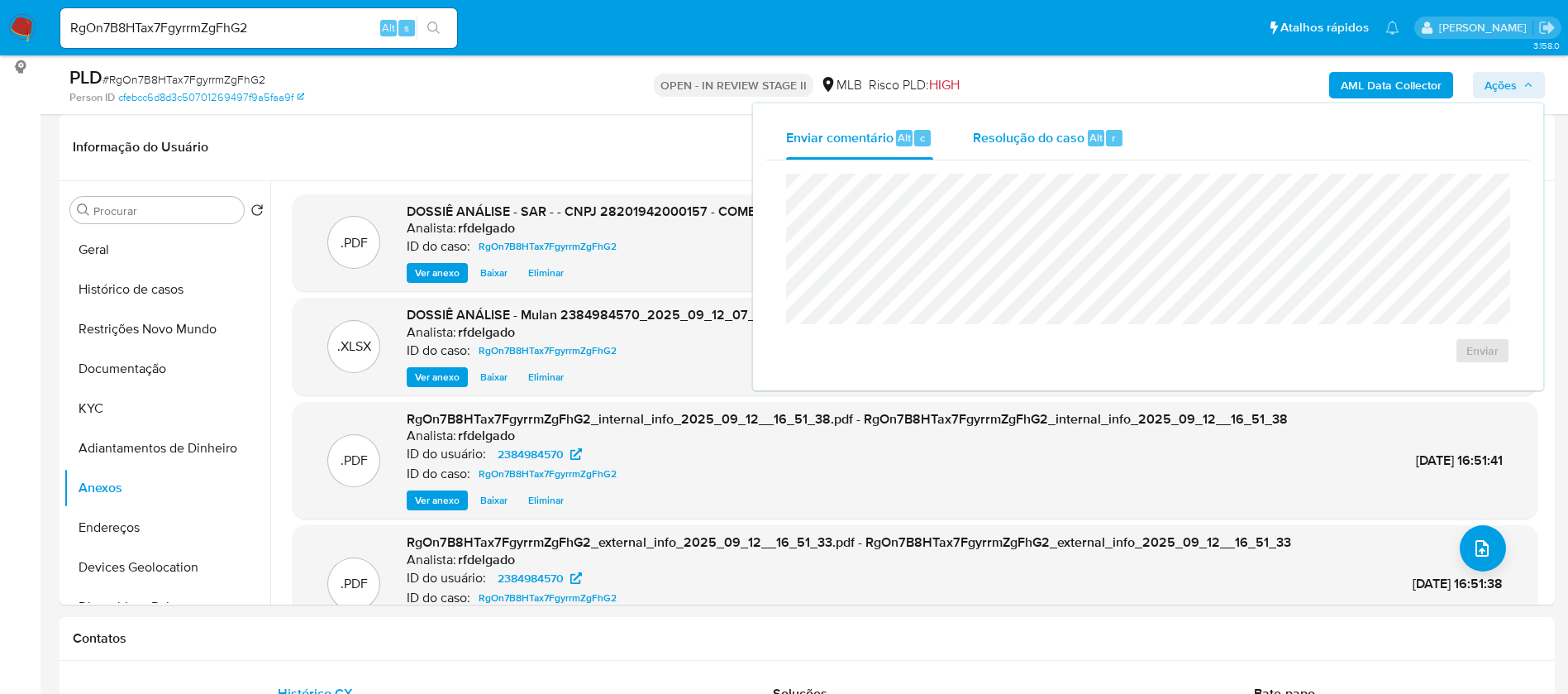
click at [1063, 153] on div "Resolução do caso Alt r" at bounding box center [1049, 137] width 152 height 43
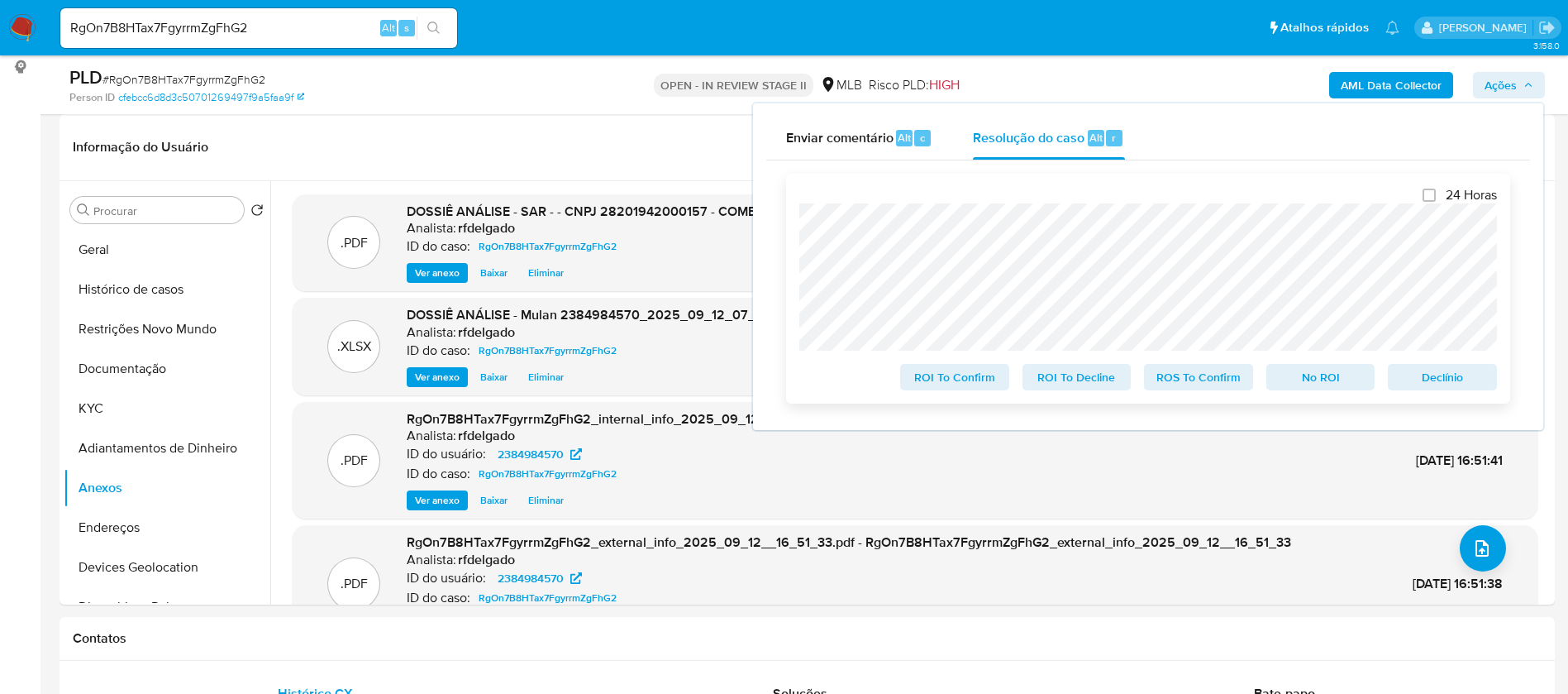
click at [1320, 386] on span "No ROI" at bounding box center [1321, 377] width 86 height 23
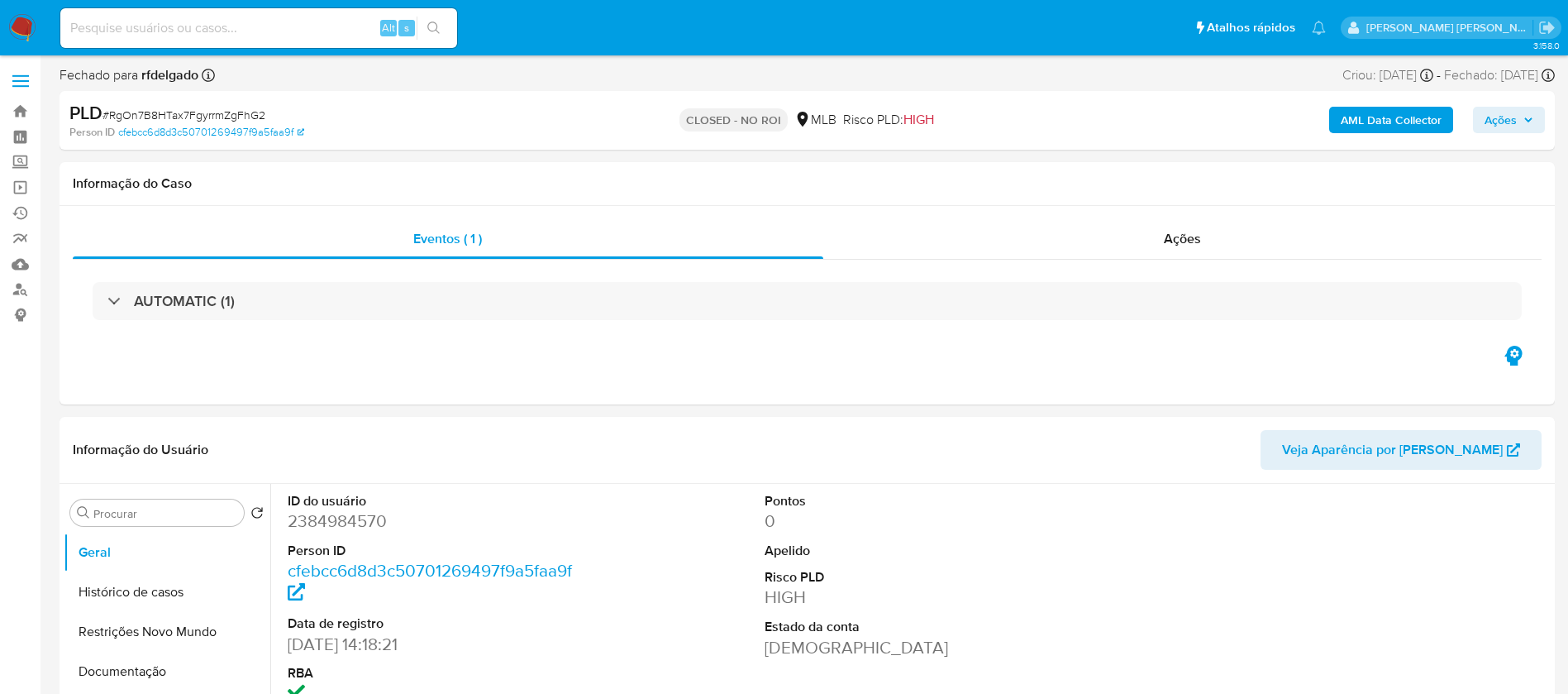
select select "10"
click at [335, 33] on input at bounding box center [259, 27] width 397 height 22
paste input "haZyPXnEVxb17gVZRZWNGu4N"
type input "haZyPXnEVxb17gVZRZWNGu4N"
click at [437, 27] on icon "search-icon" at bounding box center [433, 27] width 12 height 12
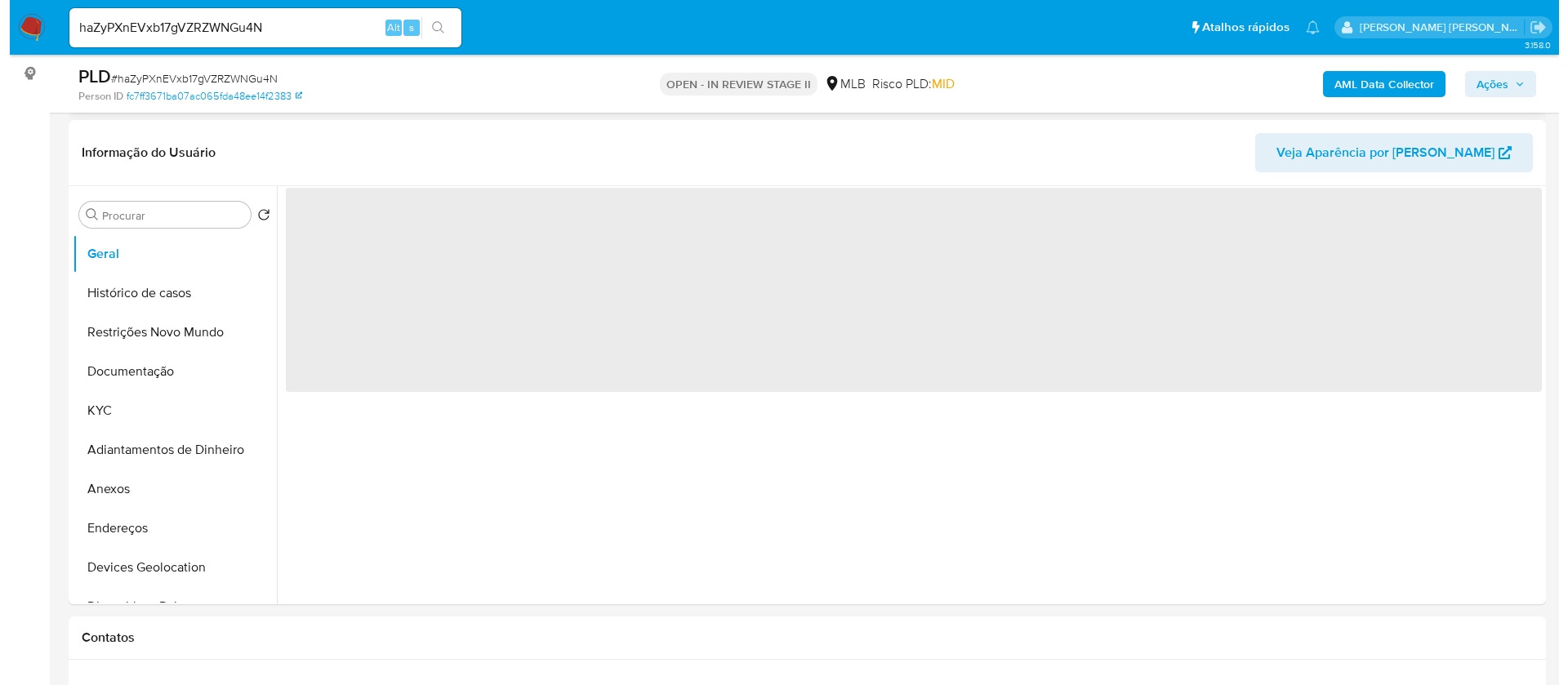
scroll to position [245, 0]
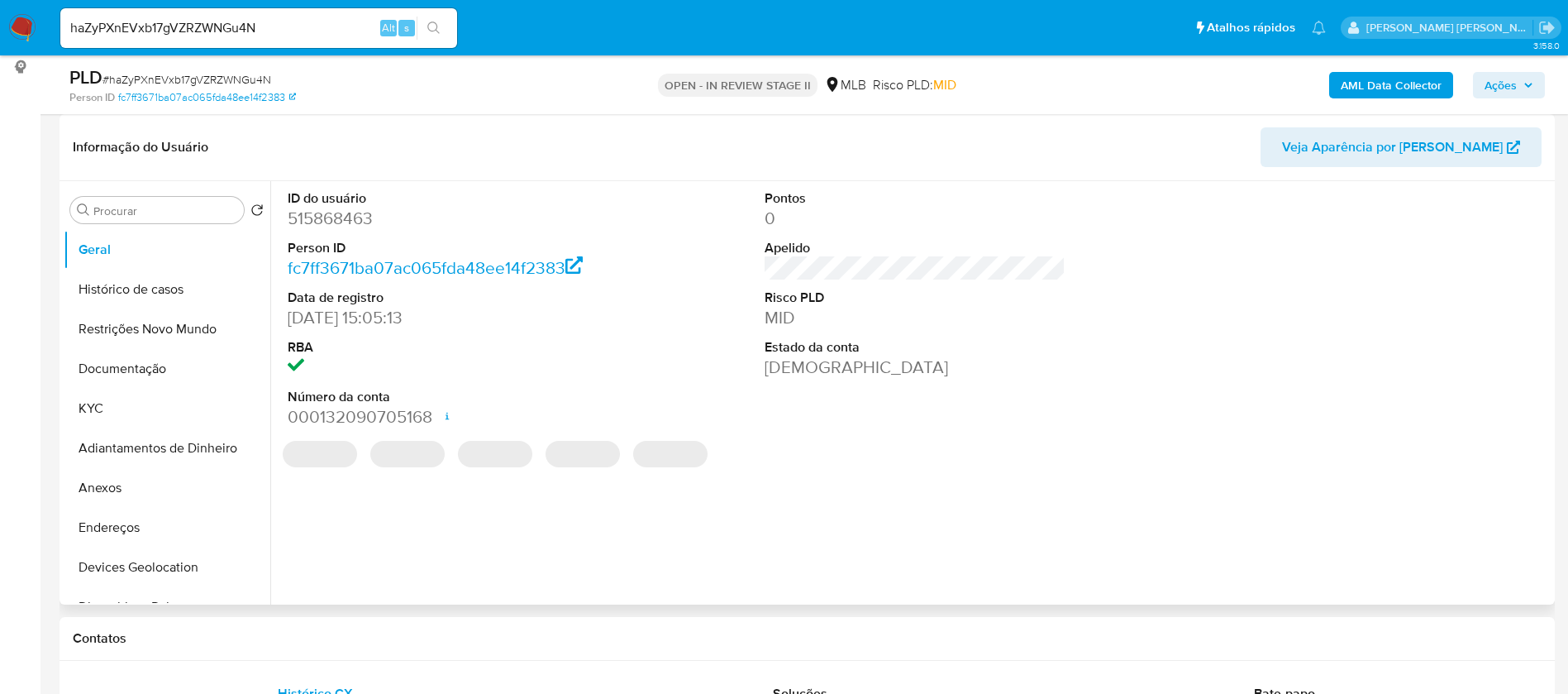
select select "10"
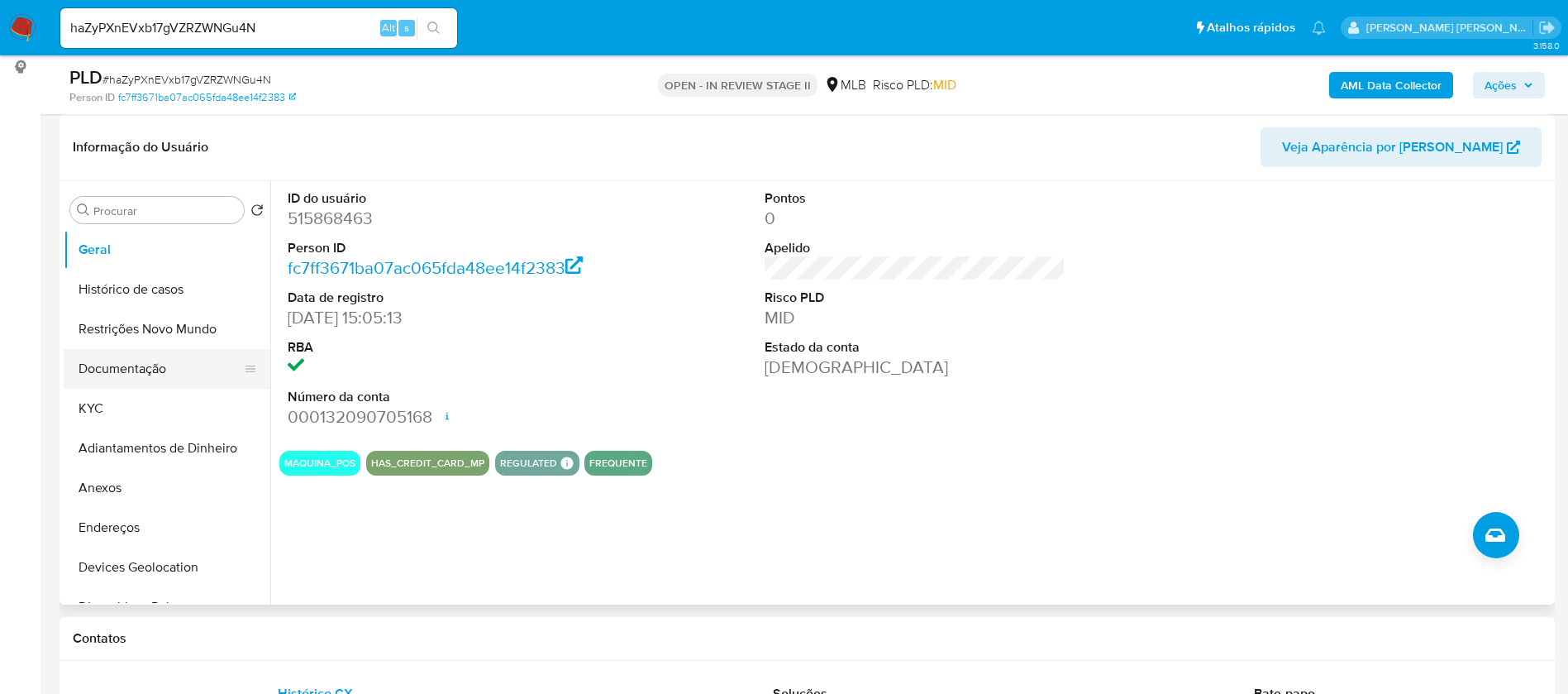
click at [98, 386] on button "Documentação" at bounding box center [160, 369] width 193 height 40
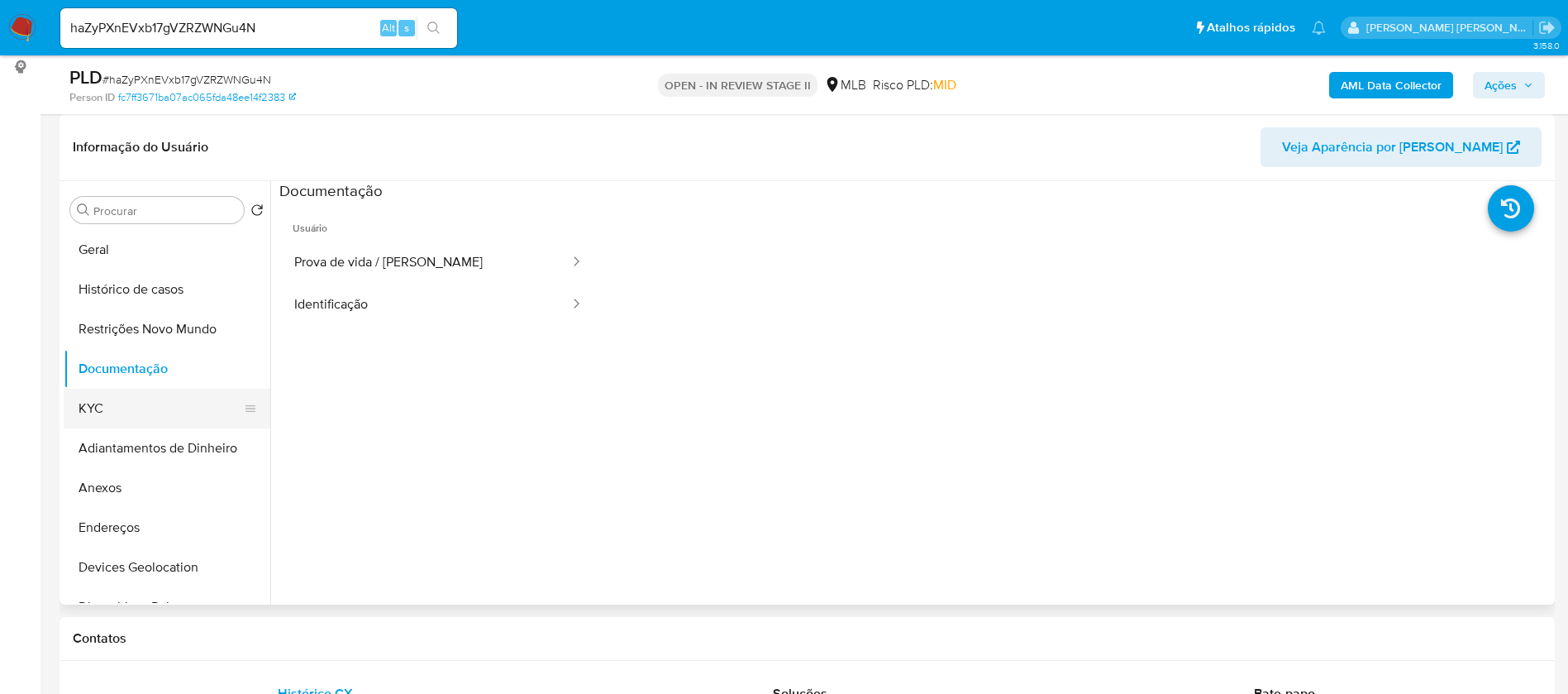
click at [107, 395] on button "KYC" at bounding box center [160, 409] width 193 height 40
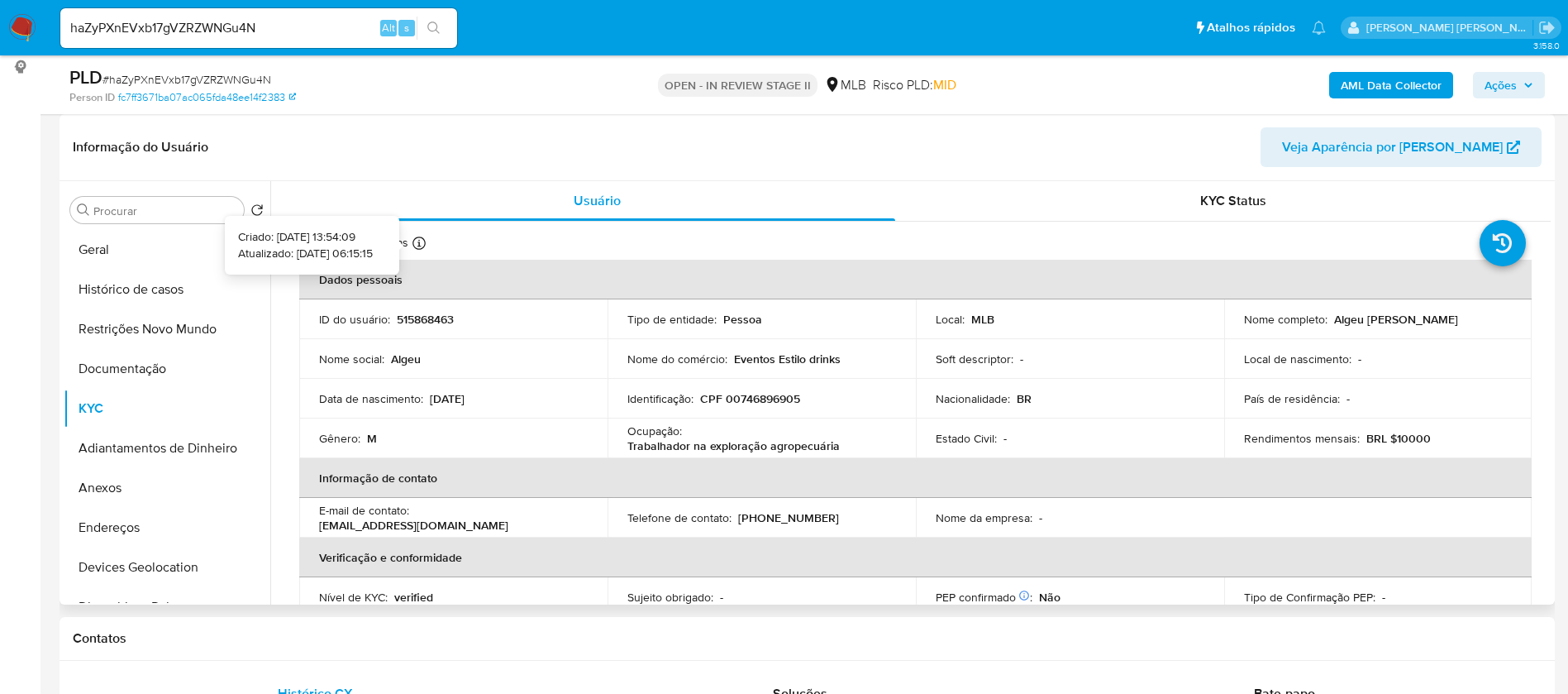
click at [424, 237] on icon at bounding box center [419, 244] width 13 height 13
click at [135, 355] on button "Documentação" at bounding box center [160, 369] width 193 height 40
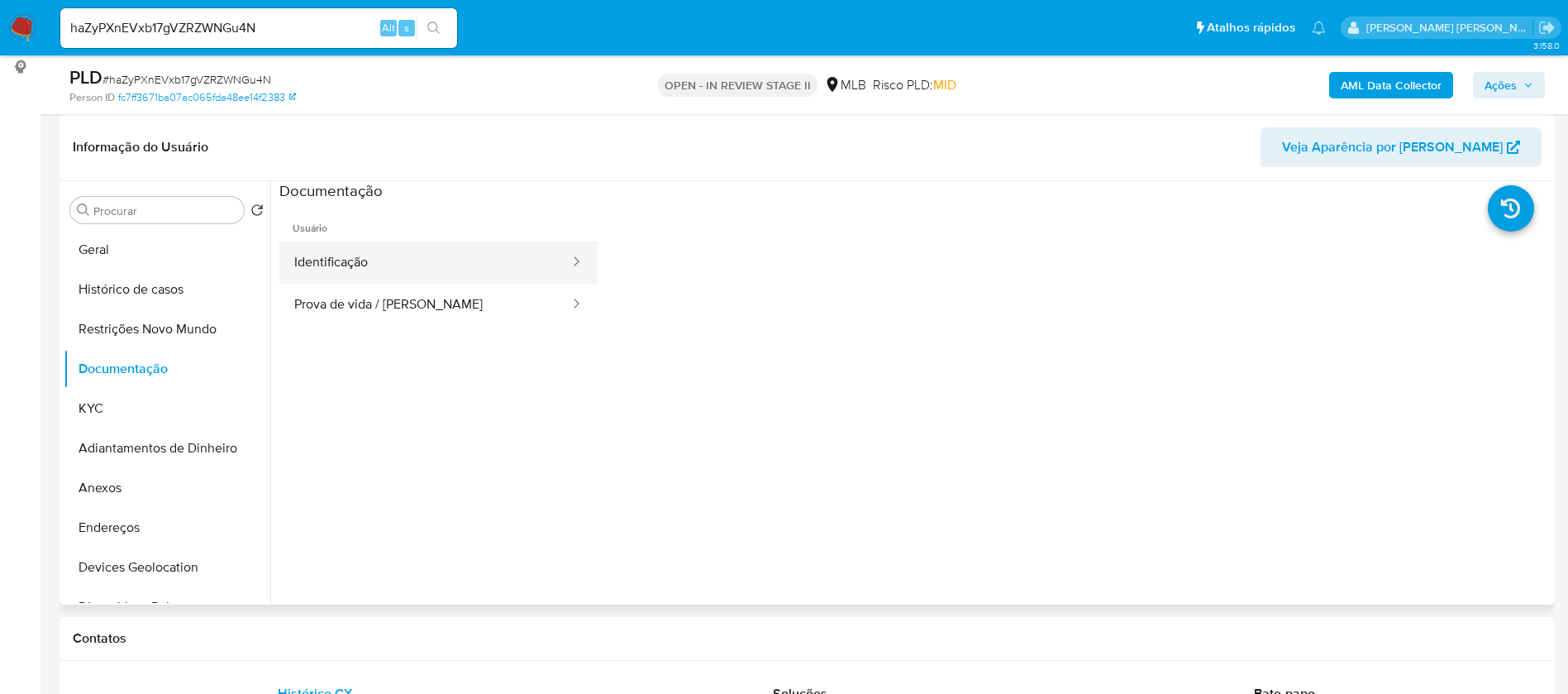
click at [453, 255] on button "Identificação" at bounding box center [425, 263] width 292 height 43
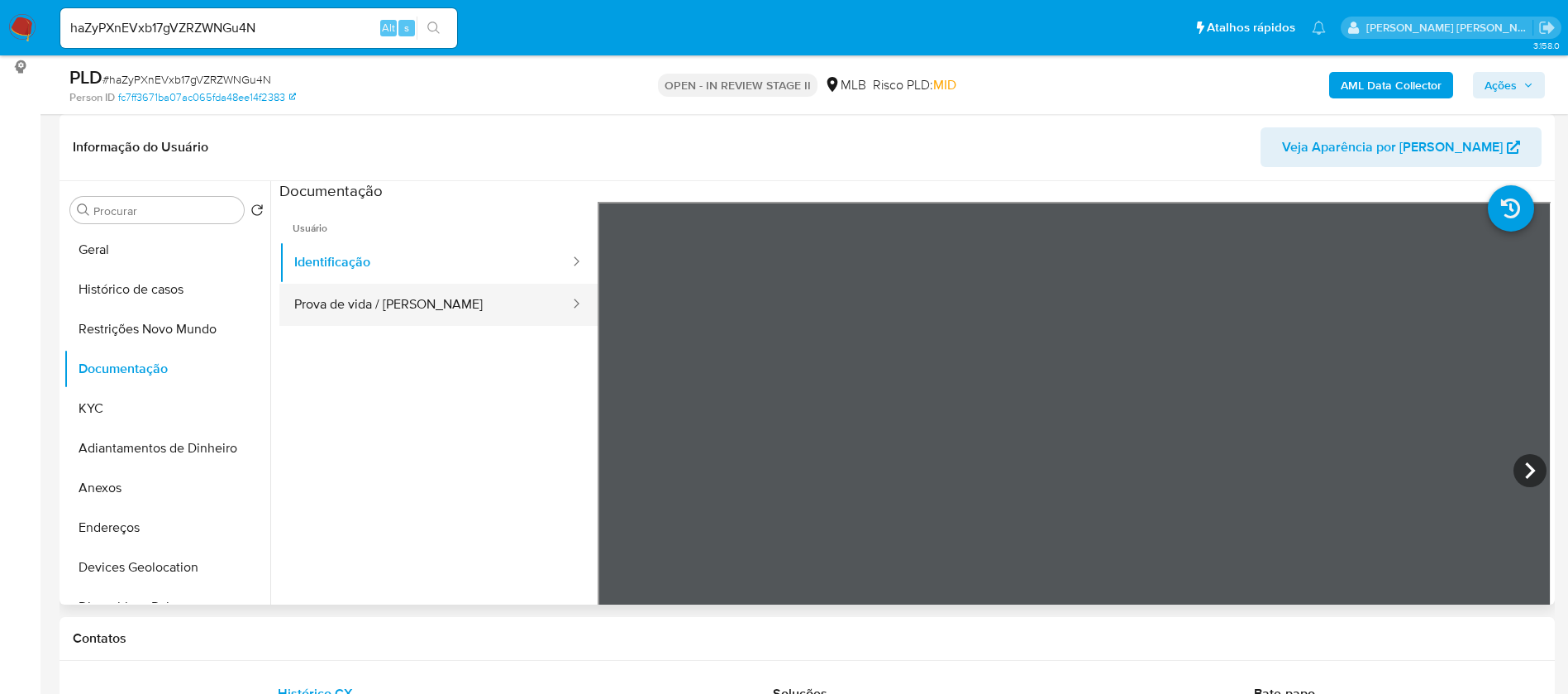
click at [458, 295] on button "Prova de vida / [PERSON_NAME]" at bounding box center [425, 304] width 292 height 43
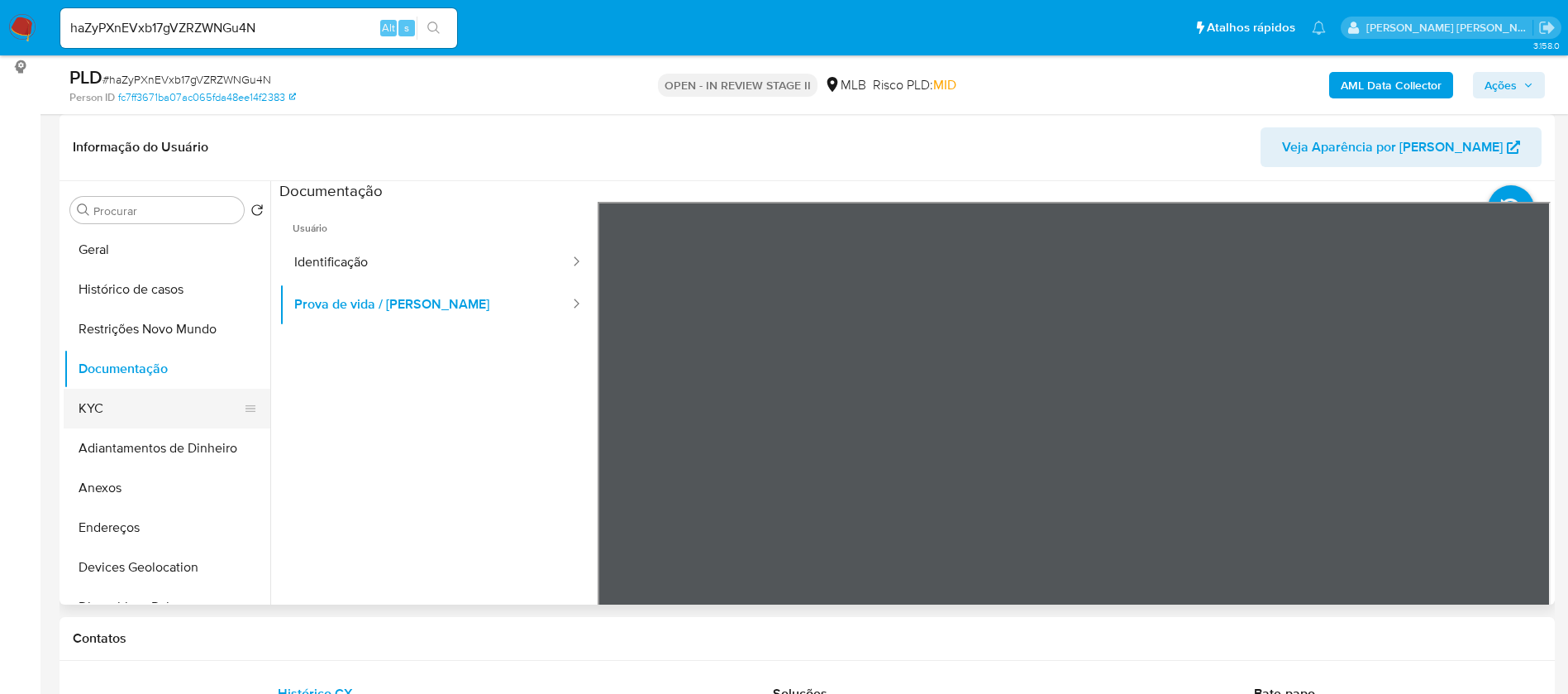
click at [127, 417] on button "KYC" at bounding box center [160, 409] width 193 height 40
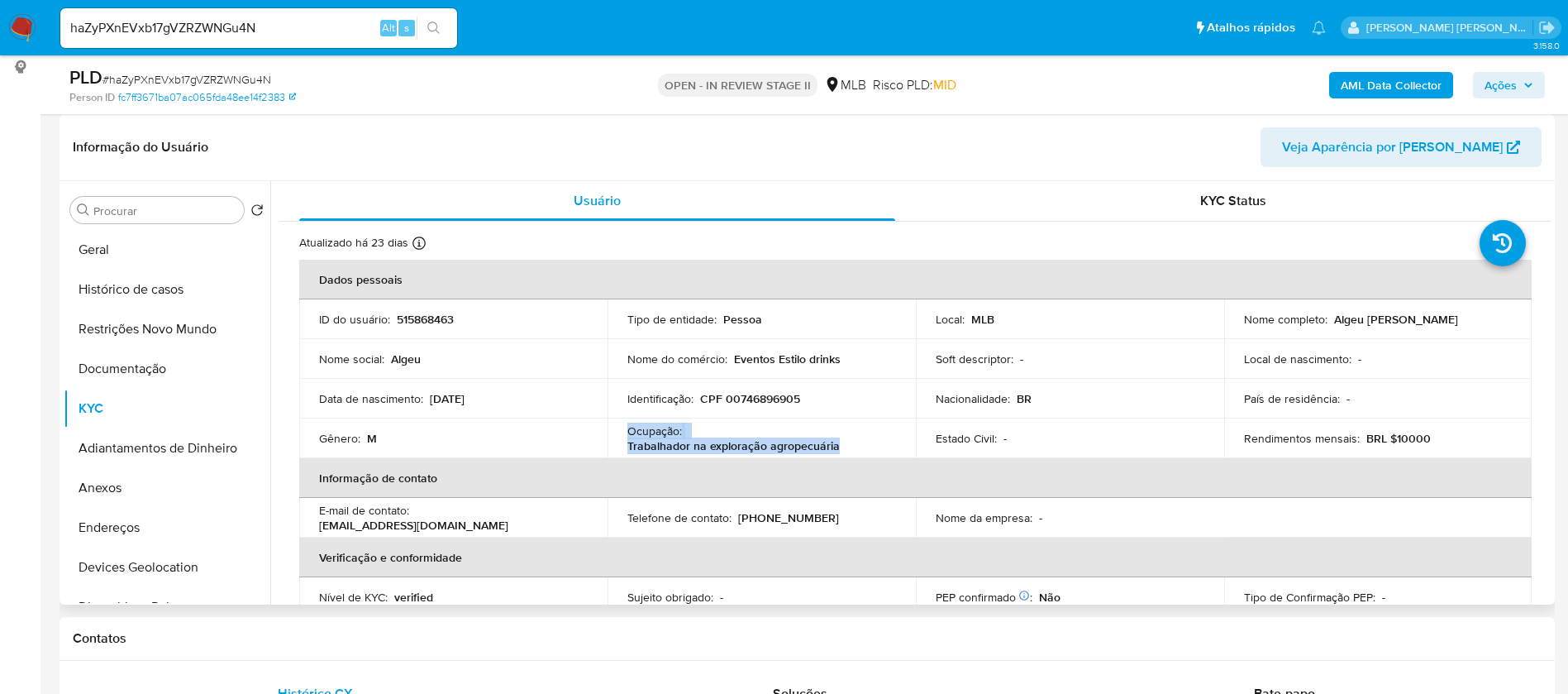
drag, startPoint x: 839, startPoint y: 444, endPoint x: 623, endPoint y: 437, distance: 216.1
click at [623, 437] on td "Ocupação : Trabalhador na exploração agropecuária" at bounding box center [761, 439] width 308 height 40
copy div "Ocupação : Trabalhador na exploração agropecuária"
click at [1421, 85] on b "AML Data Collector" at bounding box center [1391, 85] width 100 height 27
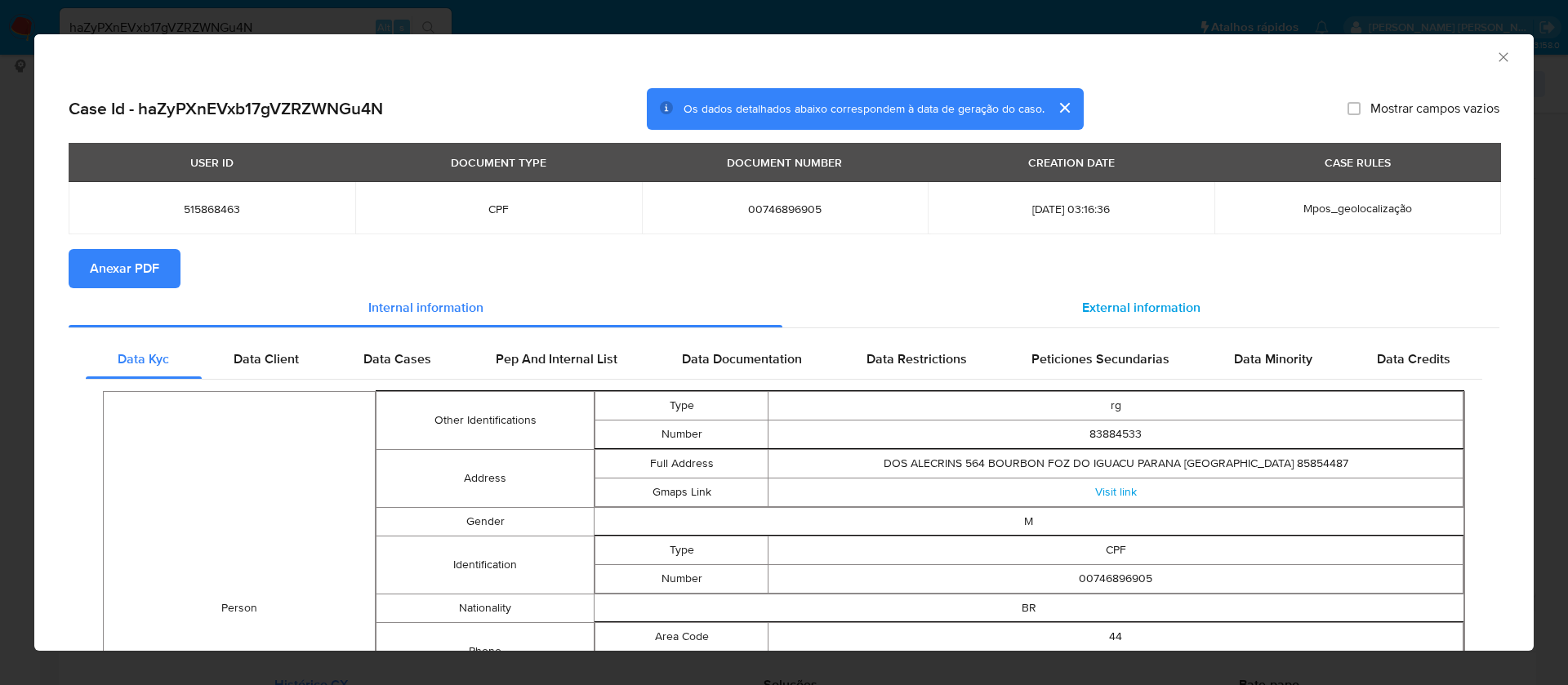
click at [1156, 308] on span "External information" at bounding box center [1141, 307] width 119 height 19
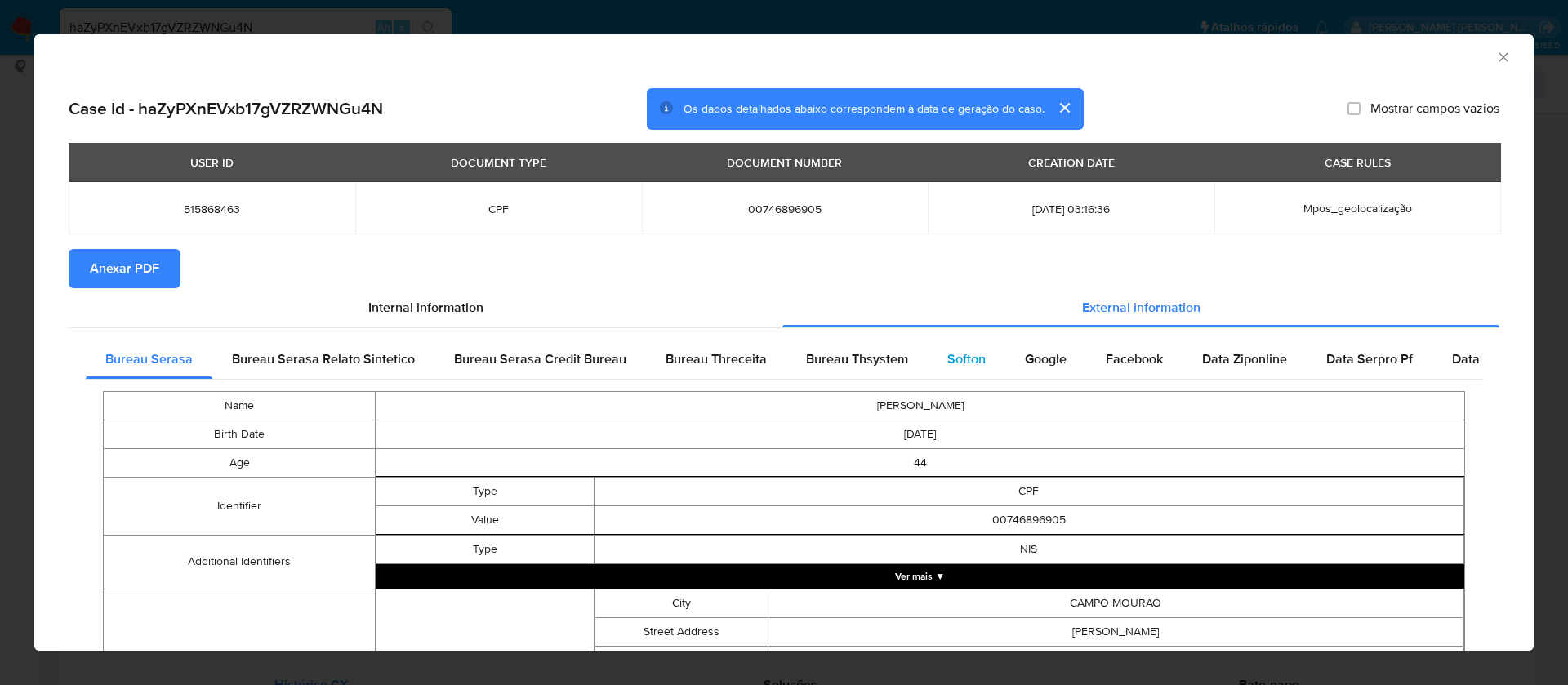
click at [968, 362] on span "Softon" at bounding box center [966, 358] width 38 height 19
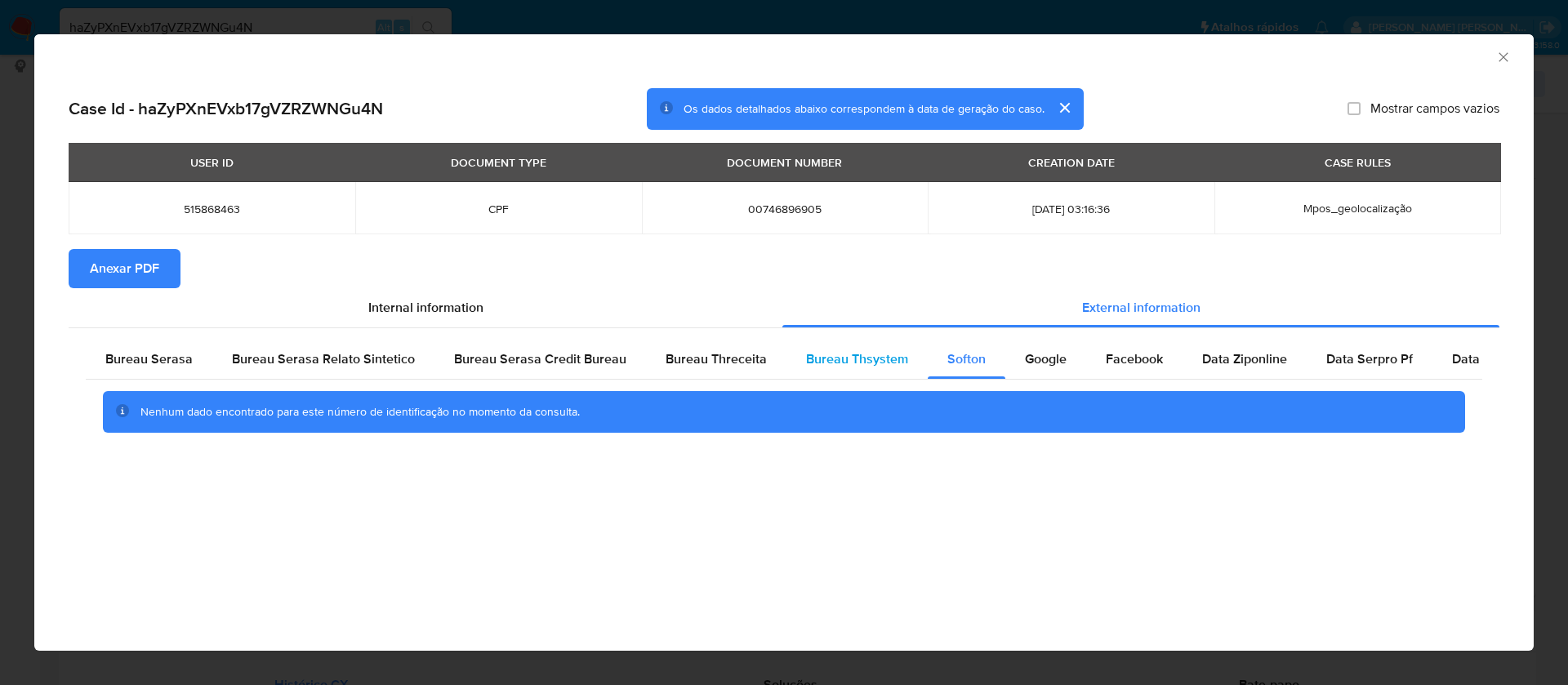
click at [869, 360] on span "Bureau Thsystem" at bounding box center [857, 358] width 102 height 19
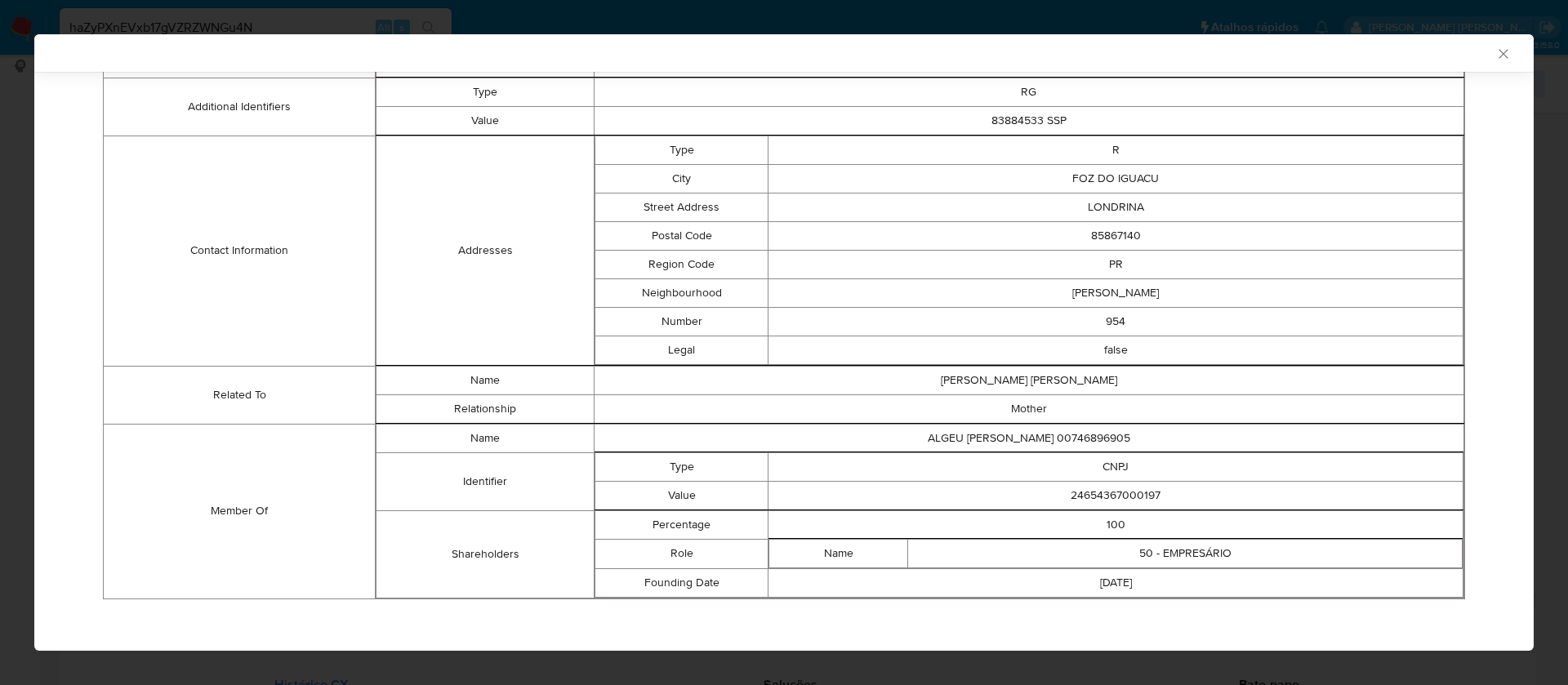
scroll to position [488, 0]
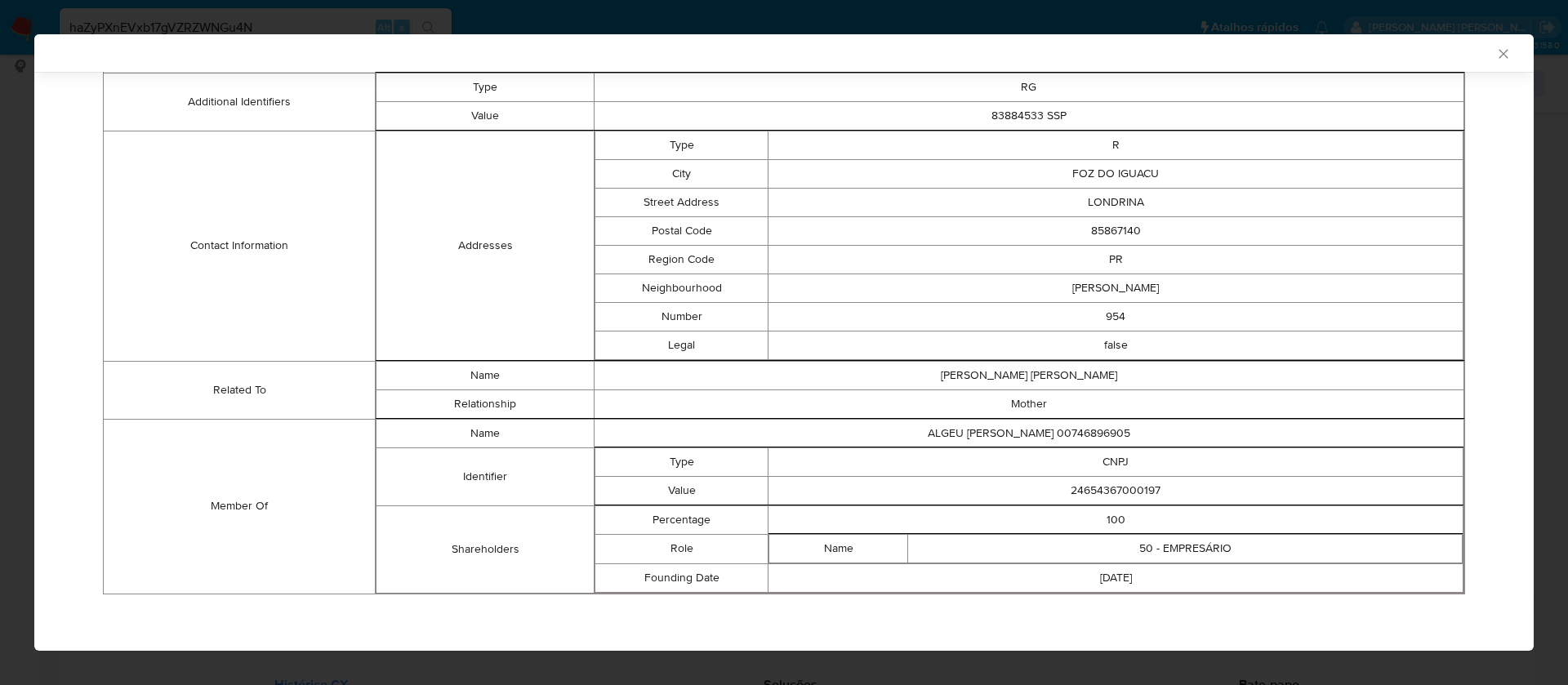
click at [1123, 490] on td "24654367000197" at bounding box center [1116, 490] width 696 height 29
copy td "24654367000197"
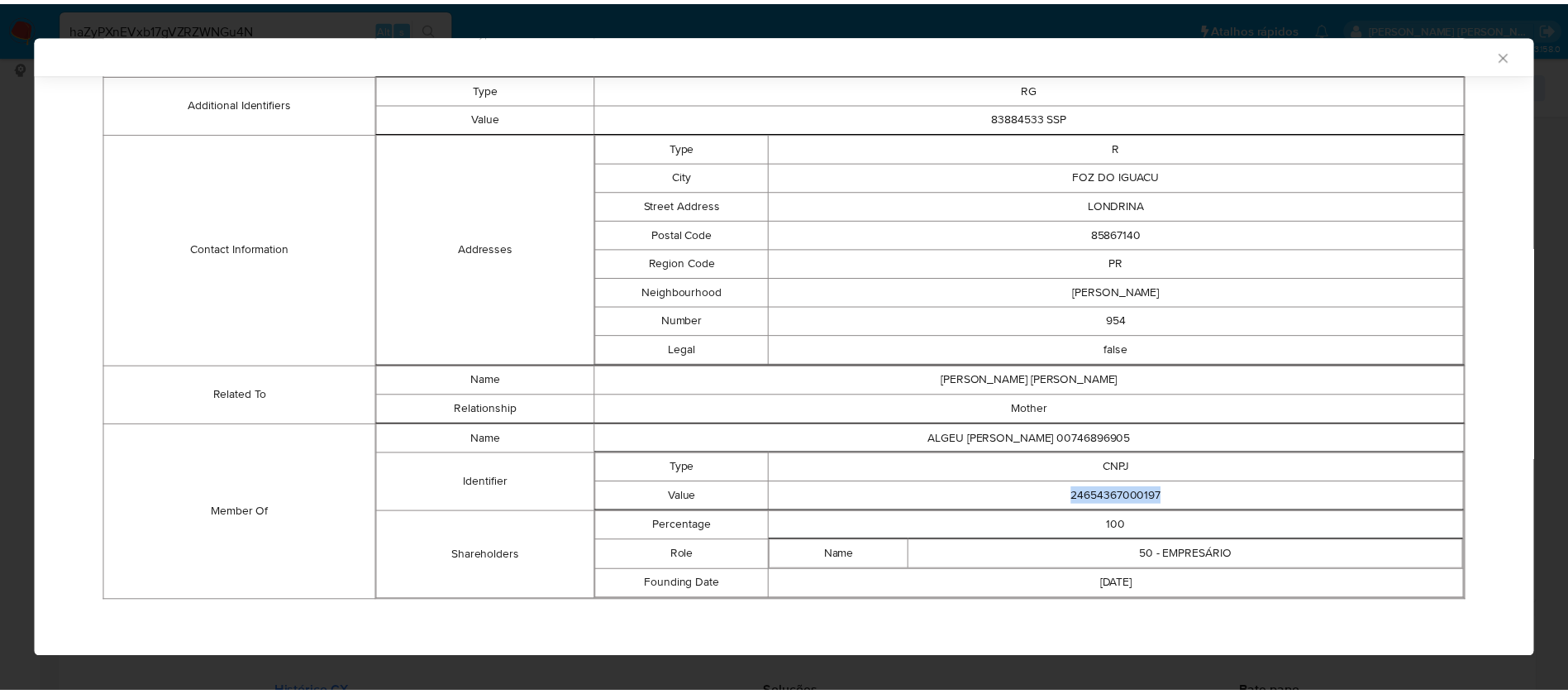
scroll to position [0, 0]
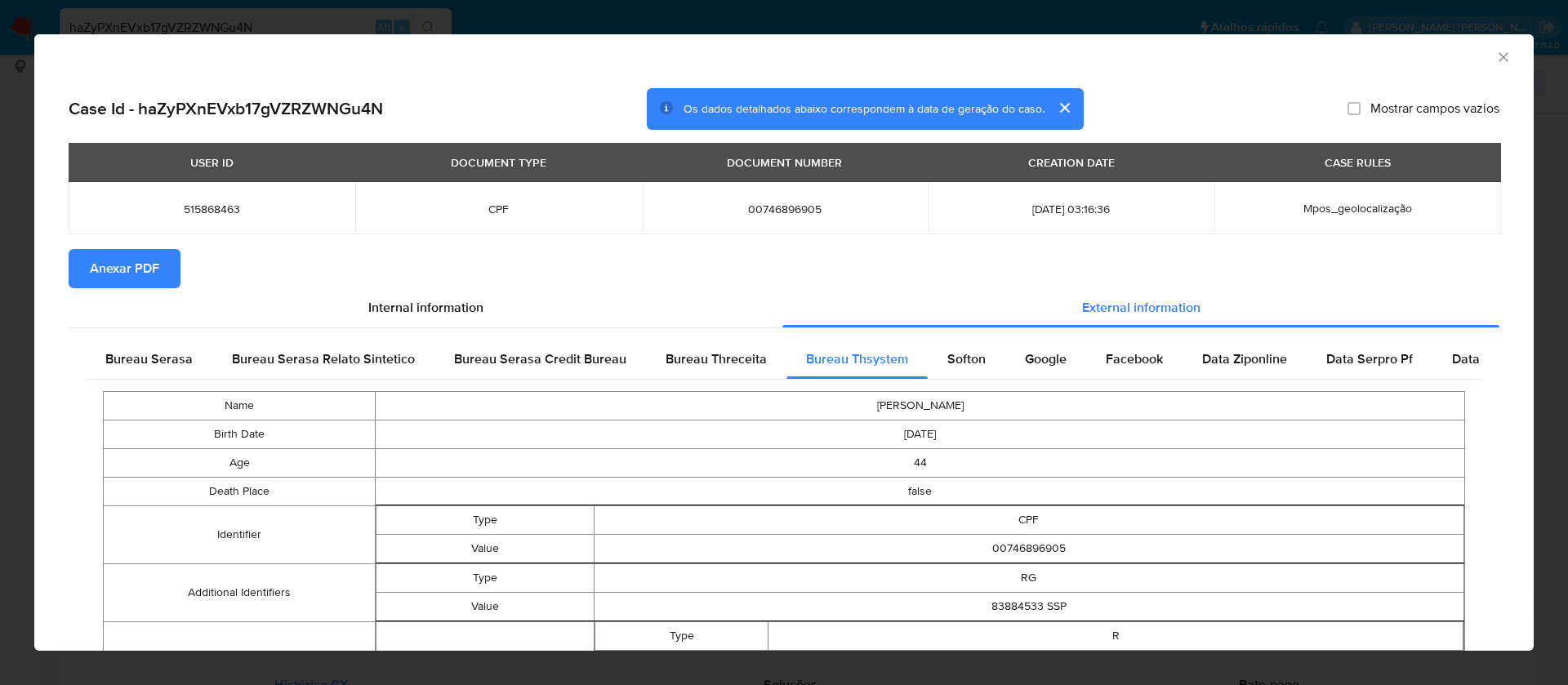
click at [120, 262] on span "Anexar PDF" at bounding box center [125, 269] width 69 height 36
click at [1496, 57] on icon "Fechar a janela" at bounding box center [1503, 56] width 16 height 16
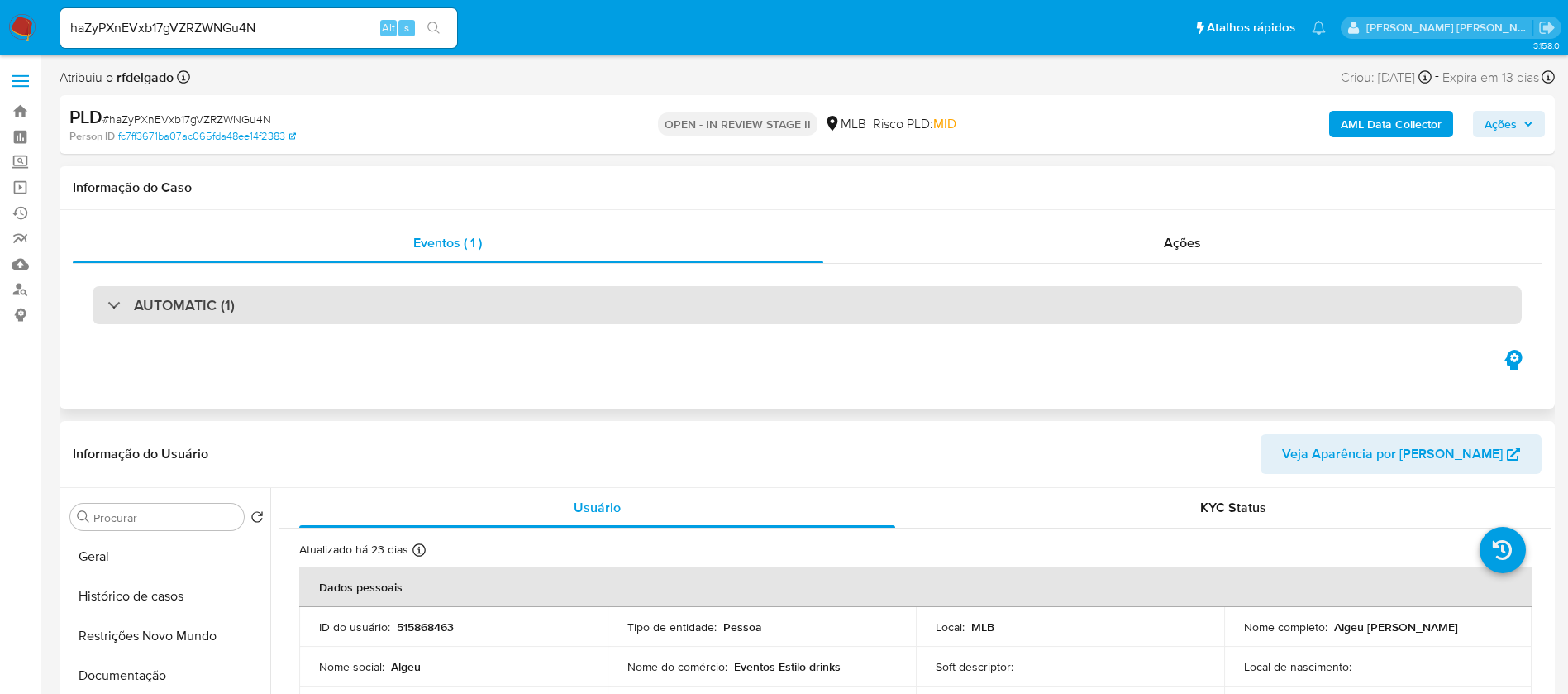
click at [597, 302] on div "AUTOMATIC (1)" at bounding box center [807, 305] width 1430 height 38
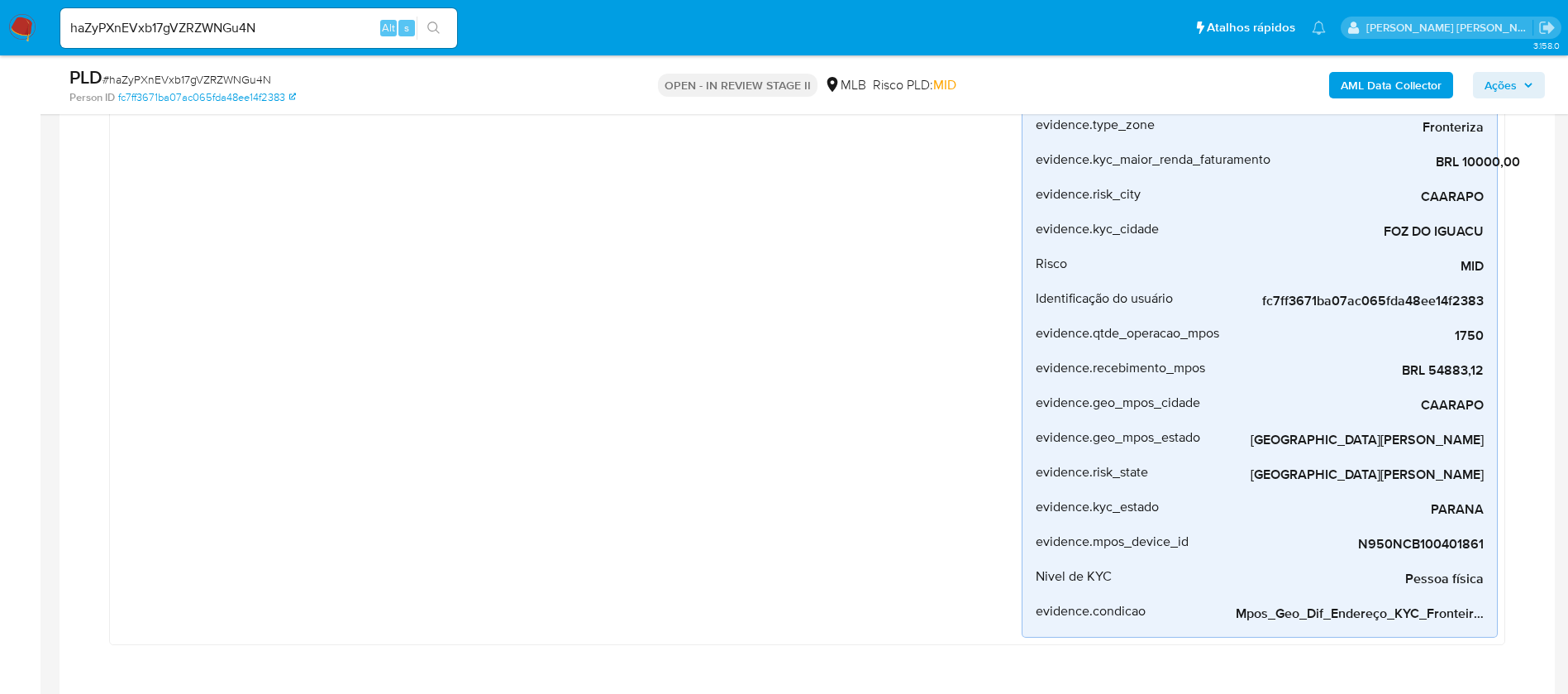
scroll to position [307, 0]
